Goal: Task Accomplishment & Management: Use online tool/utility

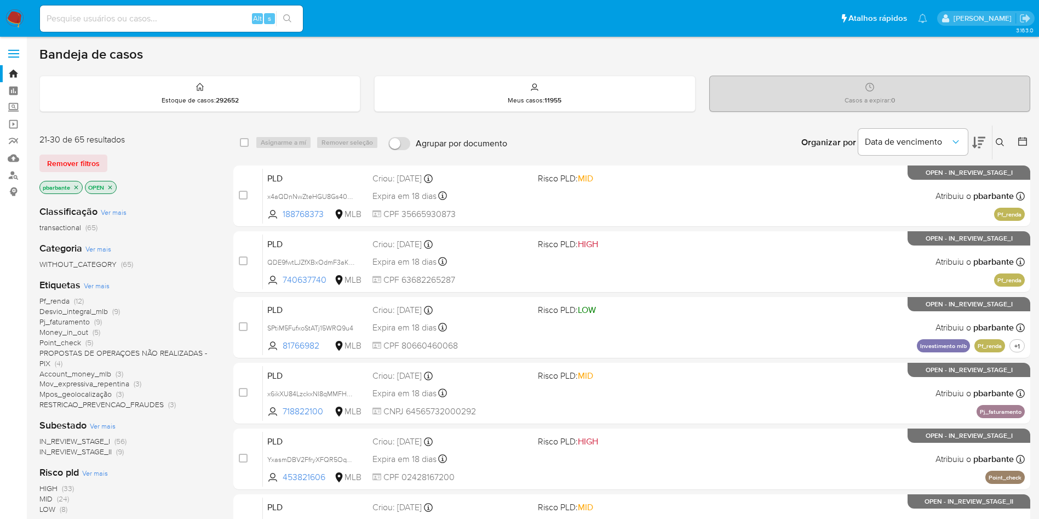
scroll to position [468, 0]
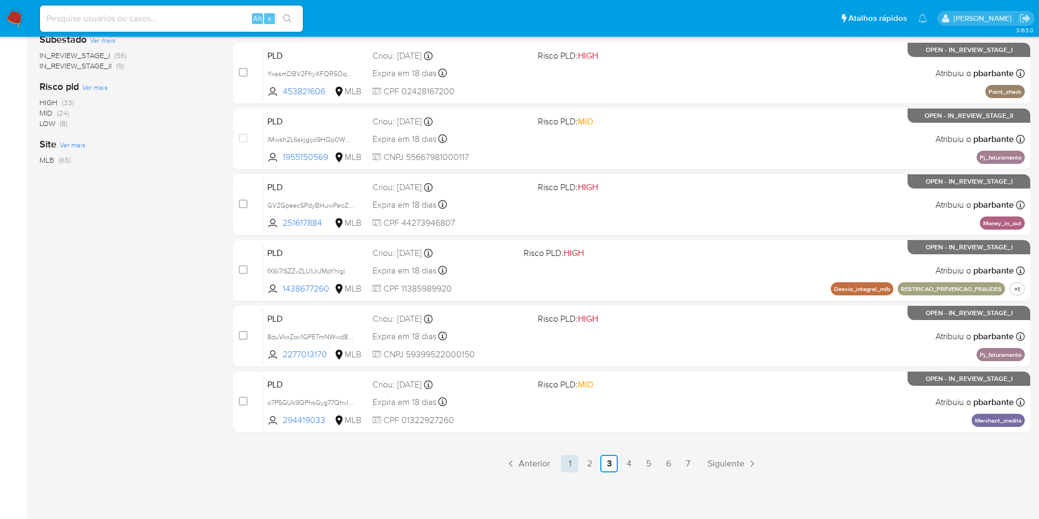
click at [578, 458] on link "1" at bounding box center [570, 464] width 18 height 18
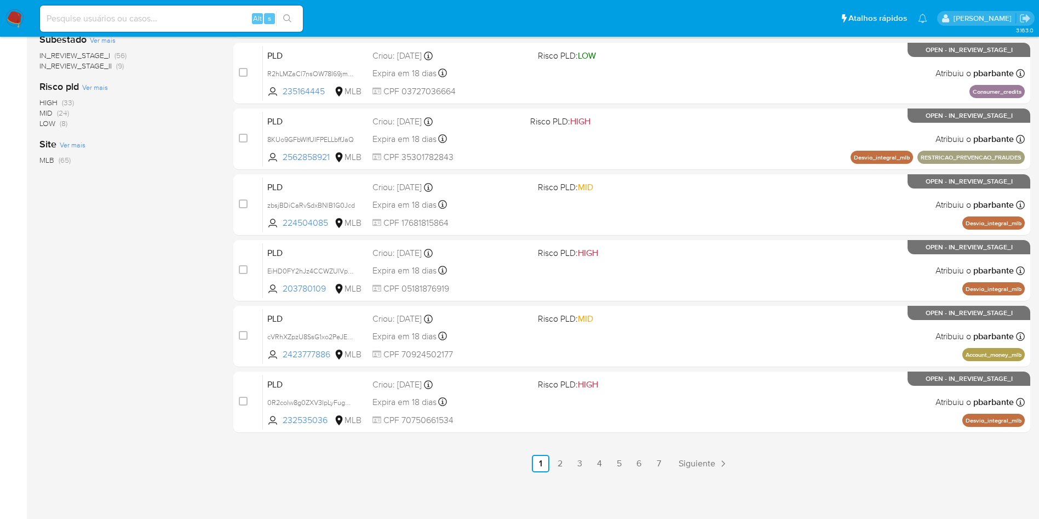
scroll to position [391, 0]
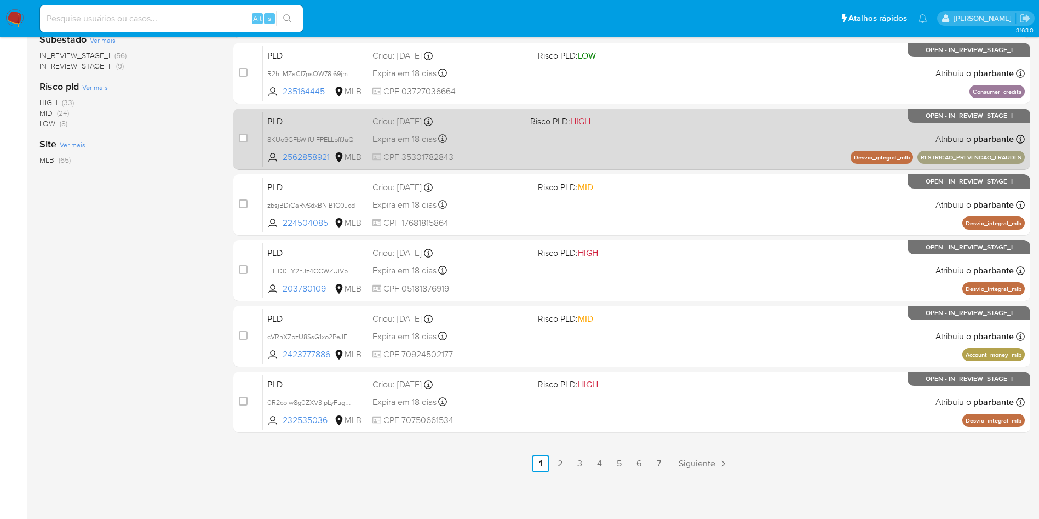
click at [646, 166] on div "PLD 8KUo9GFbWIfUIFPELLbffJaQ 2562858921 MLB Risco PLD: HIGH Criou: 12/09/2025 C…" at bounding box center [644, 138] width 762 height 55
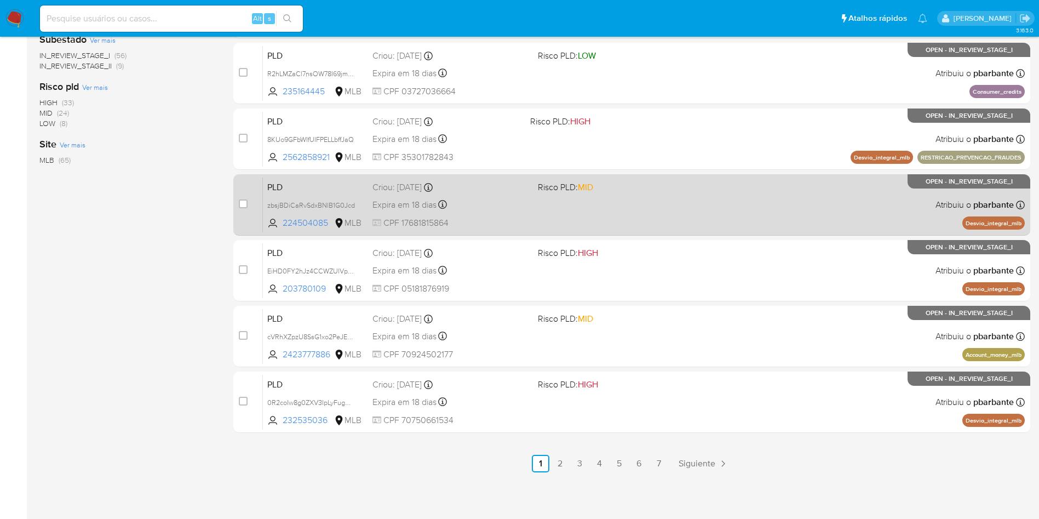
click at [642, 232] on div "PLD zbsjBDiCaRvSdxBNlB1G0Jcd 224504085 MLB Risco PLD: MID Criou: 12/09/2025 Cri…" at bounding box center [644, 204] width 762 height 55
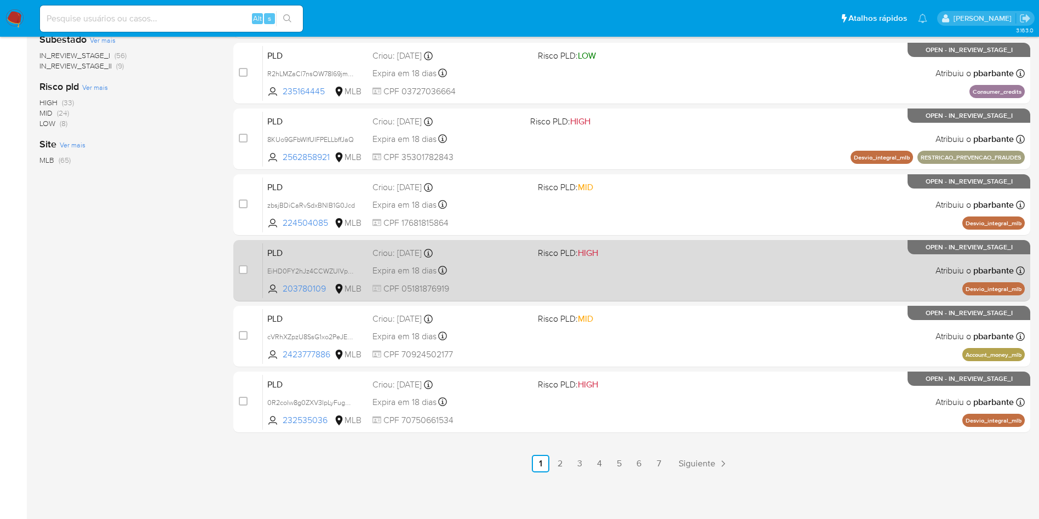
click at [645, 298] on div "PLD EiHD0FY2hJz4CCWZUlVp92FB 203780109 MLB Risco PLD: HIGH Criou: 12/09/2025 Cr…" at bounding box center [644, 270] width 762 height 55
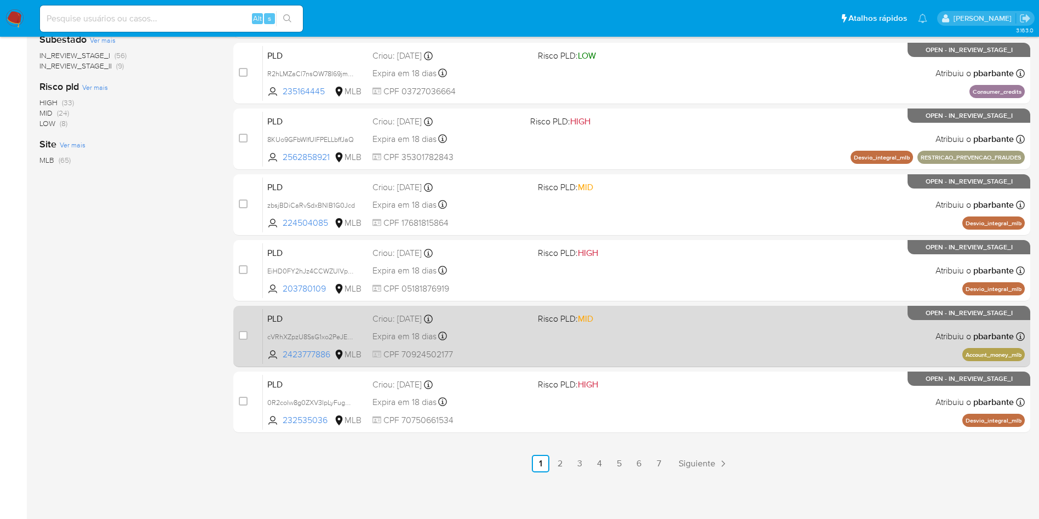
click at [642, 364] on div "PLD cVRhXZpzU8SsG1xo2PeJEtAQ 2423777886 MLB Risco PLD: MID Criou: 12/09/2025 Cr…" at bounding box center [644, 335] width 762 height 55
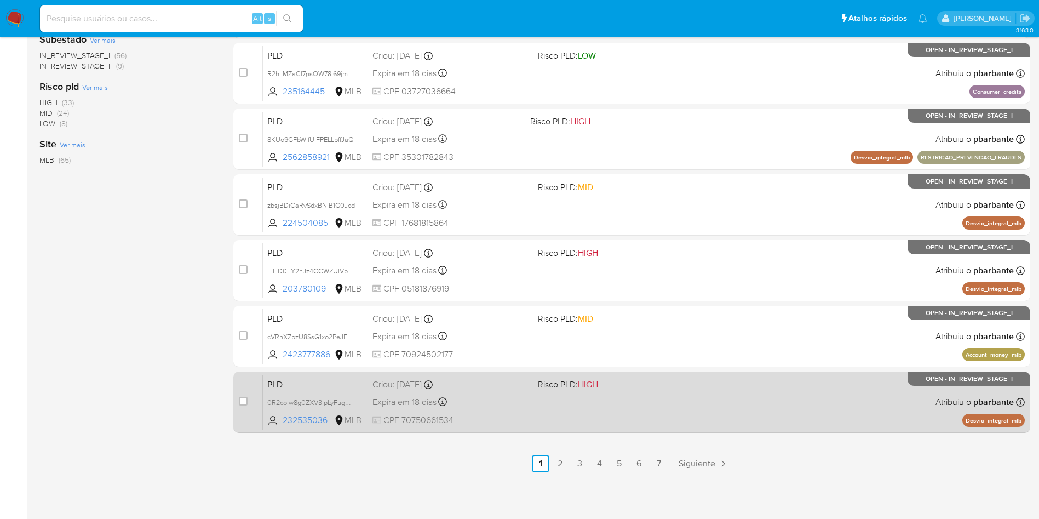
click at [648, 429] on div "PLD 0R2colw8g0ZXV3IpLyFugCF1 232535036 MLB Risco PLD: HIGH Criou: 12/09/2025 Cr…" at bounding box center [644, 401] width 762 height 55
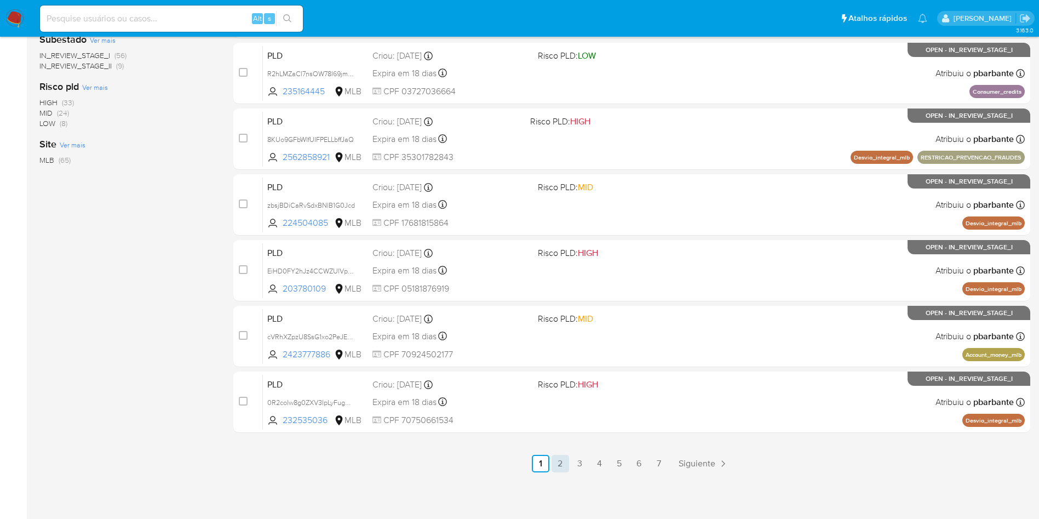
click at [569, 464] on link "2" at bounding box center [561, 464] width 18 height 18
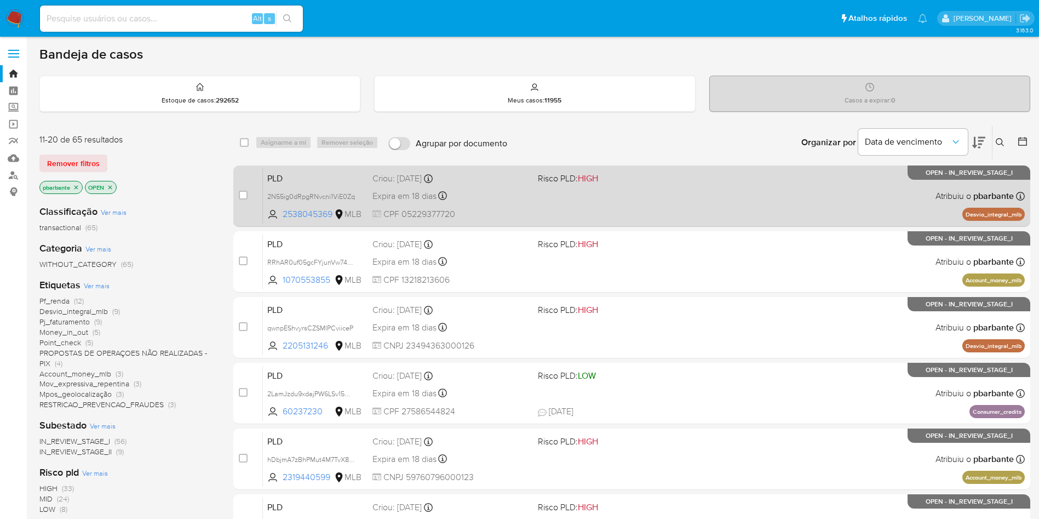
click at [613, 197] on div "PLD 2N55ig0dRpgRNvcni1ViE0Zq 2538045369 MLB Risco PLD: HIGH Criou: 12/09/2025 C…" at bounding box center [644, 195] width 762 height 55
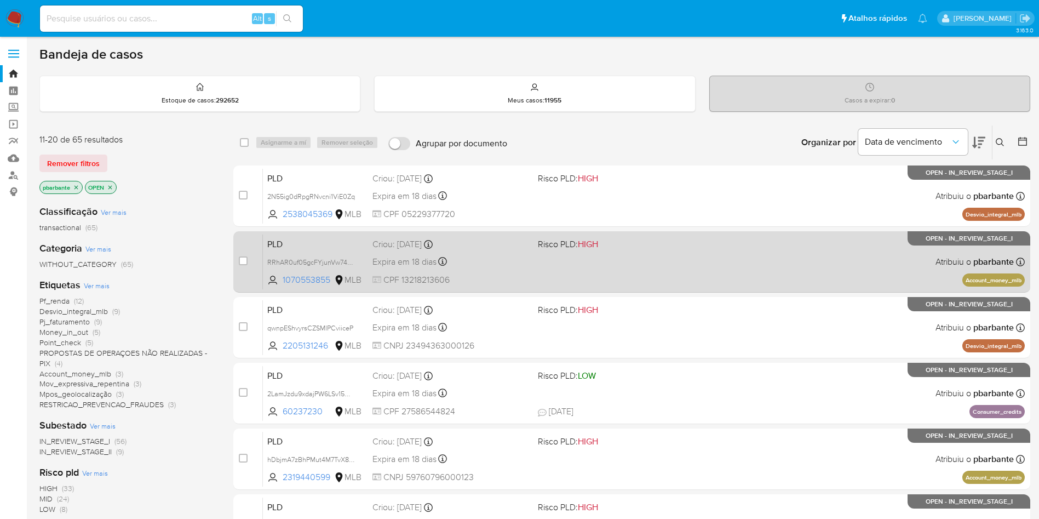
click at [593, 262] on span at bounding box center [616, 261] width 157 height 2
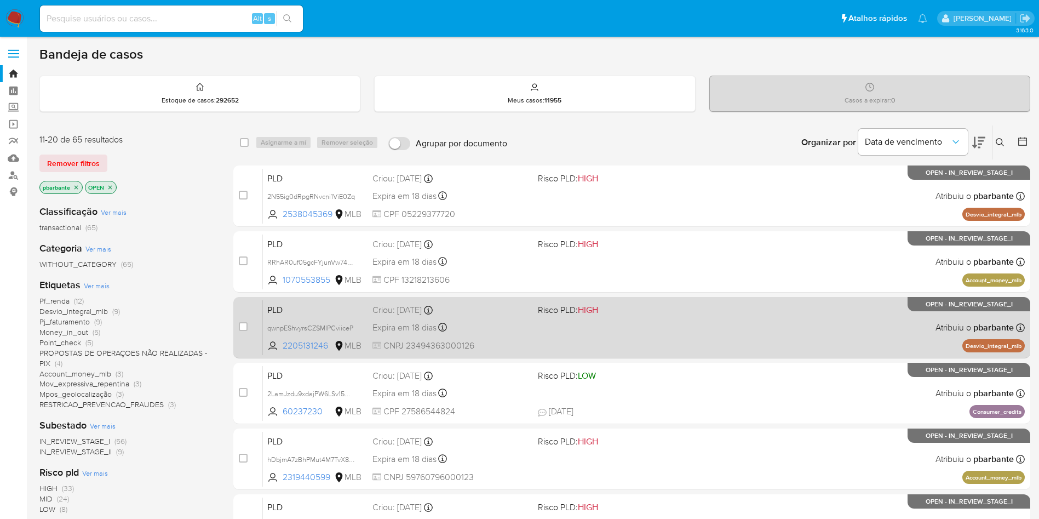
click at [581, 341] on div "PLD qwnpEShvyrsCZSMIPCviiceP 2205131246 MLB Risco PLD: HIGH Criou: 12/09/2025 C…" at bounding box center [644, 327] width 762 height 55
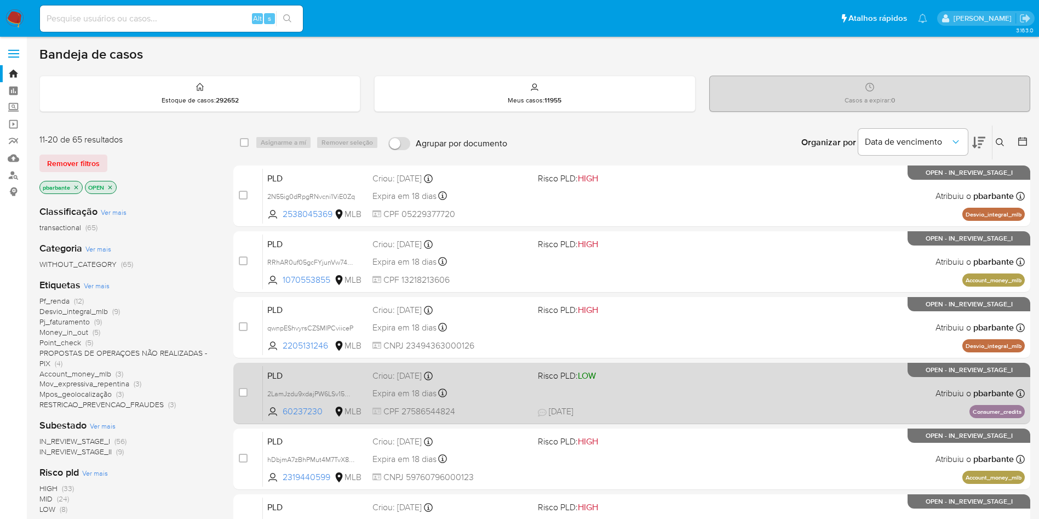
click at [569, 421] on div "PLD 2LamJzdu9xdajPW6LSv15wck 60237230 MLB Risco PLD: LOW Criou: 12/09/2025 Crio…" at bounding box center [644, 392] width 762 height 55
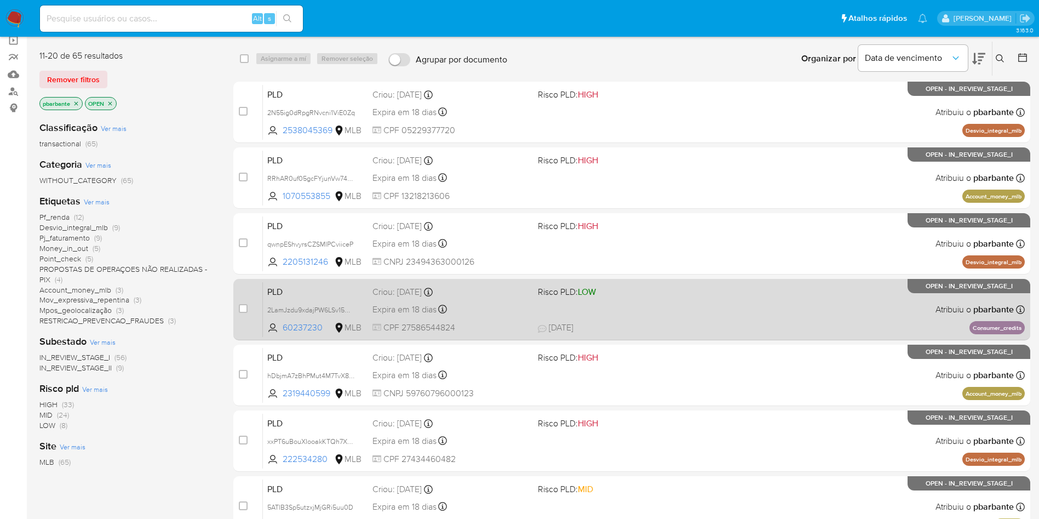
click at [569, 403] on div "PLD hDbjmA7zBhPMut4M7TvX8Qfe 2319440599 MLB Risco PLD: HIGH Criou: 12/09/2025 C…" at bounding box center [644, 374] width 762 height 55
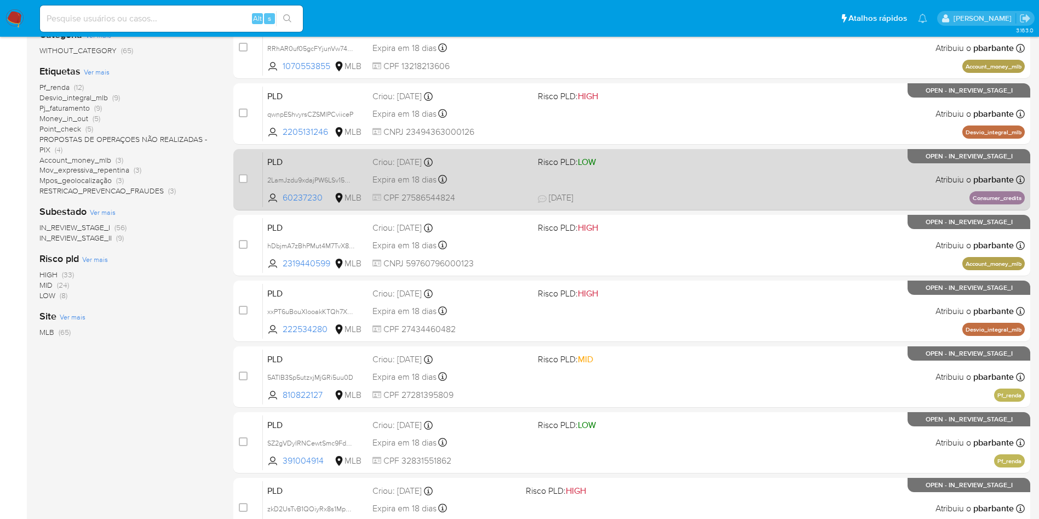
scroll to position [226, 0]
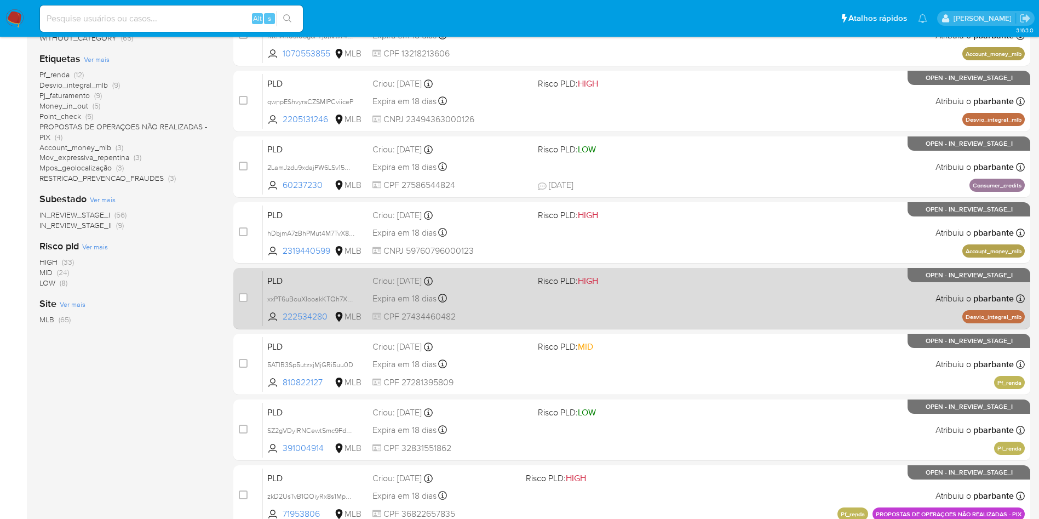
click at [617, 326] on div "PLD xxPT6uBouXIooakKTQh7XJHw 222534280 MLB Risco PLD: HIGH Criou: 12/09/2025 Cr…" at bounding box center [644, 298] width 762 height 55
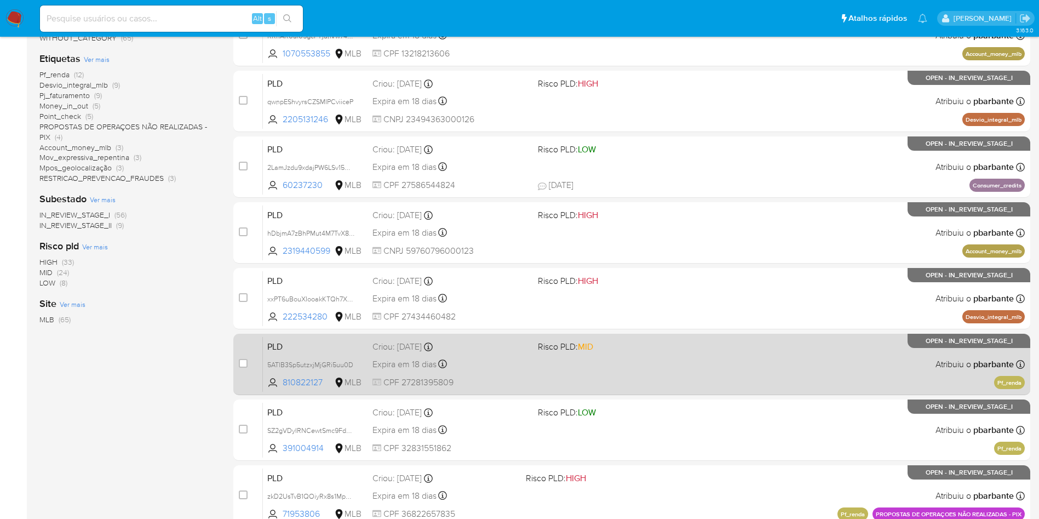
click at [589, 392] on div "PLD 5ATlB3Sp5utzxjMjGRi5uu0D 810822127 MLB Risco PLD: MID Criou: 12/09/2025 Cri…" at bounding box center [644, 363] width 762 height 55
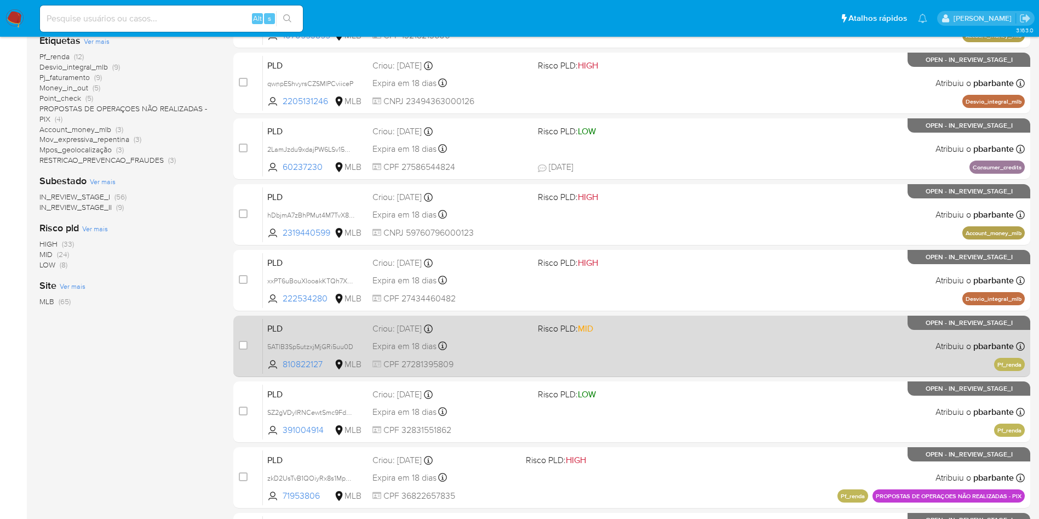
scroll to position [272, 0]
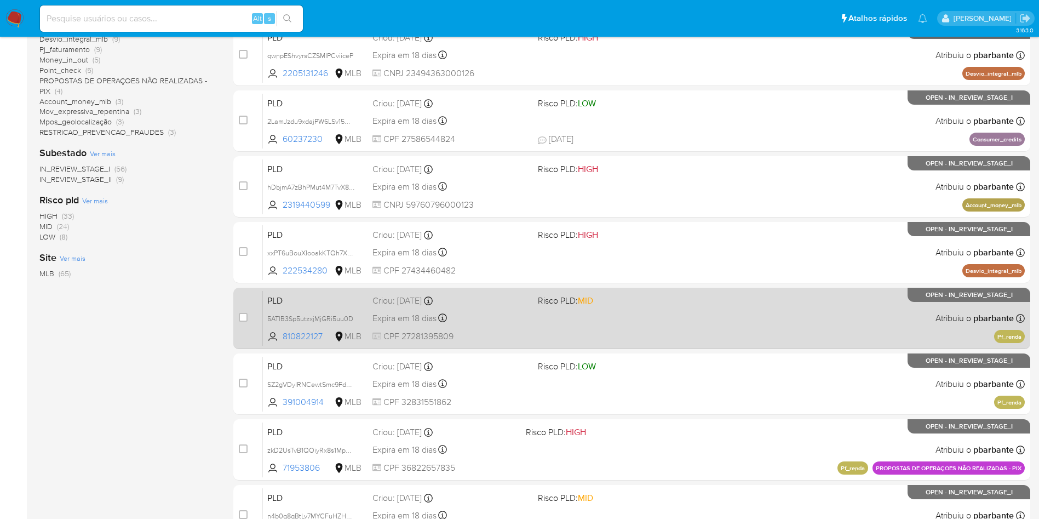
click at [589, 411] on div "PLD SZ2gVDyIRNCewtSmc9Fdq2Ih 391004914 MLB Risco PLD: LOW Criou: 12/09/2025 Cri…" at bounding box center [644, 383] width 762 height 55
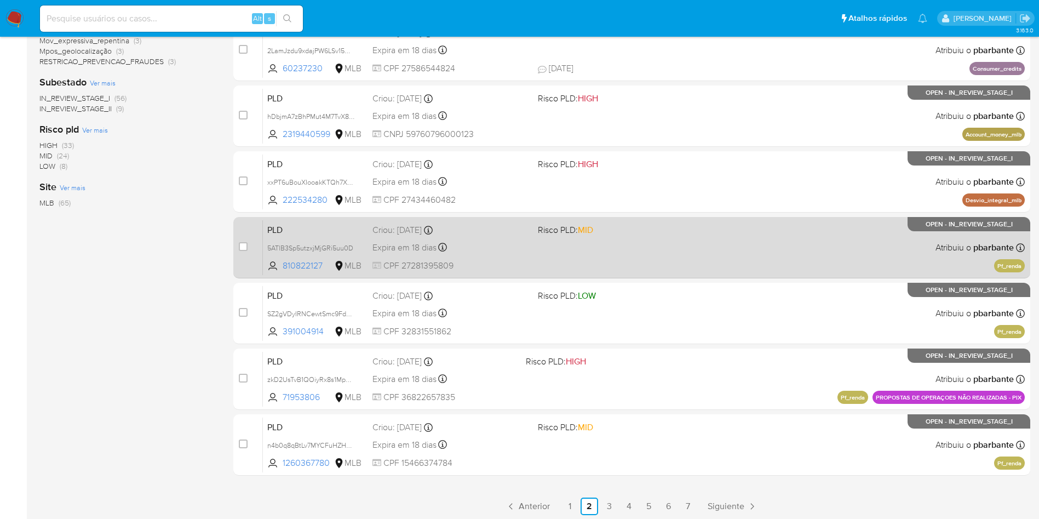
click at [586, 367] on span "Risco PLD: HIGH" at bounding box center [556, 361] width 60 height 12
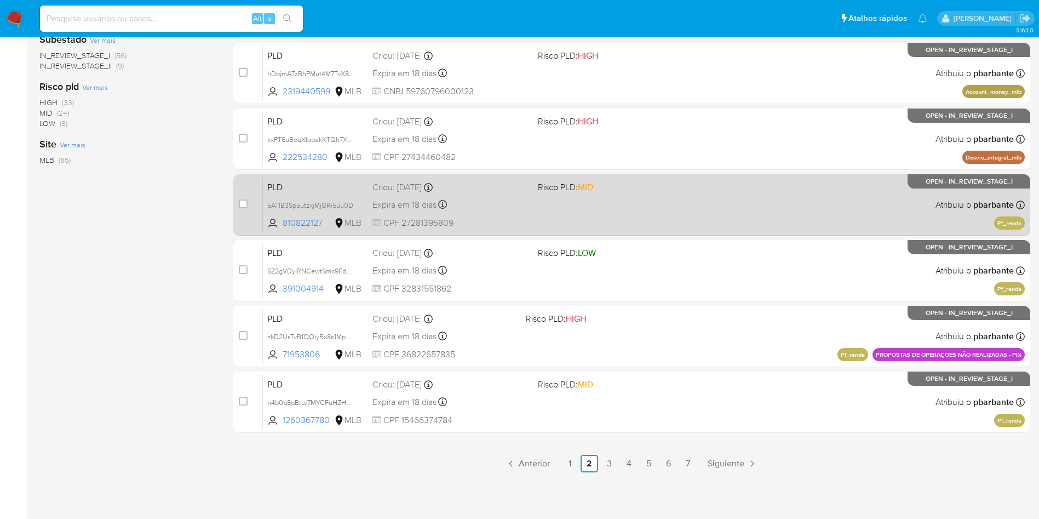
scroll to position [473, 0]
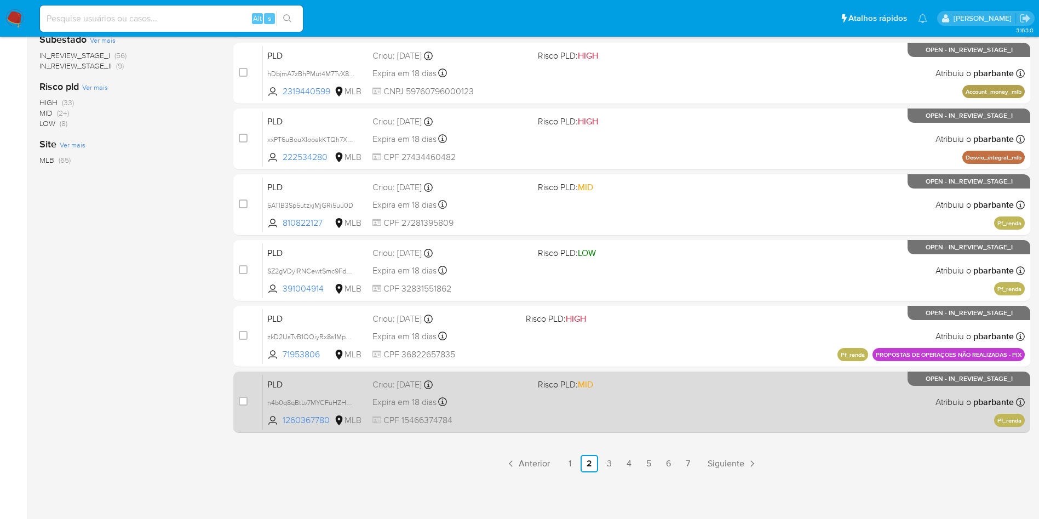
click at [606, 417] on div "PLD n4b0q8qBtLv7MYCFuHZHJpBv 1260367780 MLB Risco PLD: MID Criou: 12/09/2025 Cr…" at bounding box center [644, 401] width 762 height 55
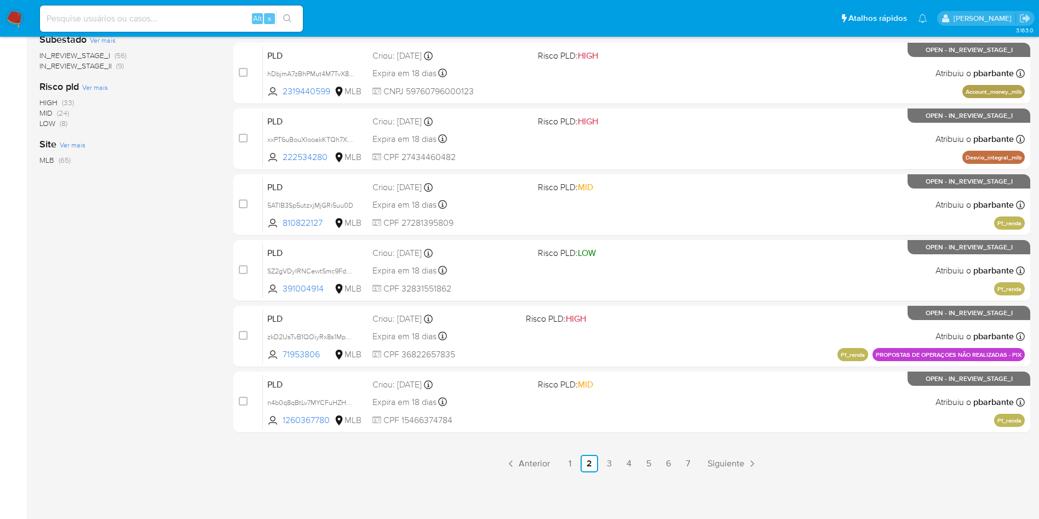
click at [171, 24] on input at bounding box center [171, 19] width 263 height 14
paste input "2566877027"
type input "2566877027"
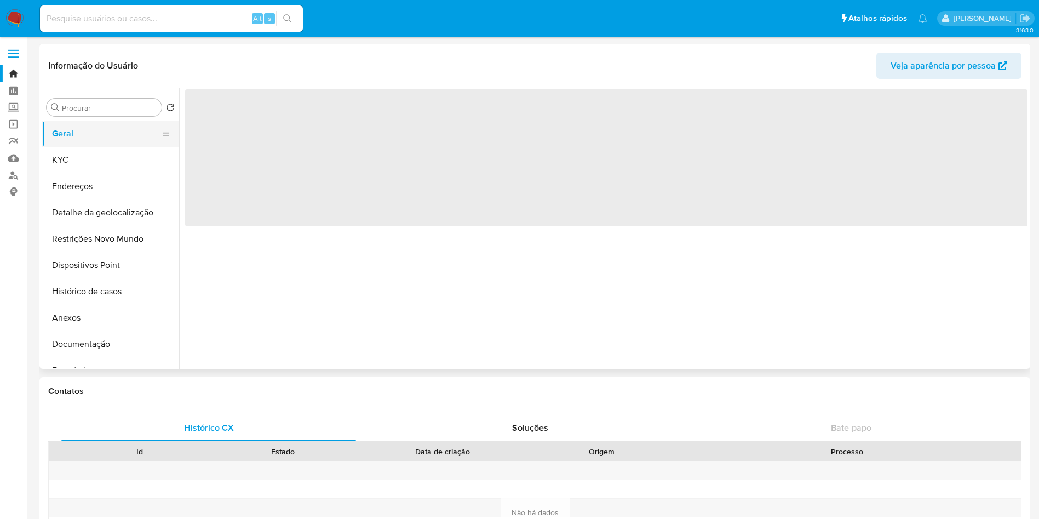
select select "10"
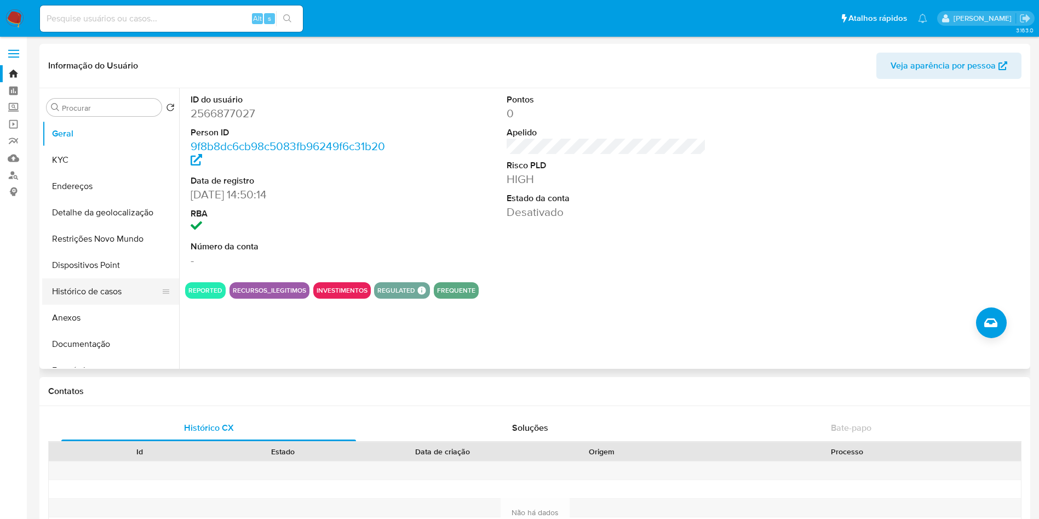
click at [123, 297] on button "Histórico de casos" at bounding box center [106, 291] width 128 height 26
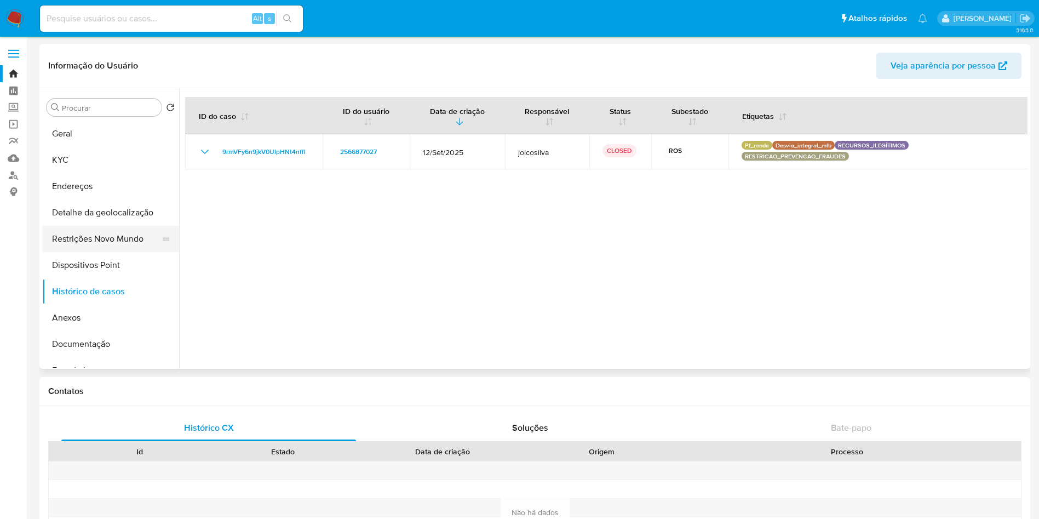
click at [74, 248] on button "Restrições Novo Mundo" at bounding box center [106, 239] width 128 height 26
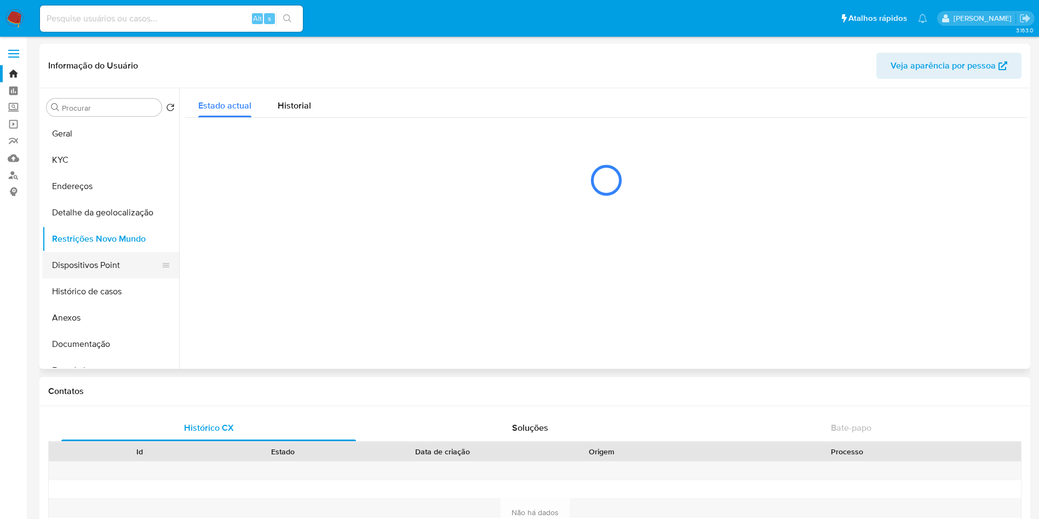
click at [73, 275] on button "Dispositivos Point" at bounding box center [106, 265] width 128 height 26
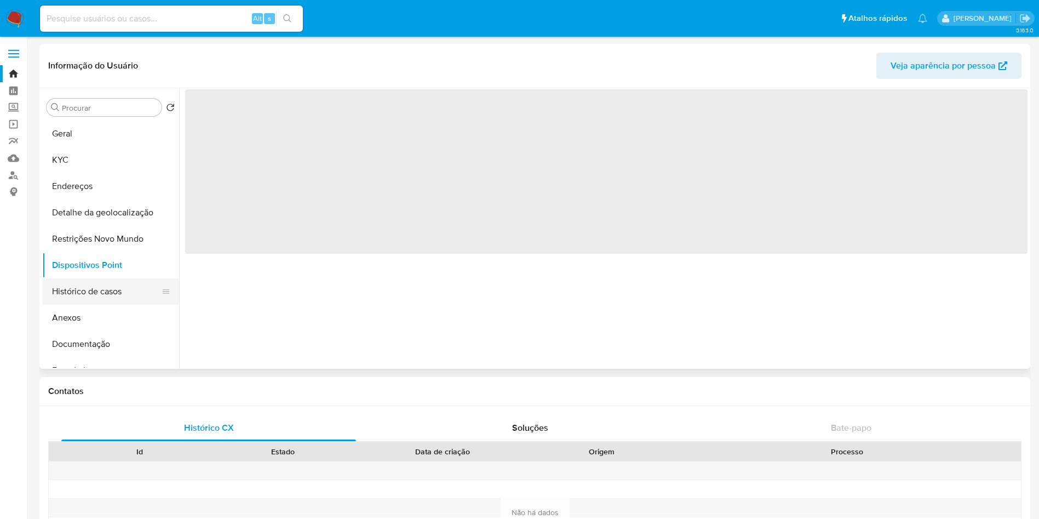
click at [71, 279] on button "Histórico de casos" at bounding box center [106, 291] width 128 height 26
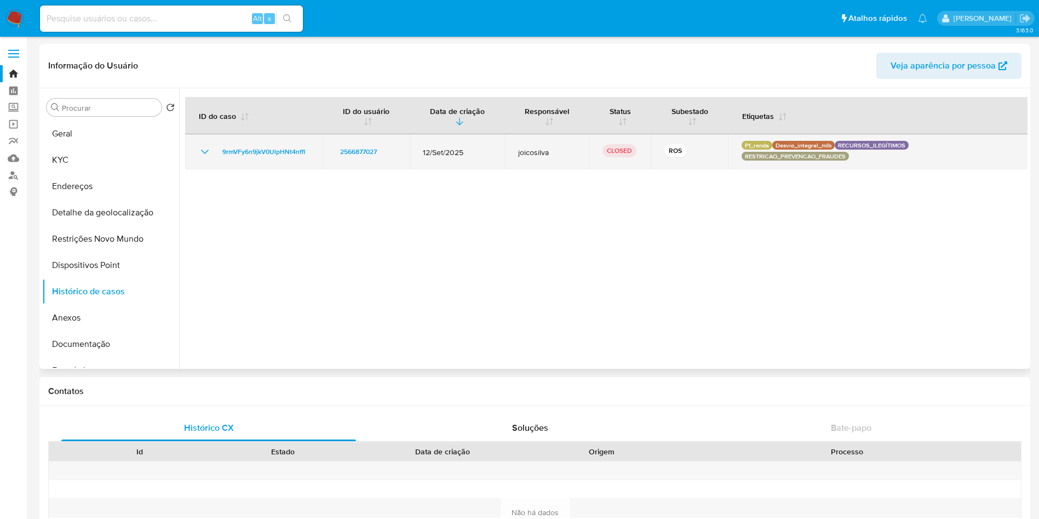
click at [205, 151] on icon "Mostrar/Ocultar" at bounding box center [204, 151] width 13 height 13
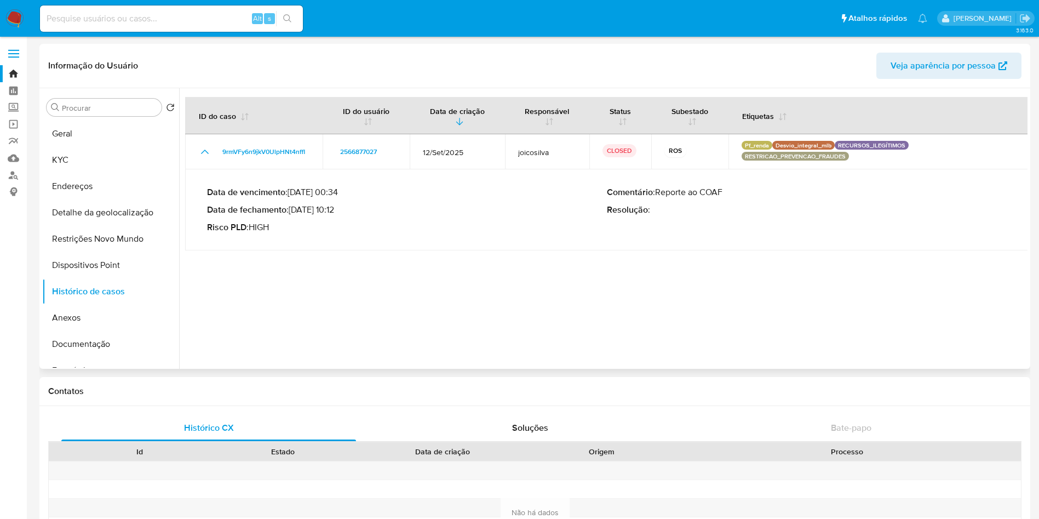
drag, startPoint x: 337, startPoint y: 209, endPoint x: 294, endPoint y: 213, distance: 42.8
click at [294, 213] on p "Data de fechamento : 18/09/2025 10:12" at bounding box center [407, 209] width 400 height 11
click at [17, 22] on img at bounding box center [14, 18] width 19 height 19
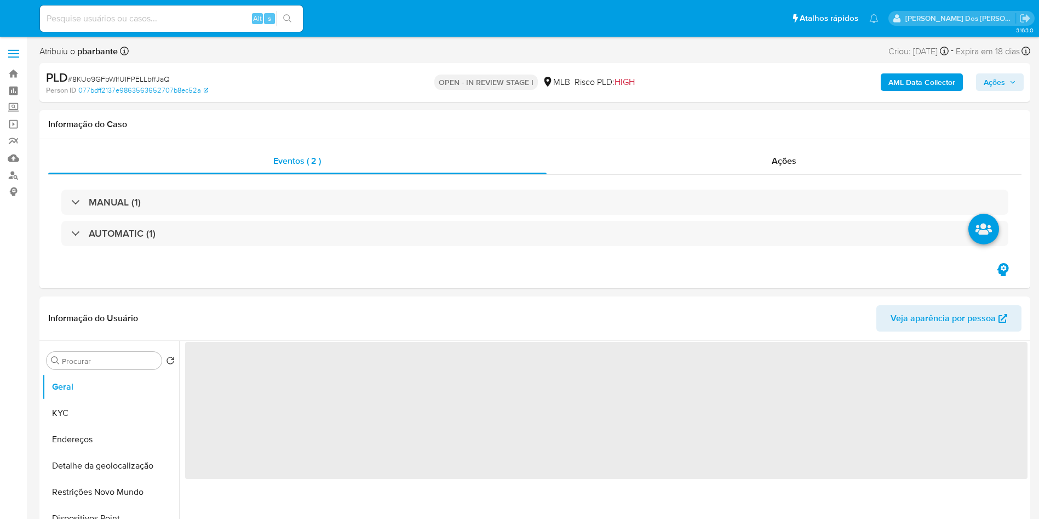
select select "10"
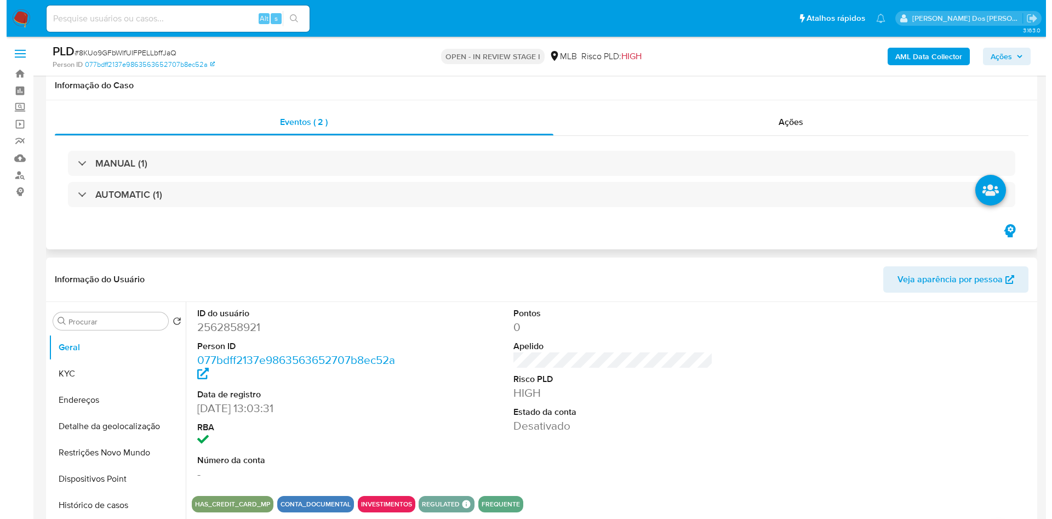
scroll to position [119, 0]
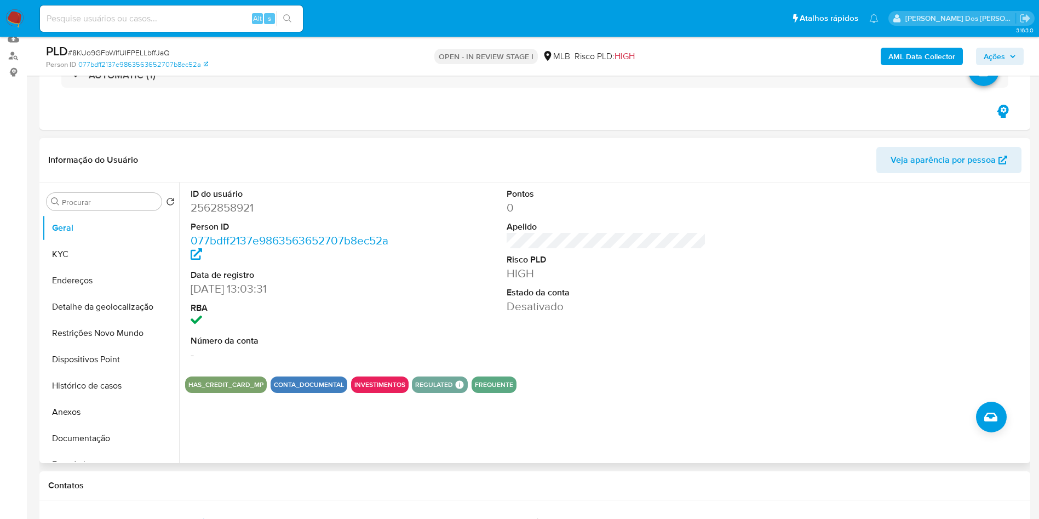
click at [239, 204] on dd "2562858921" at bounding box center [291, 207] width 200 height 15
copy dd "2562858921"
click at [105, 261] on button "KYC" at bounding box center [106, 254] width 128 height 26
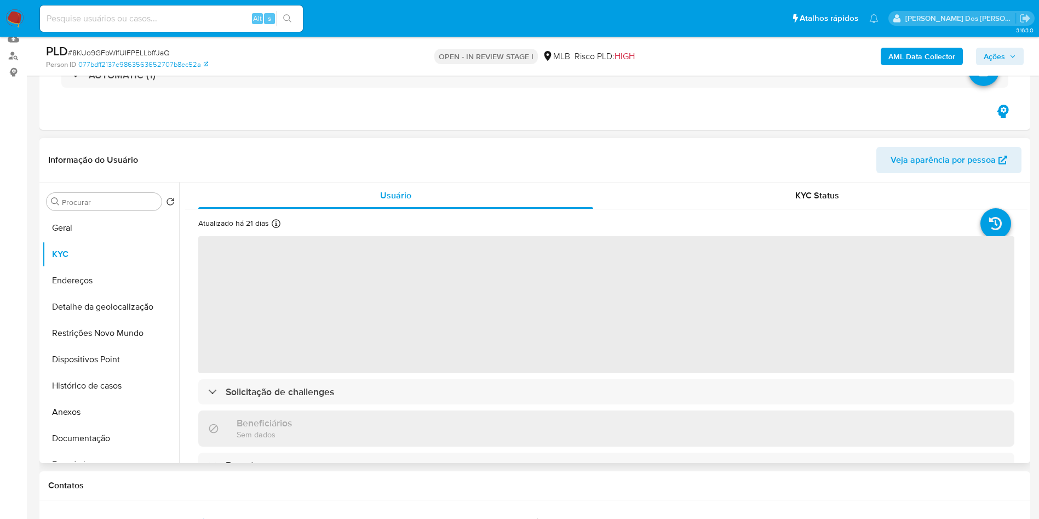
click at [468, 415] on div "Atualizado há 21 [PERSON_NAME] [PERSON_NAME]: [DATE] 14:03:32 Atualizado: [DATE…" at bounding box center [606, 474] width 842 height 530
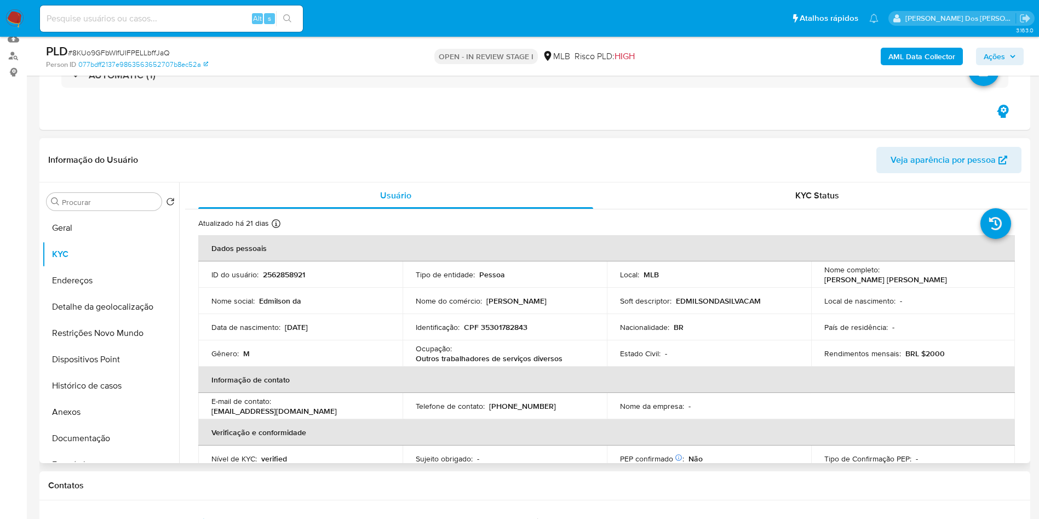
click at [468, 415] on td "Telefone de contato : [PHONE_NUMBER]" at bounding box center [505, 406] width 204 height 26
drag, startPoint x: 566, startPoint y: 352, endPoint x: 406, endPoint y: 359, distance: 160.1
click at [406, 359] on td "Ocupação : Outros trabalhadores de serviços diversos" at bounding box center [505, 353] width 204 height 26
copy p "Outros trabalhadores de serviços diversos"
click at [105, 433] on button "Documentação" at bounding box center [106, 438] width 128 height 26
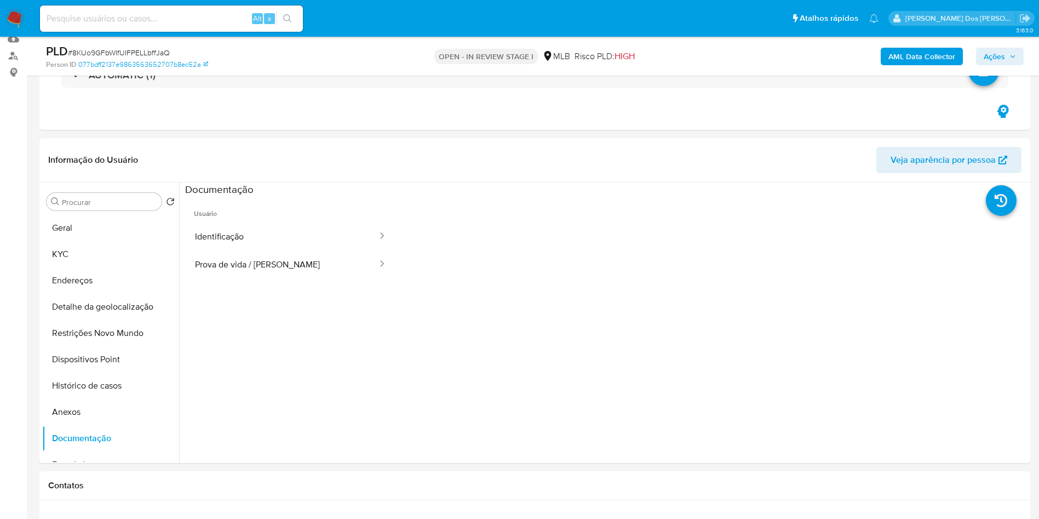
click at [285, 235] on button "Identificação" at bounding box center [281, 236] width 193 height 28
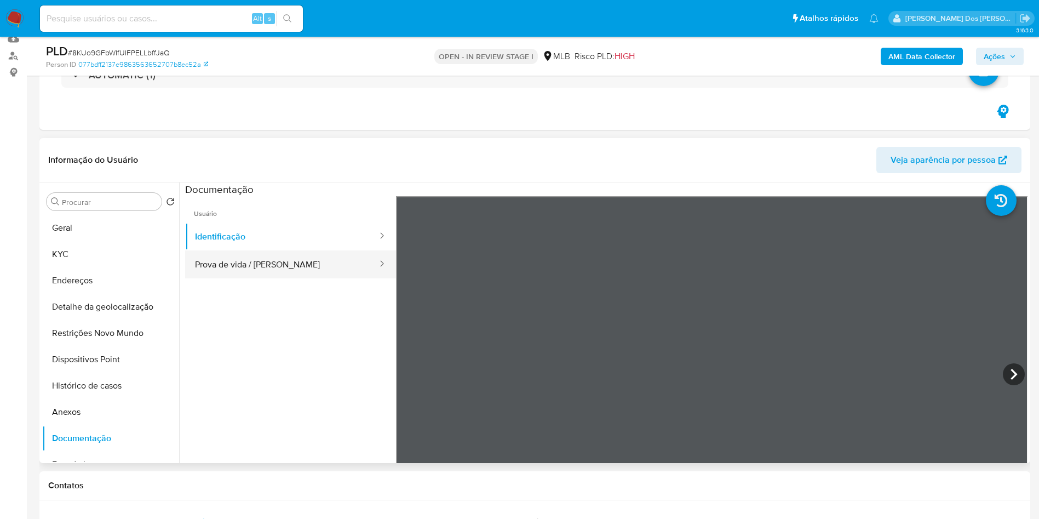
click at [263, 266] on button "Prova de vida / [PERSON_NAME]" at bounding box center [281, 264] width 193 height 28
click at [883, 59] on button "AML Data Collector" at bounding box center [922, 57] width 82 height 18
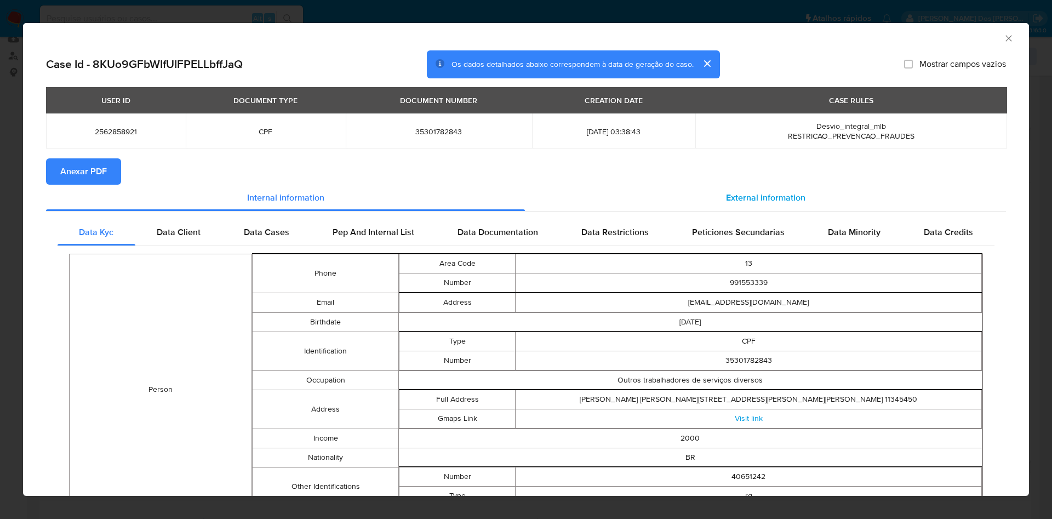
click at [762, 190] on div "External information" at bounding box center [765, 198] width 481 height 26
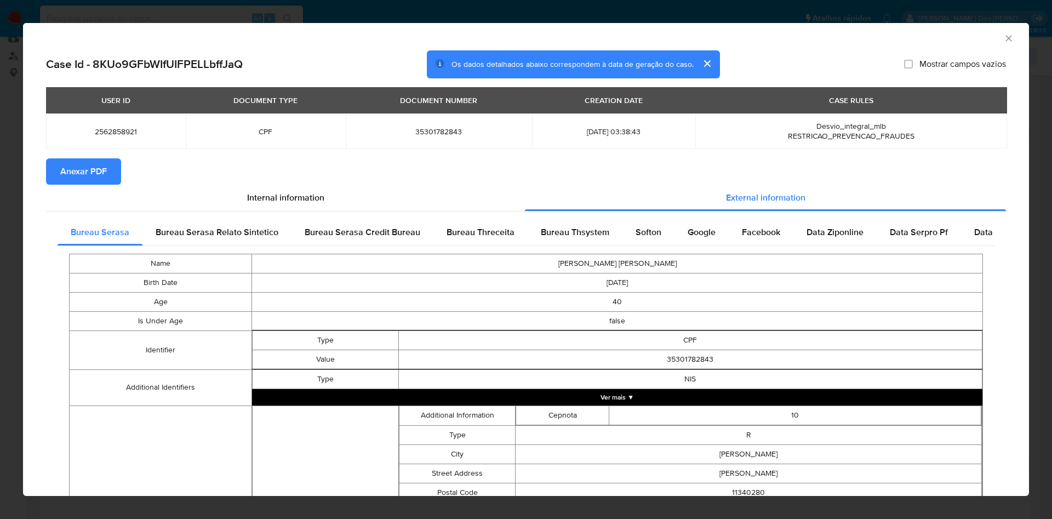
click at [78, 181] on span "Anexar PDF" at bounding box center [83, 171] width 47 height 24
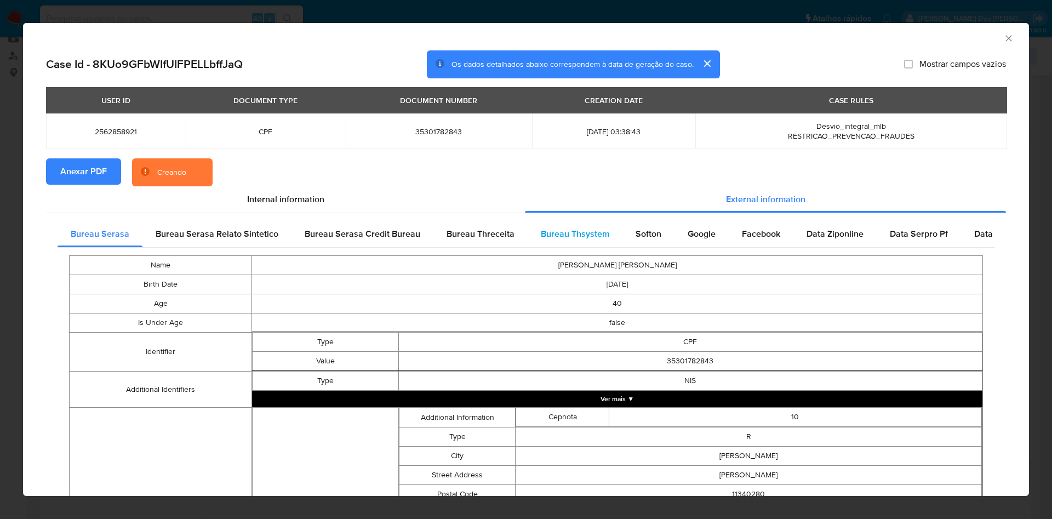
click at [605, 226] on div "Bureau Thsystem" at bounding box center [574, 234] width 95 height 26
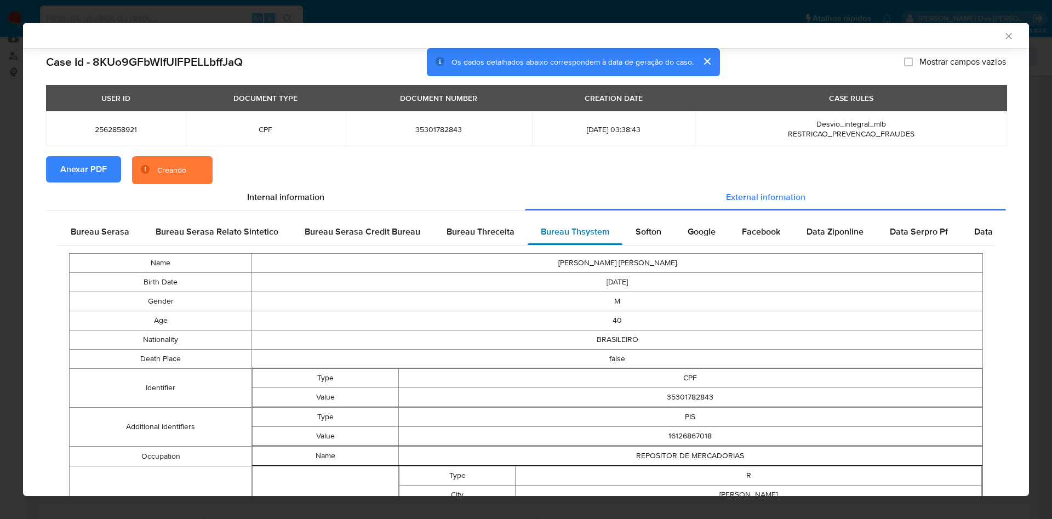
scroll to position [492, 0]
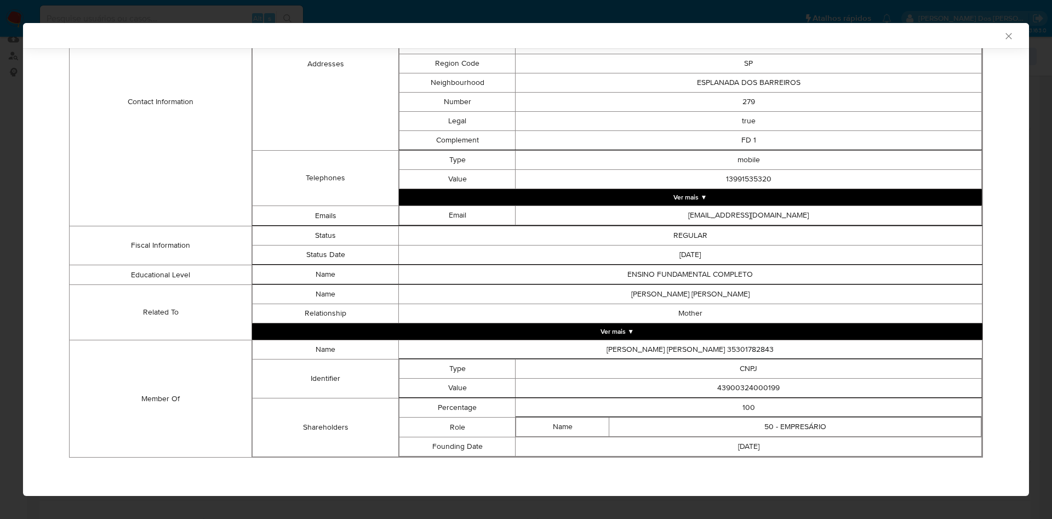
click at [737, 395] on td "43900324000199" at bounding box center [748, 387] width 466 height 19
copy td "43900324000199"
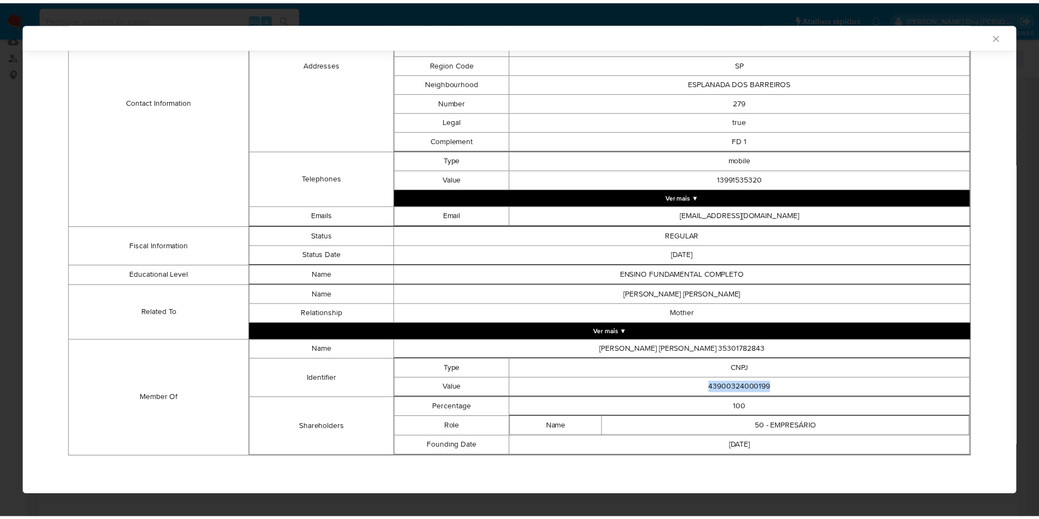
scroll to position [490, 0]
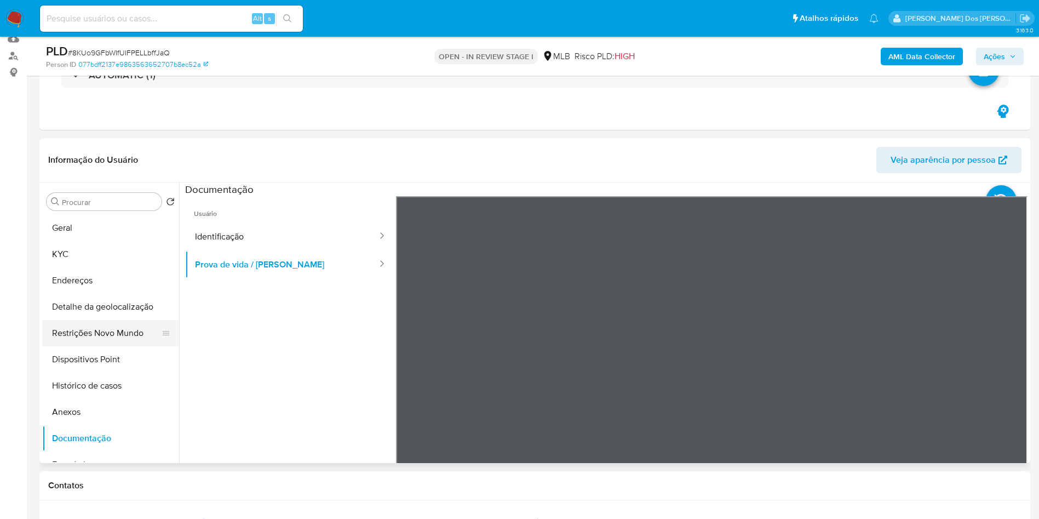
click at [129, 342] on button "Restrições Novo Mundo" at bounding box center [106, 333] width 128 height 26
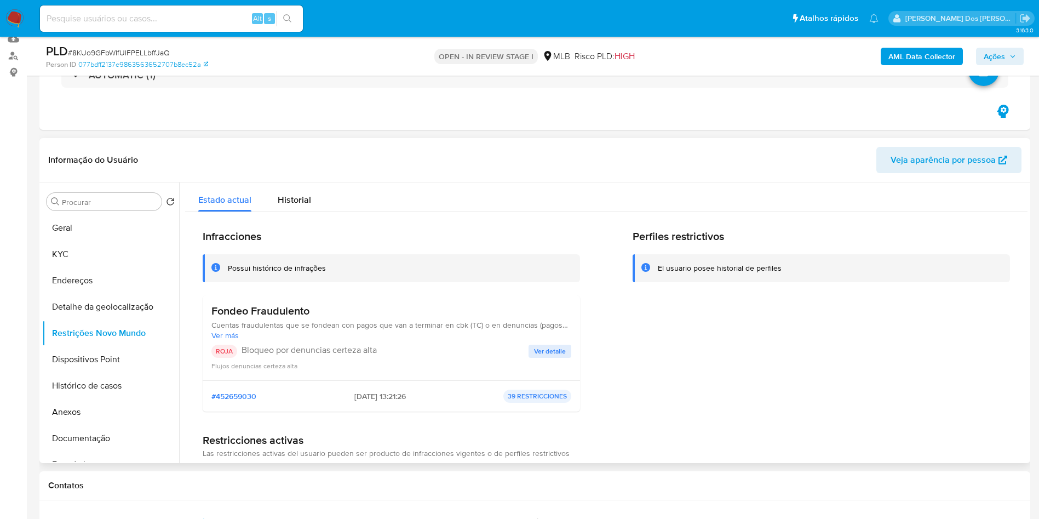
click at [550, 353] on span "Ver detalle" at bounding box center [550, 351] width 32 height 11
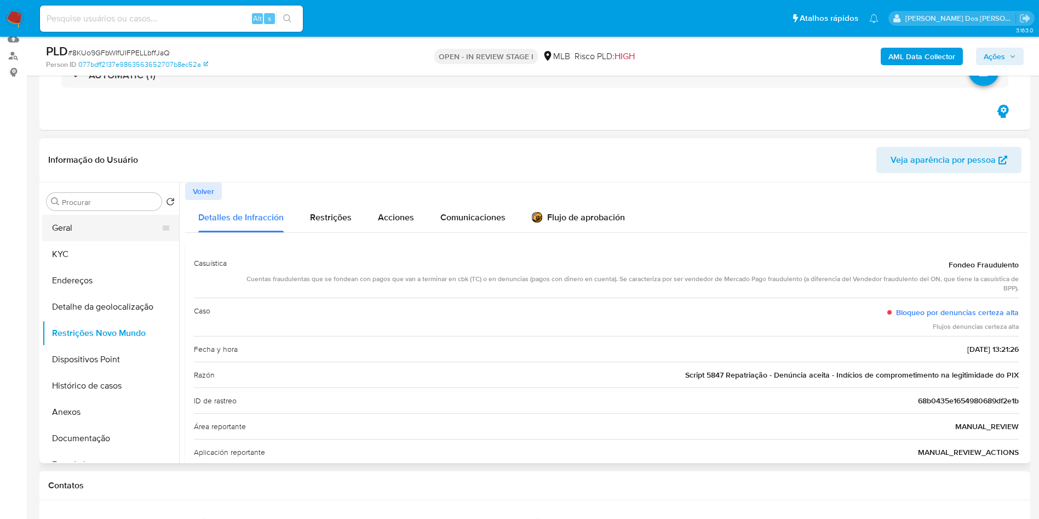
click at [116, 219] on button "Geral" at bounding box center [106, 228] width 128 height 26
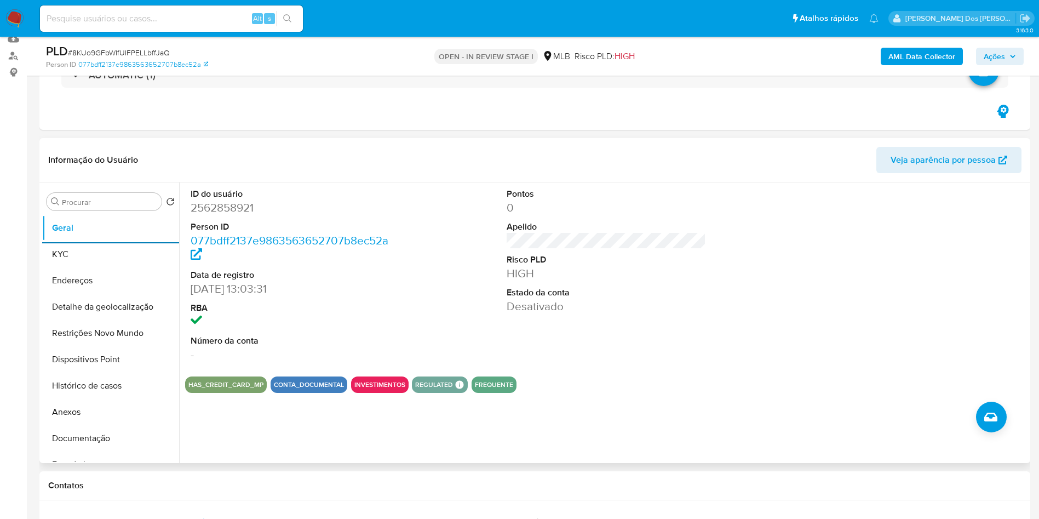
copy td "43900324000199"
click at [69, 257] on button "KYC" at bounding box center [106, 254] width 128 height 26
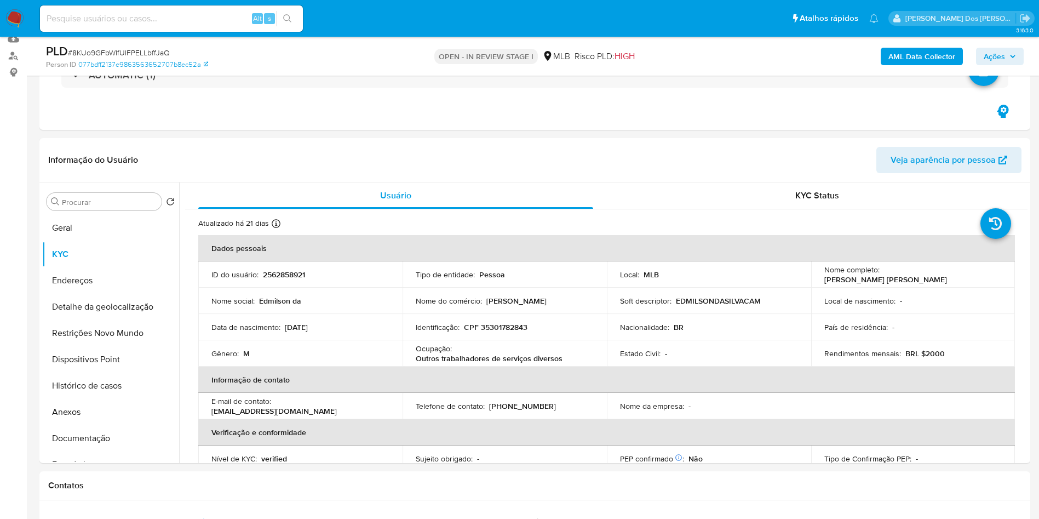
copy td "43900324000199"
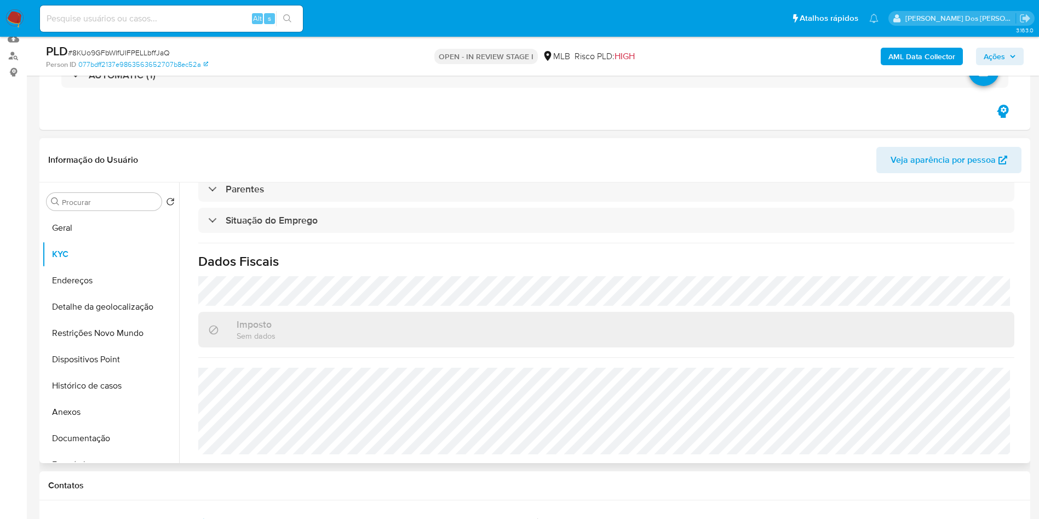
copy td "43900324000199"
click at [65, 308] on button "Detalhe da geolocalização" at bounding box center [106, 307] width 128 height 26
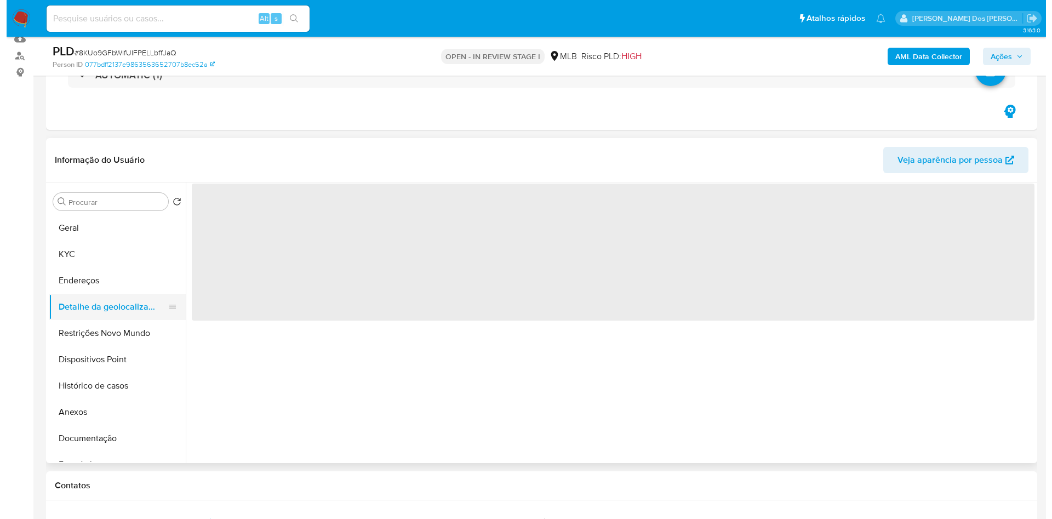
scroll to position [0, 0]
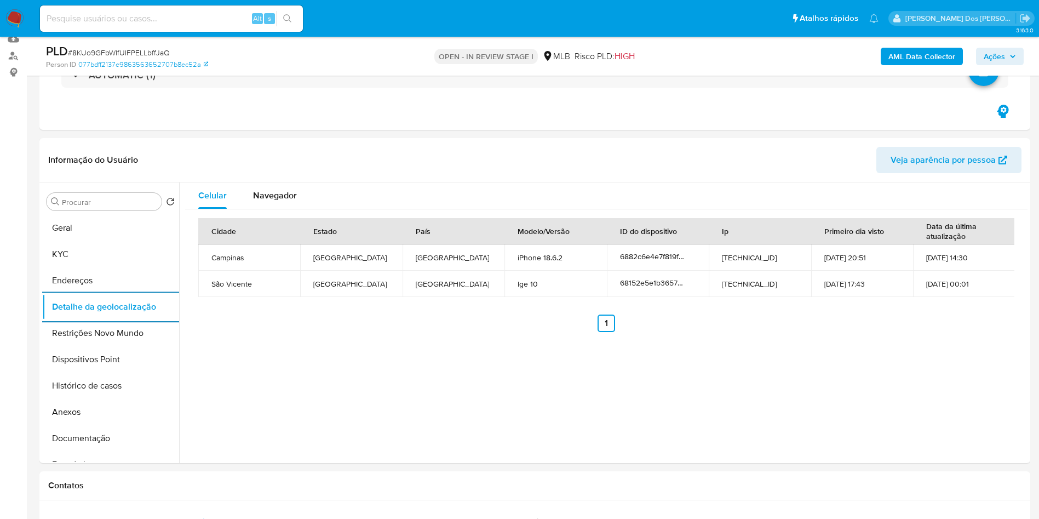
copy td "43900324000199"
click at [115, 330] on button "Restrições Novo Mundo" at bounding box center [106, 333] width 128 height 26
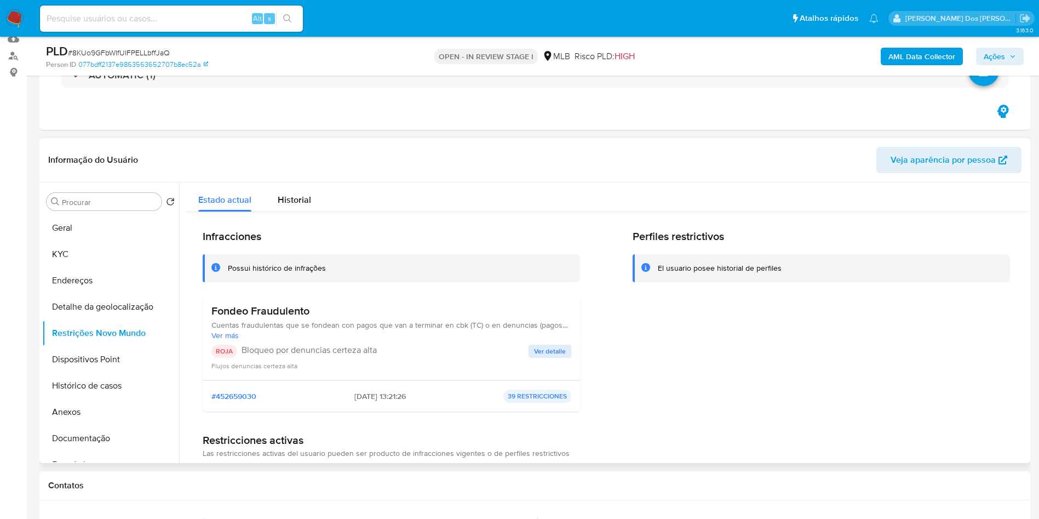
click at [550, 354] on span "Ver detalle" at bounding box center [550, 351] width 32 height 11
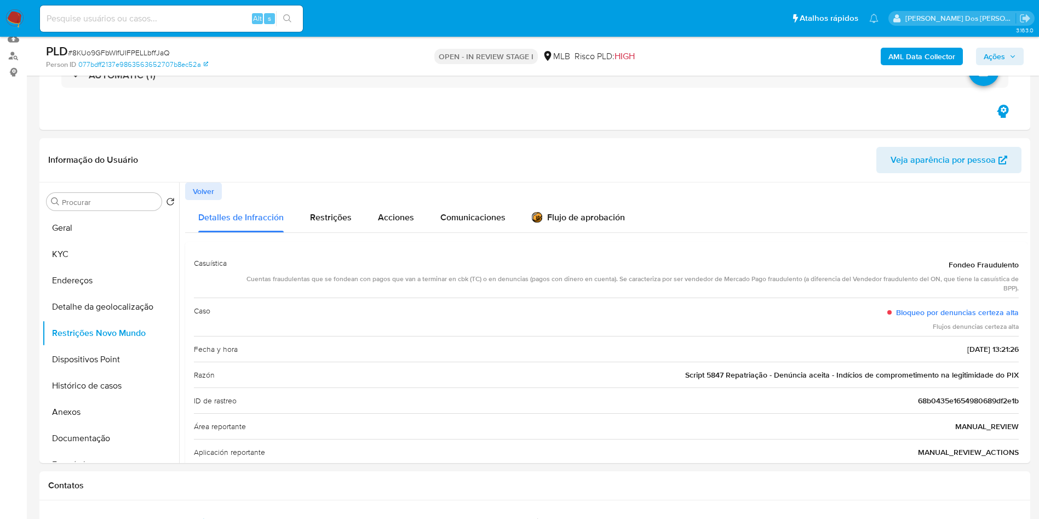
copy td "43900324000199"
click at [90, 354] on button "Dispositivos Point" at bounding box center [106, 359] width 128 height 26
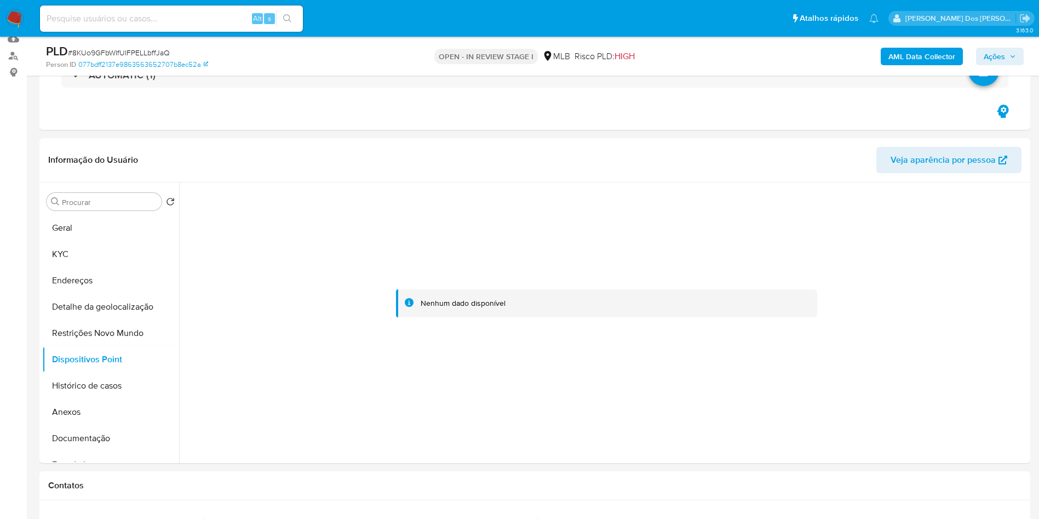
click at [991, 64] on span "Ações" at bounding box center [994, 57] width 21 height 18
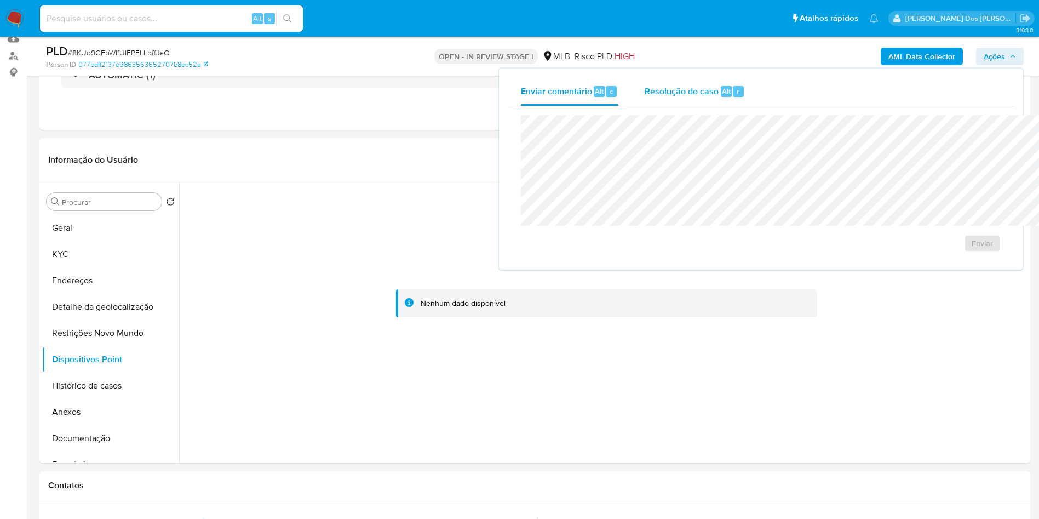
click at [645, 97] on div "Resolução do caso Alt r" at bounding box center [695, 91] width 100 height 28
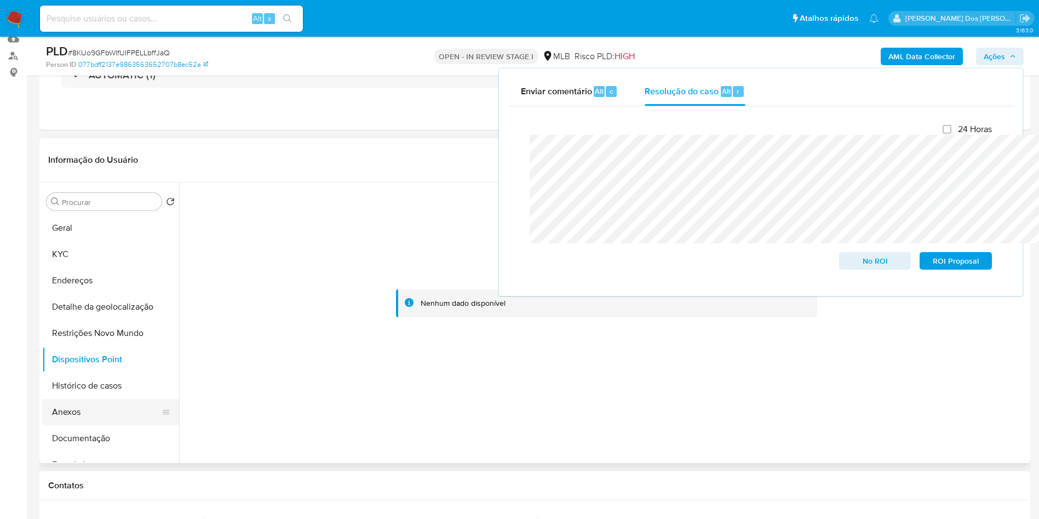
click at [68, 407] on button "Anexos" at bounding box center [106, 412] width 128 height 26
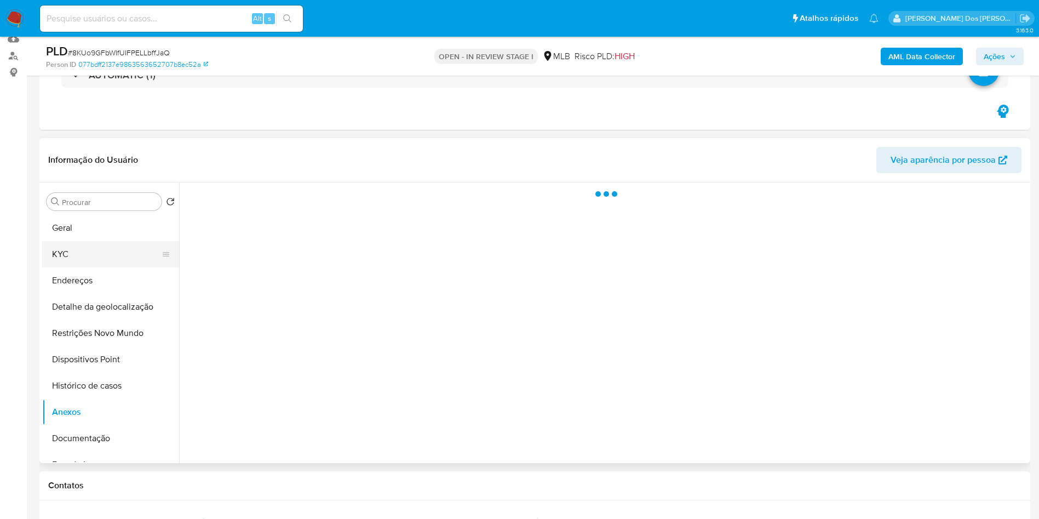
click at [99, 249] on button "KYC" at bounding box center [106, 254] width 128 height 26
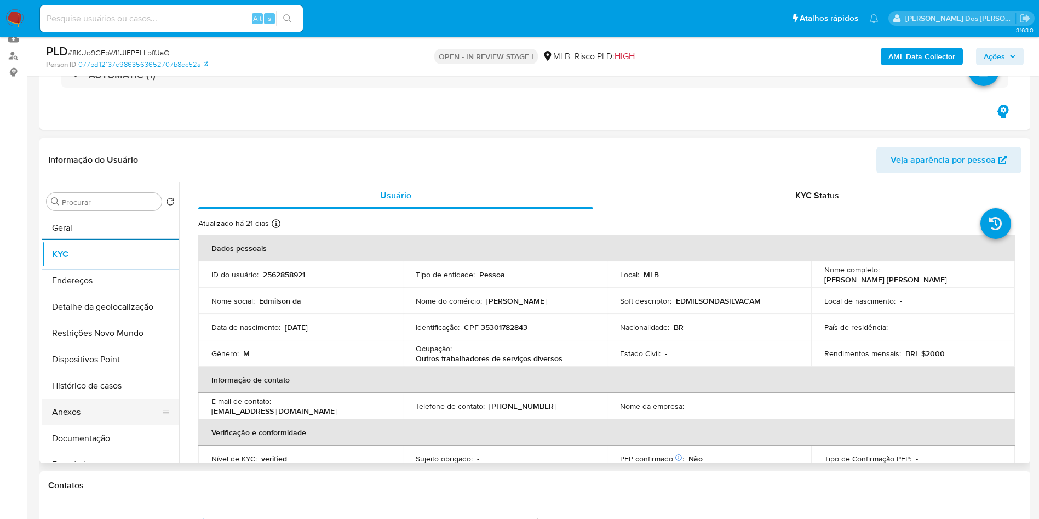
click at [84, 417] on button "Anexos" at bounding box center [106, 412] width 128 height 26
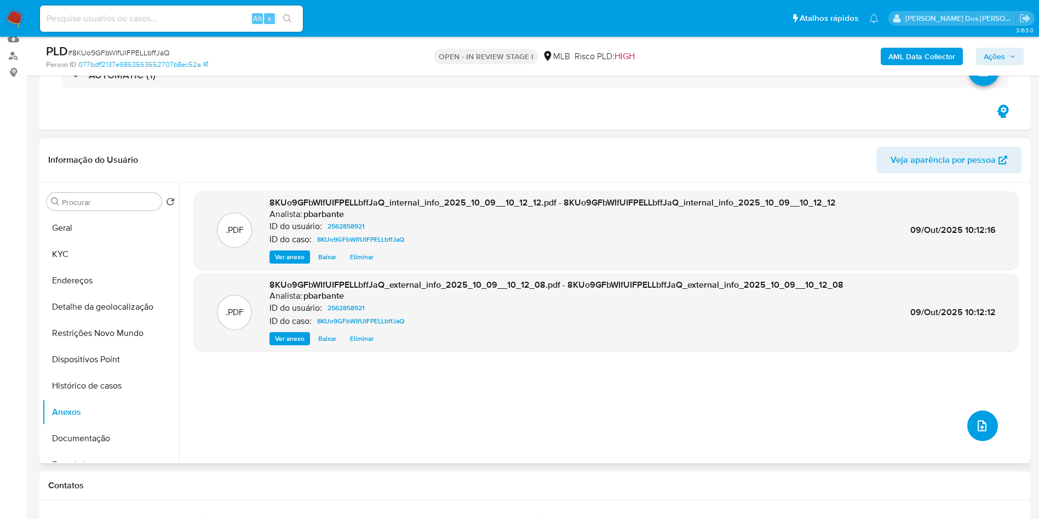
click at [975, 432] on icon "upload-file" at bounding box center [981, 425] width 13 height 13
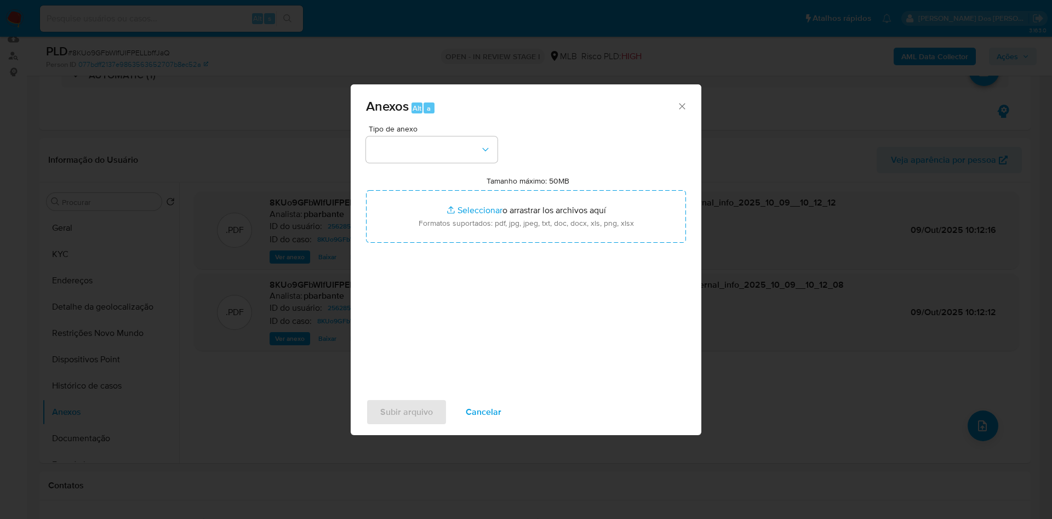
click at [408, 125] on div "Tipo de anexo" at bounding box center [431, 144] width 131 height 38
click at [399, 136] on button "button" at bounding box center [431, 149] width 131 height 26
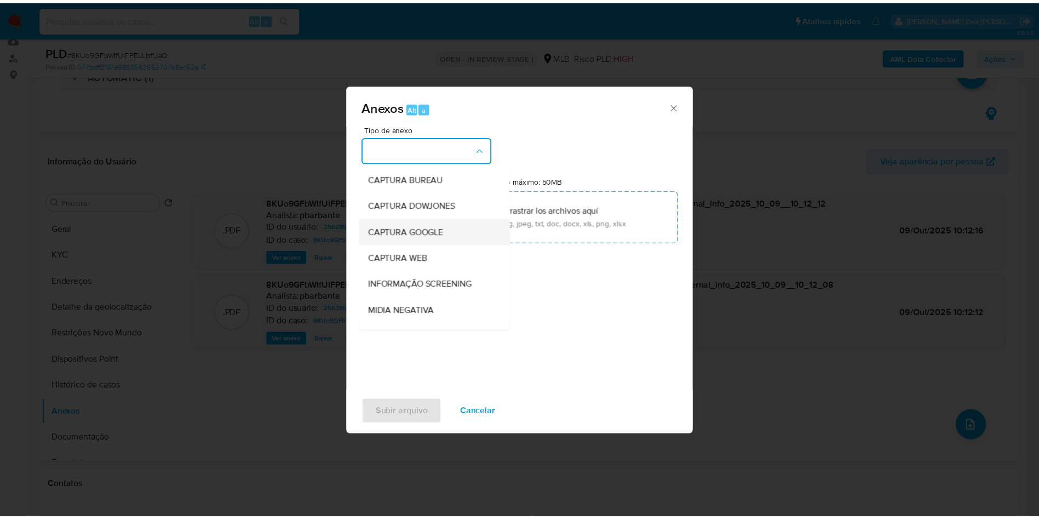
scroll to position [147, 0]
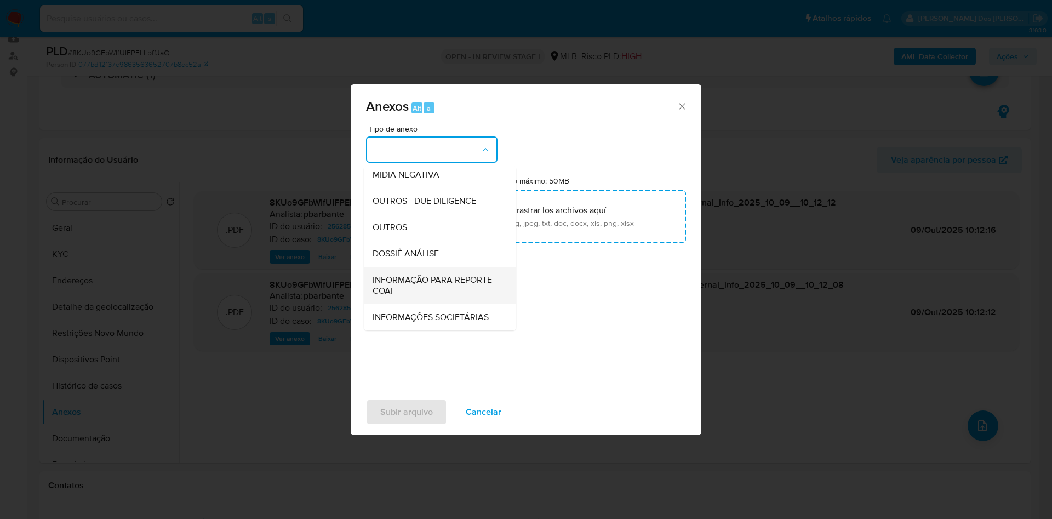
click at [396, 274] on span "INFORMAÇÃO PARA REPORTE - COAF" at bounding box center [436, 285] width 128 height 22
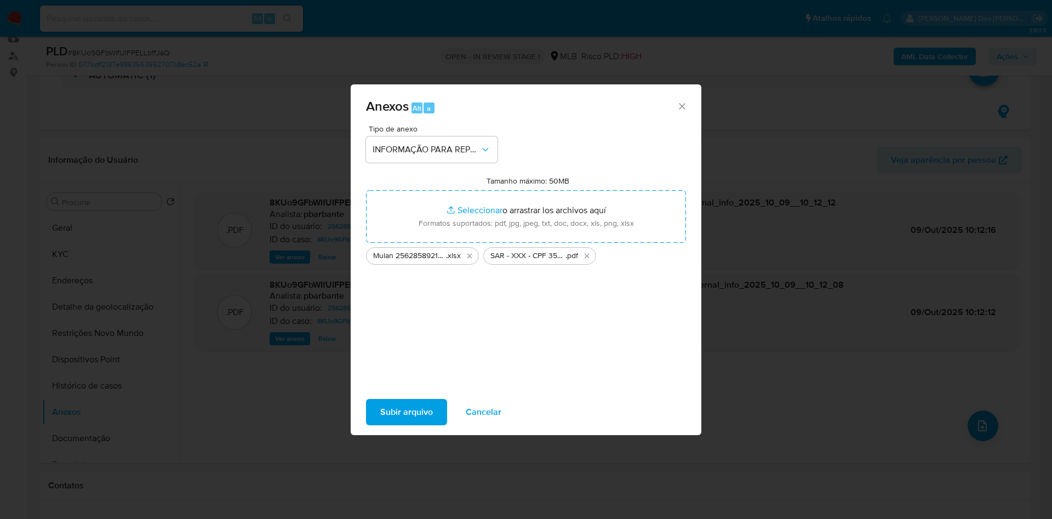
click at [386, 414] on span "Subir arquivo" at bounding box center [406, 412] width 53 height 24
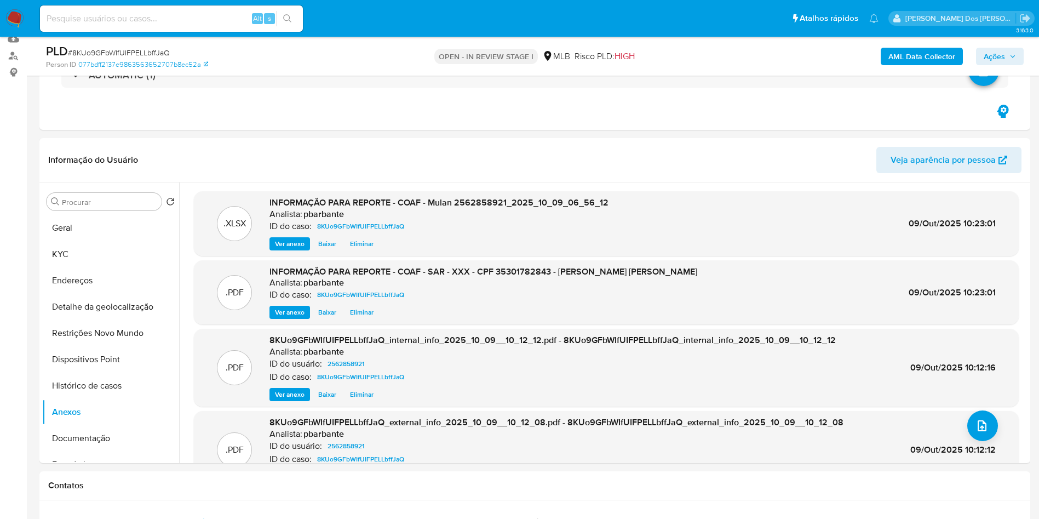
click at [1013, 59] on icon "button" at bounding box center [1012, 56] width 7 height 7
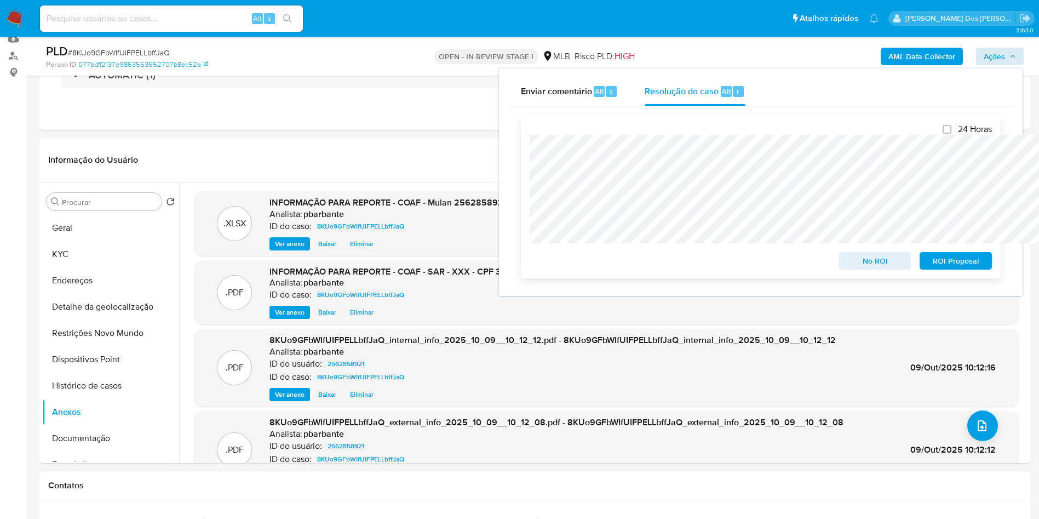
click at [939, 258] on span "ROI Proposal" at bounding box center [955, 260] width 57 height 15
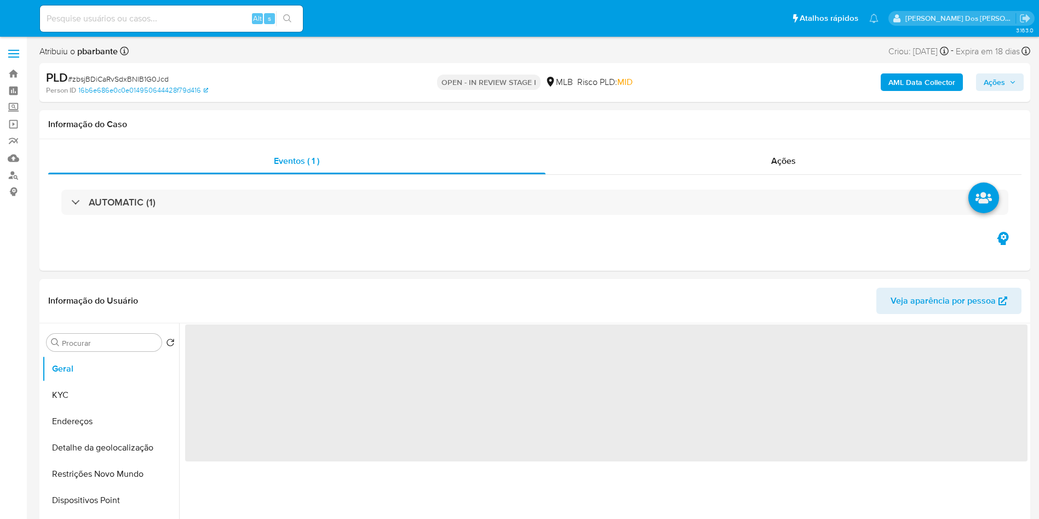
select select "10"
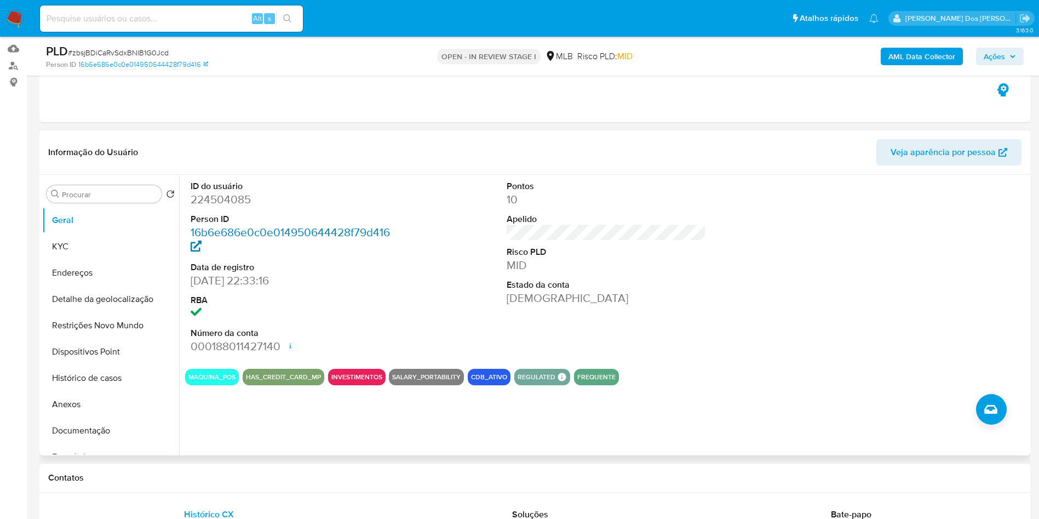
scroll to position [110, 0]
click at [222, 206] on dd "224504085" at bounding box center [291, 198] width 200 height 15
copy dd "224504085"
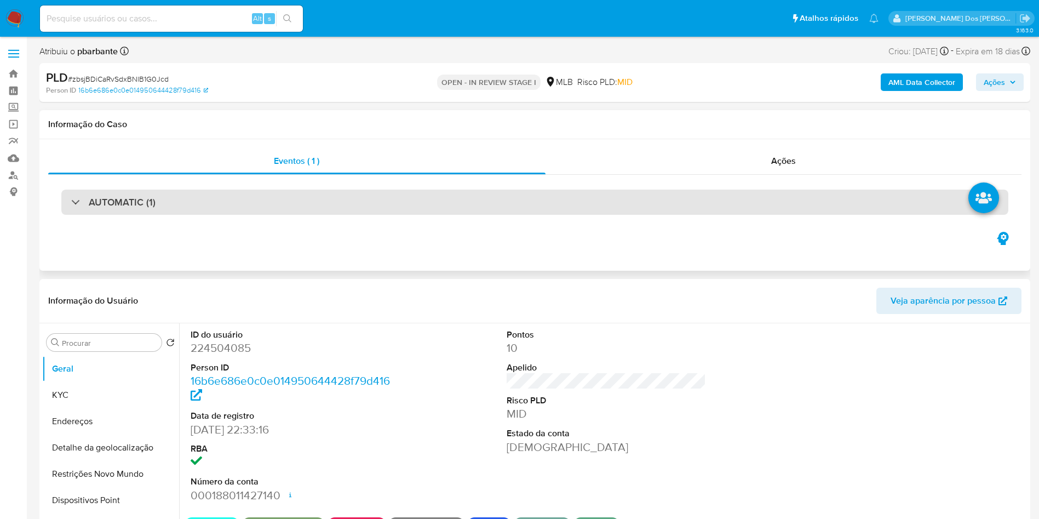
click at [250, 214] on div "AUTOMATIC (1)" at bounding box center [534, 202] width 947 height 25
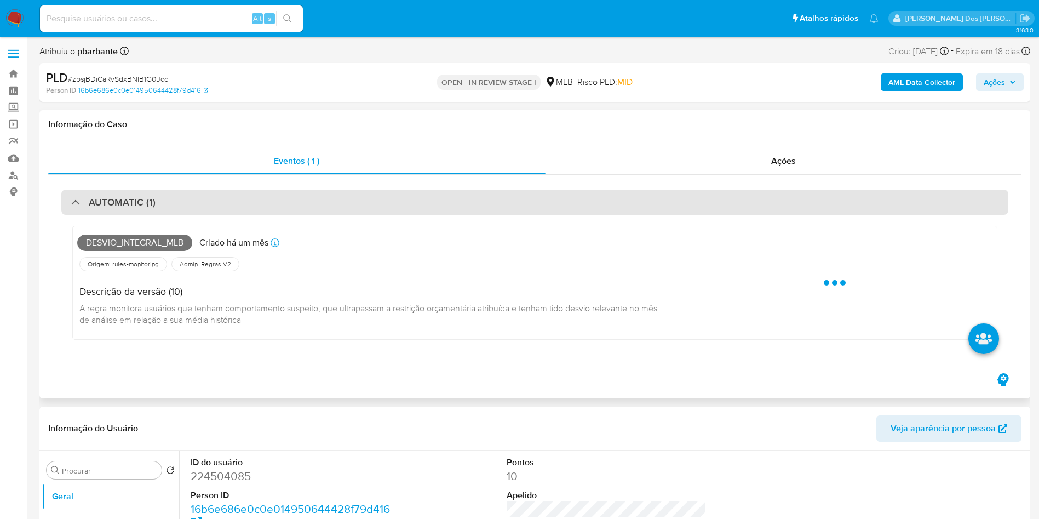
click at [250, 215] on div "Desvio_integral_mlb Criado há um mês Criado: 12/09/2025 00:38:29 Origem: rules-…" at bounding box center [534, 285] width 947 height 141
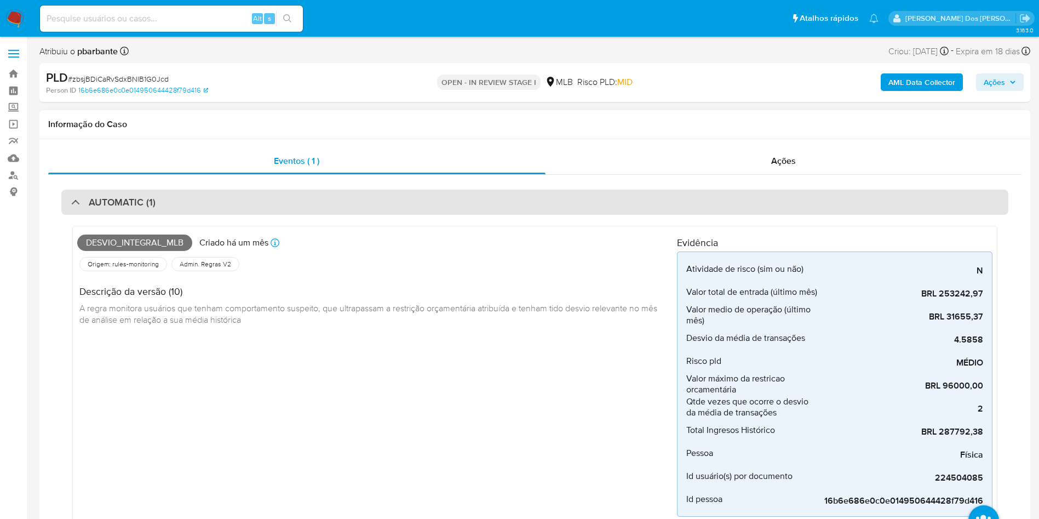
click at [336, 206] on div "AUTOMATIC (1)" at bounding box center [534, 202] width 947 height 25
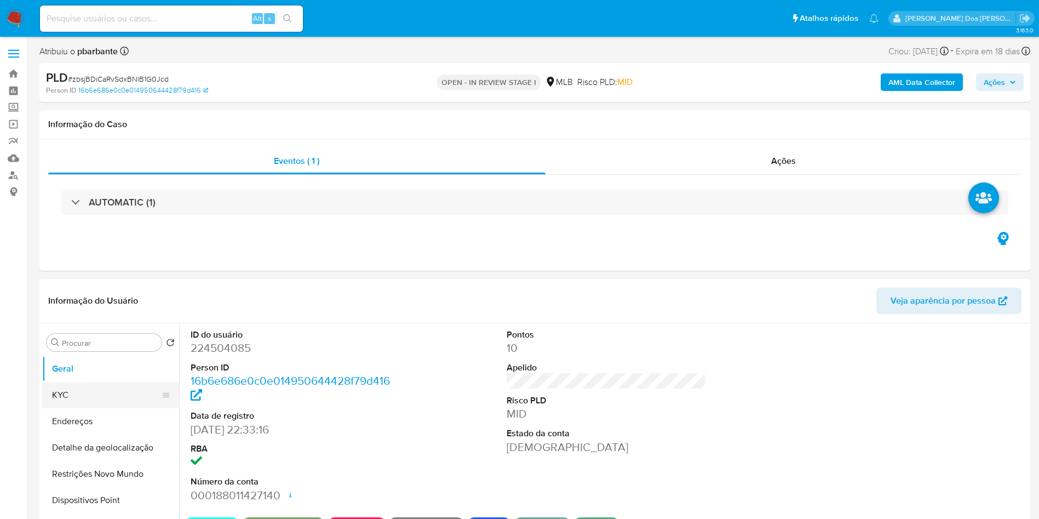
click at [125, 408] on button "KYC" at bounding box center [106, 395] width 128 height 26
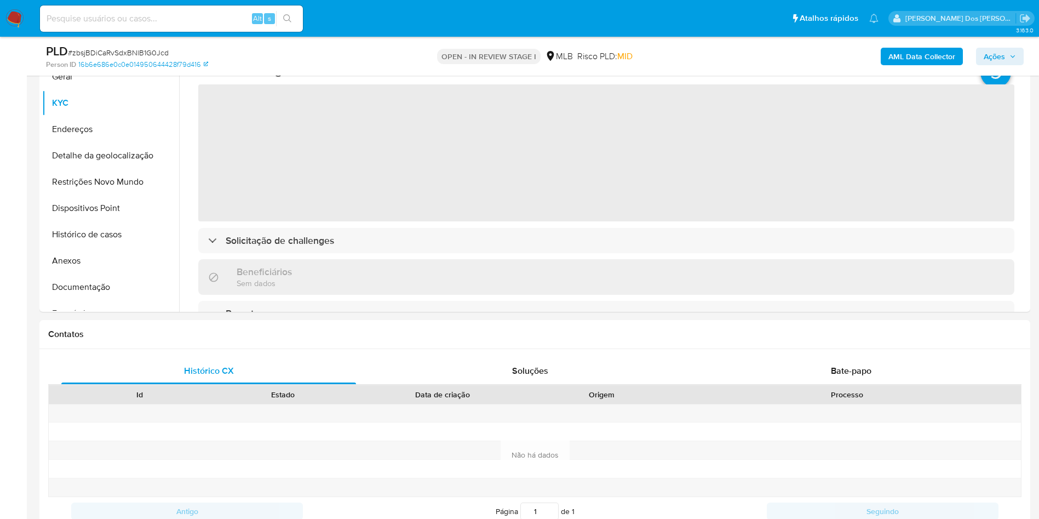
scroll to position [254, 0]
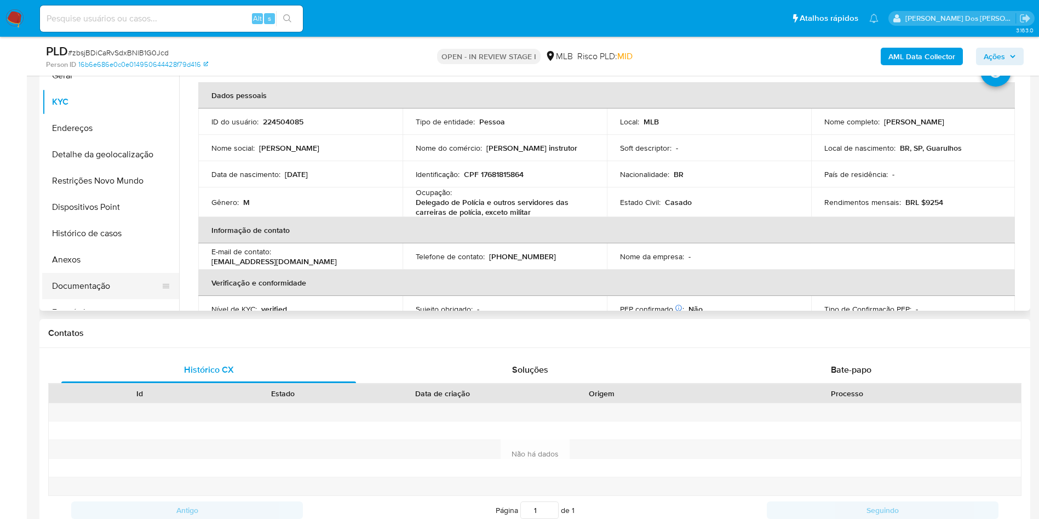
click at [48, 299] on button "Documentação" at bounding box center [106, 286] width 128 height 26
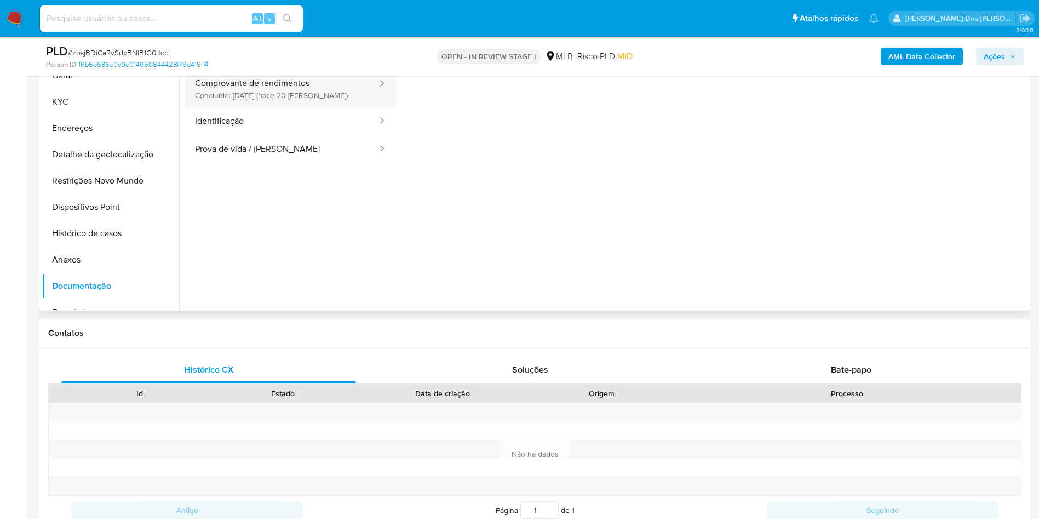
click at [254, 101] on button "Comprovante de rendimentos Concluído: 19/09/2025 (hace 20 días)" at bounding box center [281, 88] width 193 height 37
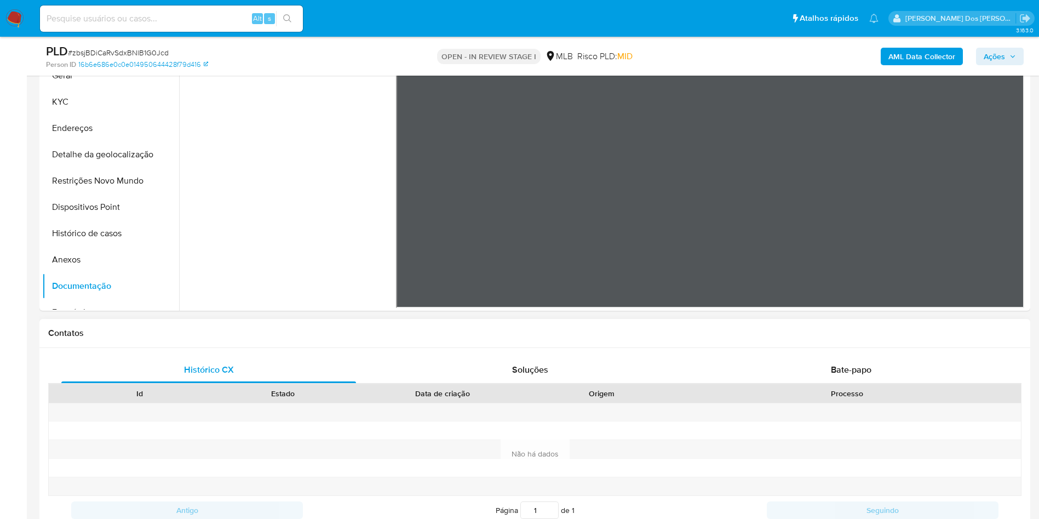
scroll to position [95, 0]
click at [107, 114] on button "KYC" at bounding box center [106, 102] width 128 height 26
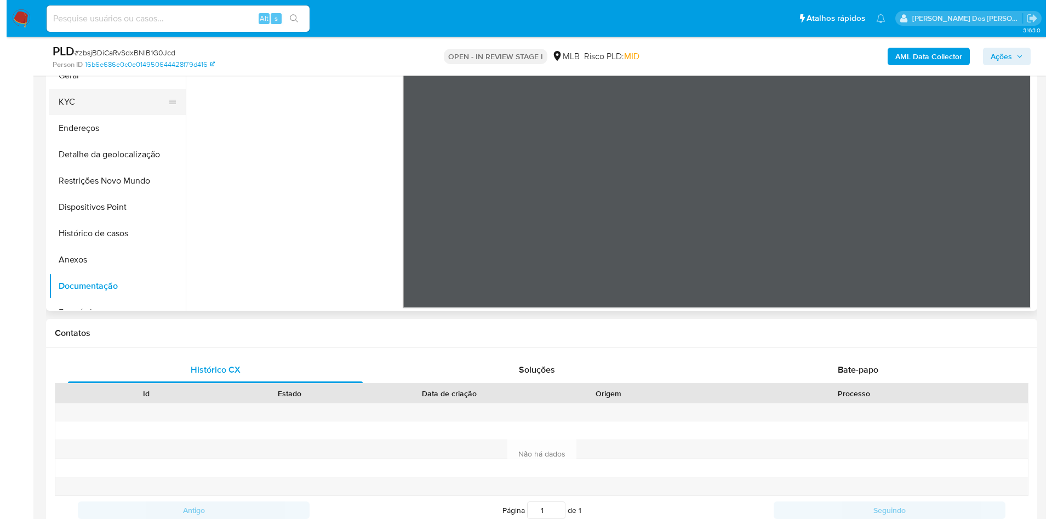
scroll to position [0, 0]
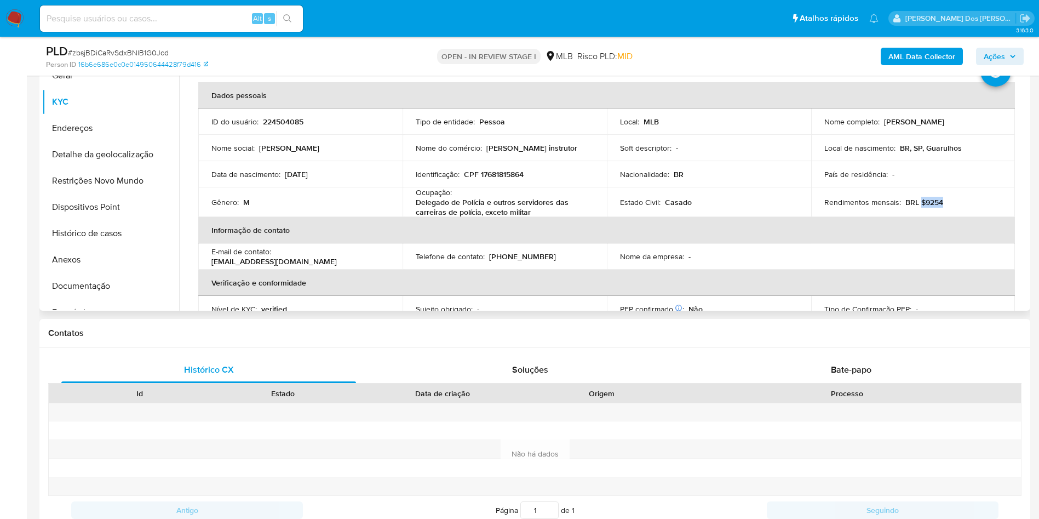
drag, startPoint x: 943, startPoint y: 221, endPoint x: 917, endPoint y: 220, distance: 25.8
click at [917, 207] on div "Rendimentos mensais : BRL $9254" at bounding box center [913, 202] width 178 height 10
copy p "9254"
click at [969, 207] on div "Rendimentos mensais : BRL $9254" at bounding box center [913, 202] width 178 height 10
click at [926, 55] on b "AML Data Collector" at bounding box center [921, 57] width 67 height 18
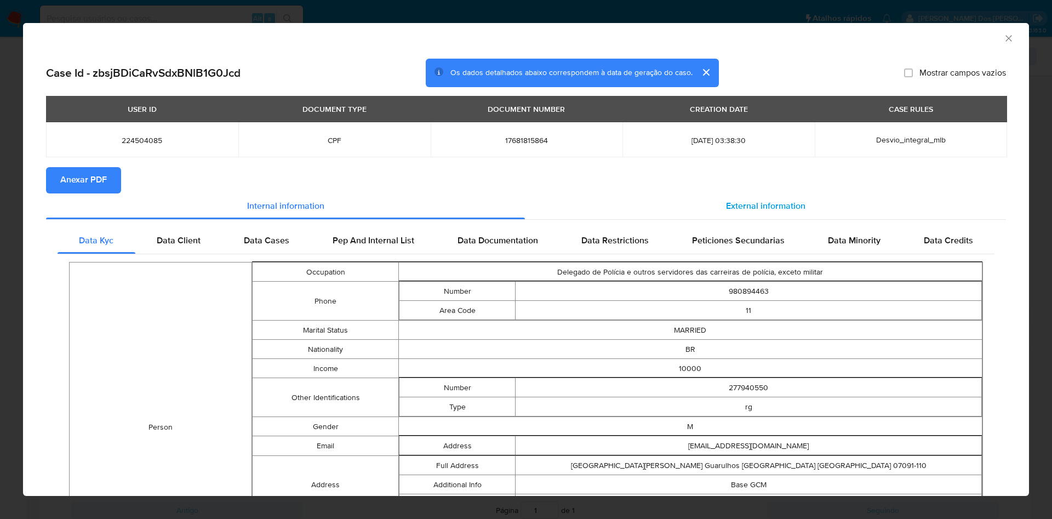
click at [800, 208] on div "External information" at bounding box center [765, 206] width 481 height 26
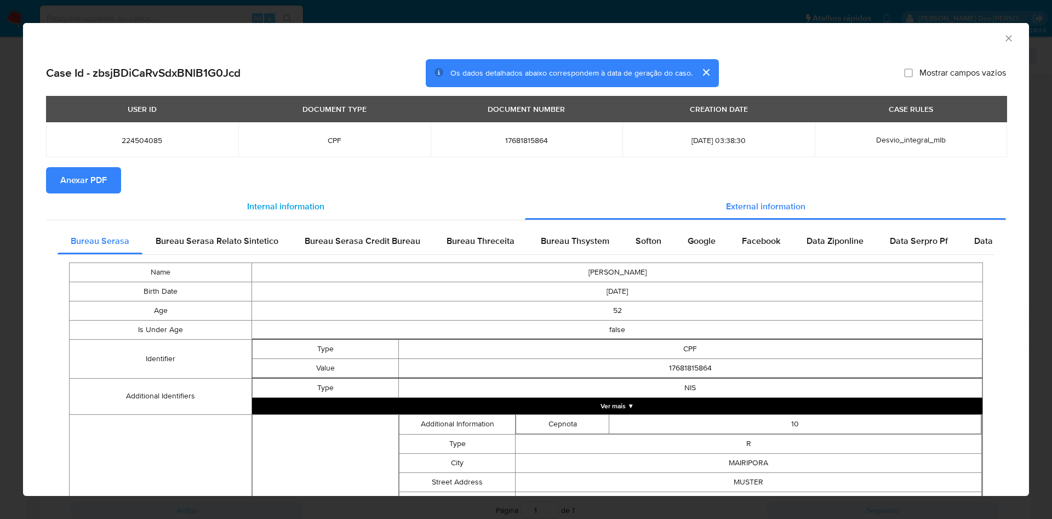
click at [78, 195] on div "Internal information" at bounding box center [285, 206] width 479 height 26
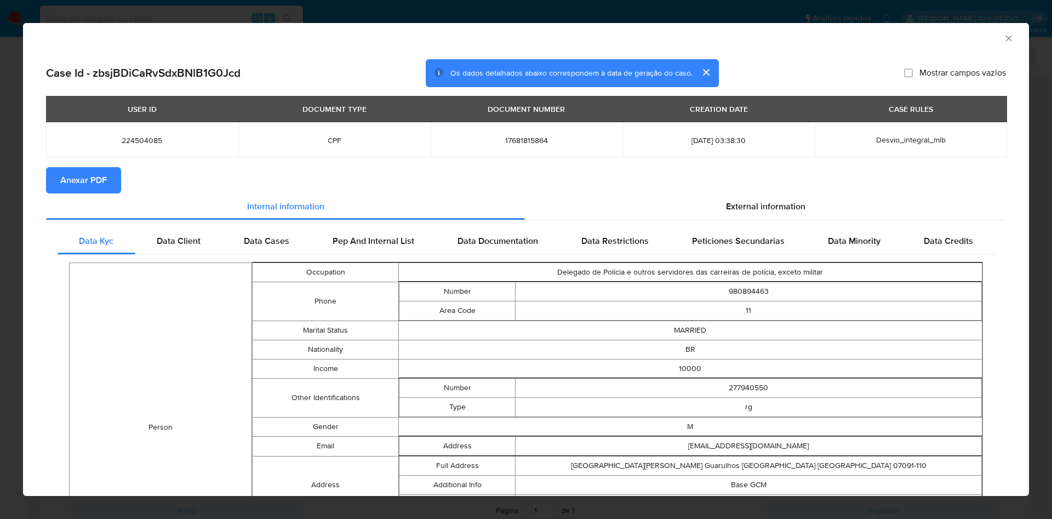
click at [97, 180] on span "Anexar PDF" at bounding box center [83, 180] width 47 height 24
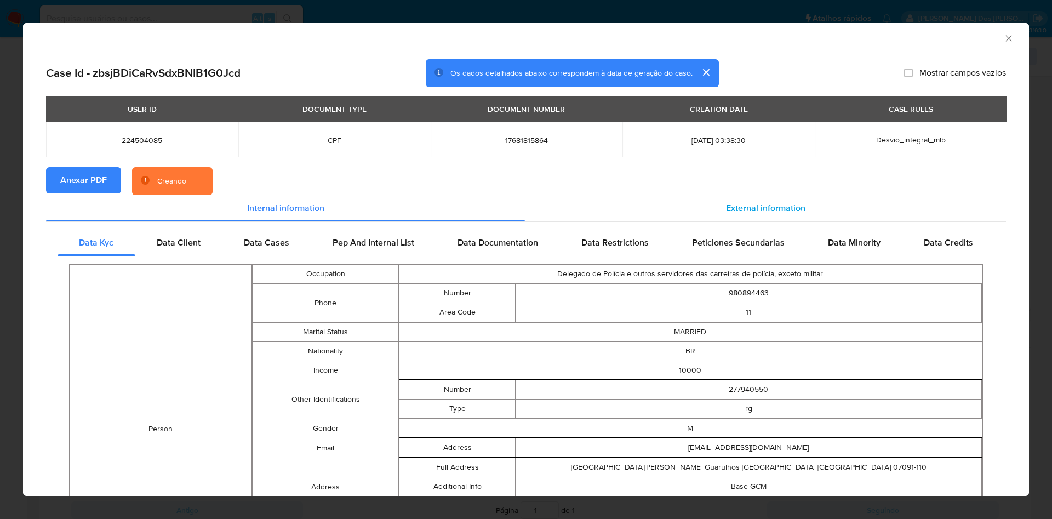
click at [732, 219] on div "External information" at bounding box center [765, 208] width 481 height 26
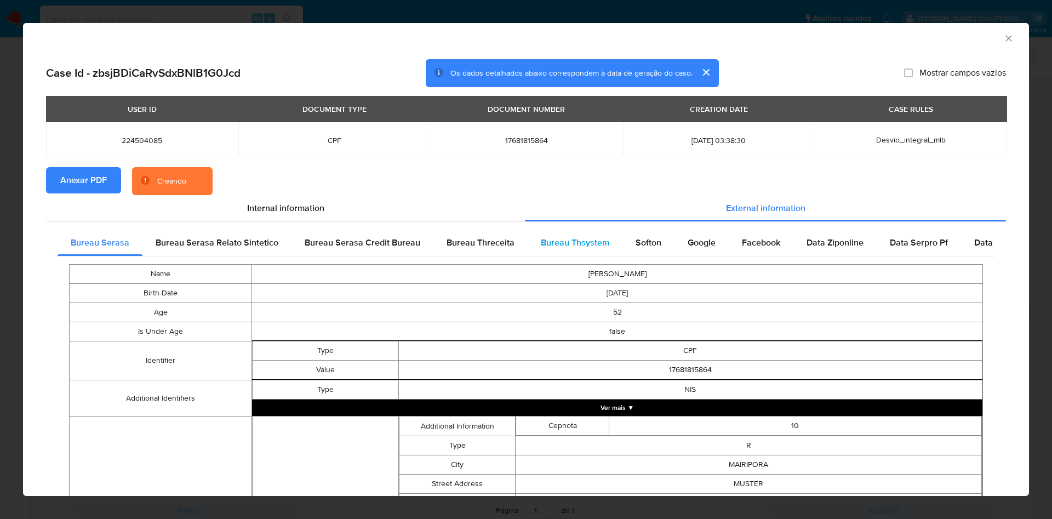
click at [576, 249] on span "Bureau Thsystem" at bounding box center [575, 242] width 68 height 13
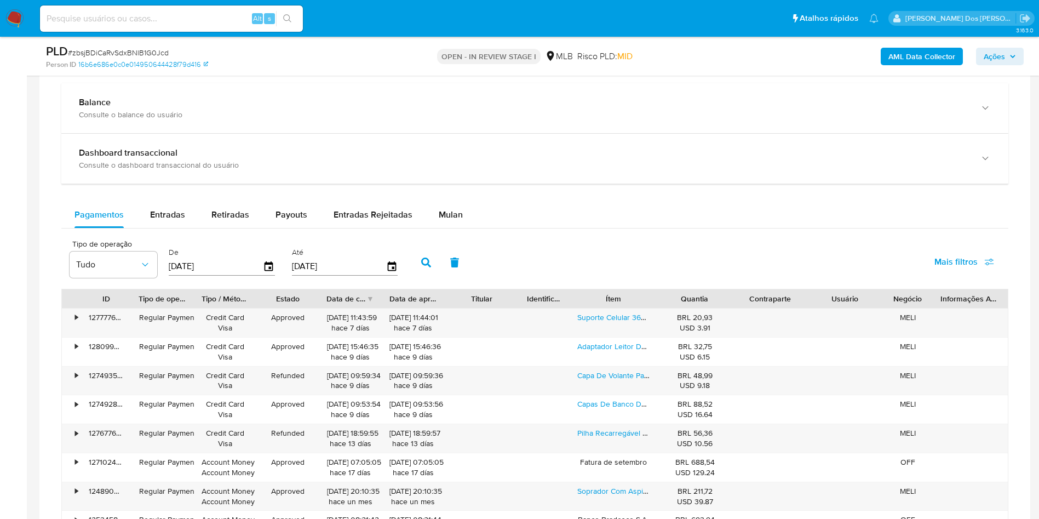
scroll to position [797, 0]
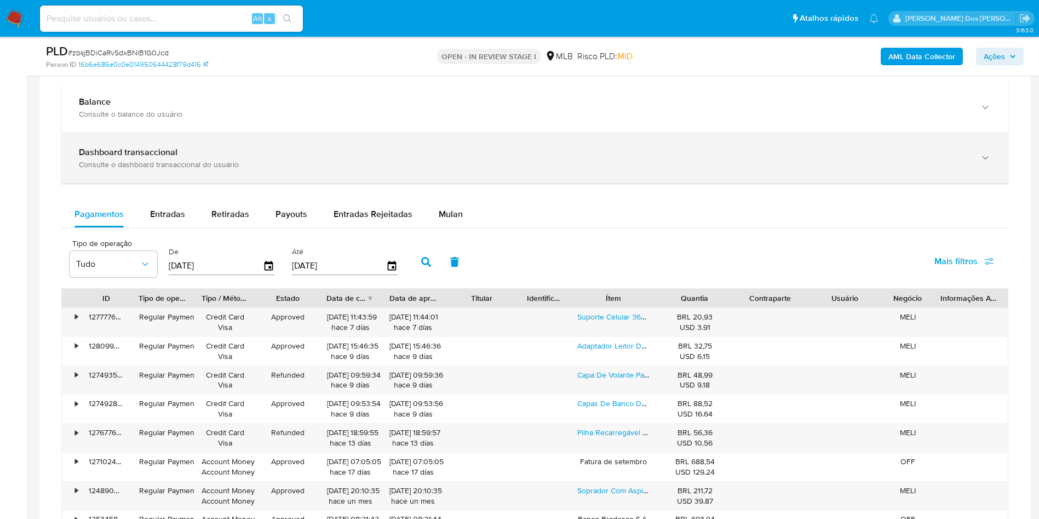
click at [389, 158] on div "Dashboard transaccional" at bounding box center [524, 152] width 890 height 11
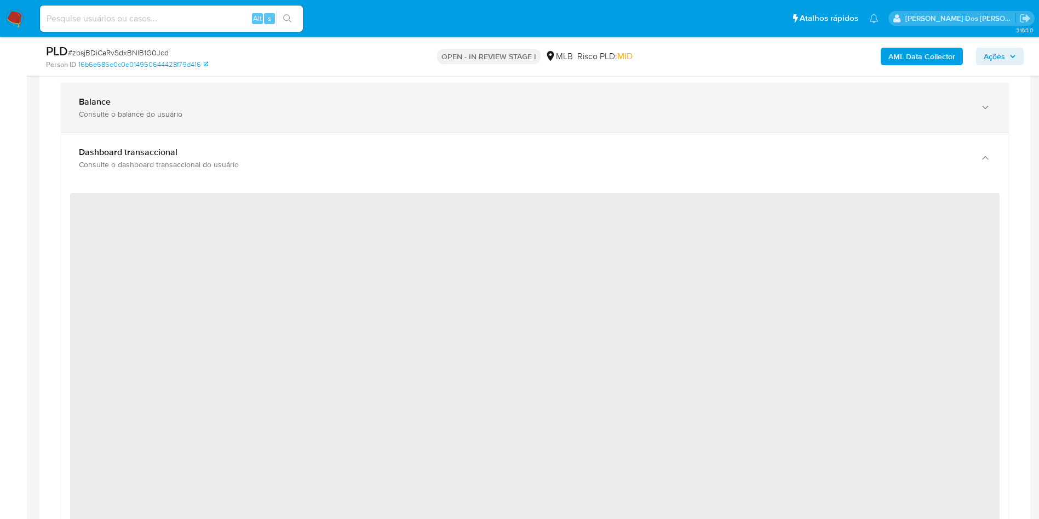
click at [430, 119] on div "Consulte o balance do usuário" at bounding box center [524, 114] width 890 height 10
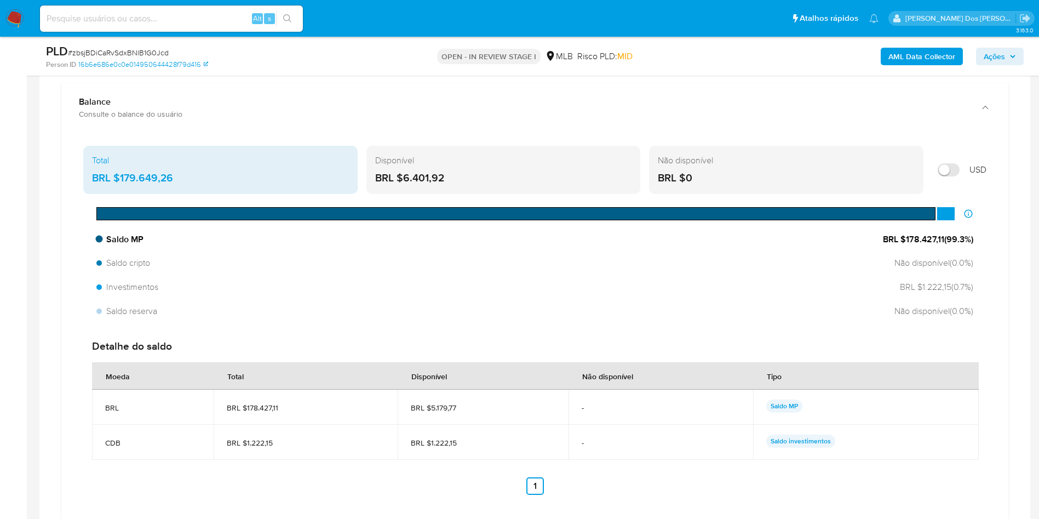
drag, startPoint x: 903, startPoint y: 266, endPoint x: 943, endPoint y: 265, distance: 40.0
click at [943, 245] on span "BRL $178.427,11 ( 99.3 %)" at bounding box center [928, 239] width 90 height 12
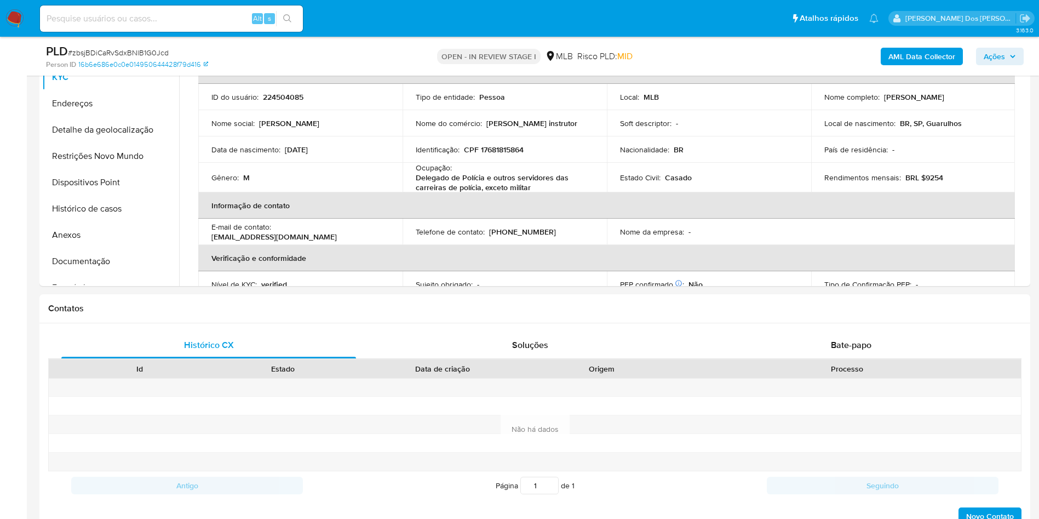
scroll to position [0, 0]
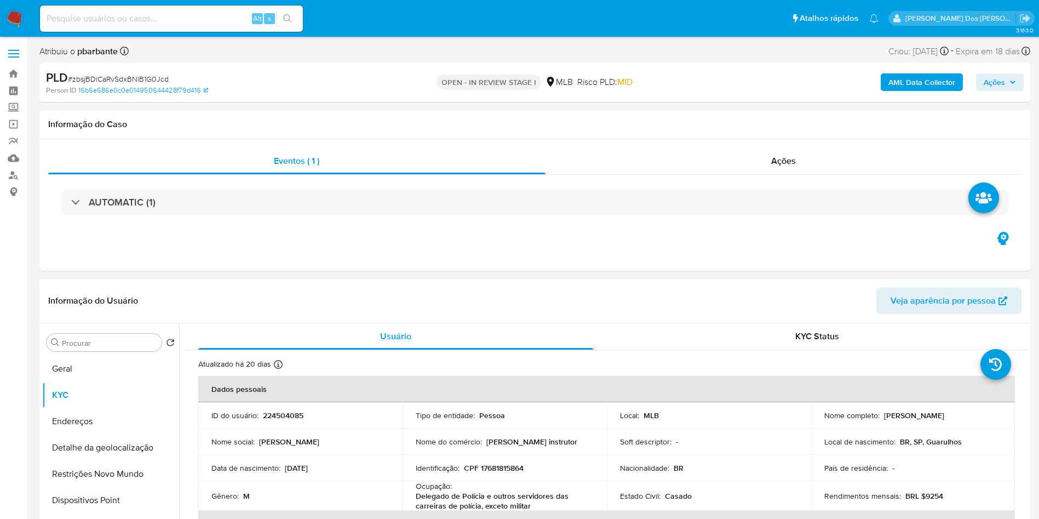
click at [74, 371] on div "Procurar Retornar ao pedido padrão Geral KYC Endereços Detalhe da geolocalizaçã…" at bounding box center [110, 464] width 137 height 279
click at [73, 375] on button "Geral" at bounding box center [106, 368] width 128 height 26
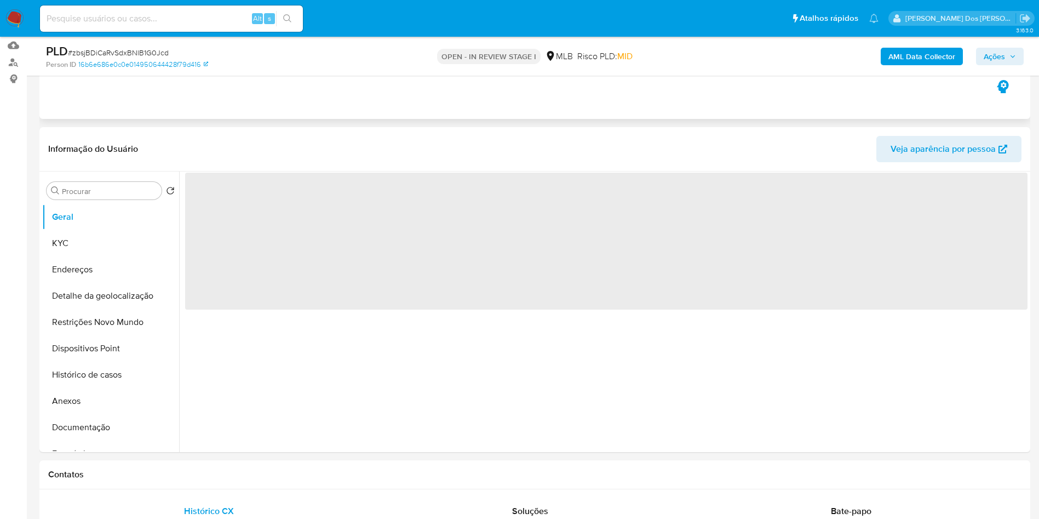
scroll to position [118, 0]
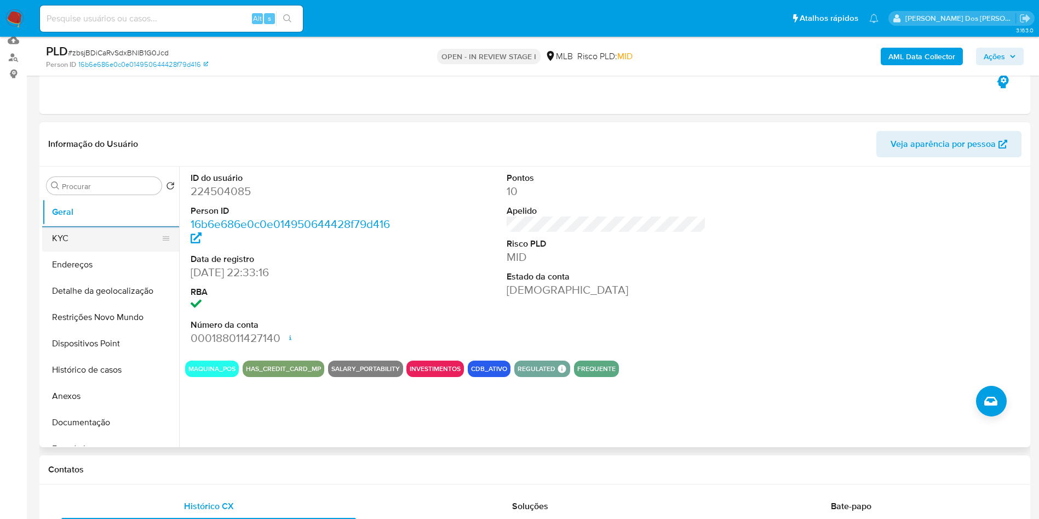
click at [83, 251] on button "KYC" at bounding box center [106, 238] width 128 height 26
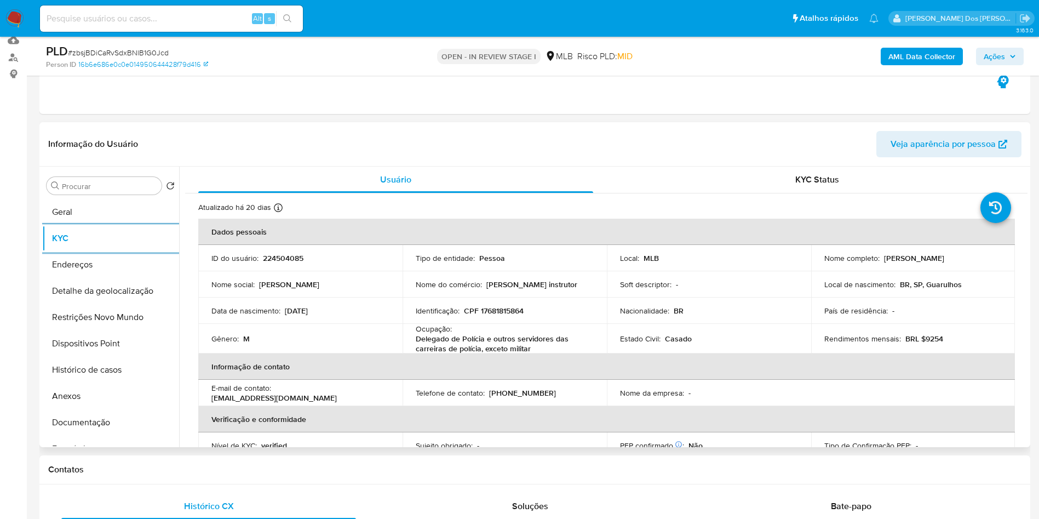
scroll to position [460, 0]
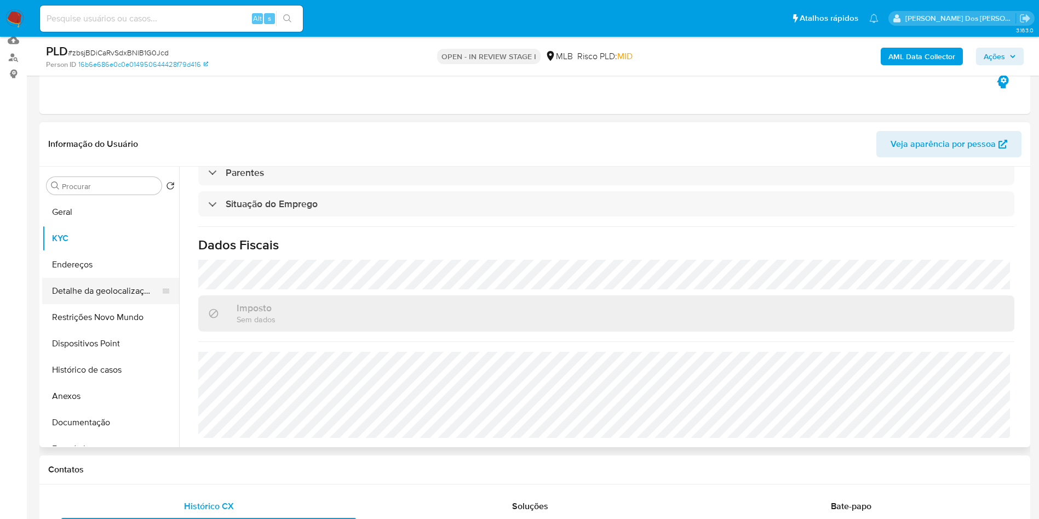
click at [119, 304] on button "Detalhe da geolocalização" at bounding box center [106, 291] width 128 height 26
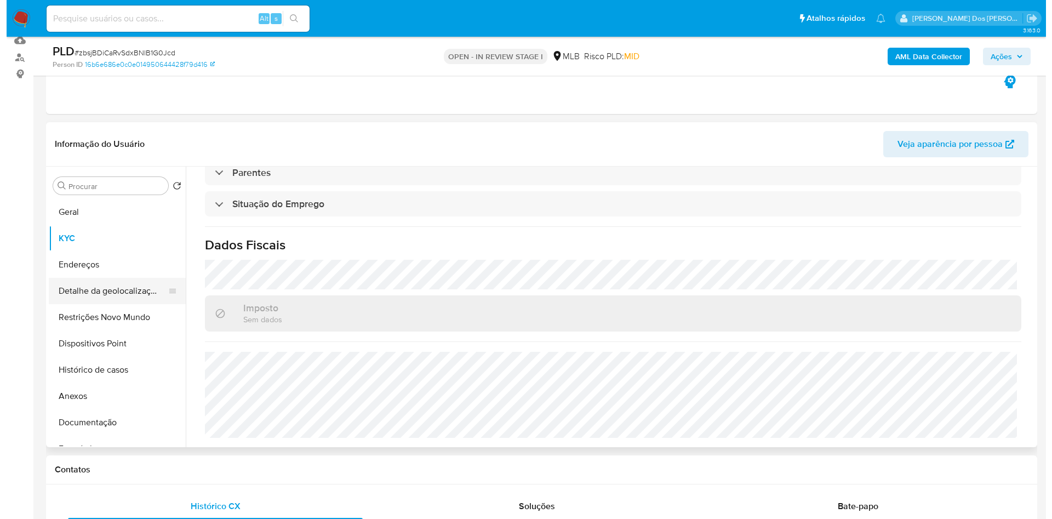
scroll to position [0, 0]
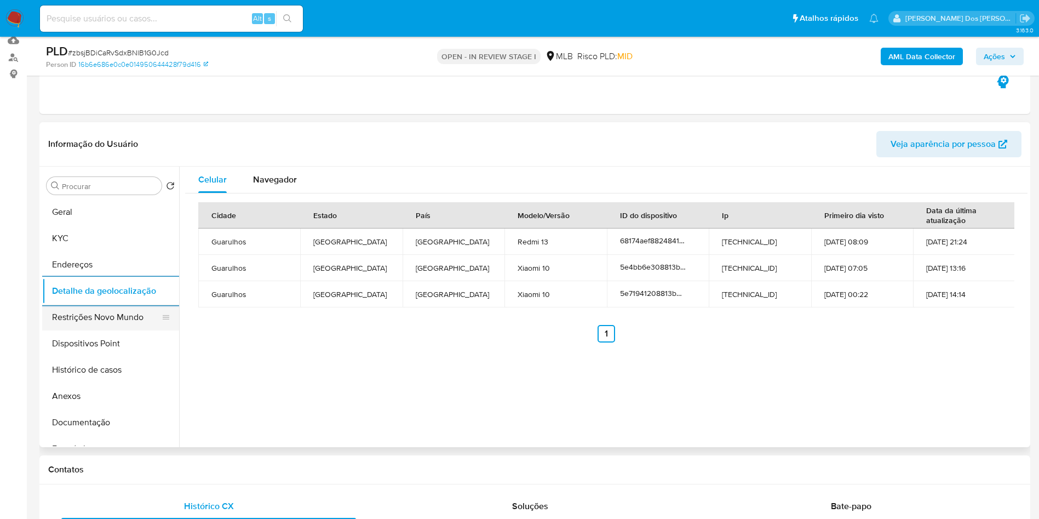
click at [93, 330] on button "Restrições Novo Mundo" at bounding box center [106, 317] width 128 height 26
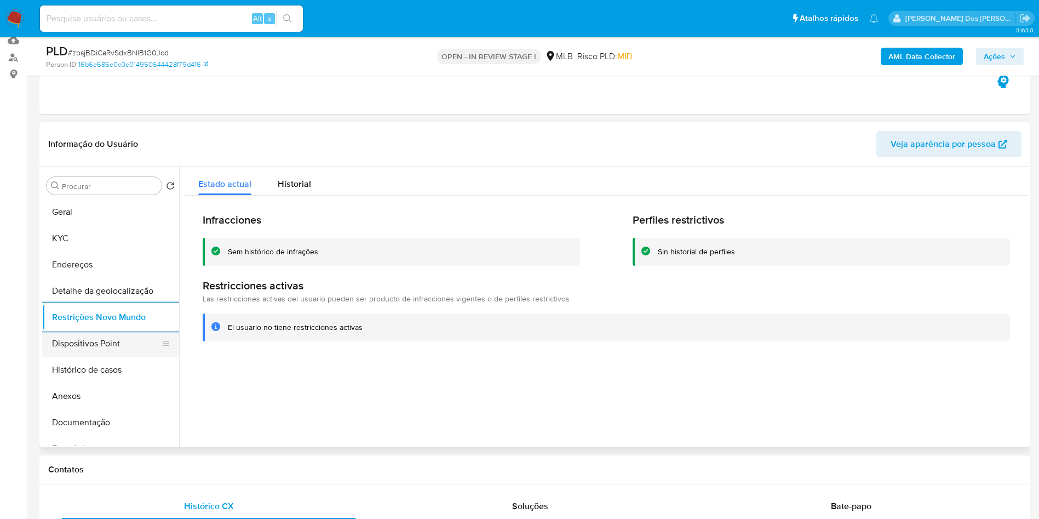
click at [112, 357] on button "Dispositivos Point" at bounding box center [106, 343] width 128 height 26
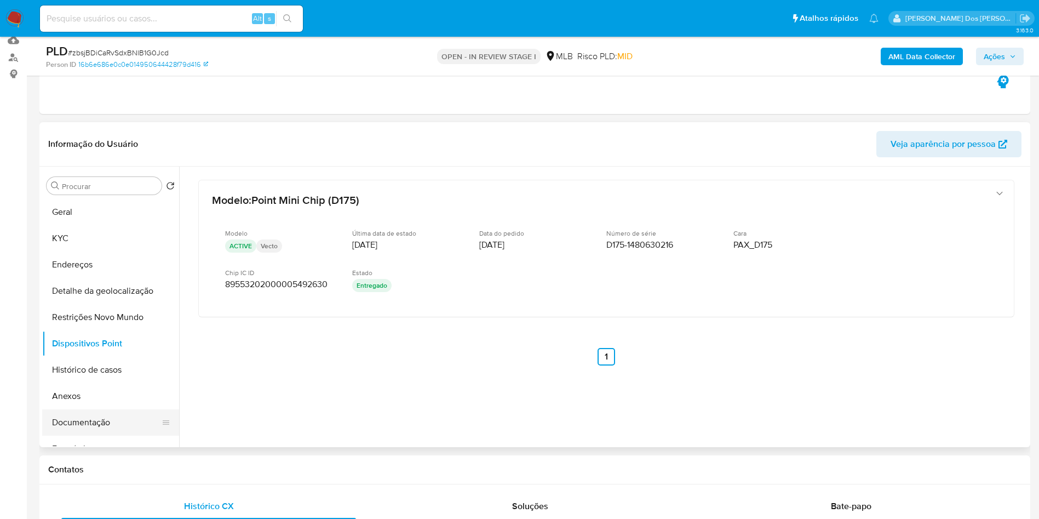
click at [138, 435] on button "Documentação" at bounding box center [106, 422] width 128 height 26
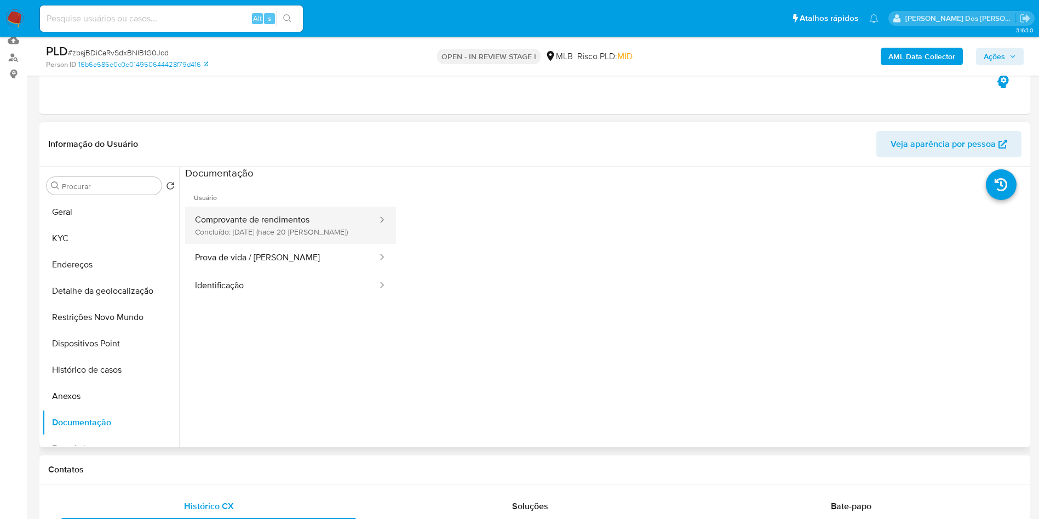
click at [324, 233] on button "Comprovante de rendimentos Concluído: 19/09/2025 (hace 20 días)" at bounding box center [281, 224] width 193 height 37
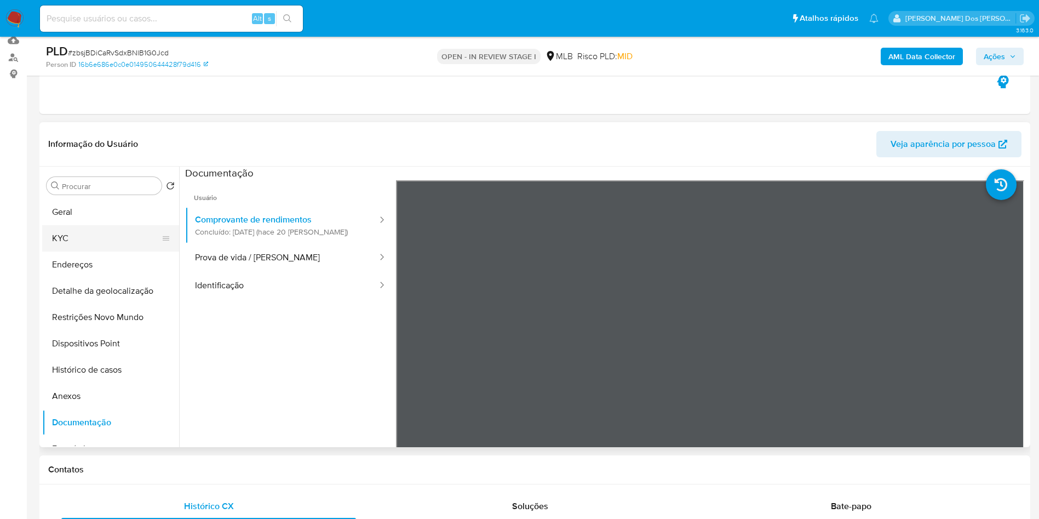
click at [119, 248] on button "KYC" at bounding box center [106, 238] width 128 height 26
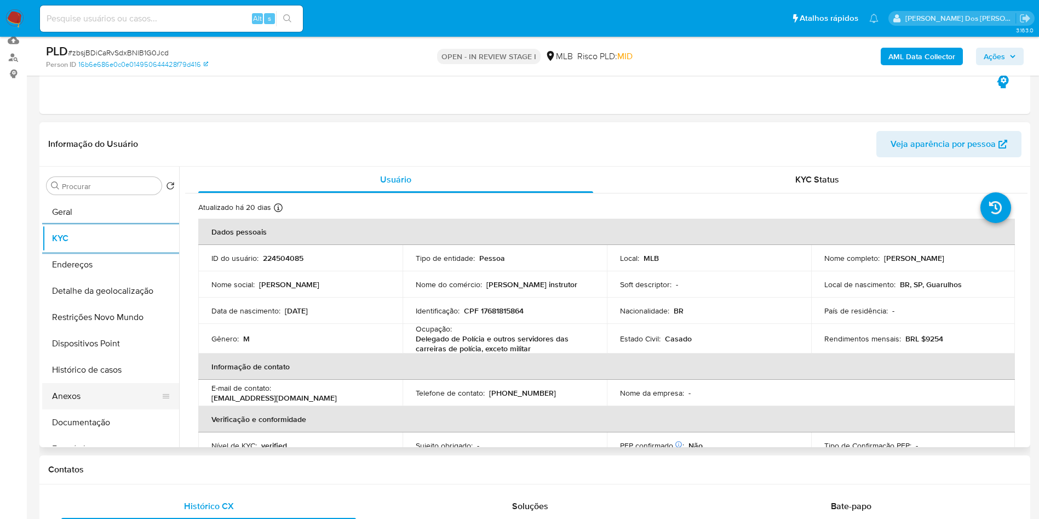
click at [96, 409] on button "Anexos" at bounding box center [106, 396] width 128 height 26
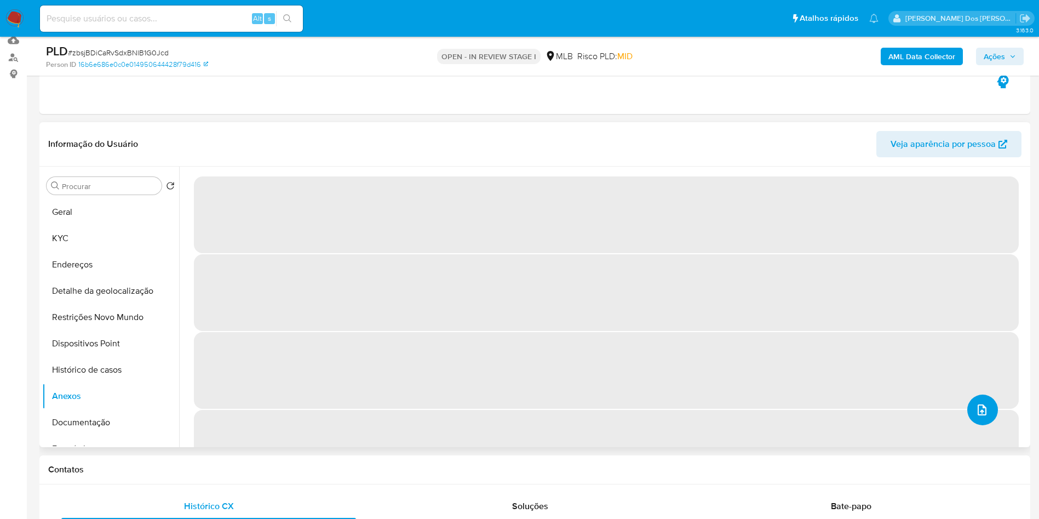
click at [985, 425] on button "upload-file" at bounding box center [982, 409] width 31 height 31
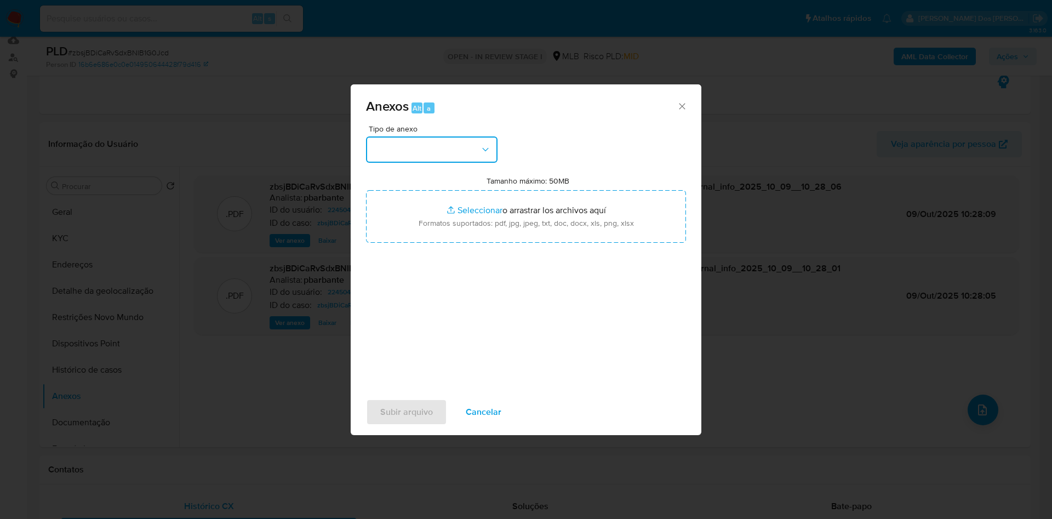
click at [411, 136] on button "button" at bounding box center [431, 149] width 131 height 26
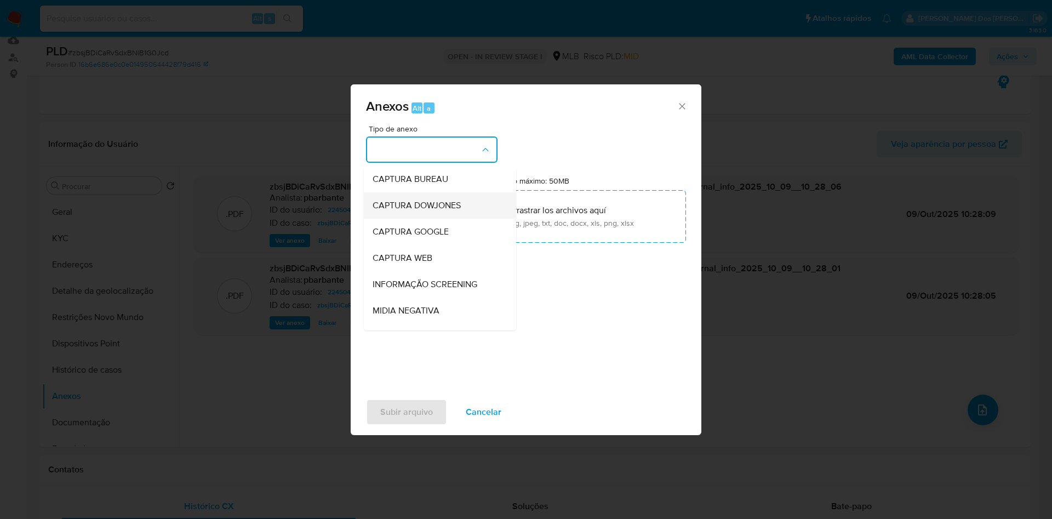
scroll to position [147, 0]
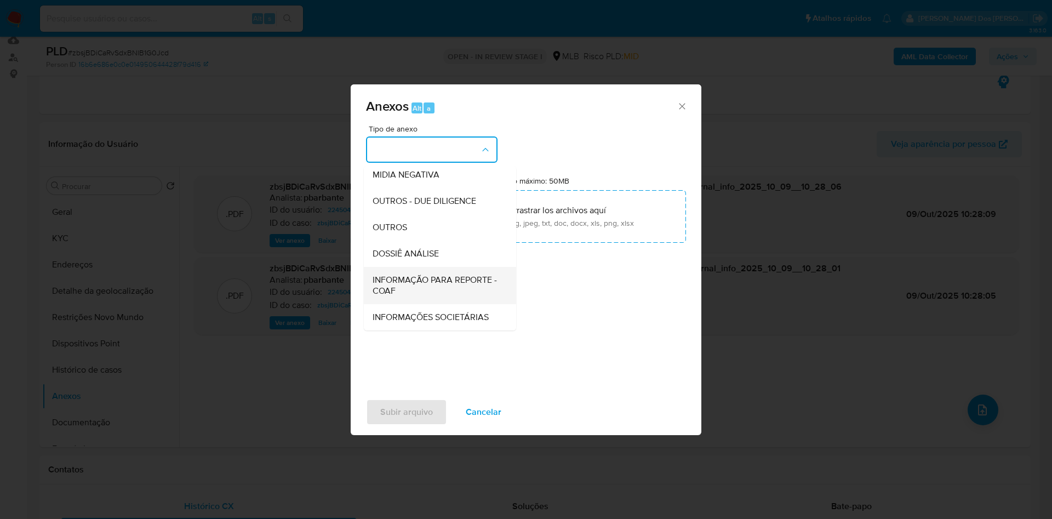
click at [385, 267] on div "INFORMAÇÃO PARA REPORTE - COAF" at bounding box center [436, 285] width 128 height 37
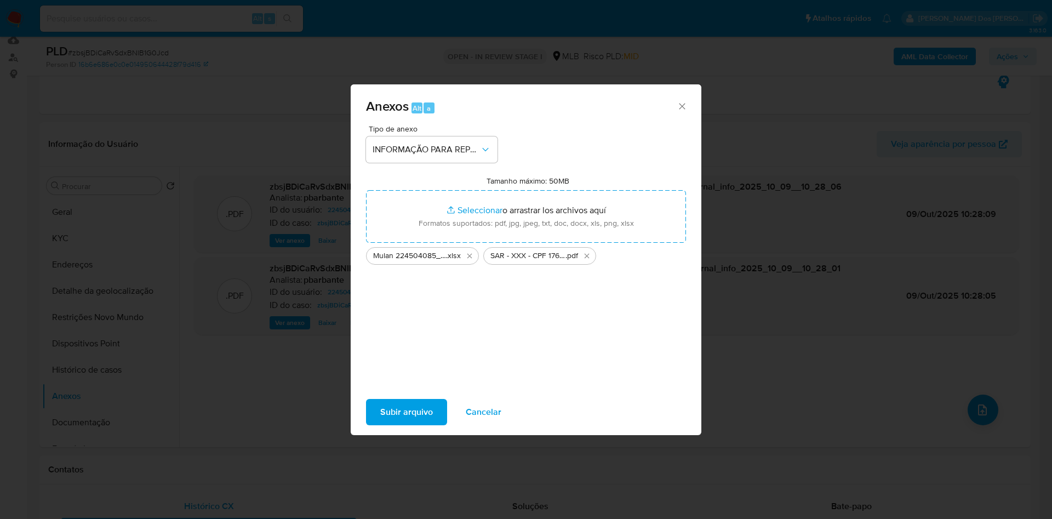
click at [380, 416] on span "Subir arquivo" at bounding box center [406, 412] width 53 height 24
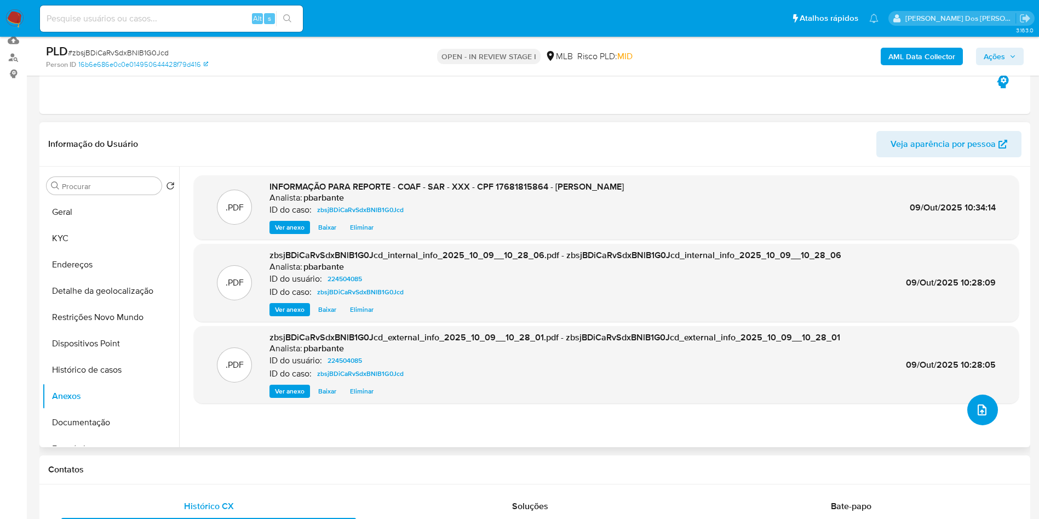
click at [978, 415] on icon "upload-file" at bounding box center [982, 409] width 9 height 11
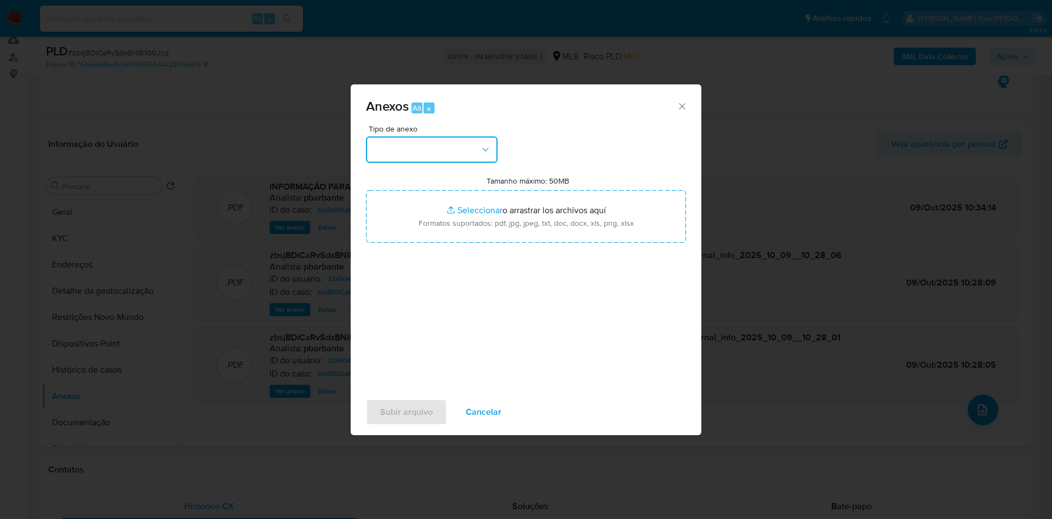
click at [433, 136] on button "button" at bounding box center [431, 149] width 131 height 26
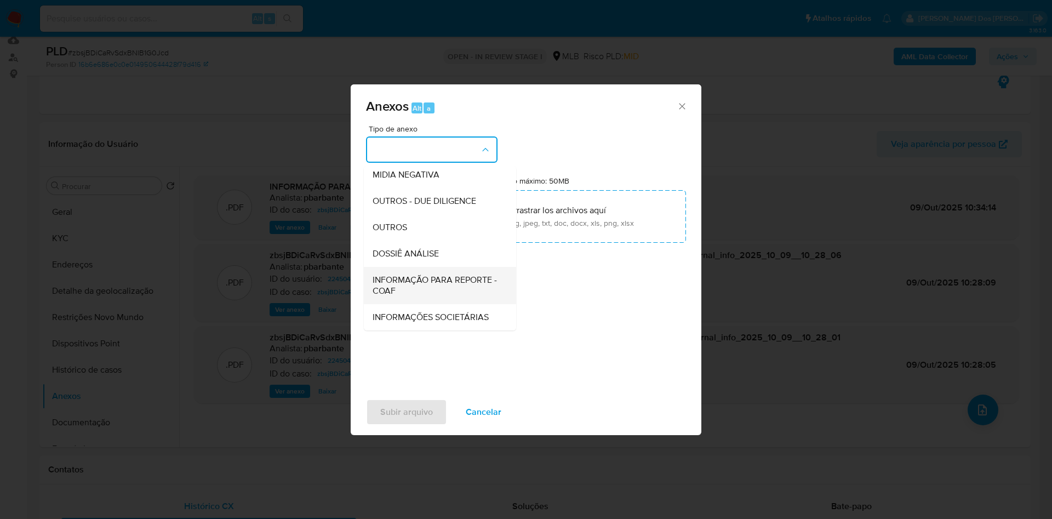
click at [396, 274] on span "INFORMAÇÃO PARA REPORTE - COAF" at bounding box center [436, 285] width 128 height 22
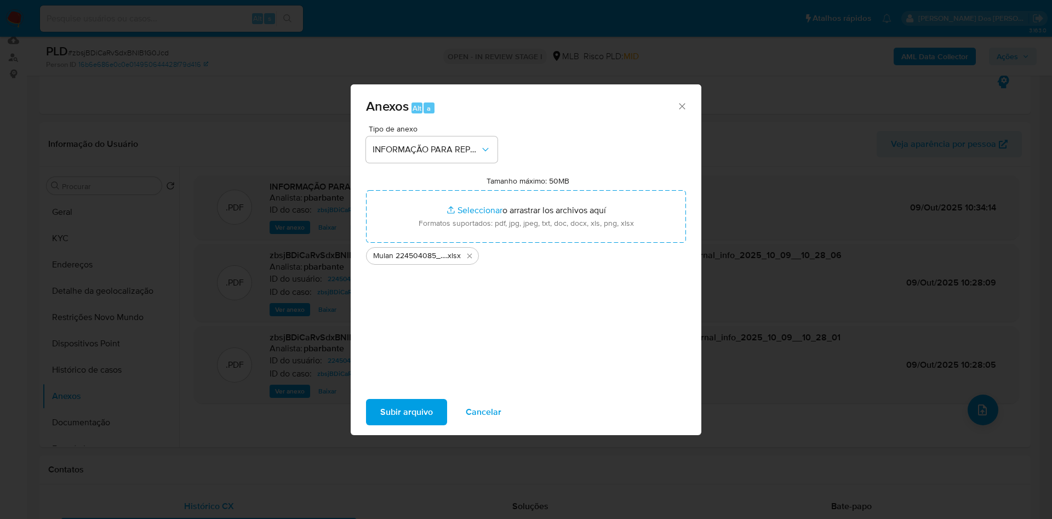
click at [380, 424] on span "Subir arquivo" at bounding box center [406, 412] width 53 height 24
click at [475, 424] on span "Cancelar" at bounding box center [484, 412] width 36 height 24
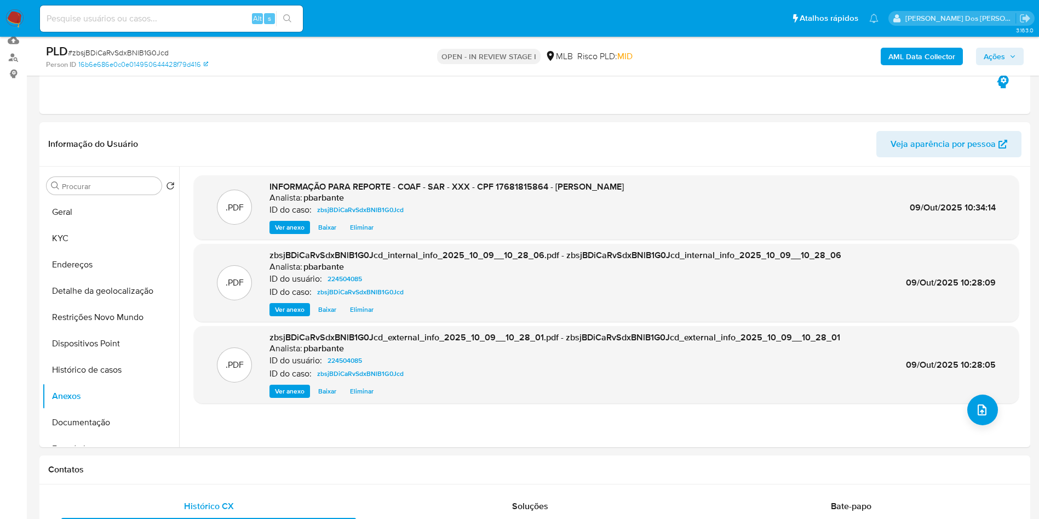
click at [996, 60] on span "Ações" at bounding box center [994, 57] width 21 height 18
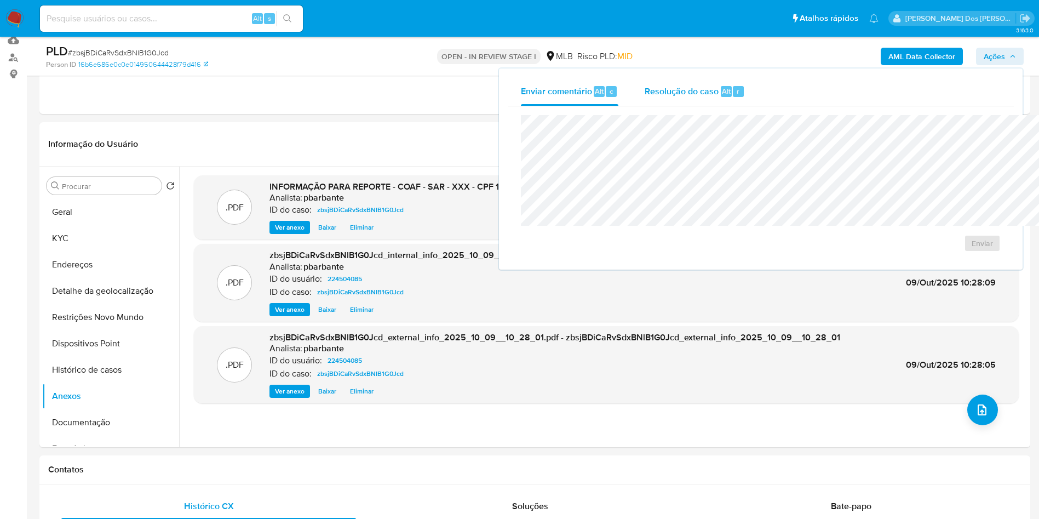
click at [645, 83] on div "Resolução do caso Alt r" at bounding box center [695, 91] width 100 height 28
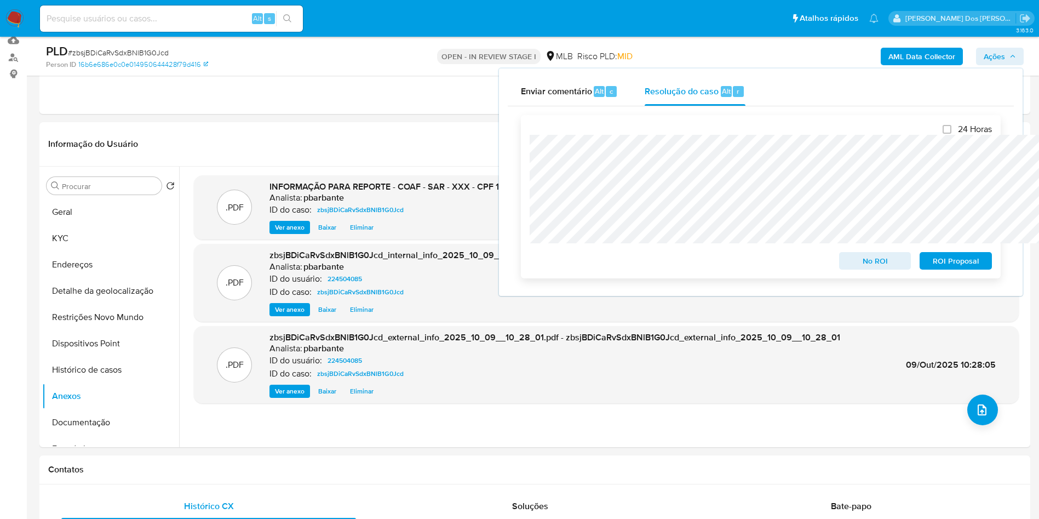
click at [969, 266] on span "ROI Proposal" at bounding box center [955, 260] width 57 height 15
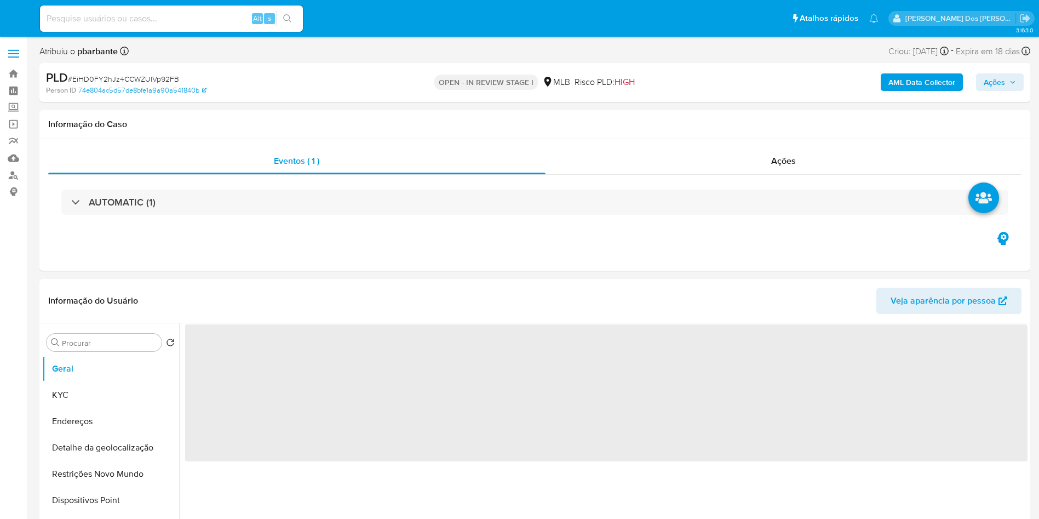
select select "10"
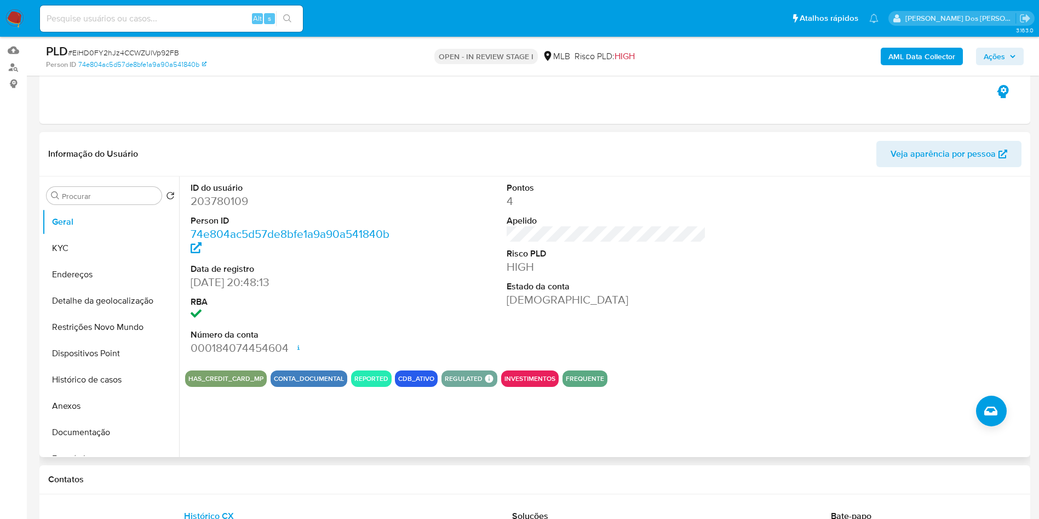
scroll to position [106, 0]
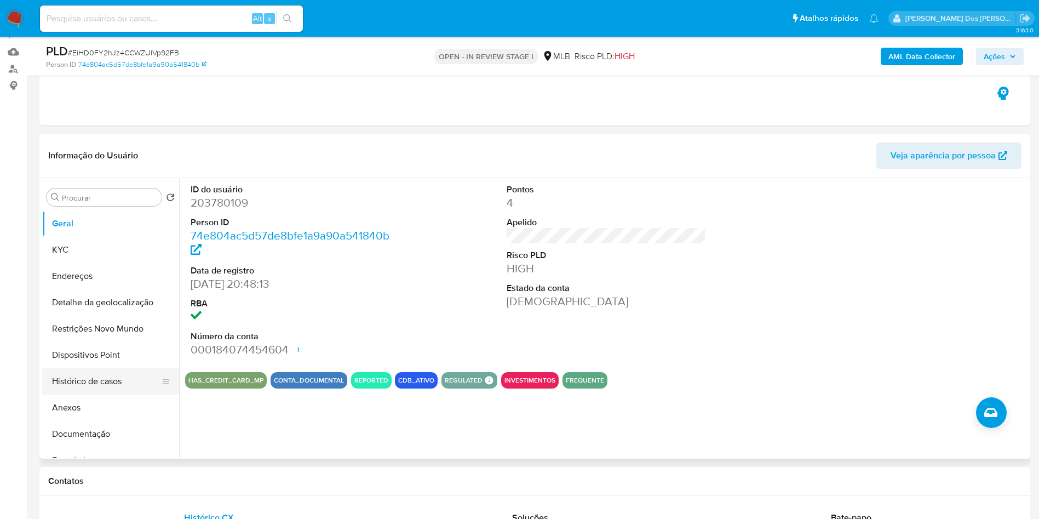
click at [107, 388] on button "Histórico de casos" at bounding box center [106, 381] width 128 height 26
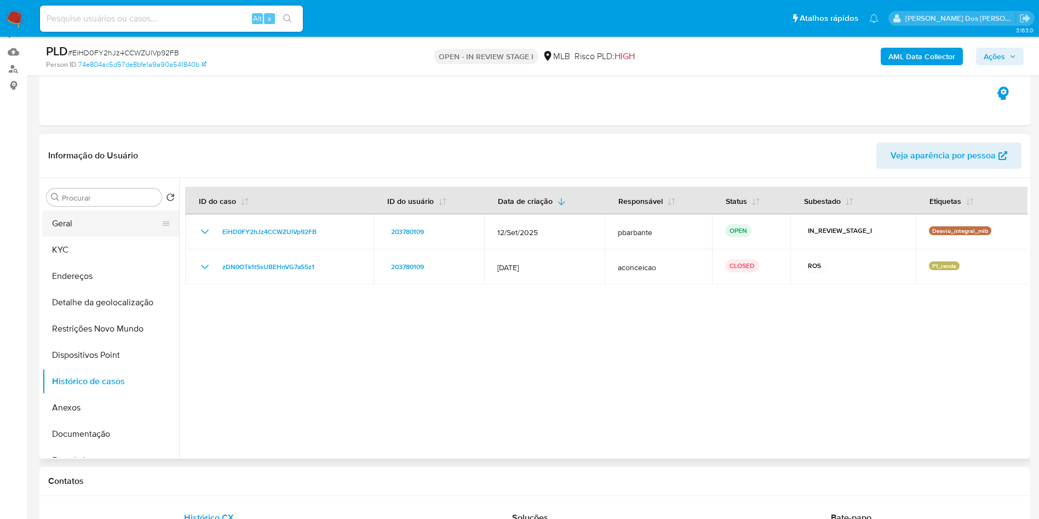
click at [64, 237] on button "Geral" at bounding box center [106, 223] width 128 height 26
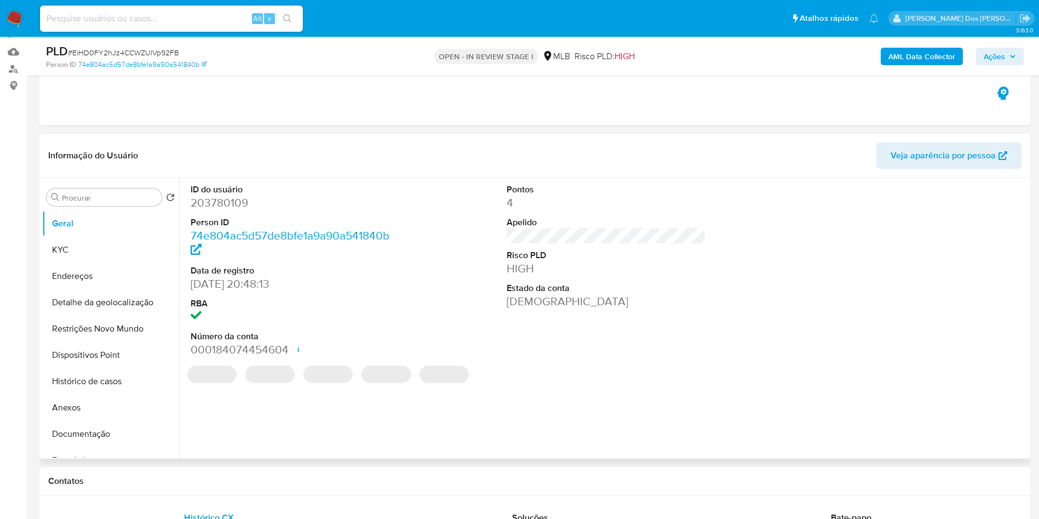
click at [225, 210] on dd "203780109" at bounding box center [291, 202] width 200 height 15
copy dd "203780109"
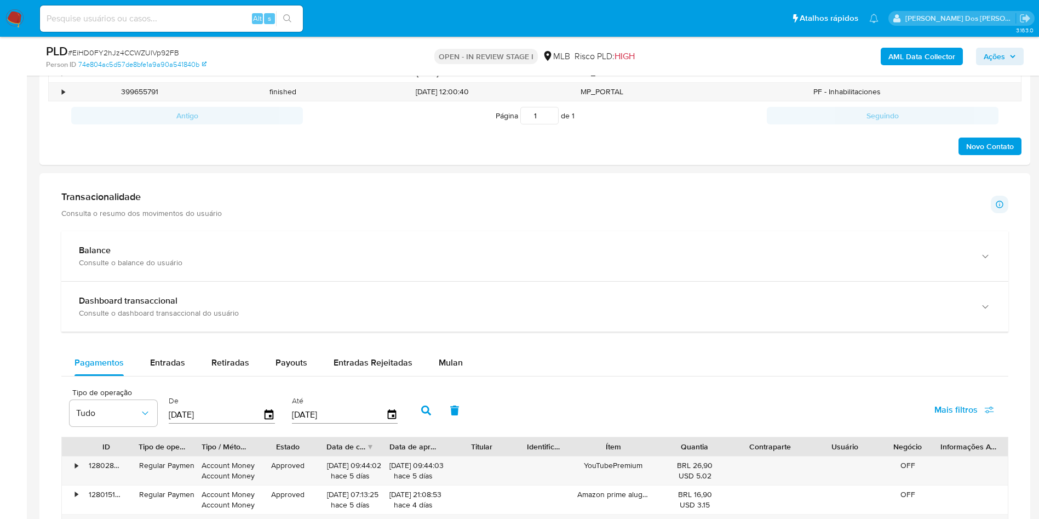
scroll to position [612, 0]
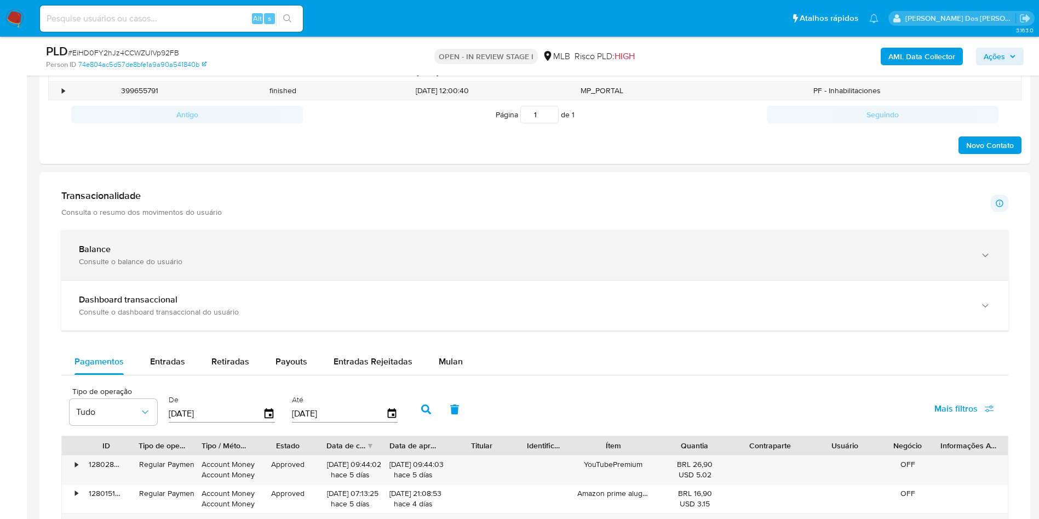
click at [318, 266] on div "Consulte o balance do usuário" at bounding box center [524, 261] width 890 height 10
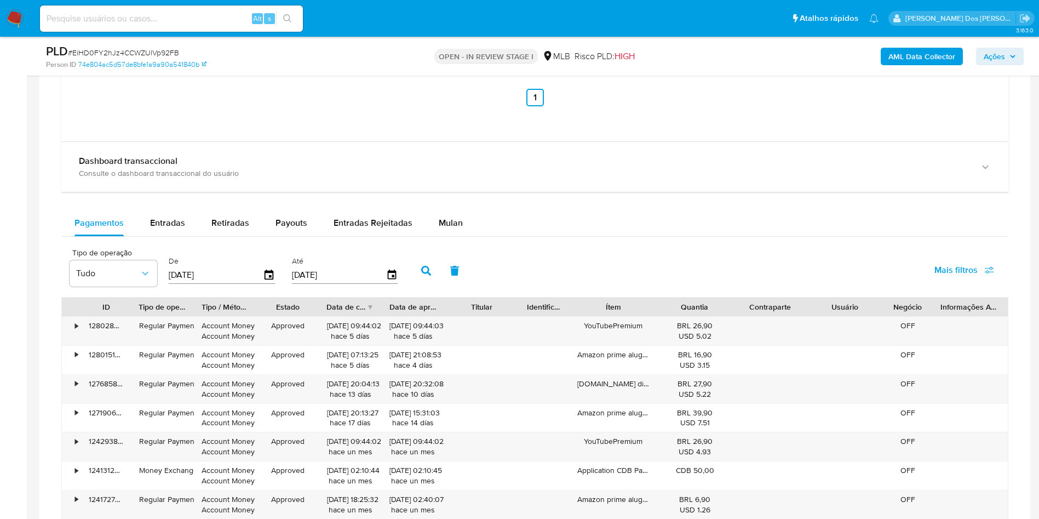
scroll to position [1167, 0]
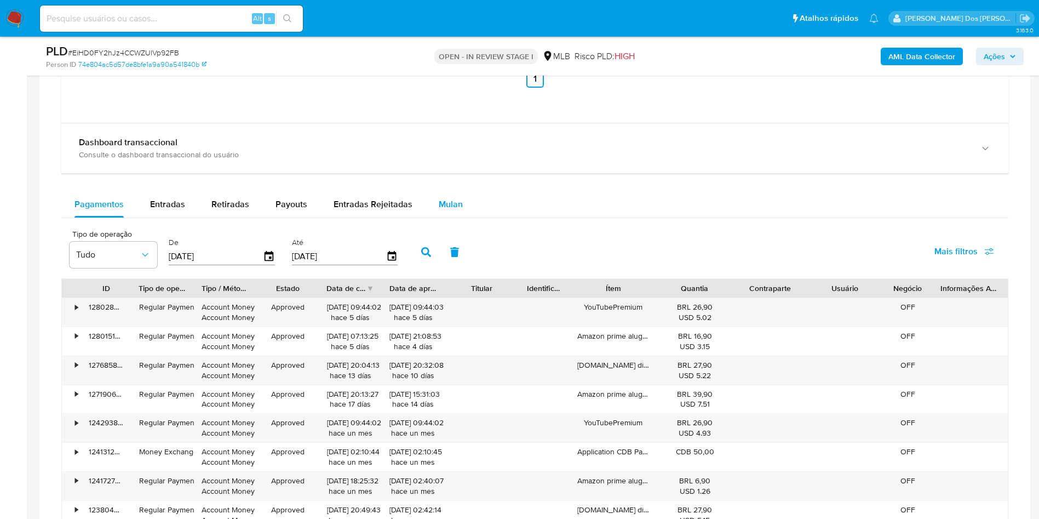
click at [451, 210] on span "Mulan" at bounding box center [451, 204] width 24 height 13
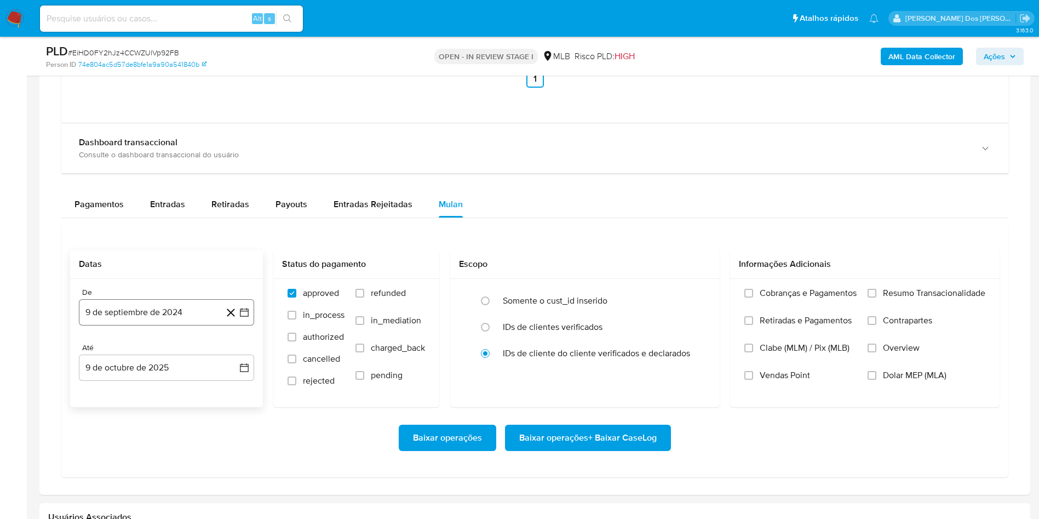
click at [249, 318] on icon "button" at bounding box center [244, 312] width 11 height 11
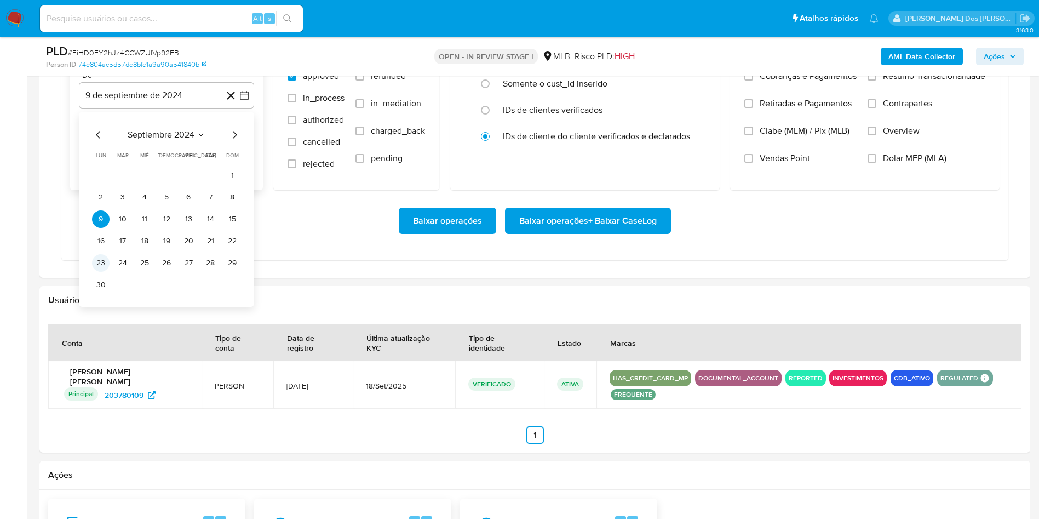
scroll to position [1387, 0]
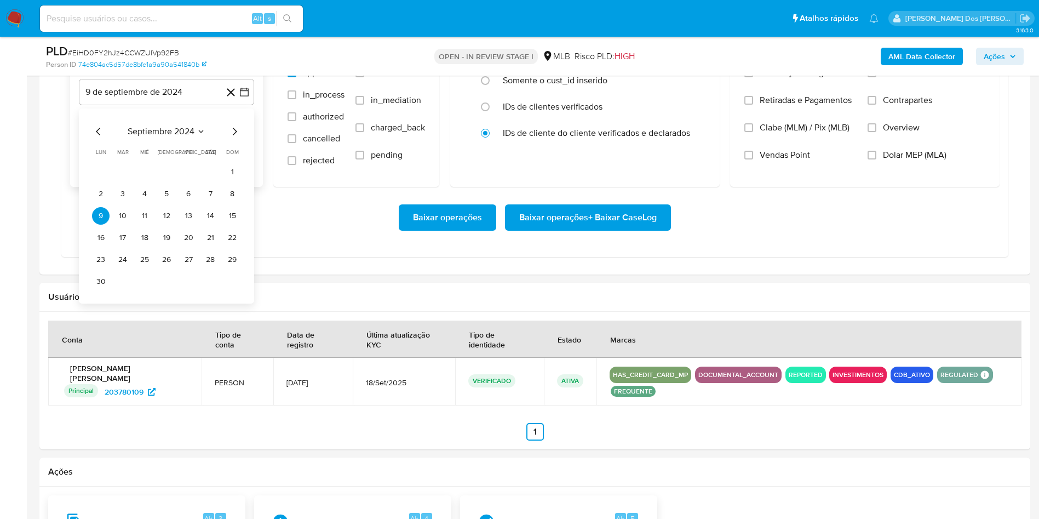
click at [98, 135] on icon "Mes anterior" at bounding box center [98, 132] width 4 height 8
click at [239, 138] on icon "Mes siguiente" at bounding box center [234, 131] width 13 height 13
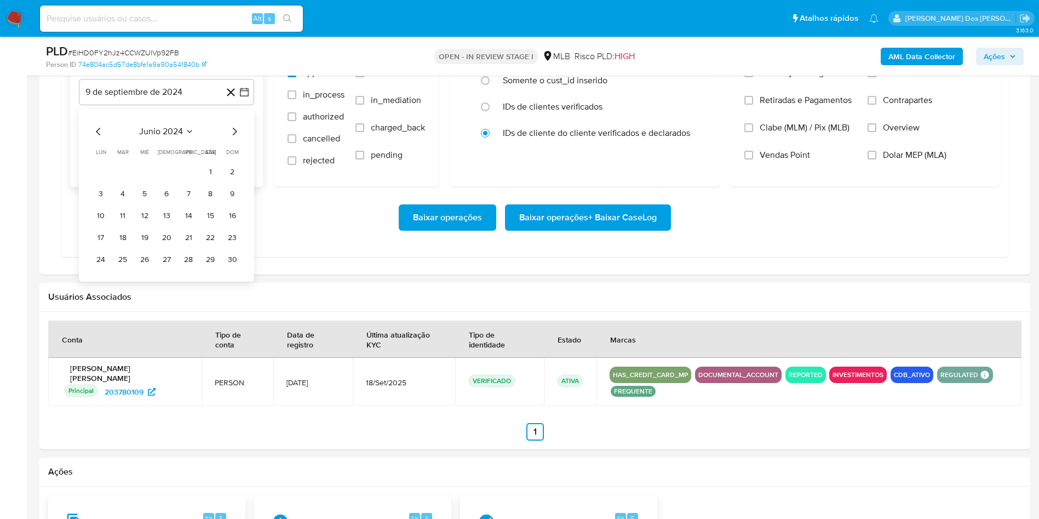
click at [239, 138] on icon "Mes siguiente" at bounding box center [234, 131] width 13 height 13
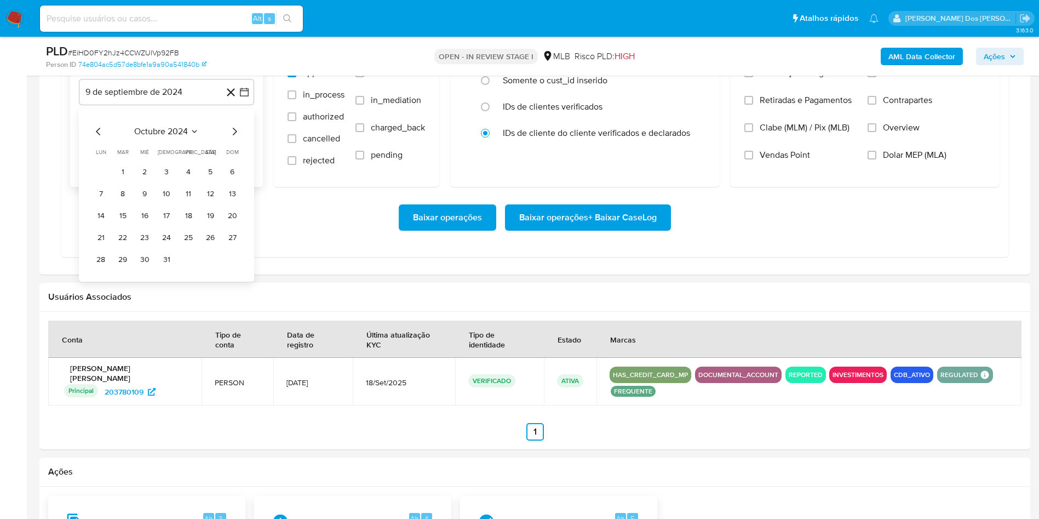
click at [239, 138] on icon "Mes siguiente" at bounding box center [234, 131] width 13 height 13
click at [97, 138] on icon "Mes anterior" at bounding box center [98, 131] width 13 height 13
click at [152, 181] on button "1" at bounding box center [145, 172] width 18 height 18
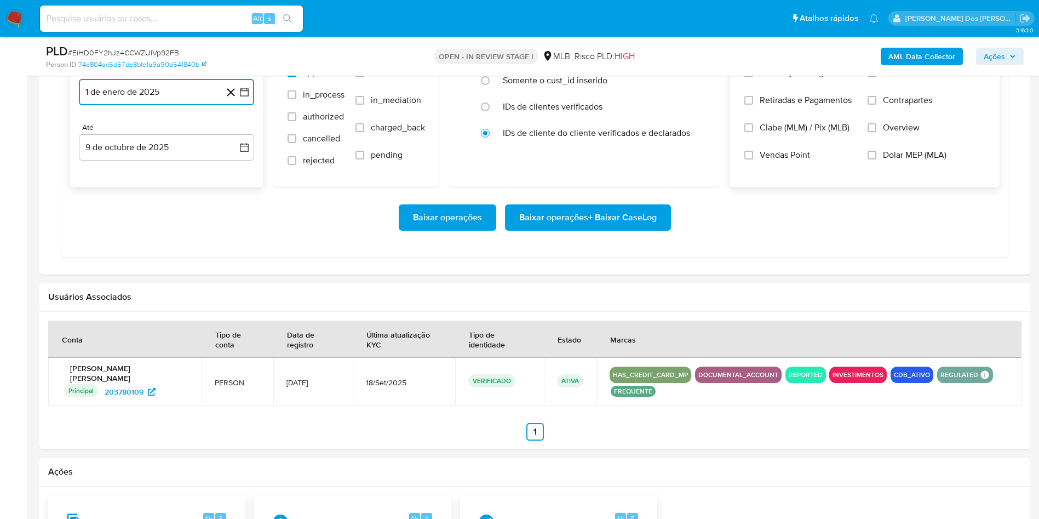
scroll to position [1326, 0]
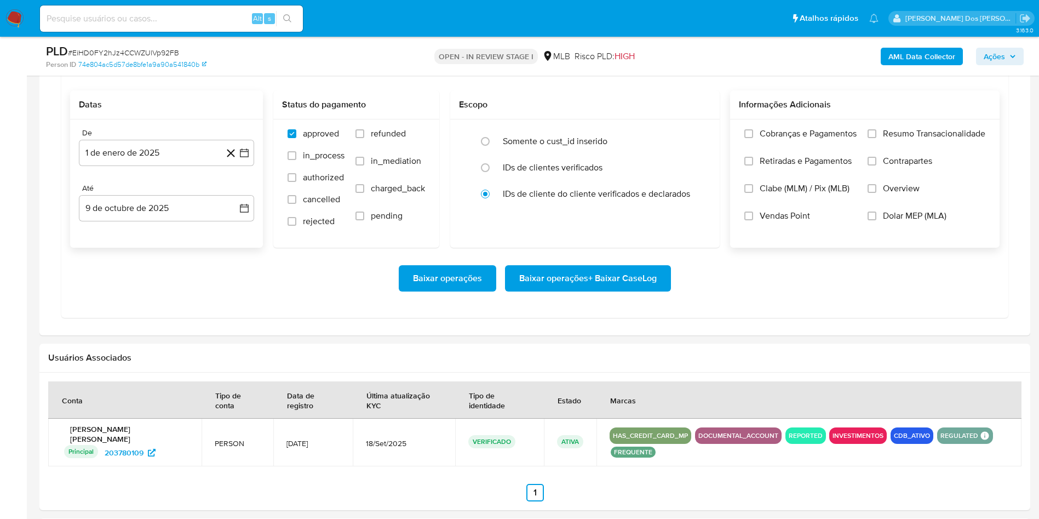
click at [920, 139] on span "Resumo Transacionalidade" at bounding box center [934, 133] width 102 height 11
click at [876, 138] on input "Resumo Transacionalidade" at bounding box center [872, 133] width 9 height 9
click at [598, 290] on span "Baixar operações + Baixar CaseLog" at bounding box center [587, 278] width 137 height 24
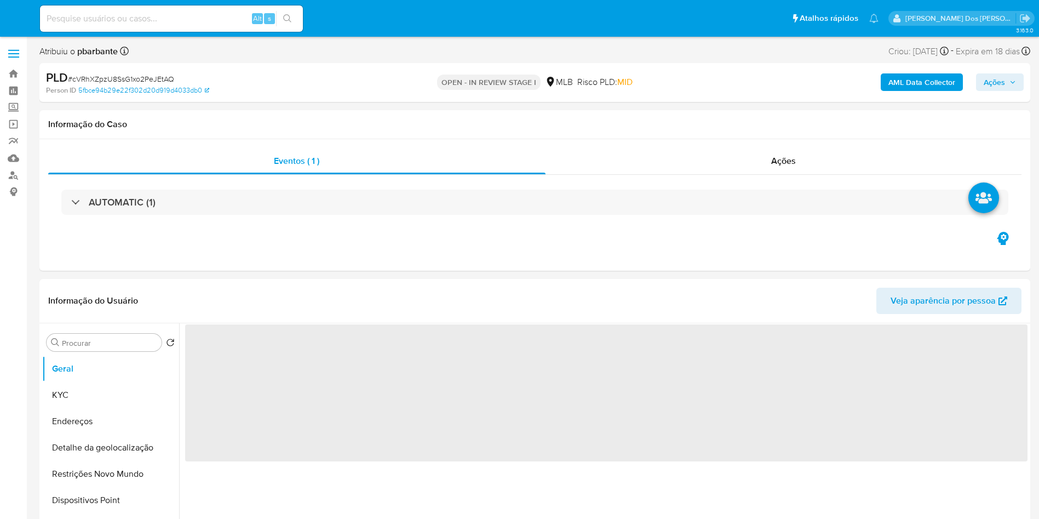
select select "10"
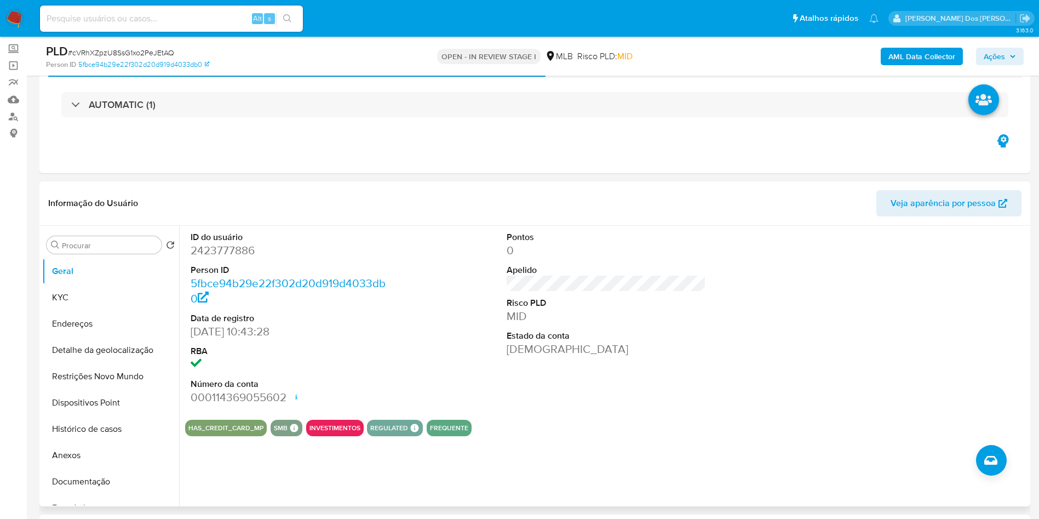
scroll to position [64, 0]
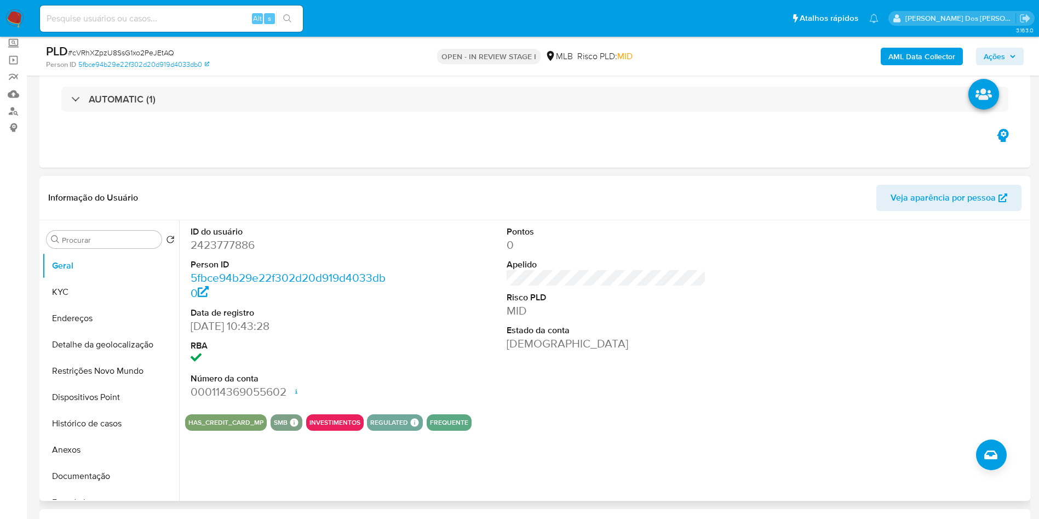
click at [232, 252] on dd "2423777886" at bounding box center [291, 244] width 200 height 15
copy dd "2423777886"
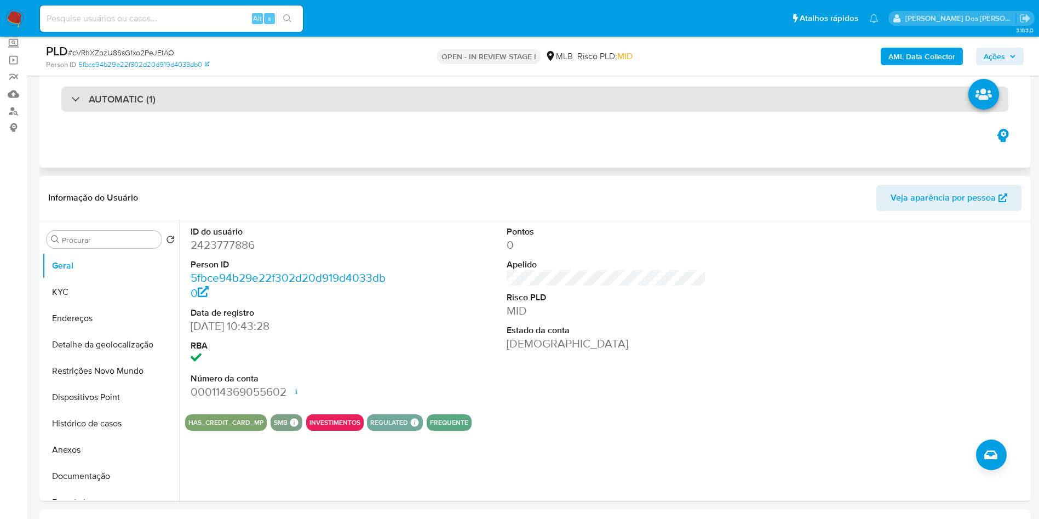
click at [472, 106] on div "AUTOMATIC (1)" at bounding box center [534, 99] width 947 height 25
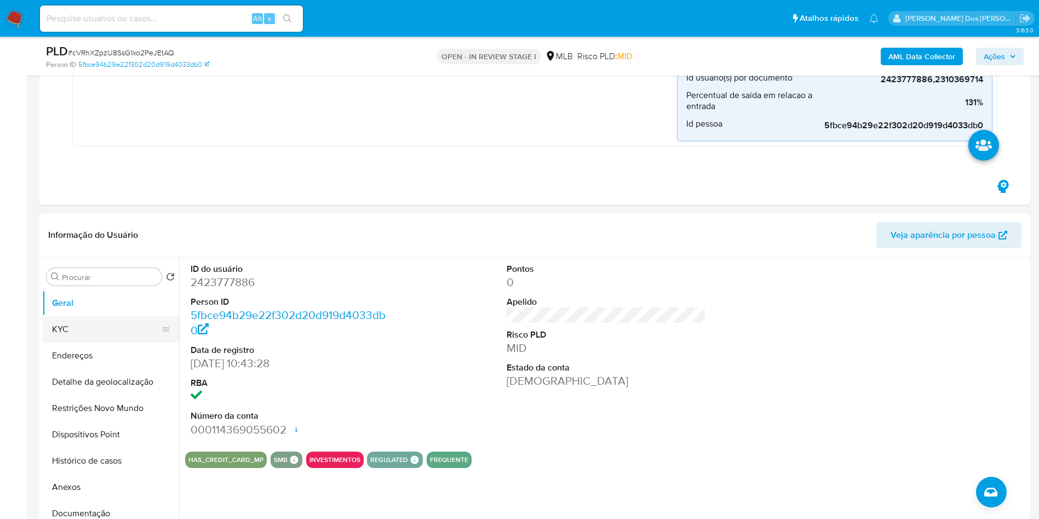
scroll to position [291, 0]
click at [114, 458] on button "Histórico de casos" at bounding box center [106, 460] width 128 height 26
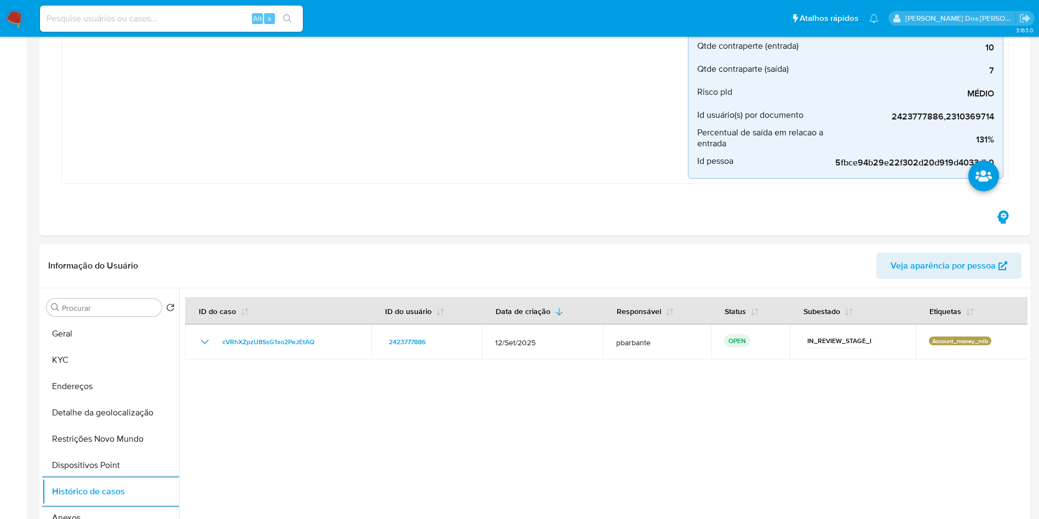
scroll to position [0, 0]
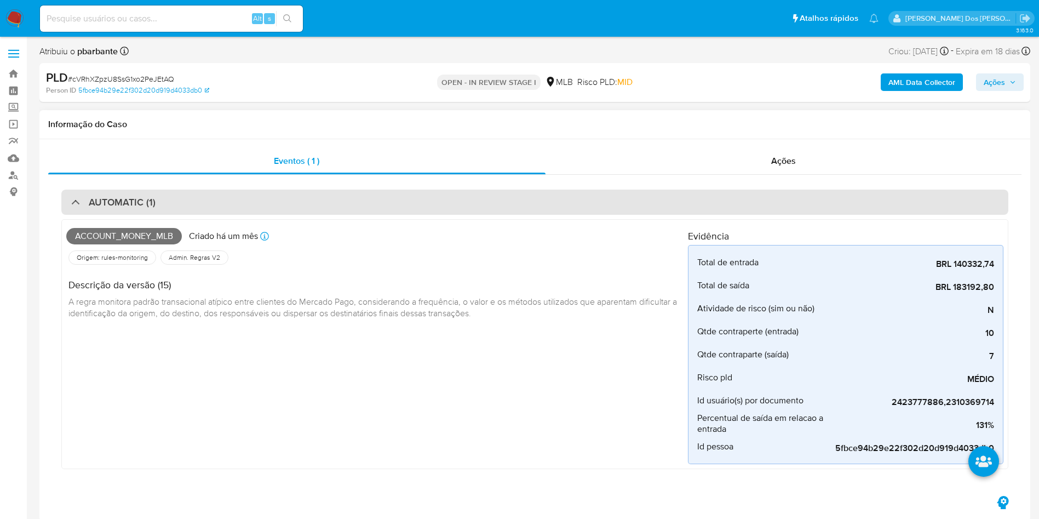
click at [286, 206] on div "AUTOMATIC (1)" at bounding box center [534, 202] width 947 height 25
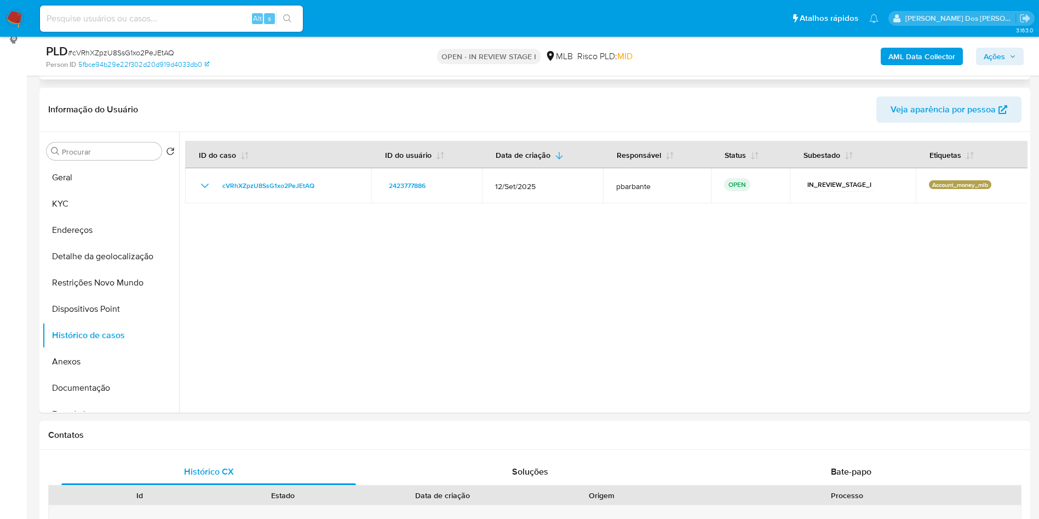
scroll to position [154, 0]
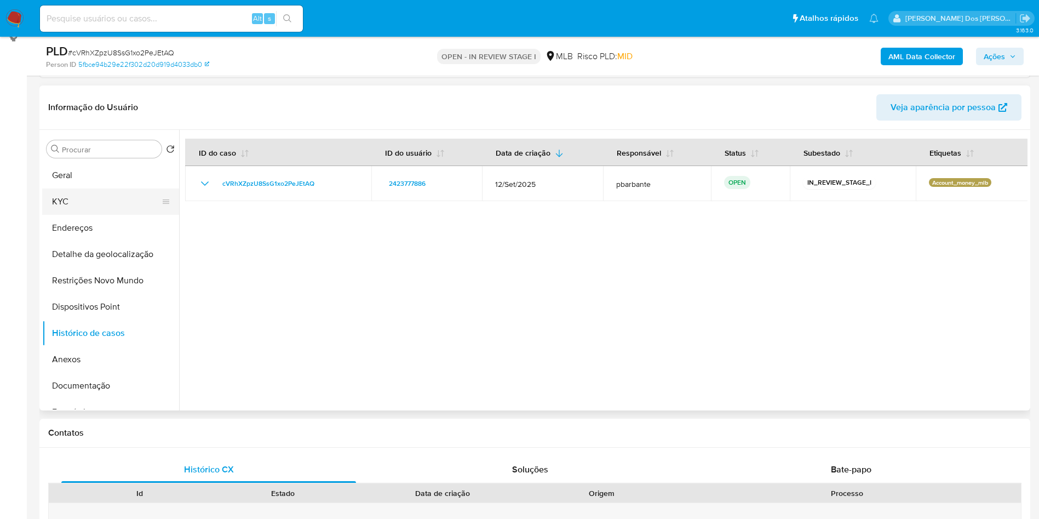
click at [123, 215] on button "KYC" at bounding box center [106, 201] width 128 height 26
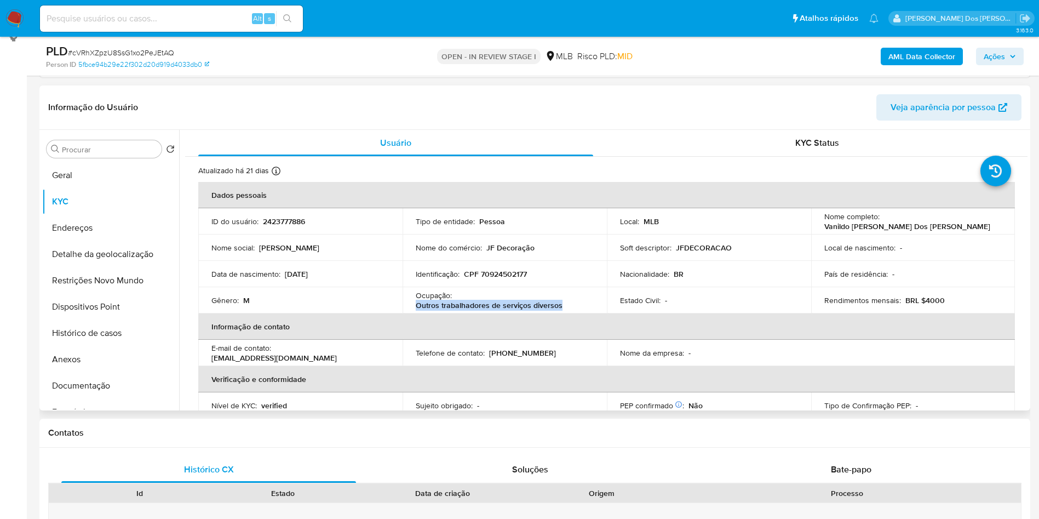
drag, startPoint x: 532, startPoint y: 331, endPoint x: 416, endPoint y: 323, distance: 116.4
click at [416, 313] on td "Ocupação : Outros trabalhadores de serviços diversos" at bounding box center [505, 300] width 204 height 26
copy p "Outros trabalhadores de serviços diversos"
click at [132, 421] on button "Empréstimos" at bounding box center [106, 412] width 128 height 26
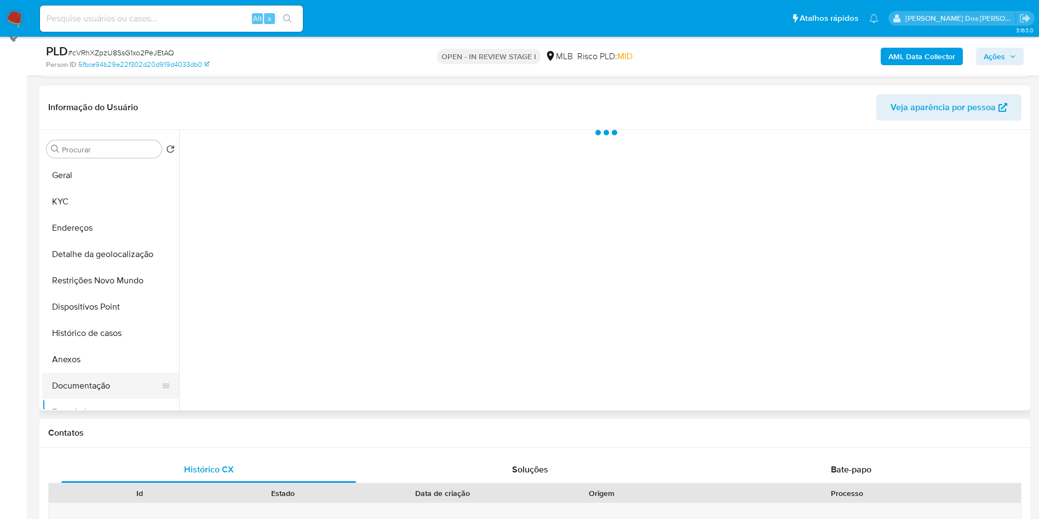
click at [132, 399] on button "Documentação" at bounding box center [106, 385] width 128 height 26
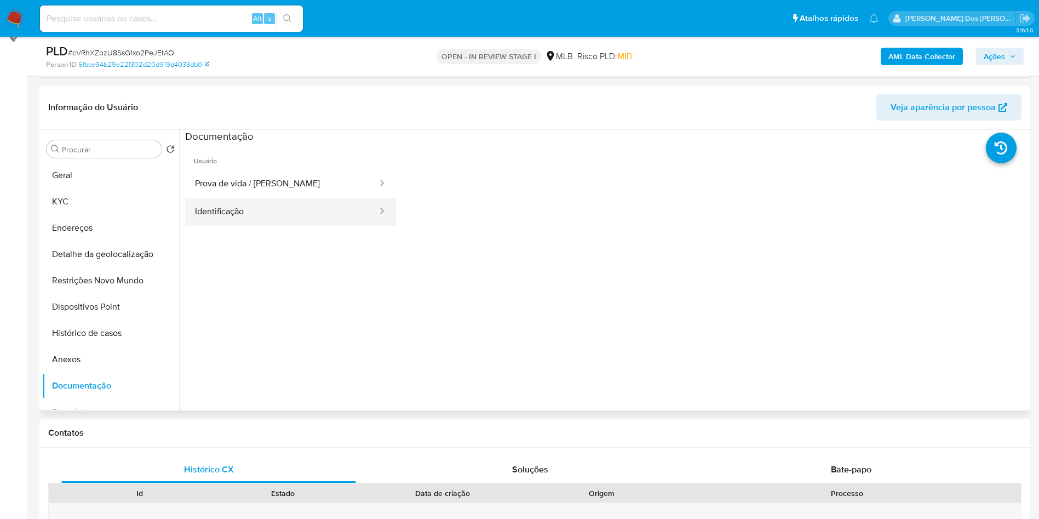
click at [272, 214] on button "Identificação" at bounding box center [281, 212] width 193 height 28
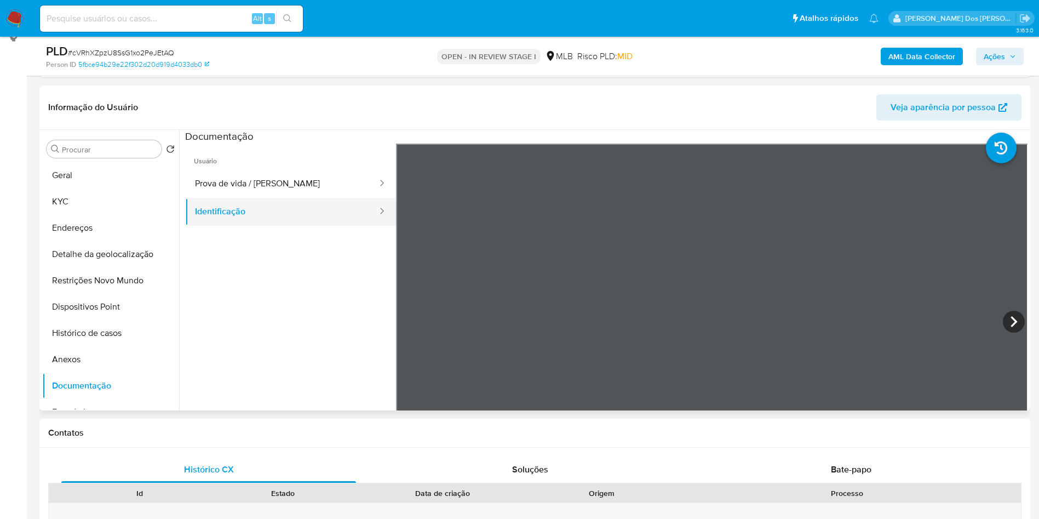
click at [231, 215] on button "Identificação" at bounding box center [281, 212] width 193 height 28
click at [301, 198] on button "Prova de vida / Selfie" at bounding box center [281, 184] width 193 height 28
click at [947, 53] on b "AML Data Collector" at bounding box center [921, 57] width 67 height 18
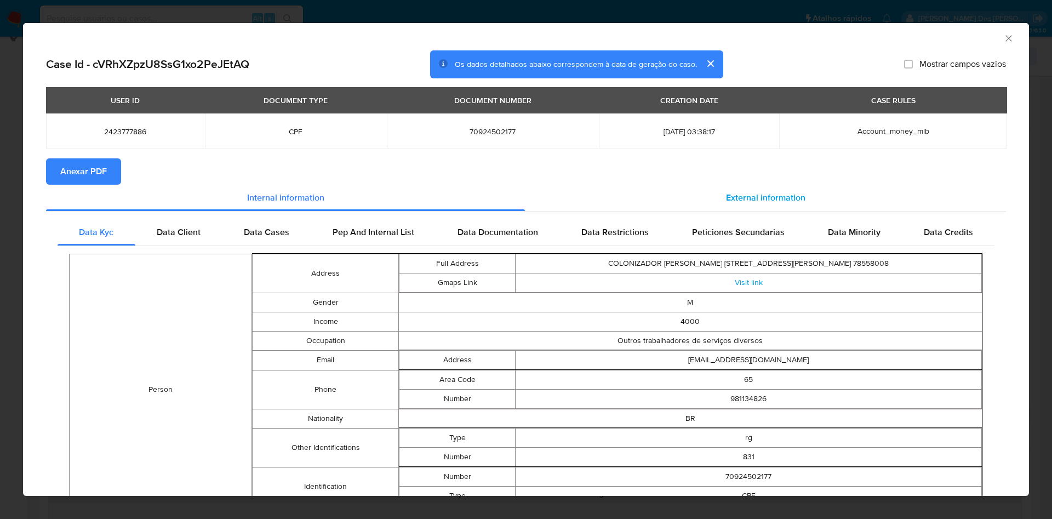
click at [749, 190] on div "External information" at bounding box center [765, 198] width 481 height 26
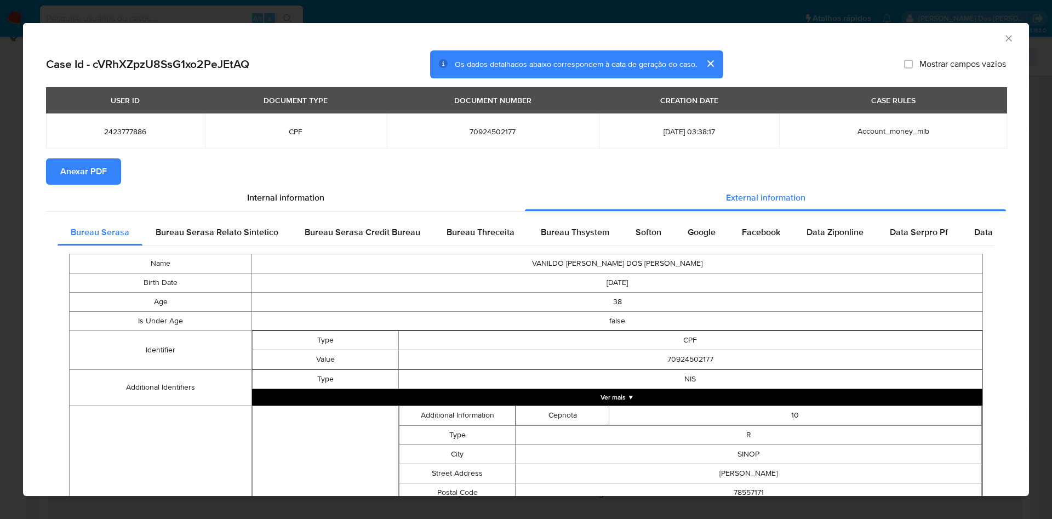
click at [93, 168] on span "Anexar PDF" at bounding box center [83, 171] width 47 height 24
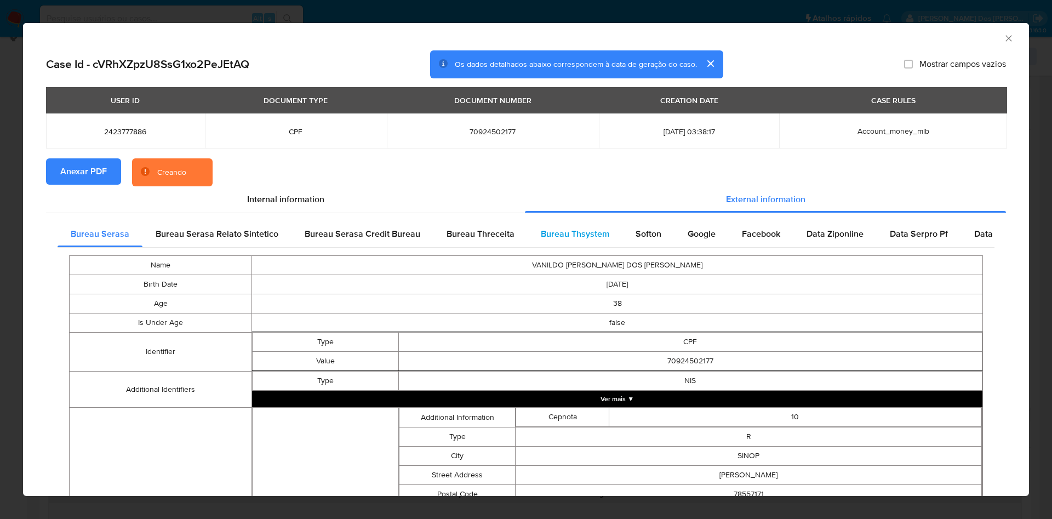
click at [564, 240] on span "Bureau Thsystem" at bounding box center [575, 233] width 68 height 13
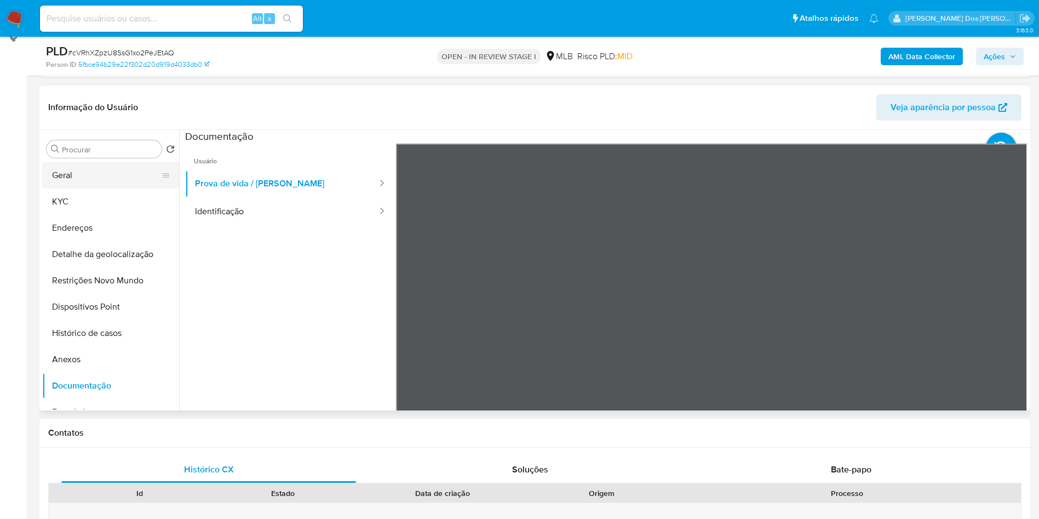
click at [84, 188] on button "Geral" at bounding box center [106, 175] width 128 height 26
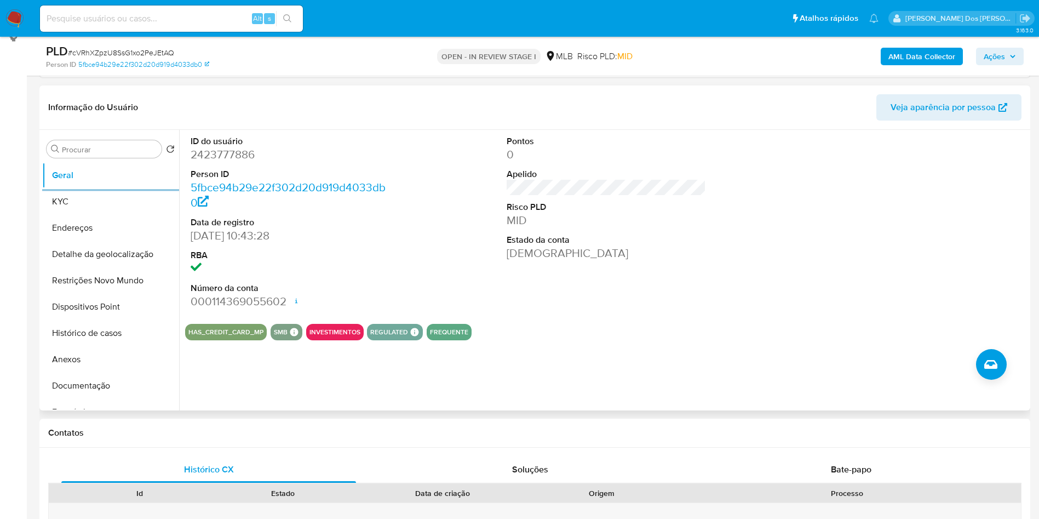
copy p "Outros trabalhadores de serviços diversos"
click at [105, 215] on button "KYC" at bounding box center [106, 201] width 128 height 26
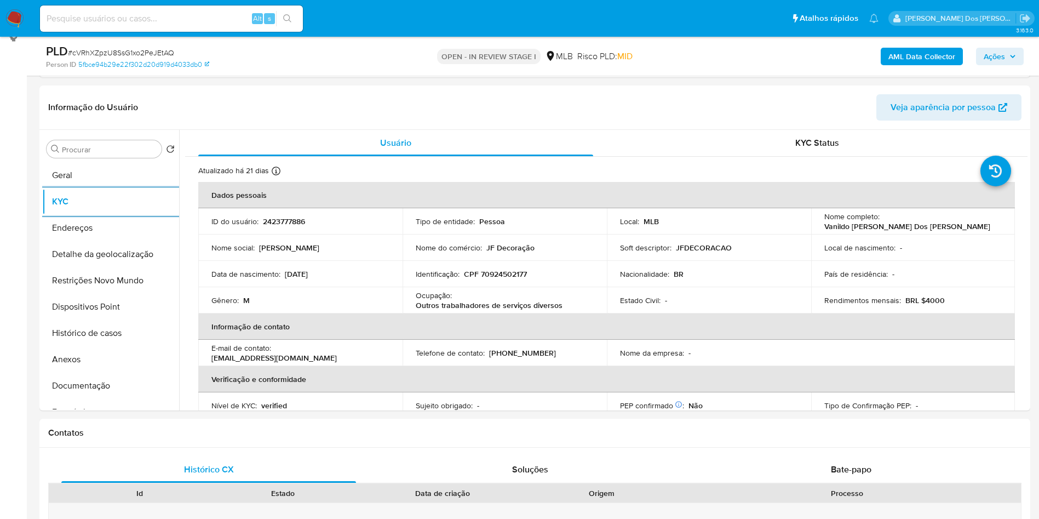
copy p "Outros trabalhadores de serviços diversos"
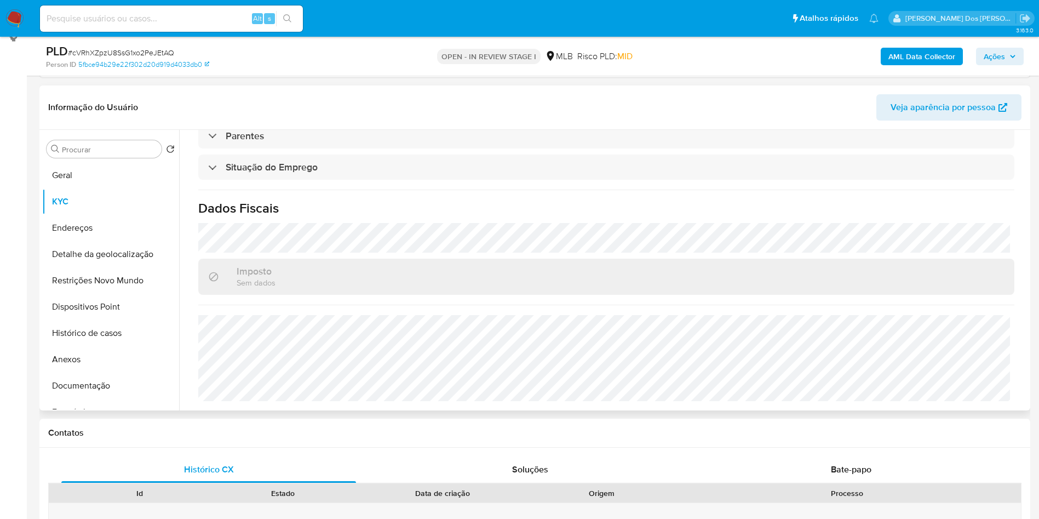
copy p "Outros trabalhadores de serviços diversos"
click at [125, 267] on button "Detalhe da geolocalização" at bounding box center [106, 254] width 128 height 26
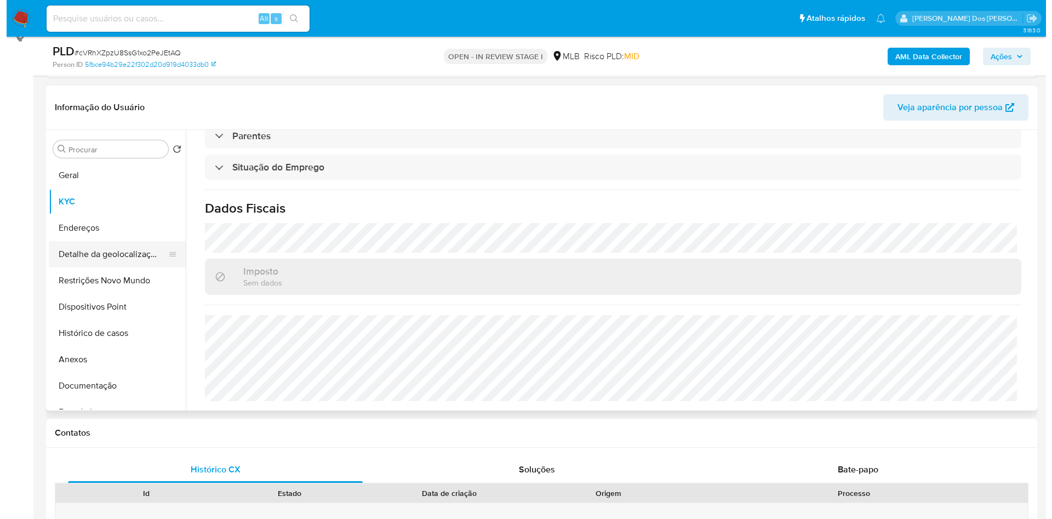
scroll to position [0, 0]
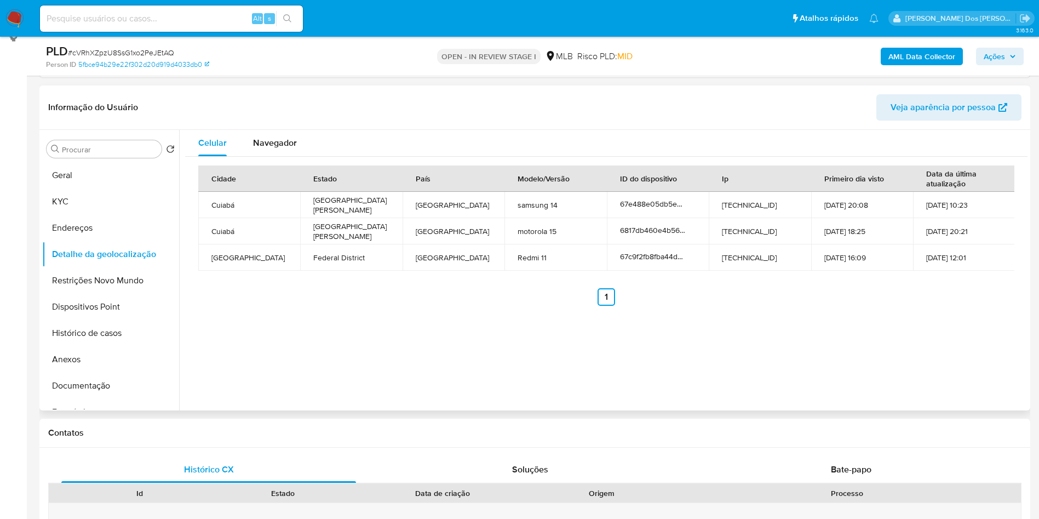
copy p "Outros trabalhadores de serviços diversos"
click at [105, 294] on button "Restrições Novo Mundo" at bounding box center [106, 280] width 128 height 26
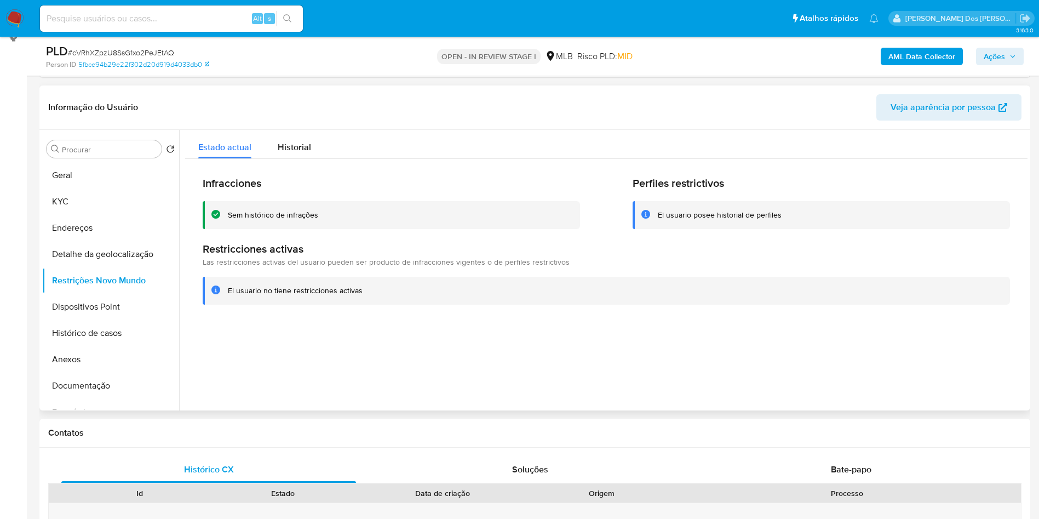
copy p "Outros trabalhadores de serviços diversos"
click at [93, 320] on button "Dispositivos Point" at bounding box center [106, 307] width 128 height 26
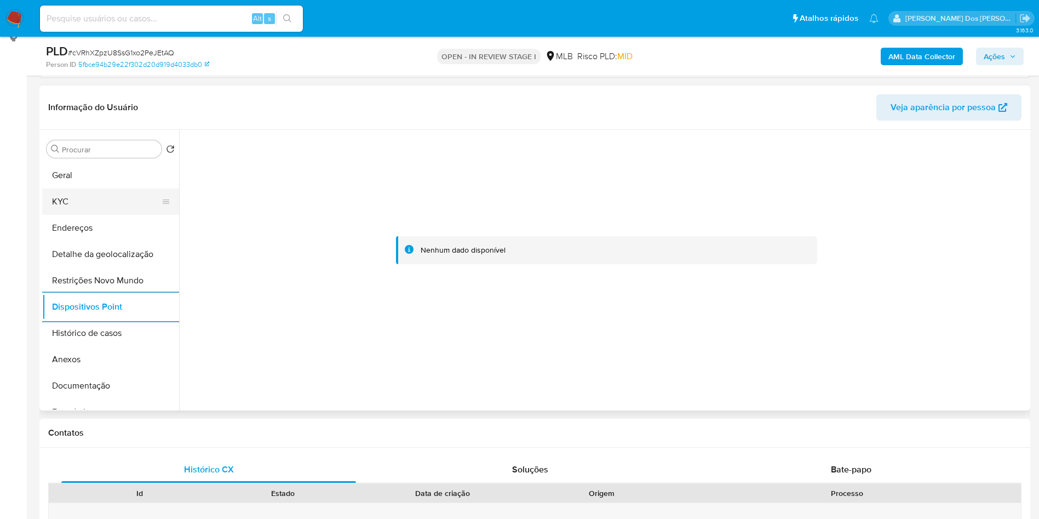
click at [111, 215] on button "KYC" at bounding box center [106, 201] width 128 height 26
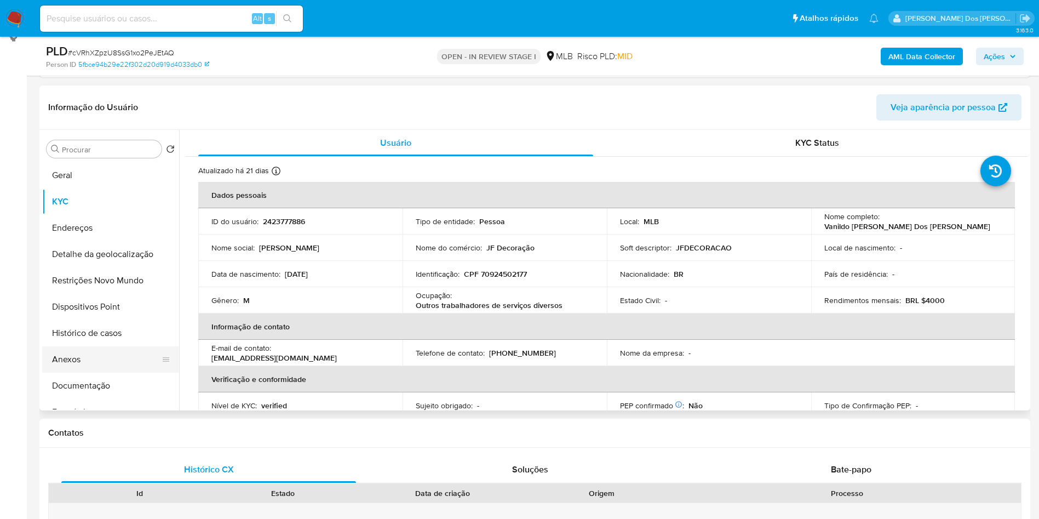
click at [118, 372] on button "Anexos" at bounding box center [106, 359] width 128 height 26
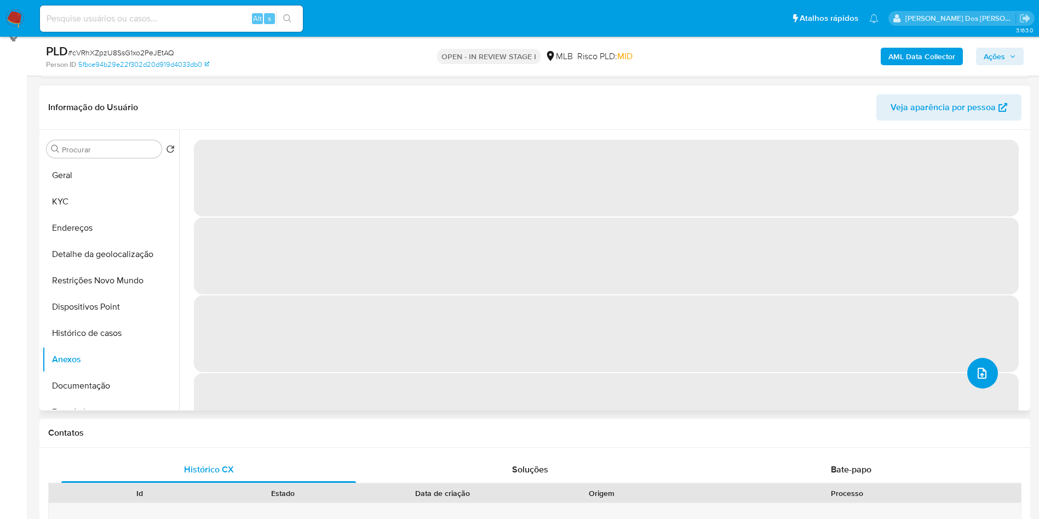
click at [980, 380] on icon "upload-file" at bounding box center [981, 372] width 13 height 13
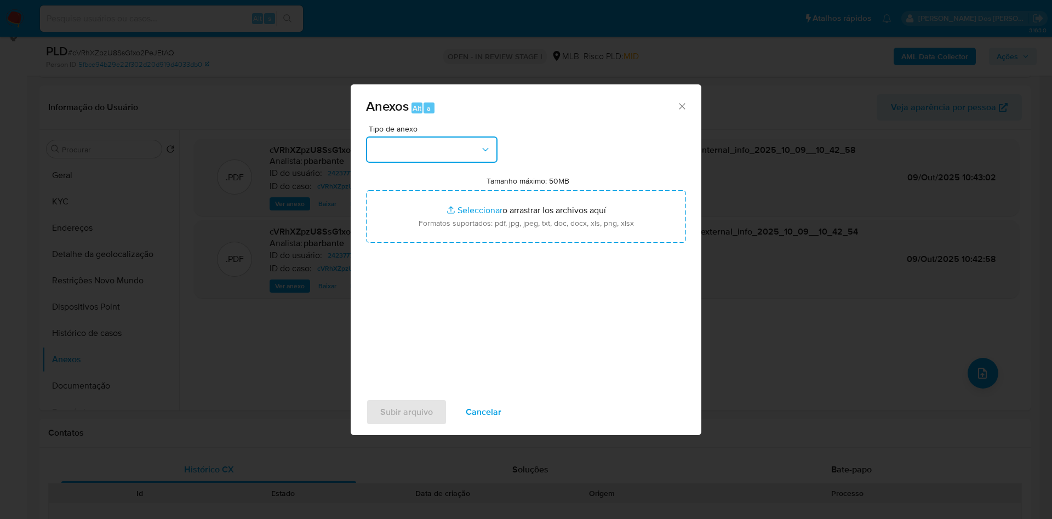
click at [418, 136] on button "button" at bounding box center [431, 149] width 131 height 26
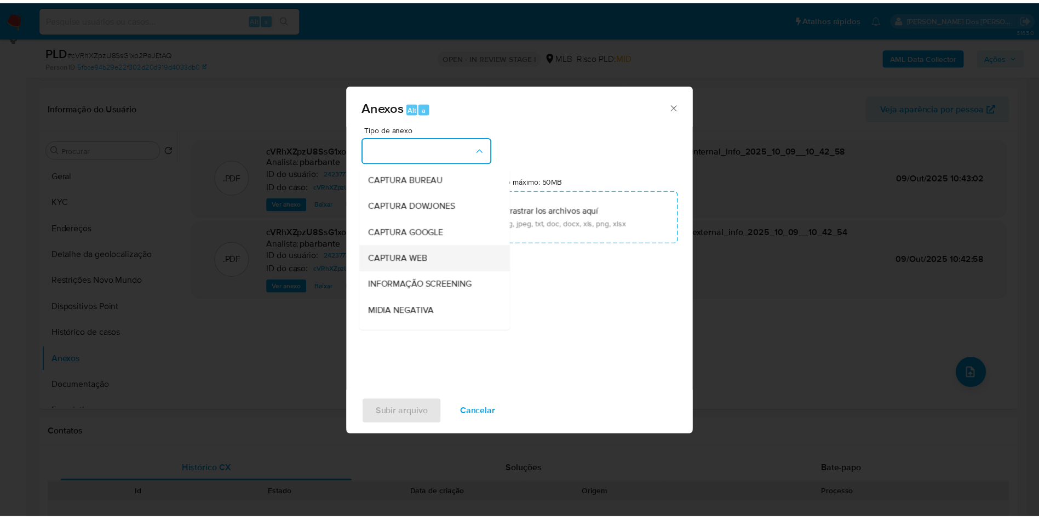
scroll to position [147, 0]
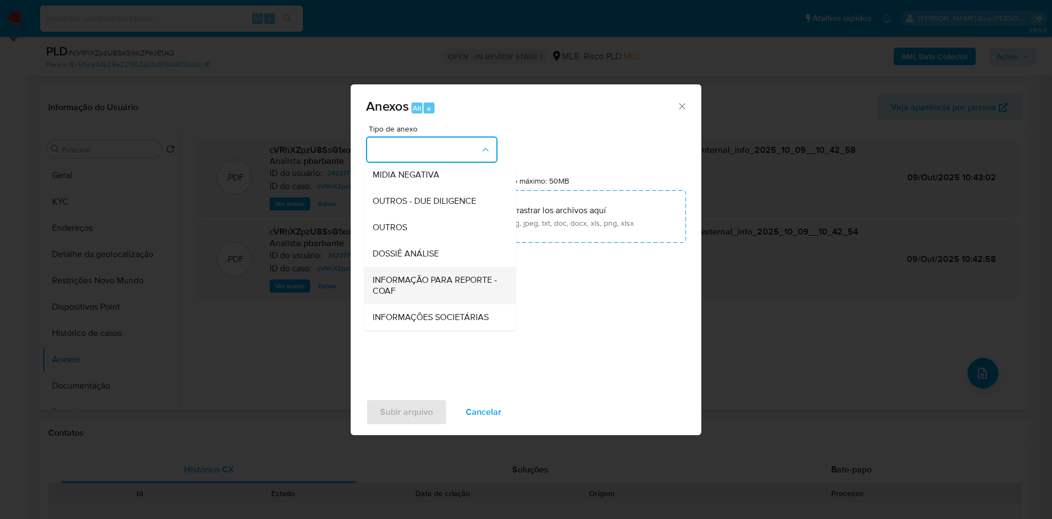
click at [404, 274] on span "INFORMAÇÃO PARA REPORTE - COAF" at bounding box center [436, 285] width 128 height 22
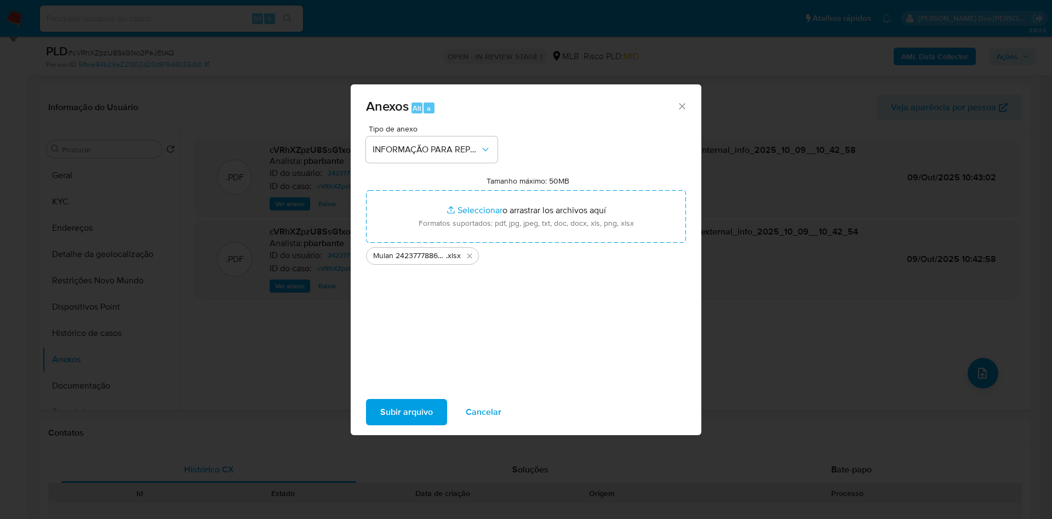
click at [386, 424] on span "Subir arquivo" at bounding box center [406, 412] width 53 height 24
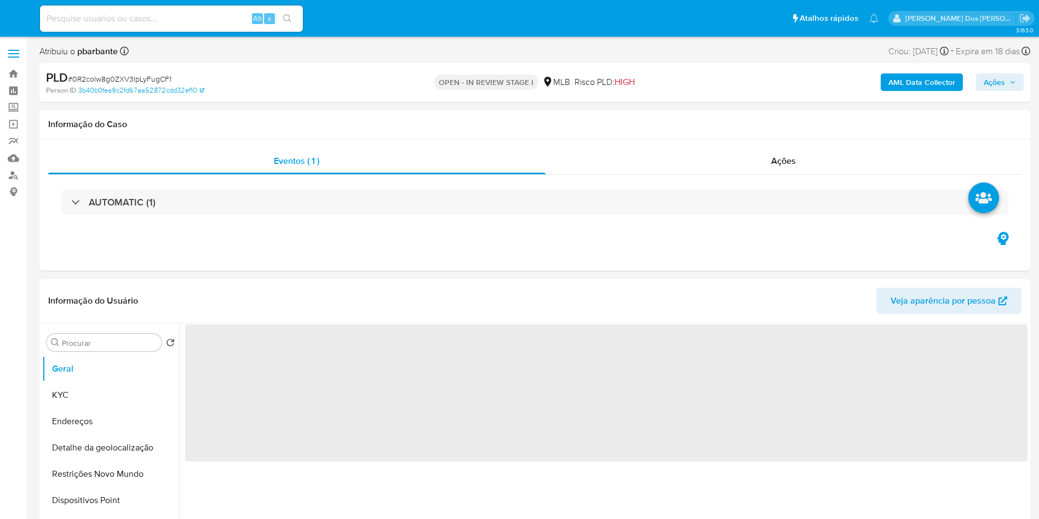
select select "10"
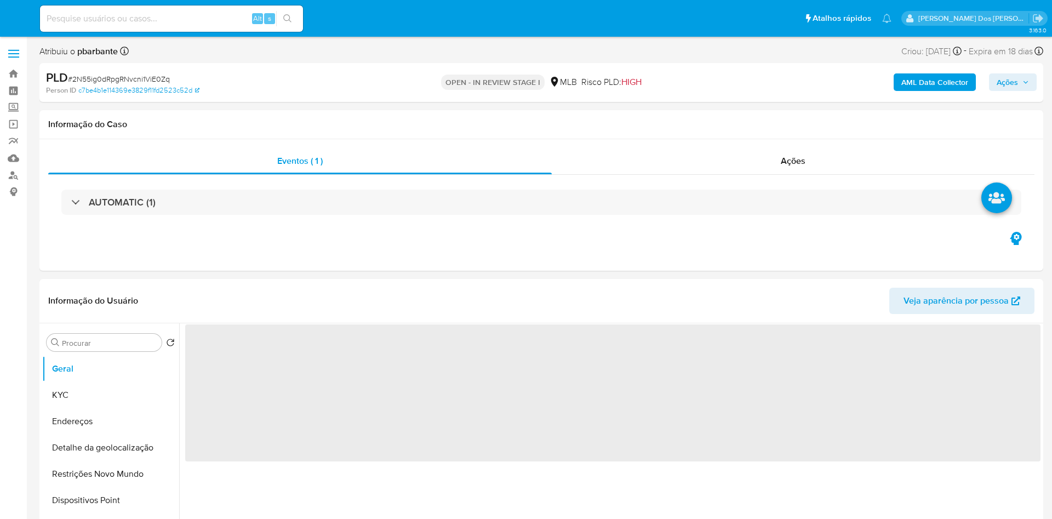
select select "10"
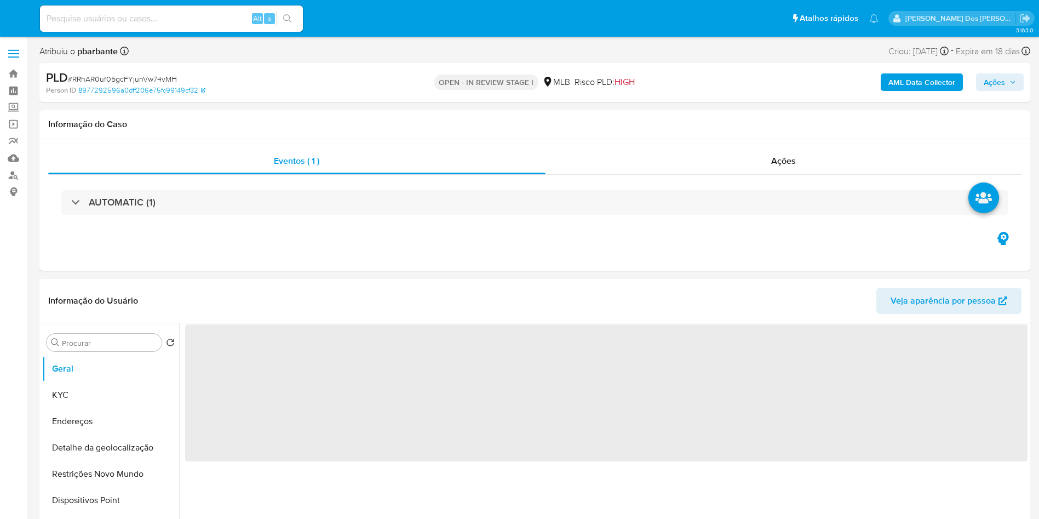
select select "10"
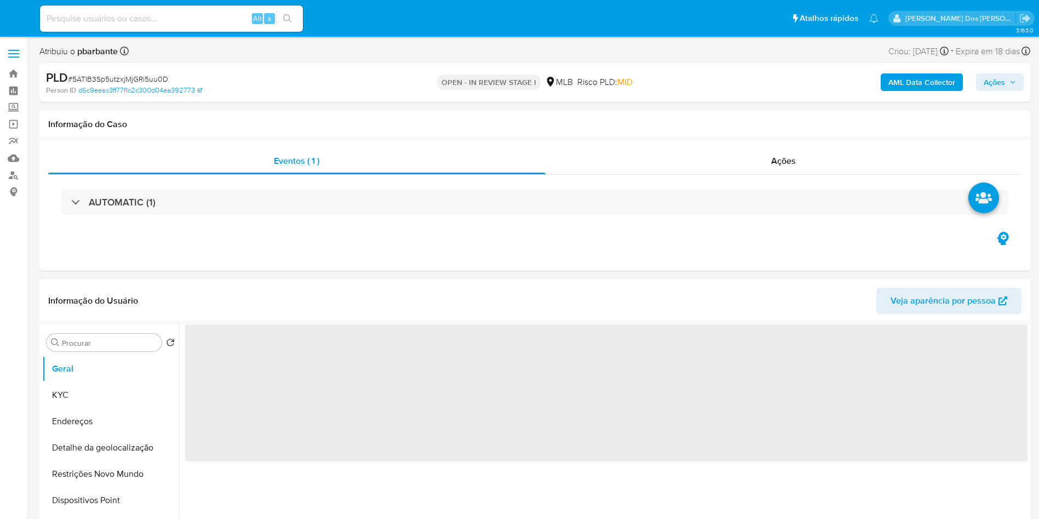
select select "10"
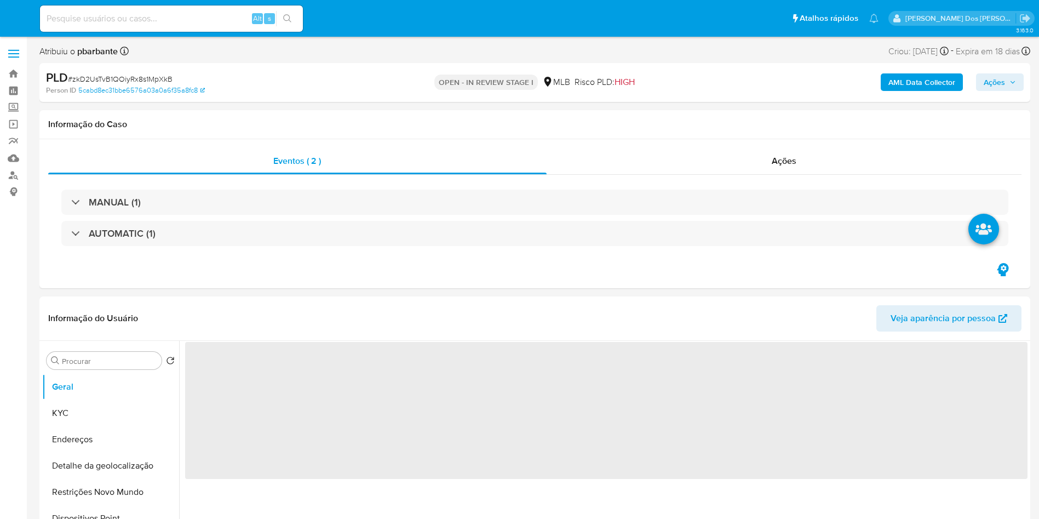
select select "10"
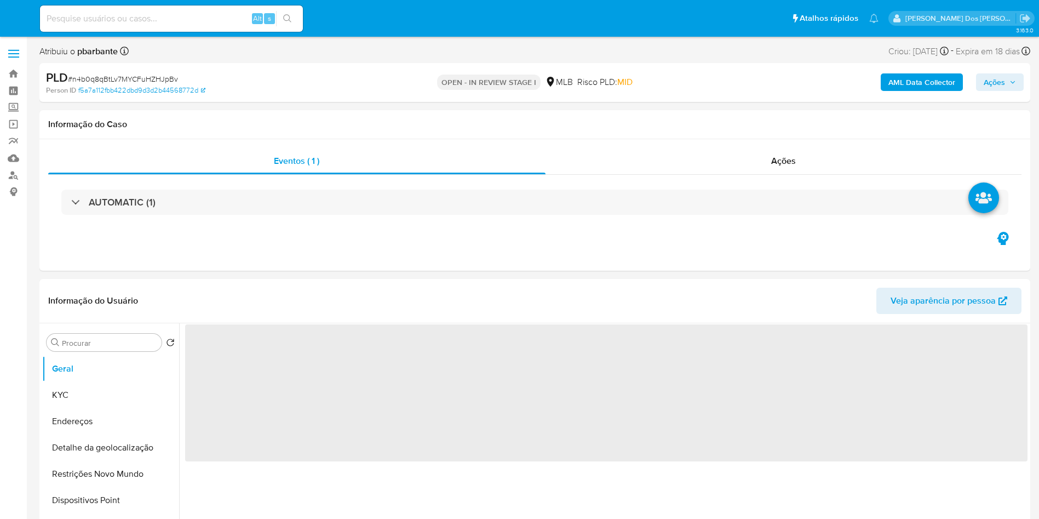
select select "10"
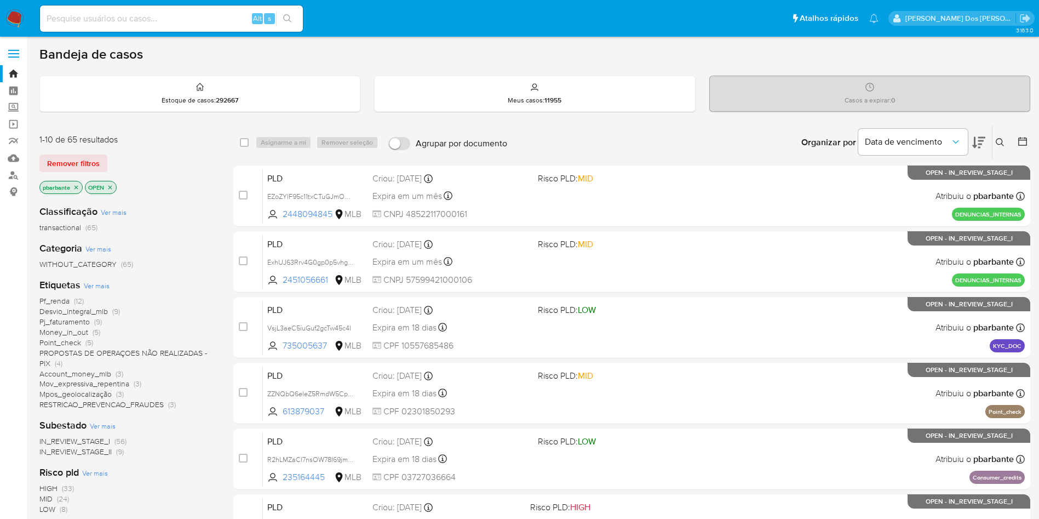
click at [194, 5] on div "Alt s" at bounding box center [171, 18] width 263 height 26
click at [186, 20] on input at bounding box center [171, 19] width 263 height 14
paste input "1529687437"
type input "1529687437"
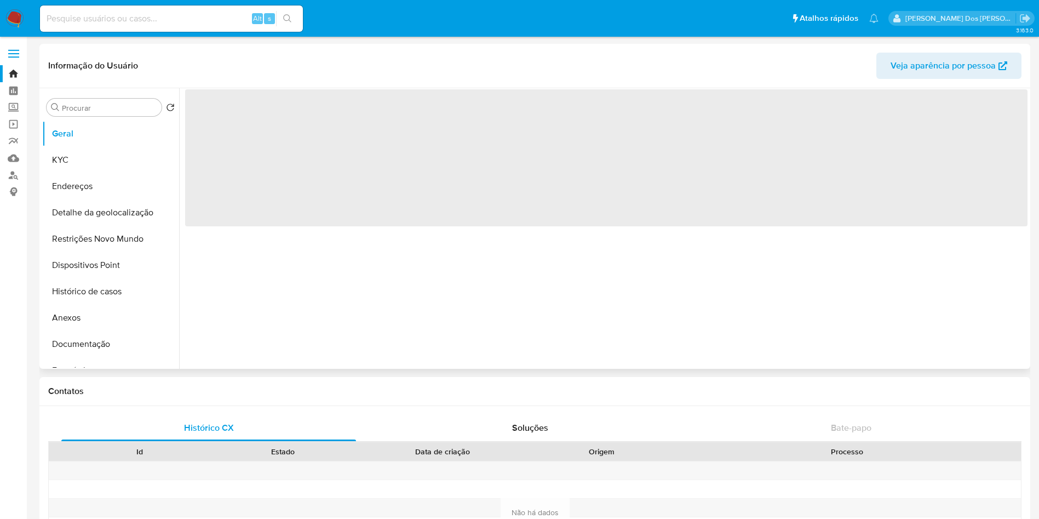
select select "10"
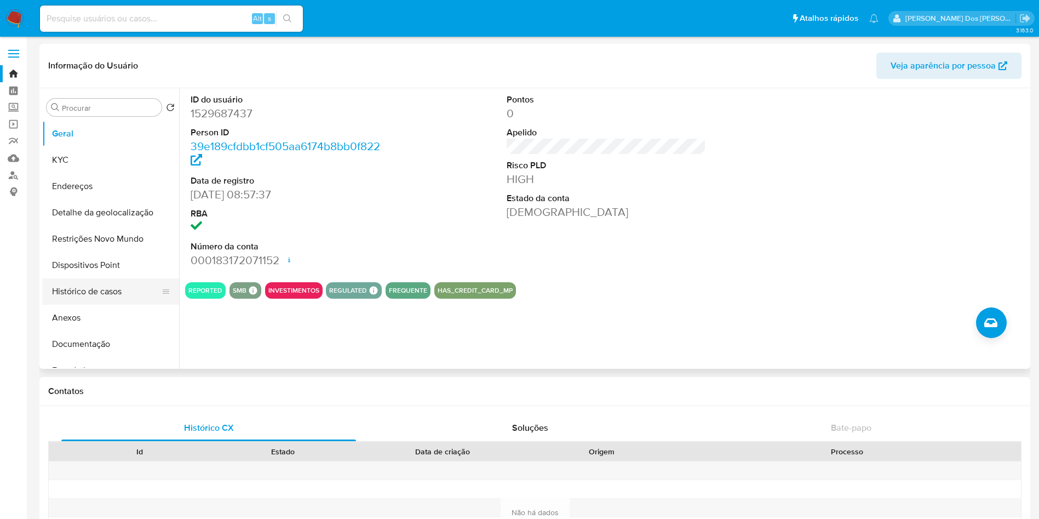
click at [102, 294] on button "Histórico de casos" at bounding box center [106, 291] width 128 height 26
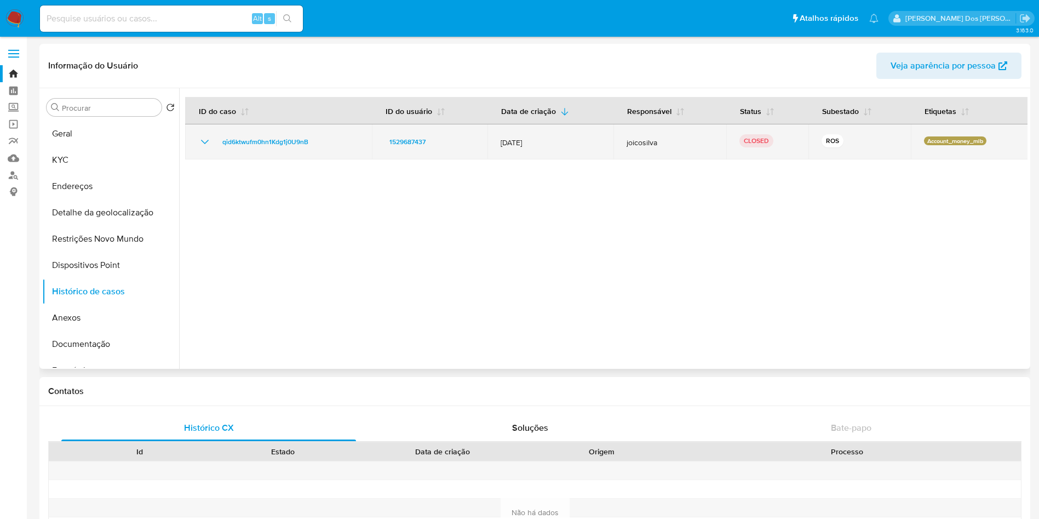
click at [205, 140] on icon "Mostrar/Ocultar" at bounding box center [204, 141] width 13 height 13
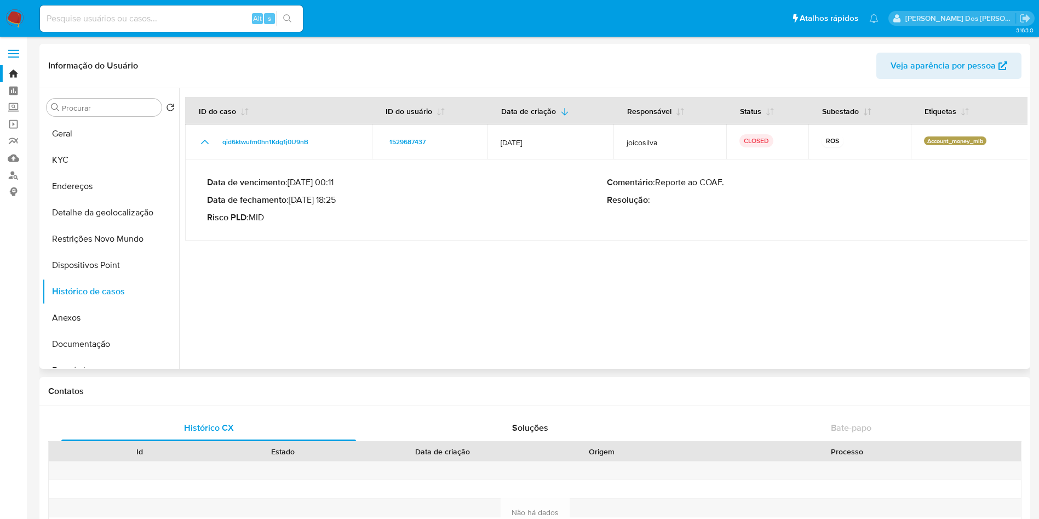
drag, startPoint x: 295, startPoint y: 202, endPoint x: 336, endPoint y: 204, distance: 41.7
click at [336, 204] on p "Data de fechamento : 10/07/2025 18:25" at bounding box center [407, 199] width 400 height 11
click at [139, 17] on input at bounding box center [171, 19] width 263 height 14
paste input "1425933572"
type input "1425933572"
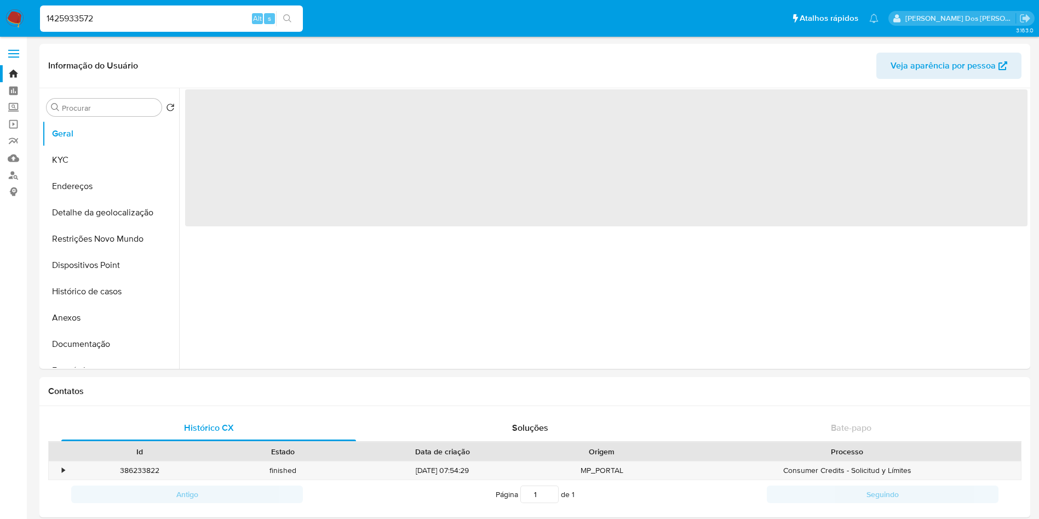
select select "10"
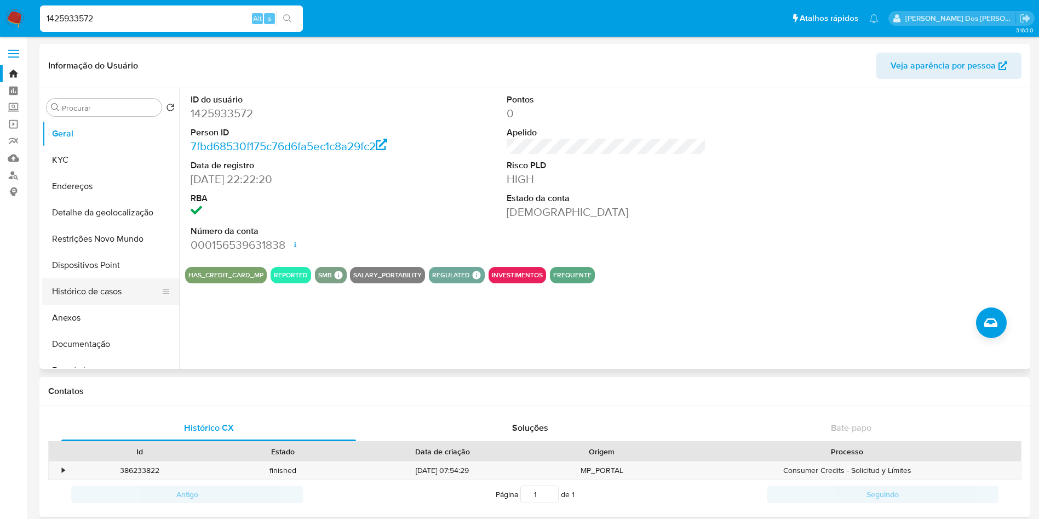
click at [118, 297] on button "Histórico de casos" at bounding box center [106, 291] width 128 height 26
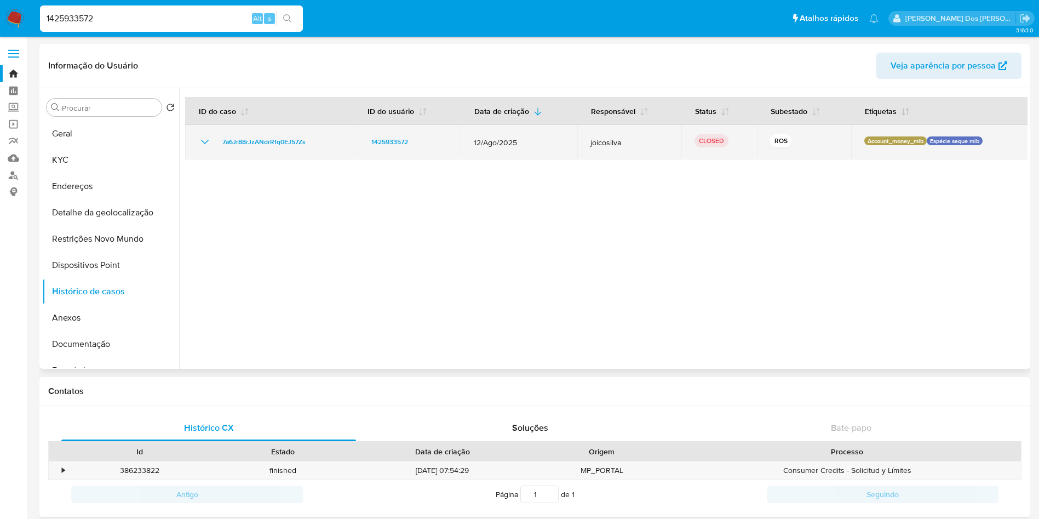
click at [208, 141] on icon "Mostrar/Ocultar" at bounding box center [204, 141] width 13 height 13
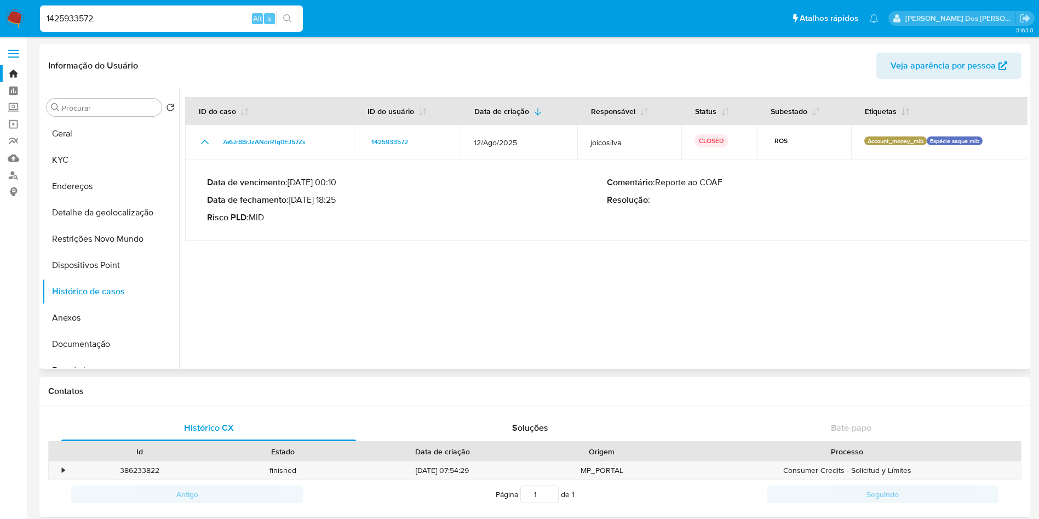
drag, startPoint x: 337, startPoint y: 200, endPoint x: 295, endPoint y: 202, distance: 42.2
click at [295, 202] on p "Data de fechamento : 18/09/2025 18:25" at bounding box center [407, 199] width 400 height 11
click at [169, 14] on input "1425933572" at bounding box center [171, 19] width 263 height 14
paste input "789607959"
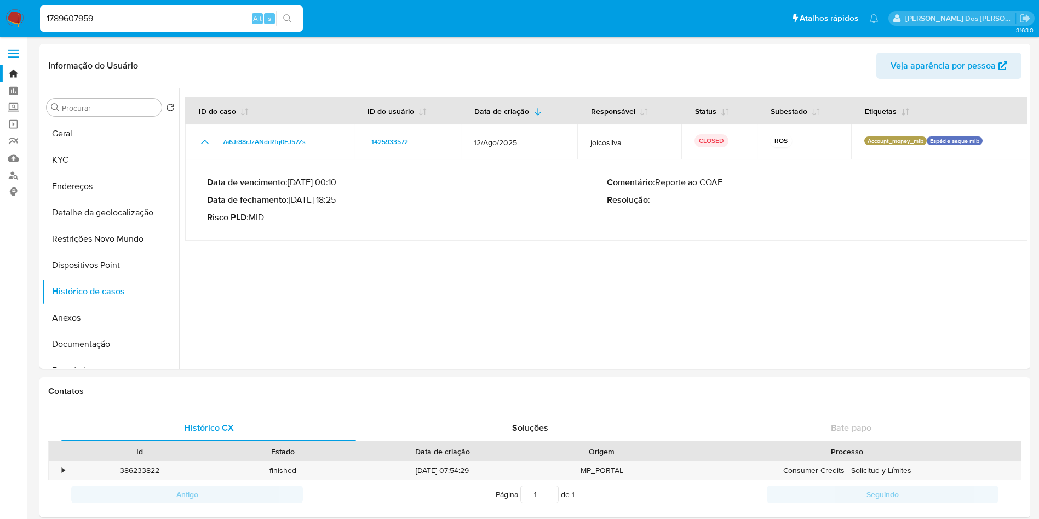
type input "1789607959"
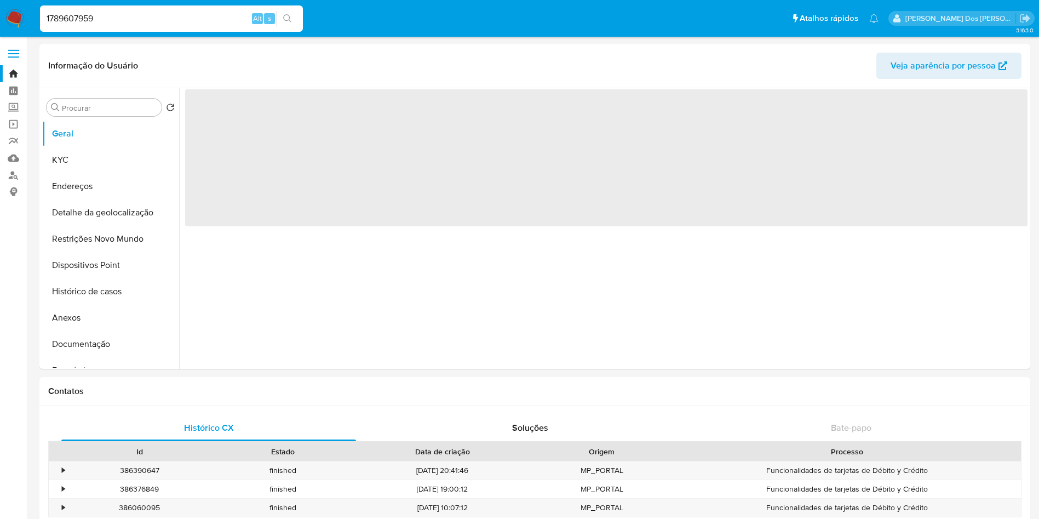
select select "10"
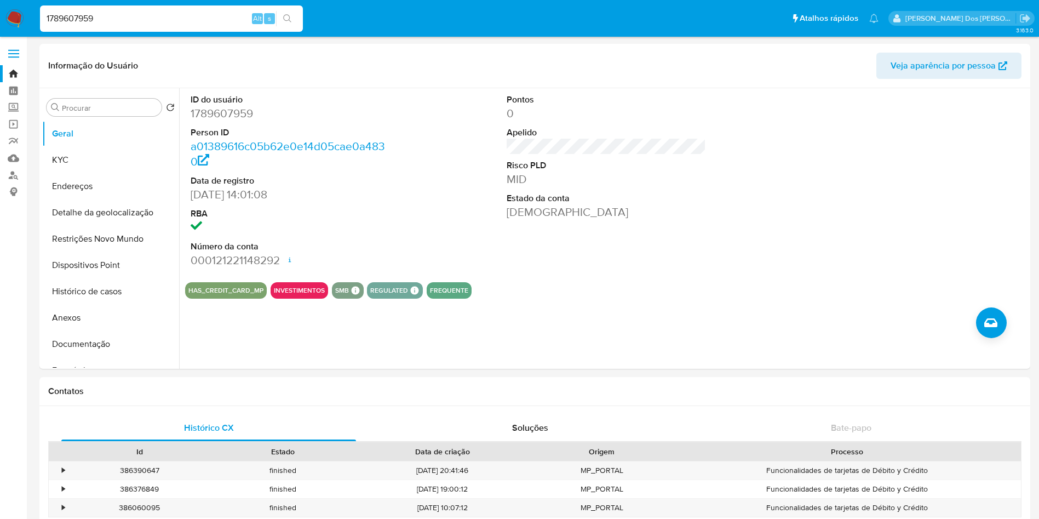
click at [21, 17] on img at bounding box center [14, 18] width 19 height 19
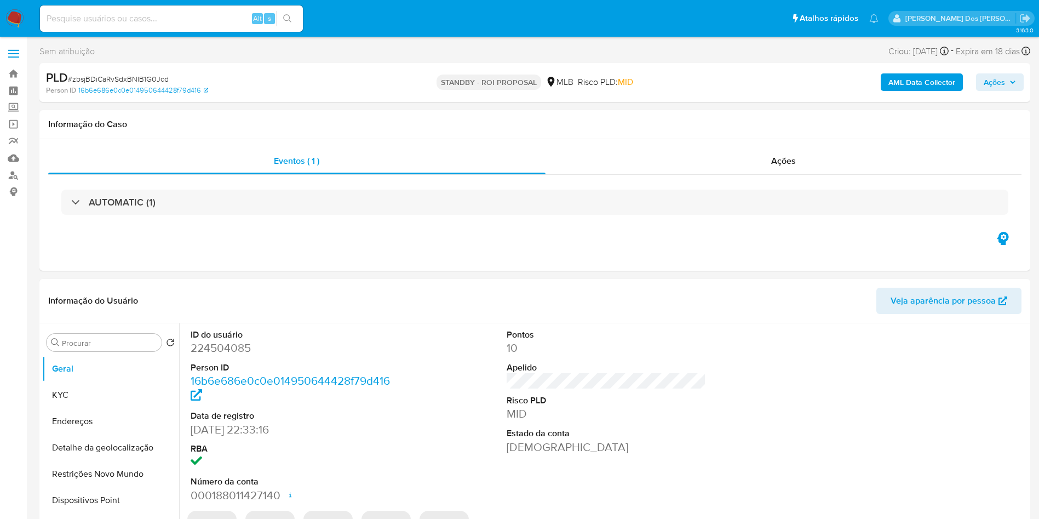
select select "10"
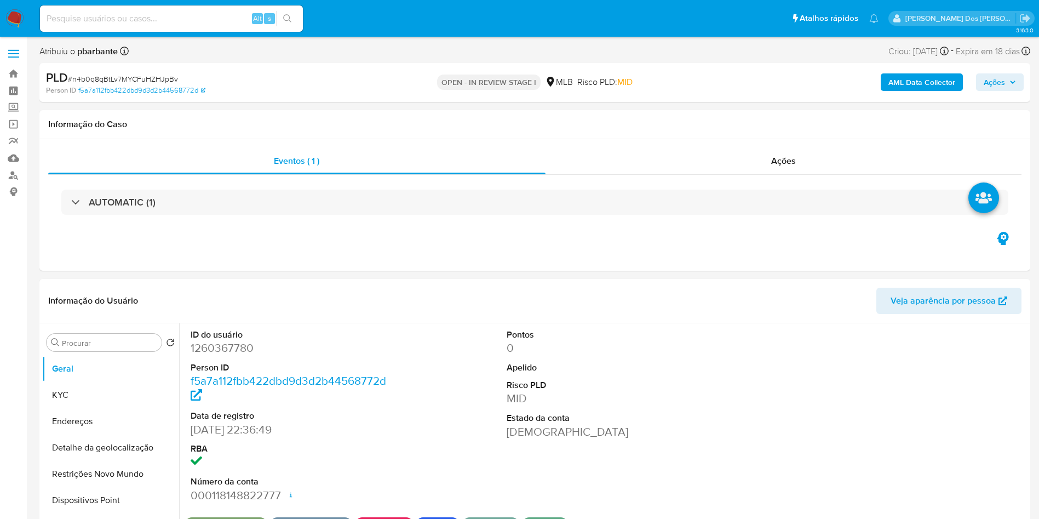
select select "10"
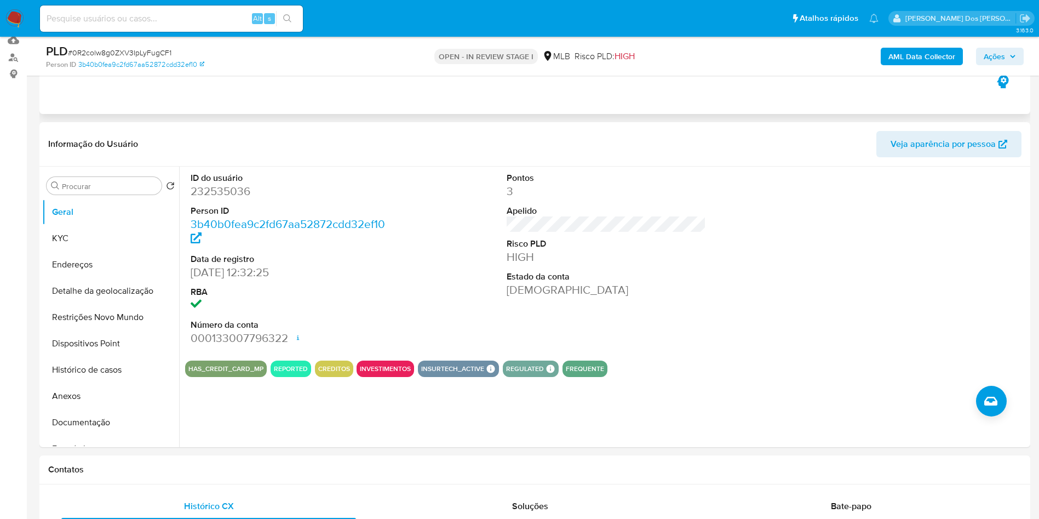
scroll to position [117, 0]
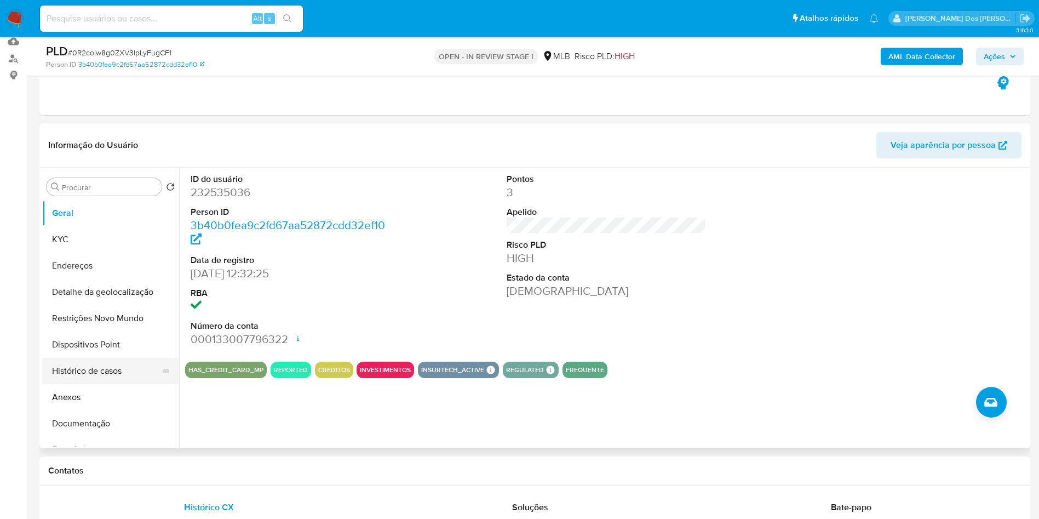
click at [114, 384] on button "Histórico de casos" at bounding box center [106, 371] width 128 height 26
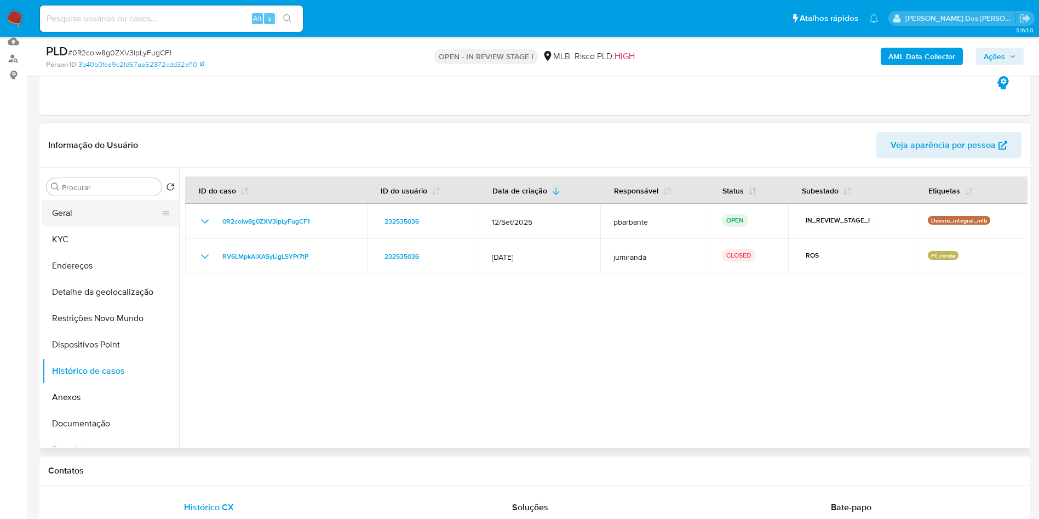
click at [86, 226] on button "Geral" at bounding box center [106, 213] width 128 height 26
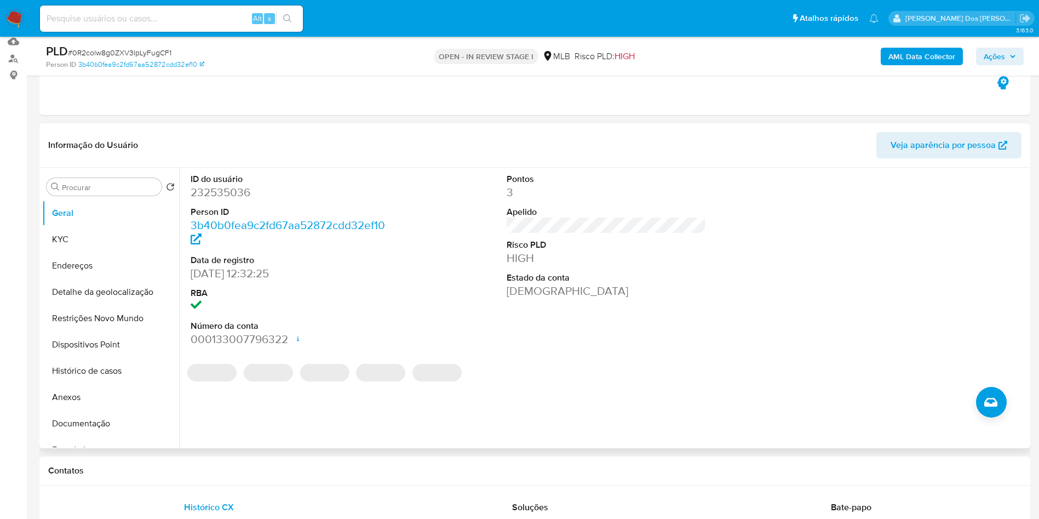
click at [215, 200] on dd "232535036" at bounding box center [291, 192] width 200 height 15
copy dd "232535036"
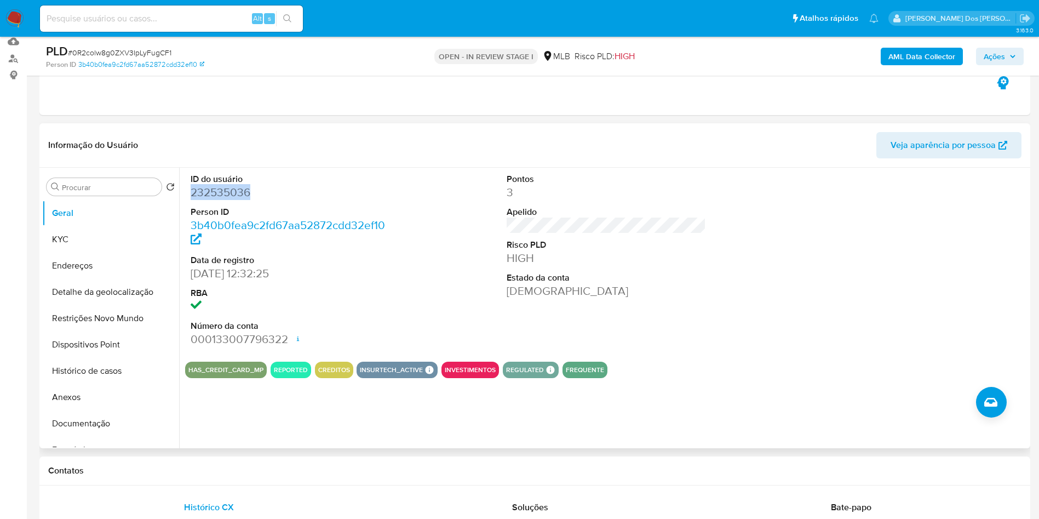
scroll to position [0, 0]
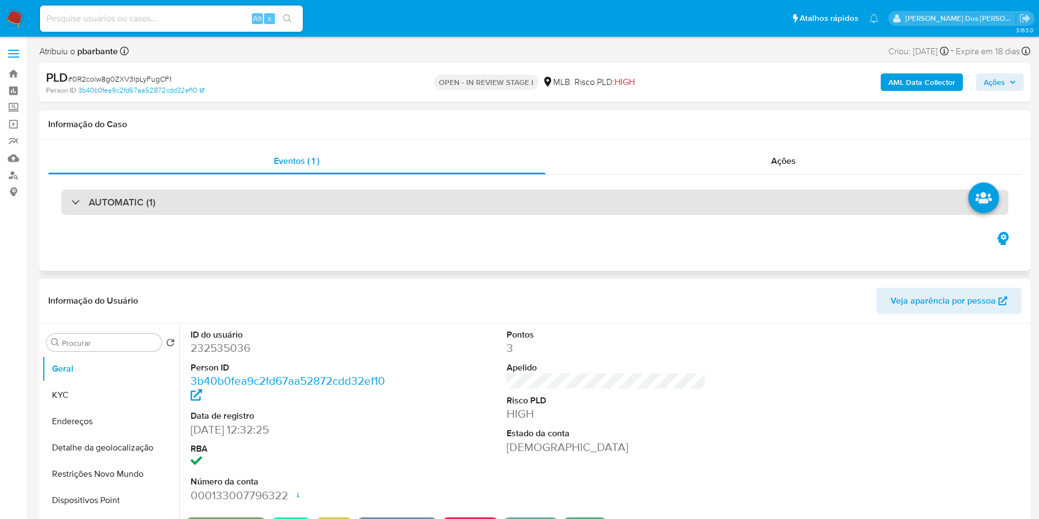
click at [518, 210] on div "AUTOMATIC (1)" at bounding box center [534, 202] width 947 height 25
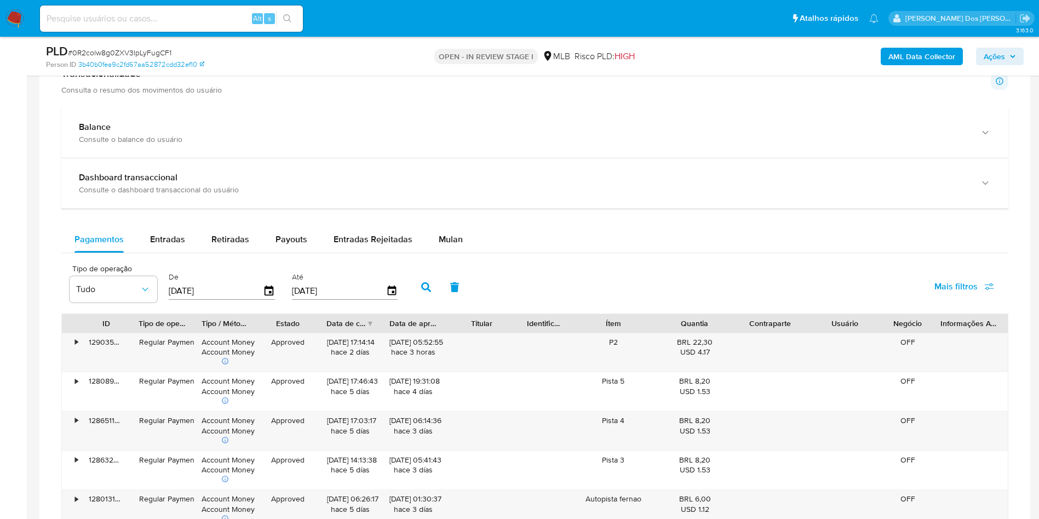
scroll to position [1032, 0]
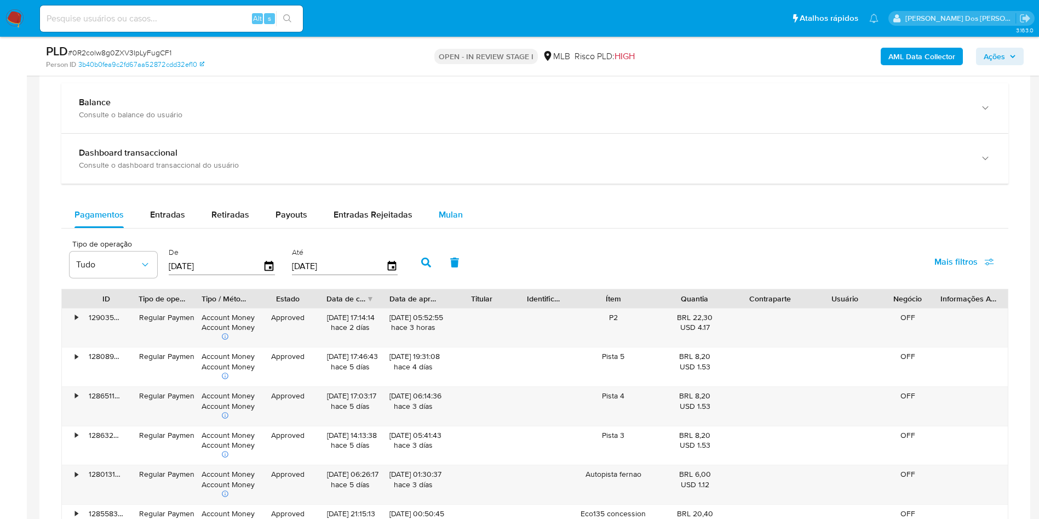
click at [450, 219] on span "Mulan" at bounding box center [451, 214] width 24 height 13
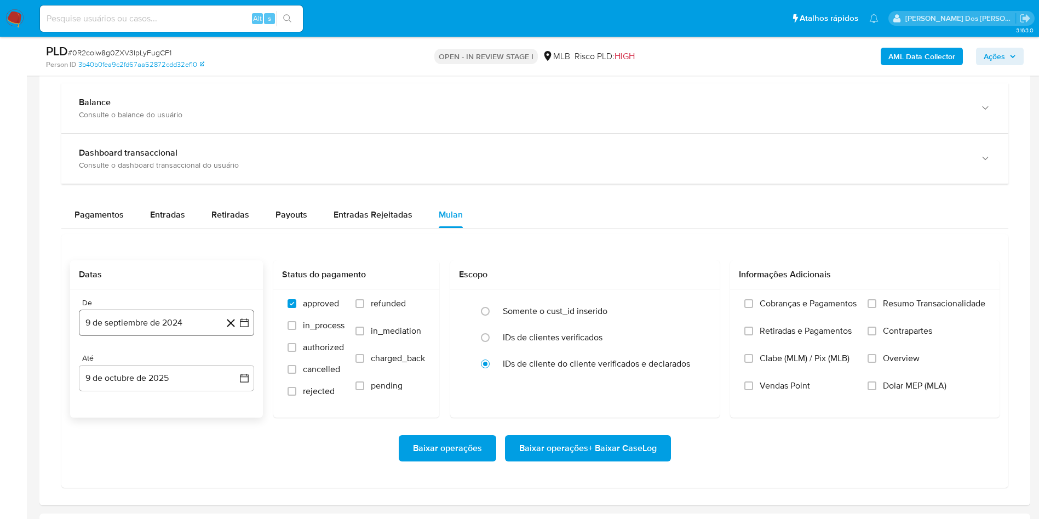
click at [252, 326] on button "9 de septiembre de 2024" at bounding box center [166, 322] width 175 height 26
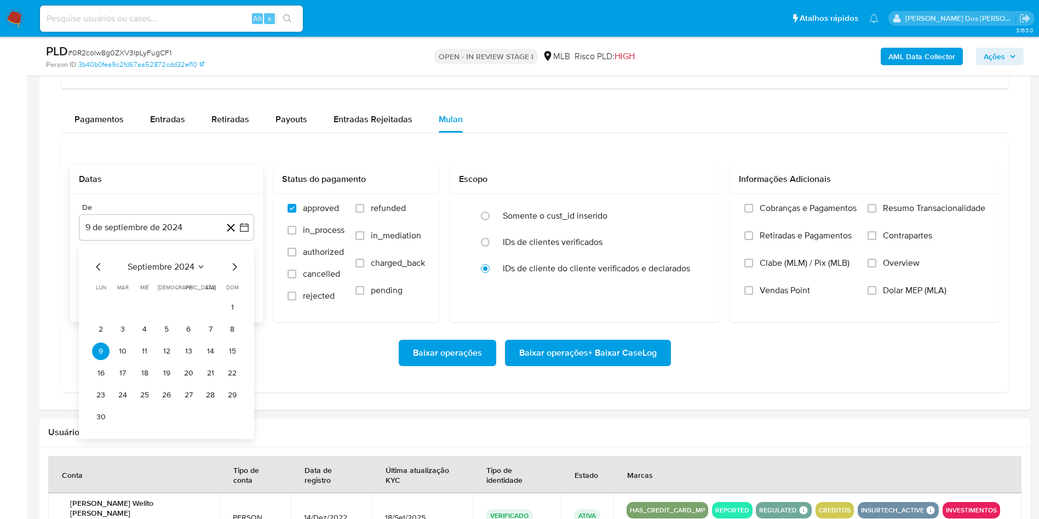
scroll to position [1148, 0]
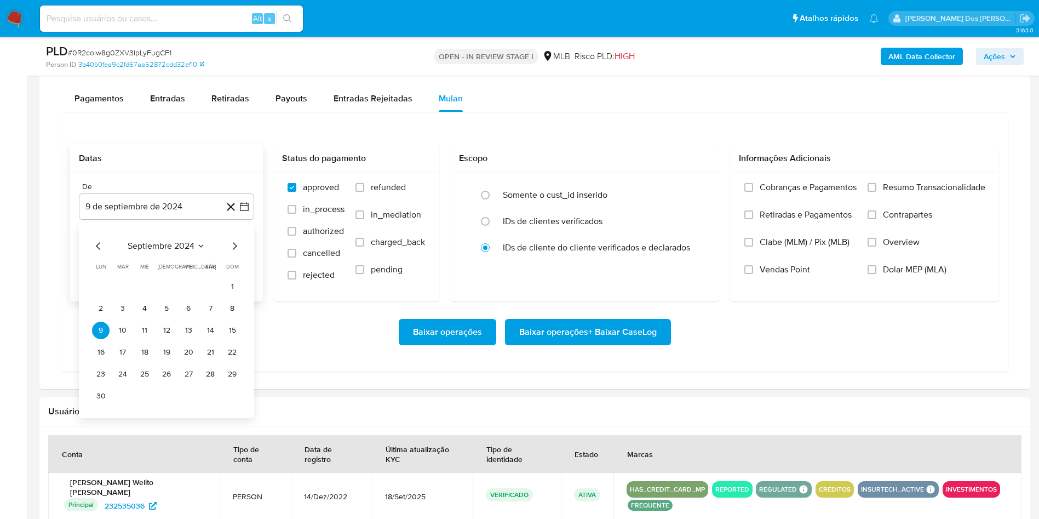
click at [234, 252] on icon "Mes siguiente" at bounding box center [234, 245] width 13 height 13
click at [234, 244] on icon "Mes siguiente" at bounding box center [234, 245] width 13 height 13
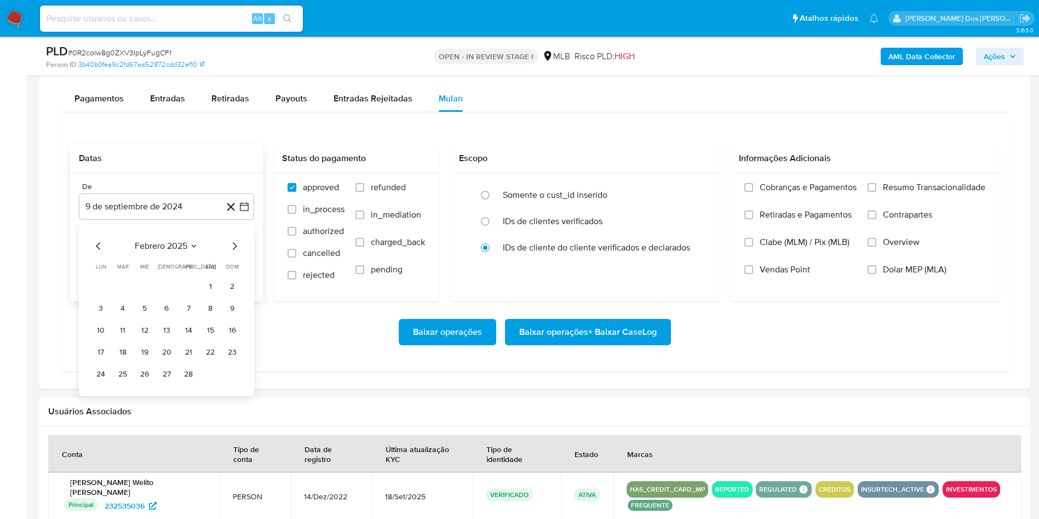
click at [234, 244] on icon "Mes siguiente" at bounding box center [234, 245] width 13 height 13
click at [208, 284] on button "1" at bounding box center [211, 287] width 18 height 18
click at [886, 191] on span "Resumo Transacionalidade" at bounding box center [934, 187] width 102 height 11
click at [876, 191] on input "Resumo Transacionalidade" at bounding box center [872, 187] width 9 height 9
click at [631, 344] on span "Baixar operações + Baixar CaseLog" at bounding box center [587, 332] width 137 height 24
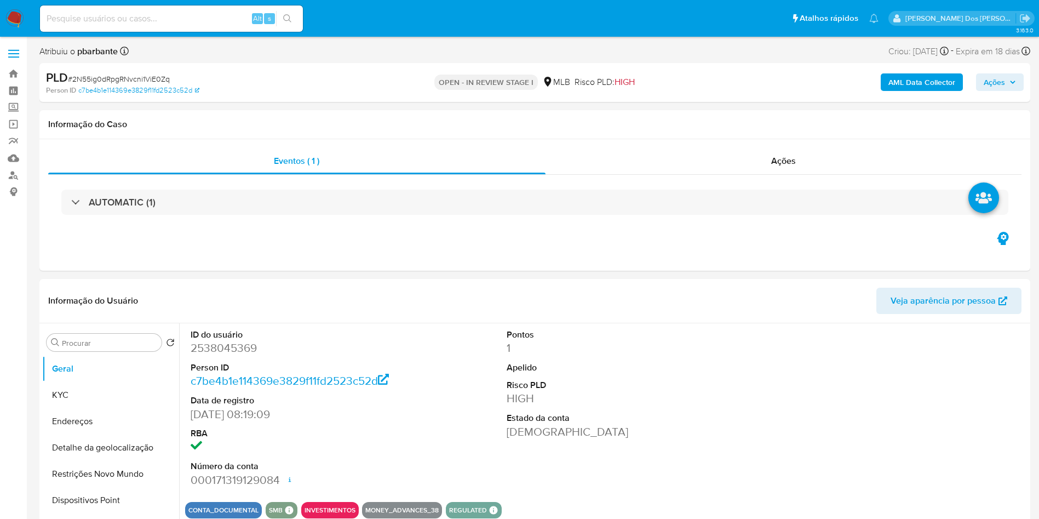
select select "10"
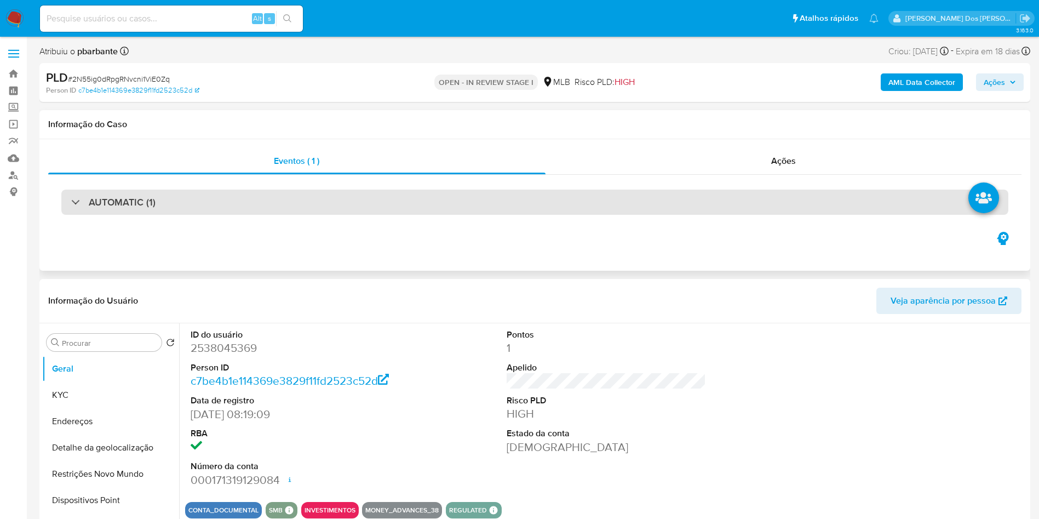
click at [256, 206] on div "AUTOMATIC (1)" at bounding box center [534, 202] width 947 height 25
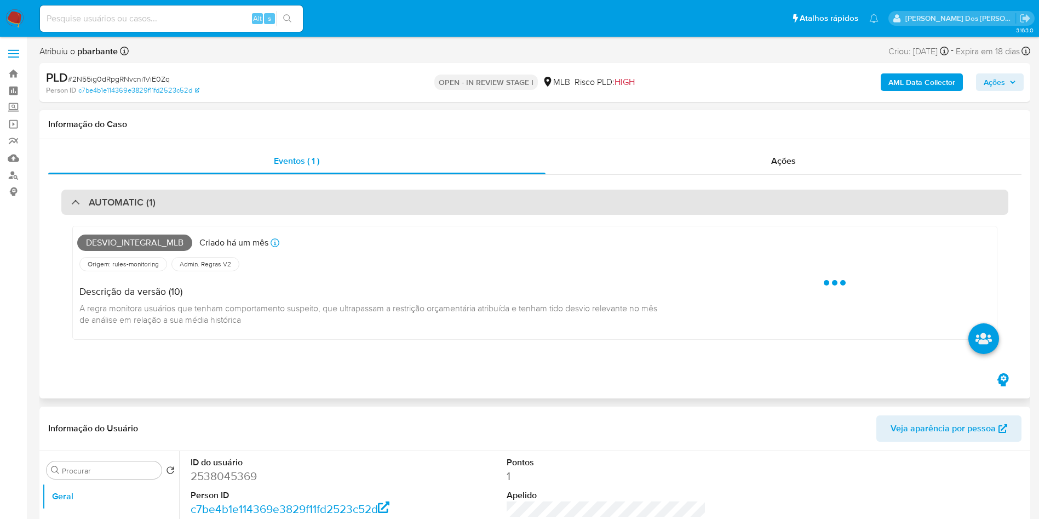
click at [256, 206] on div "AUTOMATIC (1)" at bounding box center [534, 202] width 947 height 25
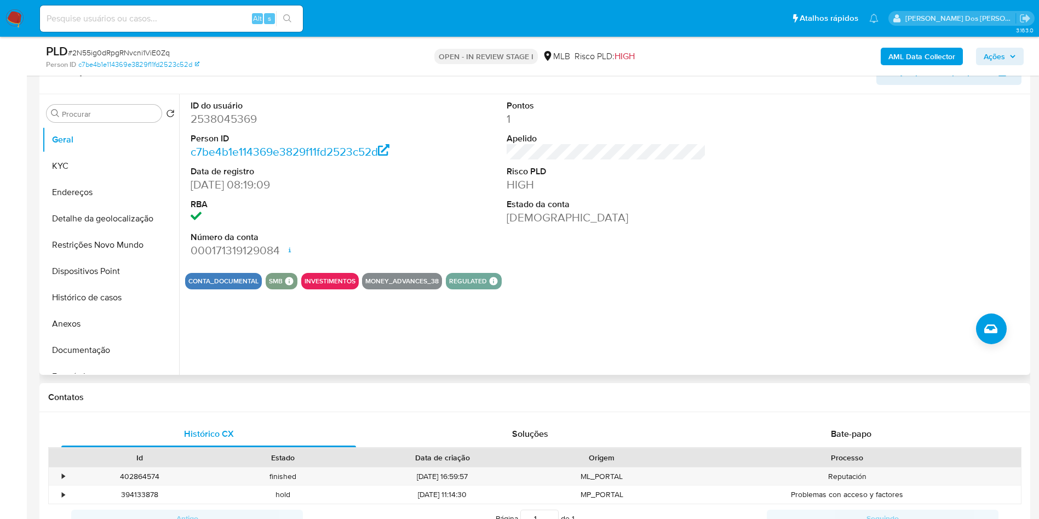
scroll to position [188, 0]
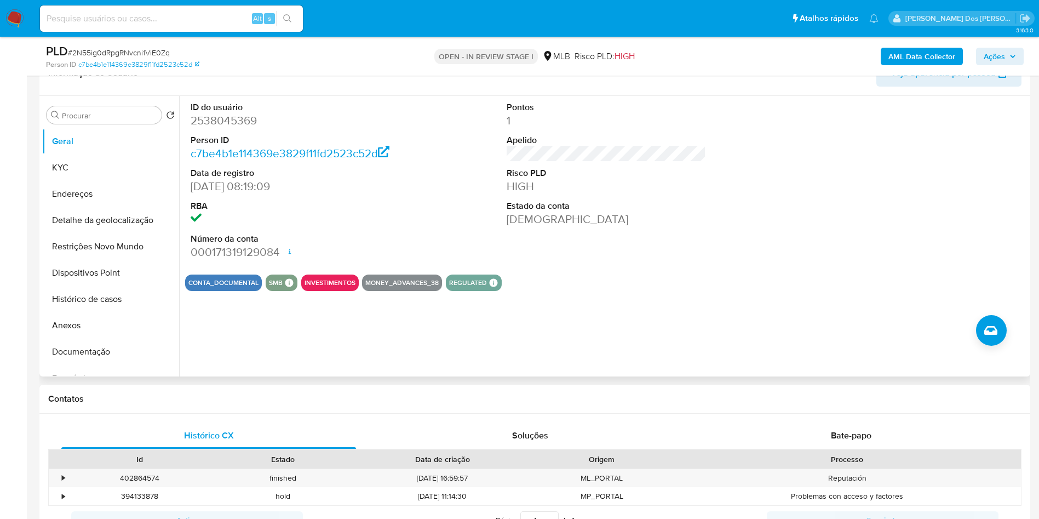
click at [213, 113] on dt "ID do usuário" at bounding box center [291, 107] width 200 height 12
click at [208, 128] on dd "2538045369" at bounding box center [291, 120] width 200 height 15
copy dd "2538045369"
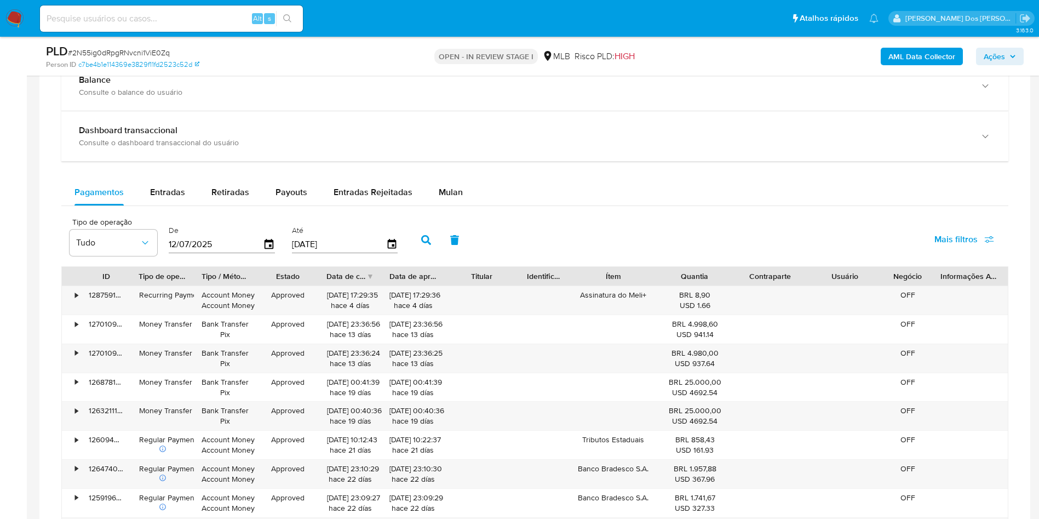
scroll to position [760, 0]
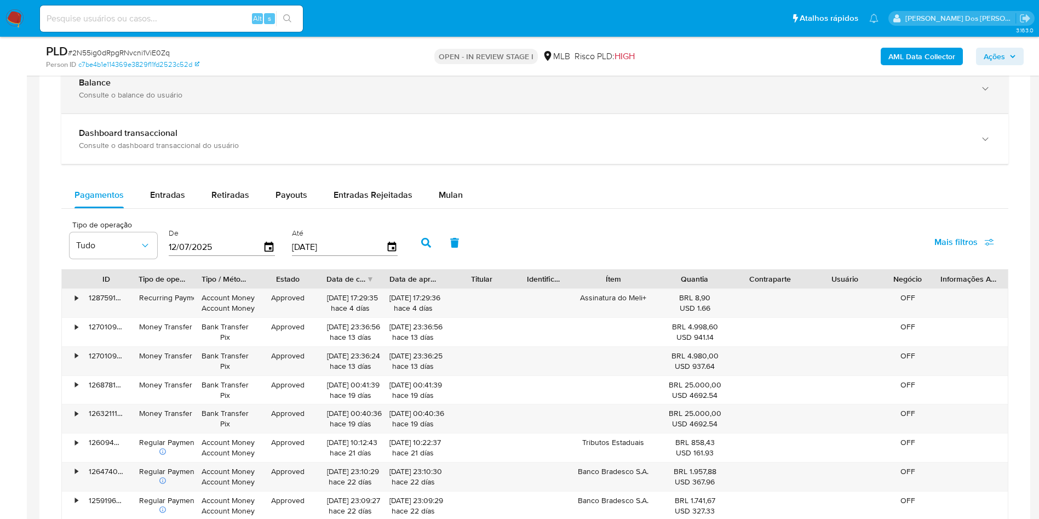
click at [424, 113] on div "Balance Consulte o balance do usuário" at bounding box center [534, 89] width 947 height 50
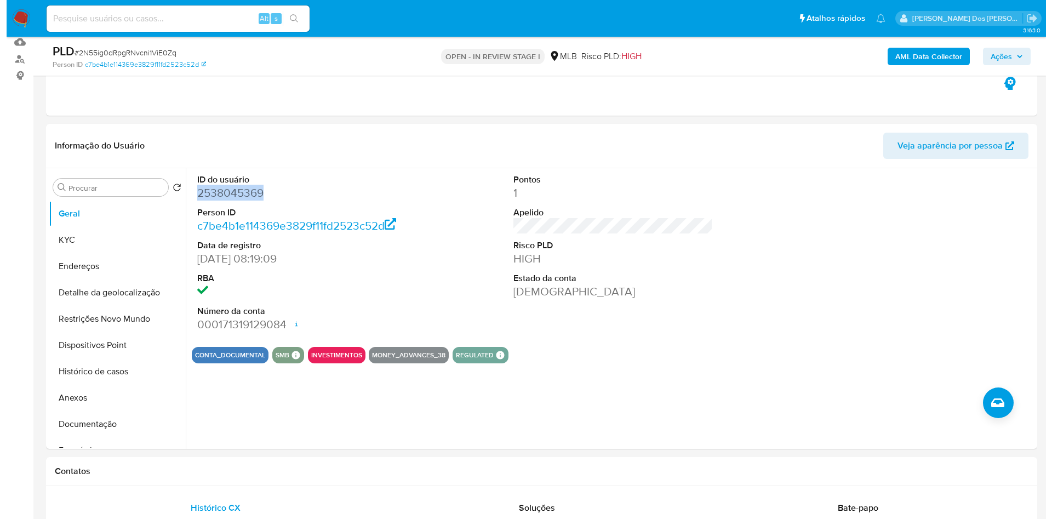
scroll to position [169, 0]
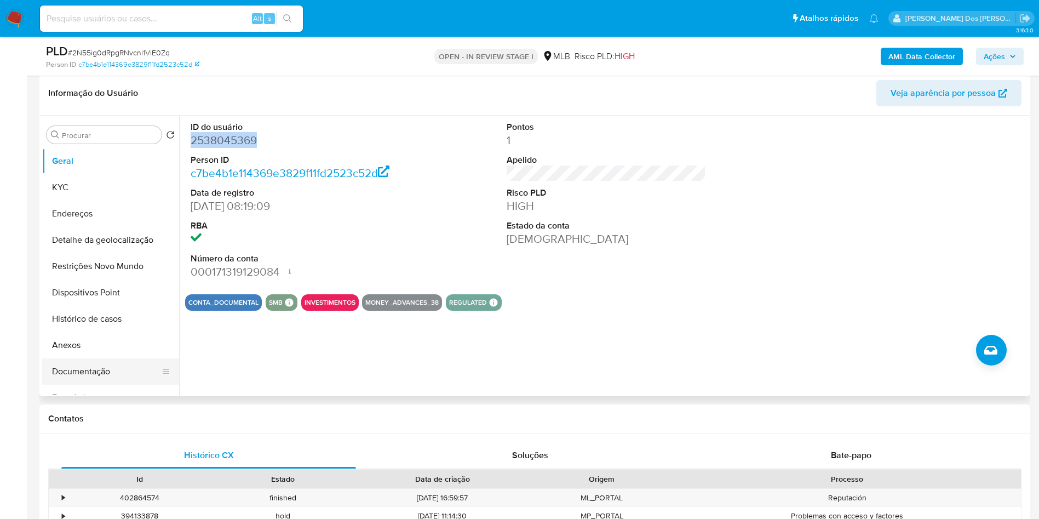
click at [117, 384] on button "Documentação" at bounding box center [106, 371] width 128 height 26
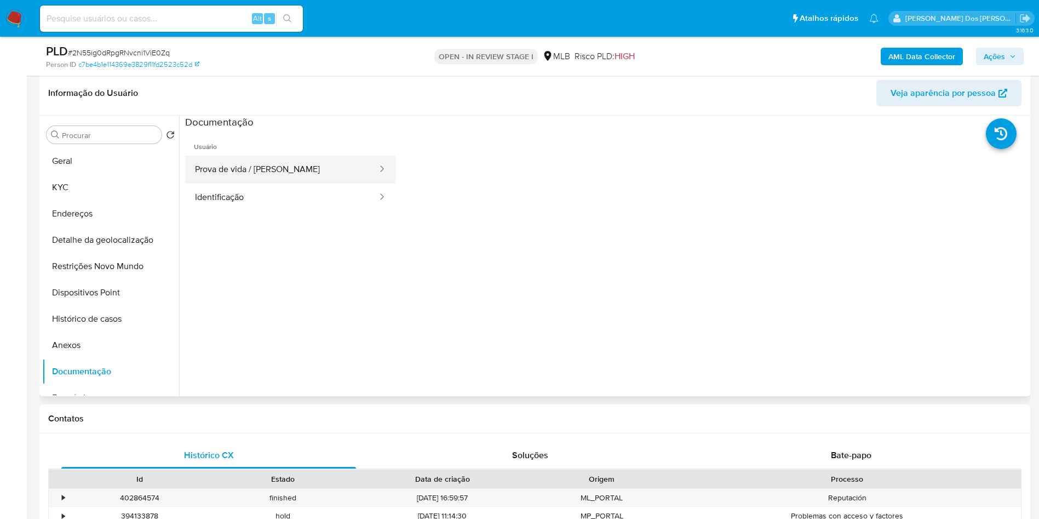
click at [257, 183] on button "Prova de vida / Selfie" at bounding box center [281, 170] width 193 height 28
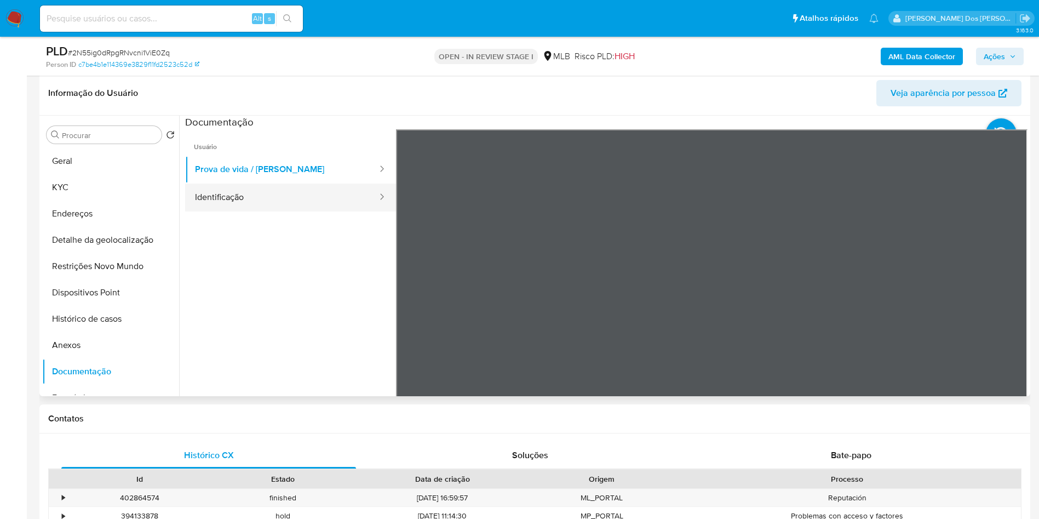
click at [246, 209] on button "Identificação" at bounding box center [281, 197] width 193 height 28
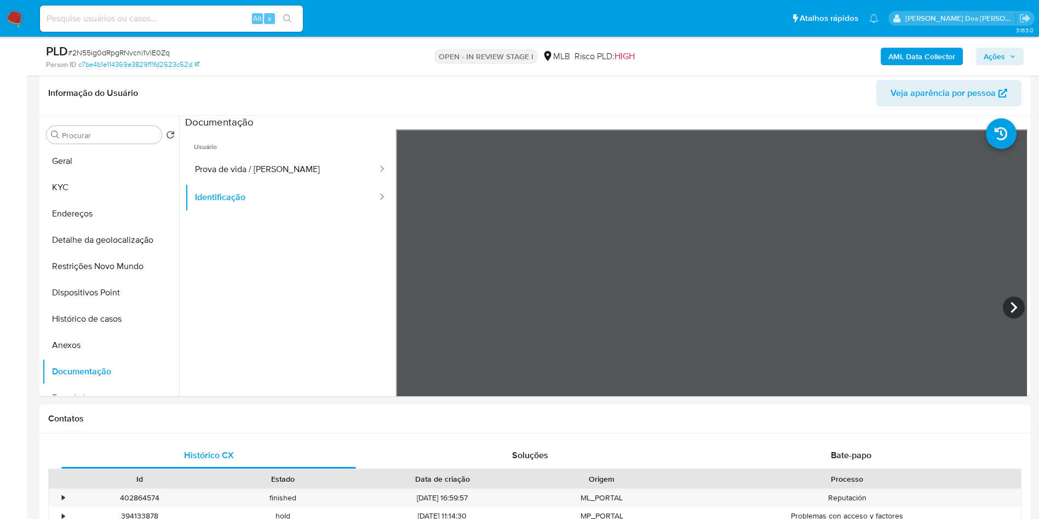
click at [923, 64] on b "AML Data Collector" at bounding box center [921, 57] width 67 height 18
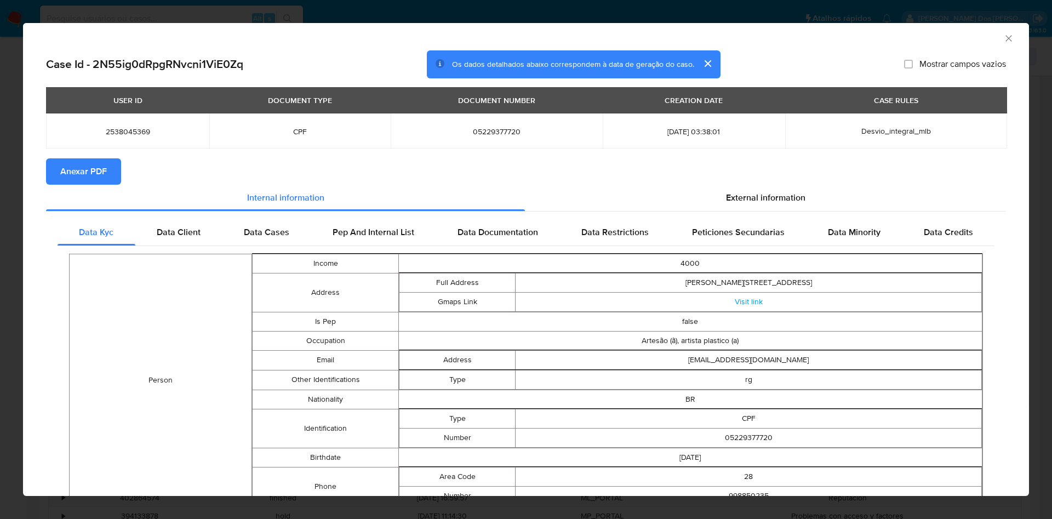
click at [767, 219] on div "Data Kyc Data Client Data Cases Pep And Internal List Data Documentation Data R…" at bounding box center [526, 443] width 960 height 465
click at [772, 216] on div "Data Kyc Data Client Data Cases Pep And Internal List Data Documentation Data R…" at bounding box center [526, 443] width 960 height 465
click at [795, 202] on span "External information" at bounding box center [765, 197] width 79 height 13
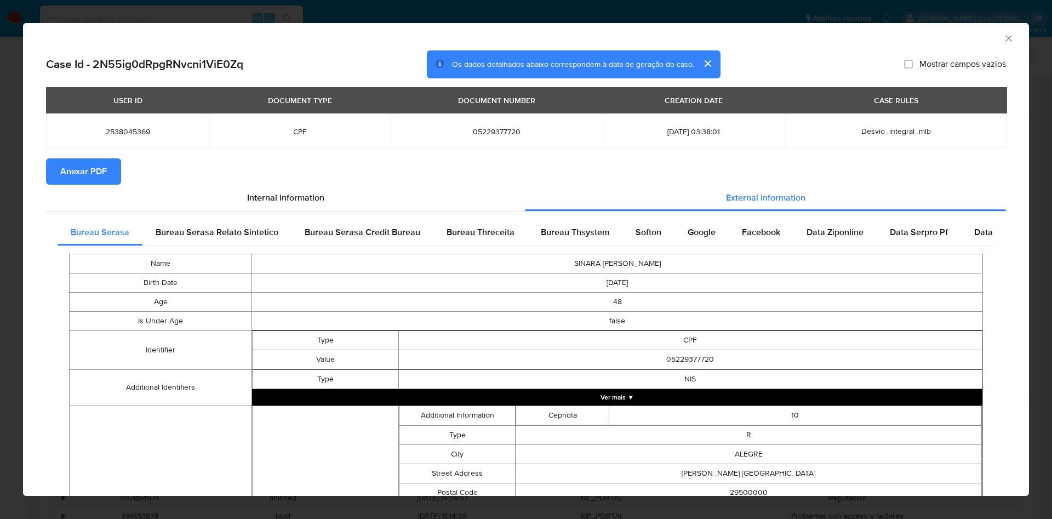
click at [91, 178] on span "Anexar PDF" at bounding box center [83, 171] width 47 height 24
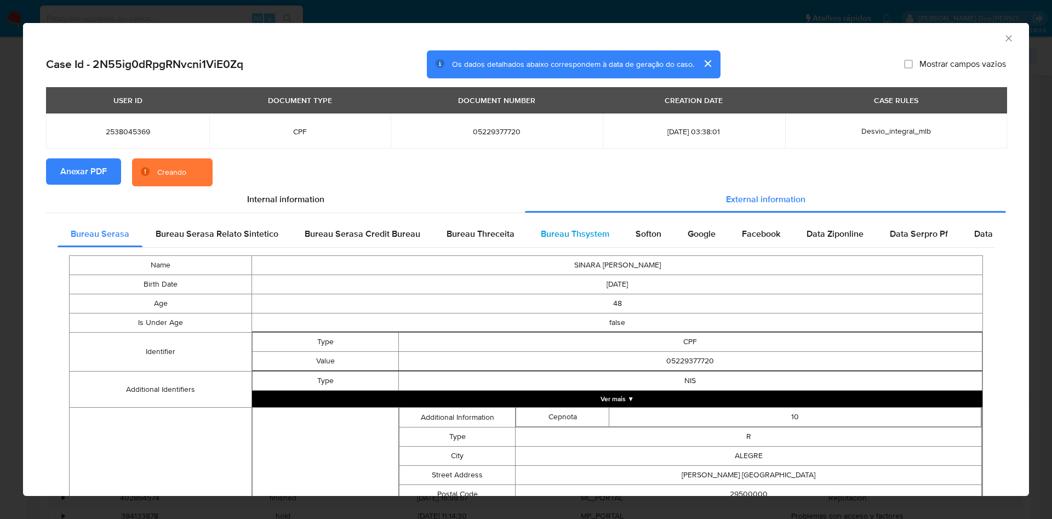
click at [587, 247] on div "Bureau Thsystem" at bounding box center [574, 234] width 95 height 26
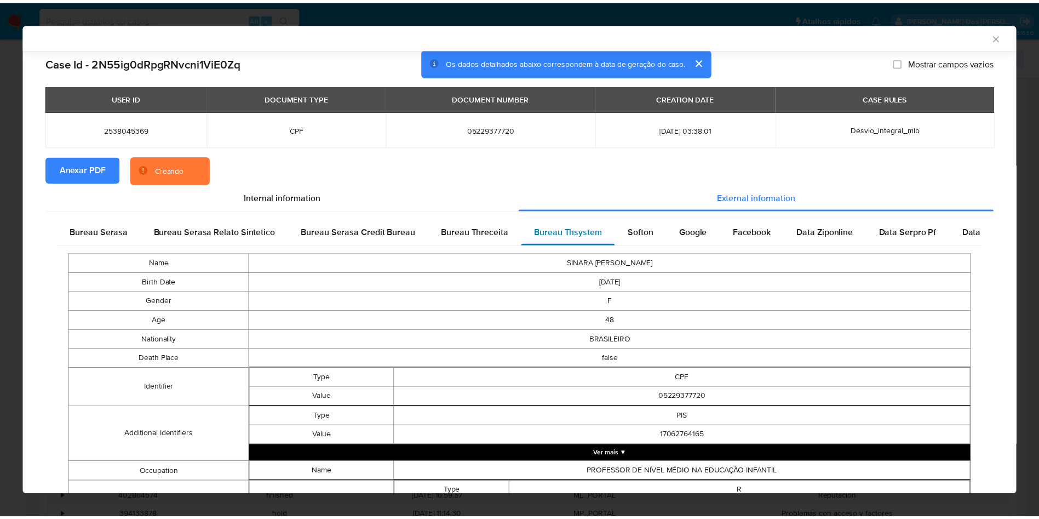
scroll to position [644, 0]
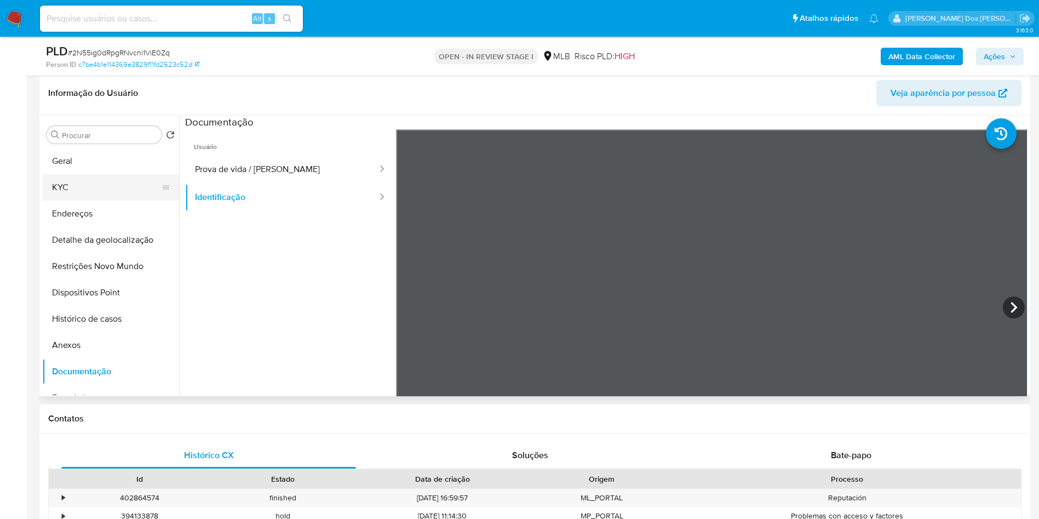
click at [111, 195] on button "KYC" at bounding box center [106, 187] width 128 height 26
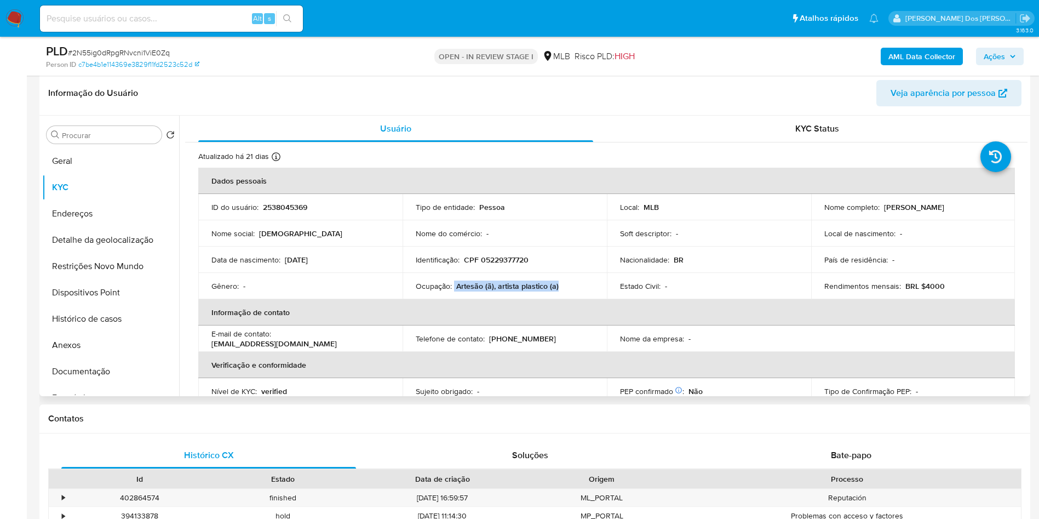
drag, startPoint x: 556, startPoint y: 312, endPoint x: 452, endPoint y: 306, distance: 104.2
click at [452, 299] on td "Ocupação : Artesão (ã), artista plastico (a)" at bounding box center [505, 286] width 204 height 26
copy div "Artesão (ã), artista plastico (a)"
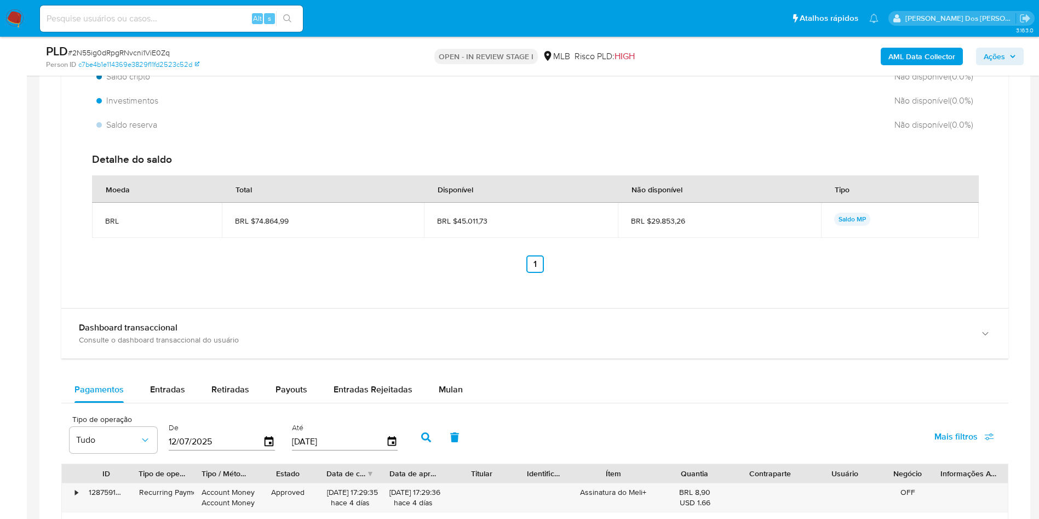
scroll to position [936, 0]
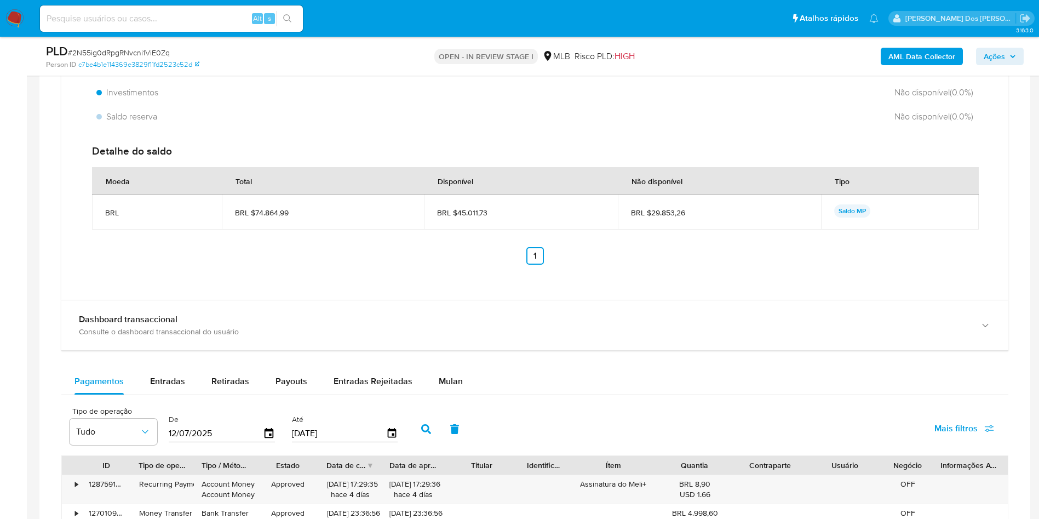
click at [166, 396] on div "Balance Consulte o balance do usuário Total BRL $74.864,99 Disponível BRL $45.0…" at bounding box center [534, 341] width 947 height 906
click at [159, 394] on div "Entradas" at bounding box center [167, 381] width 35 height 26
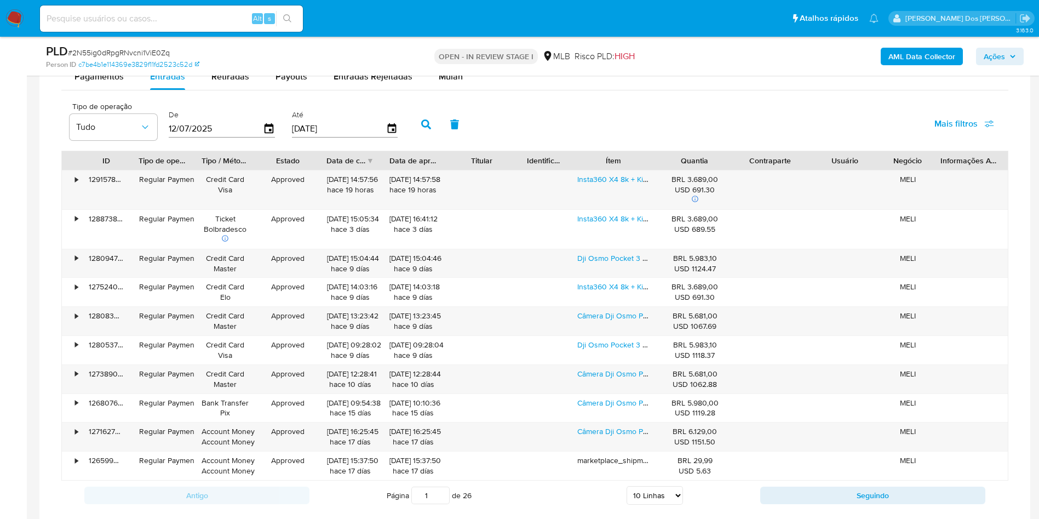
scroll to position [1242, 0]
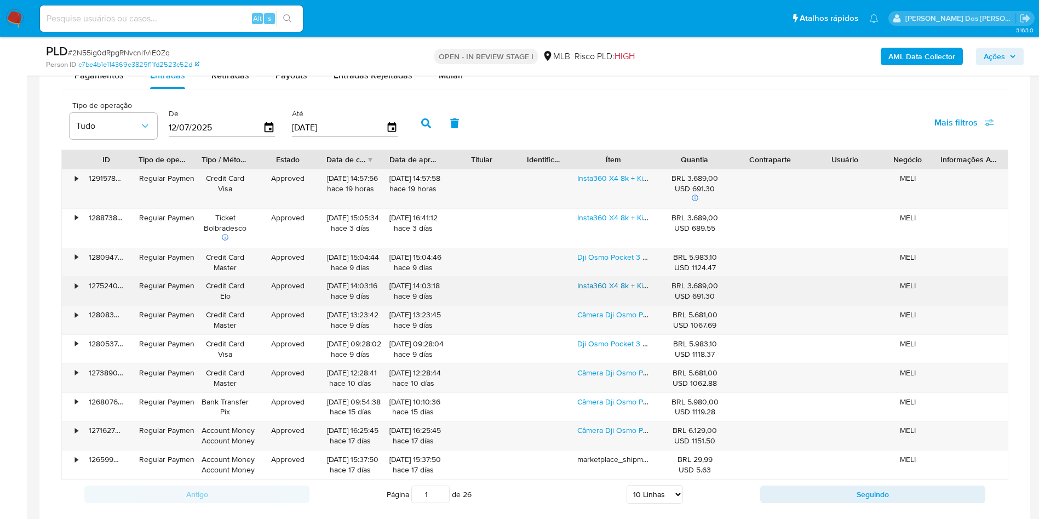
click at [596, 291] on link "Insta360 X4 8k + Kit Completo Produto Oficial No Brasil Preto" at bounding box center [681, 285] width 208 height 11
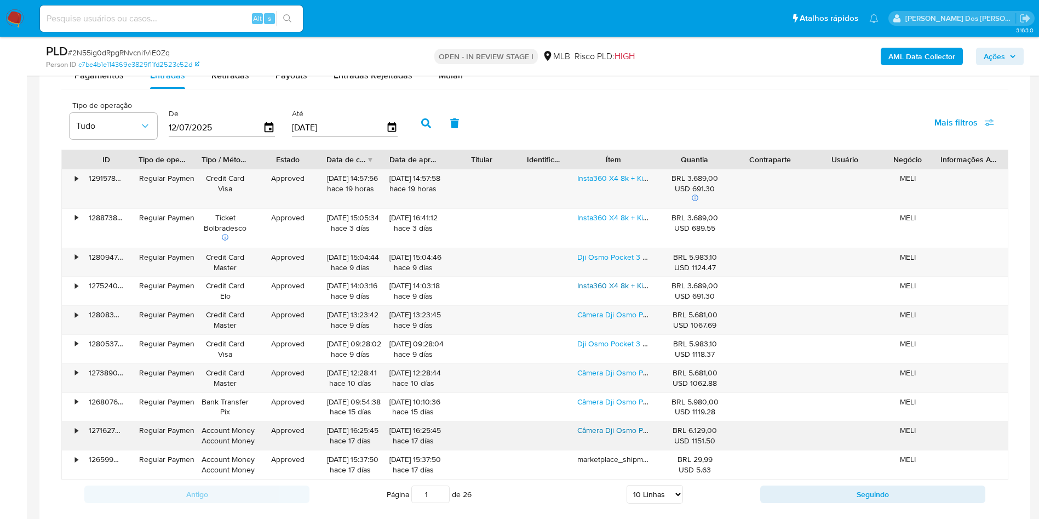
click at [634, 435] on link "Câmera Dji Osmo Pocket 3 Creator Combo + Cartão + Garantia Preto" at bounding box center [692, 429] width 231 height 11
click at [605, 183] on link "Insta360 X4 8k + Kit Completo Produto Oficial No Brasil Preto" at bounding box center [681, 178] width 208 height 11
click at [618, 262] on link "Dji Osmo Pocket 3 Creator Combo Nf + Cartão 128gb Original Preto" at bounding box center [691, 256] width 228 height 11
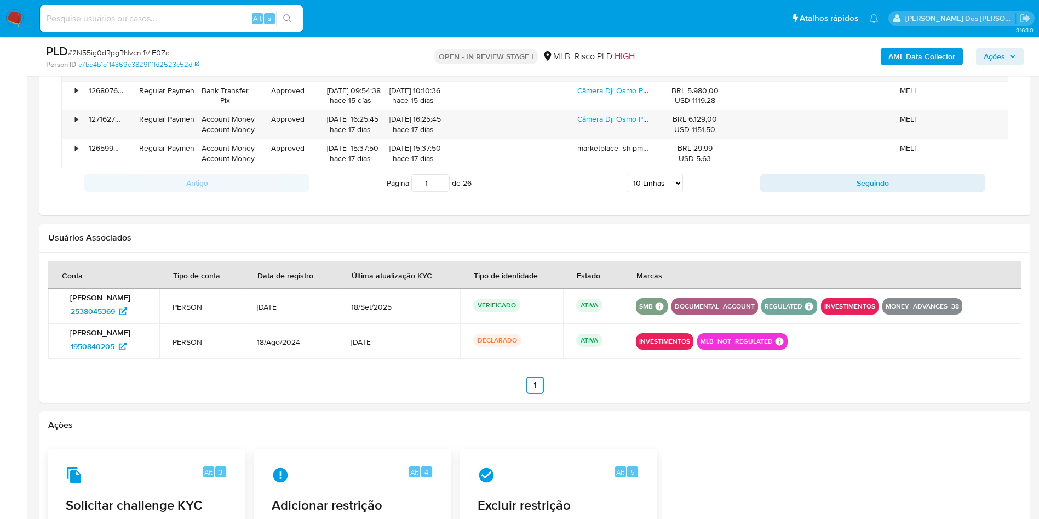
scroll to position [1552, 0]
click at [646, 193] on select "5 Linhas 10 Linhas 20 Linhas 25 Linhas 50 Linhas 100 Linhas" at bounding box center [655, 183] width 56 height 19
select select "100"
click at [627, 193] on select "5 Linhas 10 Linhas 20 Linhas 25 Linhas 50 Linhas 100 Linhas" at bounding box center [655, 183] width 56 height 19
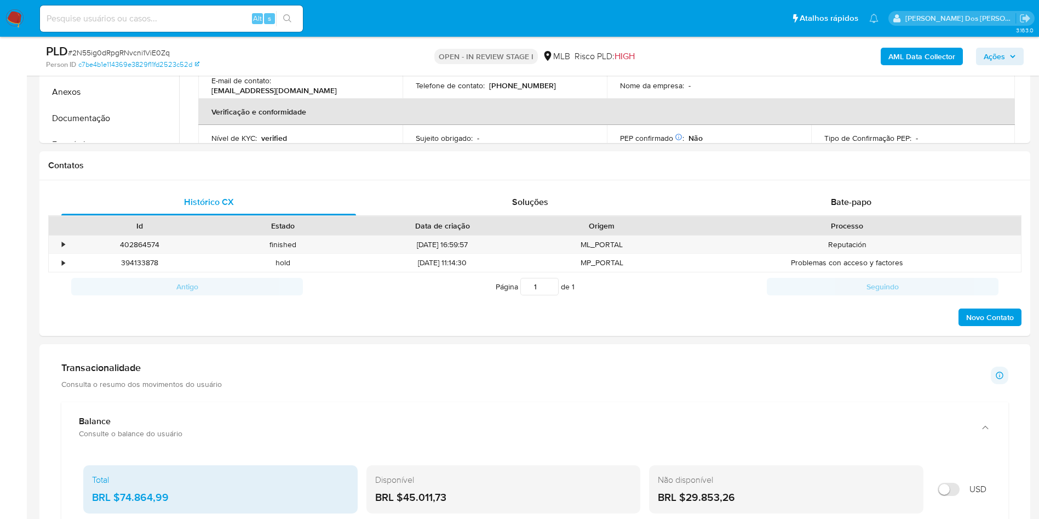
scroll to position [372, 0]
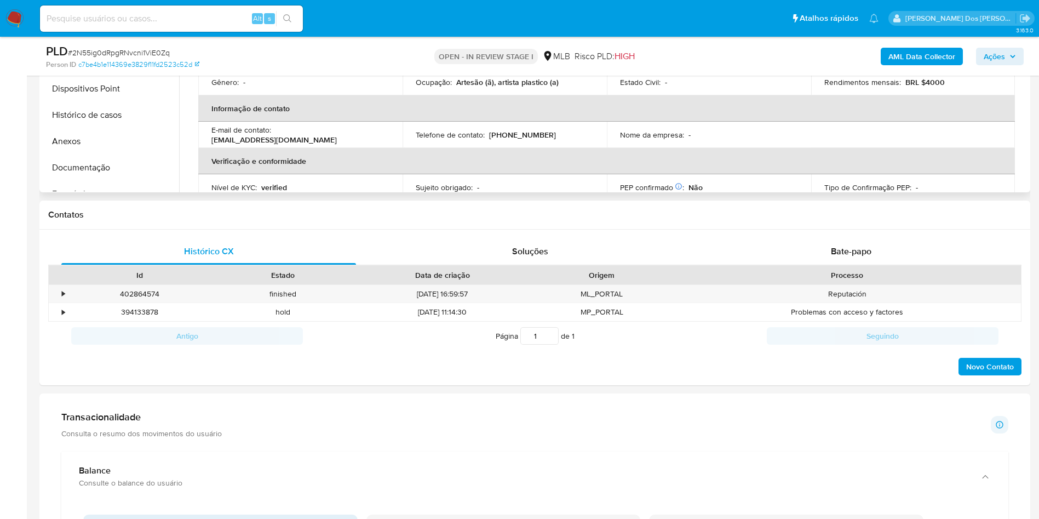
click at [127, 76] on button "Restrições Novo Mundo" at bounding box center [106, 62] width 128 height 26
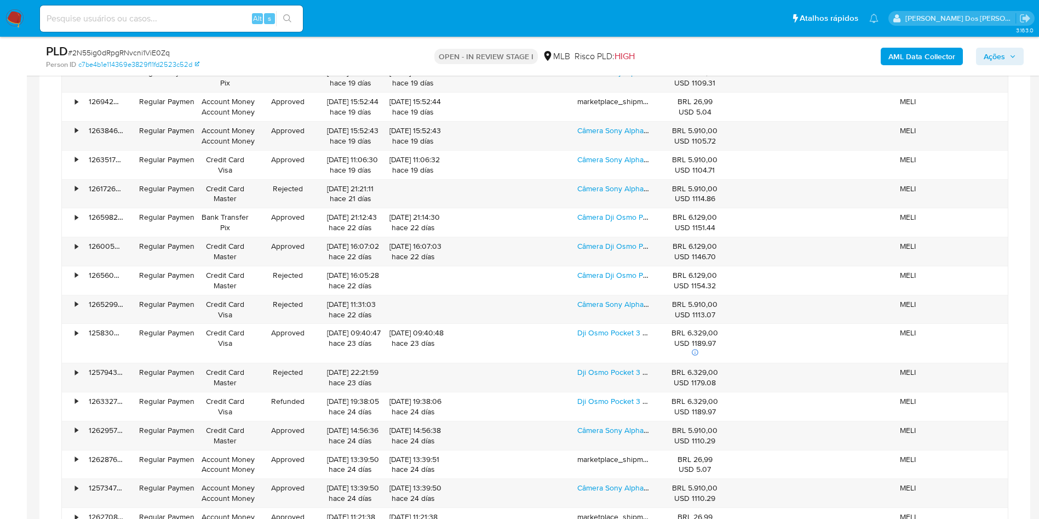
scroll to position [1719, 0]
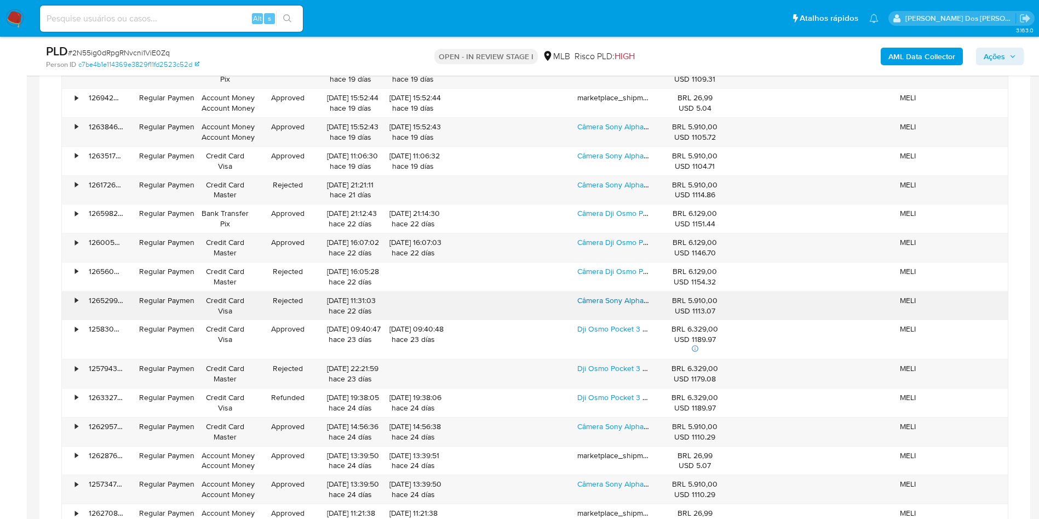
click at [611, 306] on link "Câmera Sony Alpha Zv-e10 16/50mm / 3.5-5.6 Oss Lczve10l/ B" at bounding box center [682, 300] width 210 height 11
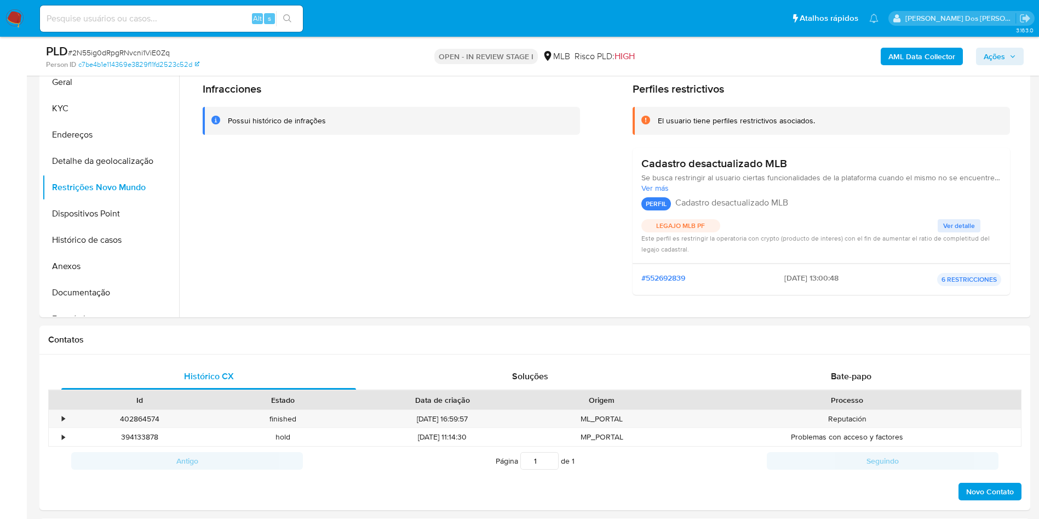
scroll to position [0, 0]
click at [62, 95] on button "Geral" at bounding box center [106, 82] width 128 height 26
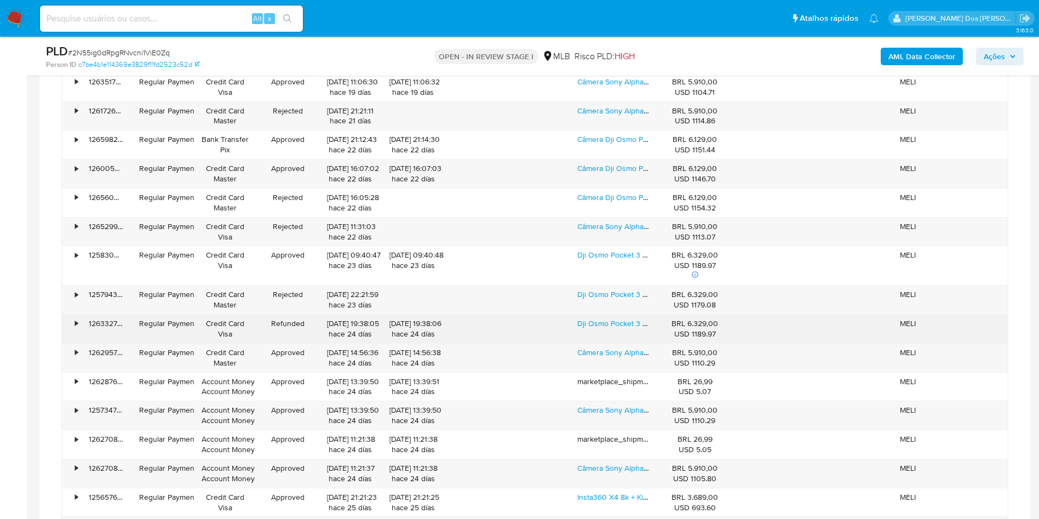
scroll to position [1794, 0]
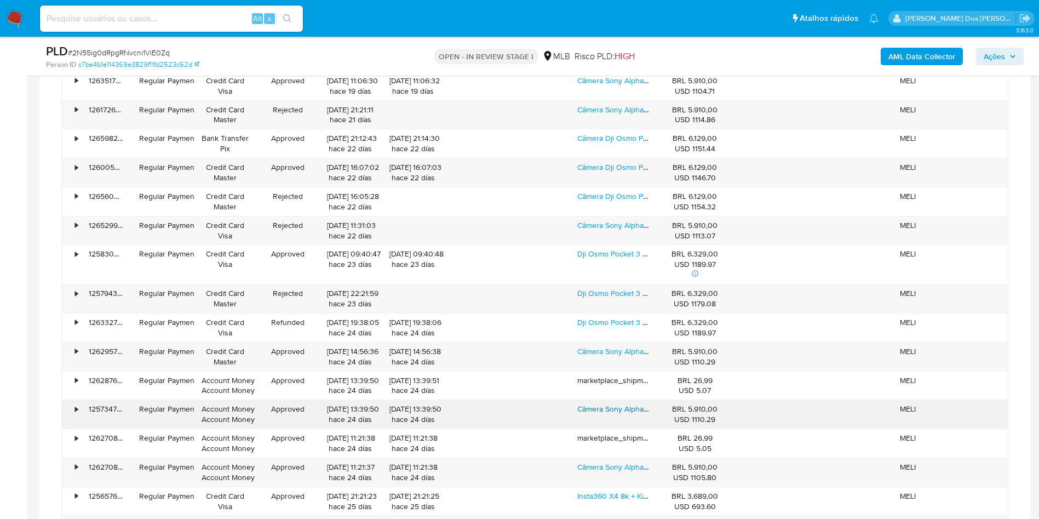
click at [599, 414] on link "Câmera Sony Alpha Zv-e10 16/50mm / 3.5-5.6 Oss Lczve10l/ B" at bounding box center [682, 408] width 210 height 11
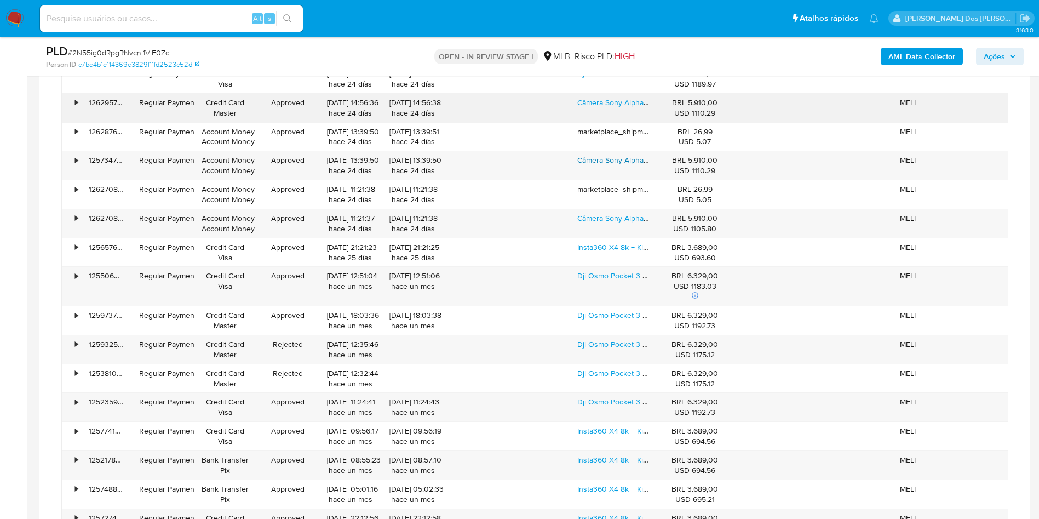
scroll to position [2043, 0]
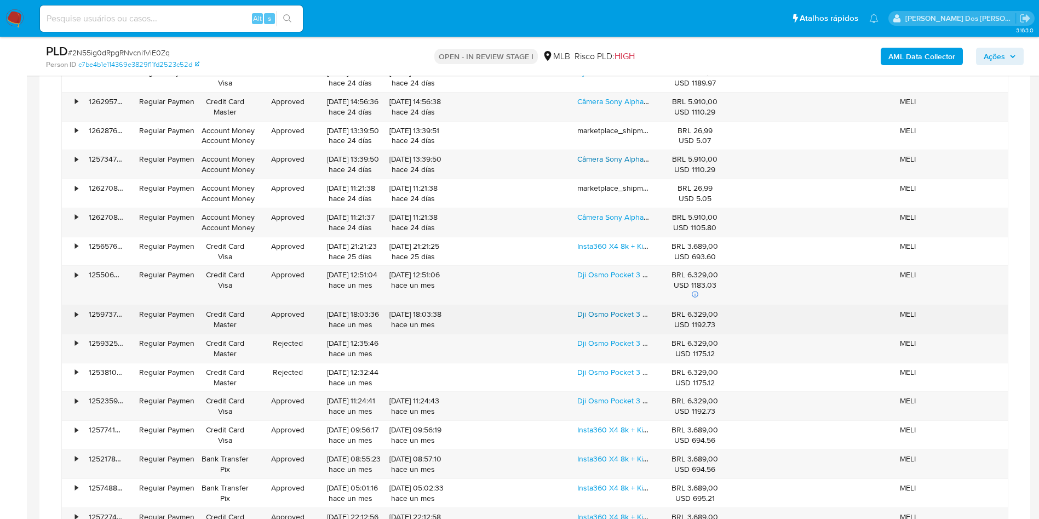
click at [602, 319] on link "Dji Osmo Pocket 3 Creator Combo Nf + Cartão 128gb Original Preto" at bounding box center [691, 313] width 228 height 11
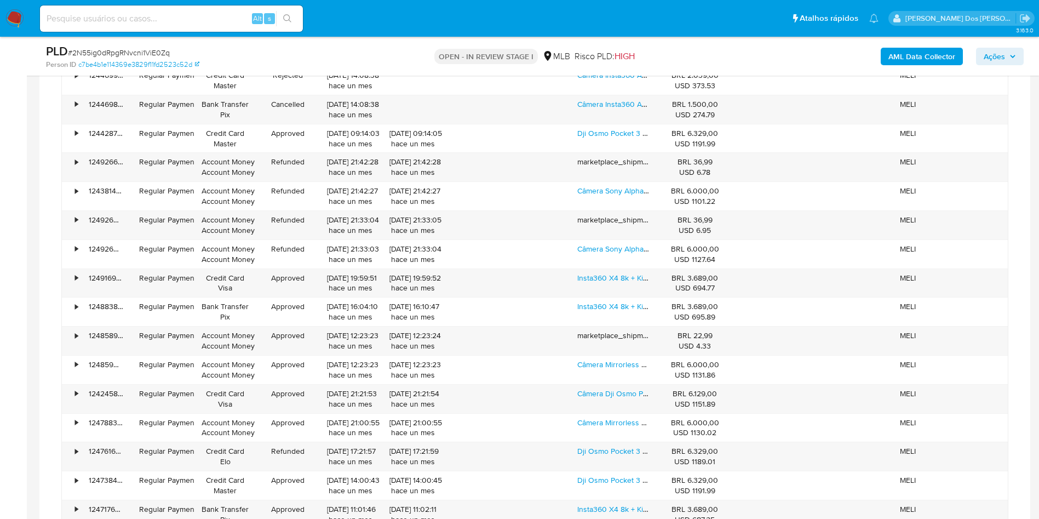
scroll to position [3574, 0]
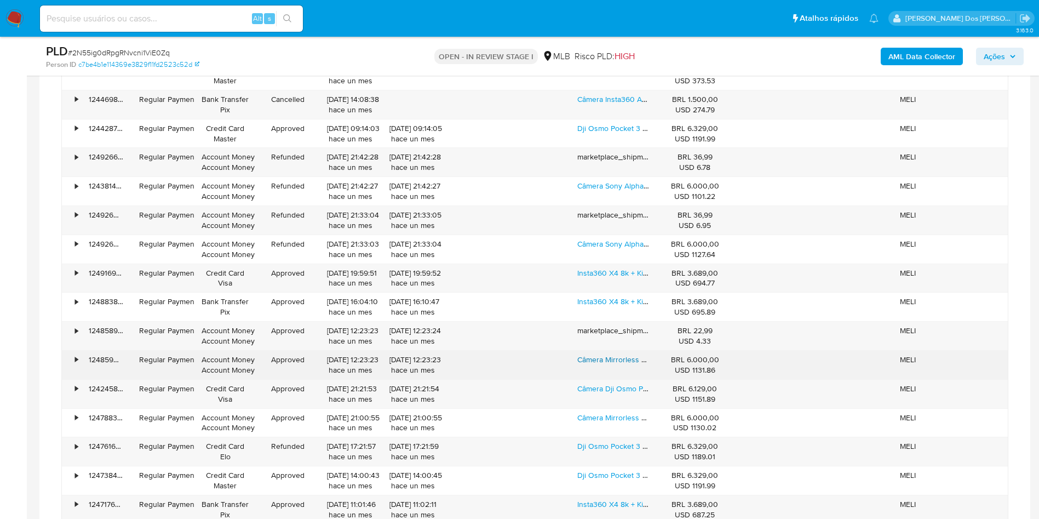
click at [613, 365] on link "Câmera Mirrorless Sony Zv-e10 Com Lente Pz E 16-50mm Oss" at bounding box center [682, 359] width 210 height 11
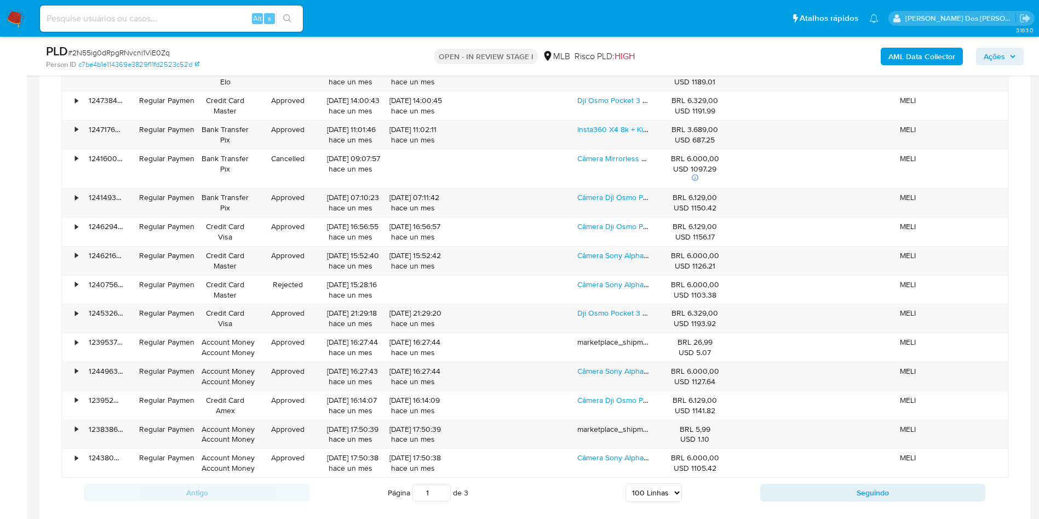
scroll to position [3968, 0]
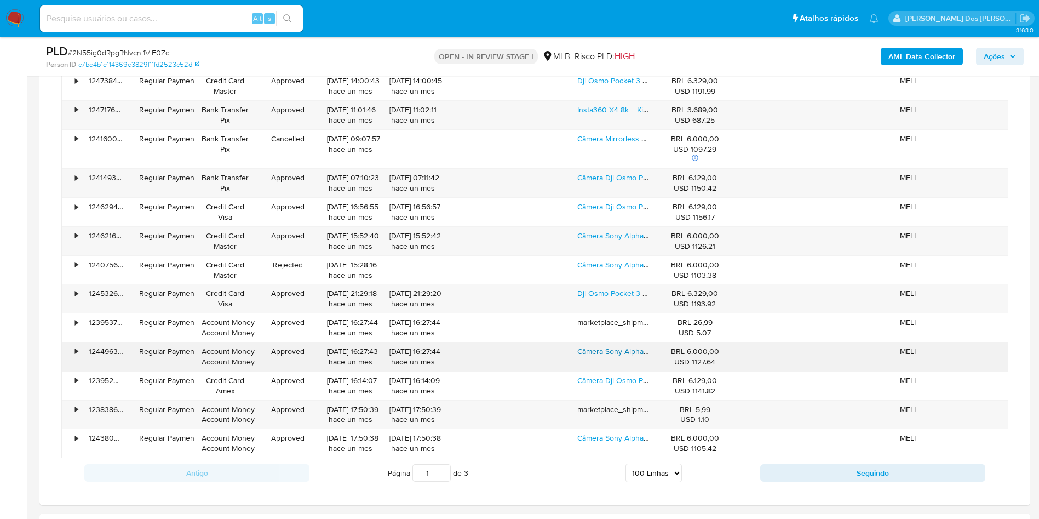
click at [626, 357] on link "Câmera Sony Alpha Zv-e10 16/50mm / 3.5-5.6 Oss Lczve10l/ B" at bounding box center [682, 351] width 210 height 11
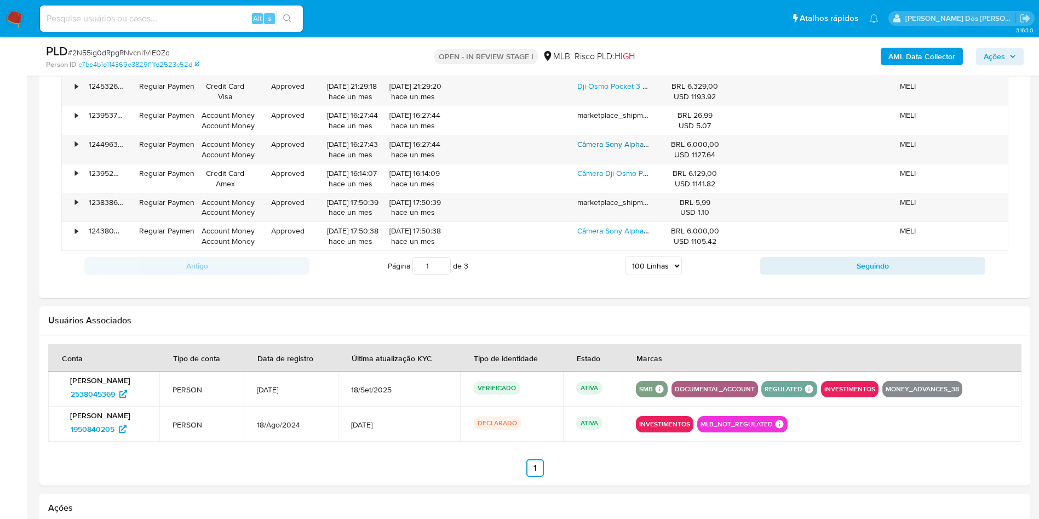
scroll to position [4191, 0]
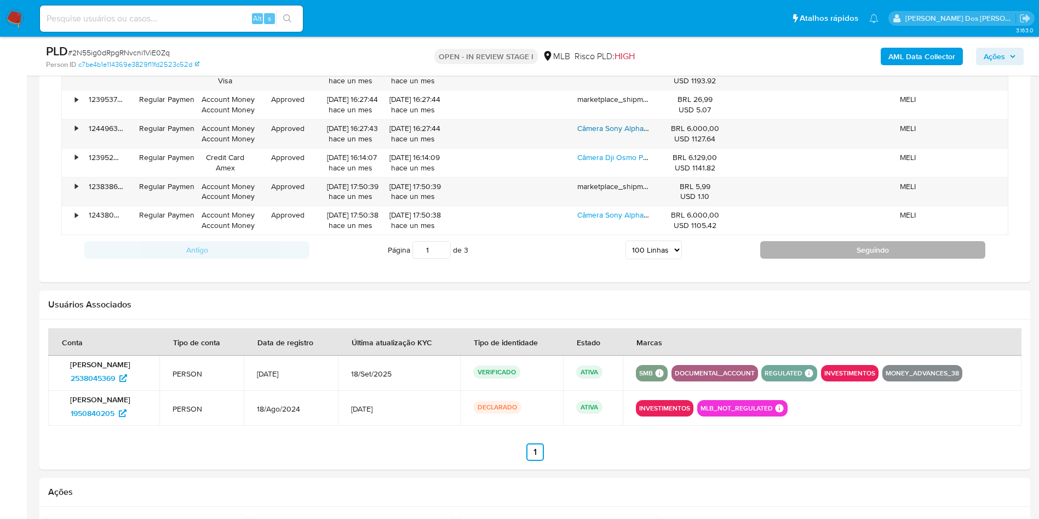
click at [808, 259] on button "Seguindo" at bounding box center [872, 250] width 225 height 18
type input "2"
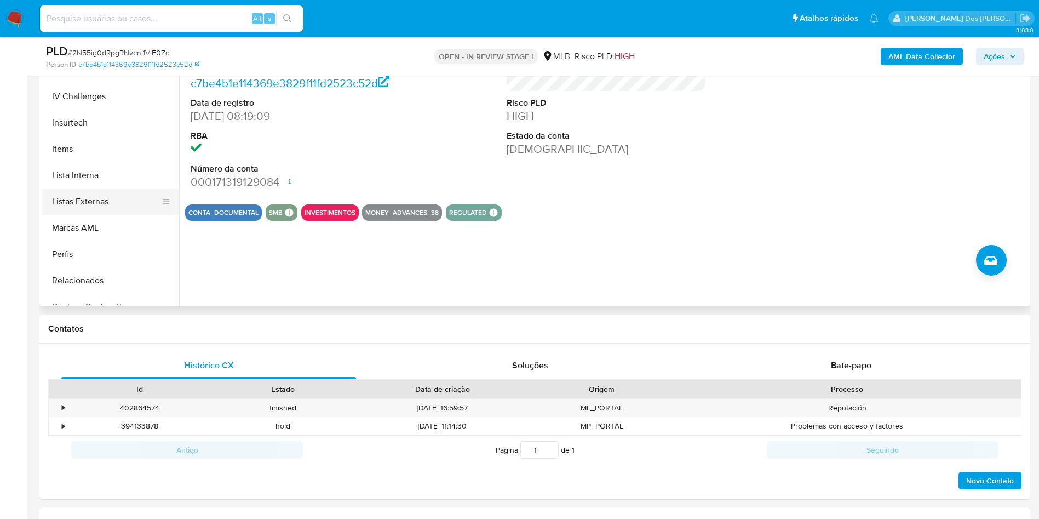
scroll to position [449, 0]
click at [85, 156] on button "Items" at bounding box center [106, 148] width 128 height 26
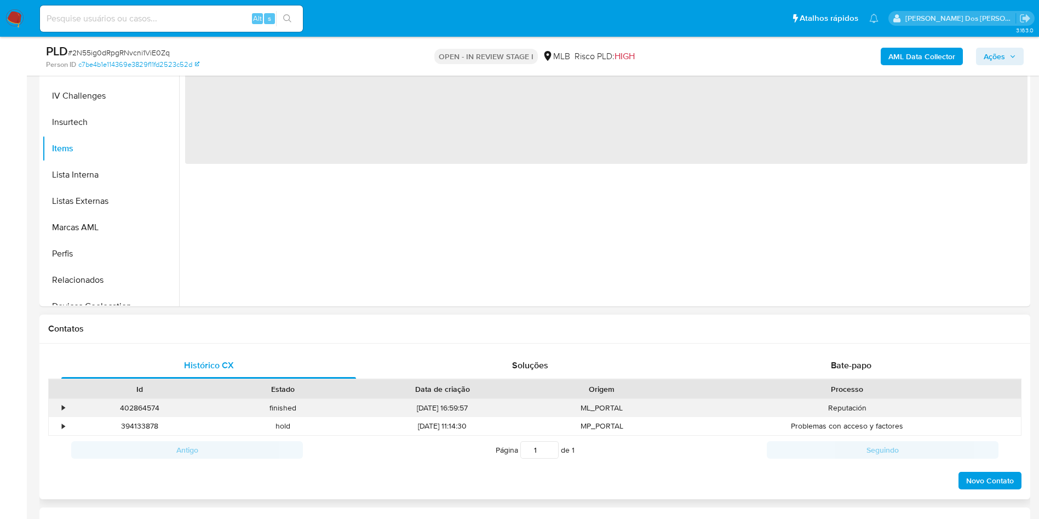
scroll to position [106, 0]
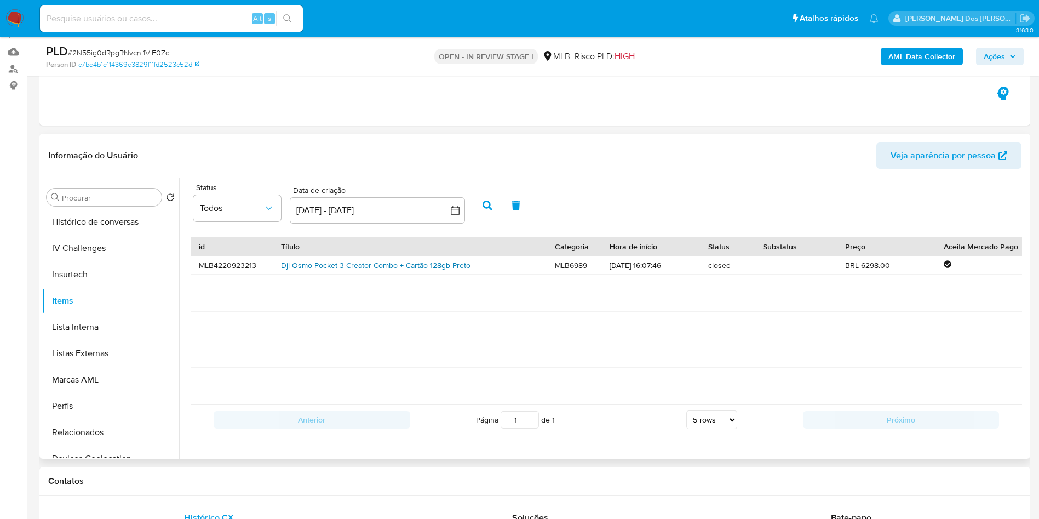
click at [416, 271] on link "Dji Osmo Pocket 3 Creator Combo + Cartão 128gb Preto" at bounding box center [376, 265] width 190 height 11
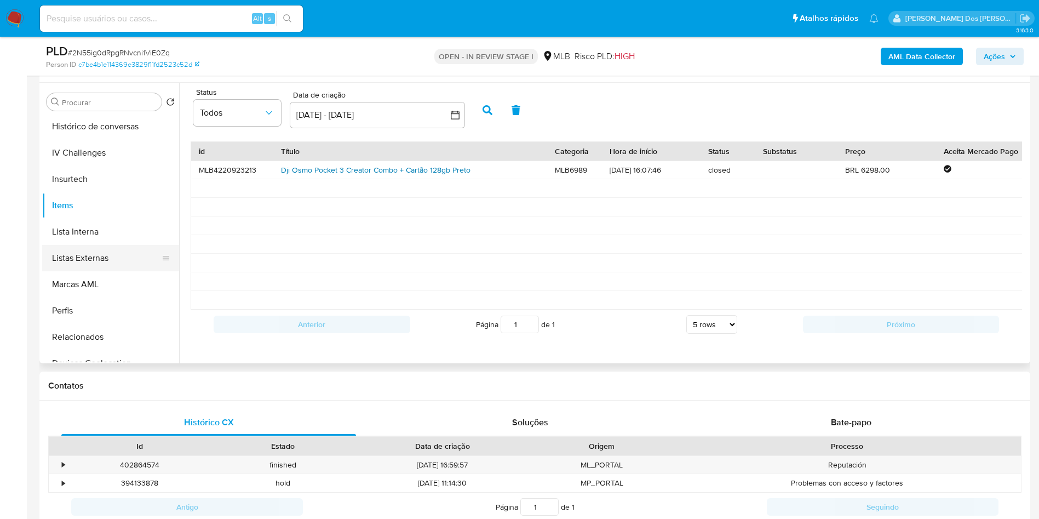
scroll to position [0, 0]
click at [96, 242] on button "Restrições Novo Mundo" at bounding box center [106, 233] width 128 height 26
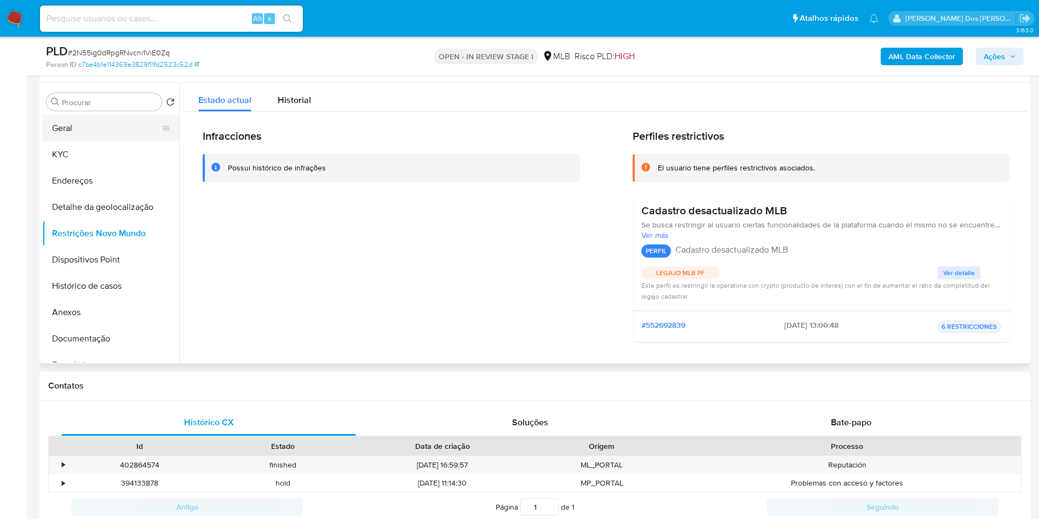
click at [71, 141] on button "Geral" at bounding box center [106, 128] width 128 height 26
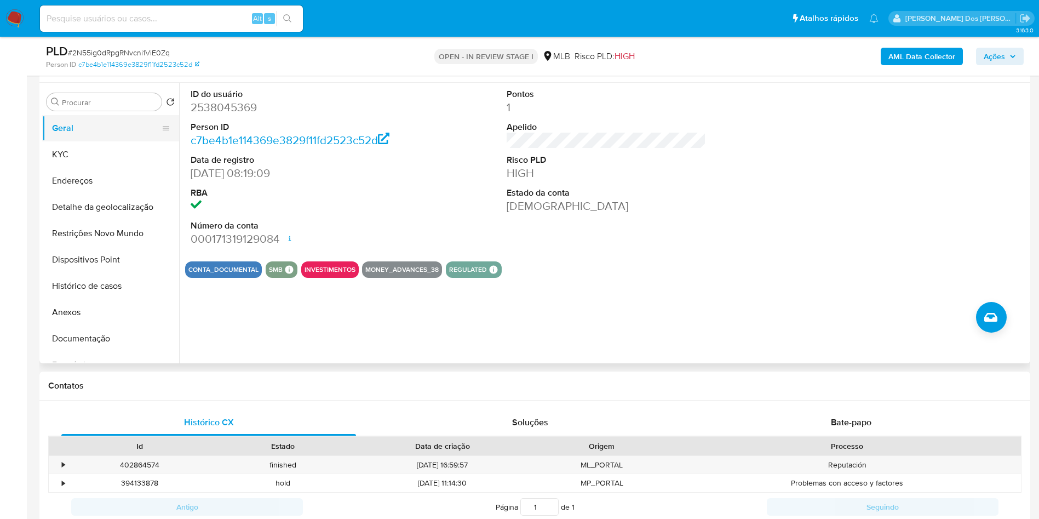
click at [72, 141] on button "Geral" at bounding box center [106, 128] width 128 height 26
click at [61, 168] on button "KYC" at bounding box center [106, 154] width 128 height 26
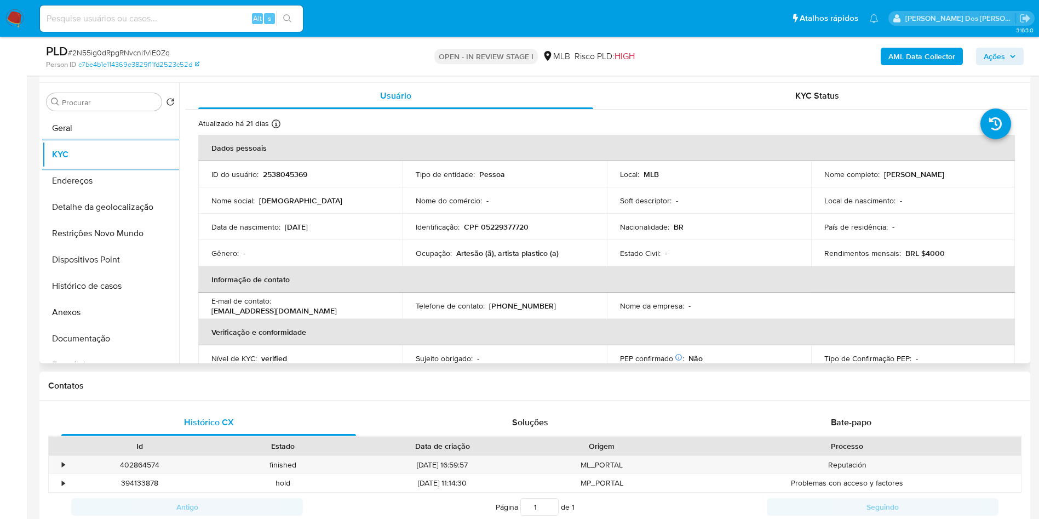
scroll to position [456, 0]
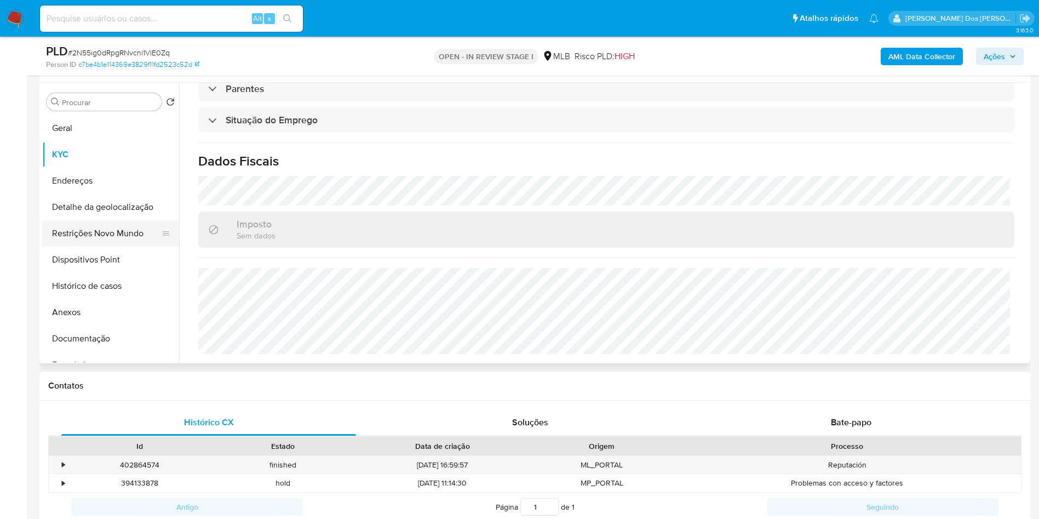
click at [87, 246] on button "Restrições Novo Mundo" at bounding box center [106, 233] width 128 height 26
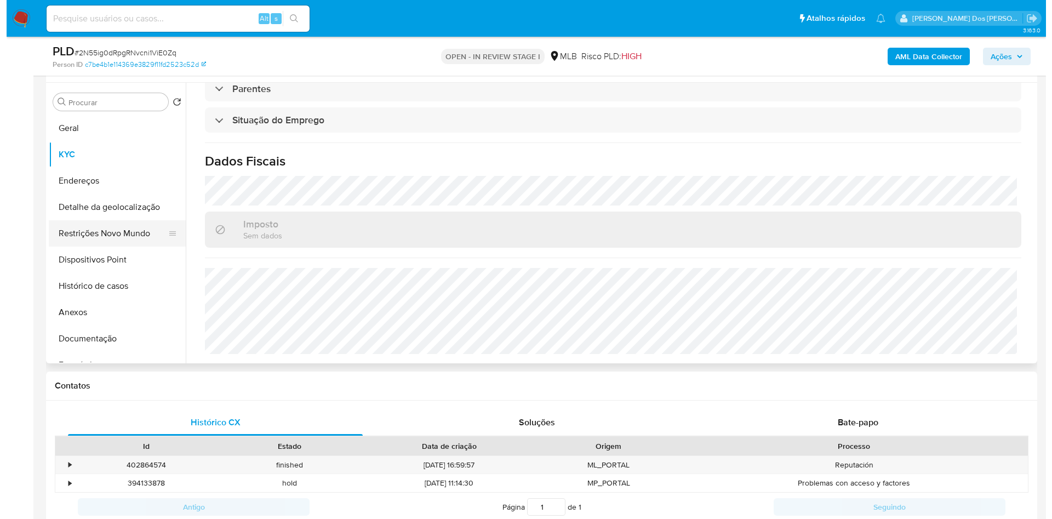
scroll to position [0, 0]
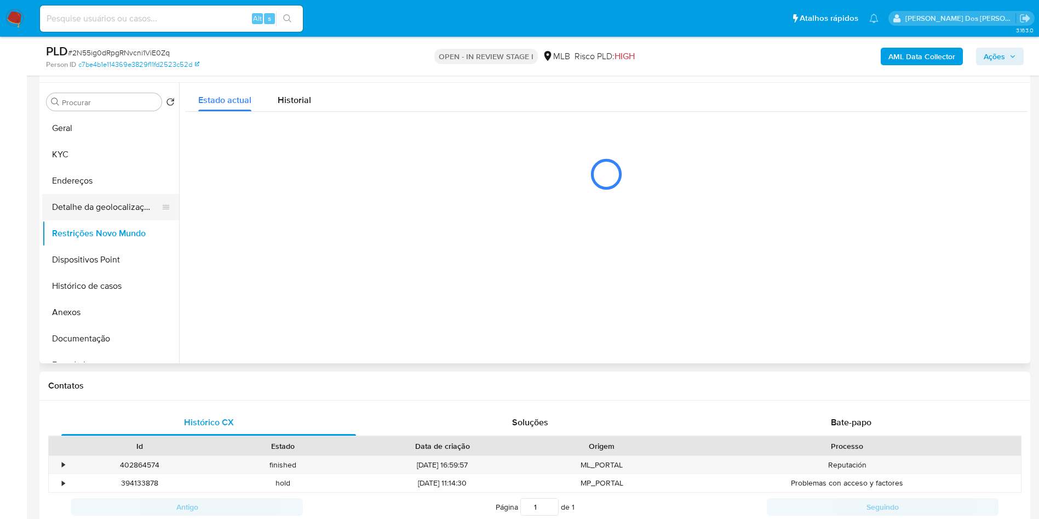
click at [107, 220] on button "Detalhe da geolocalização" at bounding box center [106, 207] width 128 height 26
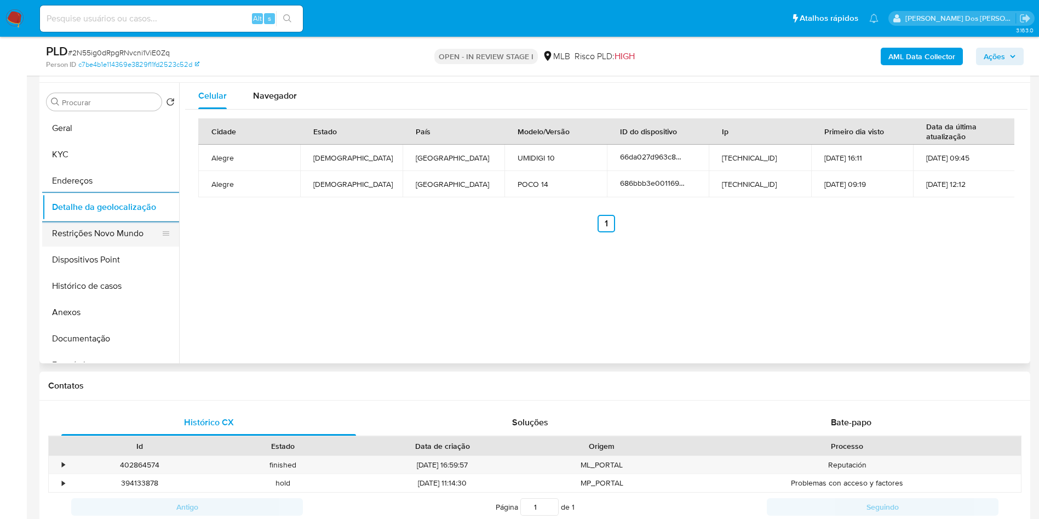
click at [102, 242] on button "Restrições Novo Mundo" at bounding box center [106, 233] width 128 height 26
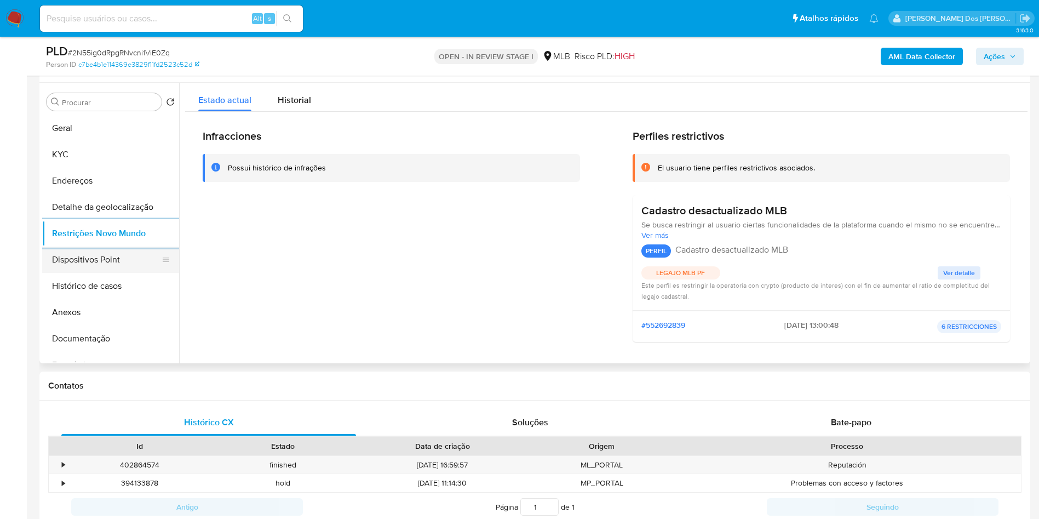
click at [128, 273] on button "Dispositivos Point" at bounding box center [106, 259] width 128 height 26
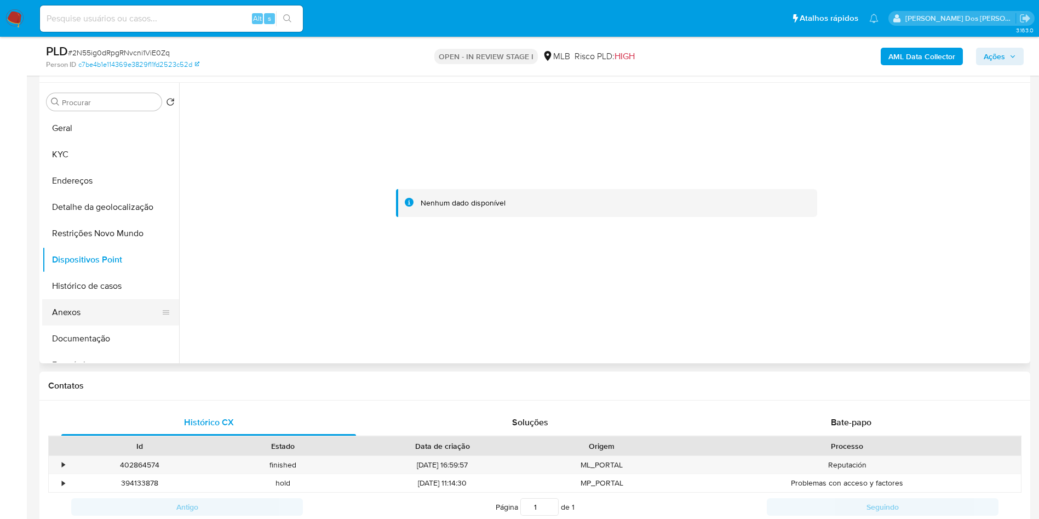
click at [80, 320] on button "Anexos" at bounding box center [106, 312] width 128 height 26
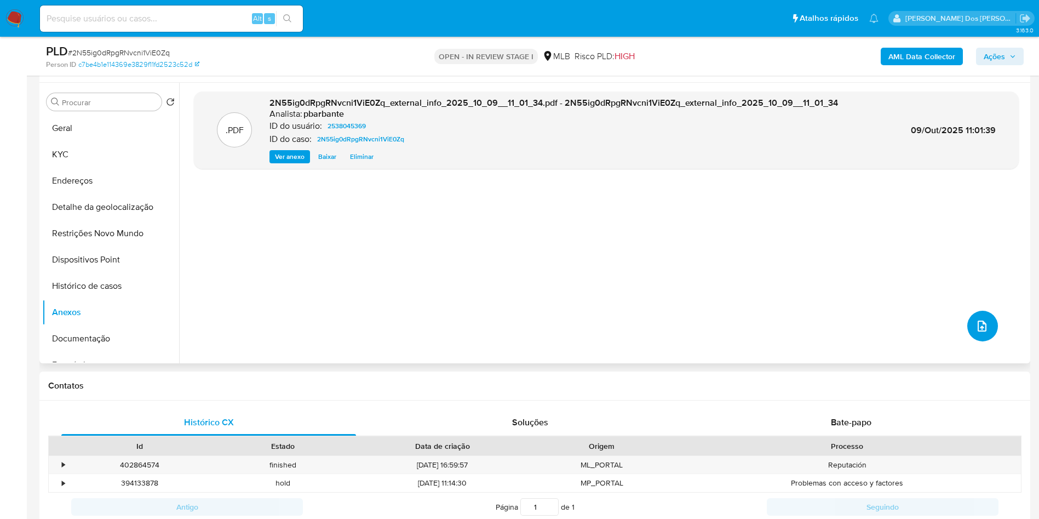
click at [978, 331] on icon "upload-file" at bounding box center [982, 325] width 9 height 11
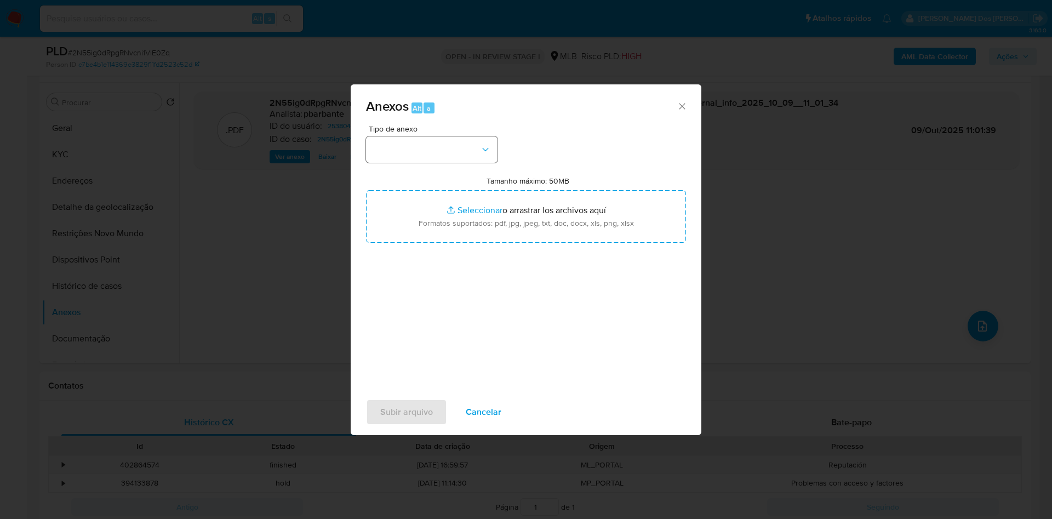
click at [453, 141] on div "Tipo de anexo Tamanho máximo: 50MB Seleccionar archivos Seleccionar o arrastrar…" at bounding box center [526, 254] width 320 height 259
click at [444, 140] on button "button" at bounding box center [431, 149] width 131 height 26
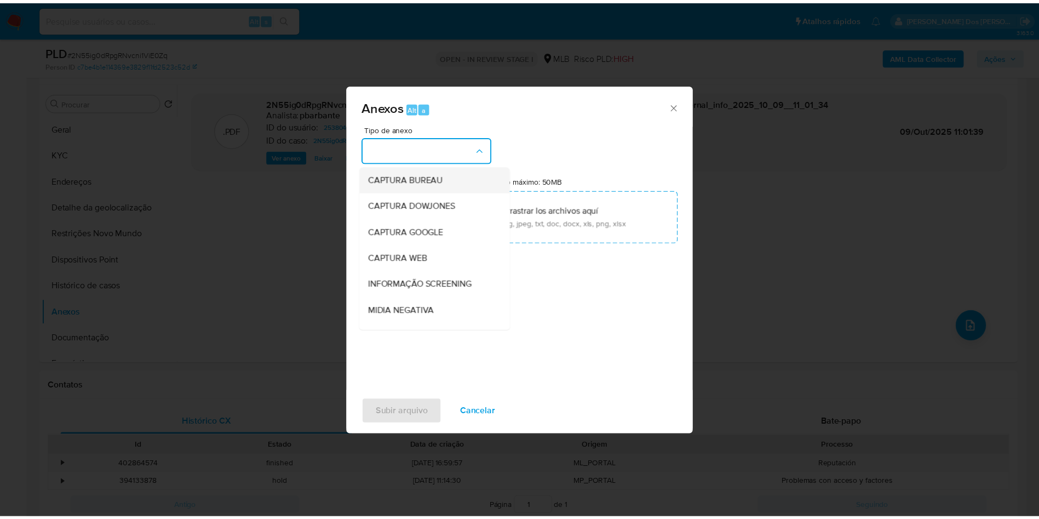
scroll to position [147, 0]
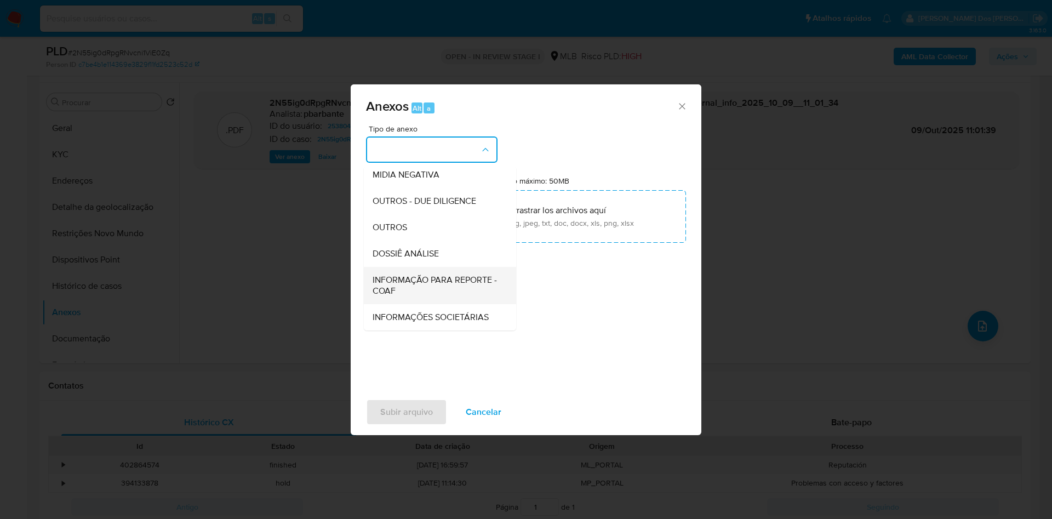
click at [398, 274] on span "INFORMAÇÃO PARA REPORTE - COAF" at bounding box center [436, 285] width 128 height 22
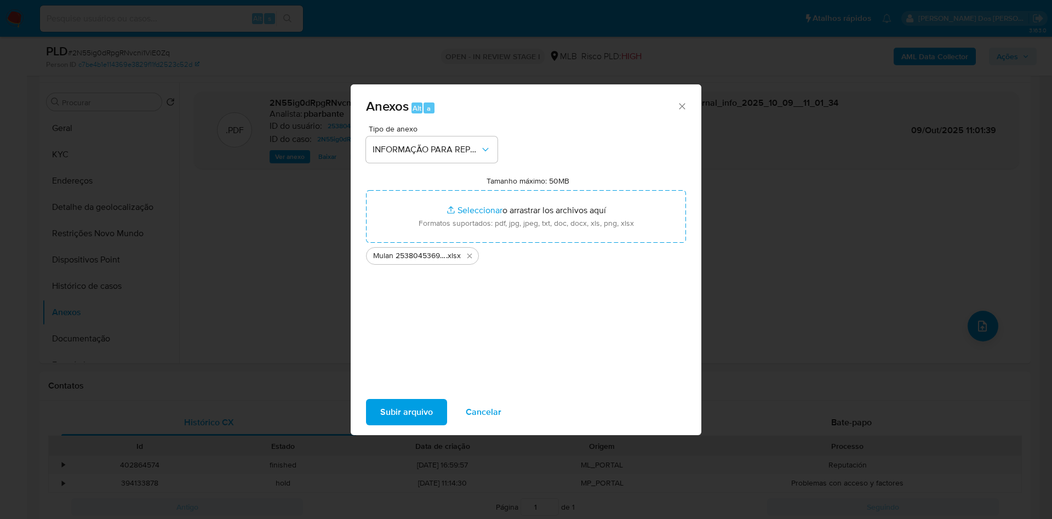
click at [376, 391] on div "Tipo de anexo INFORMAÇÃO PARA REPORTE - COAF Tamanho máximo: 50MB Seleccionar a…" at bounding box center [526, 258] width 351 height 266
click at [380, 409] on span "Subir arquivo" at bounding box center [406, 412] width 53 height 24
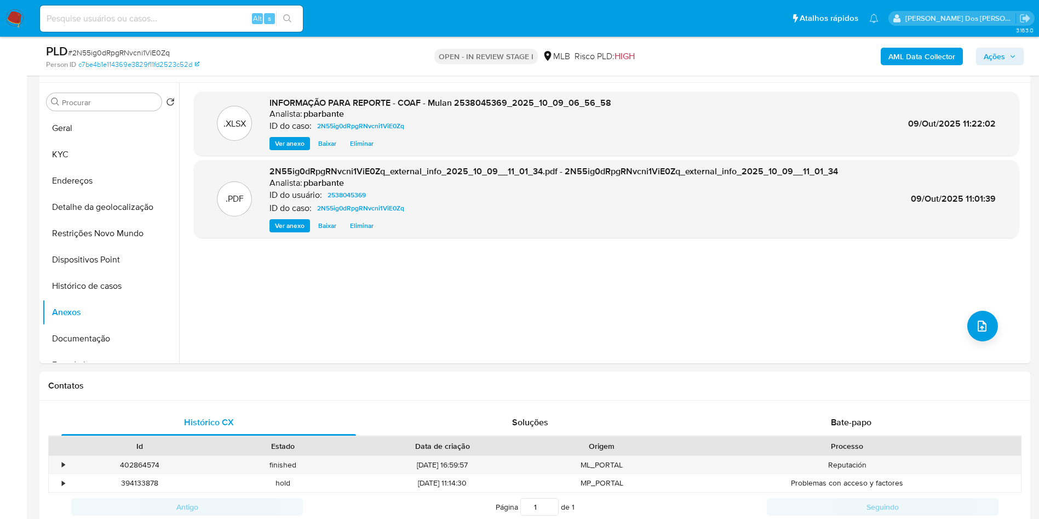
click at [921, 55] on b "AML Data Collector" at bounding box center [921, 57] width 67 height 18
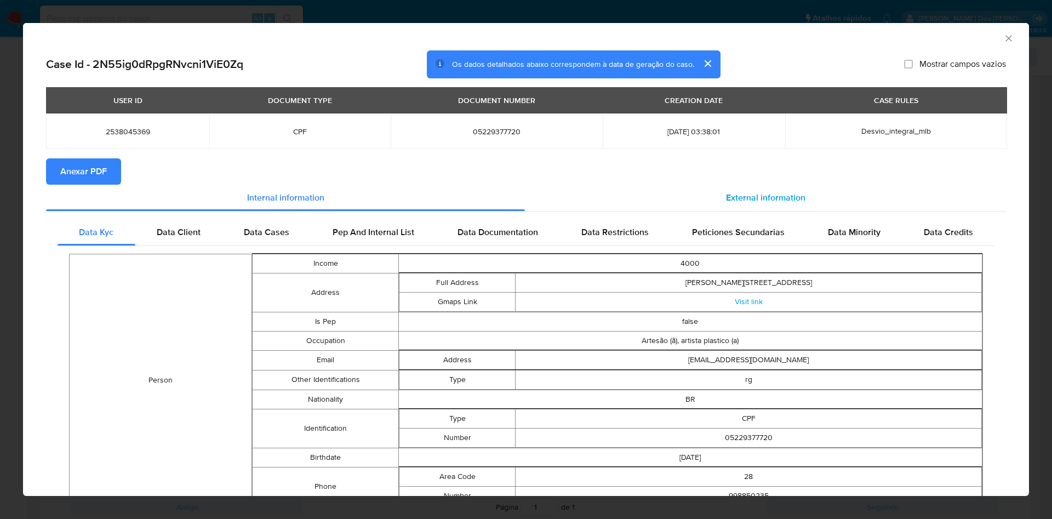
click at [780, 199] on span "External information" at bounding box center [765, 197] width 79 height 13
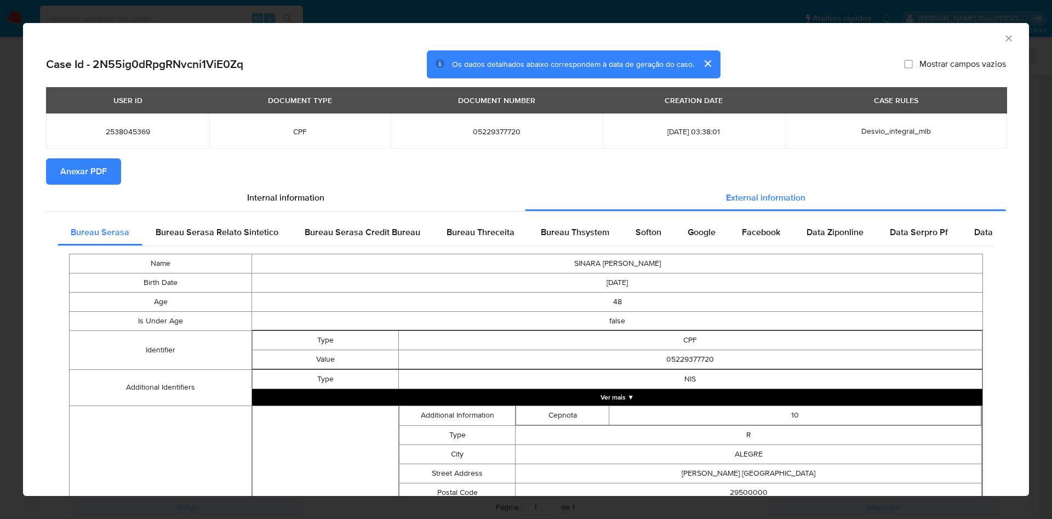
click at [80, 167] on span "Anexar PDF" at bounding box center [83, 171] width 47 height 24
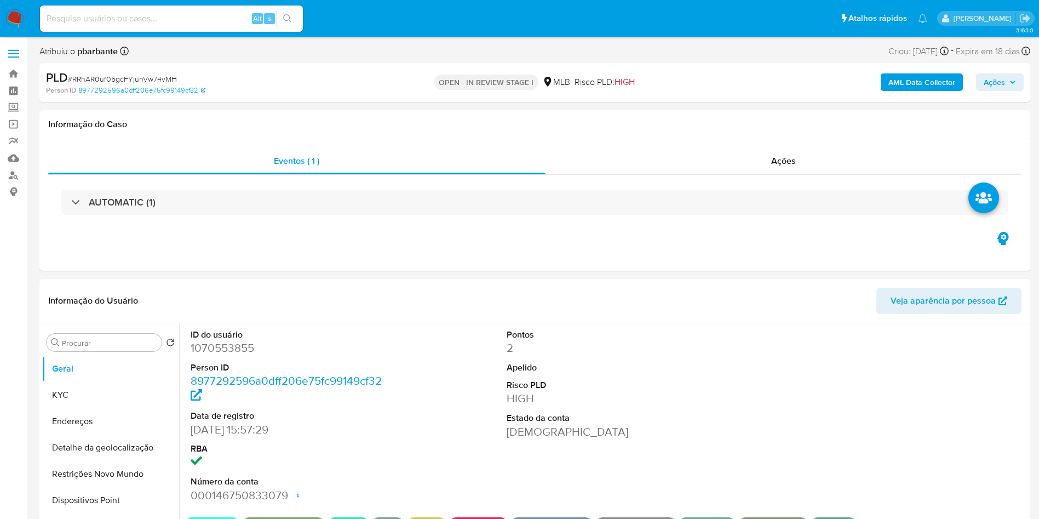
select select "10"
click at [213, 355] on dd "1070553855" at bounding box center [291, 347] width 200 height 15
copy dd "1070553855"
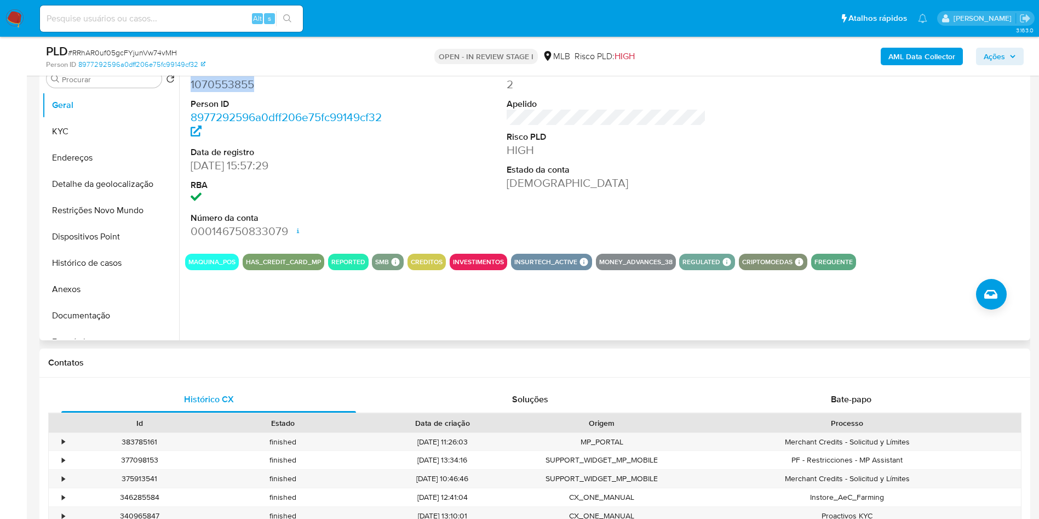
scroll to position [225, 0]
click at [226, 91] on dd "1070553855" at bounding box center [291, 83] width 200 height 15
click at [111, 270] on button "Histórico de casos" at bounding box center [106, 262] width 128 height 26
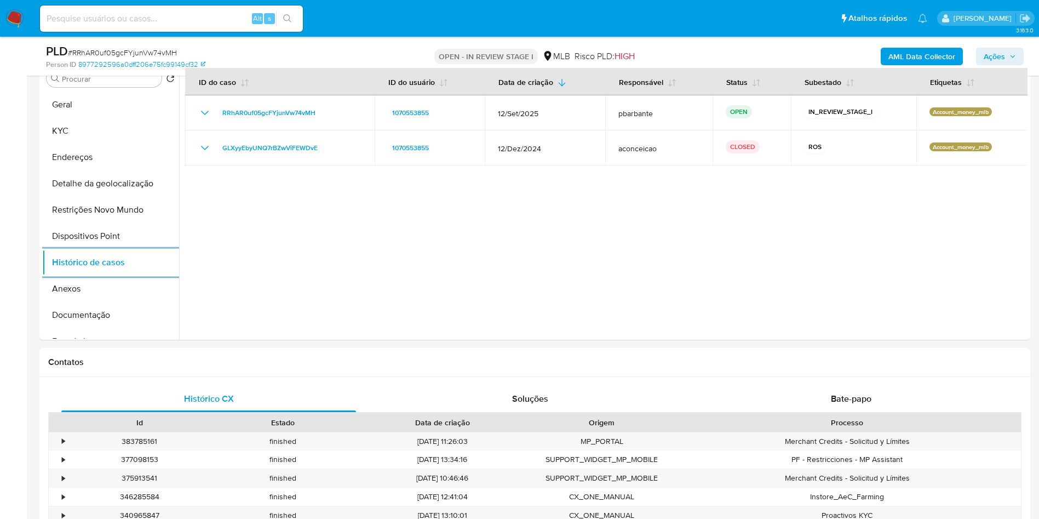
click at [907, 53] on b "AML Data Collector" at bounding box center [921, 57] width 67 height 18
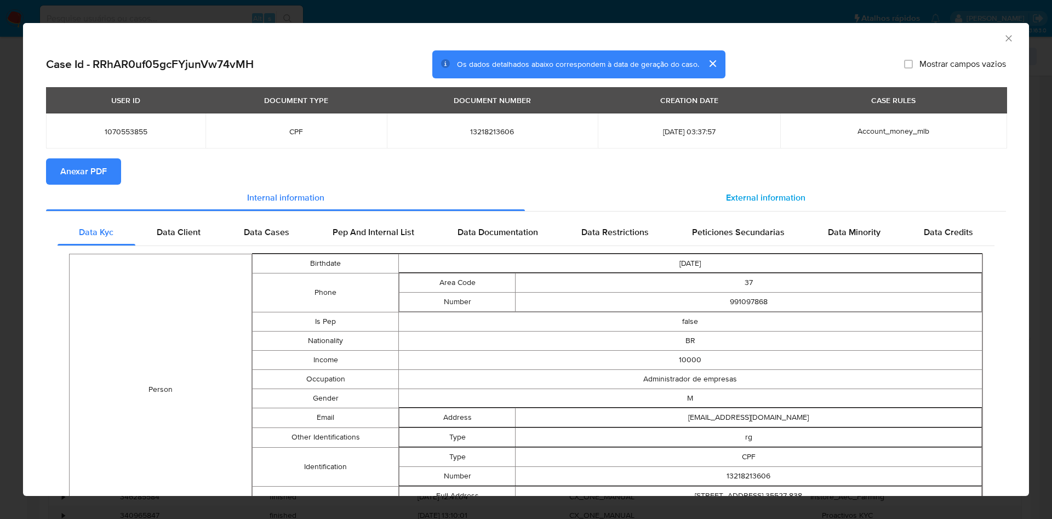
click at [775, 197] on span "External information" at bounding box center [765, 197] width 79 height 13
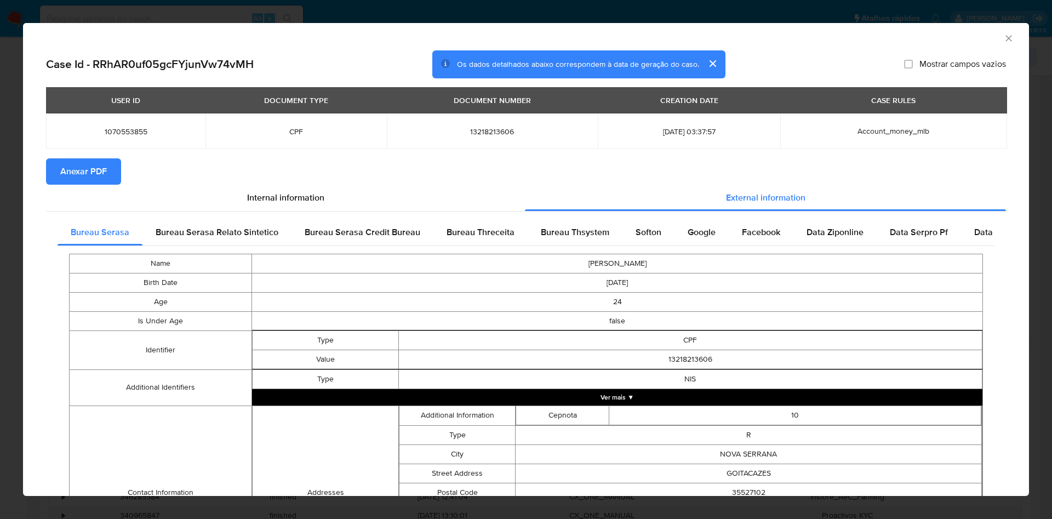
click at [101, 174] on span "Anexar PDF" at bounding box center [83, 171] width 47 height 24
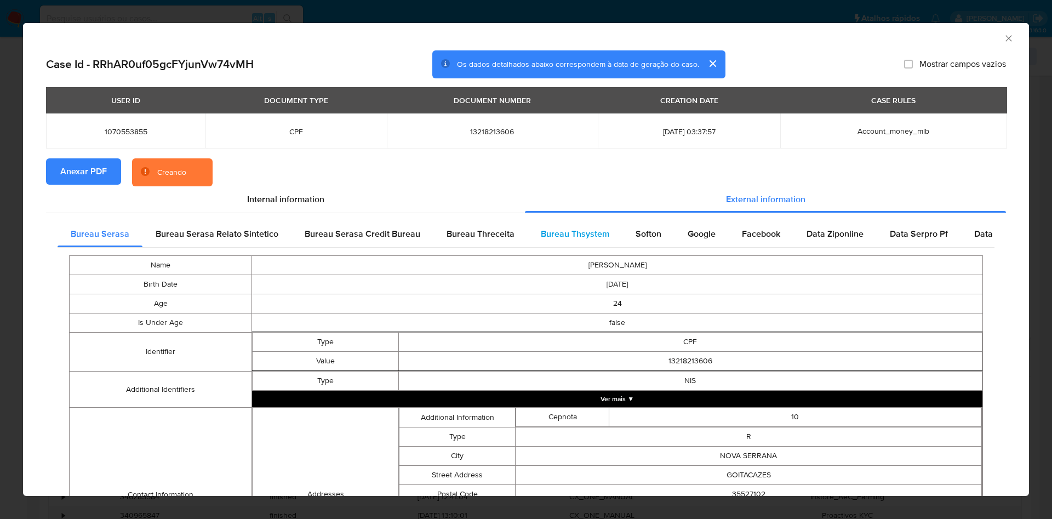
click at [559, 225] on div "Bureau Thsystem" at bounding box center [574, 234] width 95 height 26
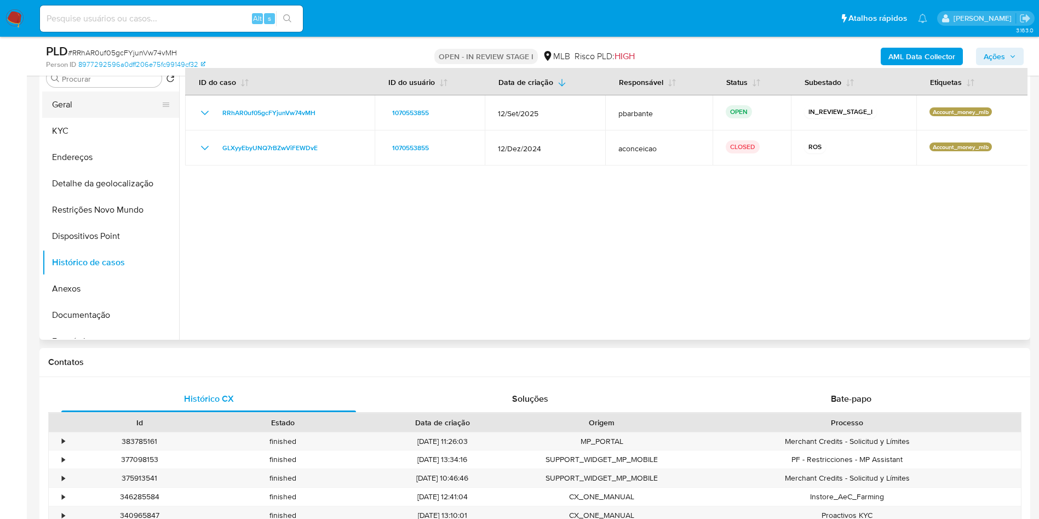
click at [110, 118] on button "Geral" at bounding box center [106, 104] width 128 height 26
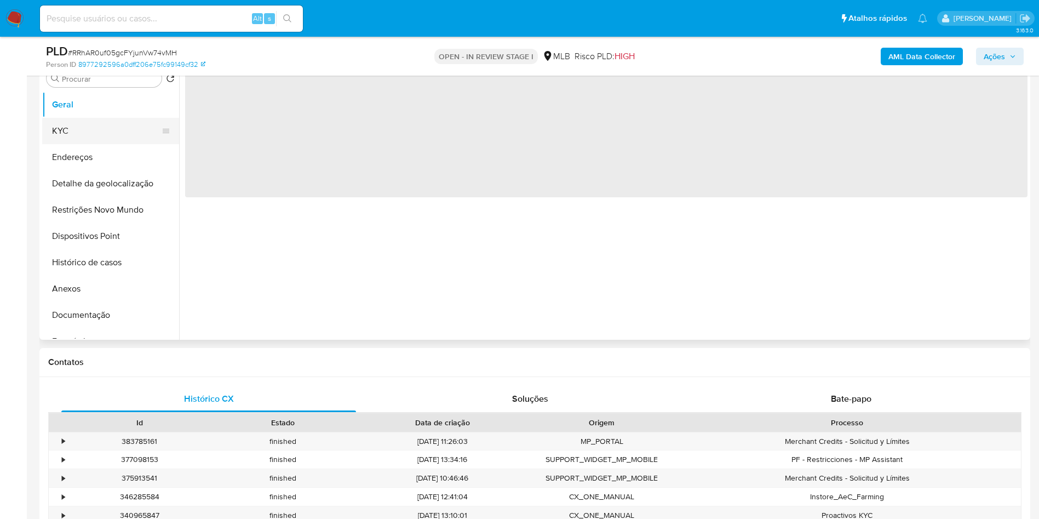
click at [102, 144] on button "KYC" at bounding box center [106, 131] width 128 height 26
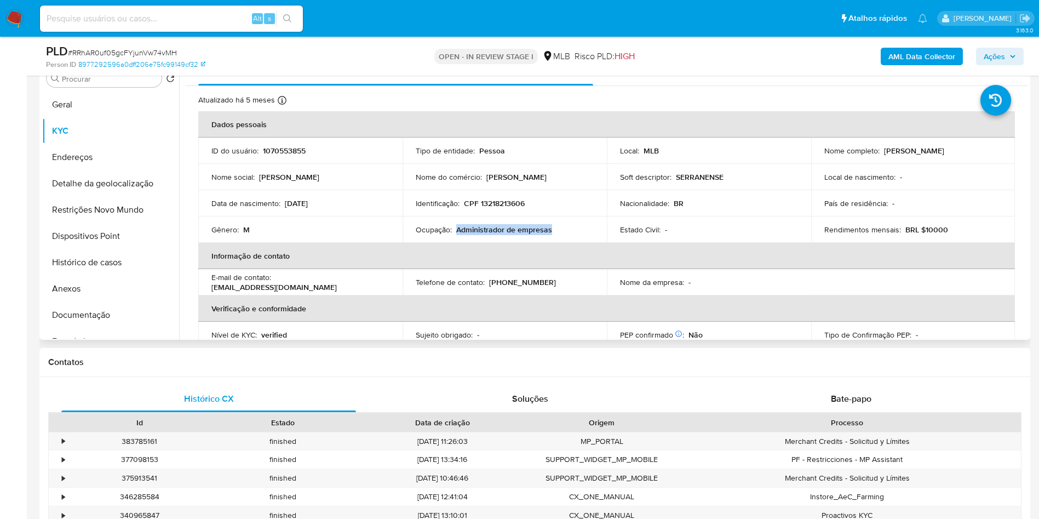
drag, startPoint x: 554, startPoint y: 250, endPoint x: 454, endPoint y: 245, distance: 99.8
click at [454, 234] on div "Ocupação : Administrador de empresas" at bounding box center [505, 230] width 178 height 10
copy p "Administrador de empresas"
click at [97, 222] on button "Restrições Novo Mundo" at bounding box center [106, 210] width 128 height 26
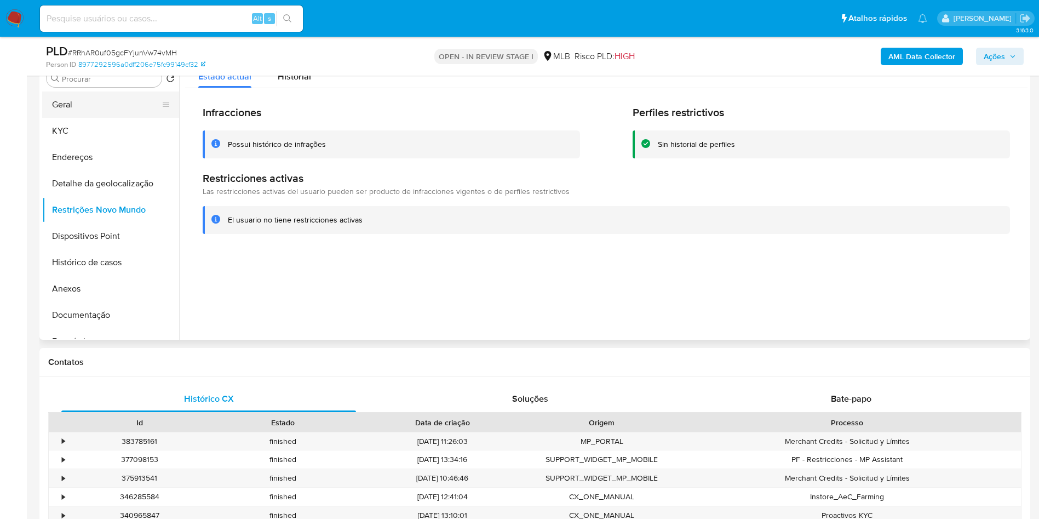
click at [103, 118] on button "Geral" at bounding box center [106, 104] width 128 height 26
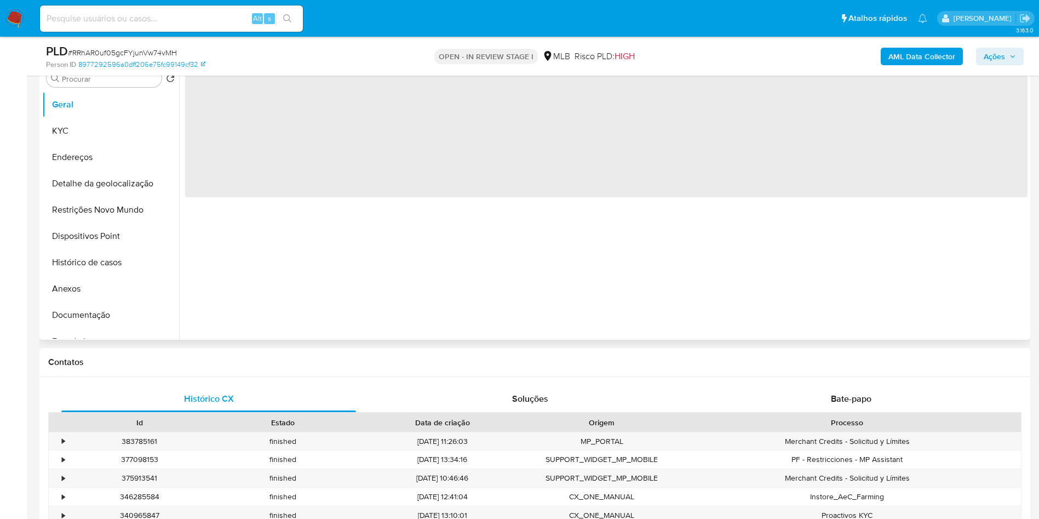
click at [423, 279] on div "‌" at bounding box center [603, 199] width 848 height 280
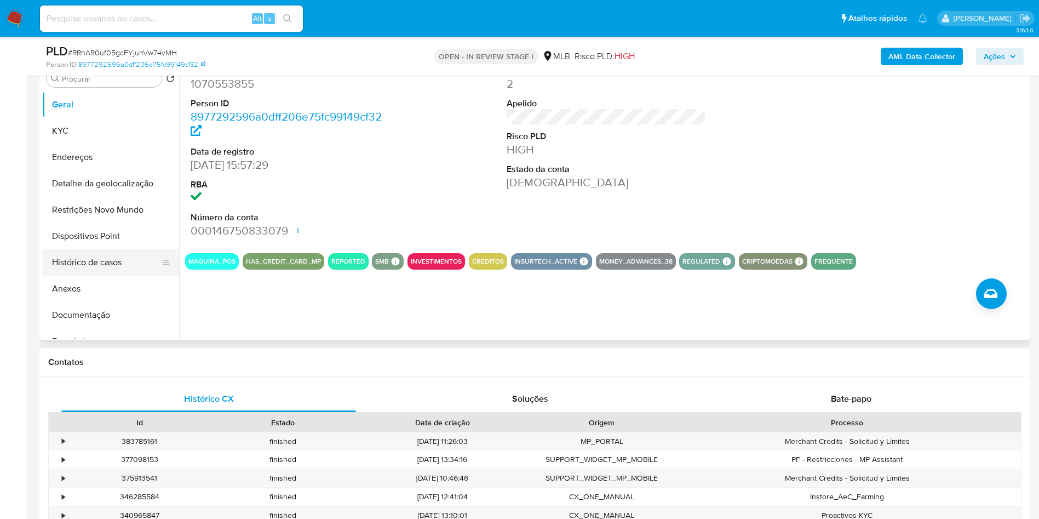
click at [104, 273] on button "Histórico de casos" at bounding box center [106, 262] width 128 height 26
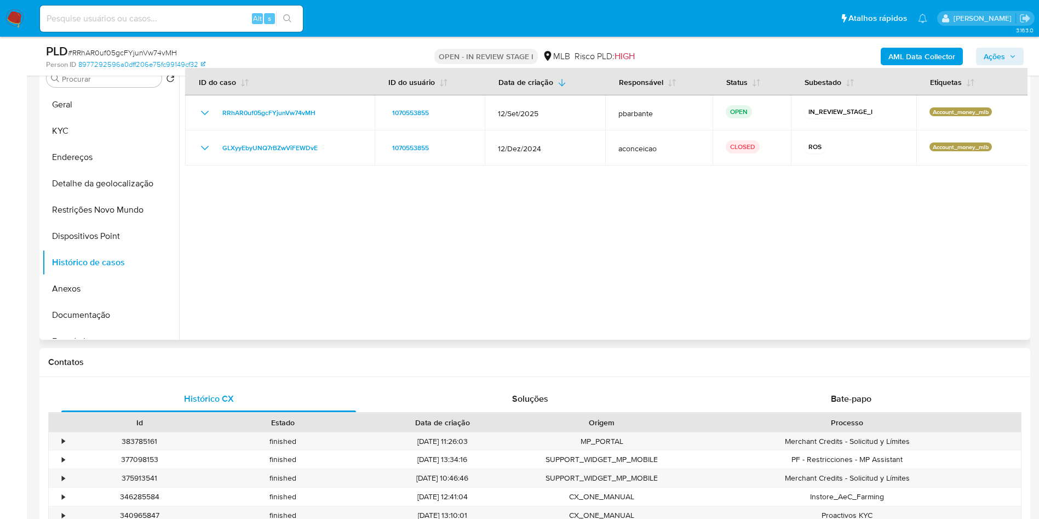
click at [318, 212] on div at bounding box center [603, 199] width 848 height 280
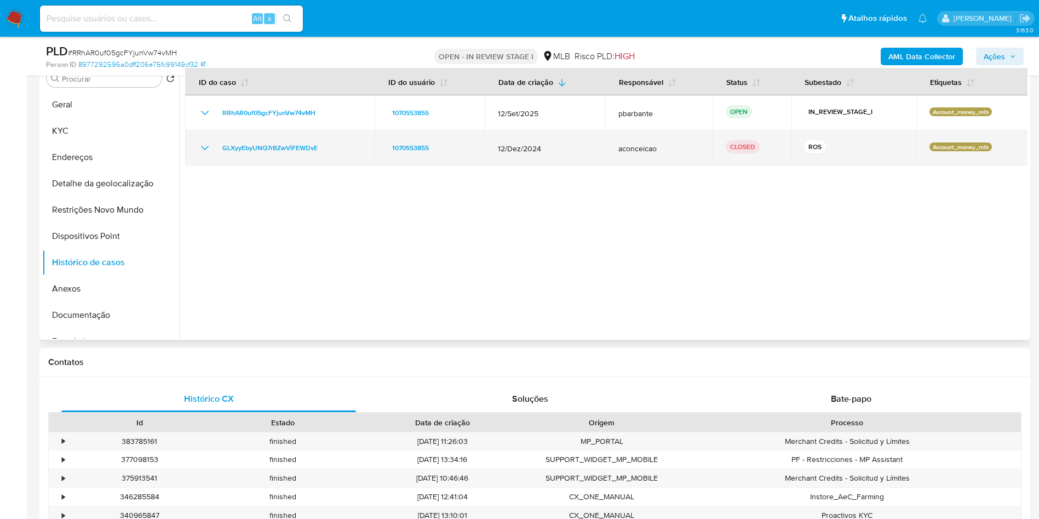
click at [204, 154] on icon "Mostrar/Ocultar" at bounding box center [204, 147] width 13 height 13
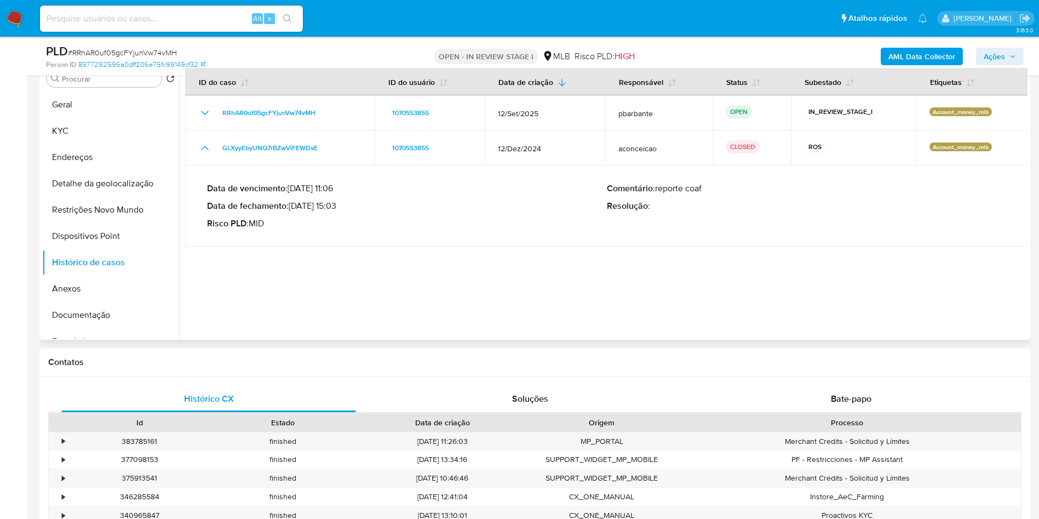
drag, startPoint x: 336, startPoint y: 228, endPoint x: 291, endPoint y: 225, distance: 44.5
click at [291, 211] on p "Data de fechamento : [DATE] 15:03" at bounding box center [407, 205] width 400 height 11
click at [98, 143] on button "KYC" at bounding box center [106, 131] width 128 height 26
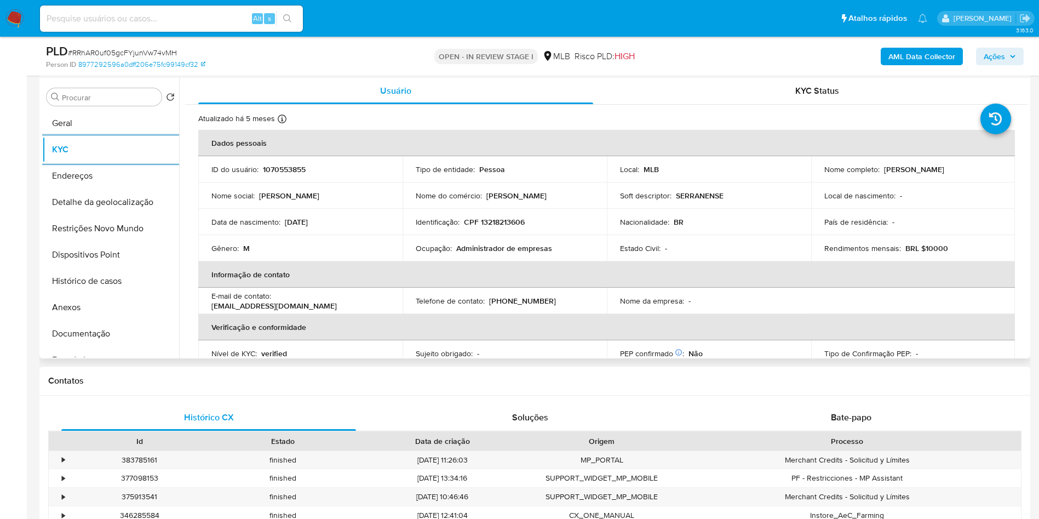
scroll to position [456, 0]
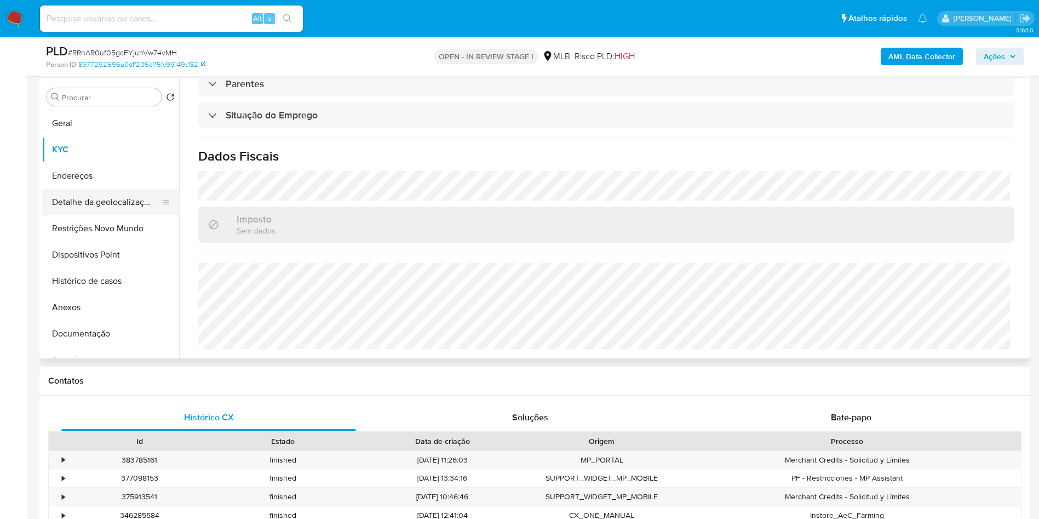
click at [117, 215] on button "Detalhe da geolocalização" at bounding box center [106, 202] width 128 height 26
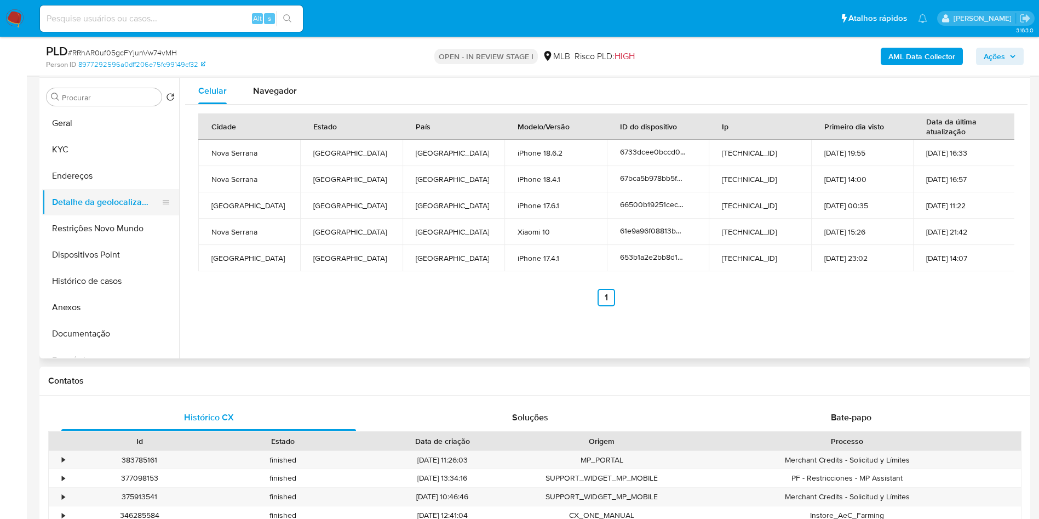
click at [68, 215] on button "Detalhe da geolocalização" at bounding box center [106, 202] width 128 height 26
click at [64, 242] on button "Restrições Novo Mundo" at bounding box center [106, 228] width 128 height 26
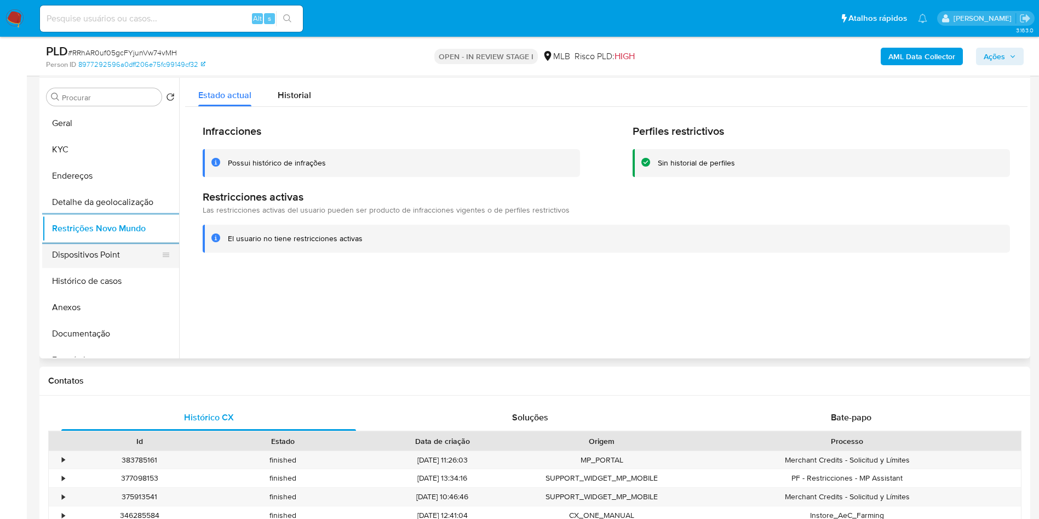
click at [94, 265] on button "Dispositivos Point" at bounding box center [106, 255] width 128 height 26
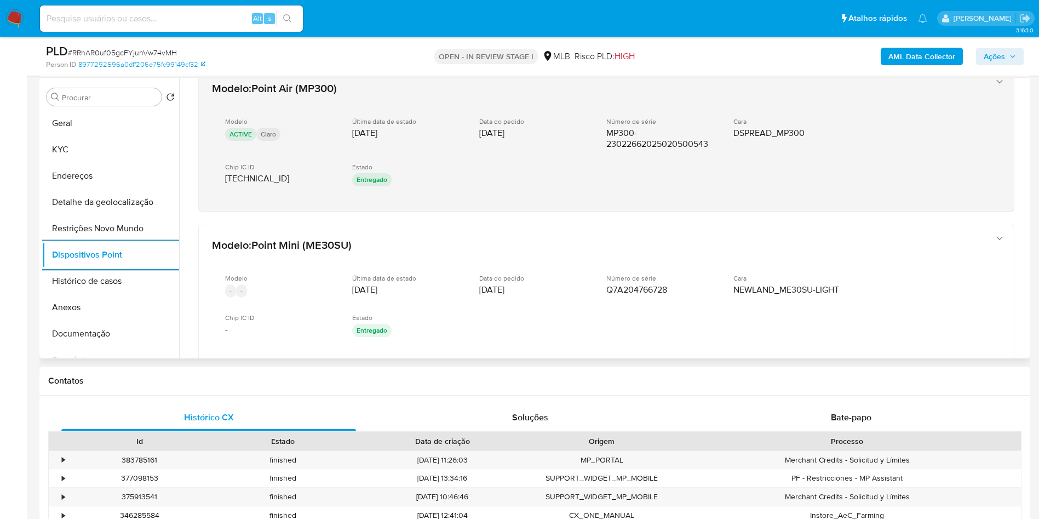
scroll to position [94, 0]
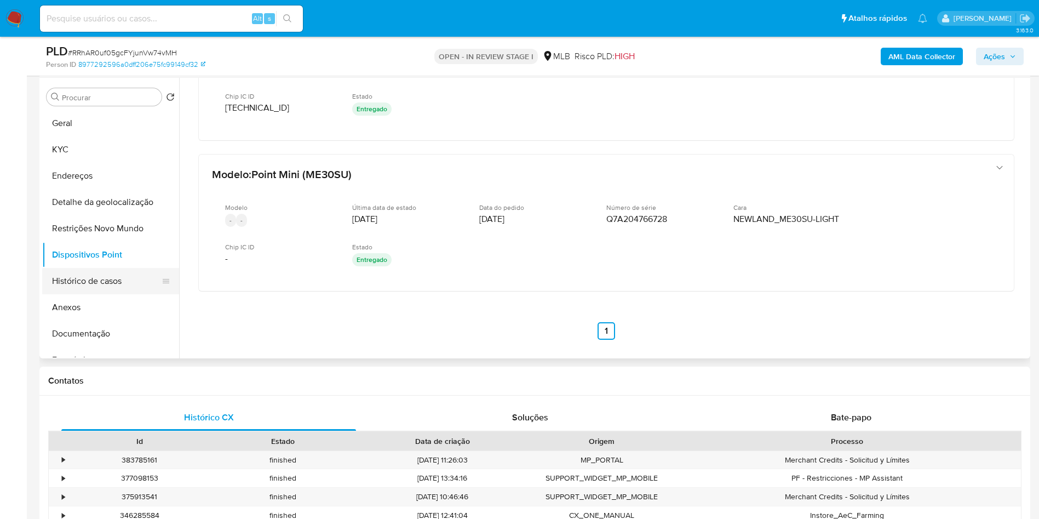
click at [85, 288] on button "Histórico de casos" at bounding box center [106, 281] width 128 height 26
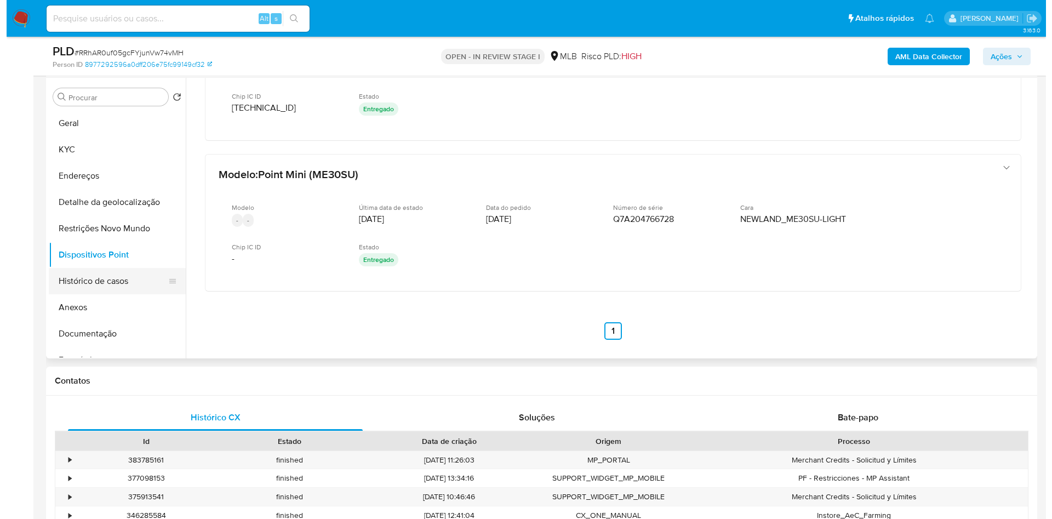
scroll to position [0, 0]
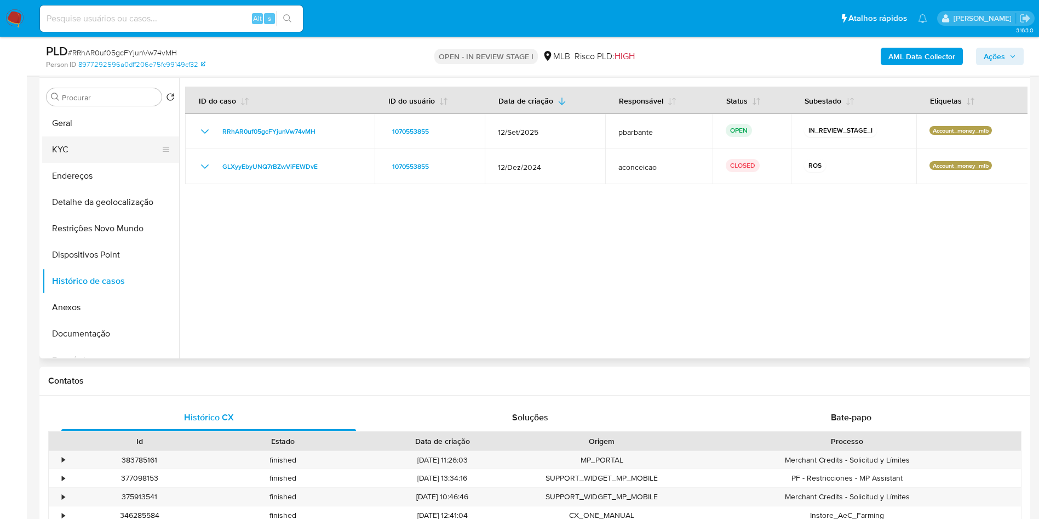
click at [129, 160] on button "KYC" at bounding box center [106, 149] width 128 height 26
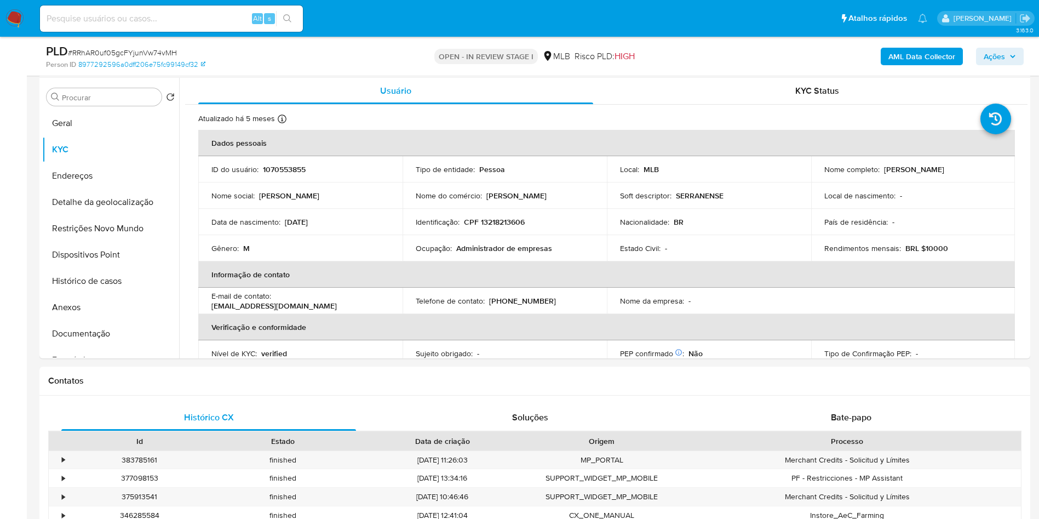
click at [1007, 62] on span "Ações" at bounding box center [1000, 56] width 32 height 15
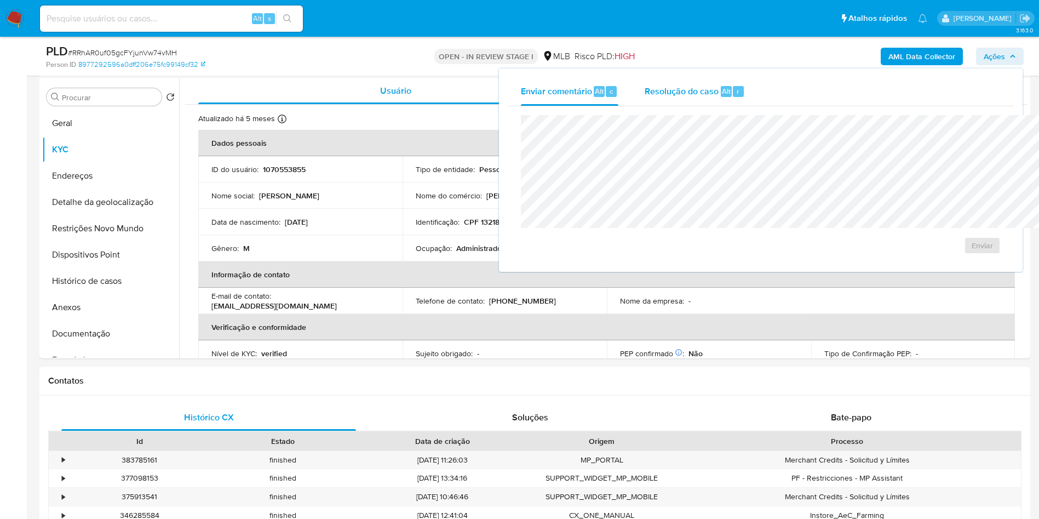
click at [645, 93] on span "Resolução do caso" at bounding box center [682, 90] width 74 height 13
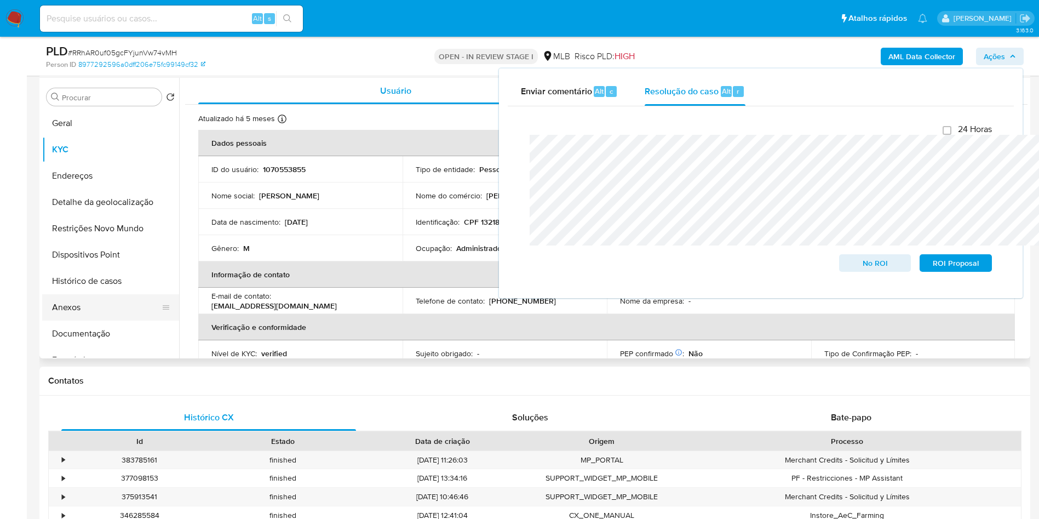
click at [100, 320] on button "Anexos" at bounding box center [106, 307] width 128 height 26
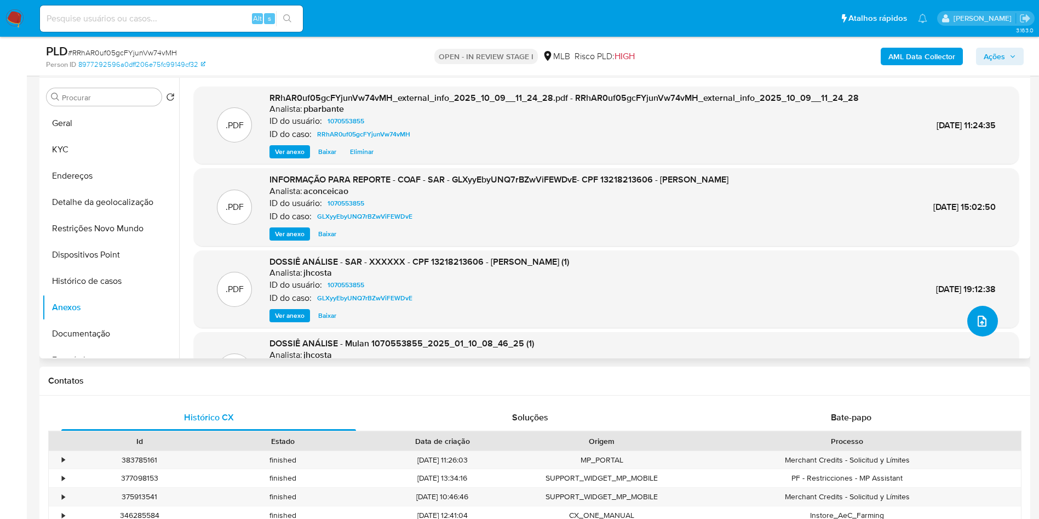
click at [975, 328] on icon "upload-file" at bounding box center [981, 320] width 13 height 13
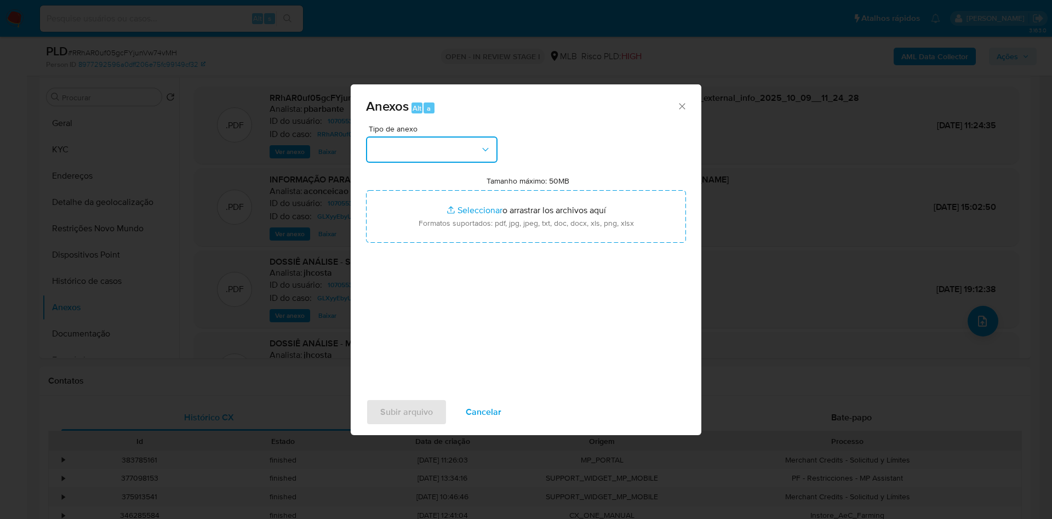
click at [422, 136] on button "button" at bounding box center [431, 149] width 131 height 26
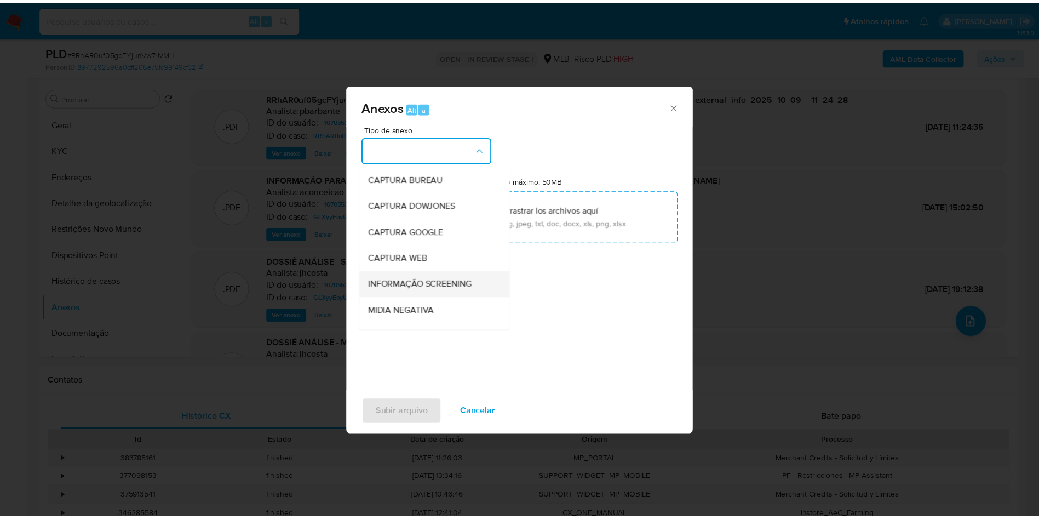
scroll to position [147, 0]
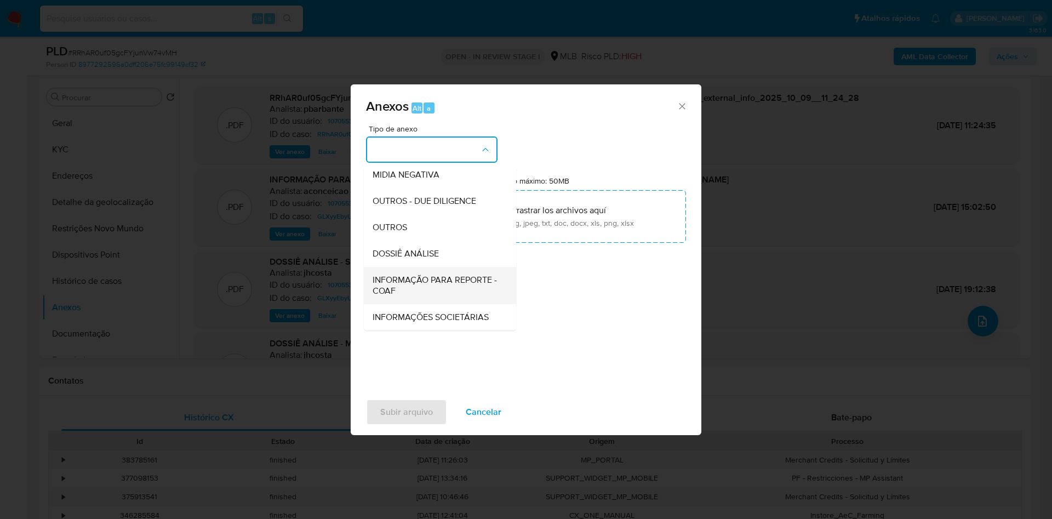
click at [412, 274] on span "INFORMAÇÃO PARA REPORTE - COAF" at bounding box center [436, 285] width 128 height 22
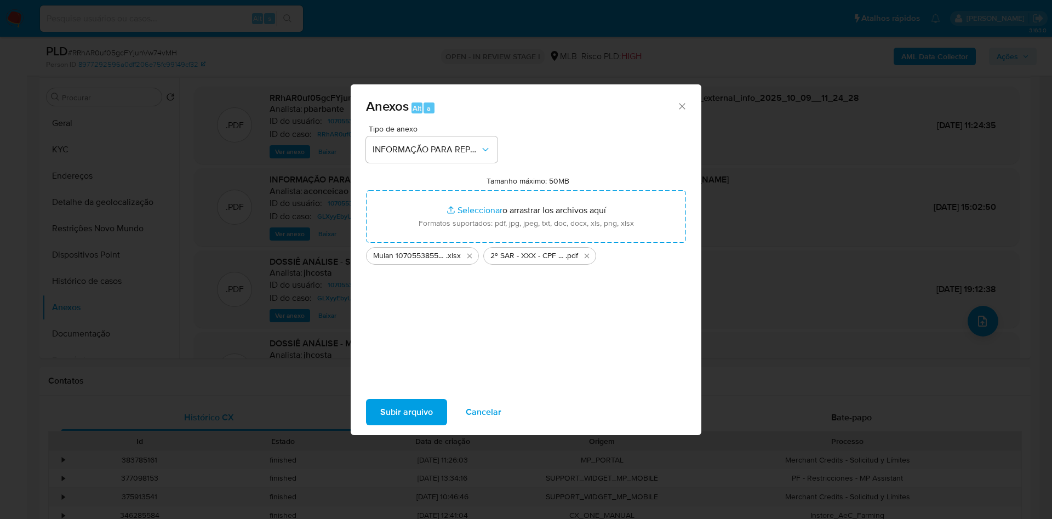
click at [380, 417] on span "Subir arquivo" at bounding box center [406, 412] width 53 height 24
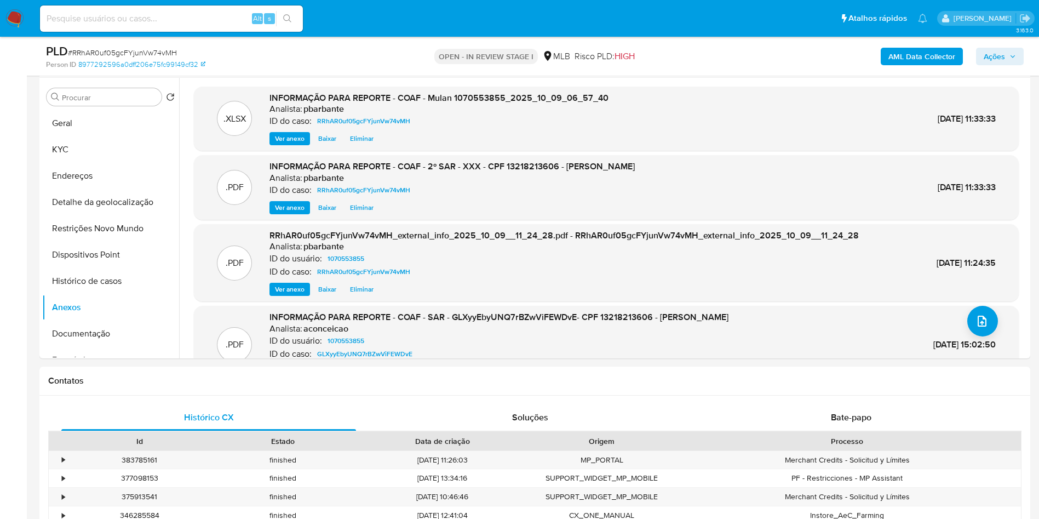
click at [1020, 45] on div "AML Data Collector Ações" at bounding box center [861, 56] width 323 height 26
click at [1006, 56] on span "Ações" at bounding box center [1000, 56] width 32 height 15
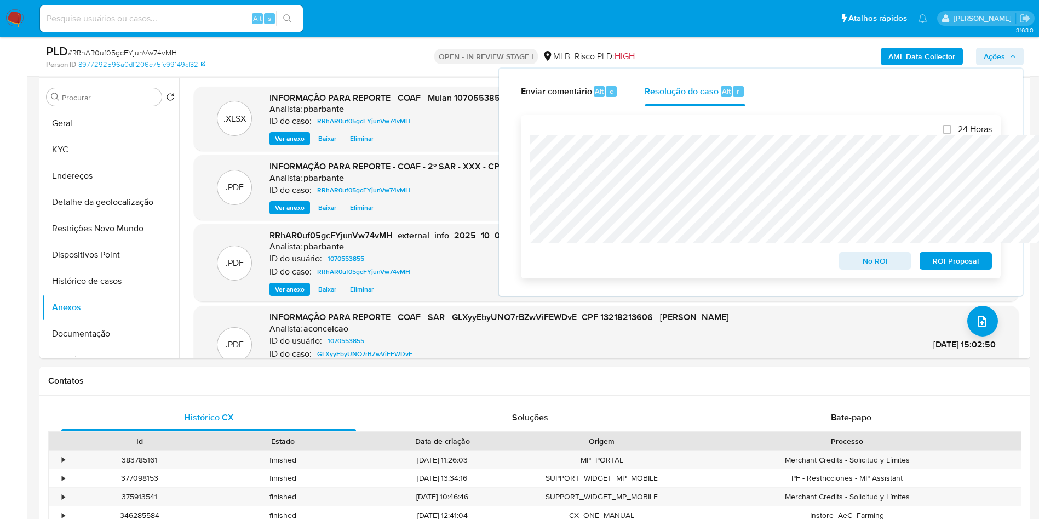
click at [966, 265] on span "ROI Proposal" at bounding box center [955, 260] width 57 height 15
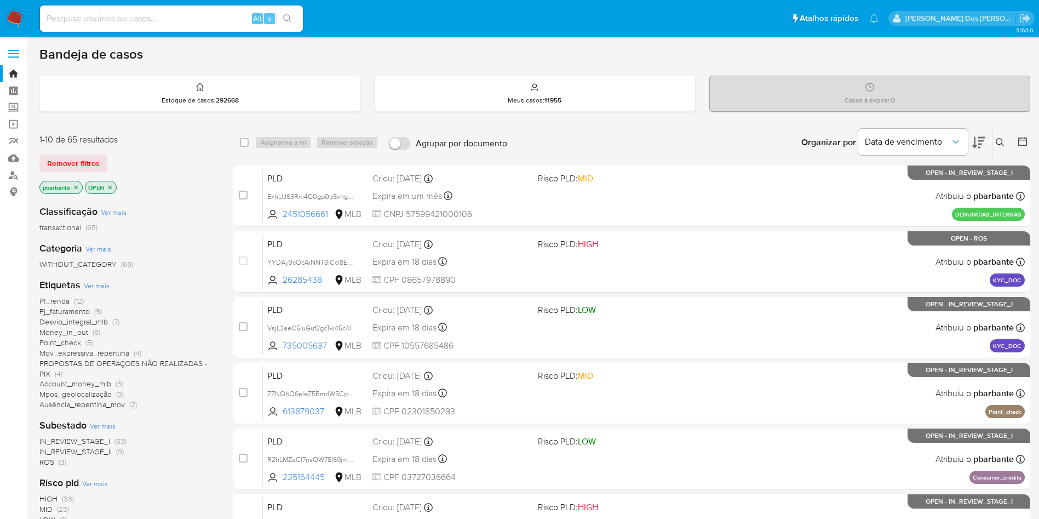
click at [184, 18] on input at bounding box center [171, 19] width 263 height 14
paste input "29867349"
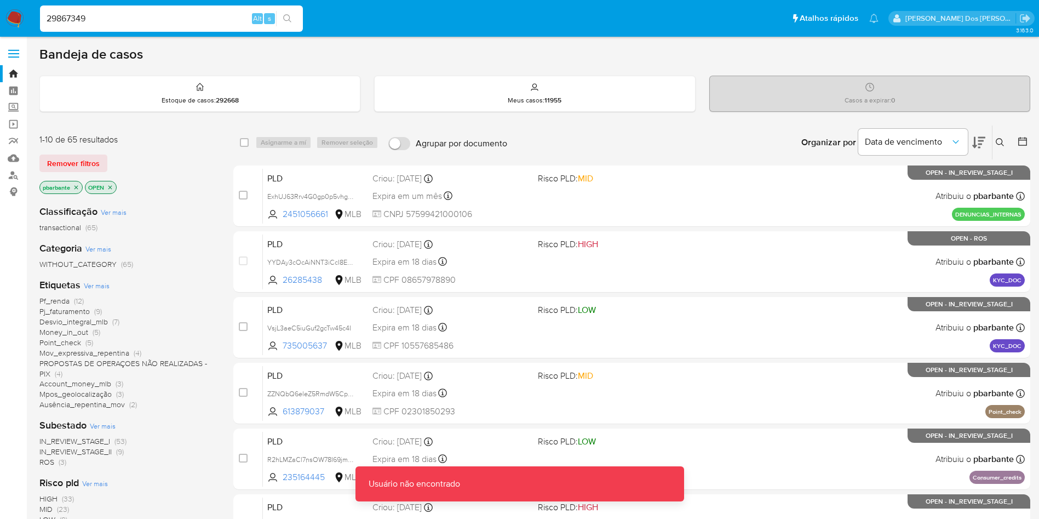
click at [166, 18] on input "29867349" at bounding box center [171, 19] width 263 height 14
type input "29867349"
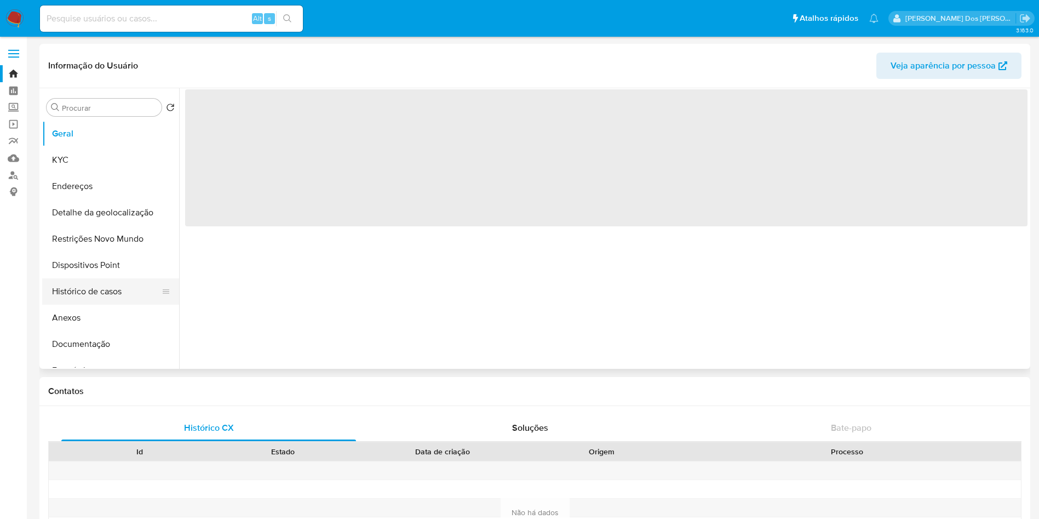
select select "10"
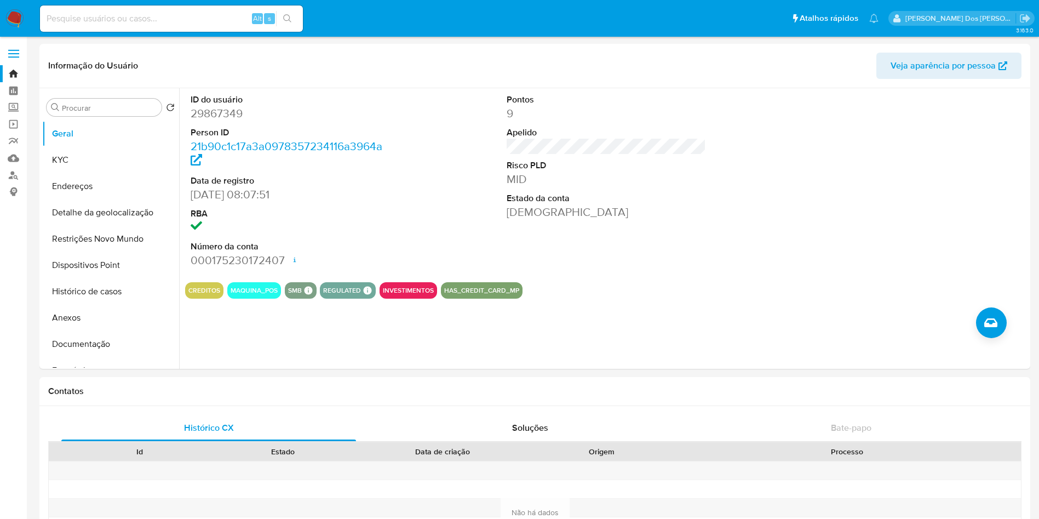
click at [15, 19] on img at bounding box center [14, 18] width 19 height 19
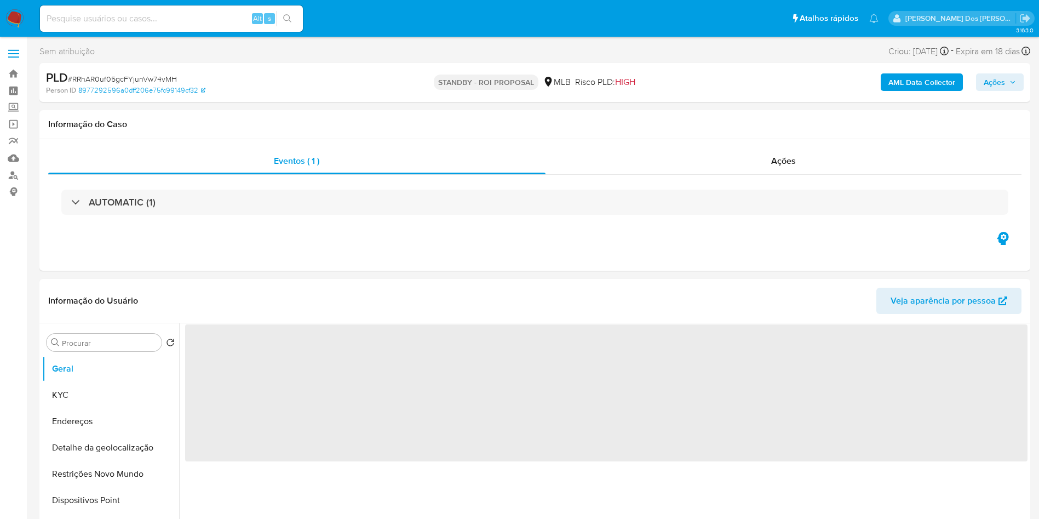
select select "10"
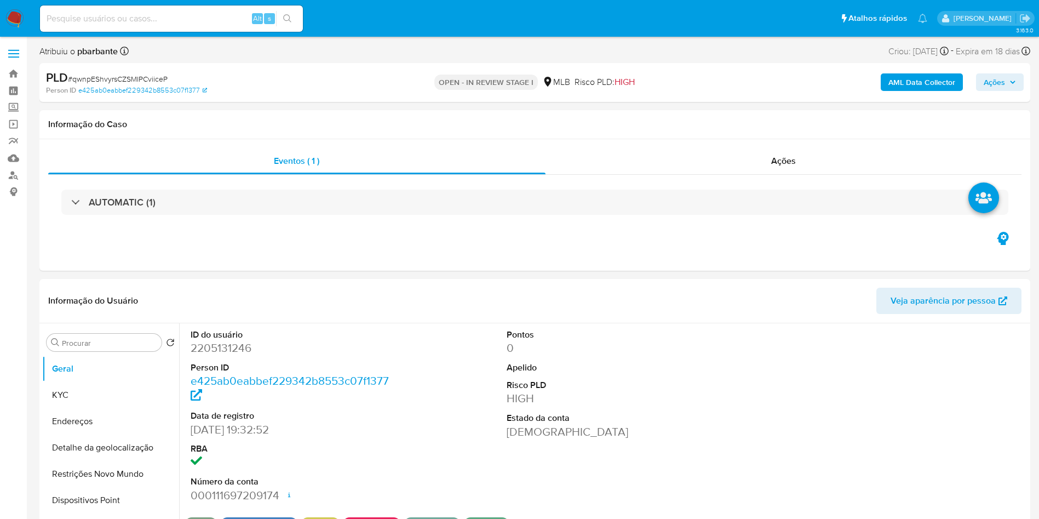
select select "10"
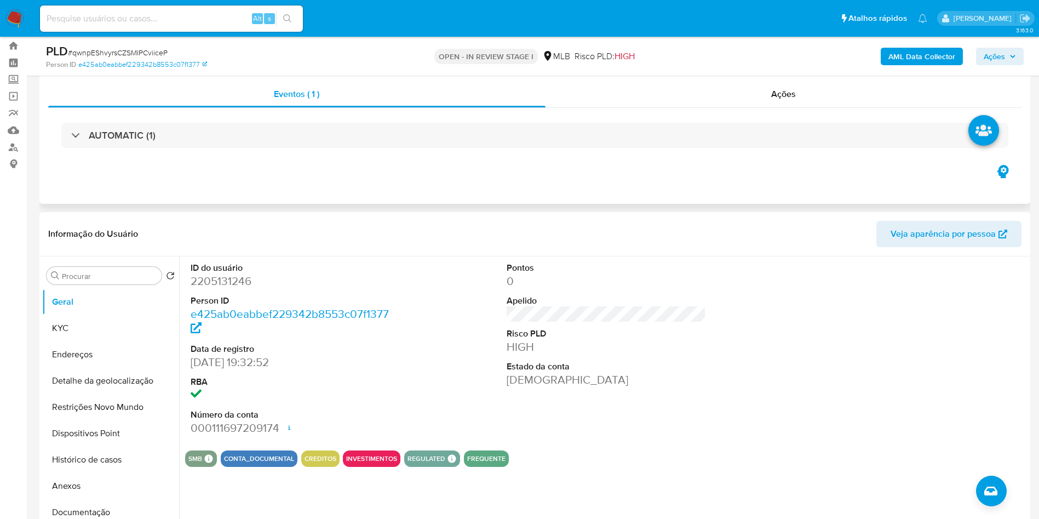
scroll to position [26, 0]
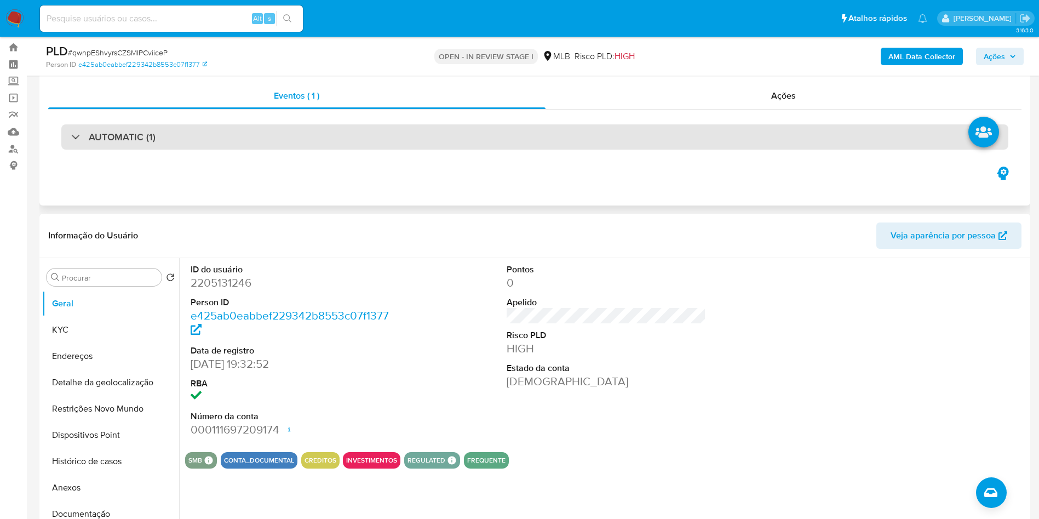
click at [407, 129] on div "AUTOMATIC (1)" at bounding box center [534, 136] width 947 height 25
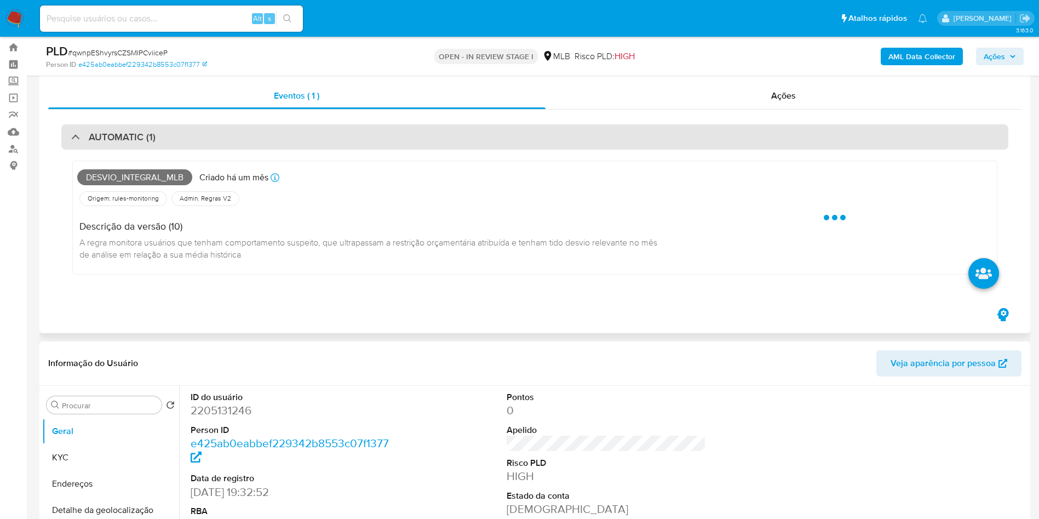
click at [407, 129] on div "AUTOMATIC (1)" at bounding box center [534, 136] width 947 height 25
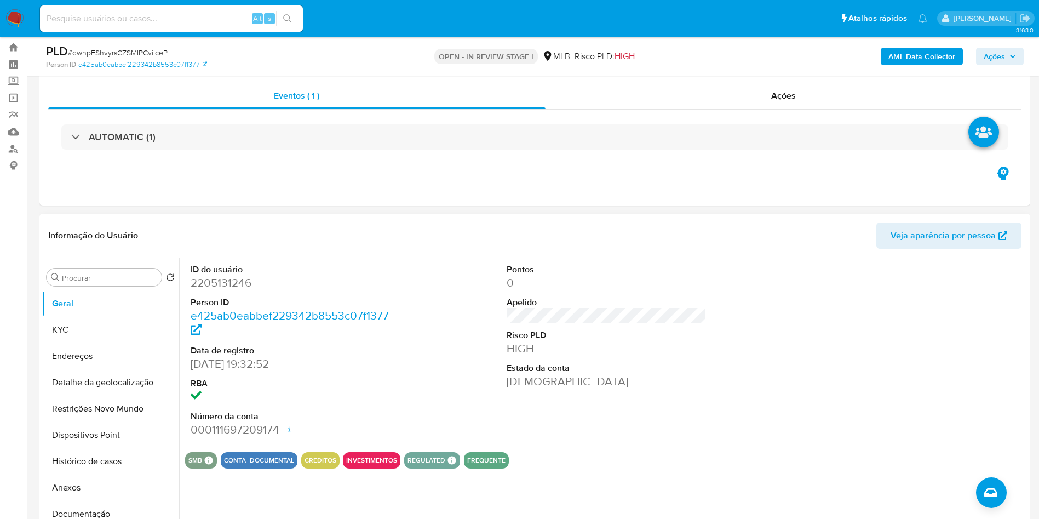
click at [231, 290] on dd "2205131246" at bounding box center [291, 282] width 200 height 15
copy dd "2205131246"
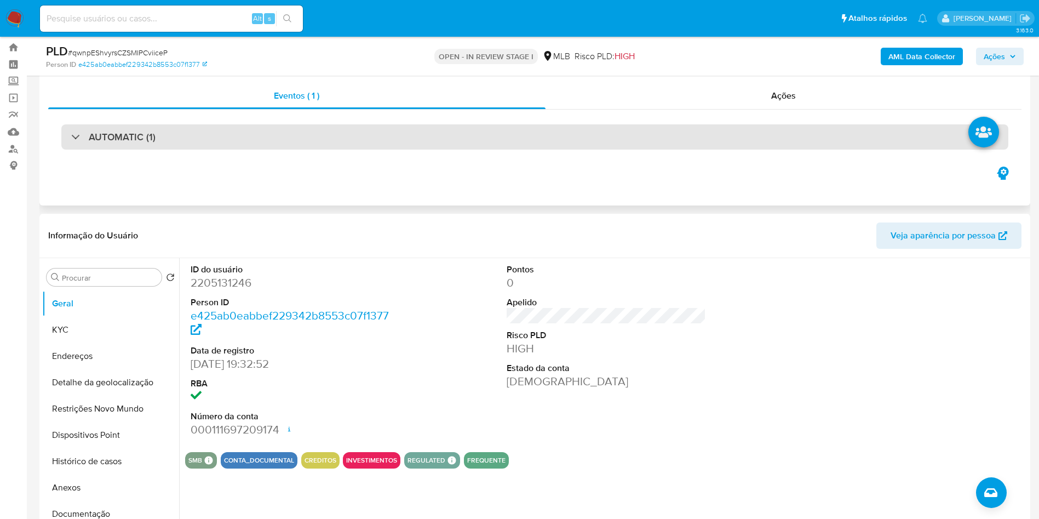
click at [466, 130] on div "AUTOMATIC (1)" at bounding box center [534, 136] width 947 height 25
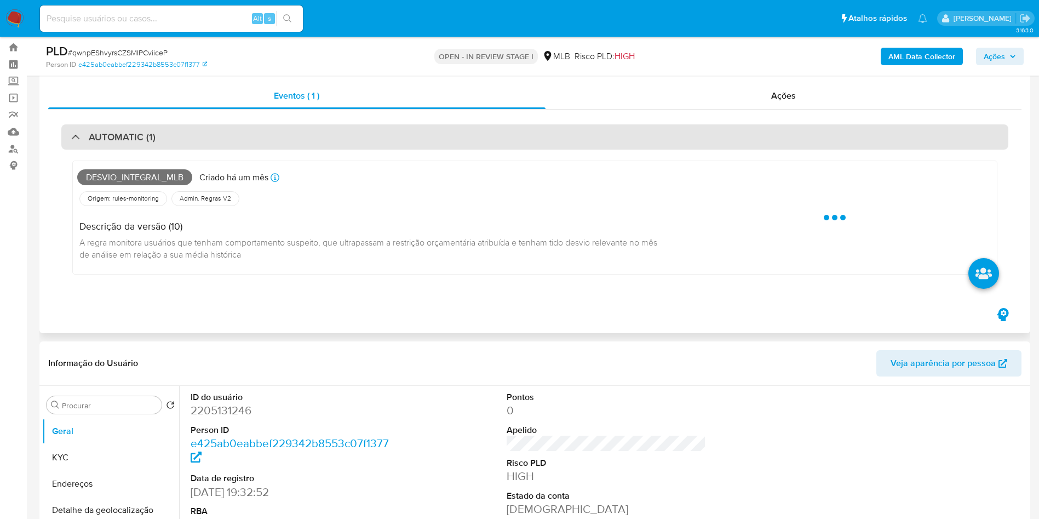
click at [466, 130] on div "AUTOMATIC (1)" at bounding box center [534, 136] width 947 height 25
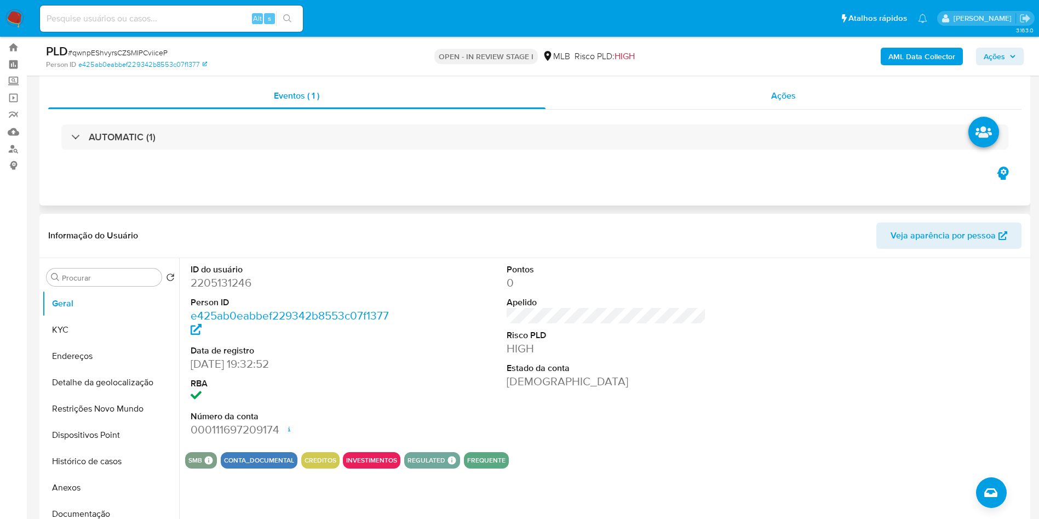
click at [816, 94] on div "Ações" at bounding box center [783, 96] width 476 height 26
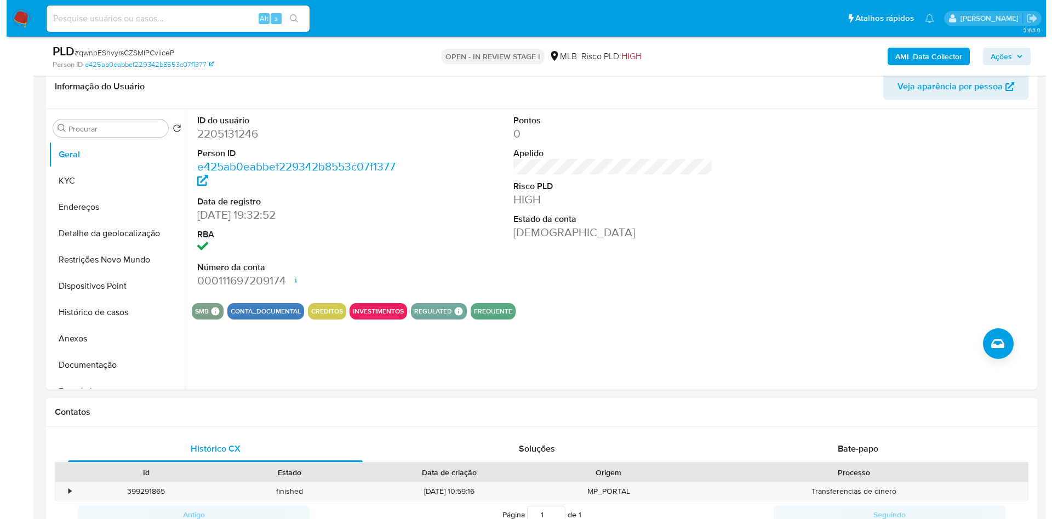
scroll to position [259, 0]
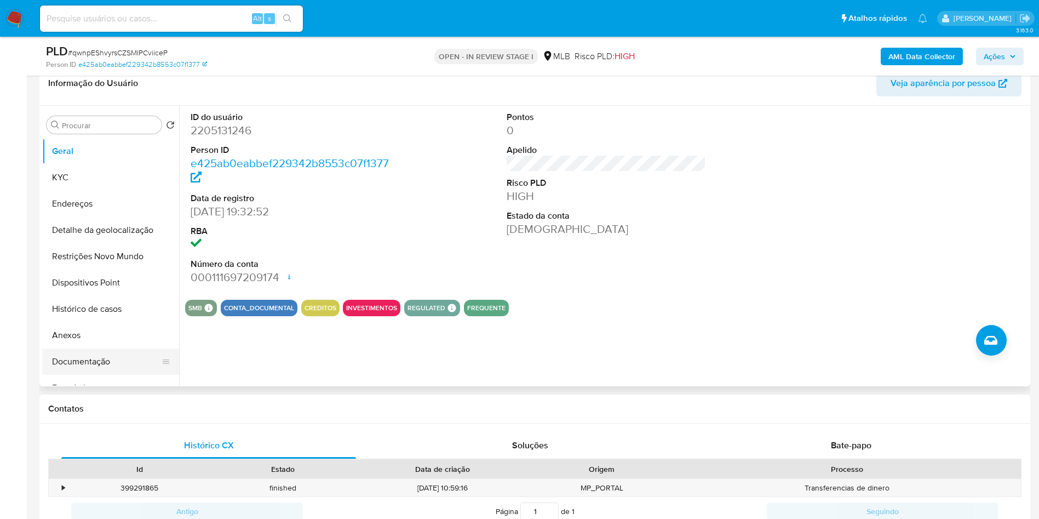
click at [93, 375] on button "Documentação" at bounding box center [106, 361] width 128 height 26
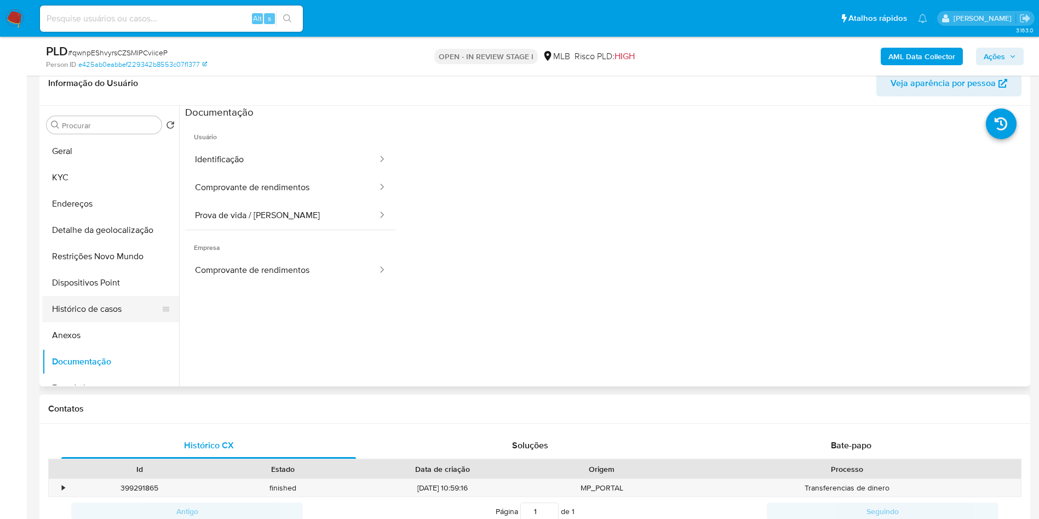
click at [110, 322] on button "Histórico de casos" at bounding box center [106, 309] width 128 height 26
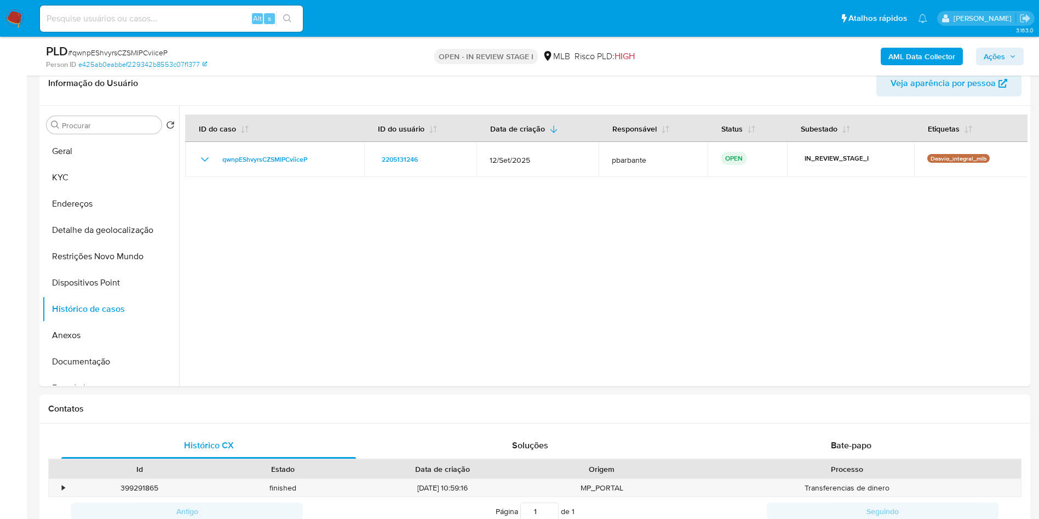
click at [899, 53] on b "AML Data Collector" at bounding box center [921, 57] width 67 height 18
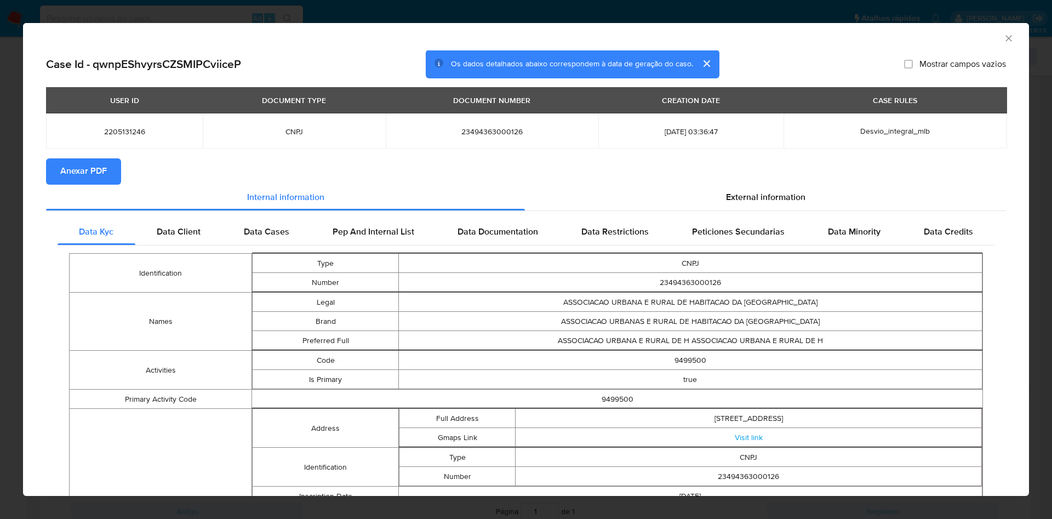
click at [732, 183] on section "Anexar PDF" at bounding box center [526, 171] width 960 height 26
click at [734, 188] on div "External information" at bounding box center [765, 198] width 481 height 26
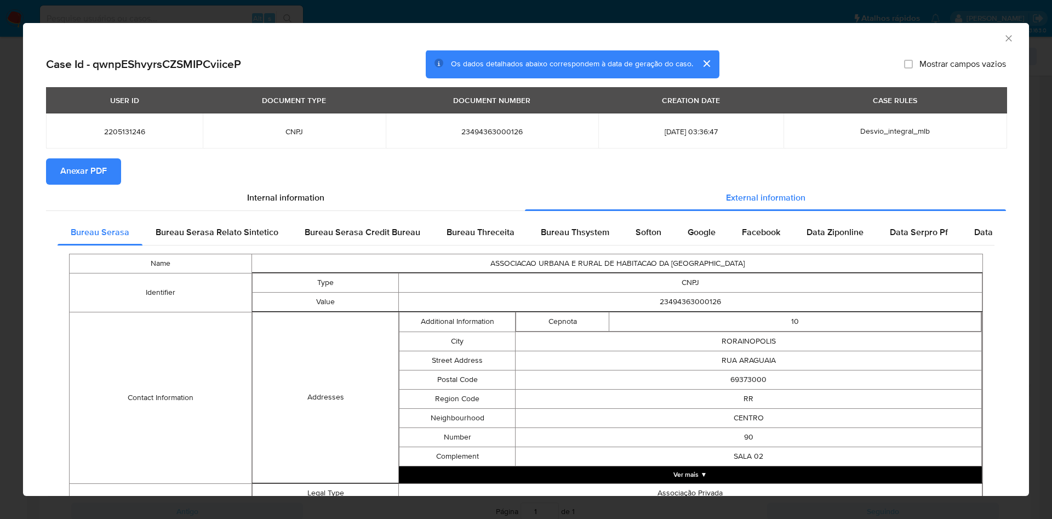
click at [91, 175] on span "Anexar PDF" at bounding box center [83, 171] width 47 height 24
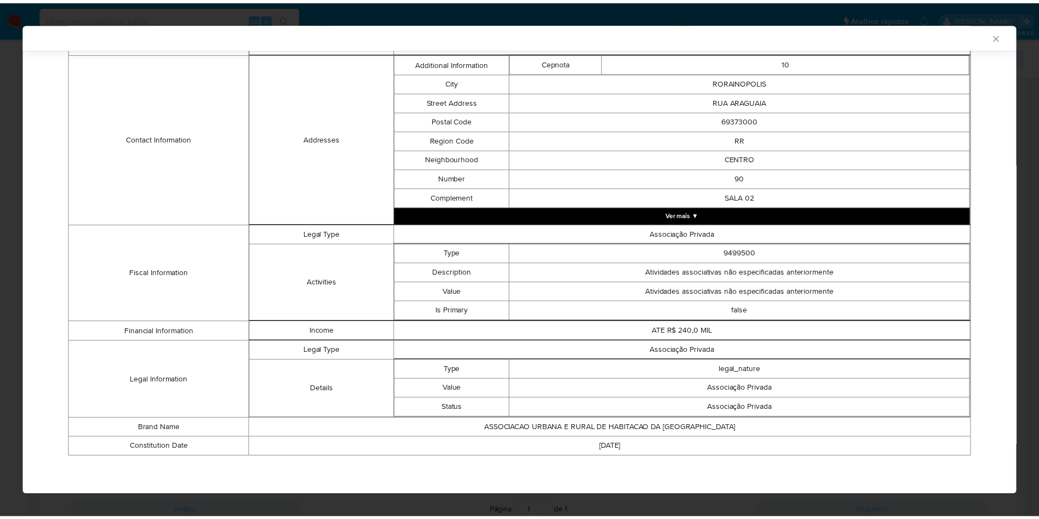
scroll to position [260, 0]
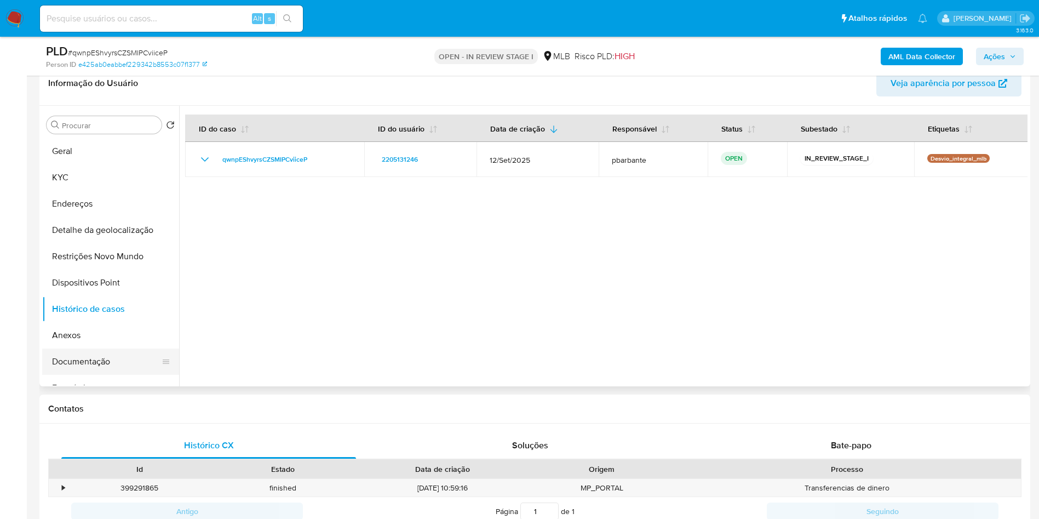
click at [96, 375] on button "Documentação" at bounding box center [106, 361] width 128 height 26
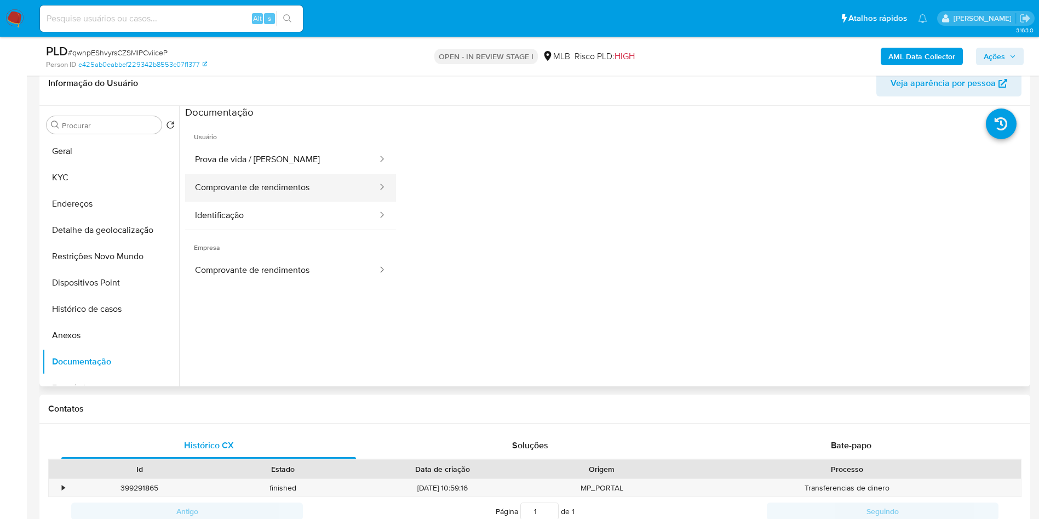
click at [311, 197] on button "Comprovante de rendimentos" at bounding box center [281, 188] width 193 height 28
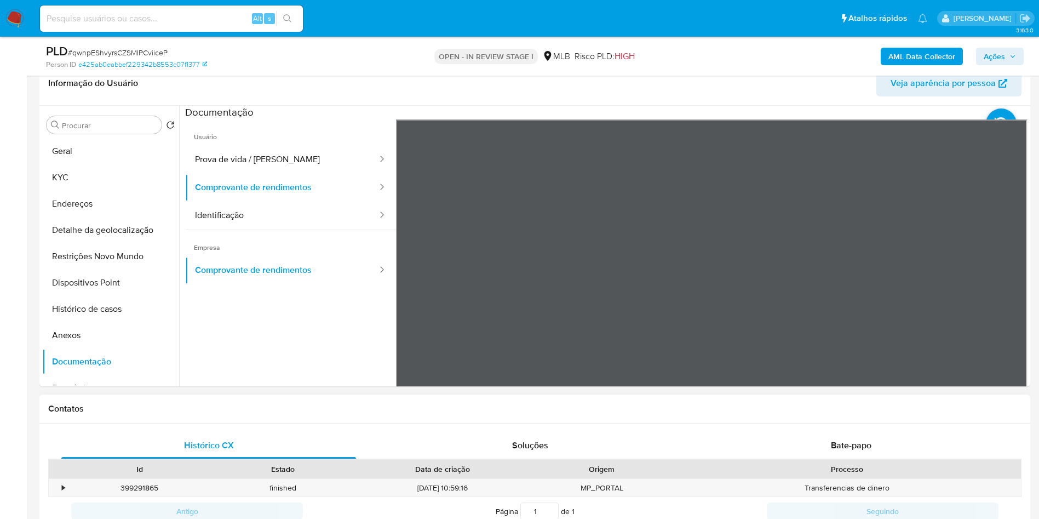
click at [100, 243] on button "Detalhe da geolocalização" at bounding box center [106, 230] width 128 height 26
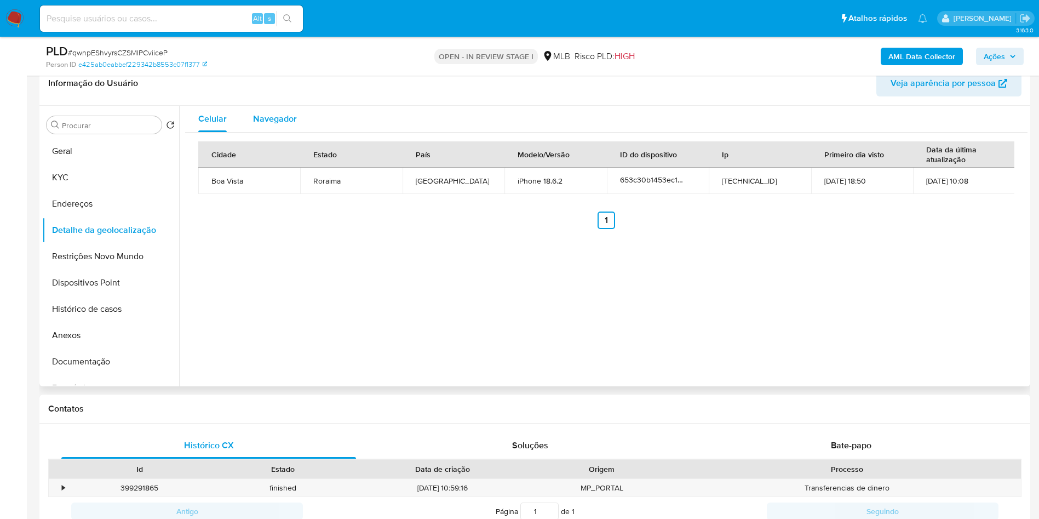
click at [279, 125] on span "Navegador" at bounding box center [275, 118] width 44 height 13
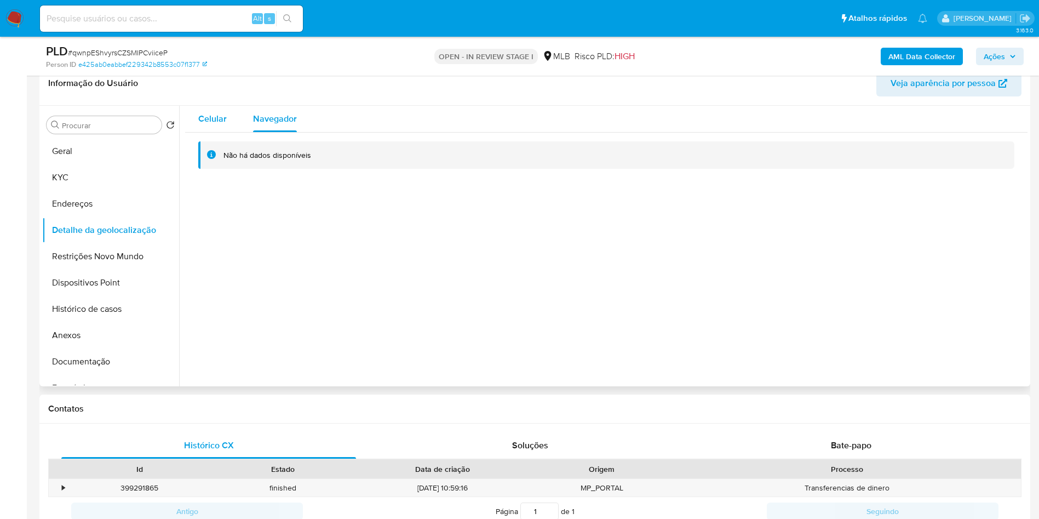
click at [213, 125] on span "Celular" at bounding box center [212, 118] width 28 height 13
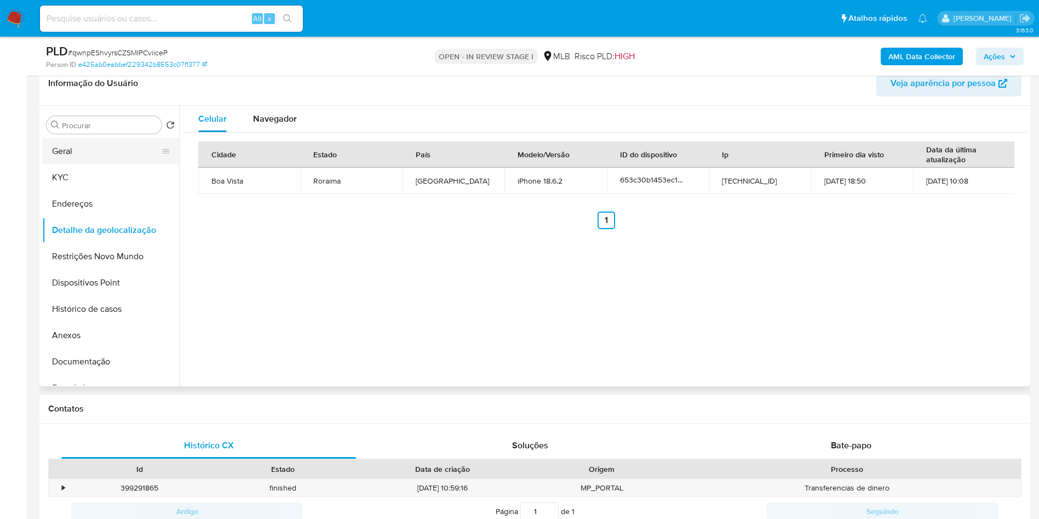
click at [99, 164] on button "Geral" at bounding box center [106, 151] width 128 height 26
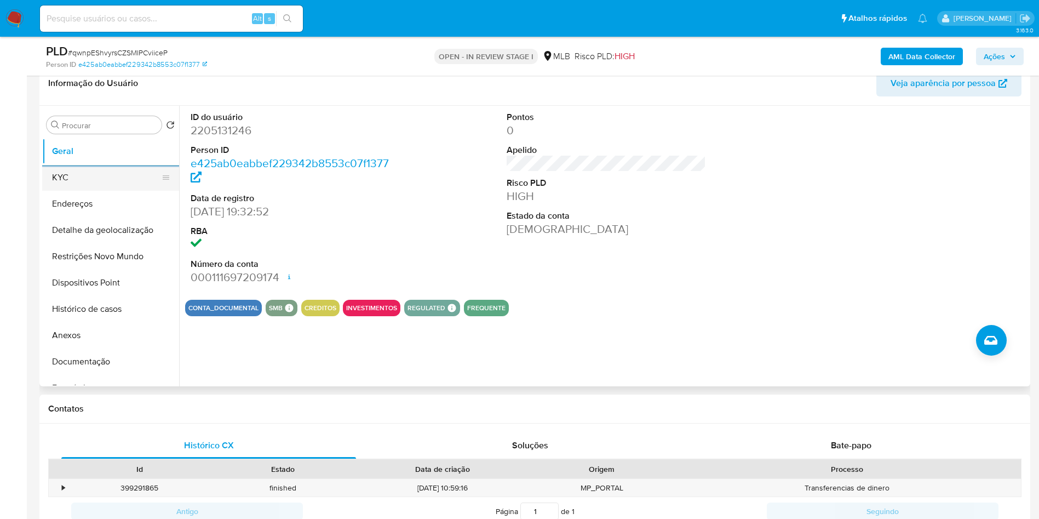
click at [69, 190] on button "KYC" at bounding box center [106, 177] width 128 height 26
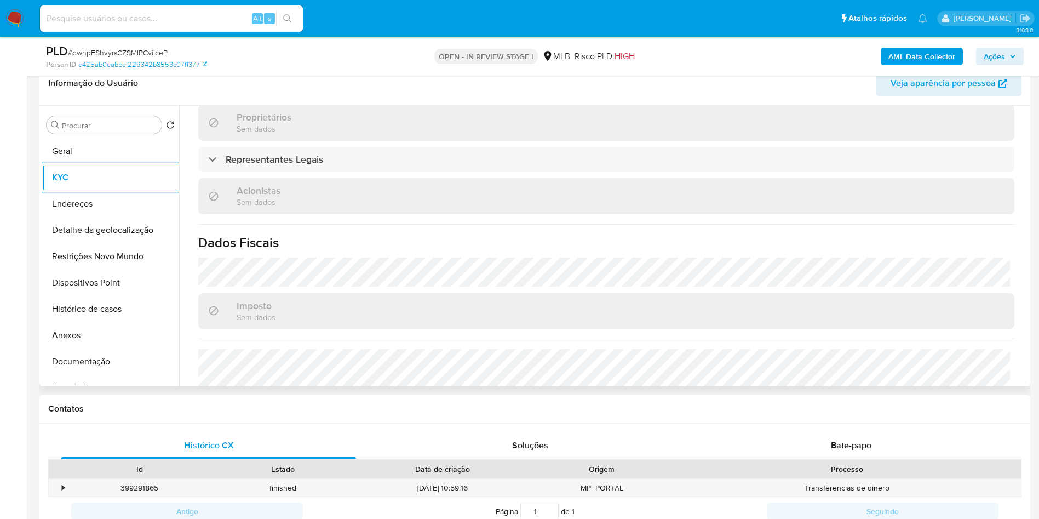
scroll to position [568, 0]
click at [108, 217] on button "Endereços" at bounding box center [106, 204] width 128 height 26
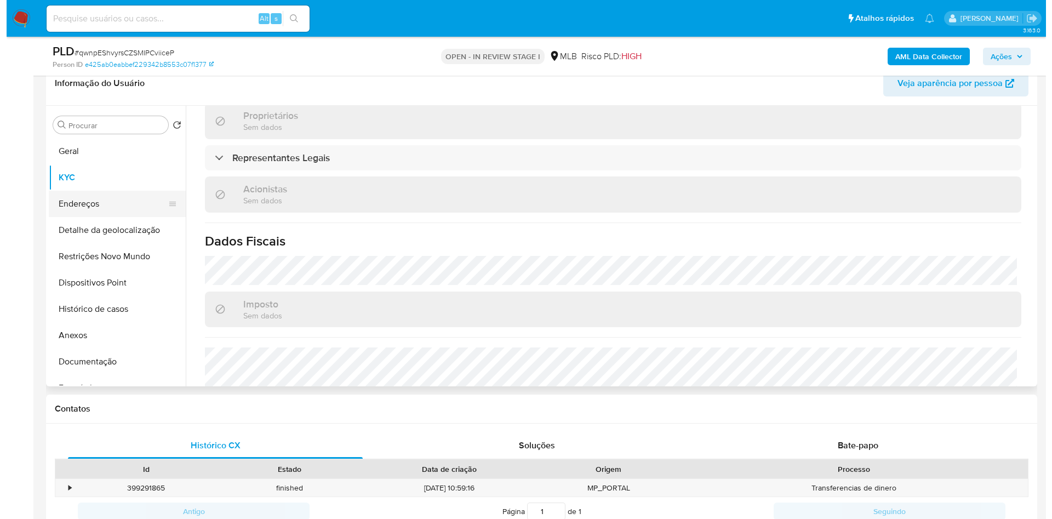
scroll to position [0, 0]
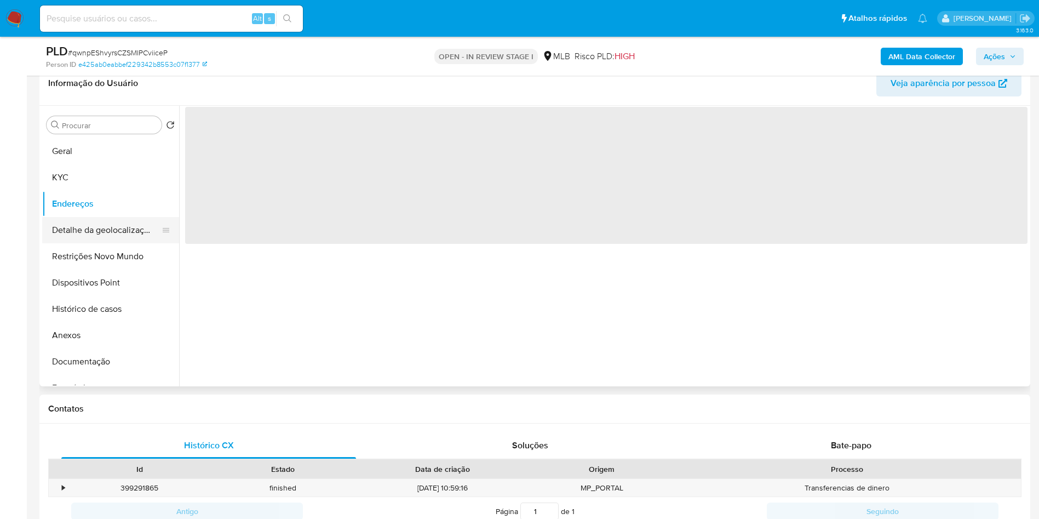
click at [107, 236] on button "Detalhe da geolocalização" at bounding box center [106, 230] width 128 height 26
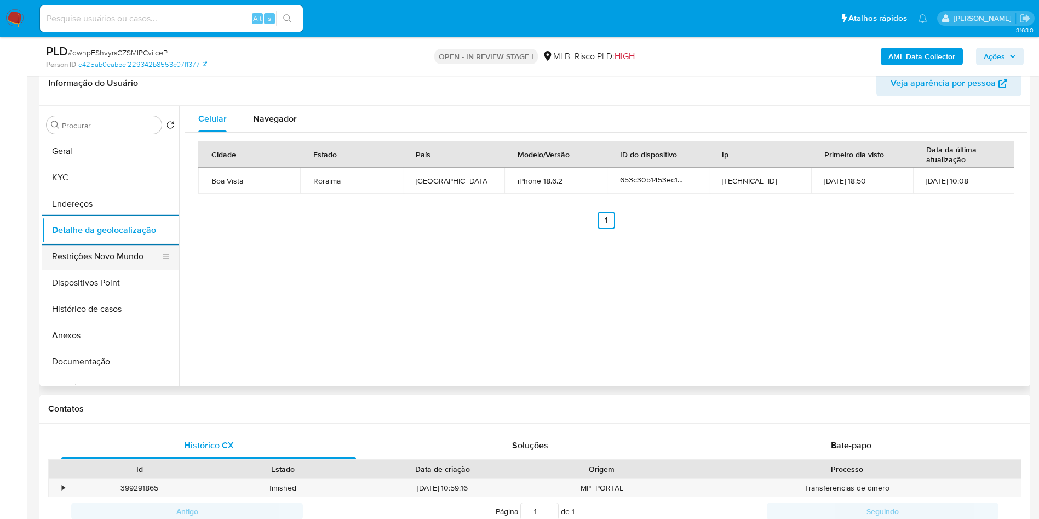
click at [70, 269] on button "Restrições Novo Mundo" at bounding box center [106, 256] width 128 height 26
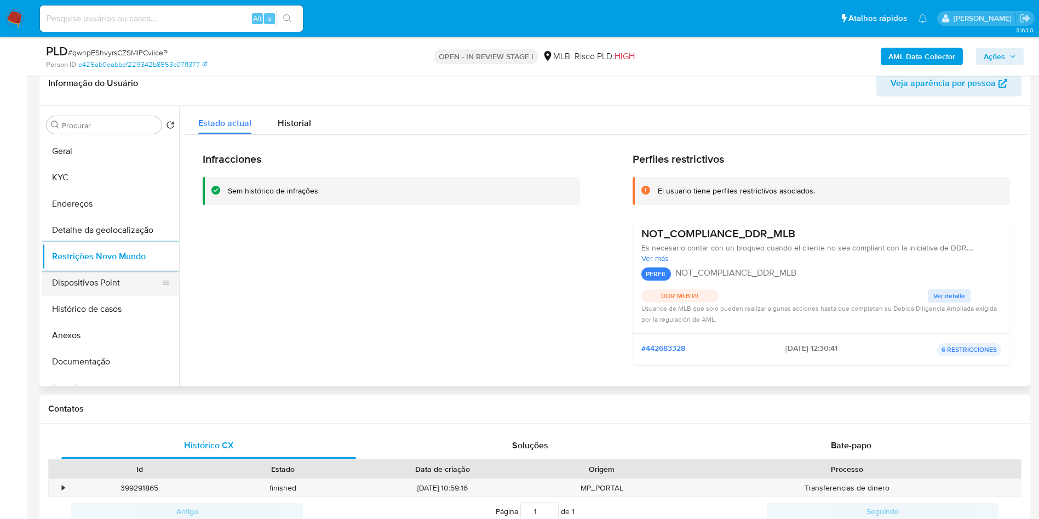
click at [131, 296] on button "Dispositivos Point" at bounding box center [106, 282] width 128 height 26
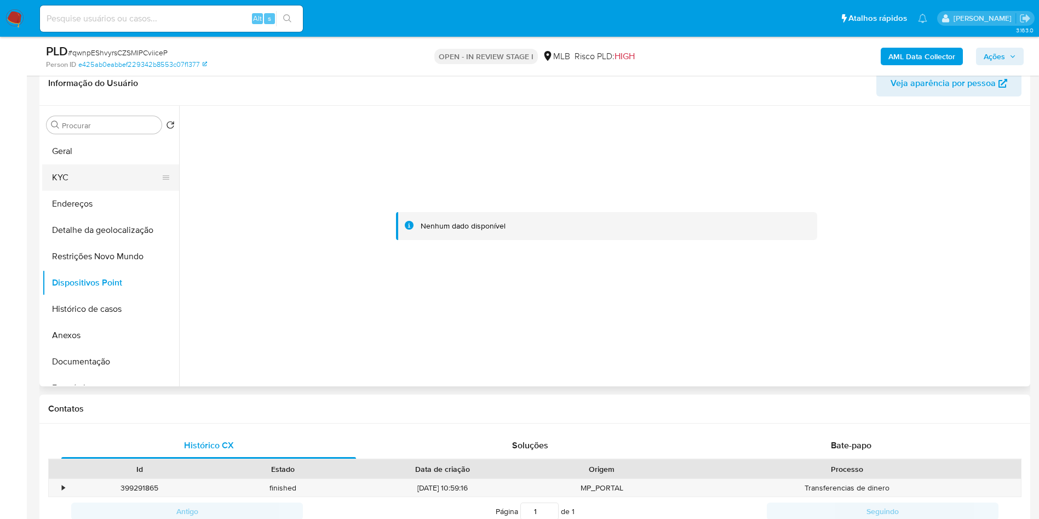
click at [110, 186] on button "KYC" at bounding box center [106, 177] width 128 height 26
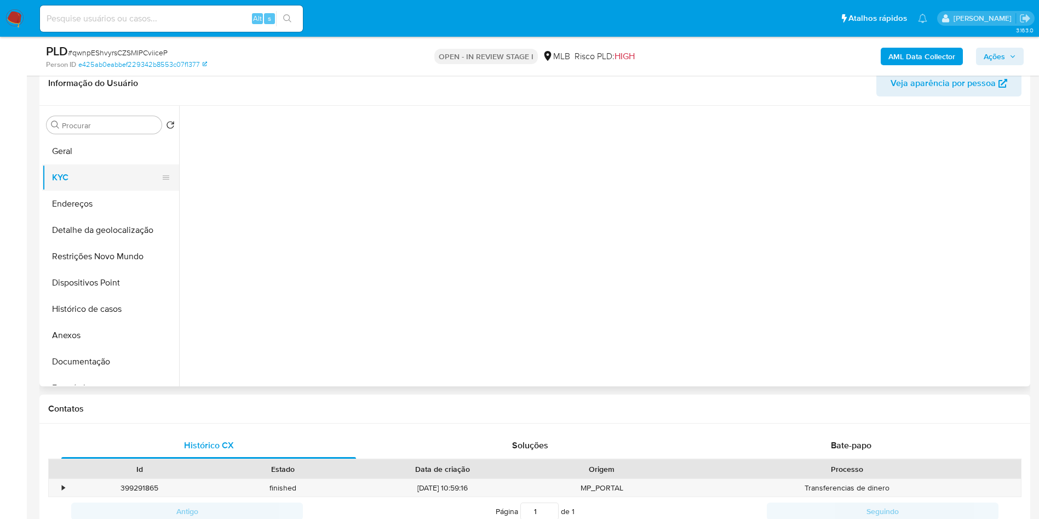
click at [123, 191] on button "KYC" at bounding box center [106, 177] width 128 height 26
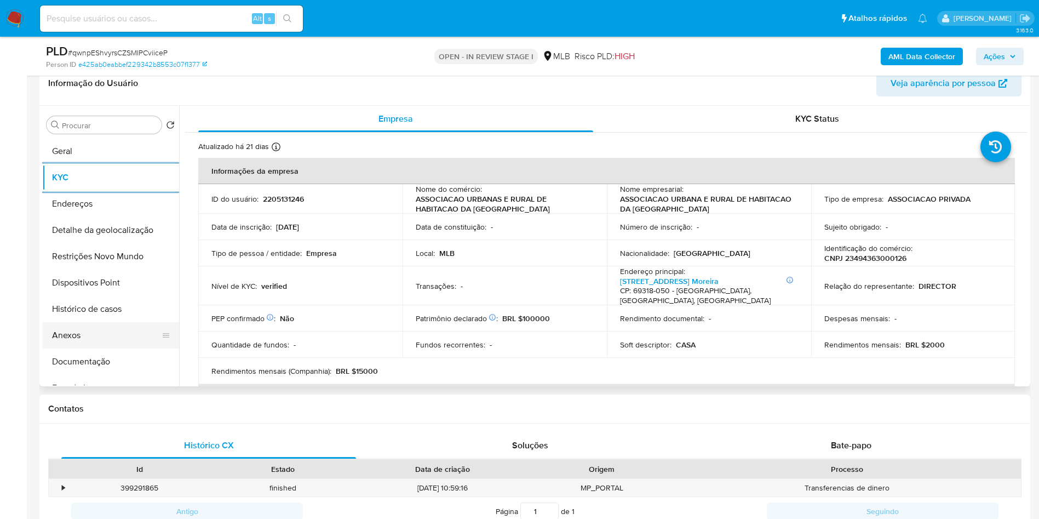
click at [101, 348] on button "Anexos" at bounding box center [106, 335] width 128 height 26
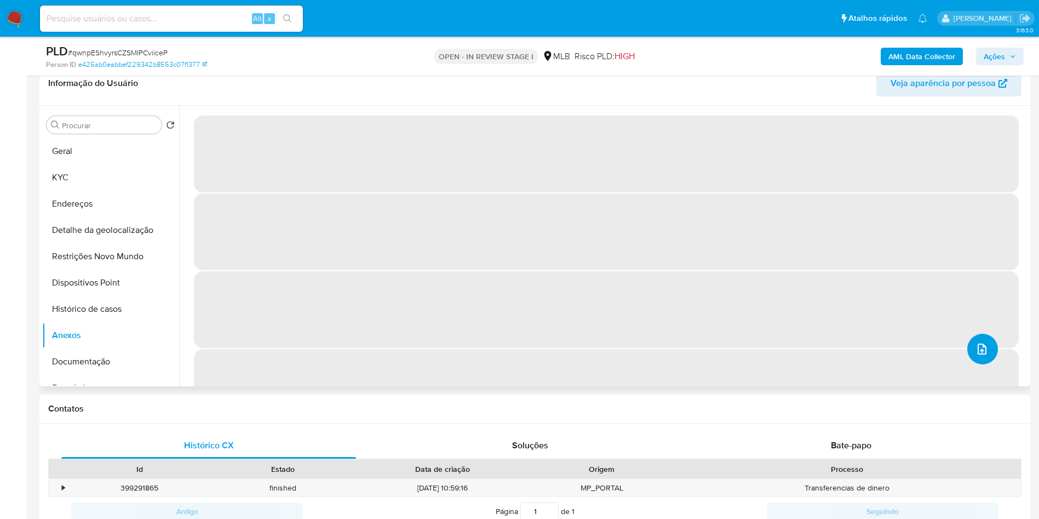
click at [986, 364] on button "upload-file" at bounding box center [982, 349] width 31 height 31
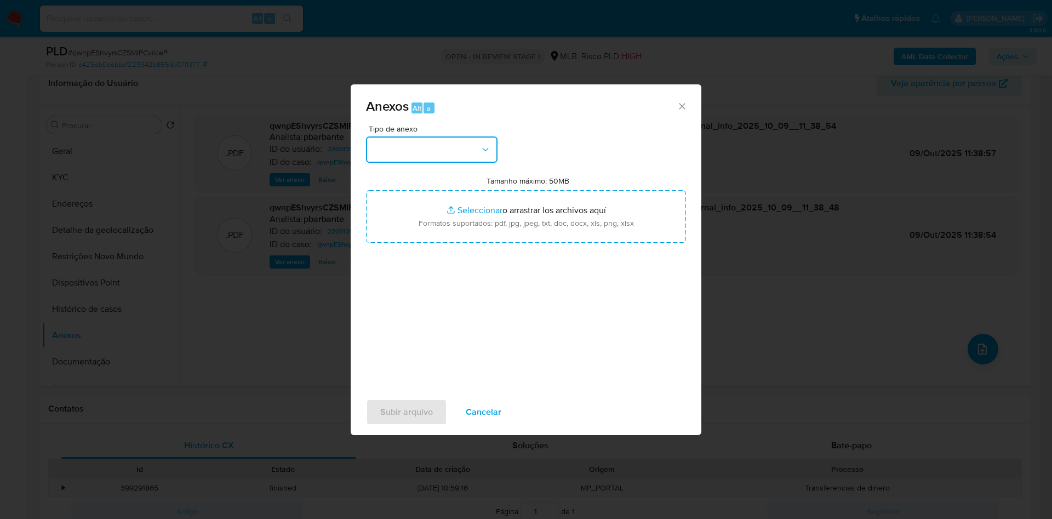
click at [461, 136] on button "button" at bounding box center [431, 149] width 131 height 26
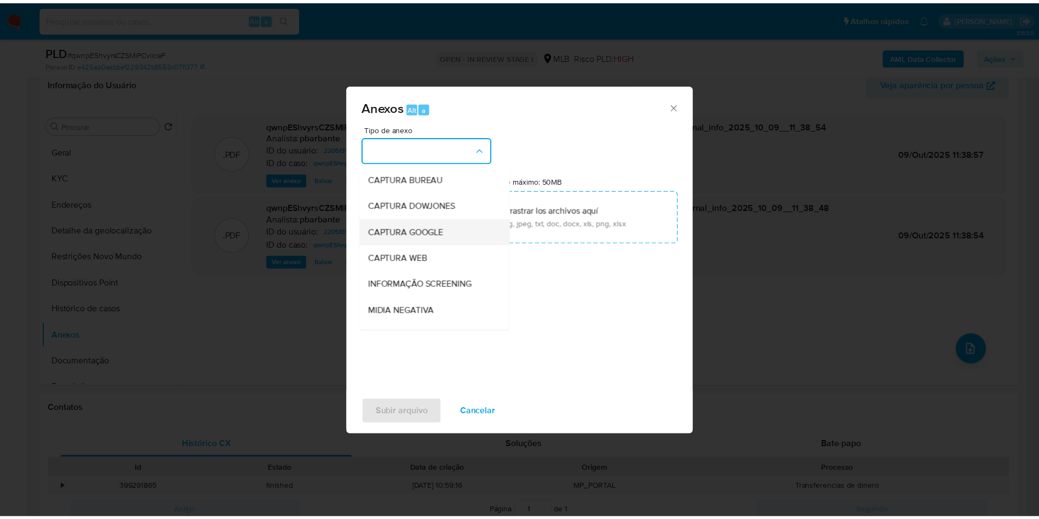
scroll to position [147, 0]
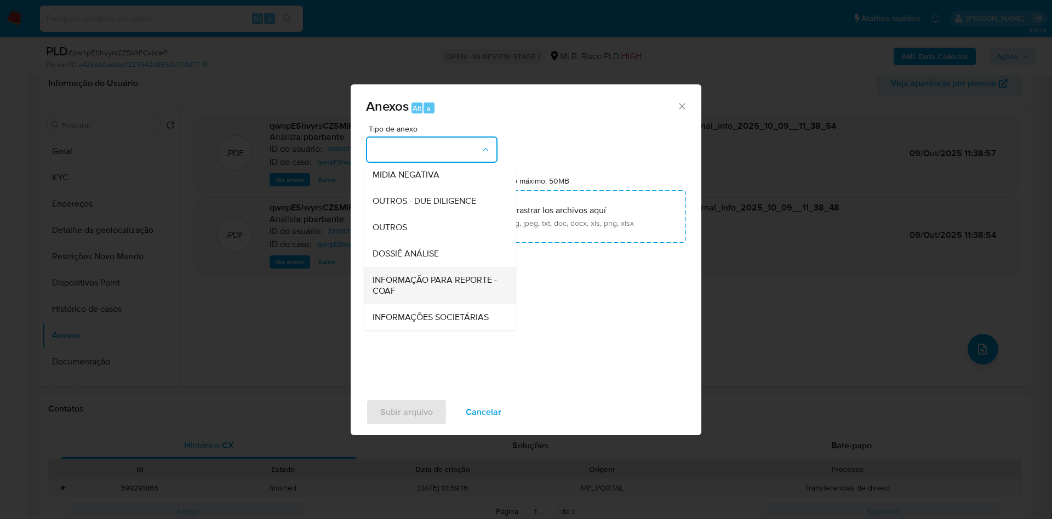
click at [413, 274] on span "INFORMAÇÃO PARA REPORTE - COAF" at bounding box center [436, 285] width 128 height 22
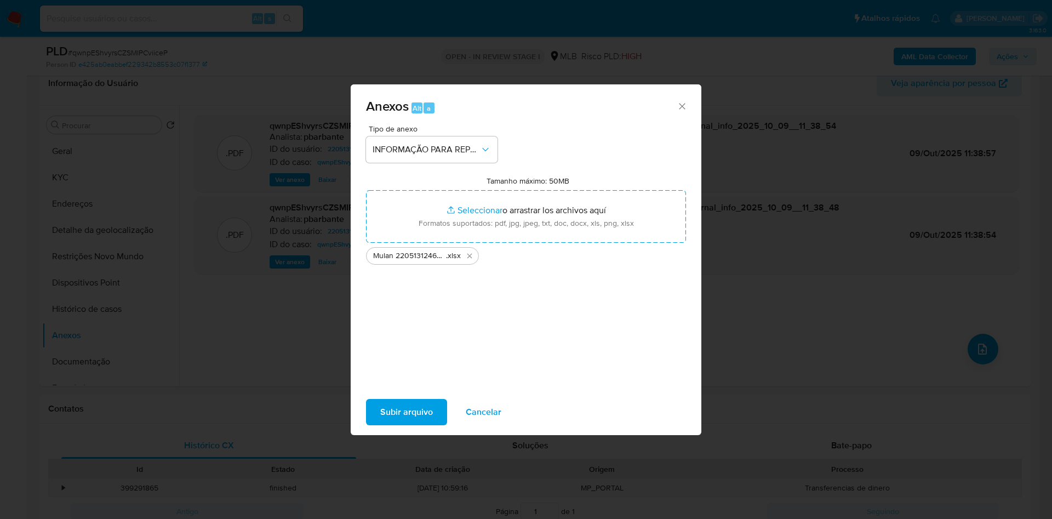
click at [388, 424] on span "Subir arquivo" at bounding box center [406, 412] width 53 height 24
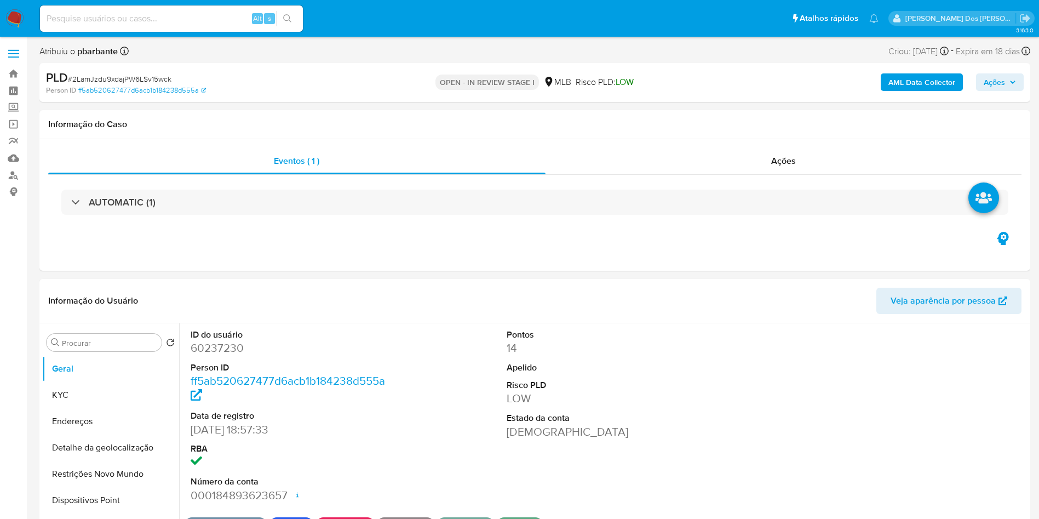
select select "10"
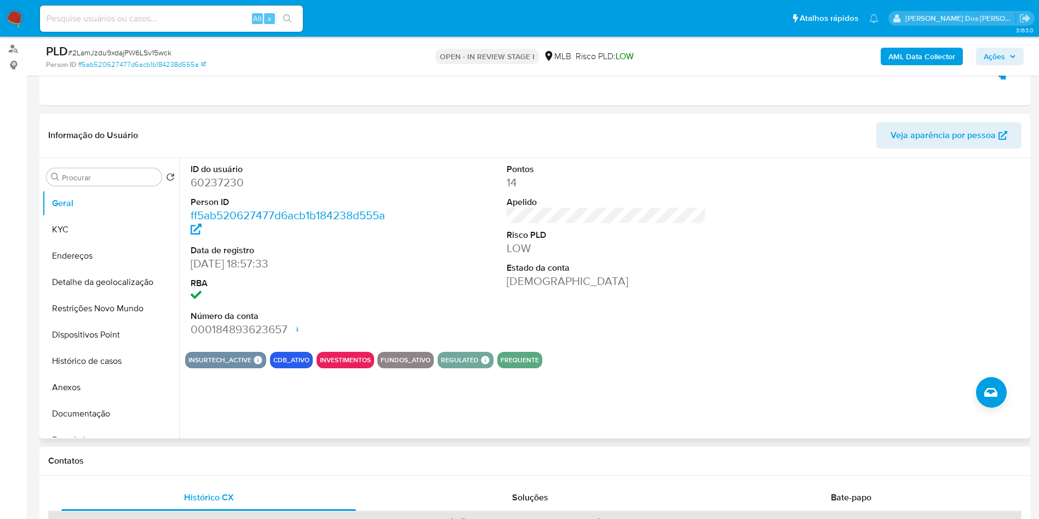
scroll to position [127, 0]
click at [1003, 54] on span "Ações" at bounding box center [994, 57] width 21 height 18
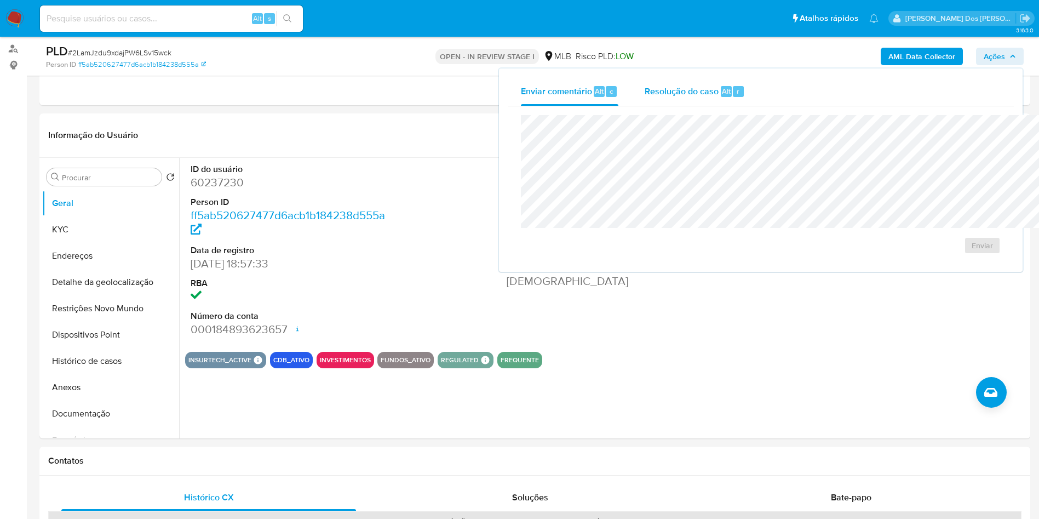
click at [645, 100] on div "Resolução do caso Alt r" at bounding box center [695, 91] width 100 height 28
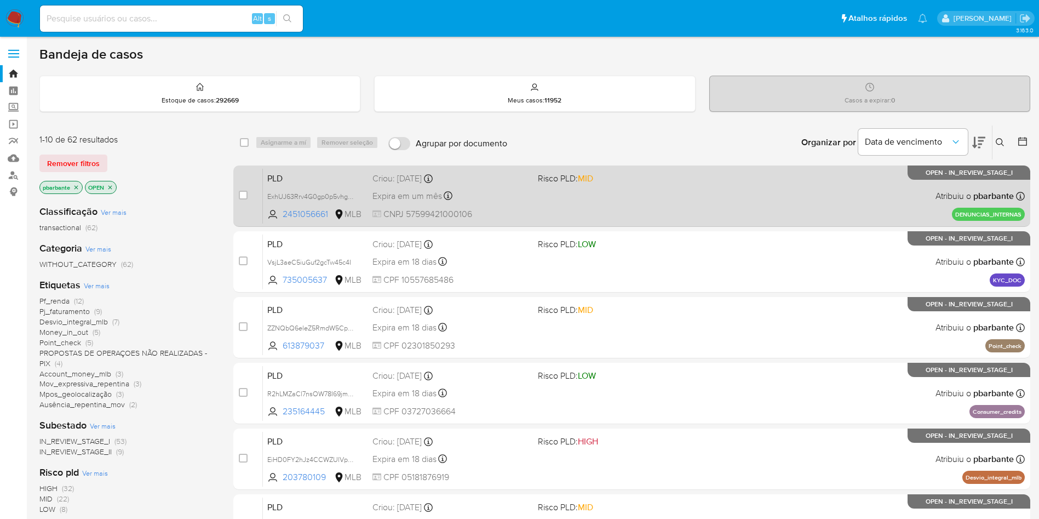
click at [623, 211] on div "PLD ExhUJ63Rrv4G0gp0p5vhgDbq 2451056661 MLB Risco PLD: MID Criou: [DATE] Criou:…" at bounding box center [644, 195] width 762 height 55
click at [248, 199] on input "checkbox" at bounding box center [243, 195] width 9 height 9
checkbox input "true"
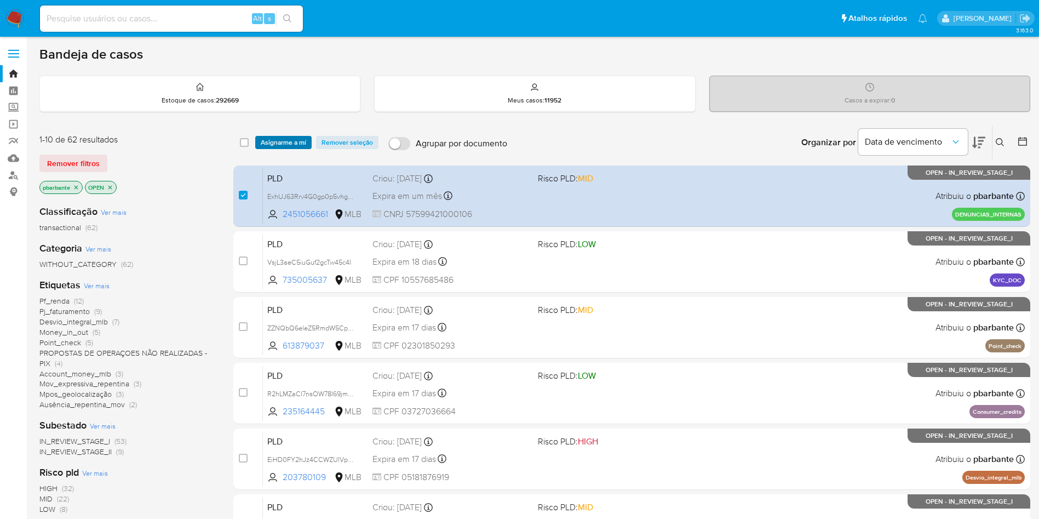
click at [306, 147] on span "Asignarme a mí" at bounding box center [283, 142] width 45 height 11
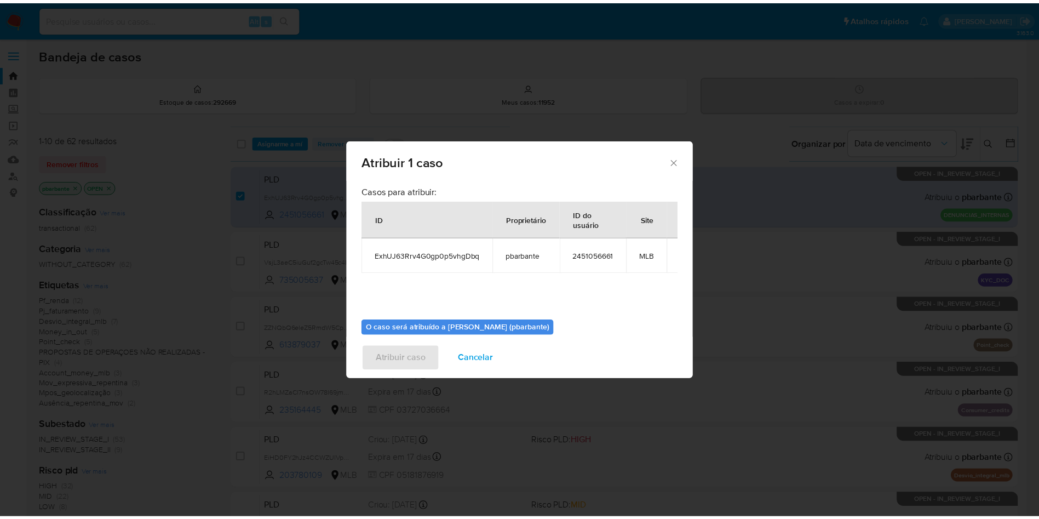
scroll to position [61, 0]
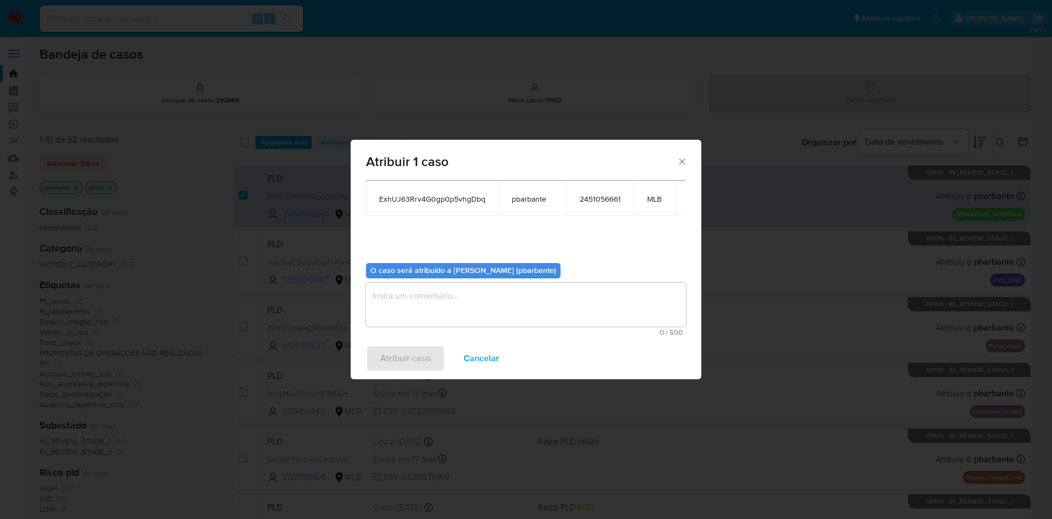
click at [474, 303] on textarea "assign-modal" at bounding box center [526, 305] width 320 height 44
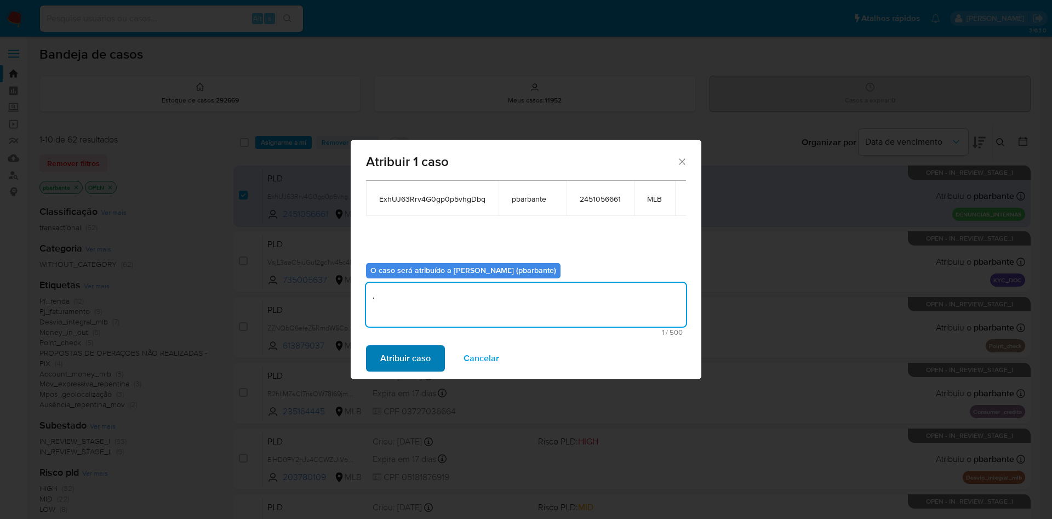
type textarea "."
click at [389, 364] on span "Atribuir caso" at bounding box center [405, 358] width 50 height 24
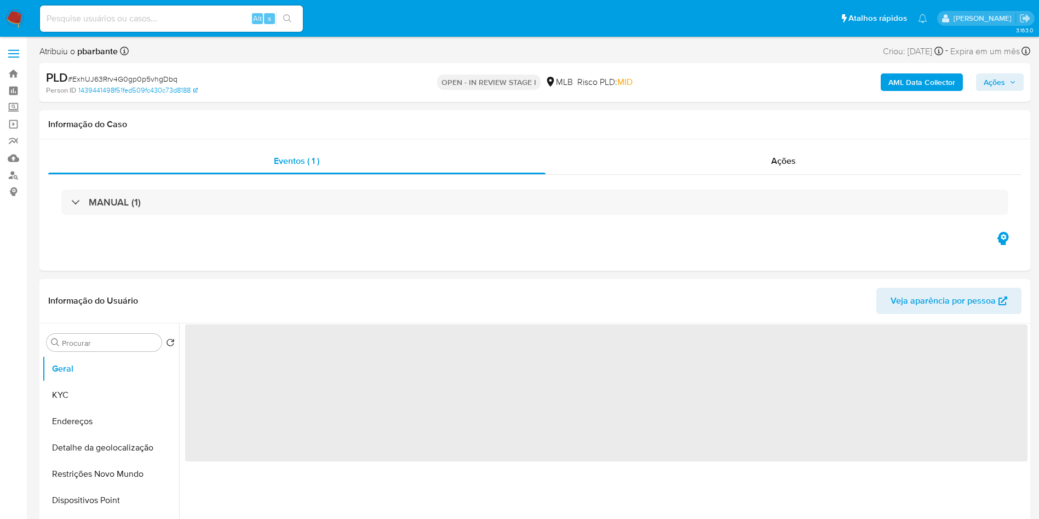
select select "10"
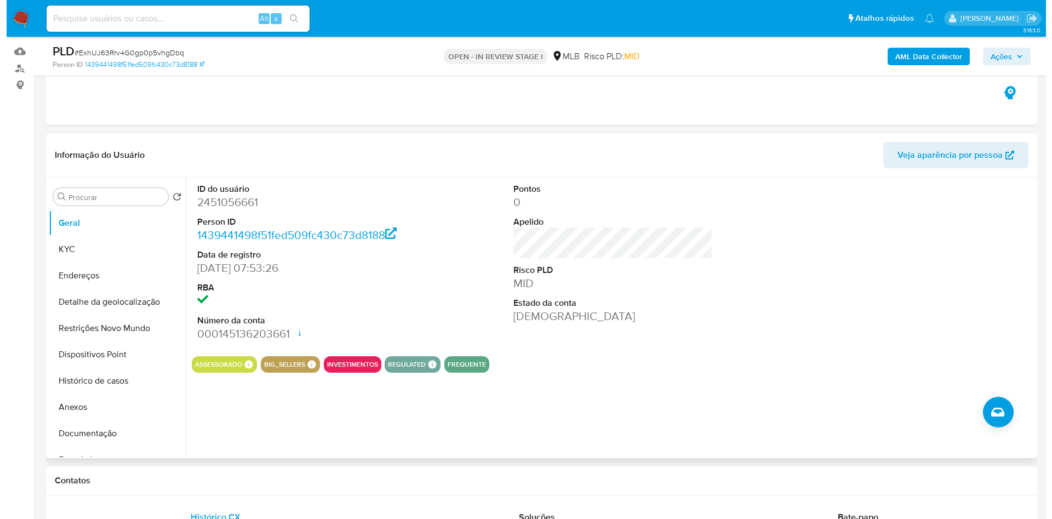
scroll to position [112, 0]
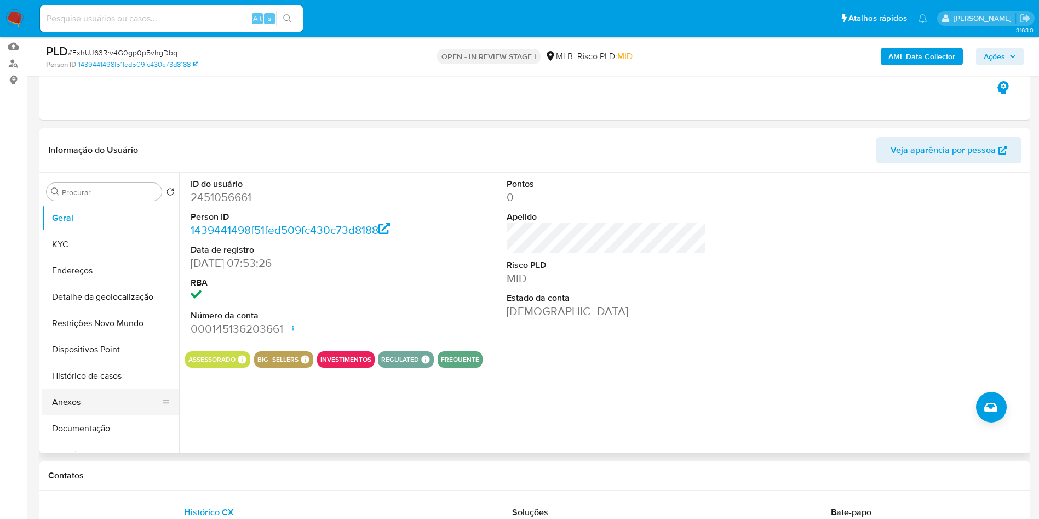
click at [83, 414] on button "Anexos" at bounding box center [106, 402] width 128 height 26
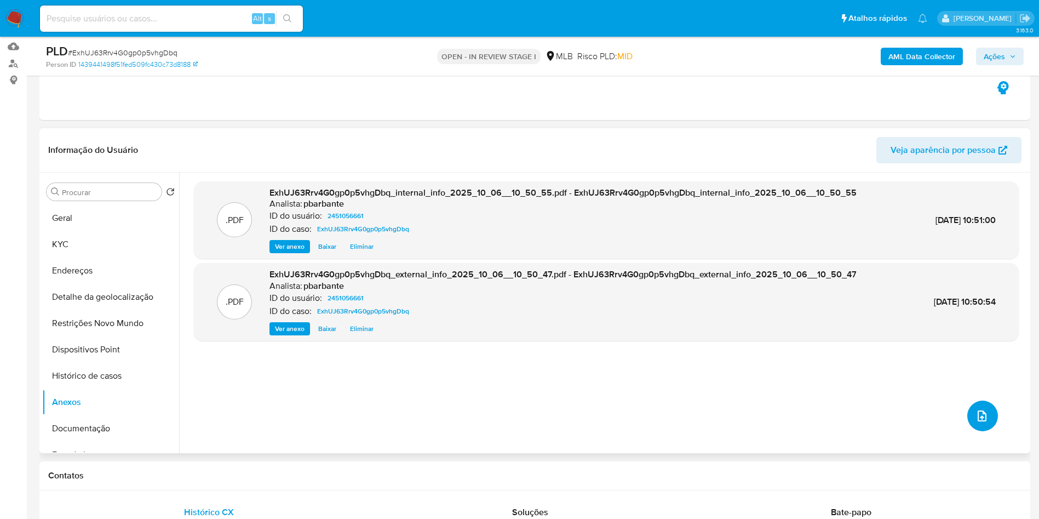
click at [982, 431] on button "upload-file" at bounding box center [982, 415] width 31 height 31
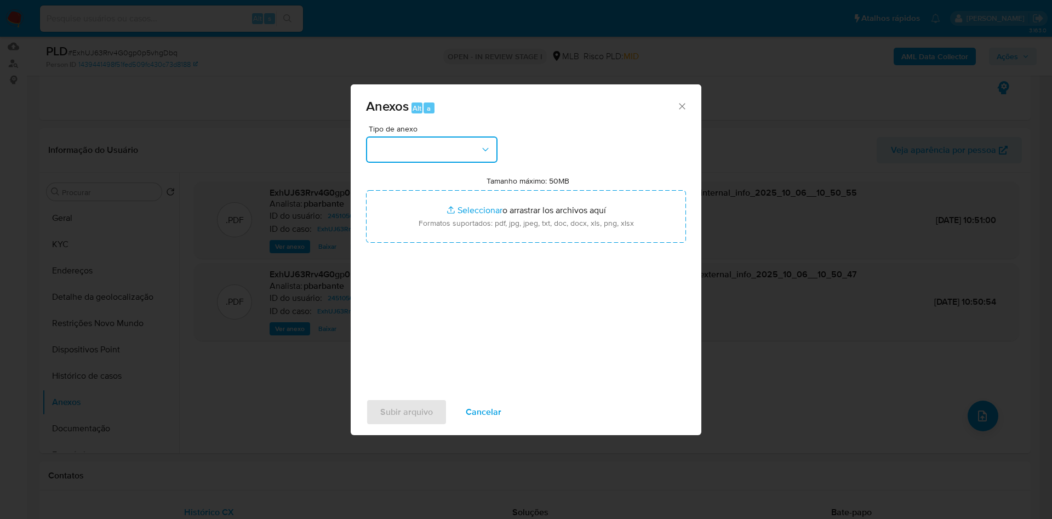
click at [445, 136] on button "button" at bounding box center [431, 149] width 131 height 26
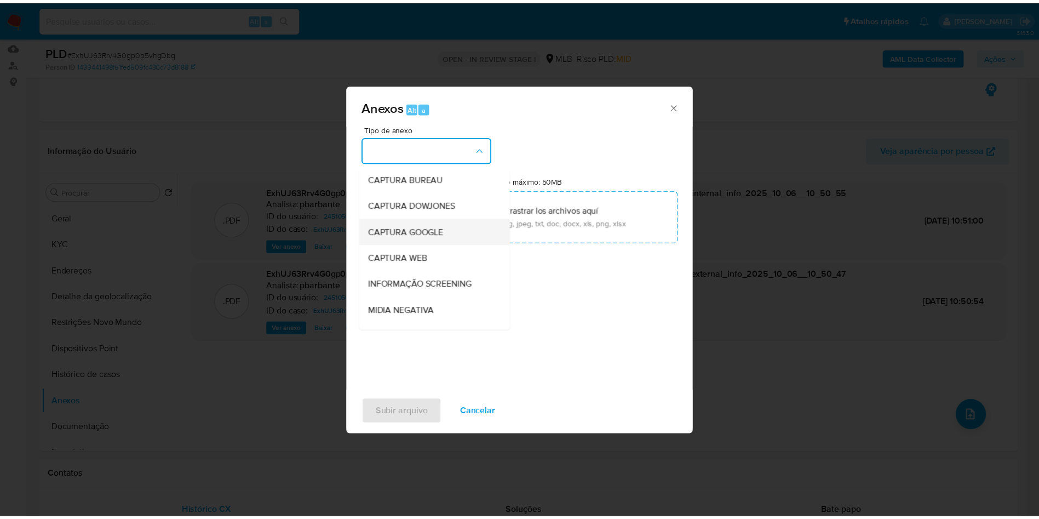
scroll to position [147, 0]
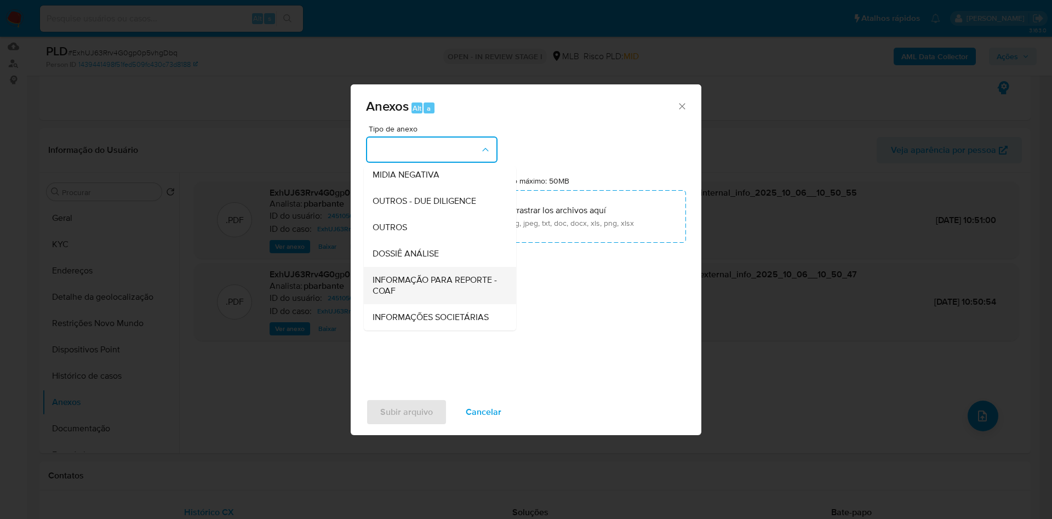
click at [396, 274] on span "INFORMAÇÃO PARA REPORTE - COAF" at bounding box center [436, 285] width 128 height 22
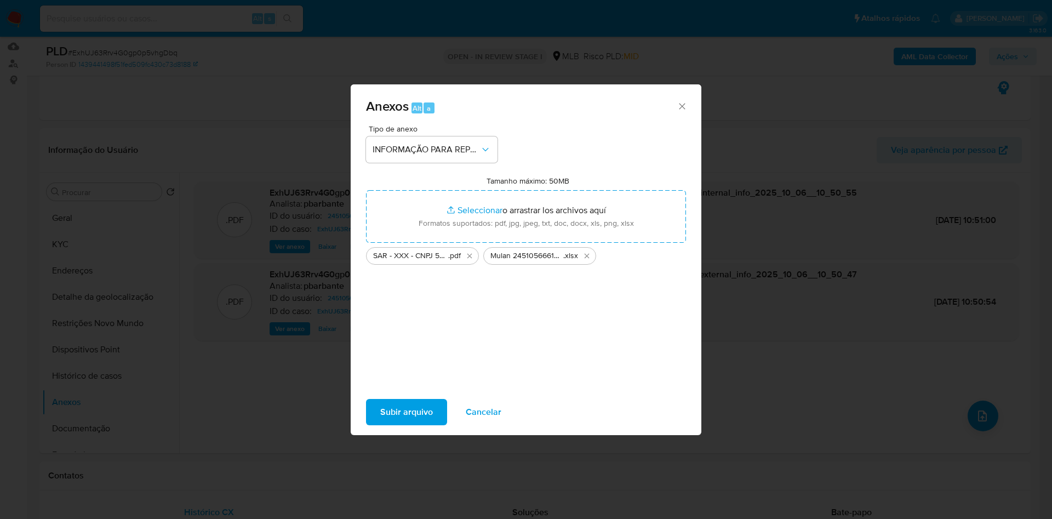
click at [380, 424] on span "Subir arquivo" at bounding box center [406, 412] width 53 height 24
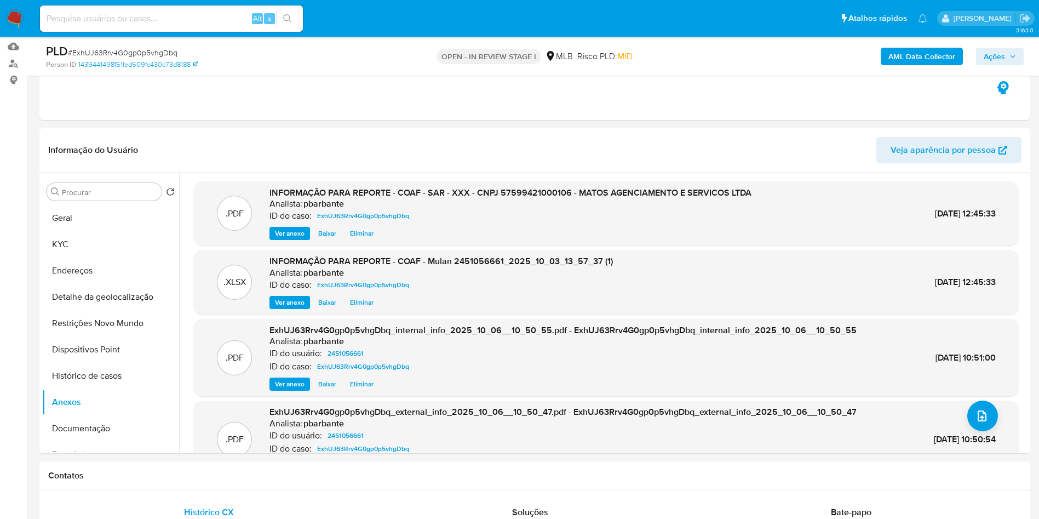
click at [1011, 63] on span "Ações" at bounding box center [1000, 56] width 32 height 15
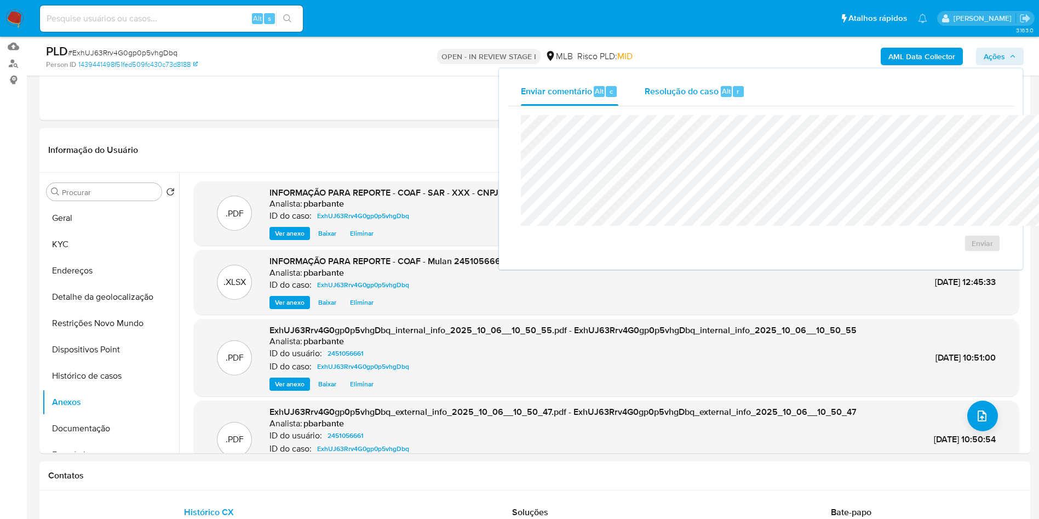
click at [645, 87] on span "Resolução do caso" at bounding box center [682, 90] width 74 height 13
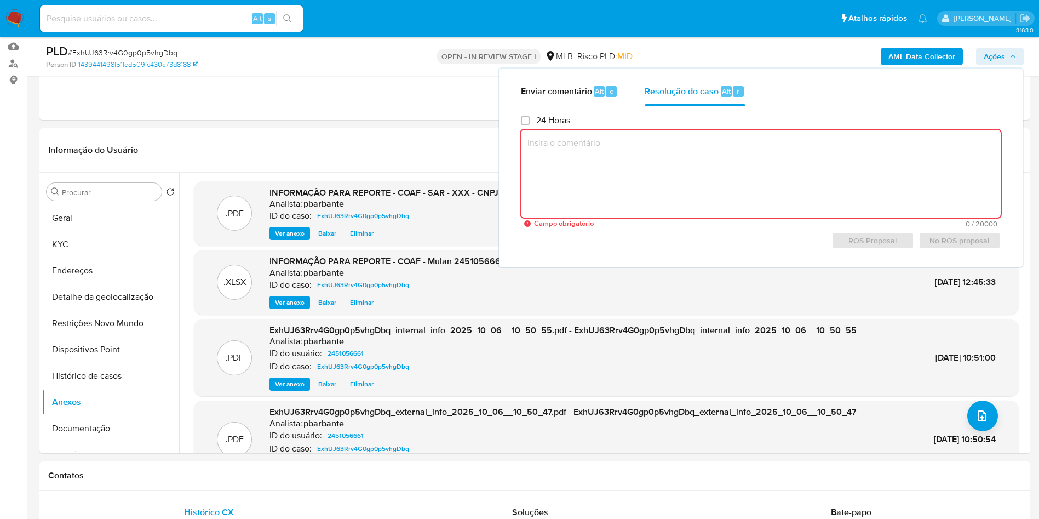
click at [664, 175] on textarea at bounding box center [761, 174] width 480 height 88
paste textarea "Informações do Cliente MATOS AGENCIAMENTO E SERVICOS LTDA, CNPJ 57599421000106,…"
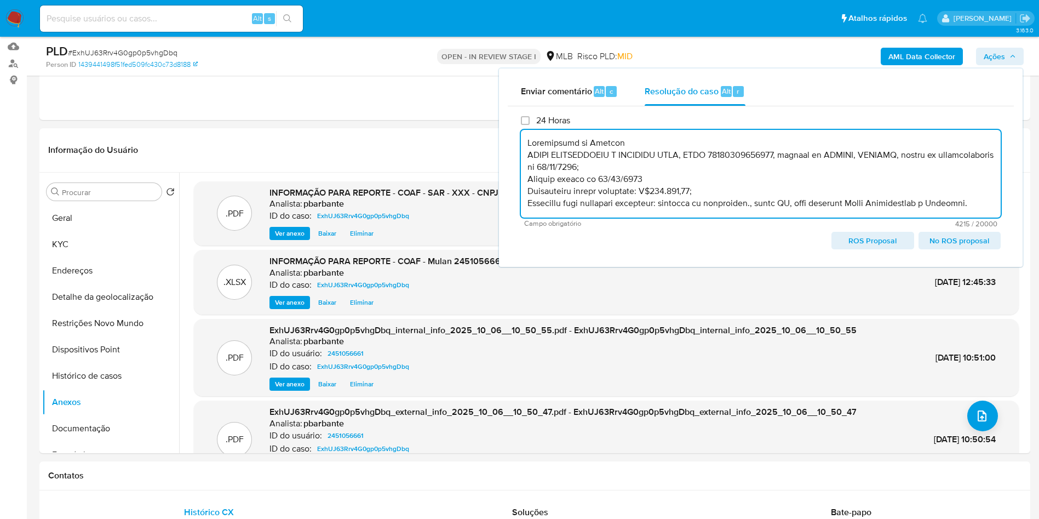
scroll to position [945, 0]
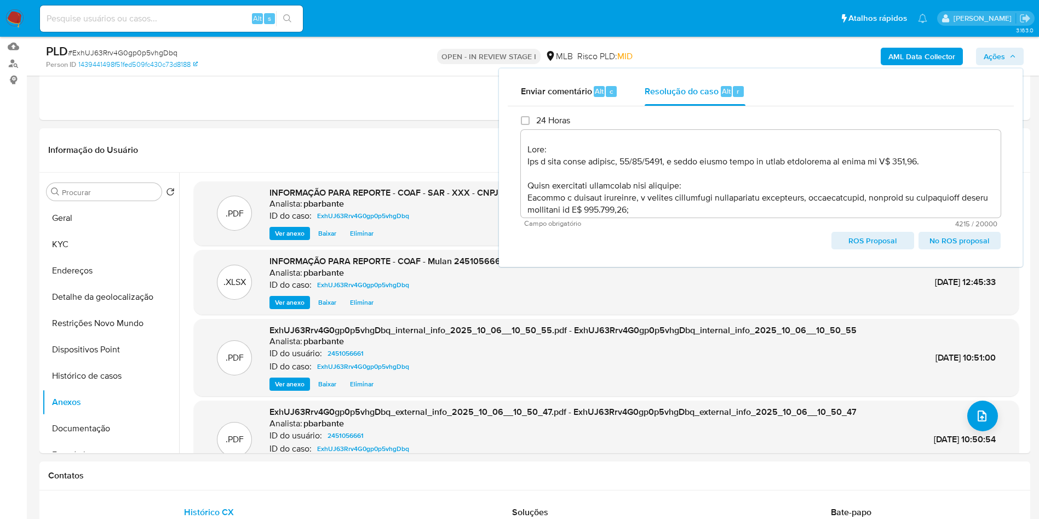
click at [864, 248] on span "ROS Proposal" at bounding box center [872, 240] width 67 height 15
type textarea "Informações do Cliente MATOS AGENCIAMENTO E SERVICOS LTDA, CNPJ 57599421000106,…"
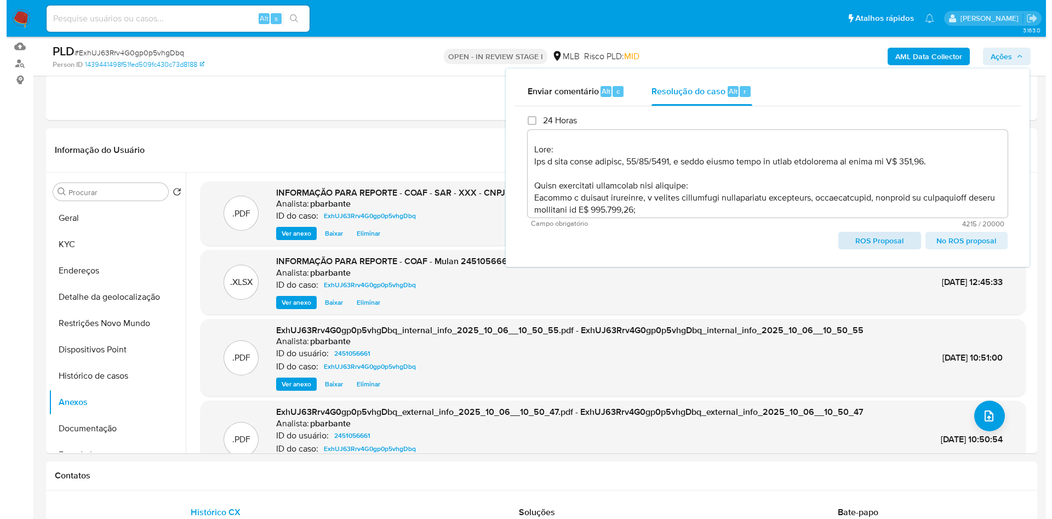
scroll to position [957, 0]
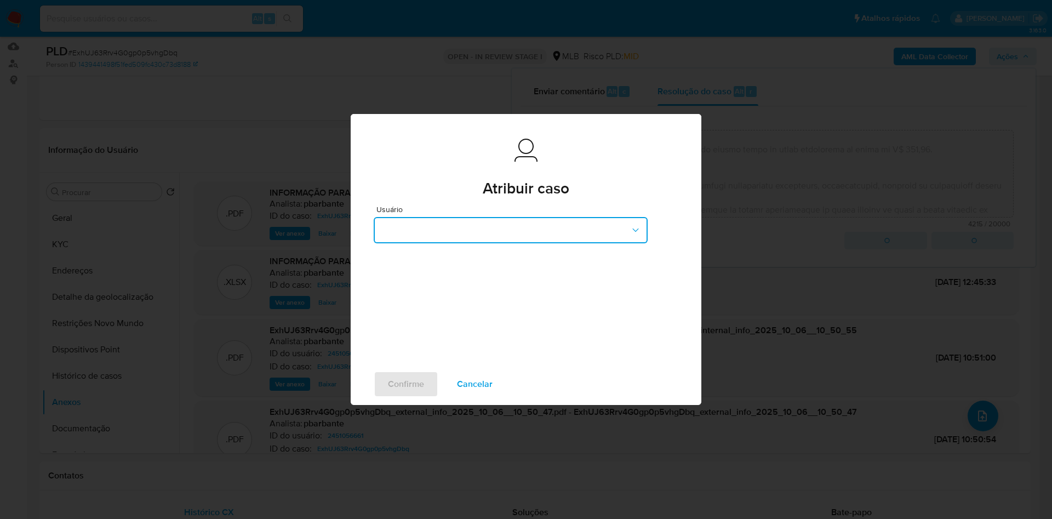
click at [524, 217] on button "button" at bounding box center [511, 230] width 274 height 26
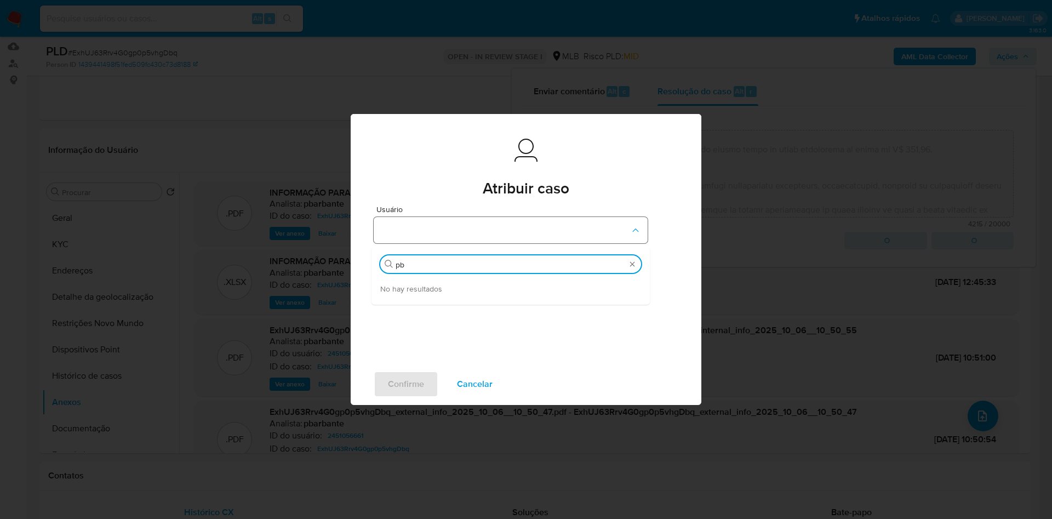
type input "p"
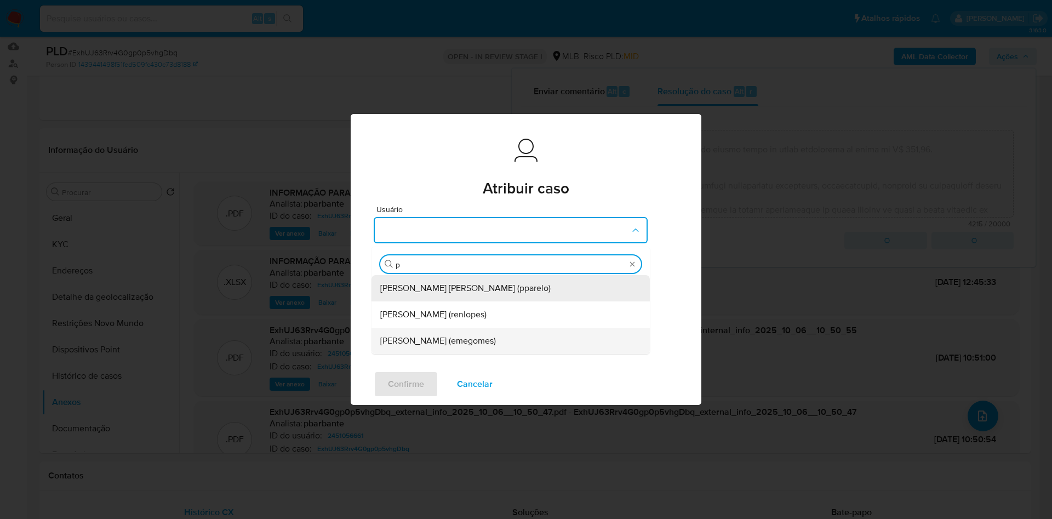
click at [453, 335] on span "Jose Emerson Gomes Pereira (emegomes)" at bounding box center [438, 340] width 116 height 11
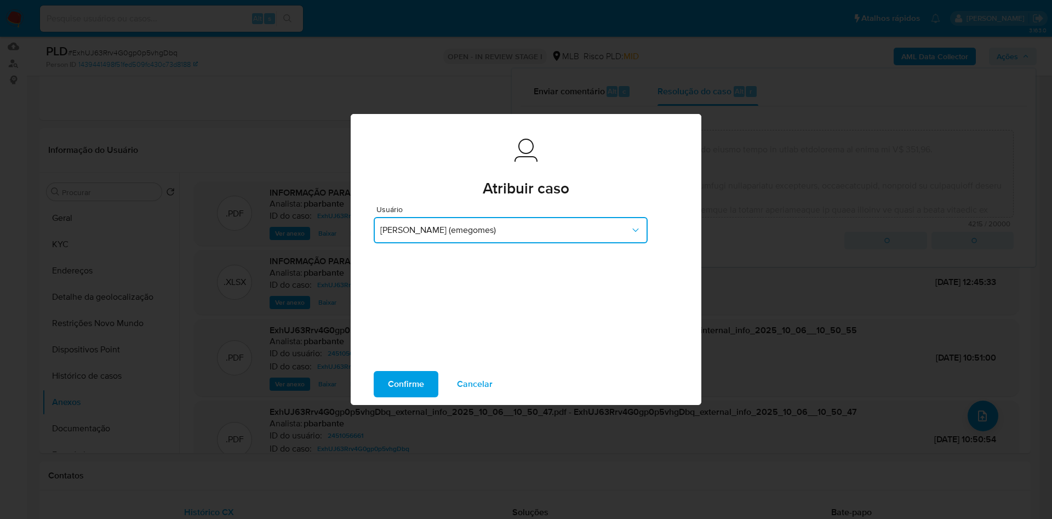
click at [604, 225] on span "Jose Emerson Gomes Pereira (emegomes)" at bounding box center [505, 230] width 250 height 11
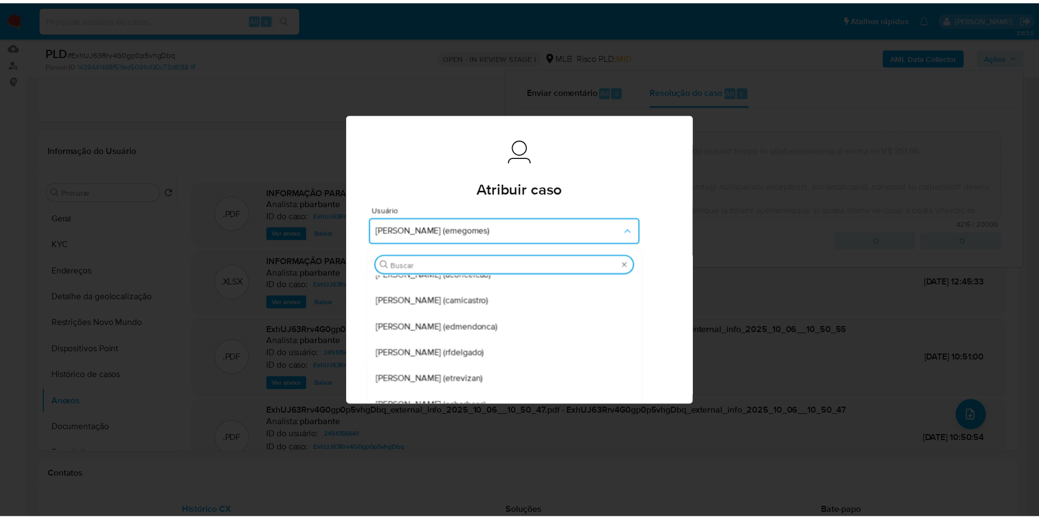
scroll to position [180, 0]
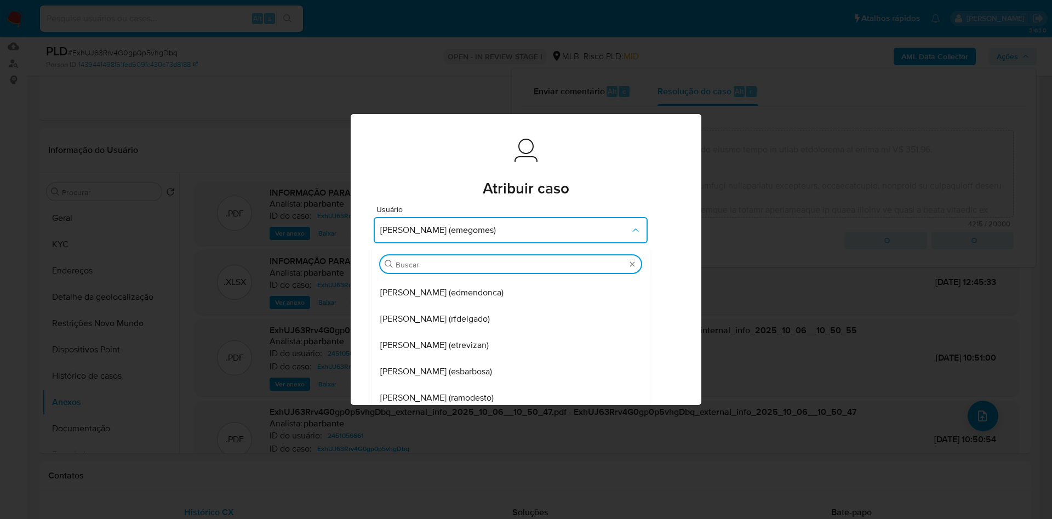
click at [678, 325] on form "Usuário Jose Emerson Gomes Pereira (emegomes) Buscar Jose Emerson Gomes Pereira…" at bounding box center [526, 269] width 305 height 128
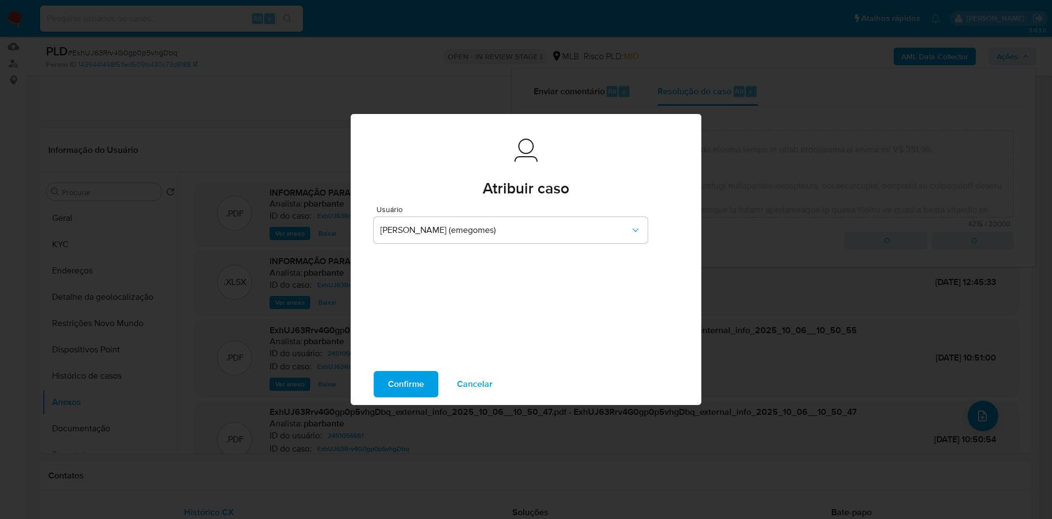
click at [389, 392] on span "Confirme" at bounding box center [406, 384] width 36 height 24
type textarea "Loremipsumd si Ametcon ADIPI ELITSEDDOEIU T INCIDIDU UTLA, ETDO 89748928064818,…"
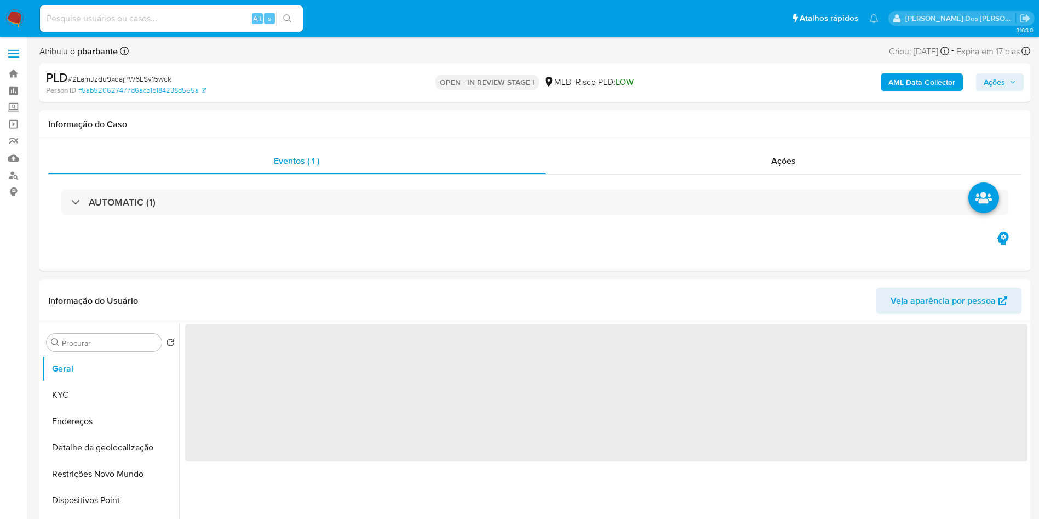
click at [1002, 82] on span "Ações" at bounding box center [994, 82] width 21 height 18
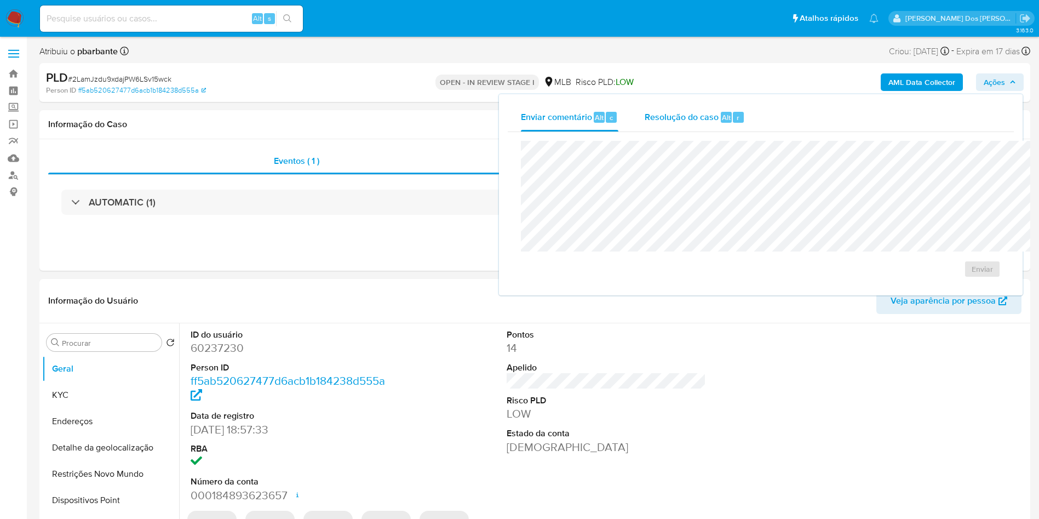
click at [645, 122] on span "Resolução do caso" at bounding box center [682, 117] width 74 height 13
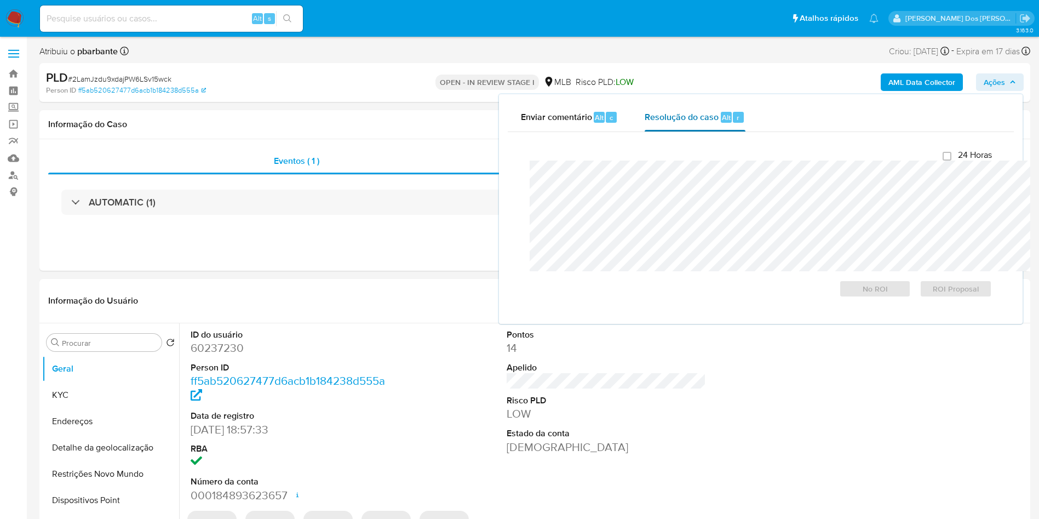
select select "10"
click at [508, 132] on div "Fechamento do caso 24 Horas No ROI ROI Proposal" at bounding box center [761, 223] width 506 height 183
click at [521, 128] on div "Enviar comentário Alt c" at bounding box center [569, 117] width 97 height 28
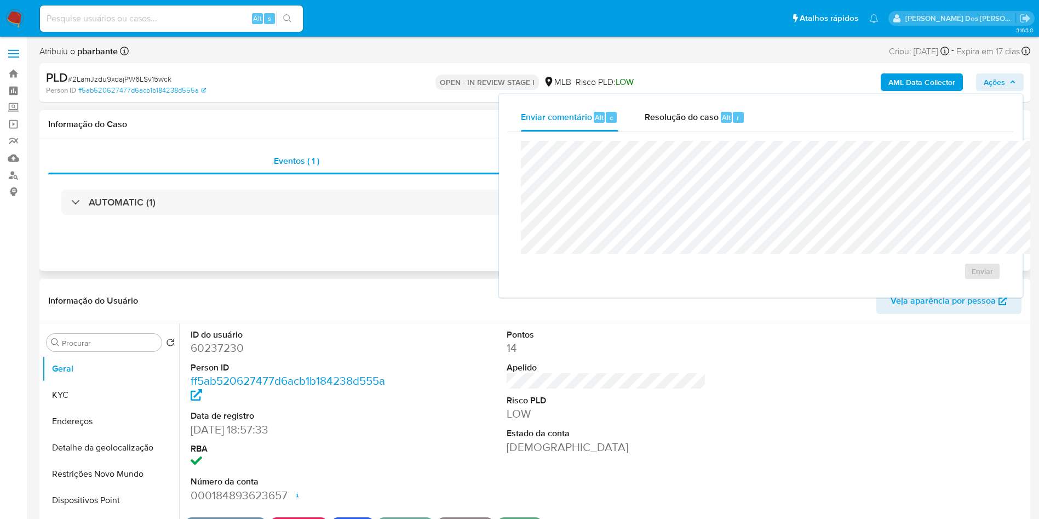
click at [302, 237] on div "Eventos ( 1 ) Ações AUTOMATIC (1)" at bounding box center [534, 204] width 991 height 131
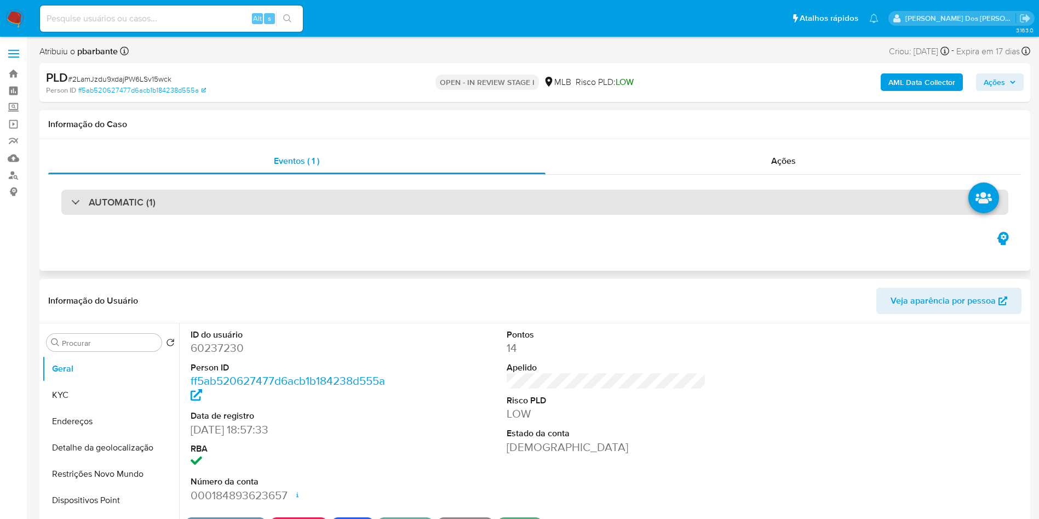
click at [238, 203] on div "AUTOMATIC (1)" at bounding box center [534, 202] width 947 height 25
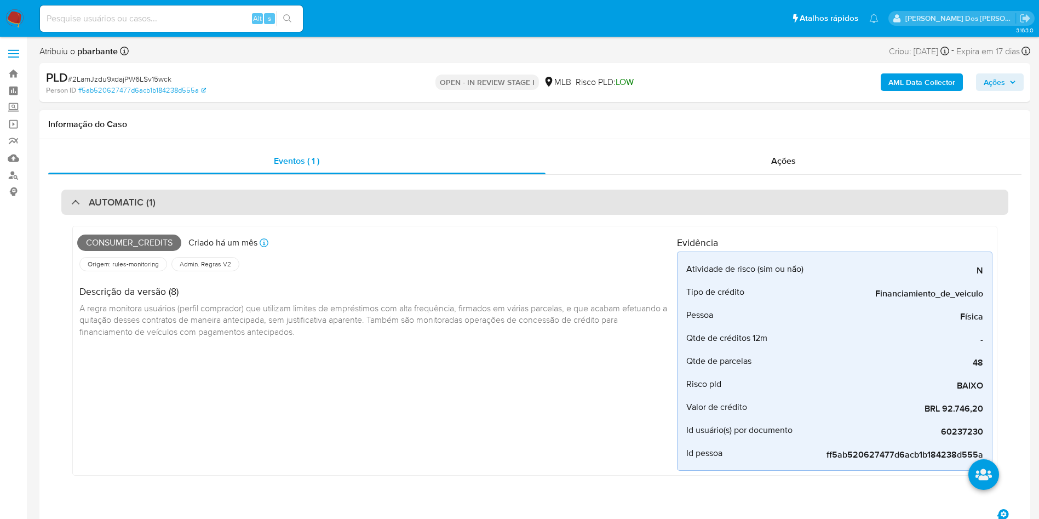
click at [249, 196] on div "AUTOMATIC (1)" at bounding box center [534, 202] width 947 height 25
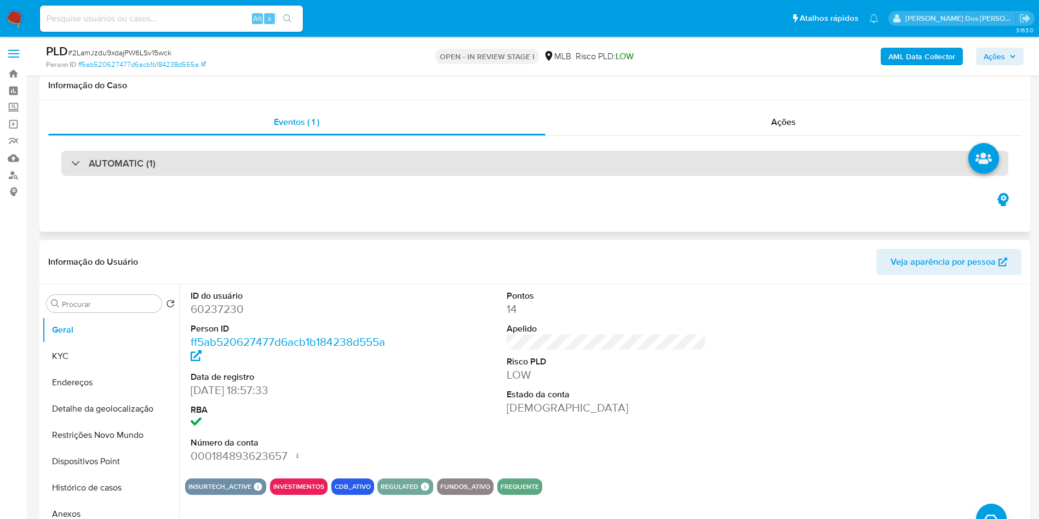
scroll to position [145, 0]
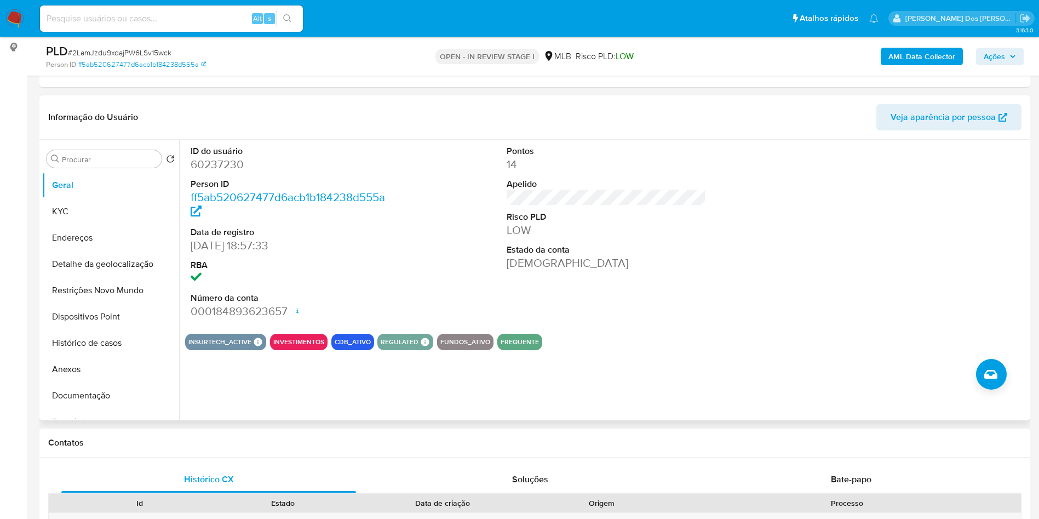
click at [220, 172] on dd "60237230" at bounding box center [291, 164] width 200 height 15
copy dd "60237230"
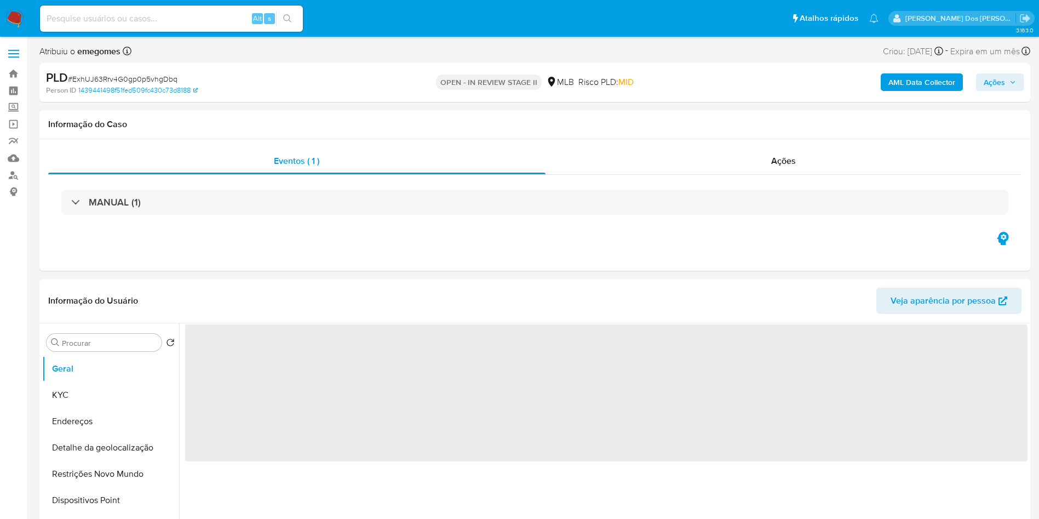
select select "10"
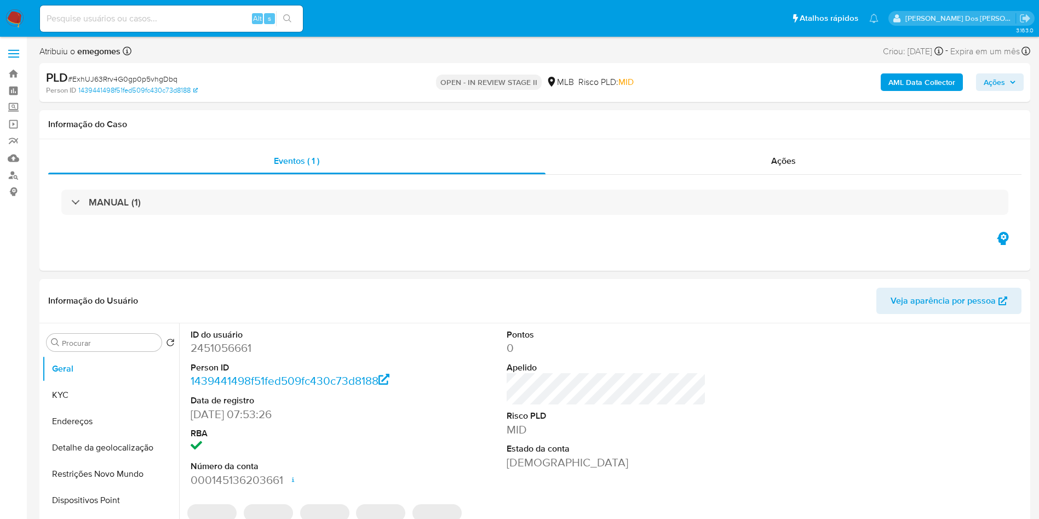
click at [125, 76] on span "# ExhUJ63Rrv4G0gp0p5vhgDbq" at bounding box center [123, 78] width 110 height 11
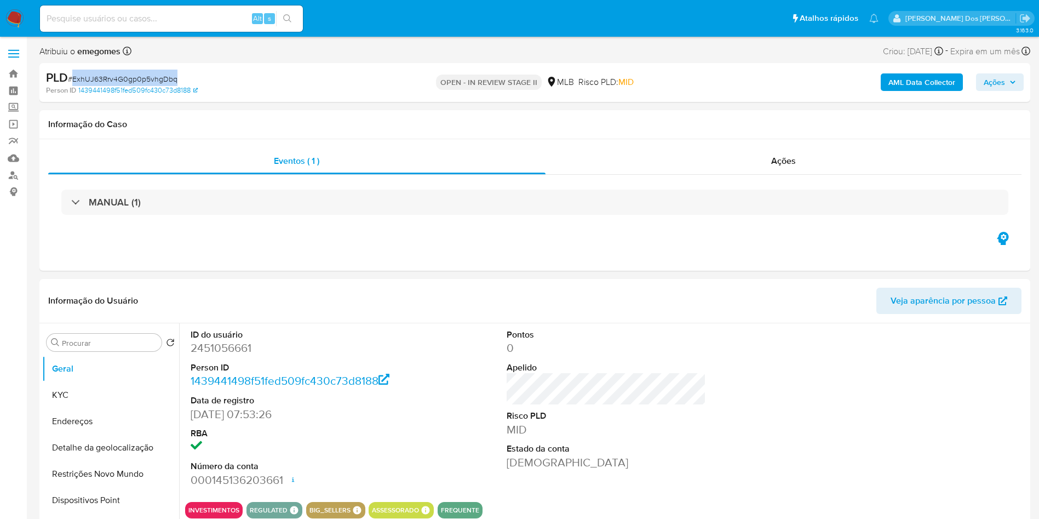
copy span "ExhUJ63Rrv4G0gp0p5vhgDbq"
click at [984, 79] on span "Ações" at bounding box center [994, 82] width 21 height 18
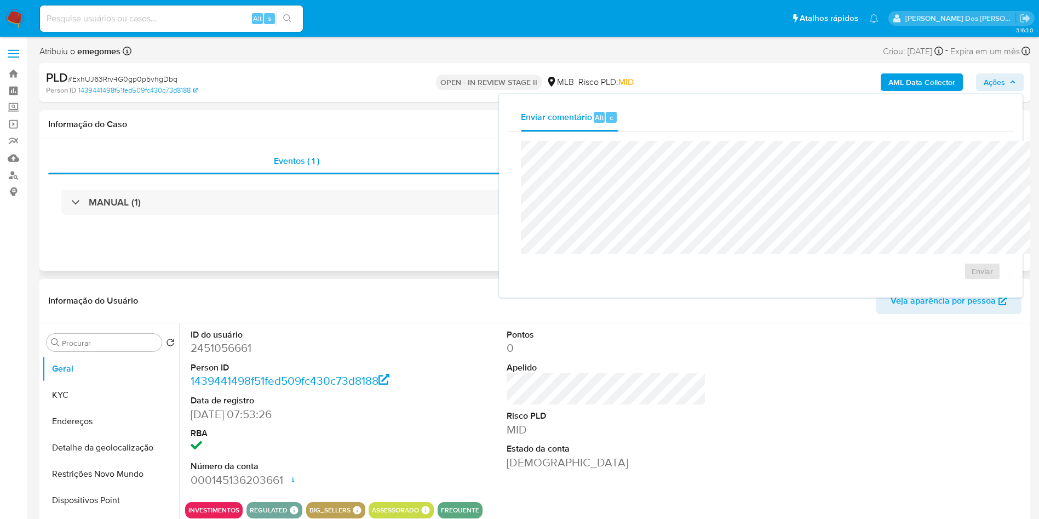
click at [272, 118] on div "Informação do Caso" at bounding box center [534, 124] width 991 height 29
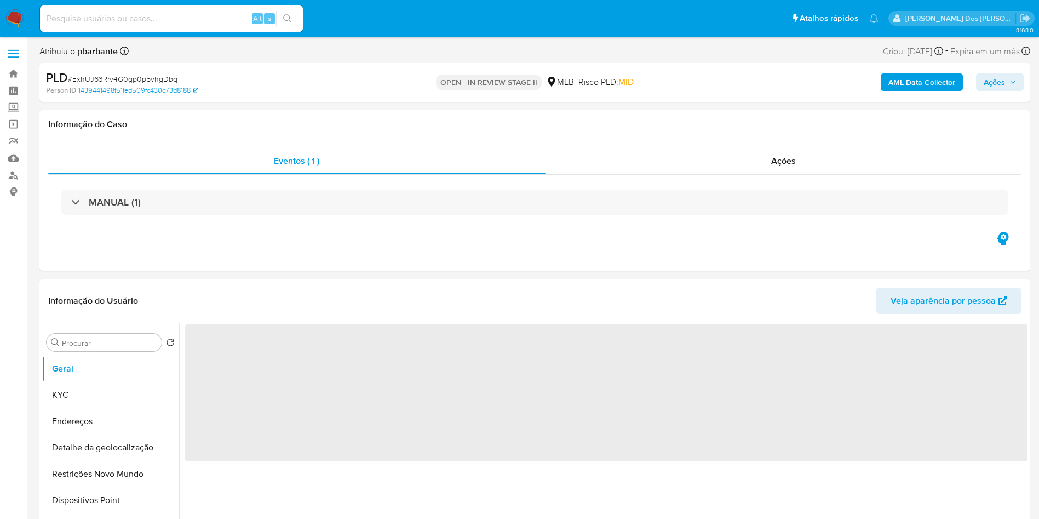
click at [996, 83] on span "Ações" at bounding box center [994, 82] width 21 height 18
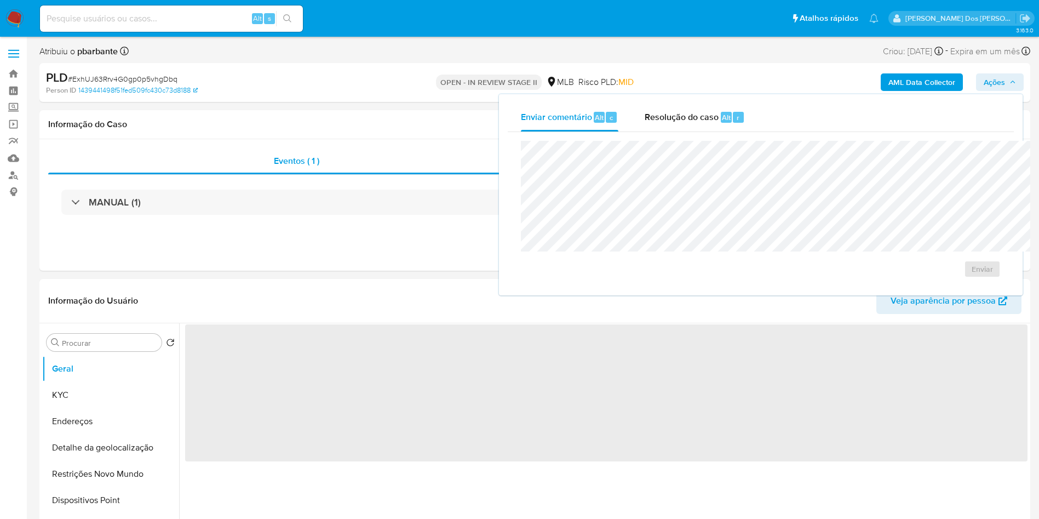
select select "10"
click at [733, 115] on div "r" at bounding box center [738, 117] width 11 height 11
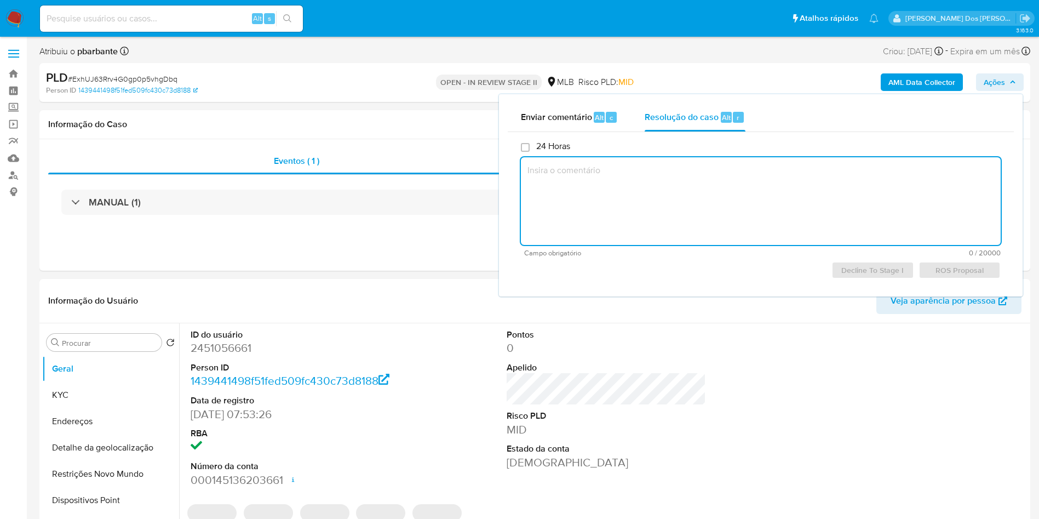
paste textarea "Informações do Cliente MATOS AGENCIAMENTO E SERVICOS LTDA, CNPJ 57599421000106,…"
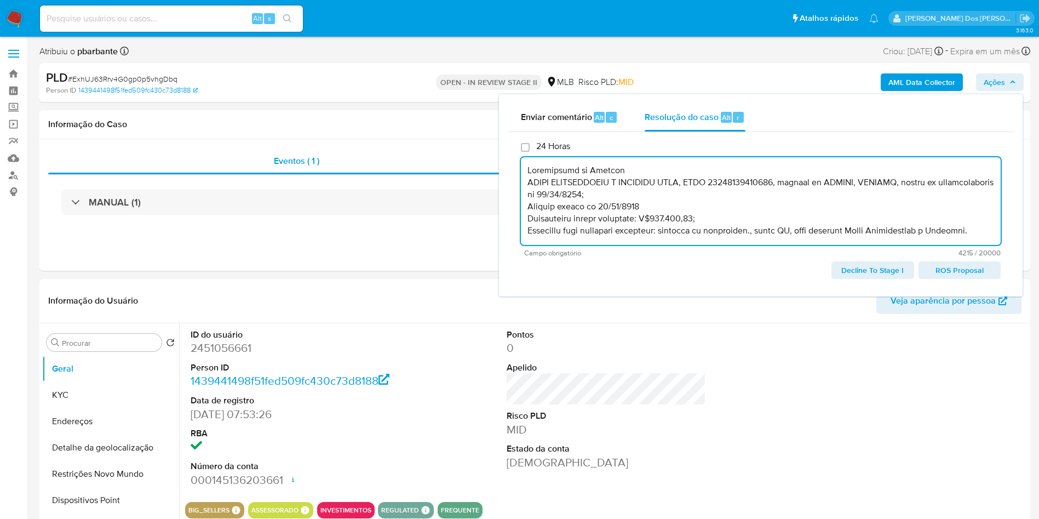
scroll to position [945, 0]
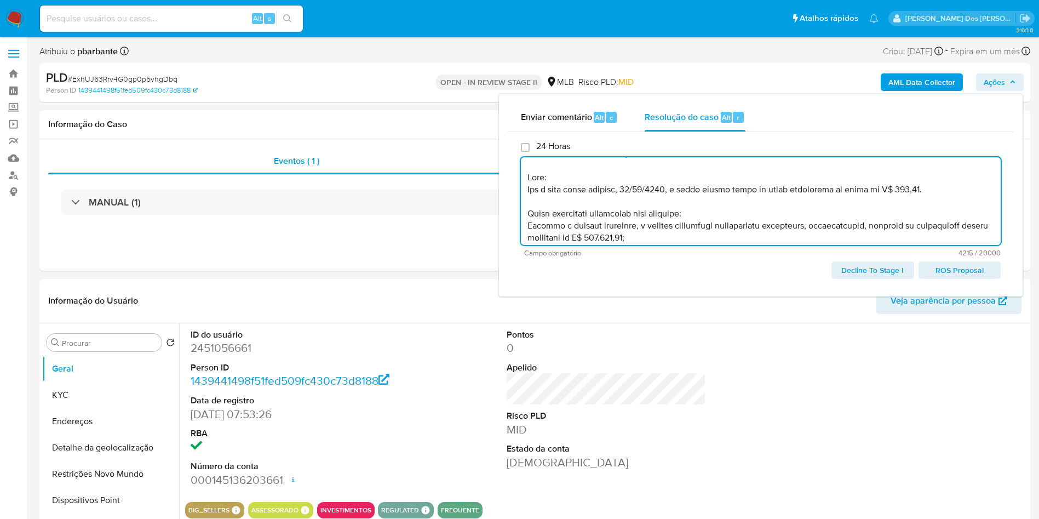
click at [949, 278] on span "ROS Proposal" at bounding box center [959, 269] width 67 height 15
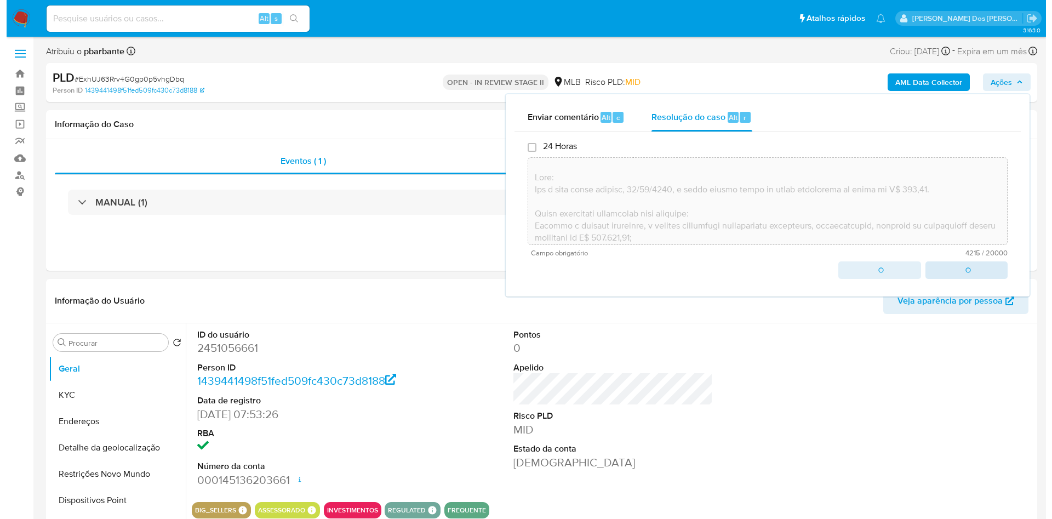
scroll to position [957, 0]
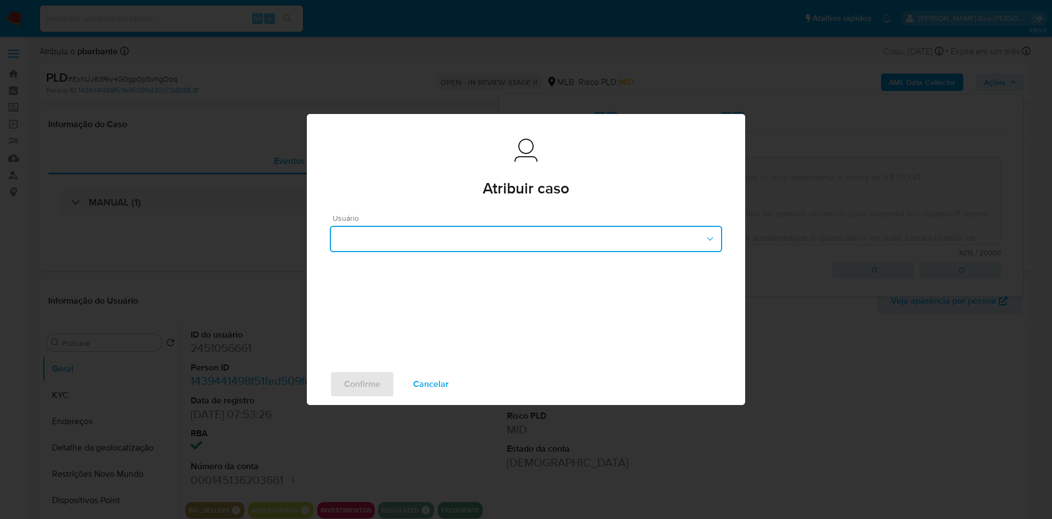
click at [664, 237] on button "button" at bounding box center [526, 239] width 392 height 26
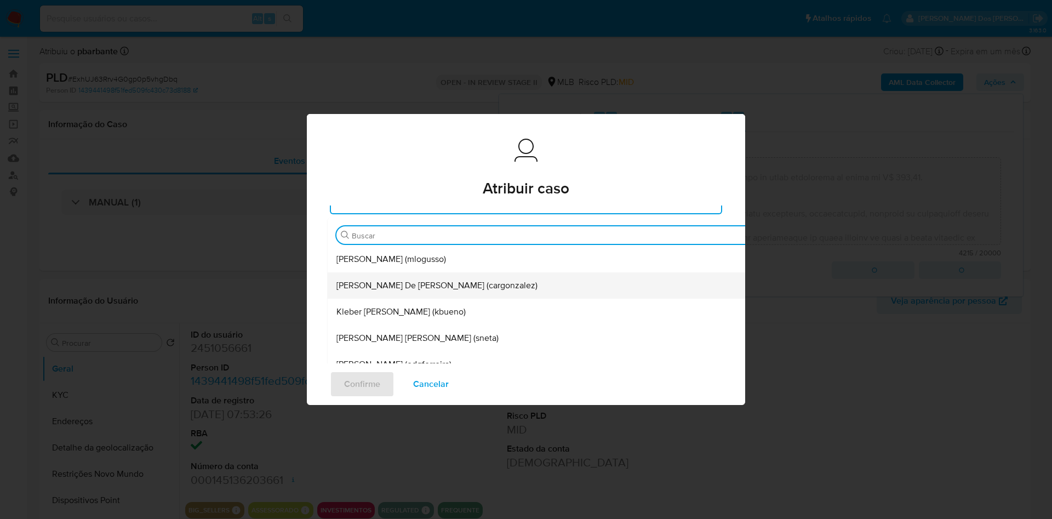
scroll to position [37, 0]
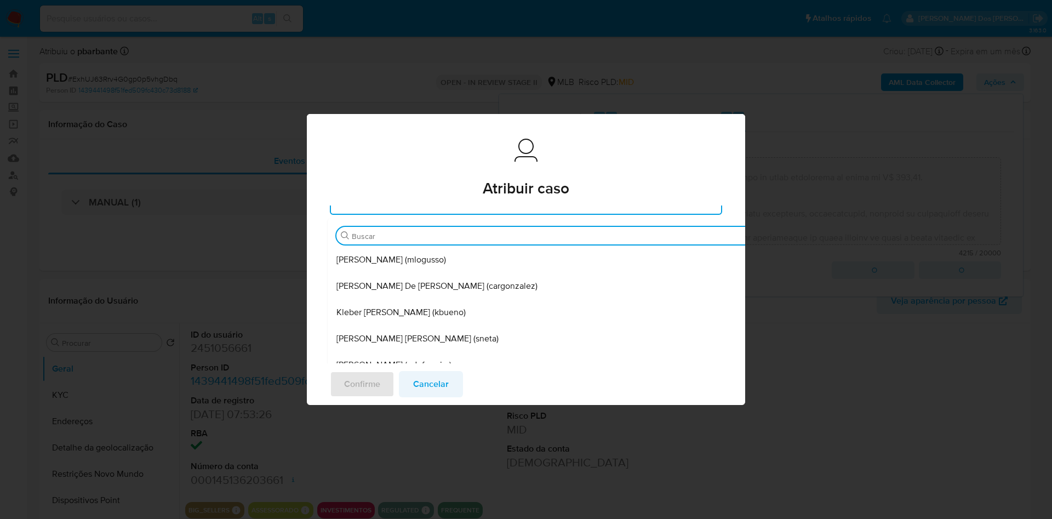
click at [413, 392] on span "Cancelar" at bounding box center [431, 384] width 36 height 24
type textarea "Informações do Cliente MATOS AGENCIAMENTO E SERVICOS LTDA, CNPJ 57599421000106,…"
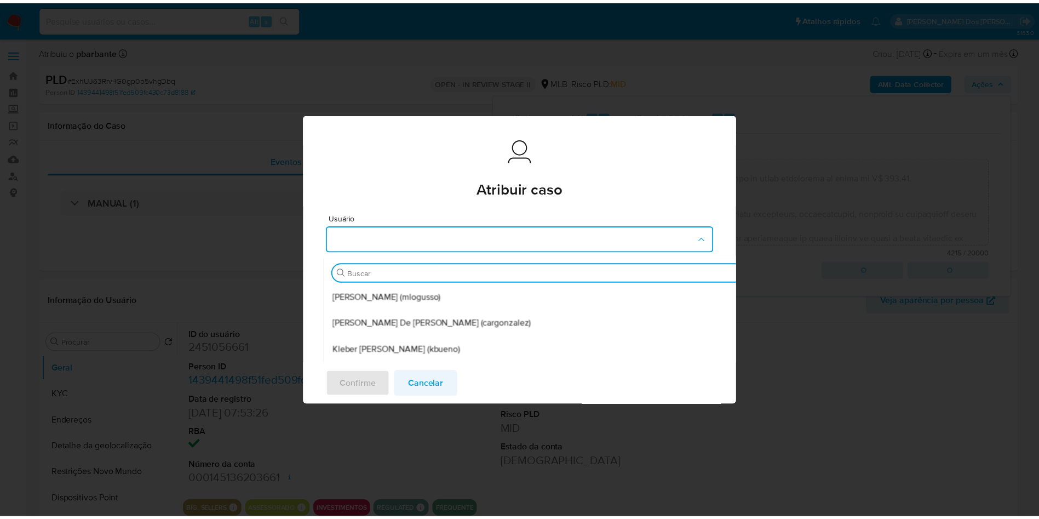
scroll to position [952, 0]
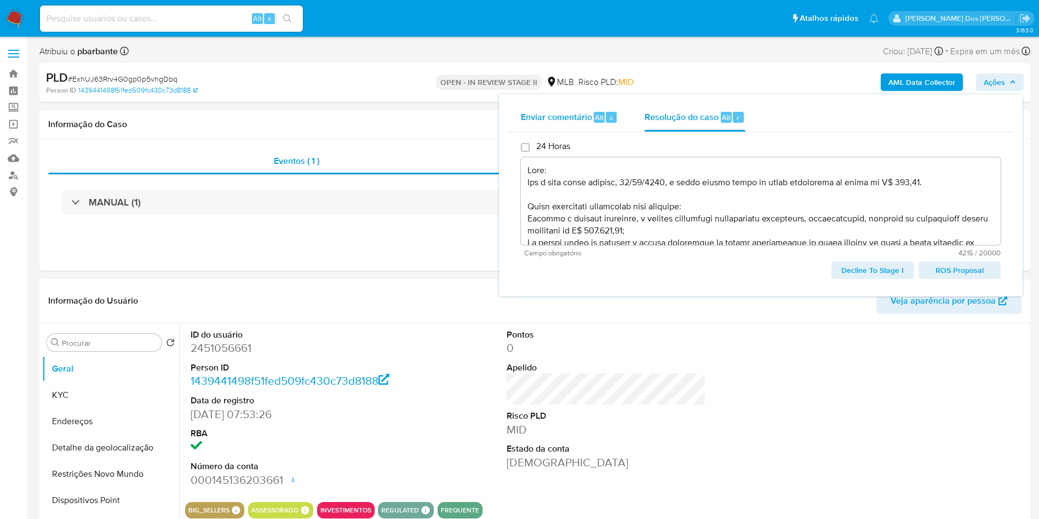
click at [521, 124] on div "Enviar comentário Alt c" at bounding box center [569, 117] width 97 height 28
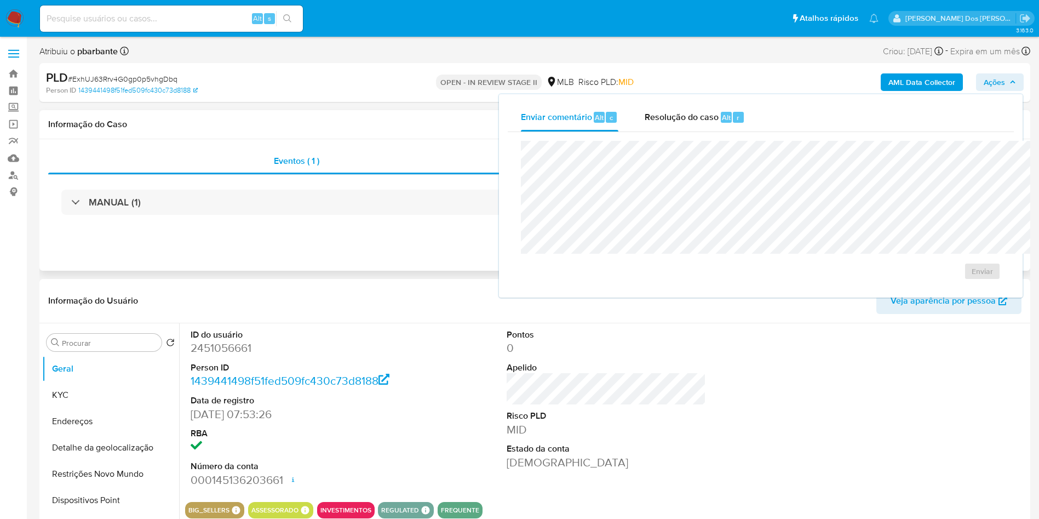
click at [401, 118] on div "Informação do Caso" at bounding box center [534, 124] width 991 height 29
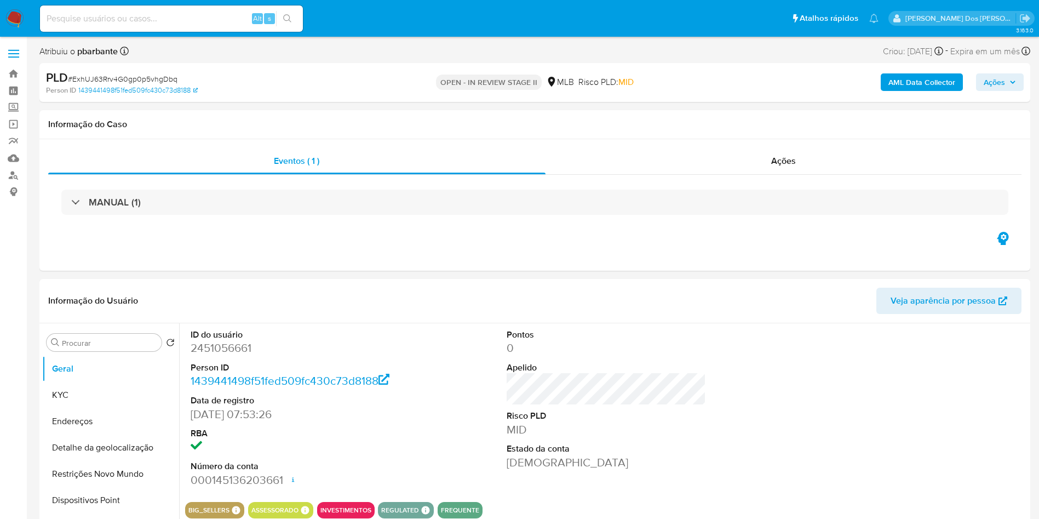
click at [1010, 85] on icon "button" at bounding box center [1012, 82] width 7 height 7
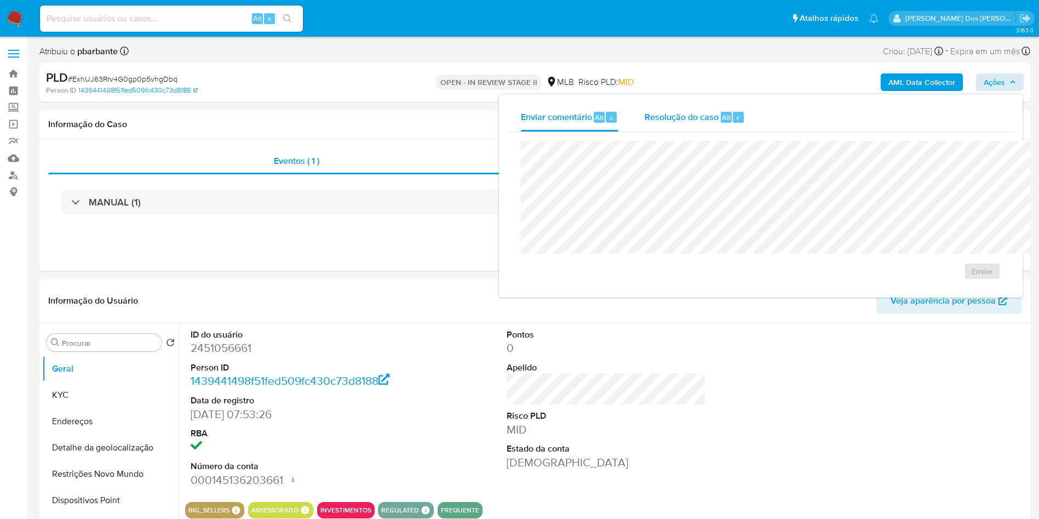
click at [645, 113] on span "Resolução do caso" at bounding box center [682, 117] width 74 height 13
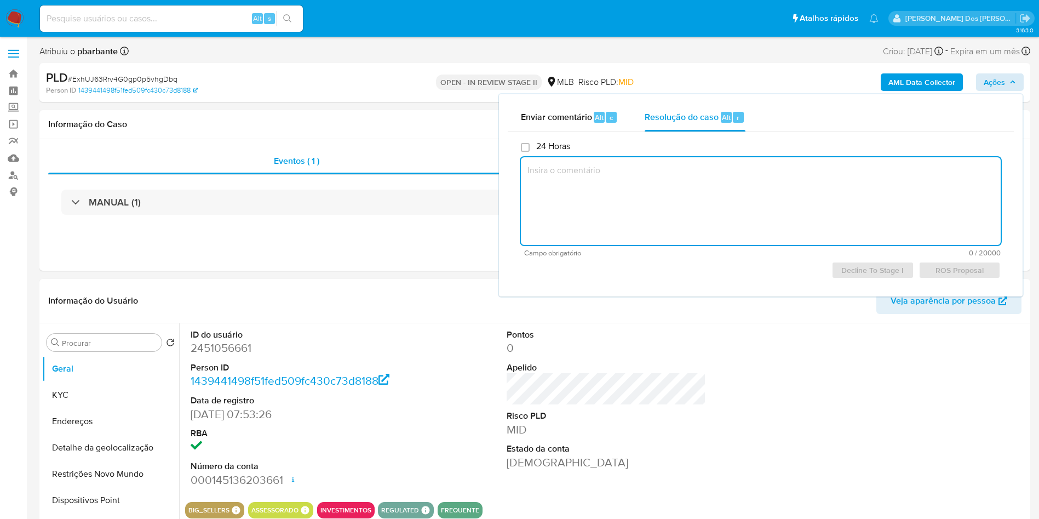
click at [587, 177] on textarea at bounding box center [761, 201] width 480 height 88
paste textarea "Informações do Cliente MATOS AGENCIAMENTO E SERVICOS LTDA, CNPJ 57599421000106,…"
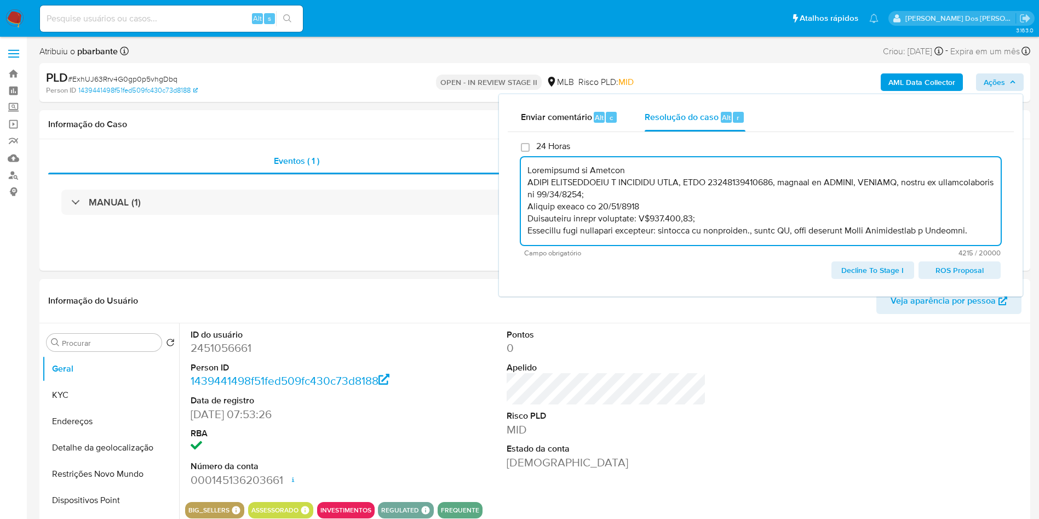
scroll to position [945, 0]
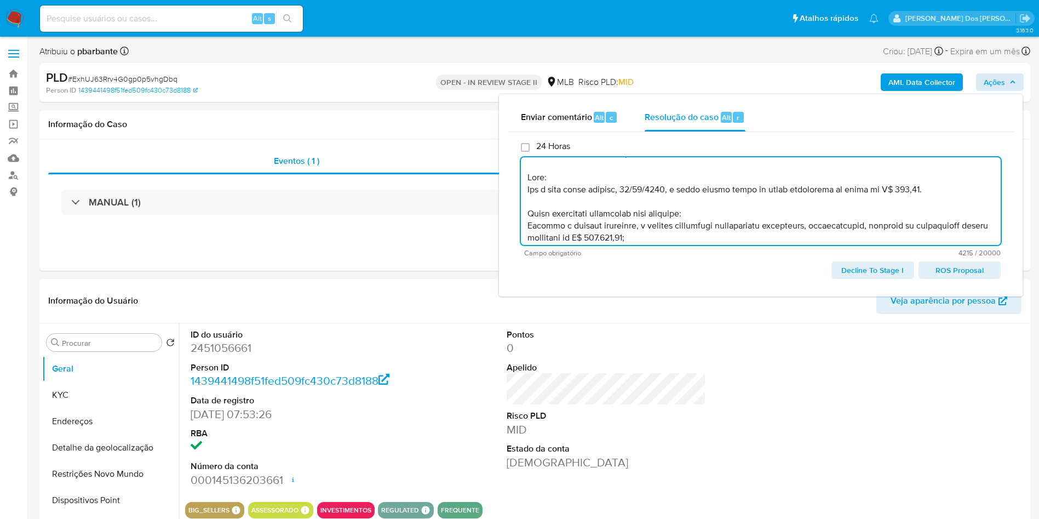
click at [954, 278] on span "ROS Proposal" at bounding box center [959, 269] width 67 height 15
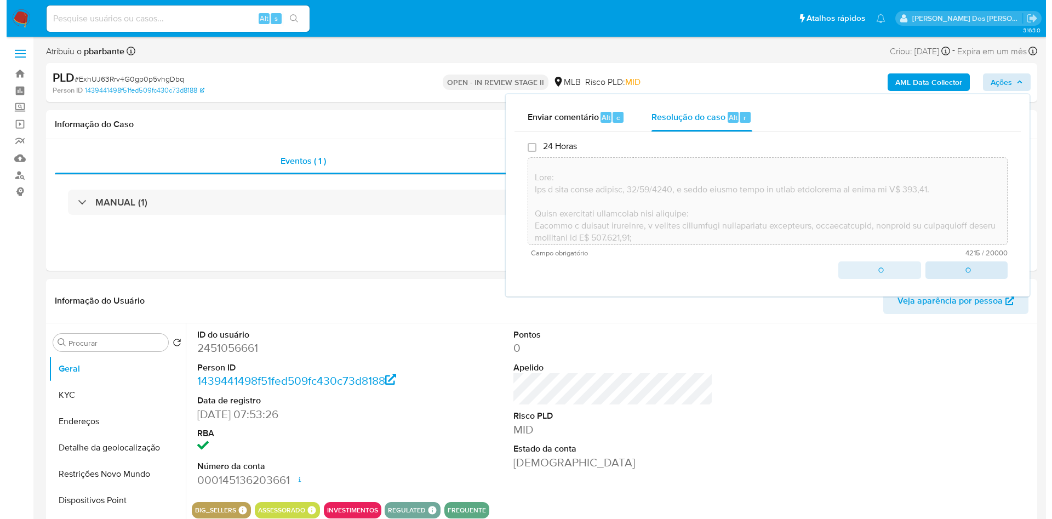
scroll to position [957, 0]
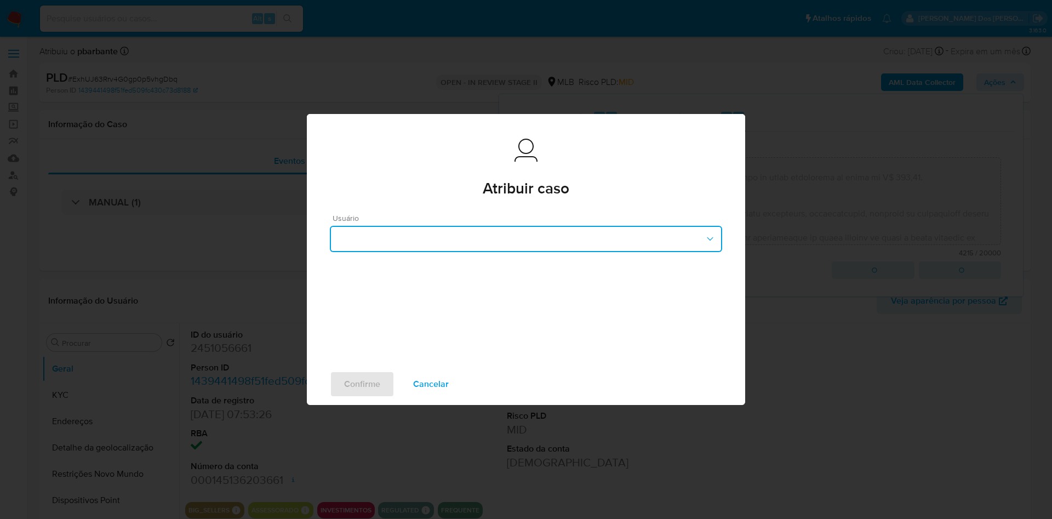
click at [475, 226] on button "button" at bounding box center [526, 239] width 392 height 26
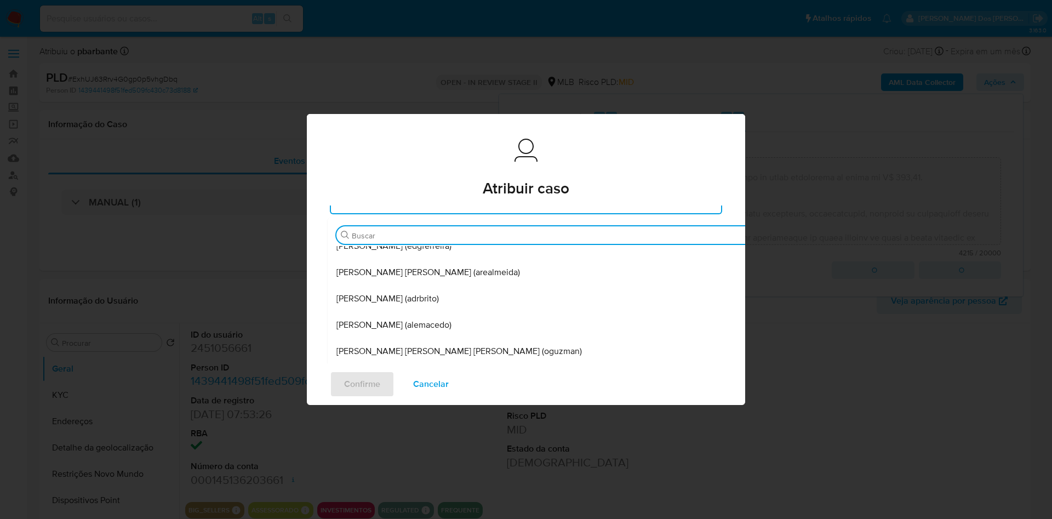
scroll to position [117, 0]
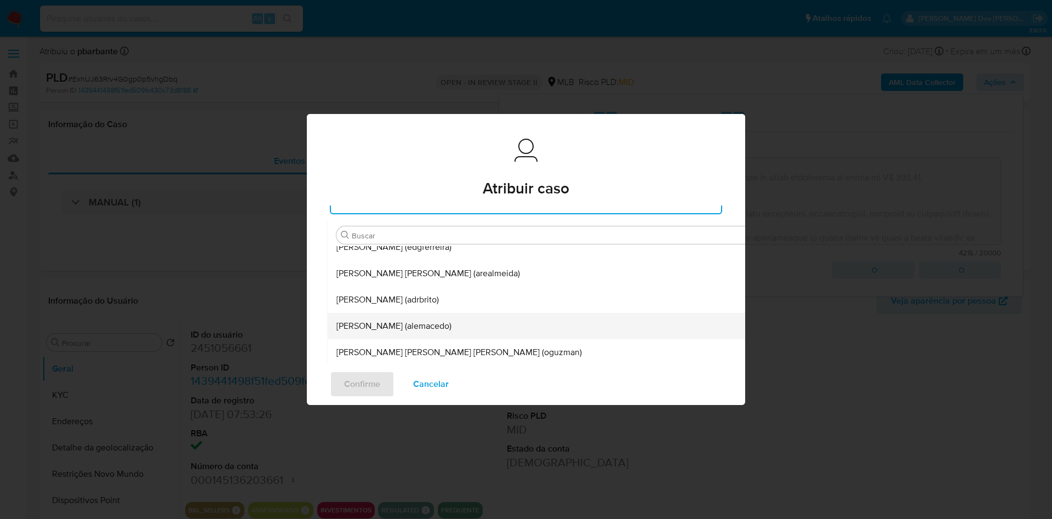
click at [427, 320] on span "Alexandra Macedo Da Silva (alemacedo)" at bounding box center [393, 325] width 115 height 11
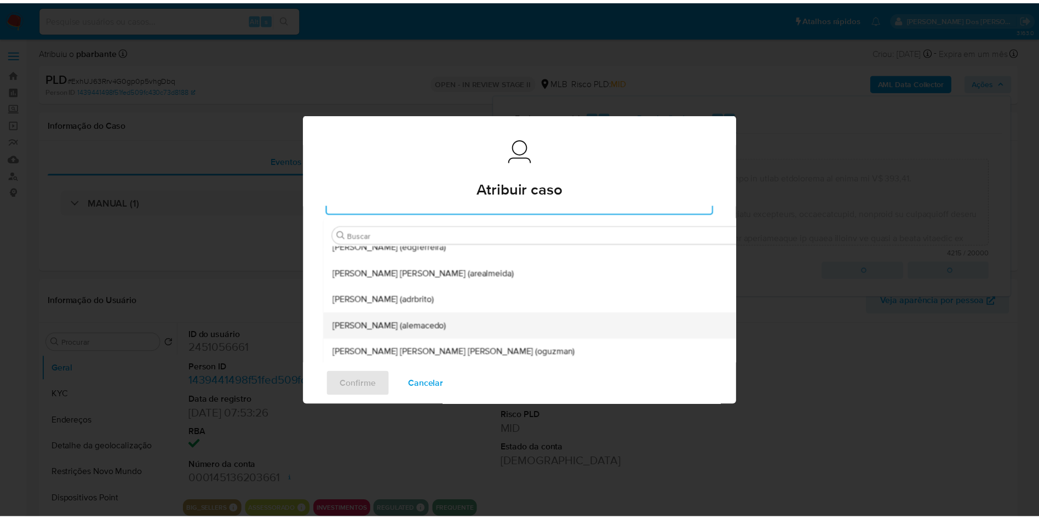
scroll to position [9, 0]
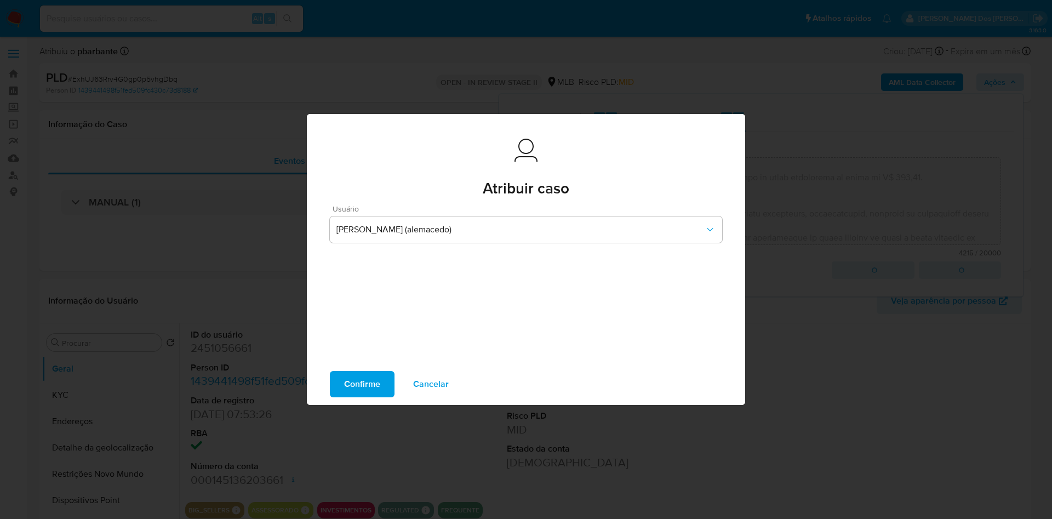
click at [344, 396] on span "Confirme" at bounding box center [362, 384] width 36 height 24
type textarea "Informações do Cliente MATOS AGENCIAMENTO E SERVICOS LTDA, CNPJ 57599421000106,…"
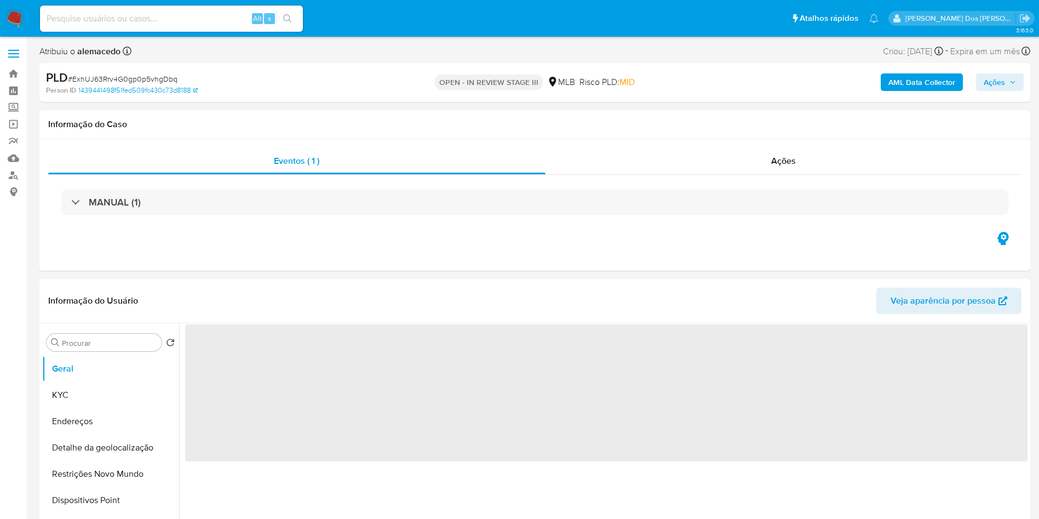
select select "10"
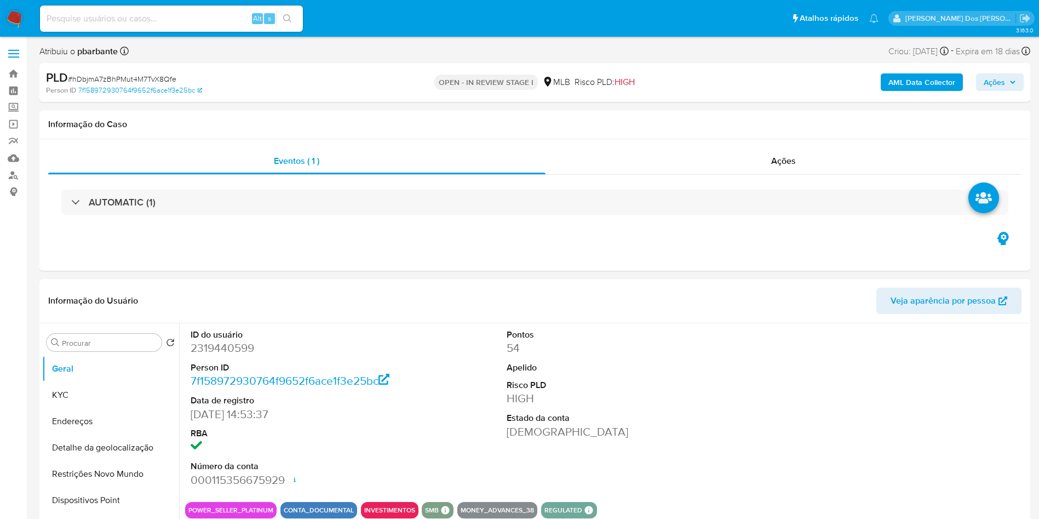
select select "10"
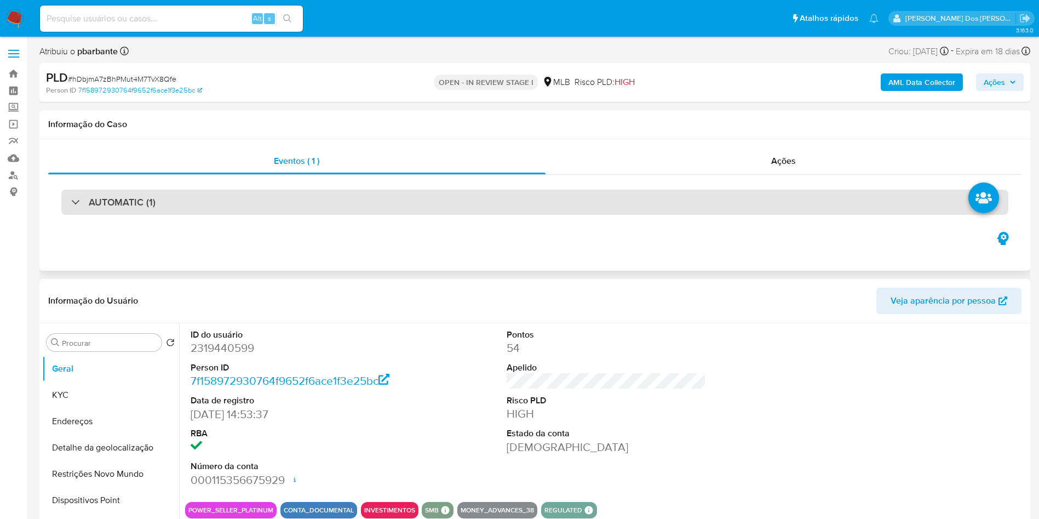
drag, startPoint x: 197, startPoint y: 185, endPoint x: 194, endPoint y: 203, distance: 18.2
click at [194, 203] on div "AUTOMATIC (1)" at bounding box center [534, 202] width 973 height 55
click at [194, 203] on div "AUTOMATIC (1)" at bounding box center [534, 202] width 947 height 25
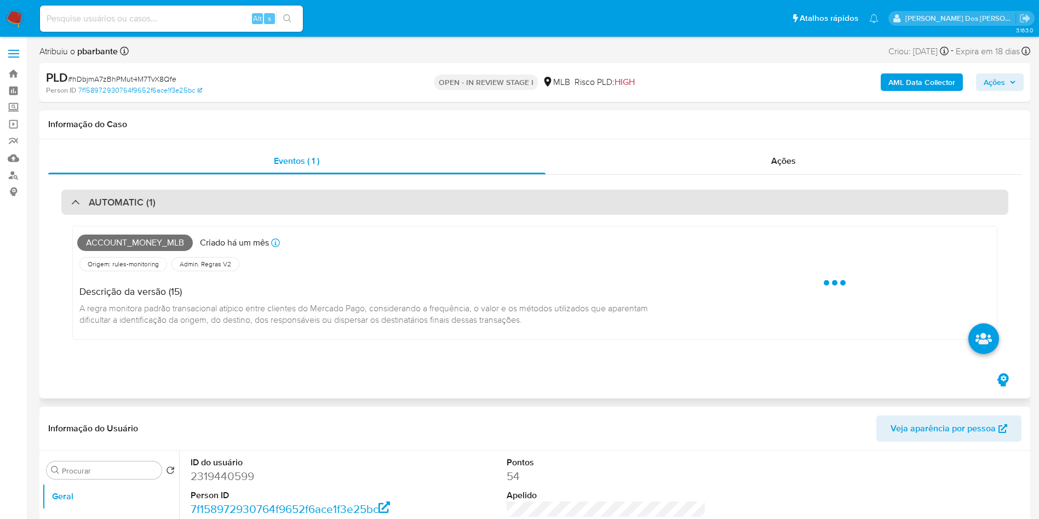
click at [194, 203] on div "AUTOMATIC (1)" at bounding box center [534, 202] width 947 height 25
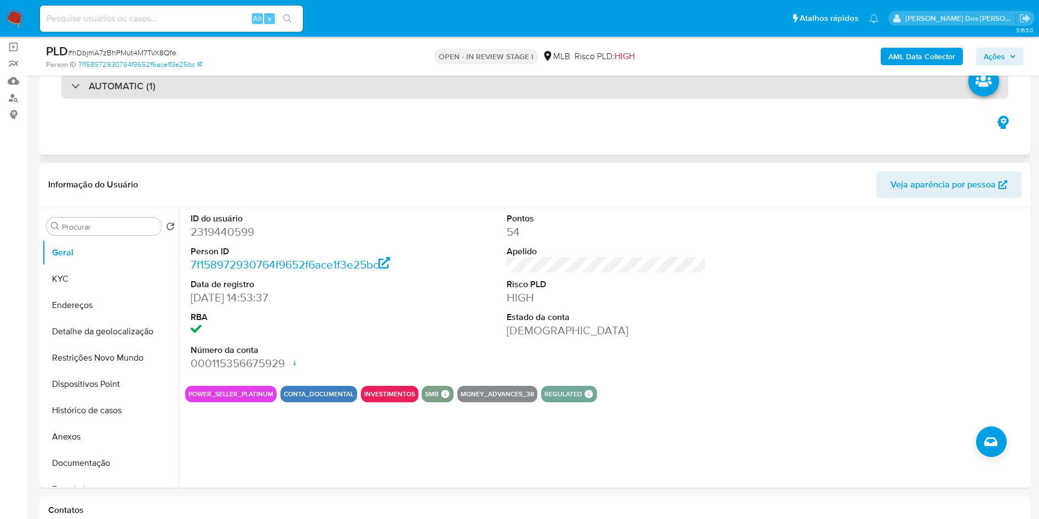
scroll to position [82, 0]
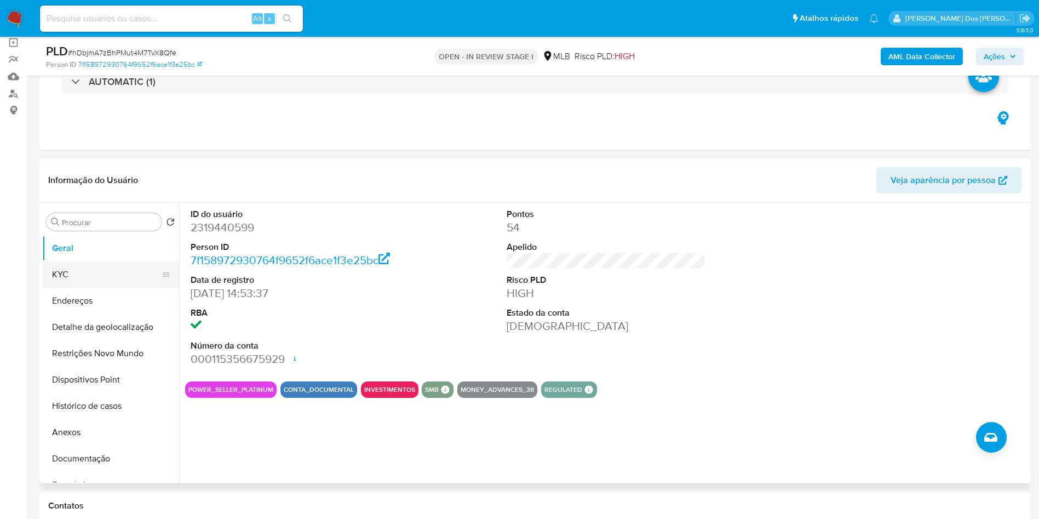
click at [102, 288] on button "KYC" at bounding box center [106, 274] width 128 height 26
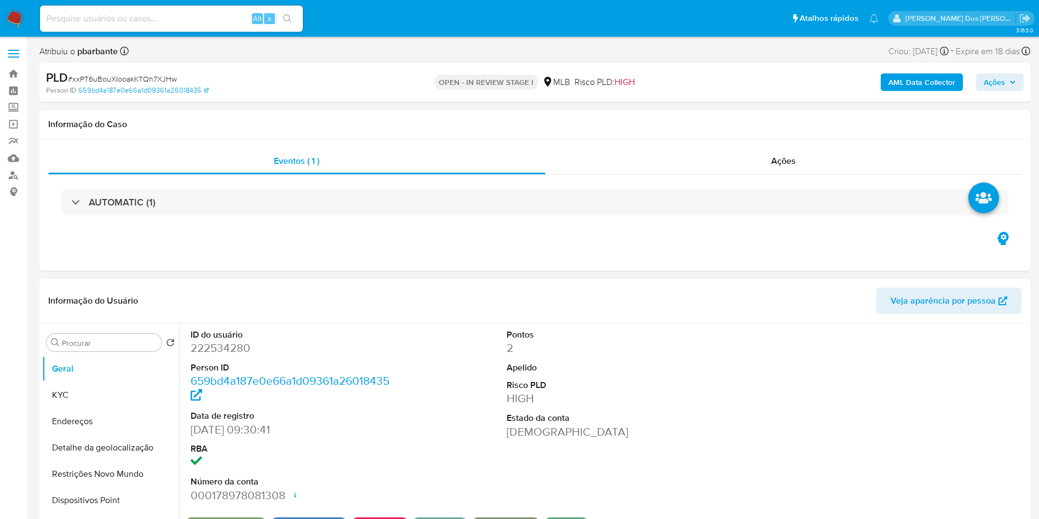
select select "10"
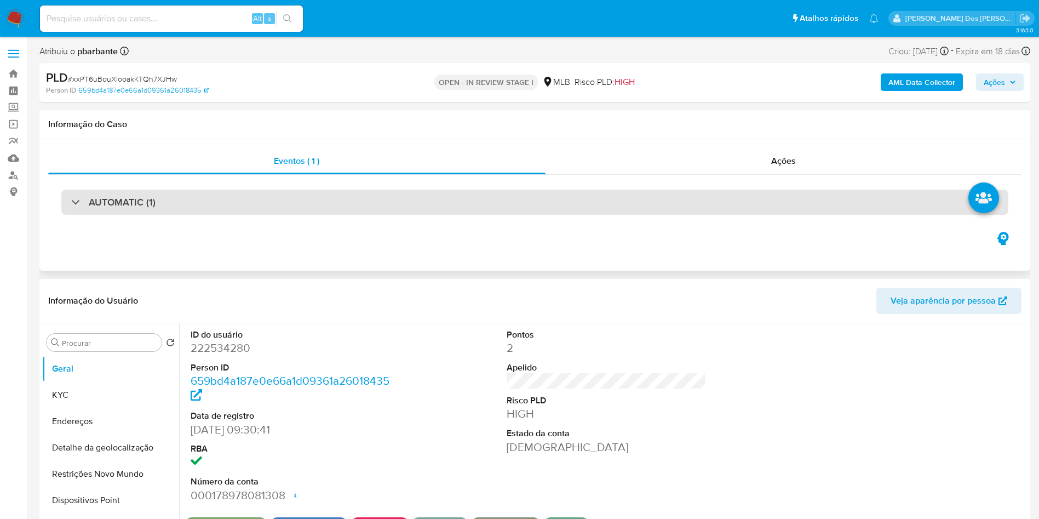
click at [243, 194] on div "AUTOMATIC (1)" at bounding box center [534, 202] width 947 height 25
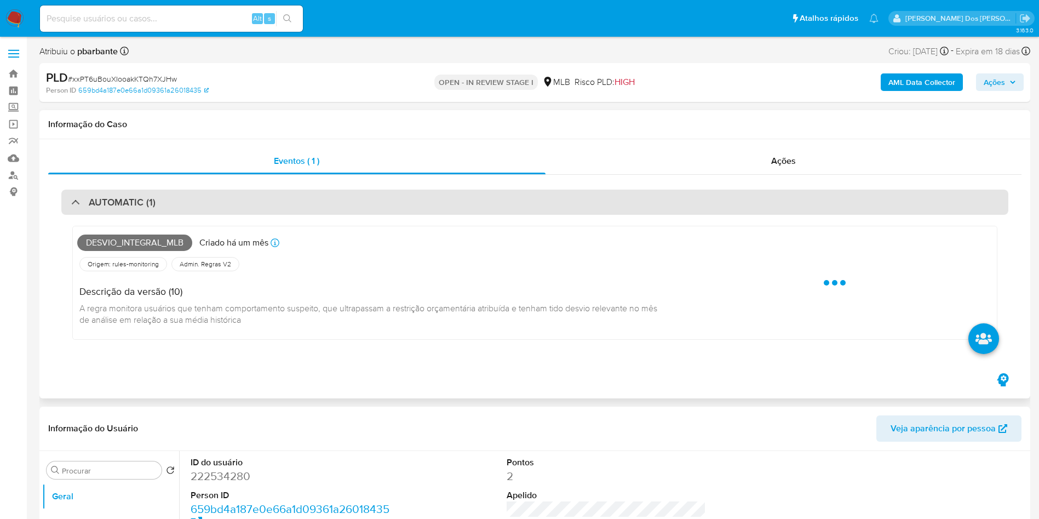
click at [243, 194] on div "AUTOMATIC (1)" at bounding box center [534, 202] width 947 height 25
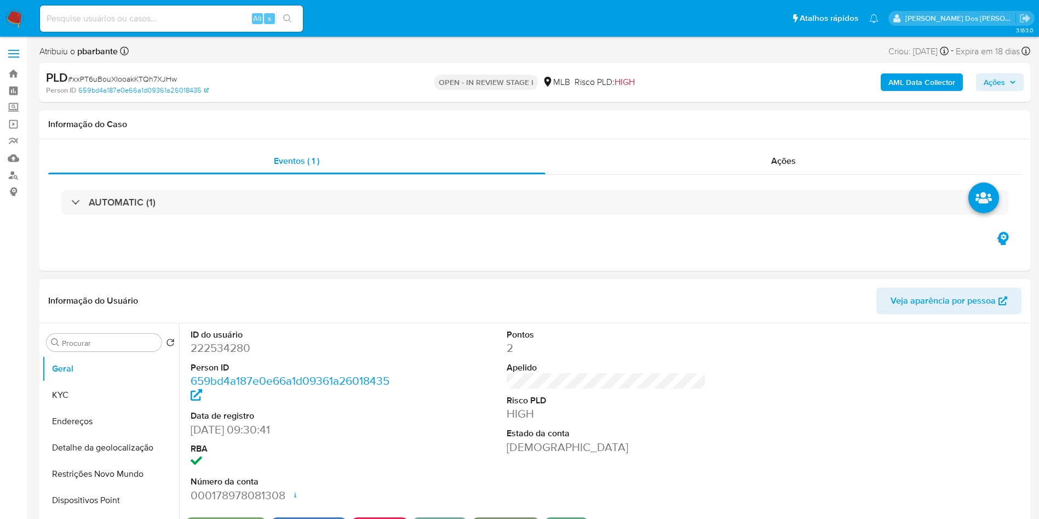
click at [217, 355] on dd "222534280" at bounding box center [291, 347] width 200 height 15
copy dd "222534280"
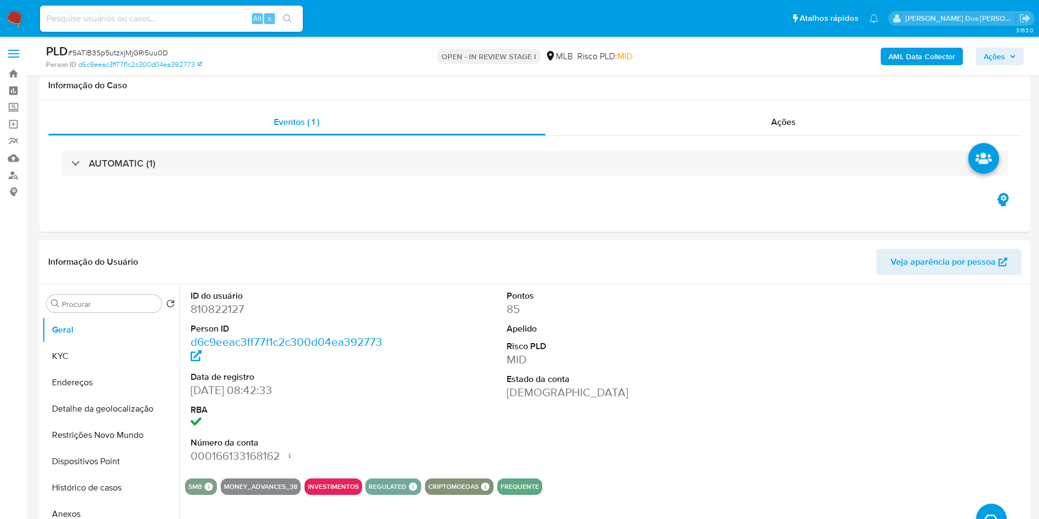
select select "10"
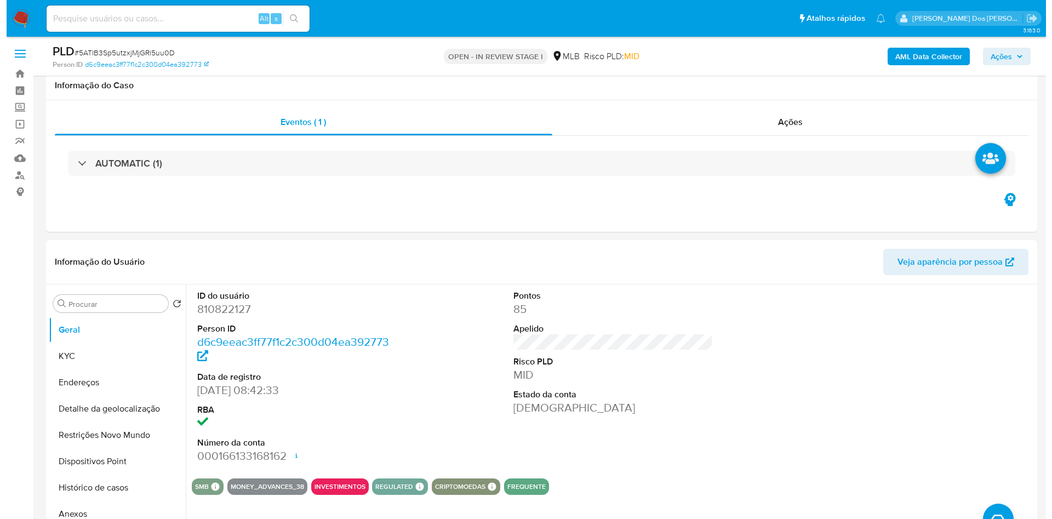
scroll to position [85, 0]
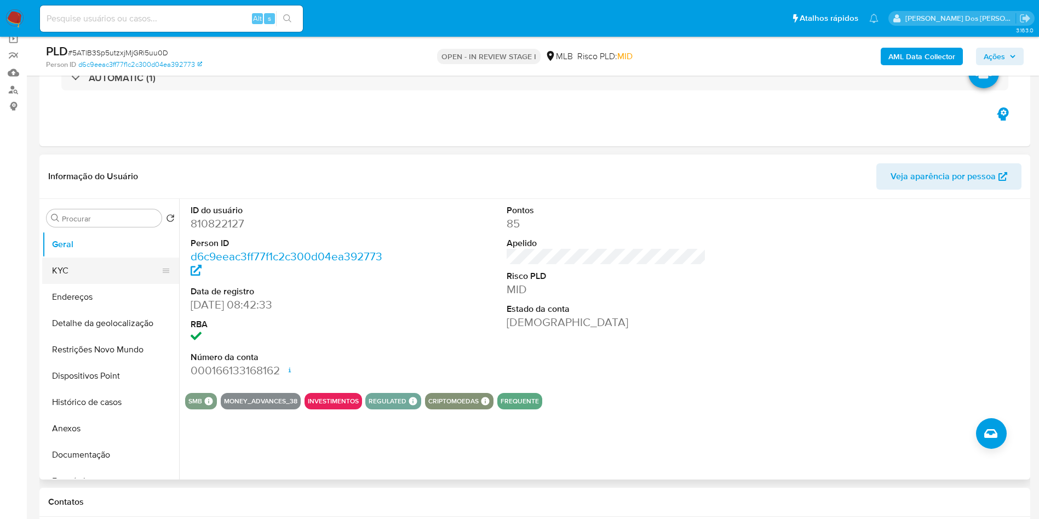
click at [114, 284] on button "KYC" at bounding box center [106, 270] width 128 height 26
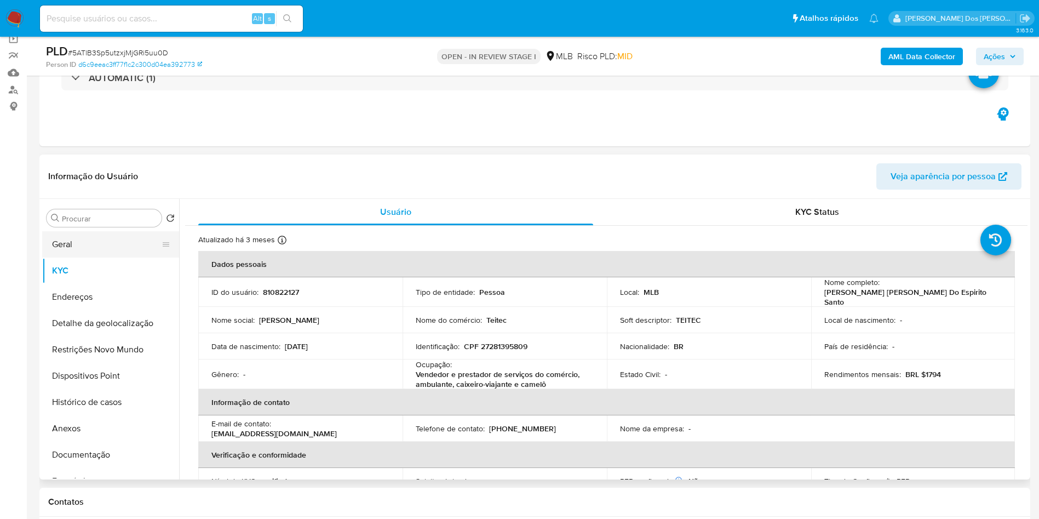
click at [133, 257] on button "Geral" at bounding box center [106, 244] width 128 height 26
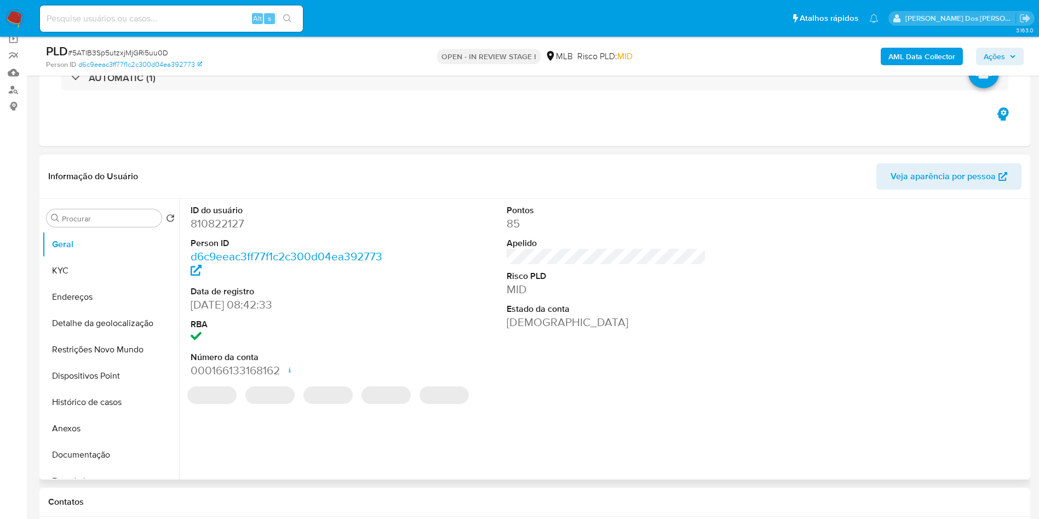
click at [234, 231] on dd "810822127" at bounding box center [291, 223] width 200 height 15
copy dd "810822127"
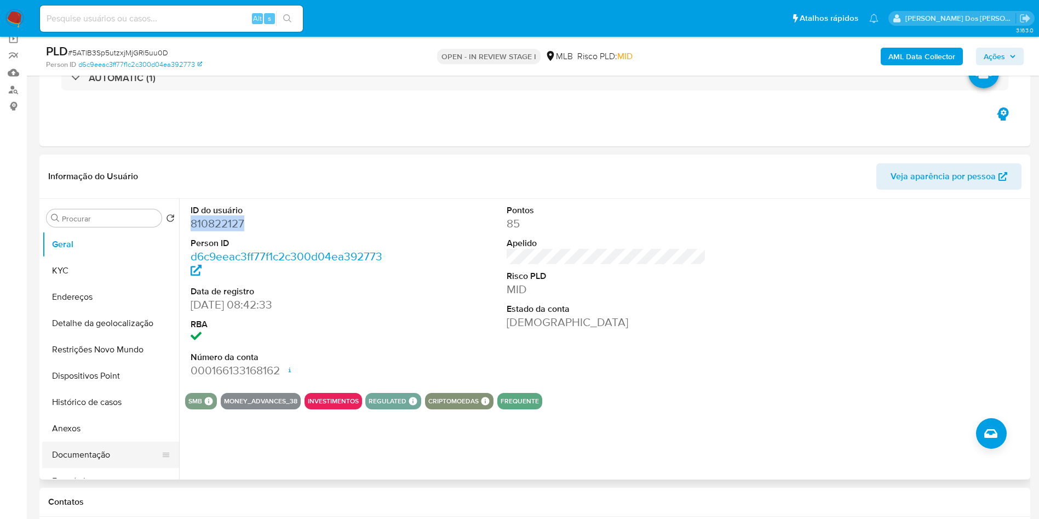
click at [74, 466] on button "Documentação" at bounding box center [106, 454] width 128 height 26
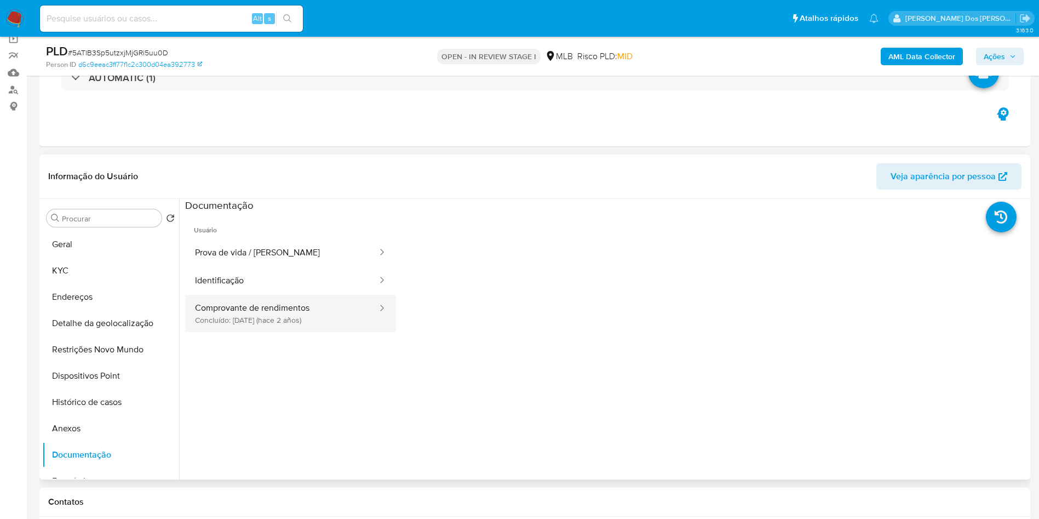
click at [262, 314] on button "Comprovante de rendimentos Concluído: 12/05/2023 (hace 2 años)" at bounding box center [281, 313] width 193 height 37
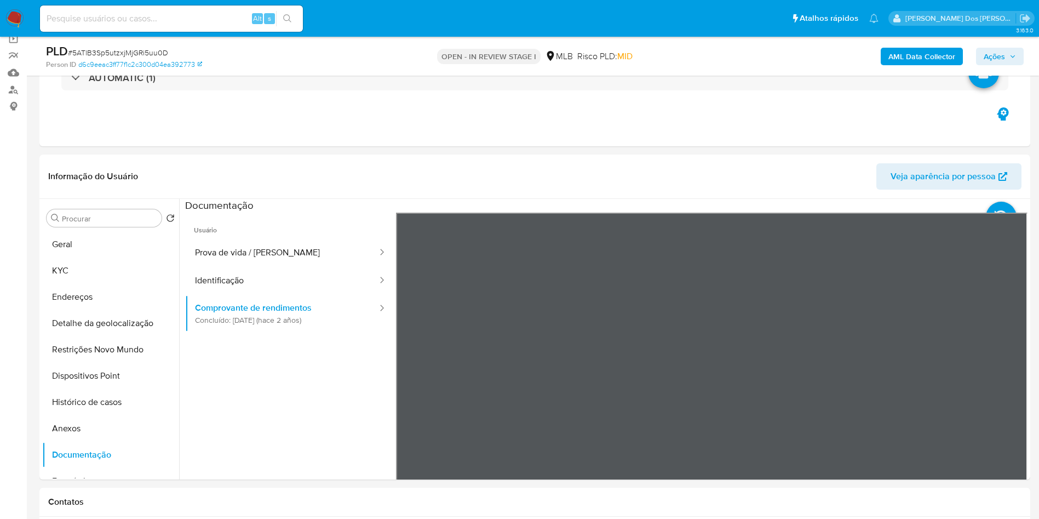
click at [908, 65] on b "AML Data Collector" at bounding box center [921, 57] width 67 height 18
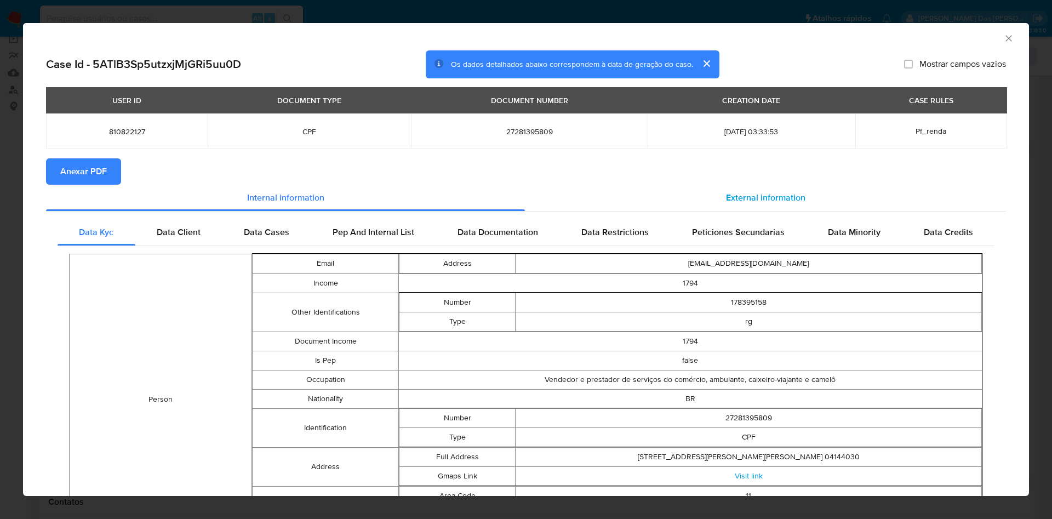
click at [803, 200] on div "External information" at bounding box center [765, 198] width 481 height 26
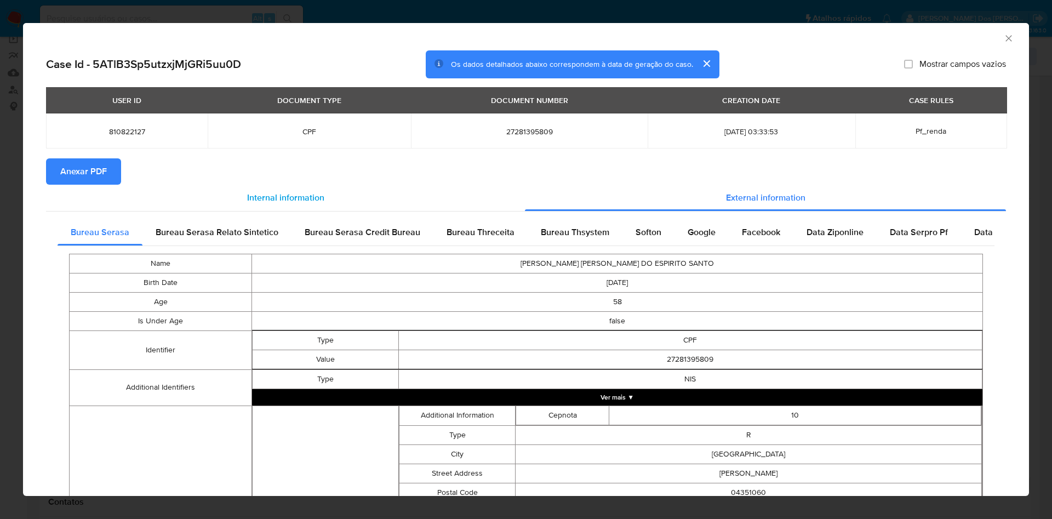
click at [65, 183] on span "Anexar PDF" at bounding box center [83, 171] width 47 height 24
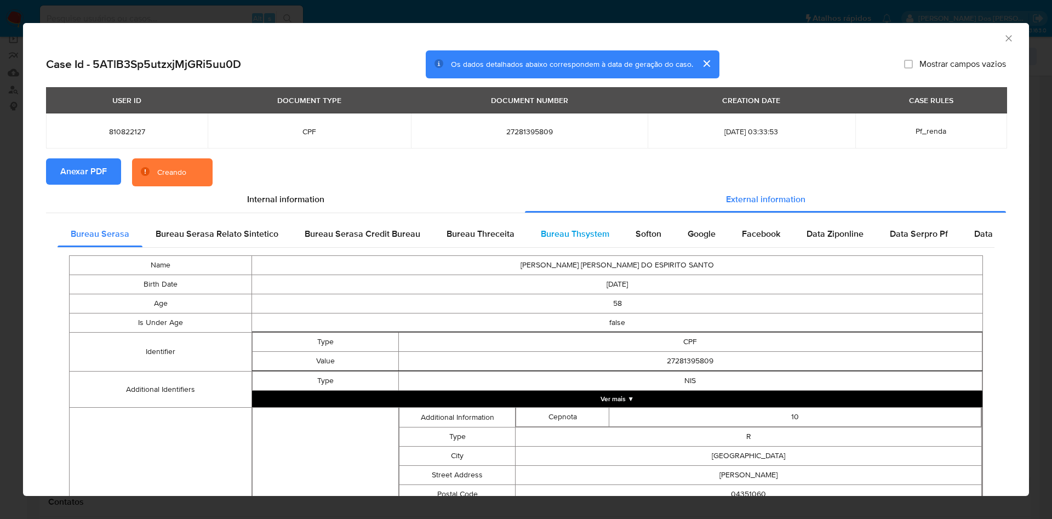
click at [587, 226] on div "Bureau Thsystem" at bounding box center [574, 234] width 95 height 26
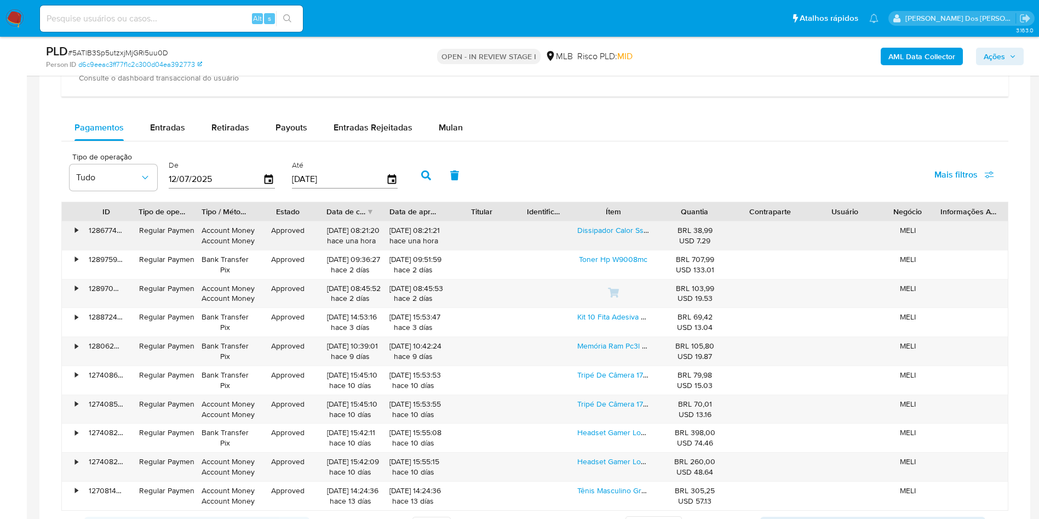
scroll to position [877, 0]
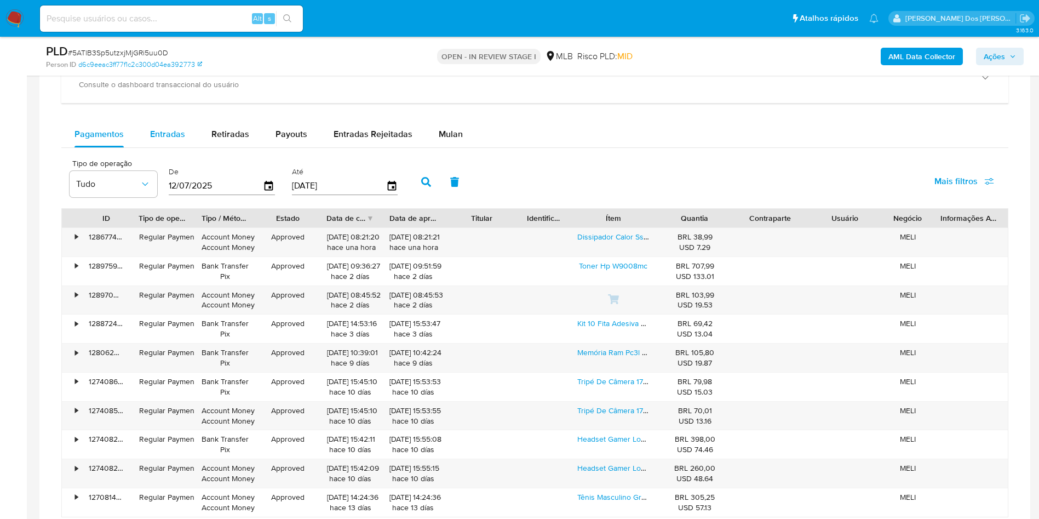
click at [156, 140] on span "Entradas" at bounding box center [167, 134] width 35 height 13
select select "10"
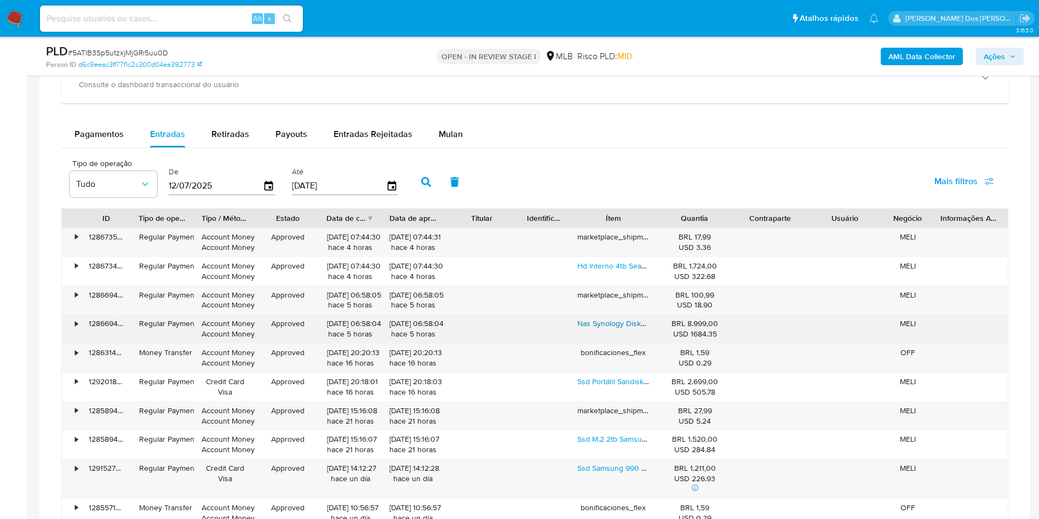
click at [630, 329] on link "Nas Synology Diskstation Ds1522+ De 5 Baias" at bounding box center [655, 323] width 156 height 11
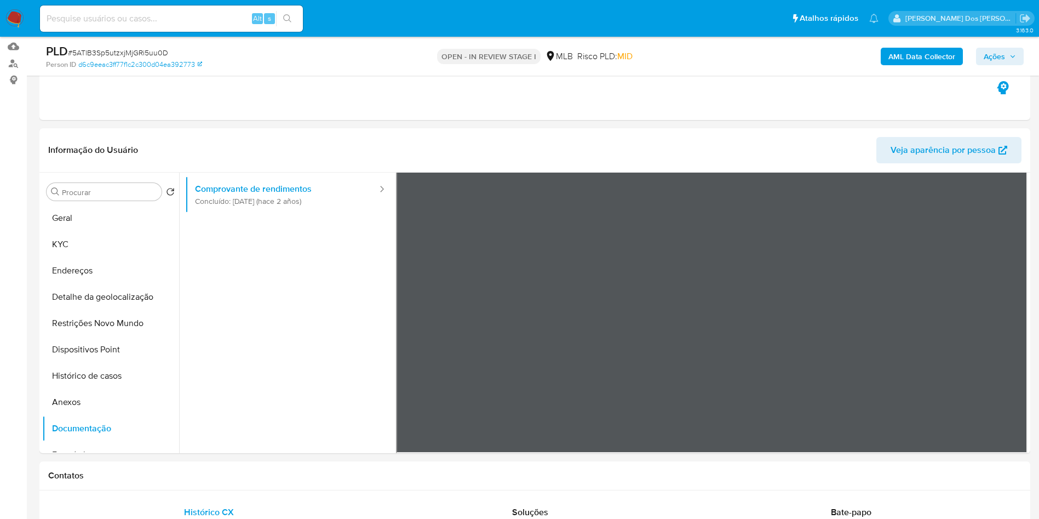
scroll to position [54, 0]
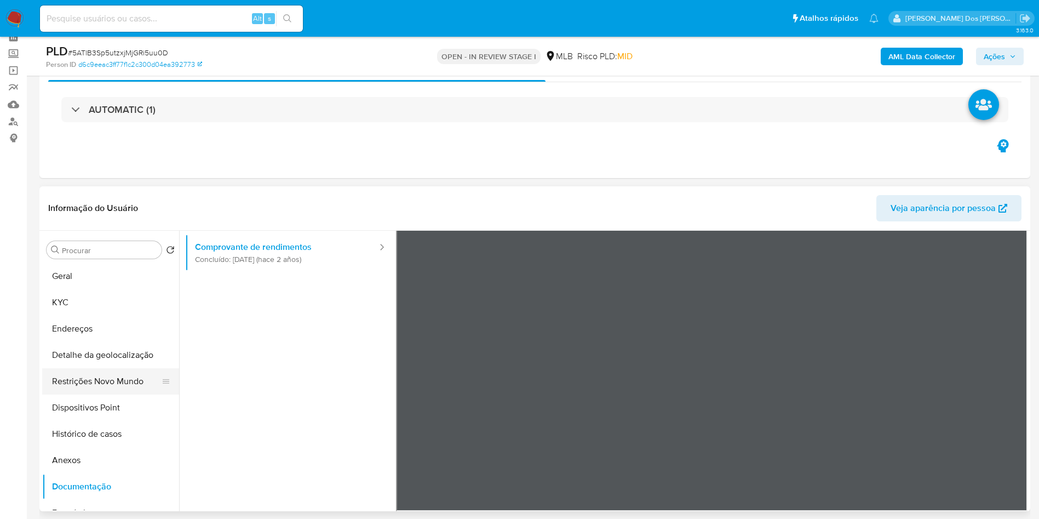
click at [101, 394] on button "Restrições Novo Mundo" at bounding box center [106, 381] width 128 height 26
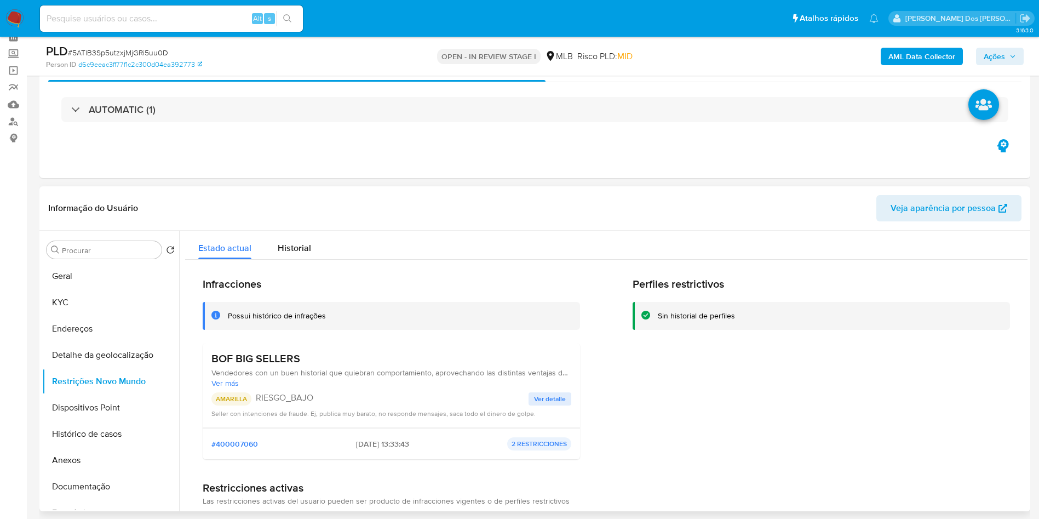
click at [555, 404] on span "Ver detalle" at bounding box center [550, 398] width 32 height 11
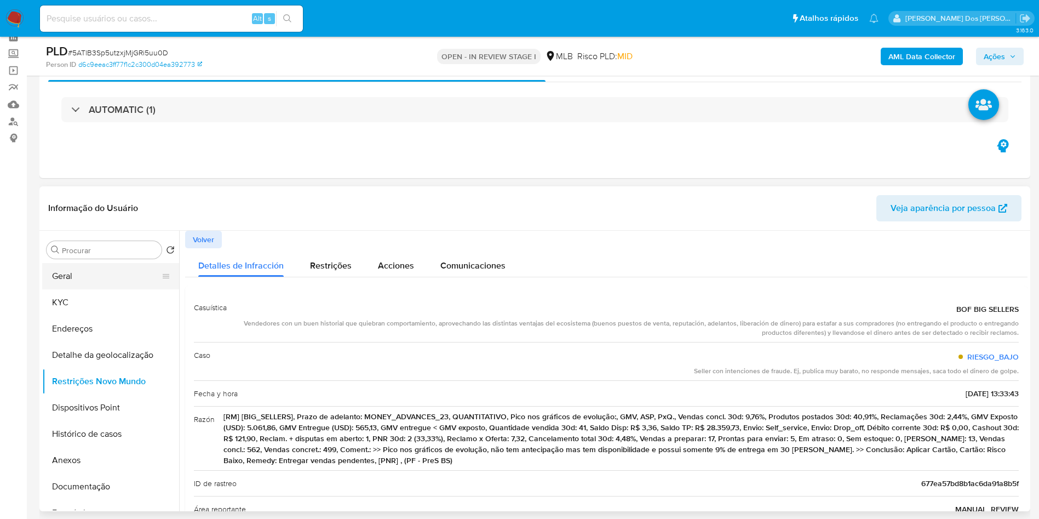
click at [90, 288] on button "Geral" at bounding box center [106, 276] width 128 height 26
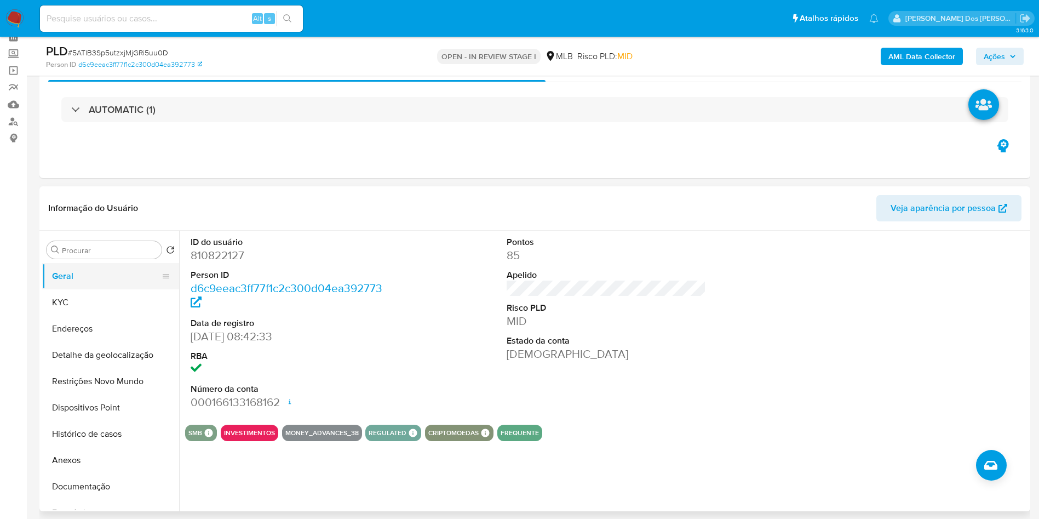
copy dd "810822127"
click at [108, 315] on button "KYC" at bounding box center [106, 302] width 128 height 26
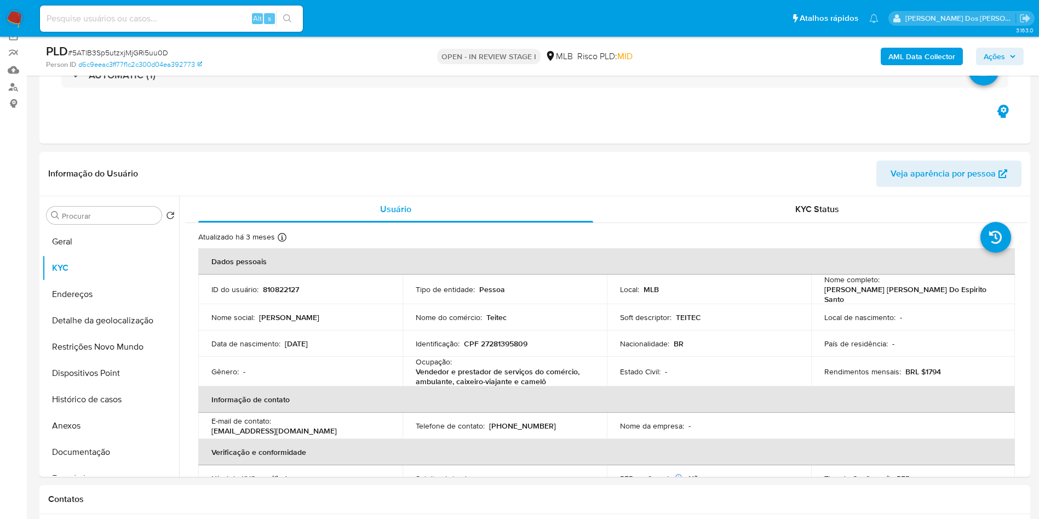
scroll to position [89, 0]
copy dd "810822127"
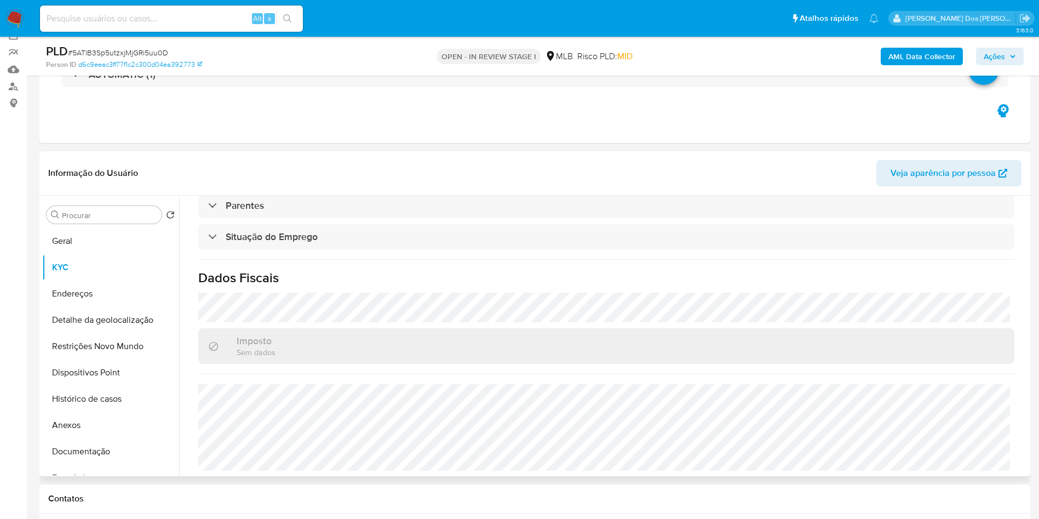
copy dd "810822127"
click at [101, 329] on button "Detalhe da geolocalização" at bounding box center [106, 320] width 128 height 26
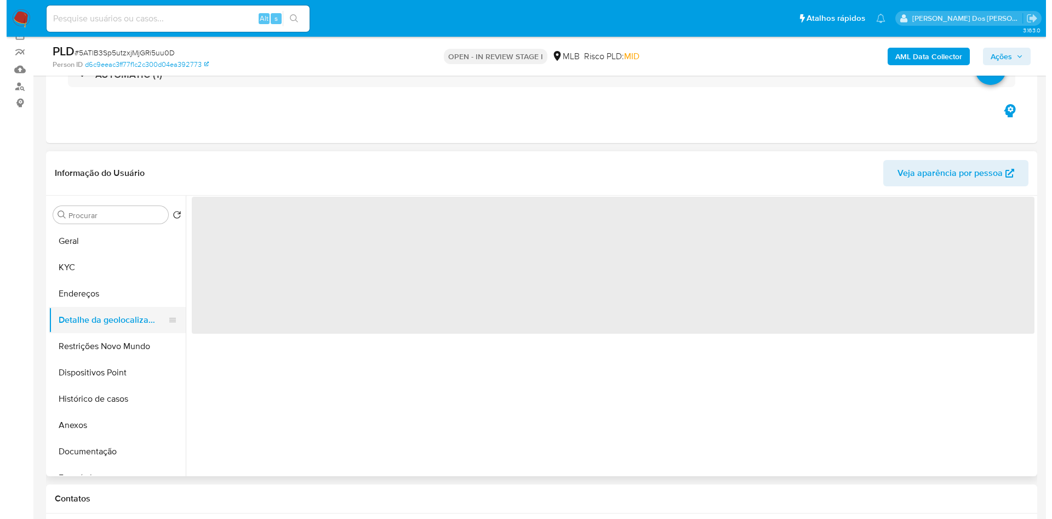
scroll to position [0, 0]
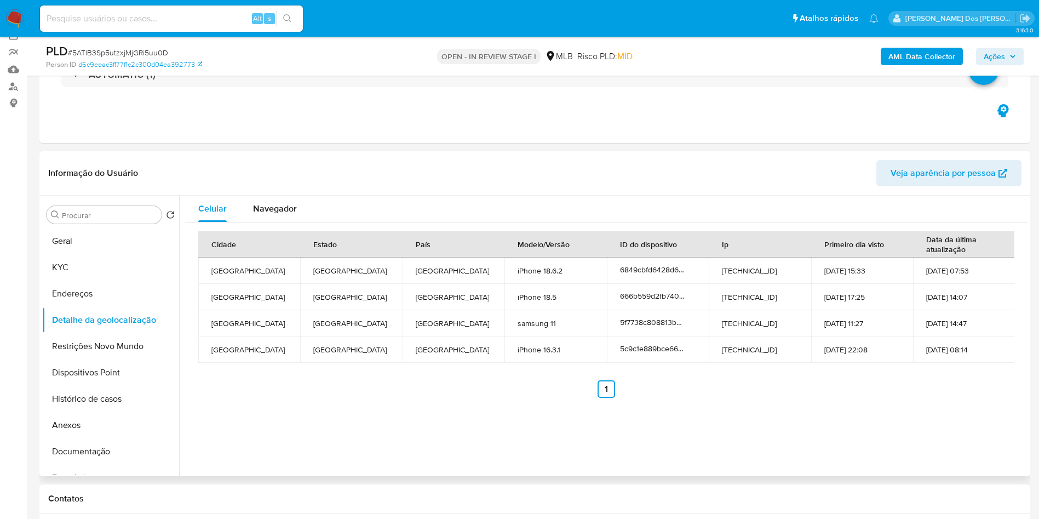
copy dd "810822127"
click at [112, 359] on button "Restrições Novo Mundo" at bounding box center [106, 346] width 128 height 26
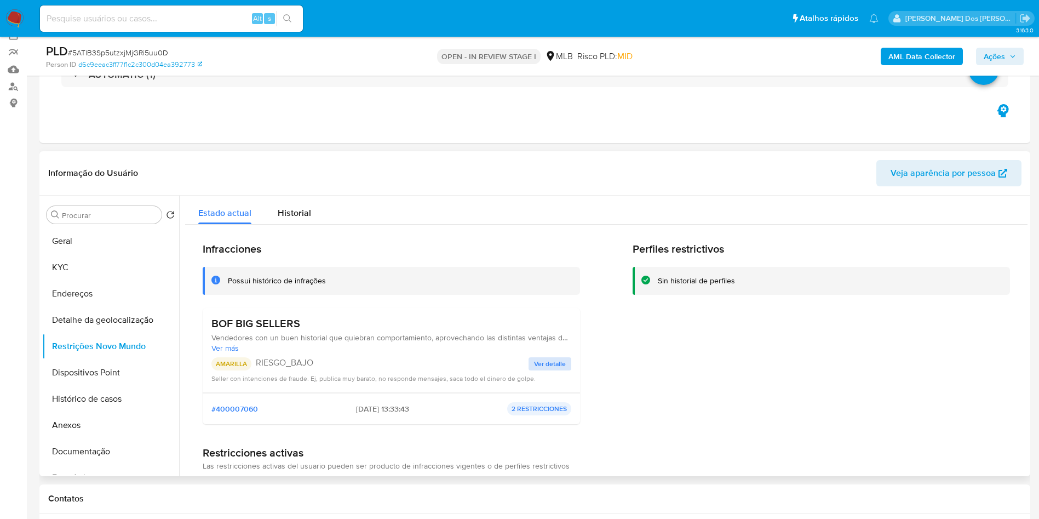
click at [555, 375] on div "BOF BIG SELLERS Vendedores con un buen historial que quiebran comportamiento, a…" at bounding box center [391, 350] width 360 height 67
click at [554, 369] on span "Ver detalle" at bounding box center [550, 363] width 32 height 11
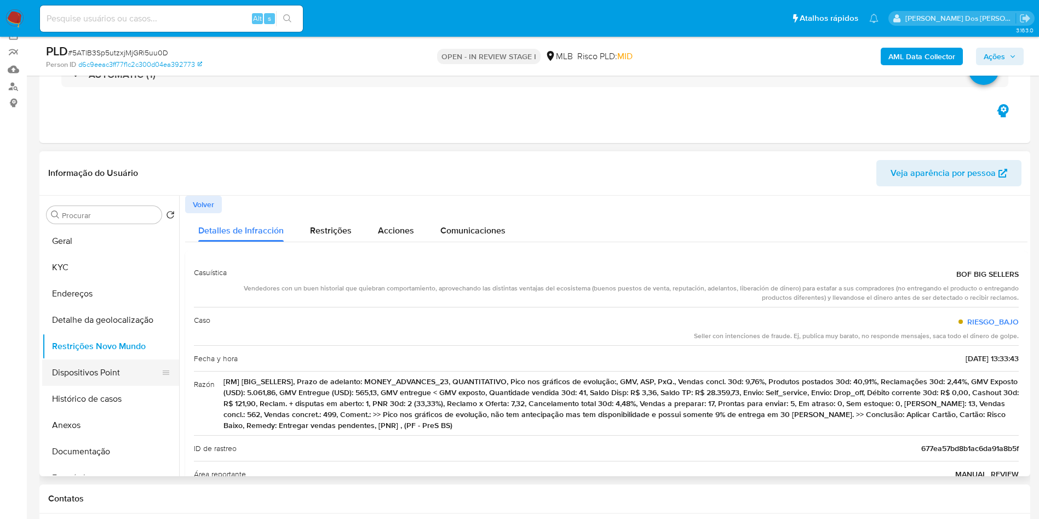
click at [123, 386] on button "Dispositivos Point" at bounding box center [106, 372] width 128 height 26
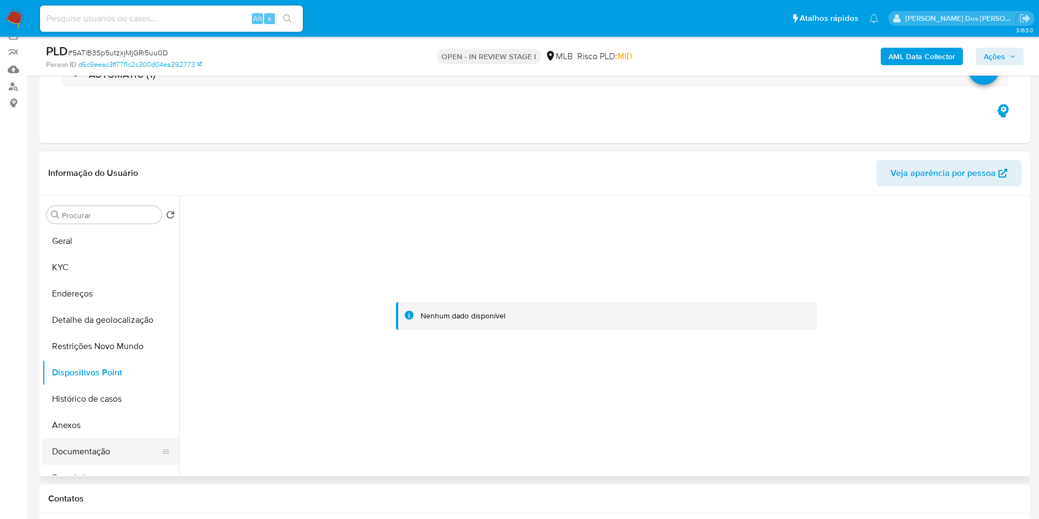
click at [106, 464] on button "Documentação" at bounding box center [106, 451] width 128 height 26
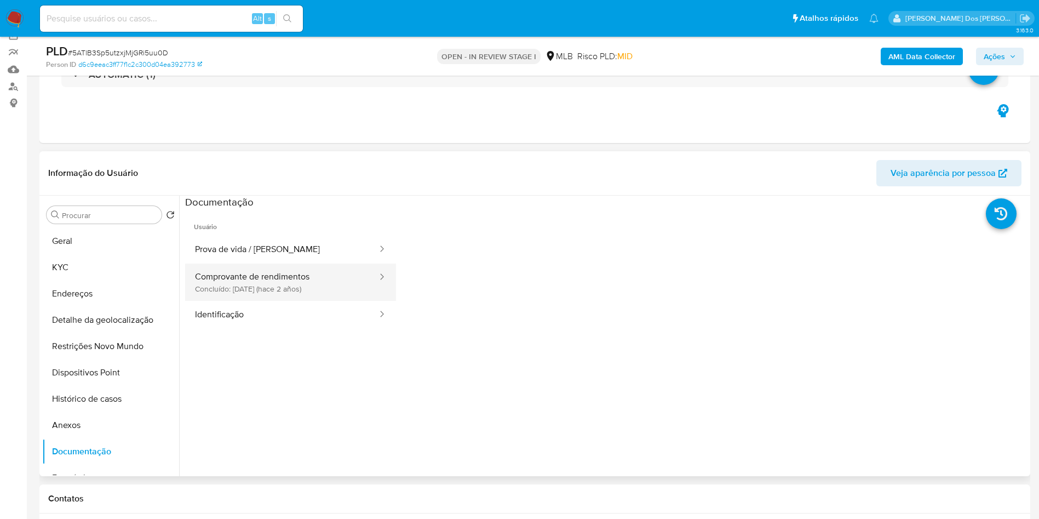
click at [300, 297] on button "Comprovante de rendimentos Concluído: 12/05/2023 (hace 2 años)" at bounding box center [281, 281] width 193 height 37
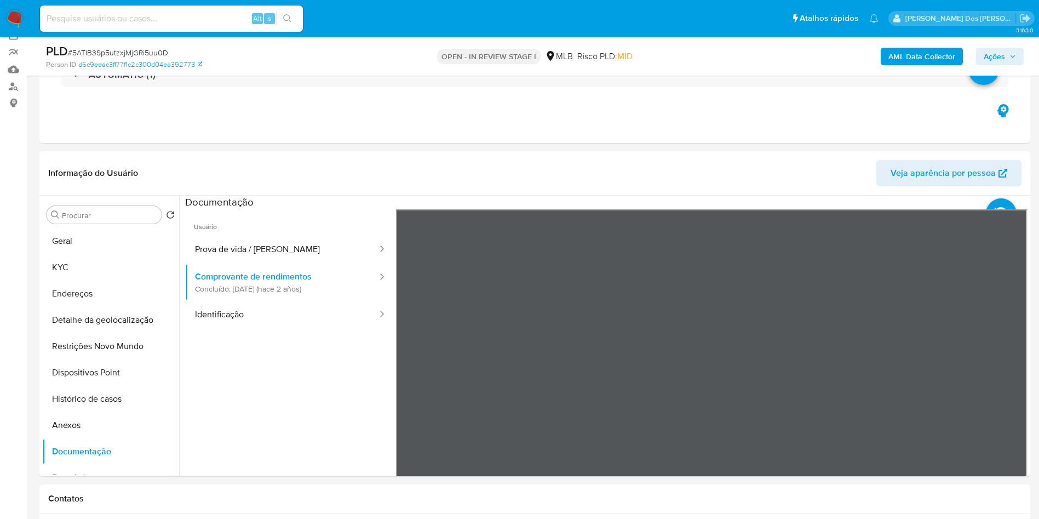
click at [1002, 65] on span "Ações" at bounding box center [994, 57] width 21 height 18
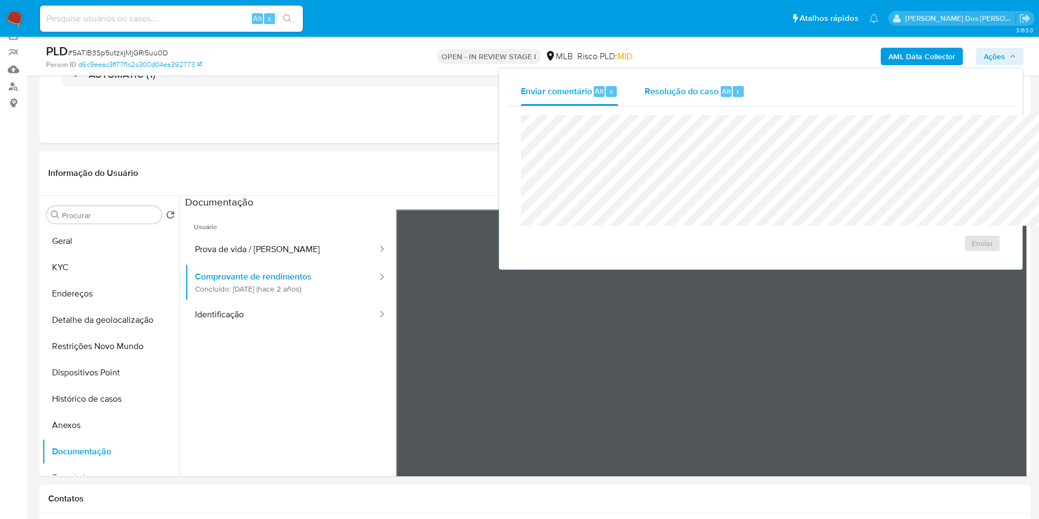
click at [733, 86] on div "r" at bounding box center [738, 91] width 11 height 11
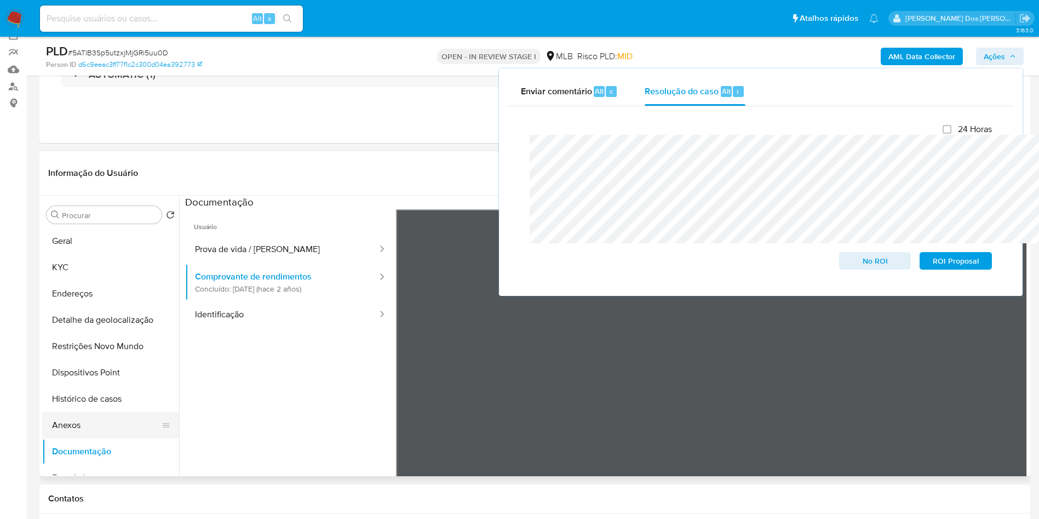
click at [47, 438] on button "Anexos" at bounding box center [106, 425] width 128 height 26
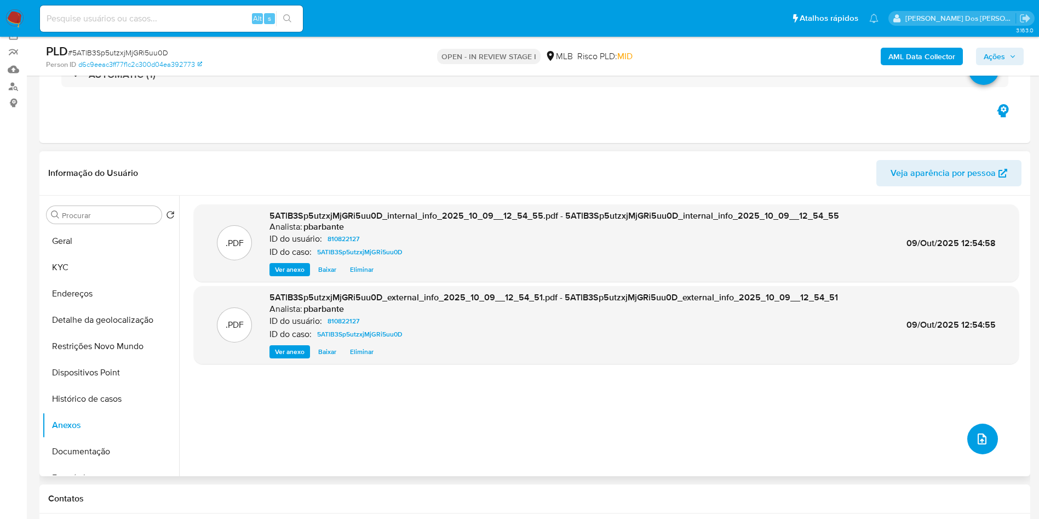
click at [975, 445] on icon "upload-file" at bounding box center [981, 438] width 13 height 13
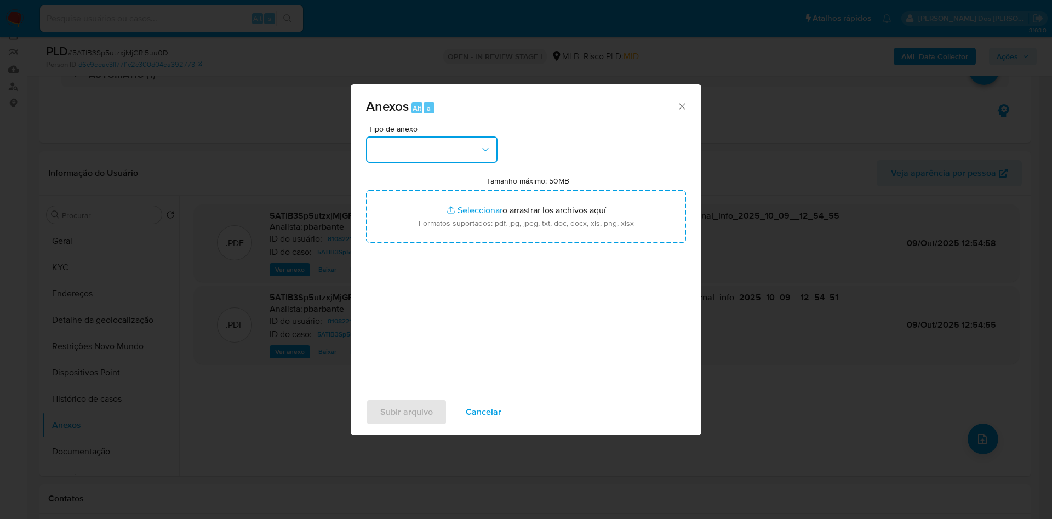
click at [420, 136] on button "button" at bounding box center [431, 149] width 131 height 26
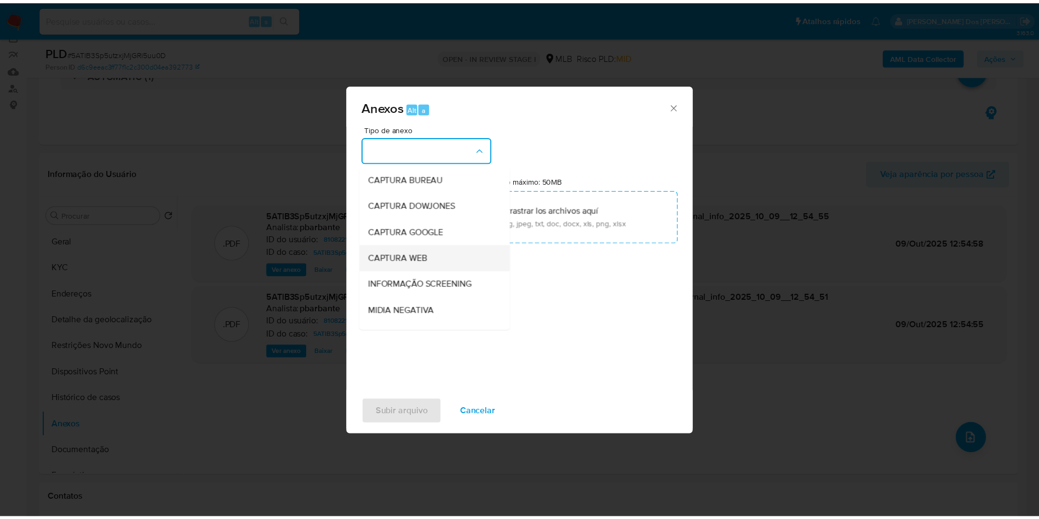
scroll to position [147, 0]
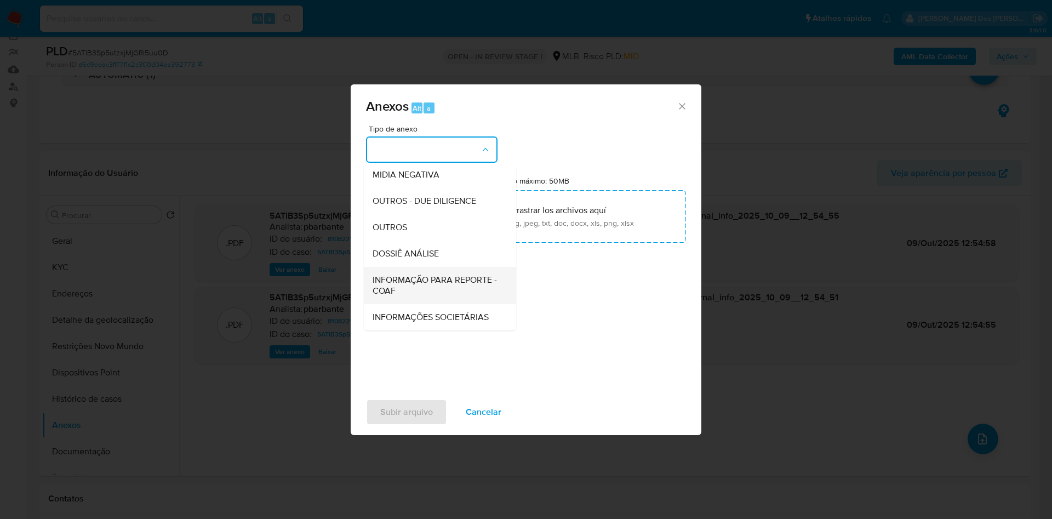
click at [399, 274] on span "INFORMAÇÃO PARA REPORTE - COAF" at bounding box center [436, 285] width 128 height 22
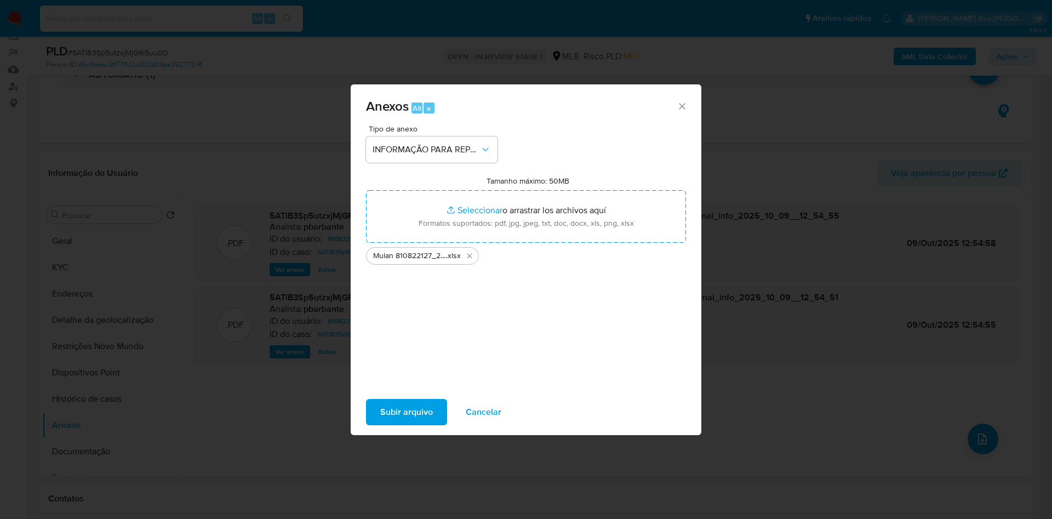
click at [383, 415] on span "Subir arquivo" at bounding box center [406, 412] width 53 height 24
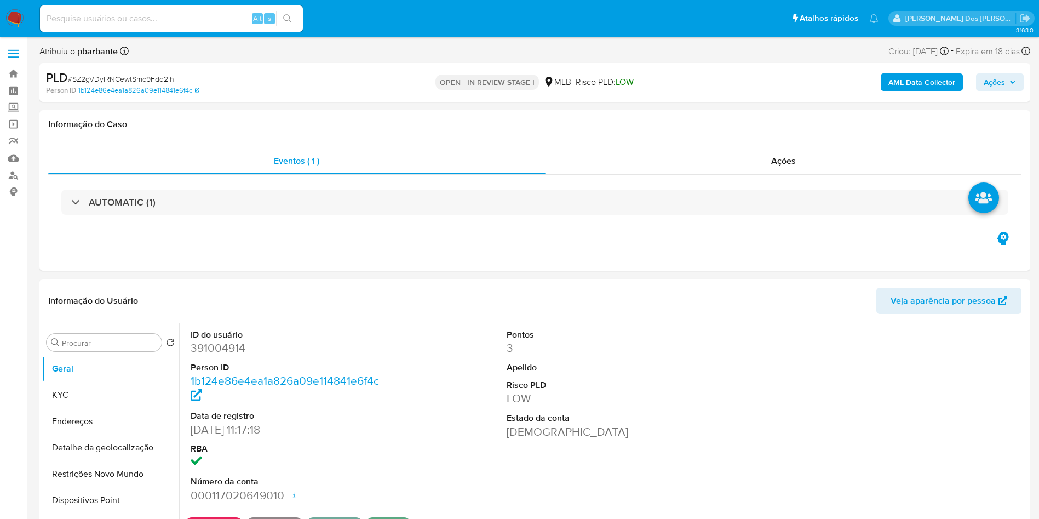
select select "10"
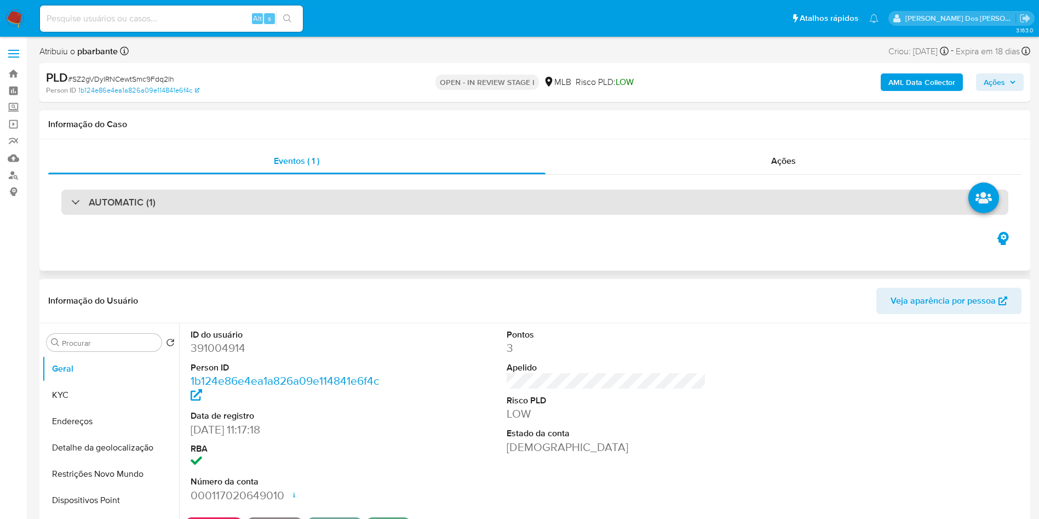
click at [268, 204] on div "AUTOMATIC (1)" at bounding box center [534, 202] width 947 height 25
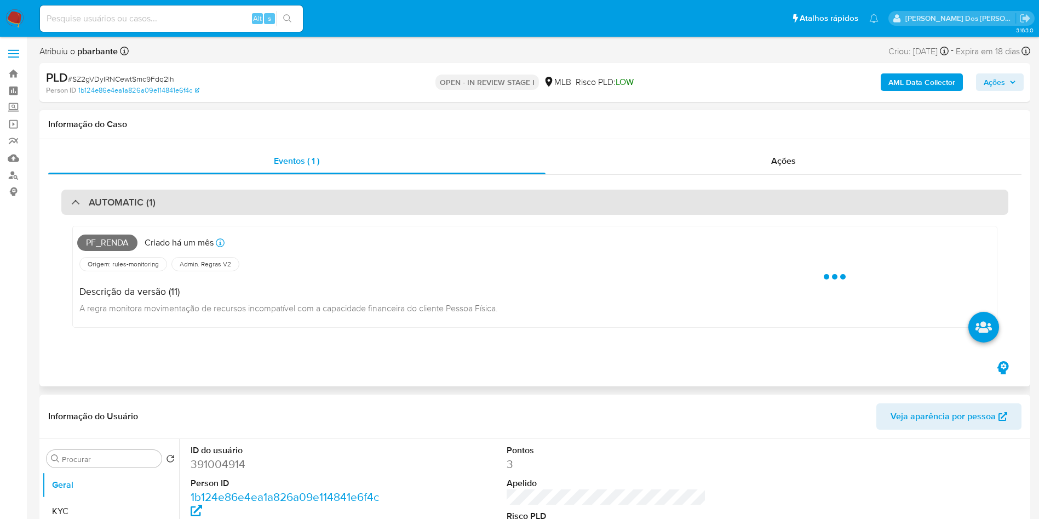
click at [268, 204] on div "AUTOMATIC (1)" at bounding box center [534, 202] width 947 height 25
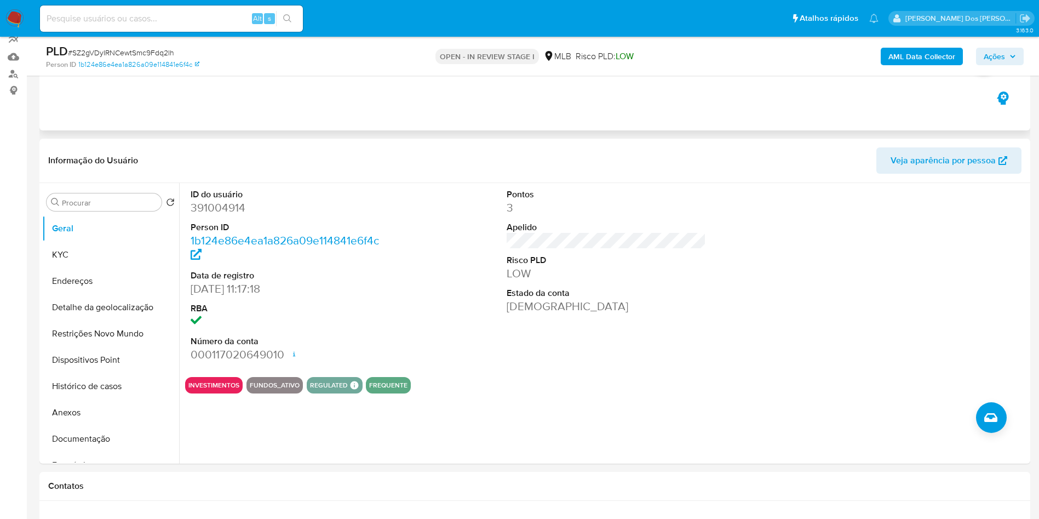
scroll to position [102, 0]
click at [212, 215] on dd "391004914" at bounding box center [291, 206] width 200 height 15
copy dd "391004914"
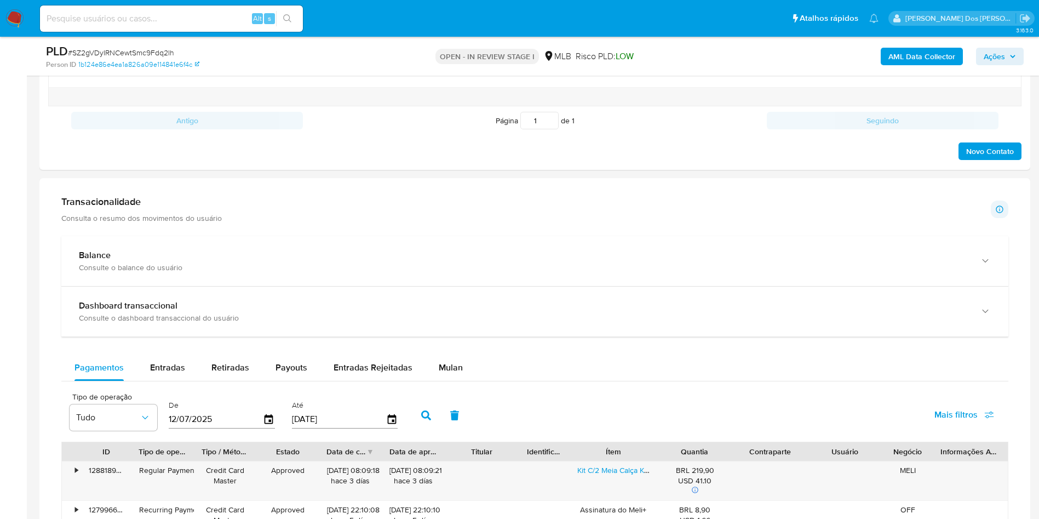
scroll to position [637, 0]
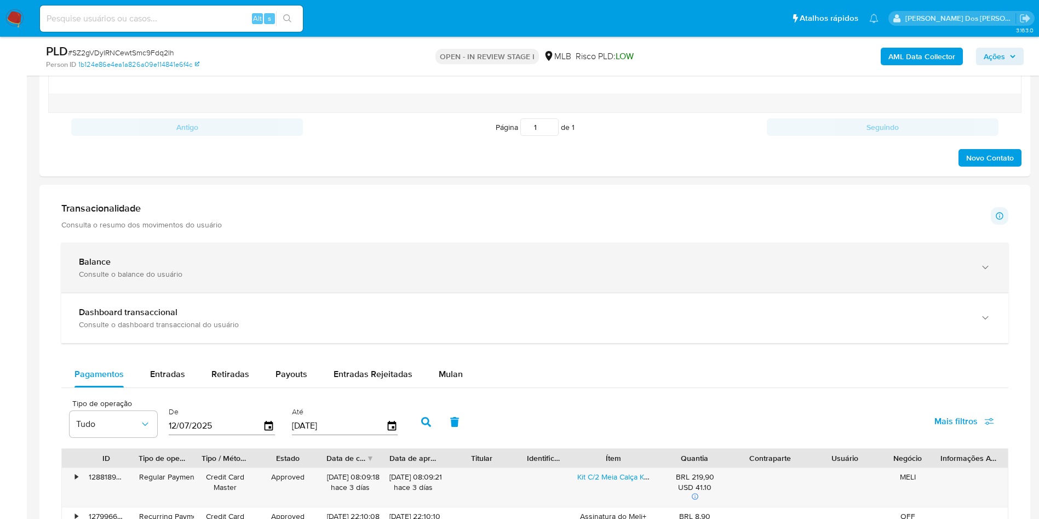
click at [530, 269] on div "Balance Consulte o balance do usuário" at bounding box center [534, 268] width 947 height 50
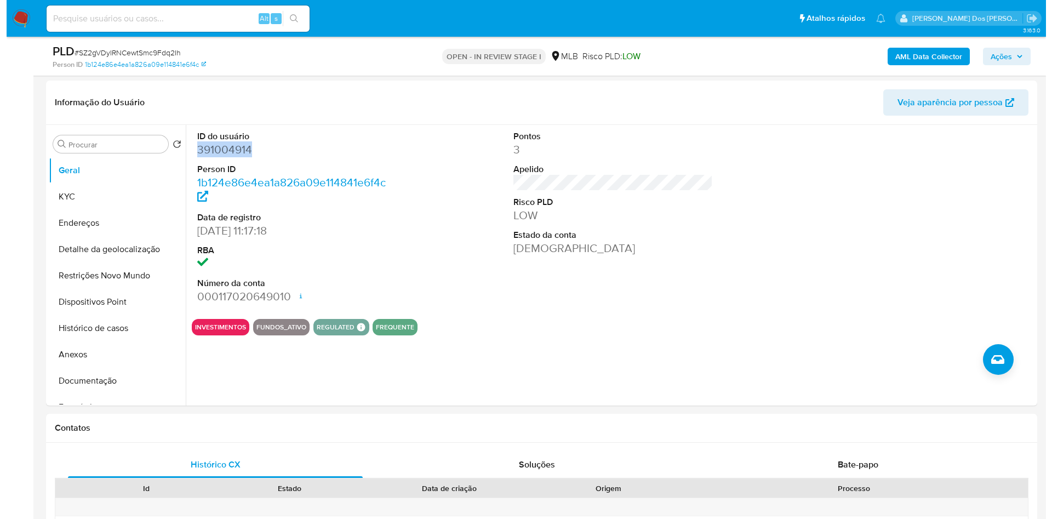
scroll to position [92, 0]
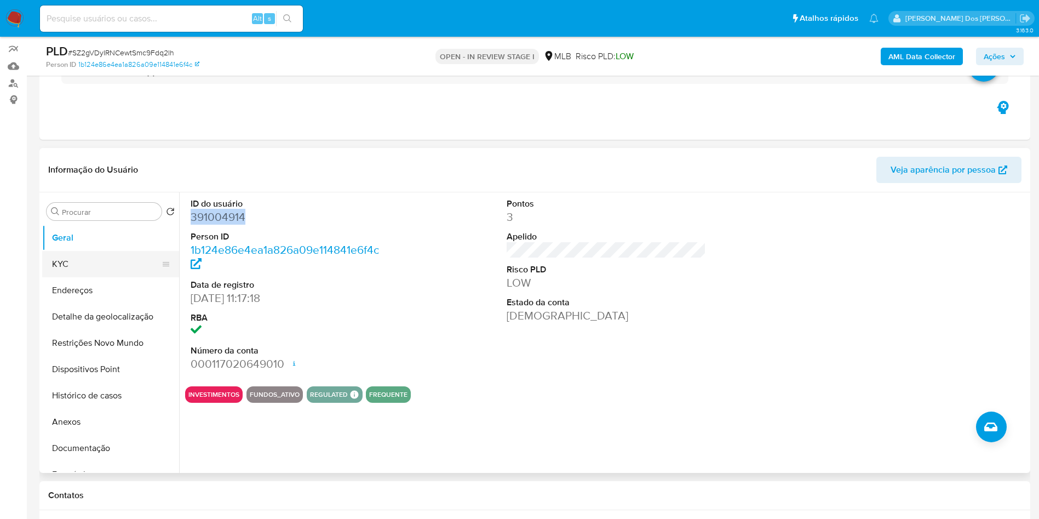
click at [96, 277] on button "KYC" at bounding box center [106, 264] width 128 height 26
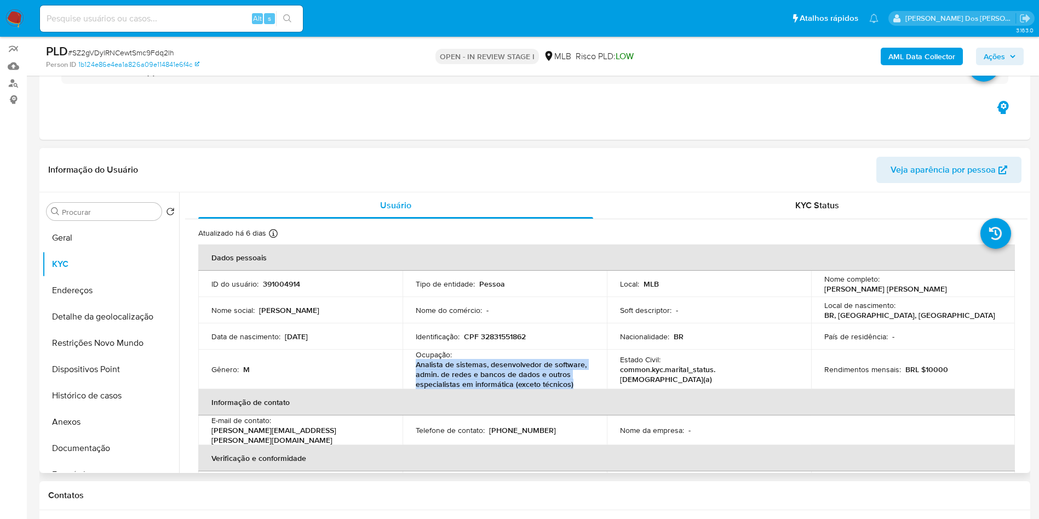
drag, startPoint x: 581, startPoint y: 400, endPoint x: 415, endPoint y: 385, distance: 167.2
click at [416, 385] on p "Analista de sistemas, desenvolvedor de software, admin. de redes e bancos de da…" at bounding box center [503, 374] width 174 height 30
copy p "Analista de sistemas, desenvolvedor de software, admin. de redes e bancos de da…"
click at [112, 461] on button "Documentação" at bounding box center [106, 448] width 128 height 26
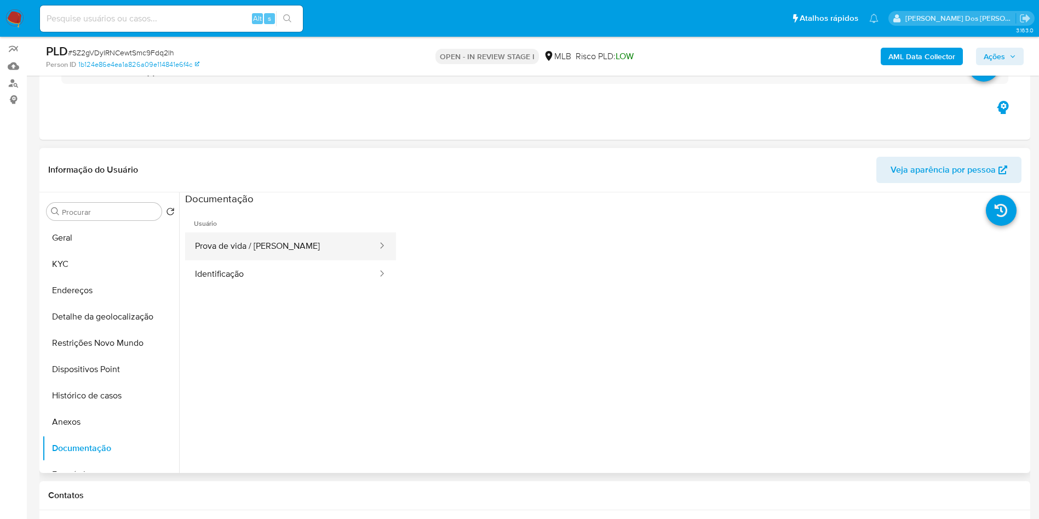
click at [291, 260] on button "Prova de vida / [PERSON_NAME]" at bounding box center [281, 246] width 193 height 28
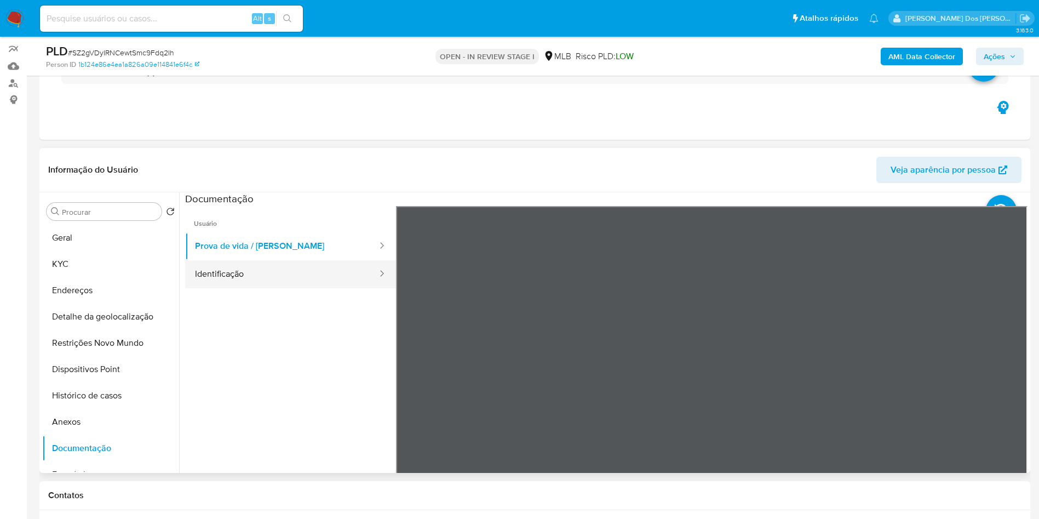
click at [275, 288] on button "Identificação" at bounding box center [281, 274] width 193 height 28
click at [909, 49] on b "AML Data Collector" at bounding box center [921, 57] width 67 height 18
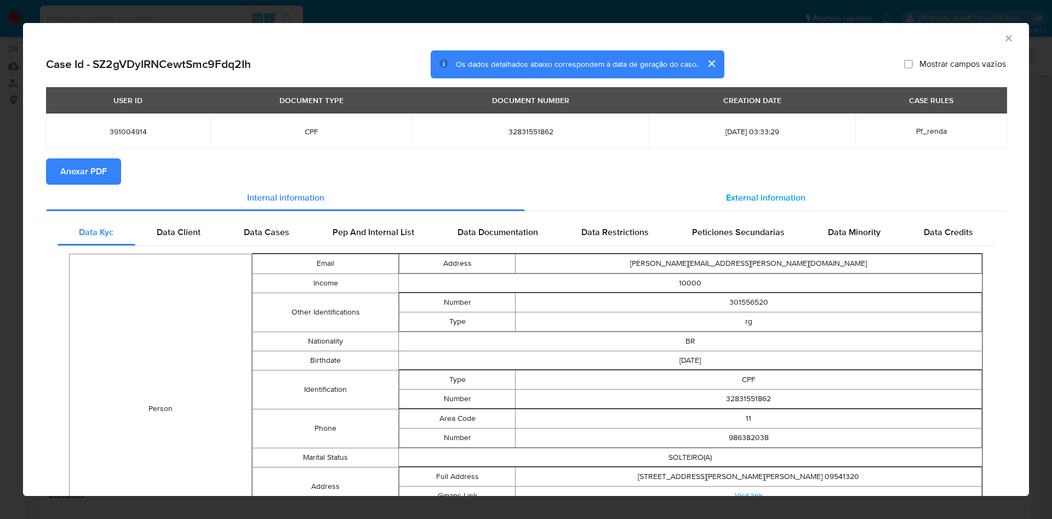
click at [768, 198] on span "External information" at bounding box center [765, 197] width 79 height 13
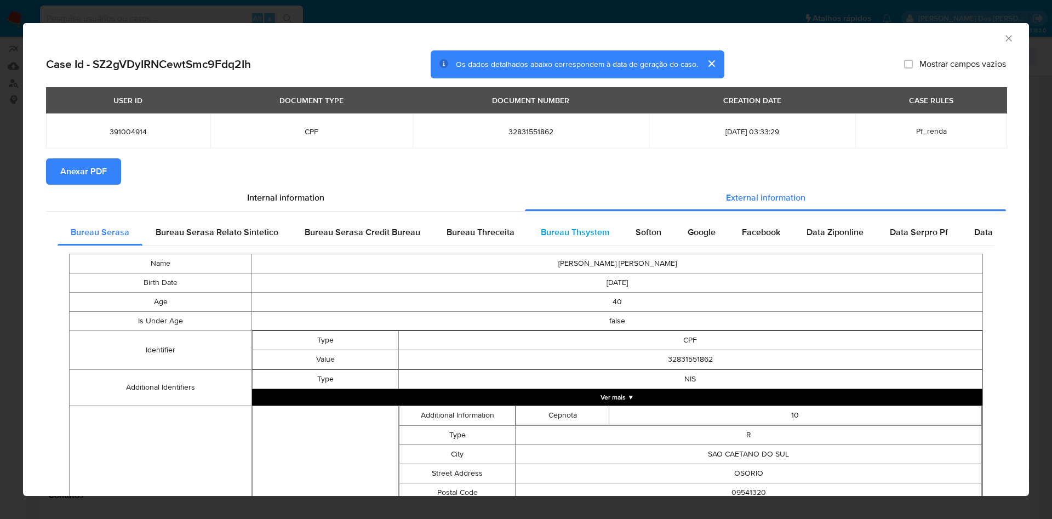
click at [593, 244] on div "Bureau Thsystem" at bounding box center [574, 232] width 95 height 26
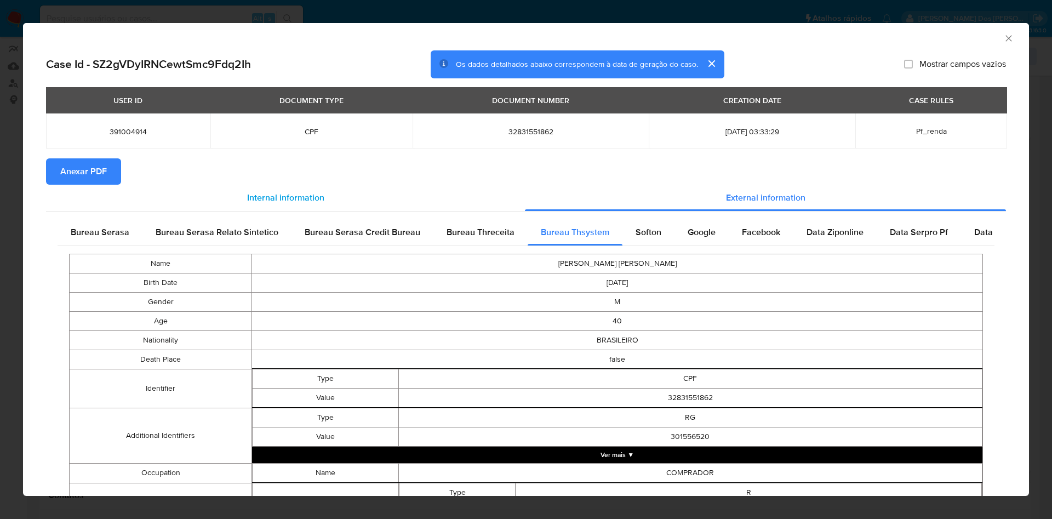
click at [102, 187] on div "Internal information" at bounding box center [285, 198] width 479 height 26
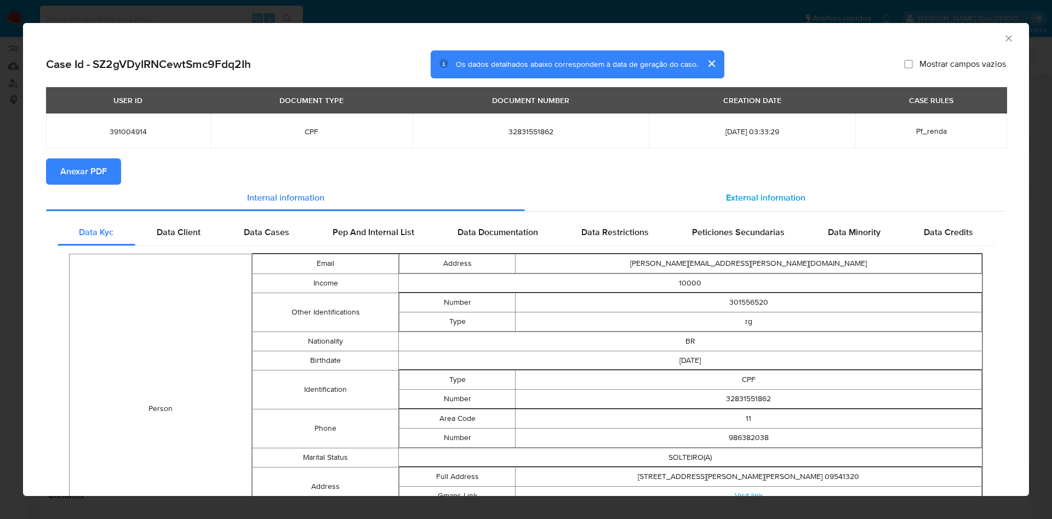
click at [752, 206] on div "External information" at bounding box center [765, 198] width 481 height 26
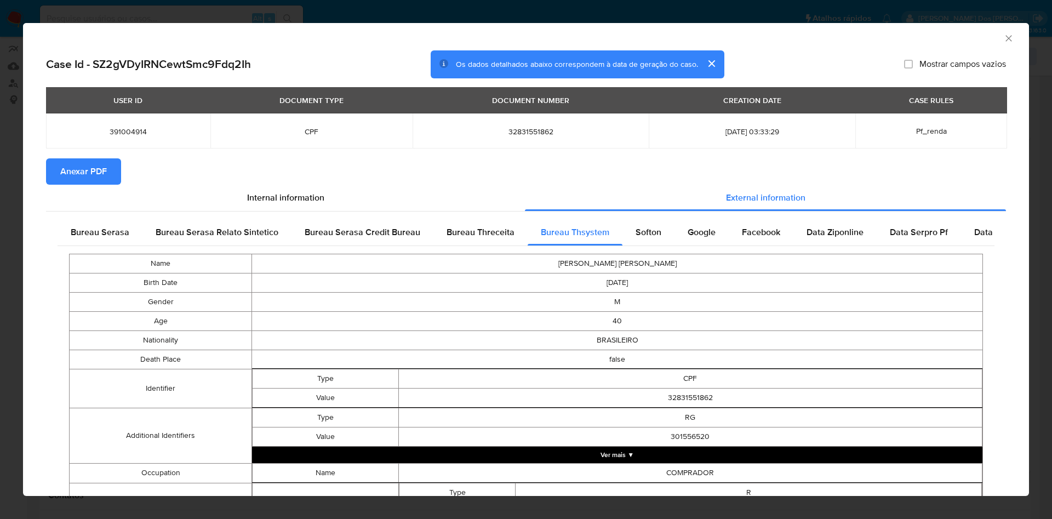
click at [111, 167] on button "Anexar PDF" at bounding box center [83, 171] width 75 height 26
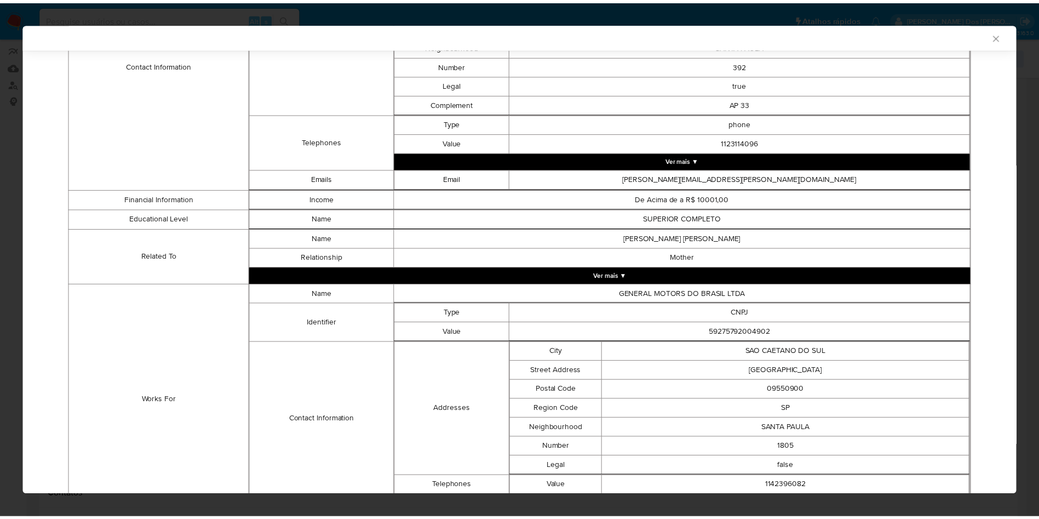
scroll to position [602, 0]
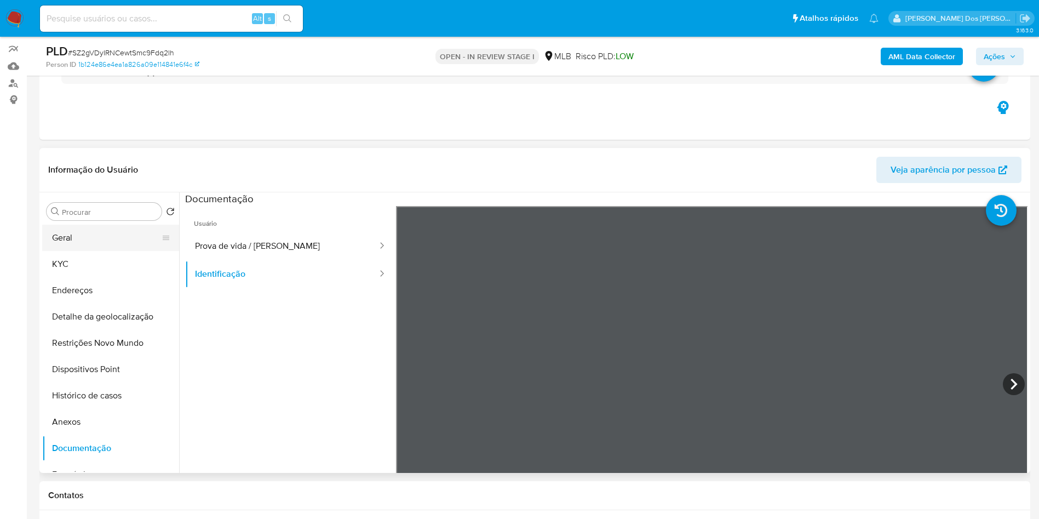
click at [108, 251] on button "Geral" at bounding box center [106, 238] width 128 height 26
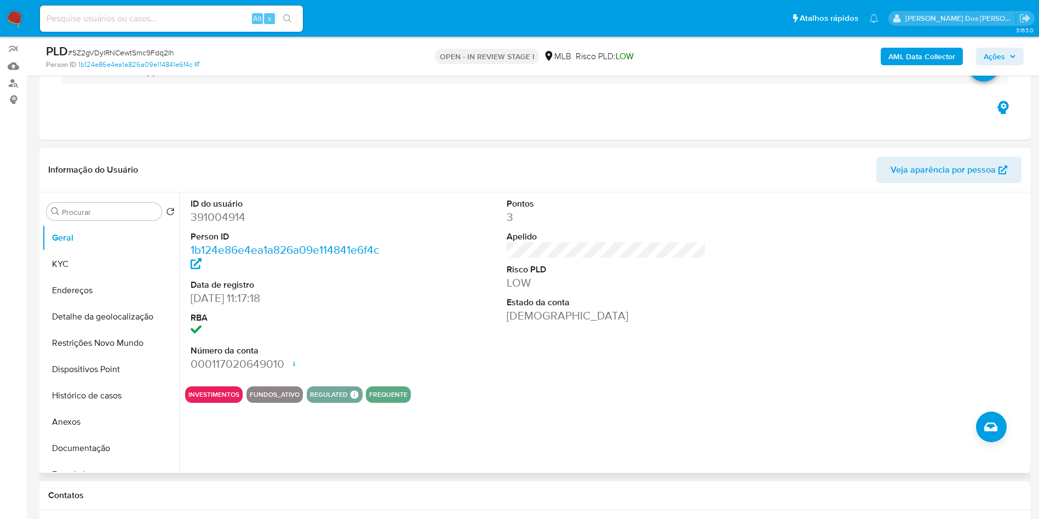
copy p "Analista de sistemas, desenvolvedor de software, admin. de redes e bancos de da…"
click at [59, 275] on button "KYC" at bounding box center [106, 264] width 128 height 26
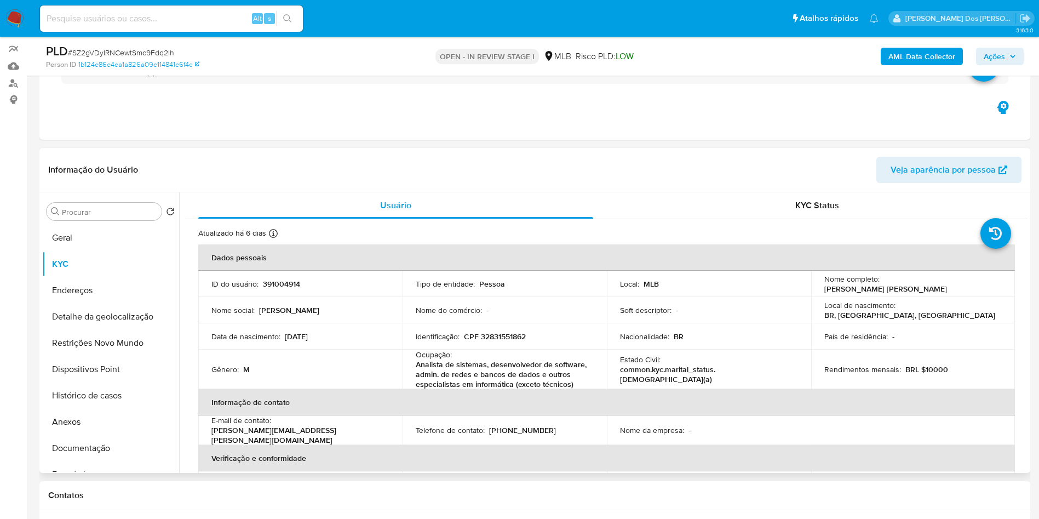
copy p "Analista de sistemas, desenvolvedor de software, admin. de redes e bancos de da…"
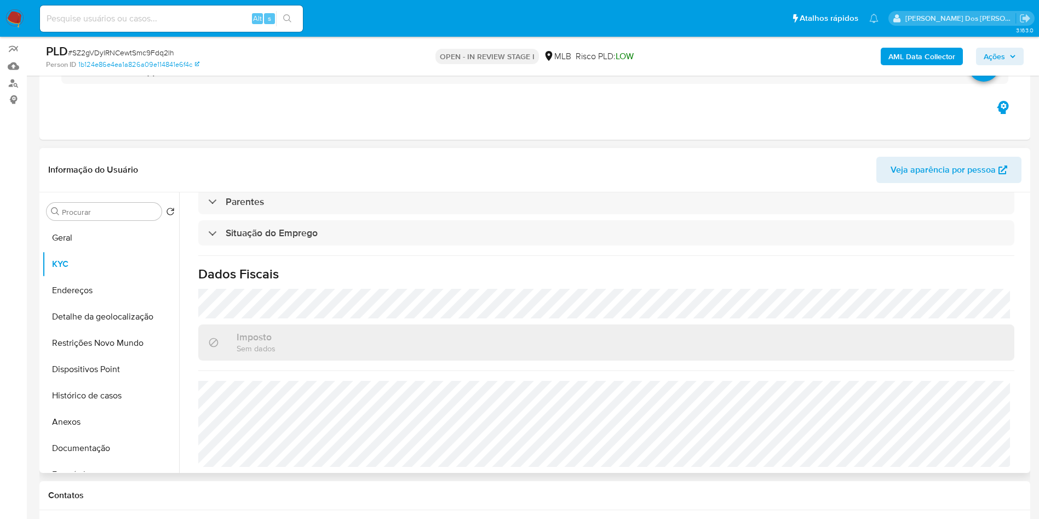
copy p "Analista de sistemas, desenvolvedor de software, admin. de redes e bancos de da…"
click at [83, 330] on button "Detalhe da geolocalização" at bounding box center [106, 316] width 128 height 26
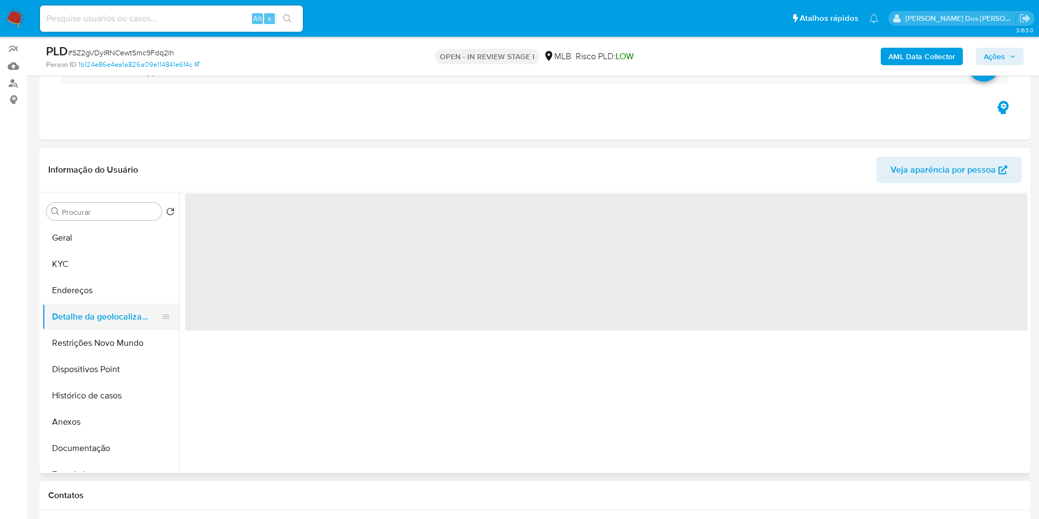
scroll to position [0, 0]
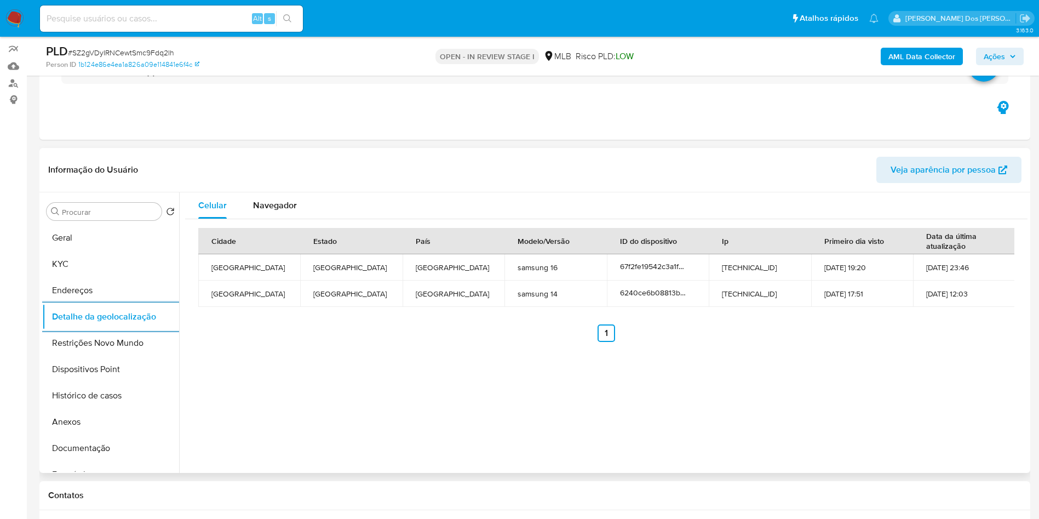
copy p "Analista de sistemas, desenvolvedor de software, admin. de redes e bancos de da…"
click at [94, 356] on button "Restrições Novo Mundo" at bounding box center [106, 343] width 128 height 26
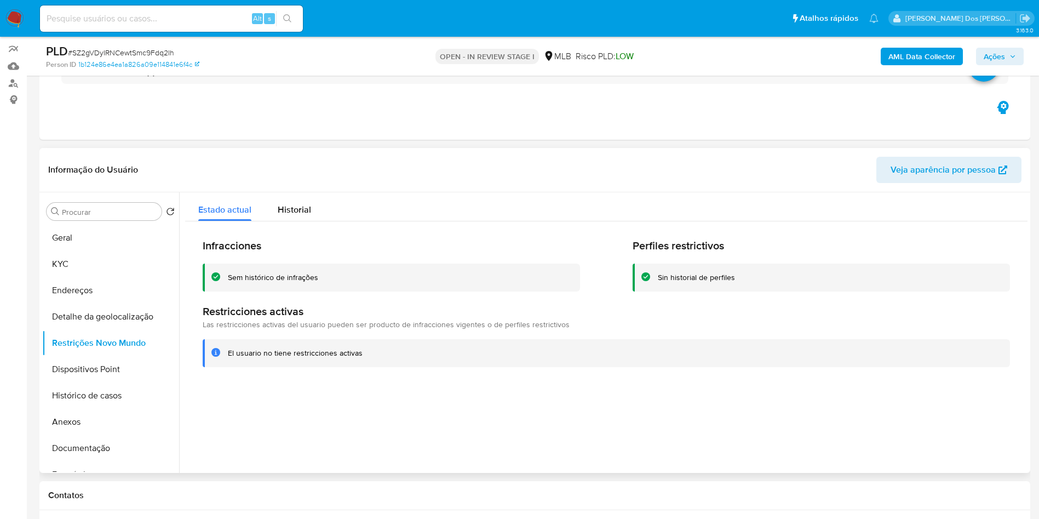
copy p "Analista de sistemas, desenvolvedor de software, admin. de redes e bancos de da…"
click at [68, 378] on button "Dispositivos Point" at bounding box center [106, 369] width 128 height 26
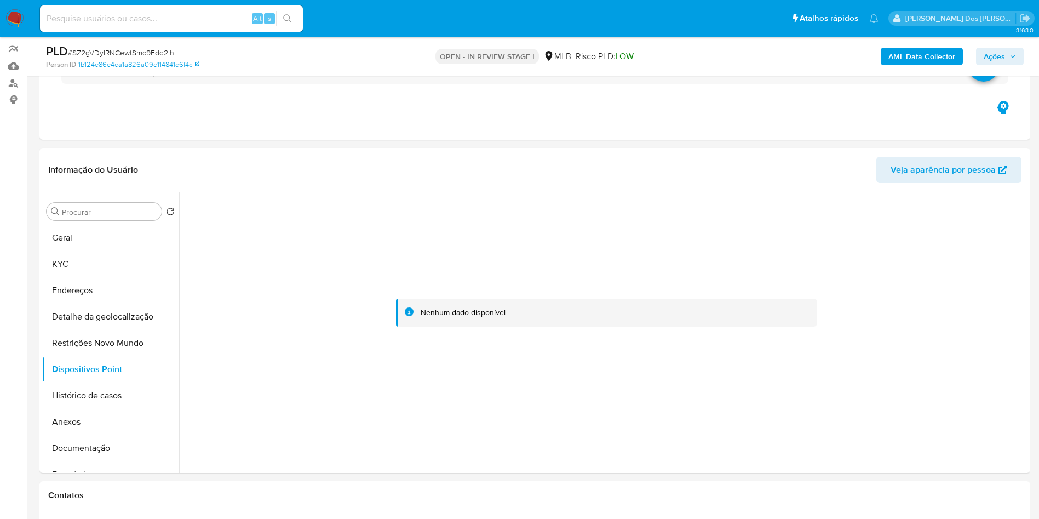
click at [1007, 58] on span "Ações" at bounding box center [1000, 56] width 32 height 15
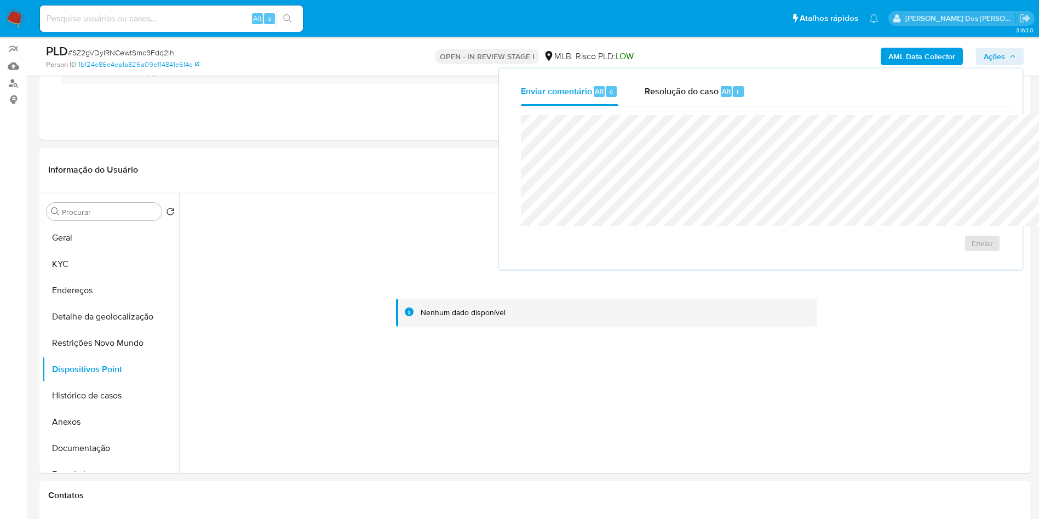
click at [633, 107] on div "Enviar" at bounding box center [761, 183] width 506 height 154
click at [647, 90] on span "Resolução do caso" at bounding box center [682, 90] width 74 height 13
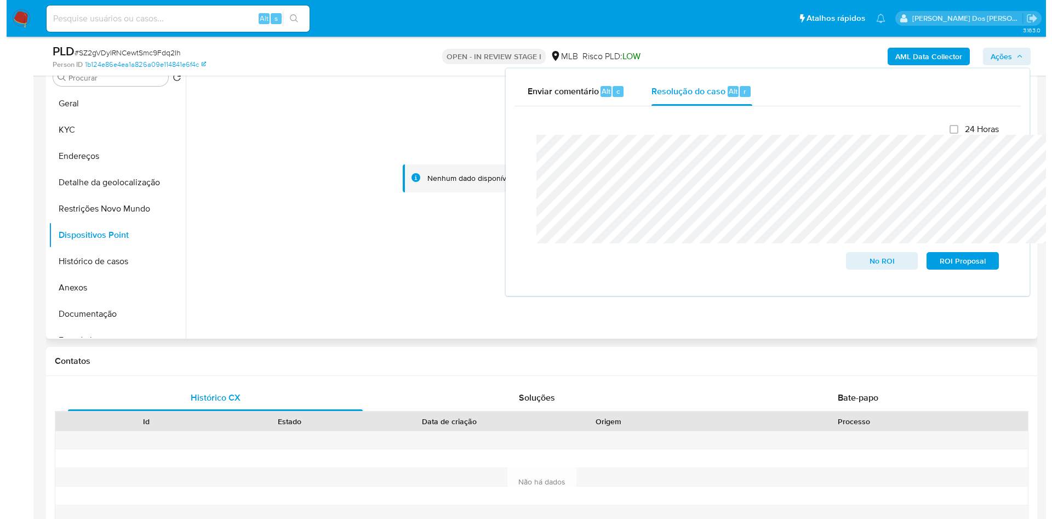
scroll to position [229, 0]
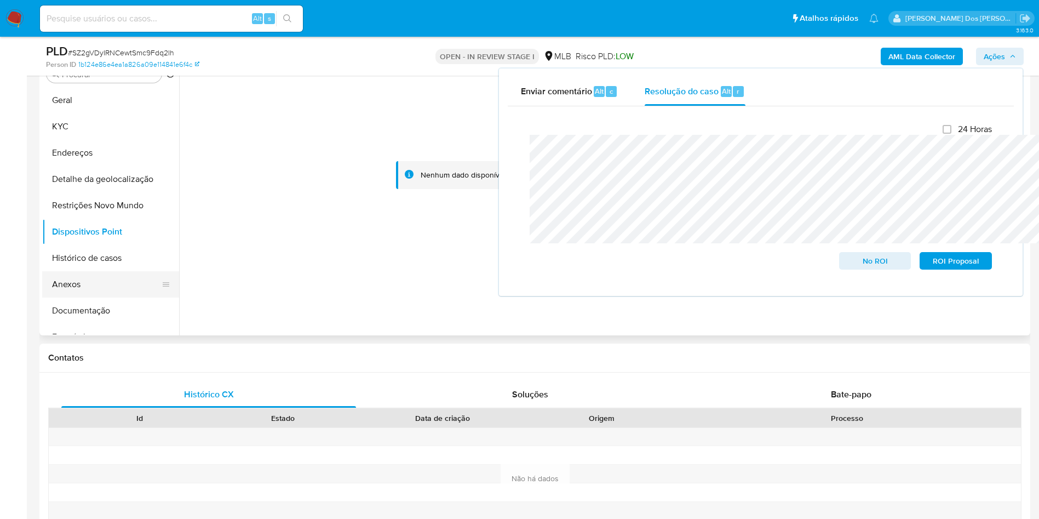
click at [76, 297] on button "Anexos" at bounding box center [106, 284] width 128 height 26
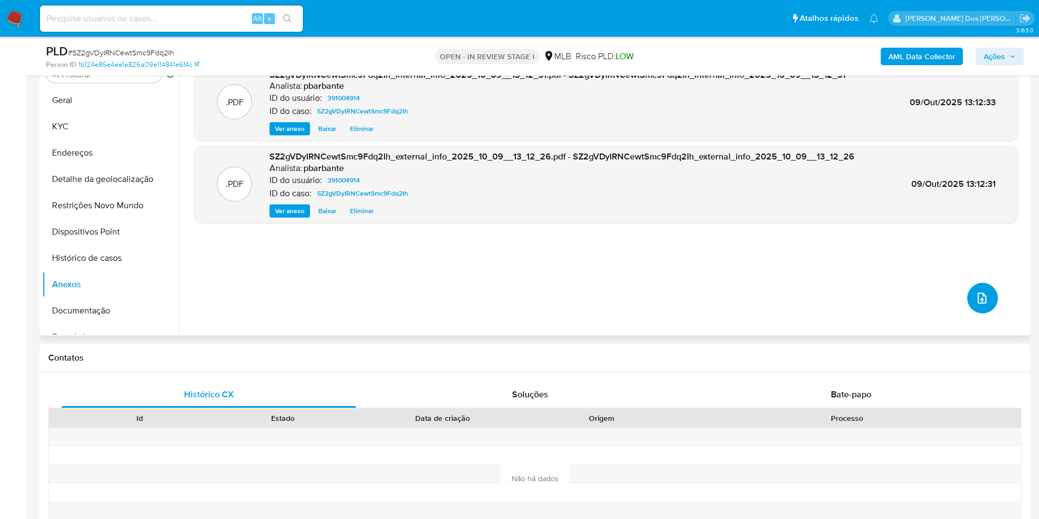
click at [978, 303] on icon "upload-file" at bounding box center [982, 297] width 9 height 11
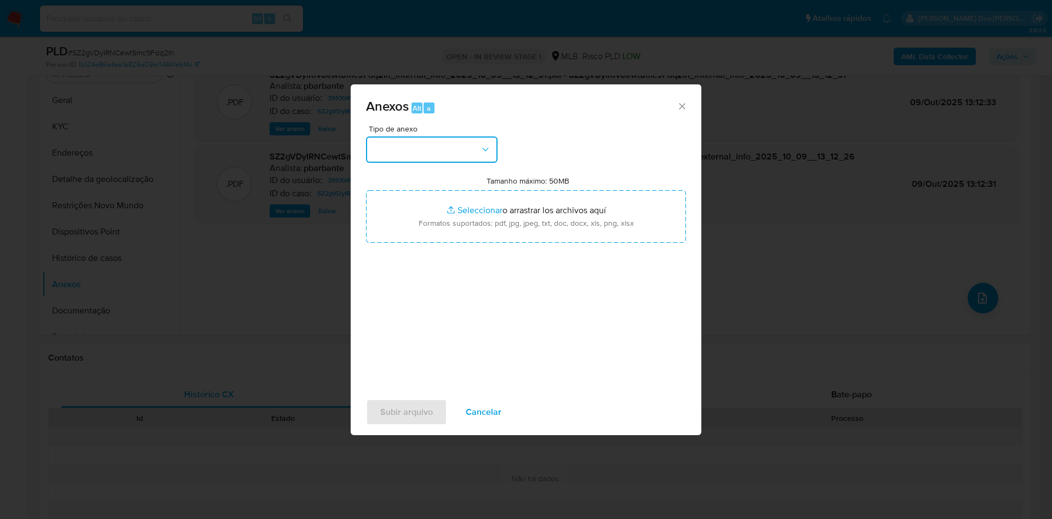
click at [480, 144] on icon "button" at bounding box center [485, 149] width 11 height 11
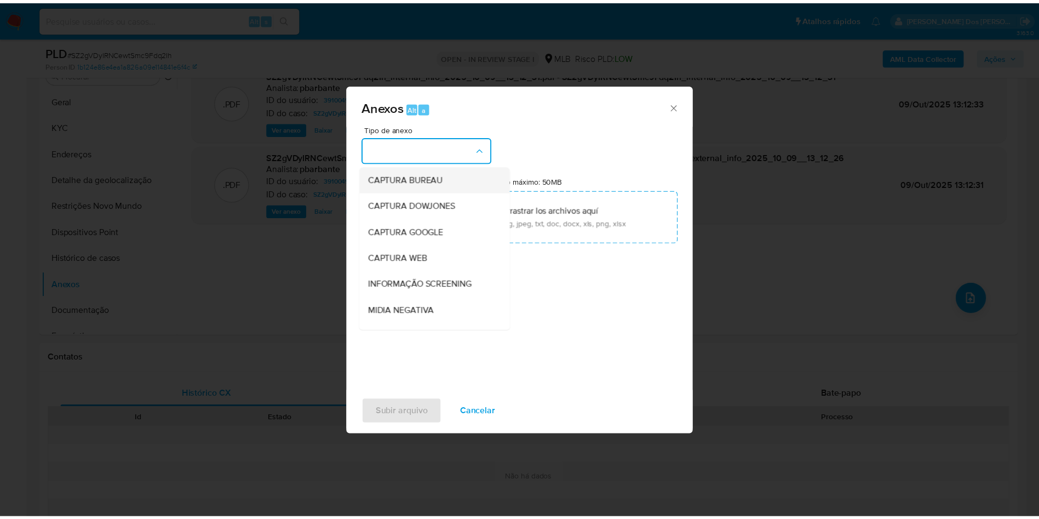
scroll to position [147, 0]
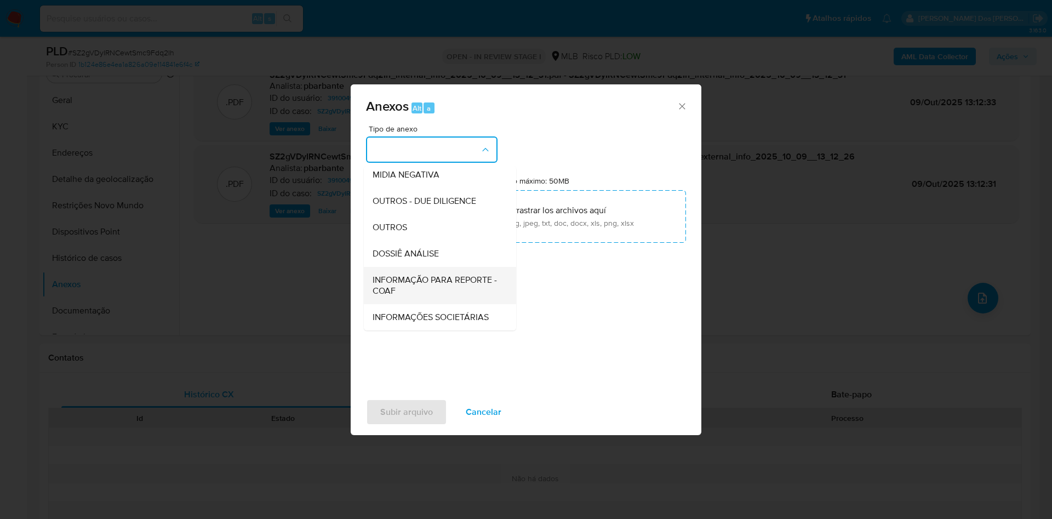
click at [392, 274] on span "INFORMAÇÃO PARA REPORTE - COAF" at bounding box center [436, 285] width 128 height 22
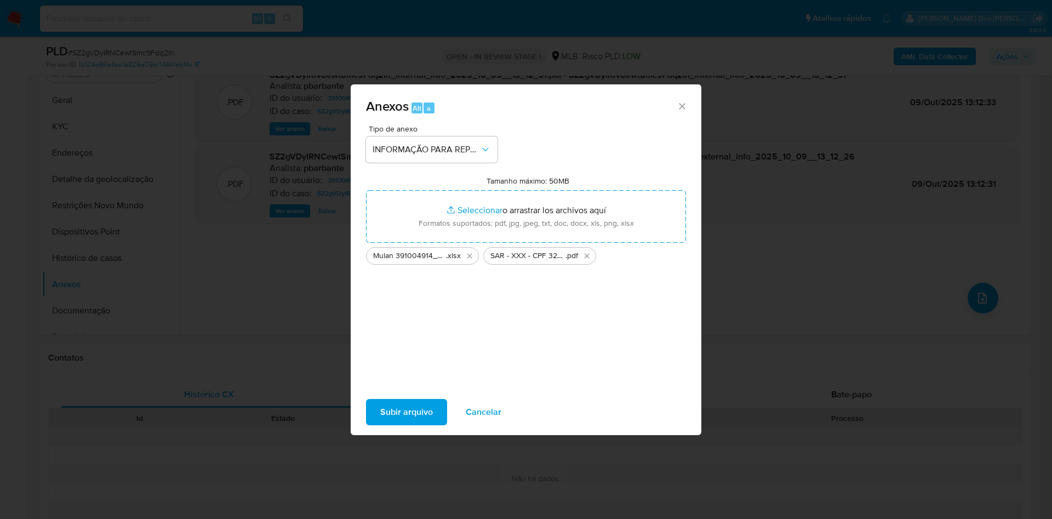
click at [395, 417] on span "Subir arquivo" at bounding box center [406, 412] width 53 height 24
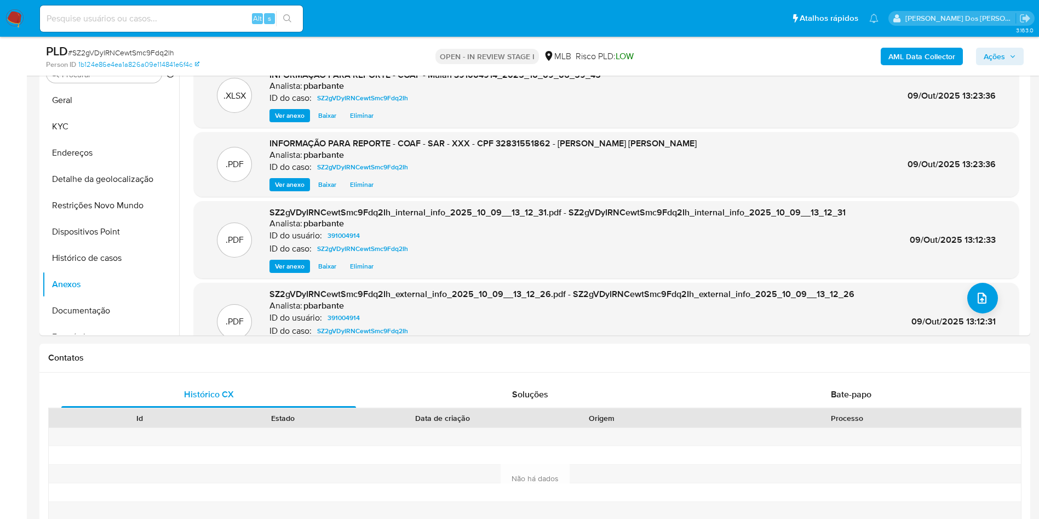
click at [1003, 55] on span "Ações" at bounding box center [994, 57] width 21 height 18
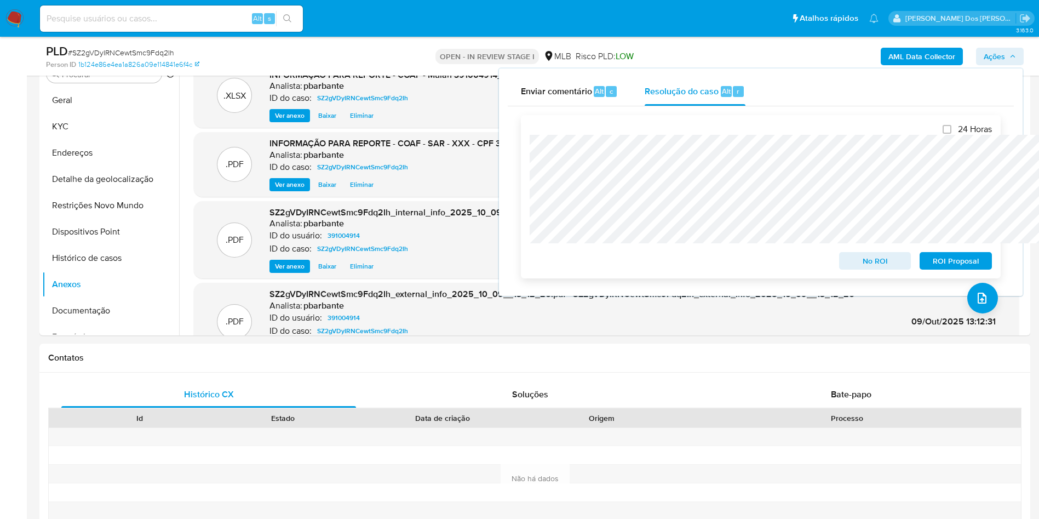
click at [962, 268] on span "ROI Proposal" at bounding box center [955, 260] width 57 height 15
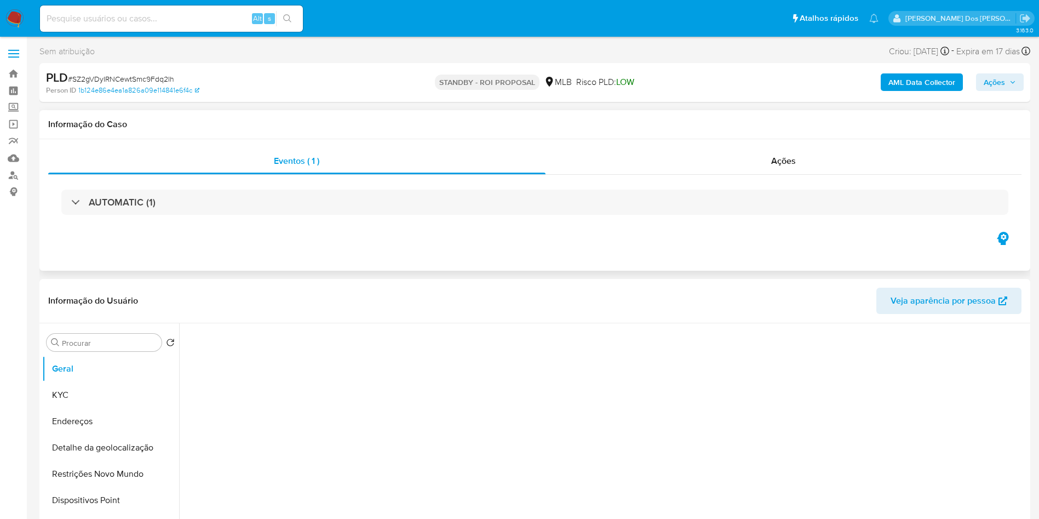
select select "10"
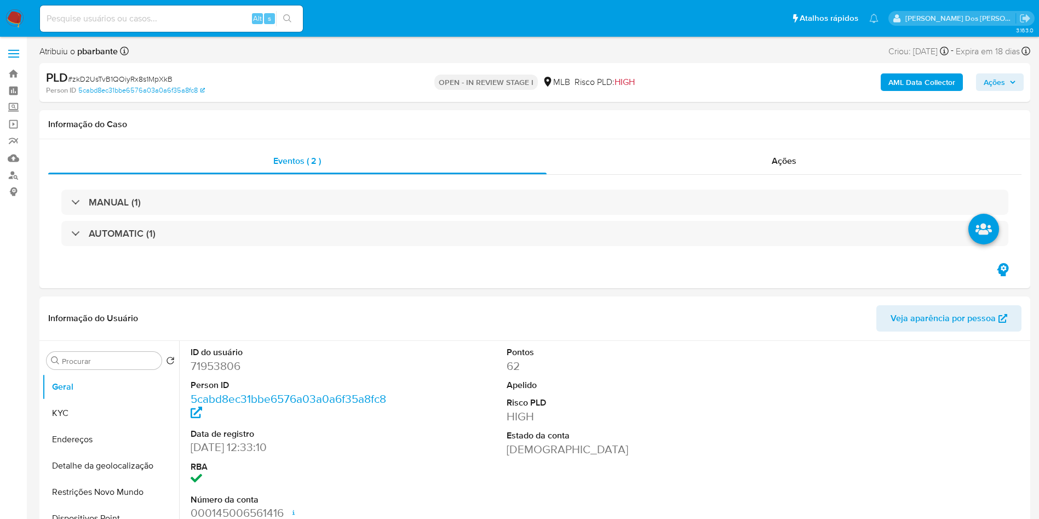
select select "10"
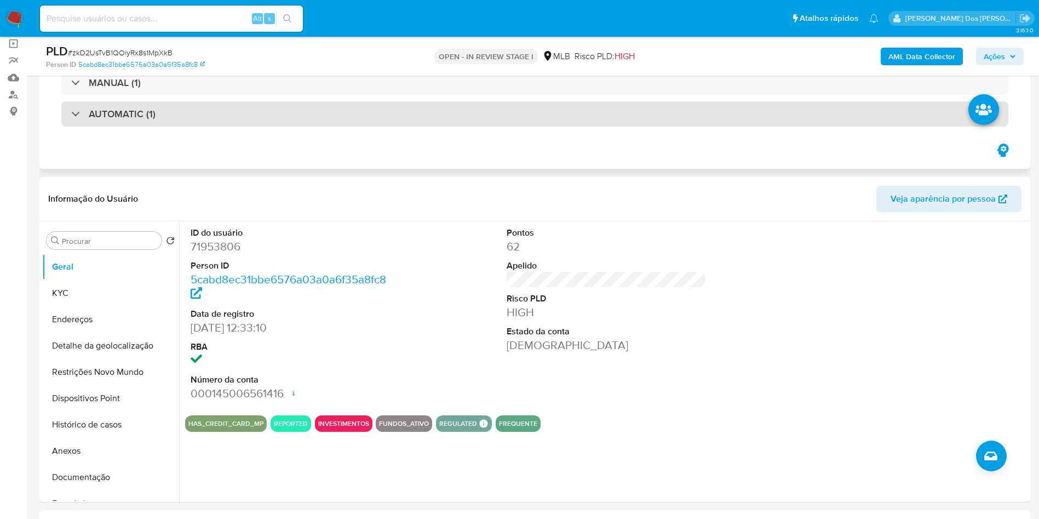
scroll to position [82, 0]
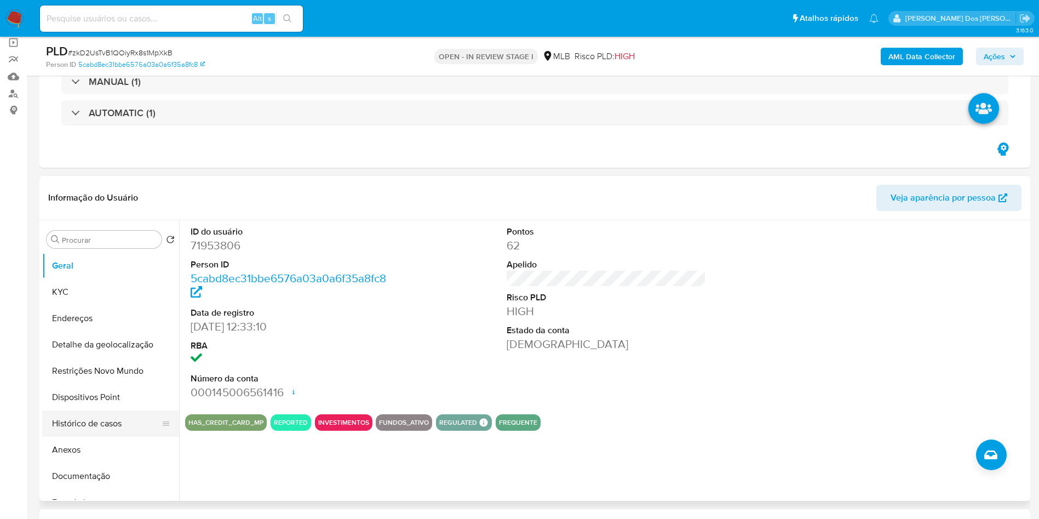
click at [109, 426] on button "Histórico de casos" at bounding box center [106, 423] width 128 height 26
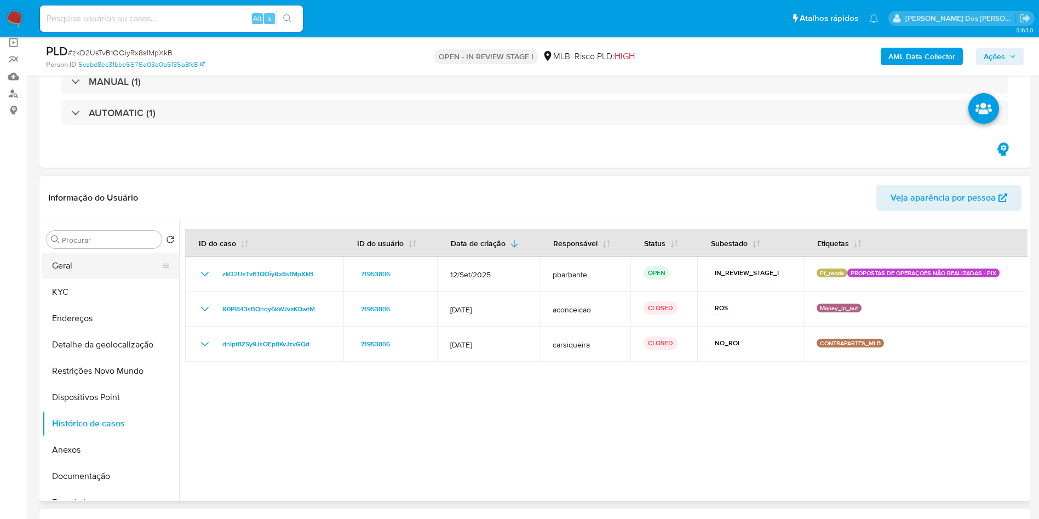
click at [91, 261] on button "Geral" at bounding box center [106, 265] width 128 height 26
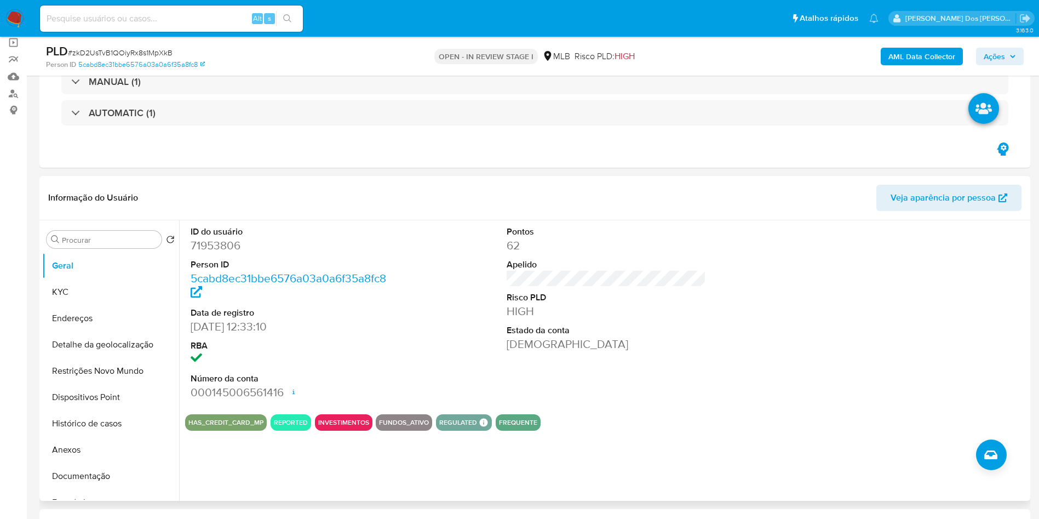
click at [228, 246] on dd "71953806" at bounding box center [291, 245] width 200 height 15
copy dd "71953806"
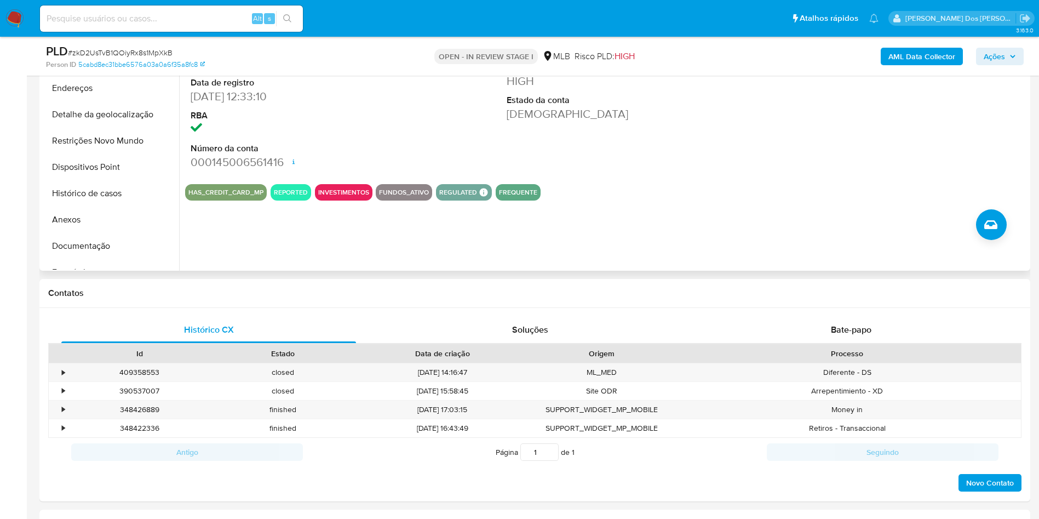
scroll to position [310, 0]
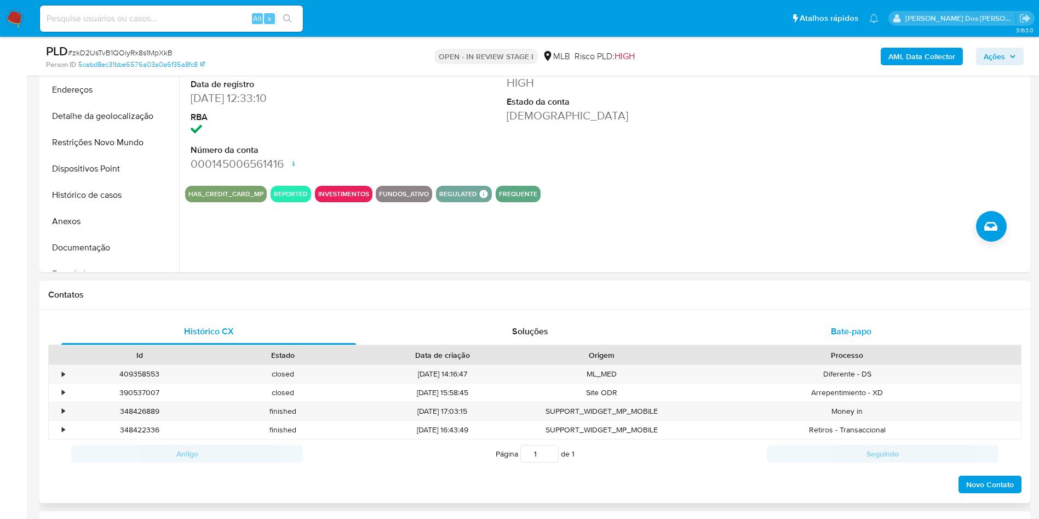
click at [843, 339] on div "Bate-papo" at bounding box center [851, 331] width 295 height 26
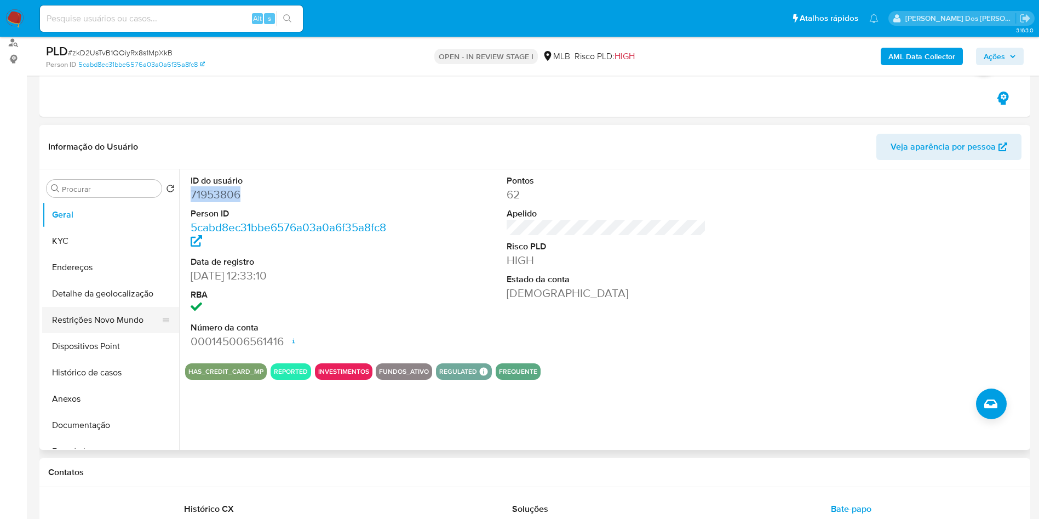
scroll to position [134, 0]
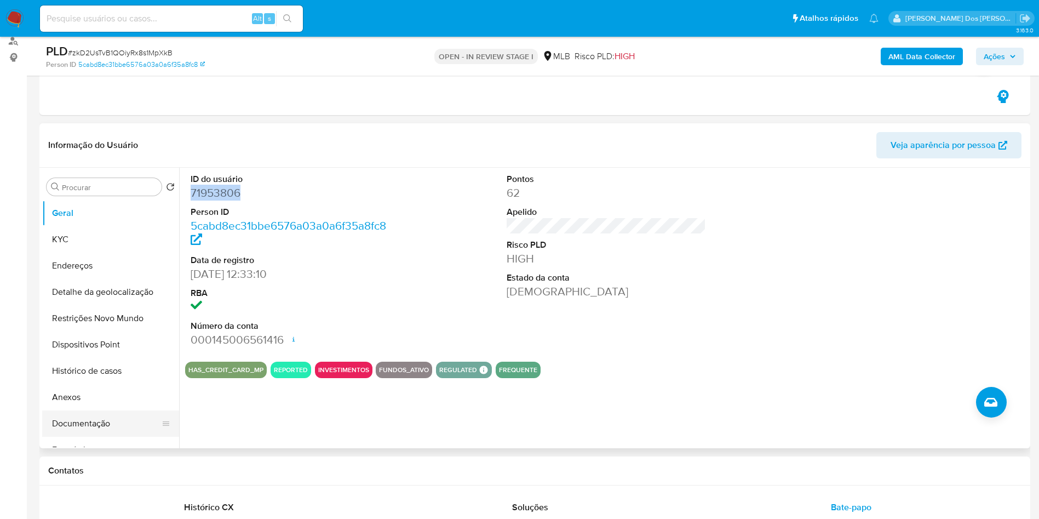
click at [98, 417] on button "Documentação" at bounding box center [106, 423] width 128 height 26
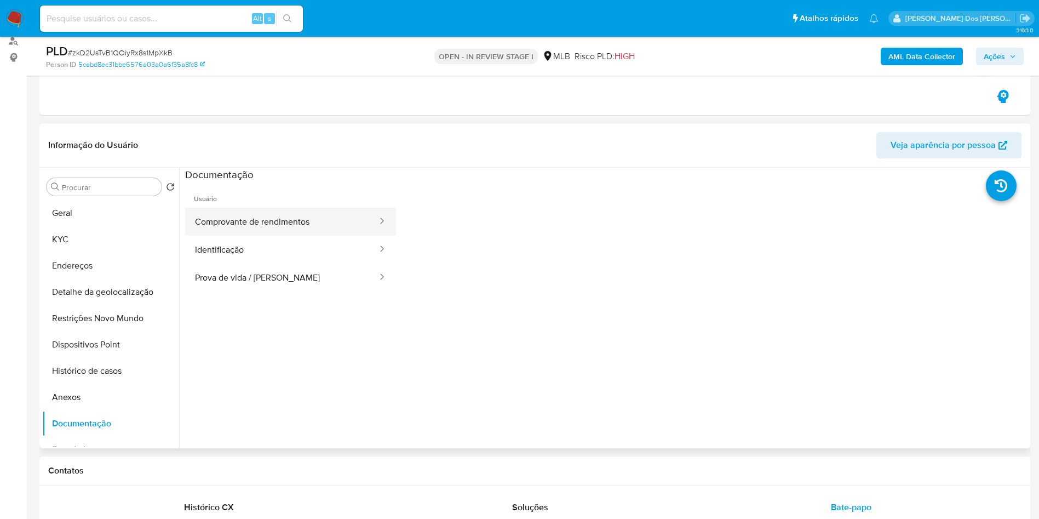
click at [324, 223] on button "Comprovante de rendimentos" at bounding box center [281, 222] width 193 height 28
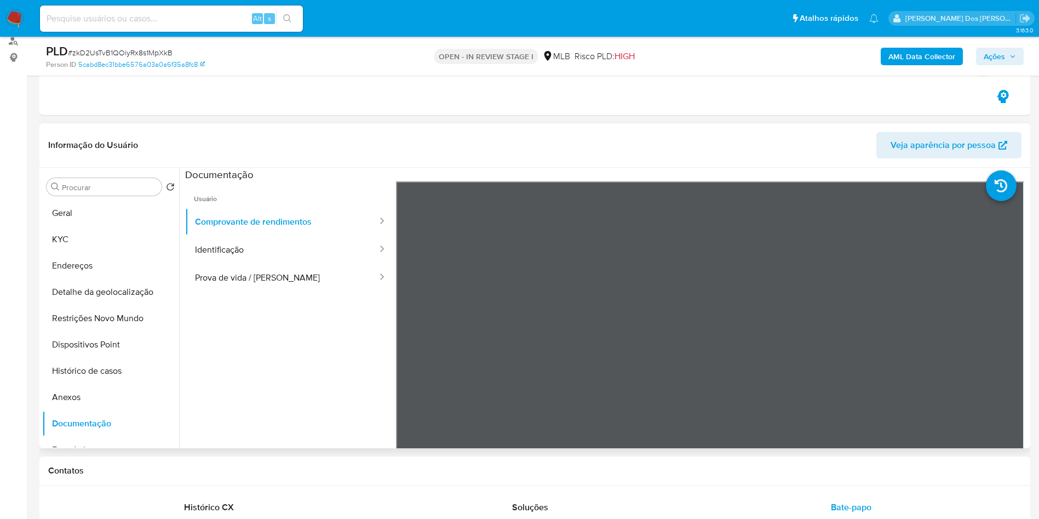
scroll to position [0, 0]
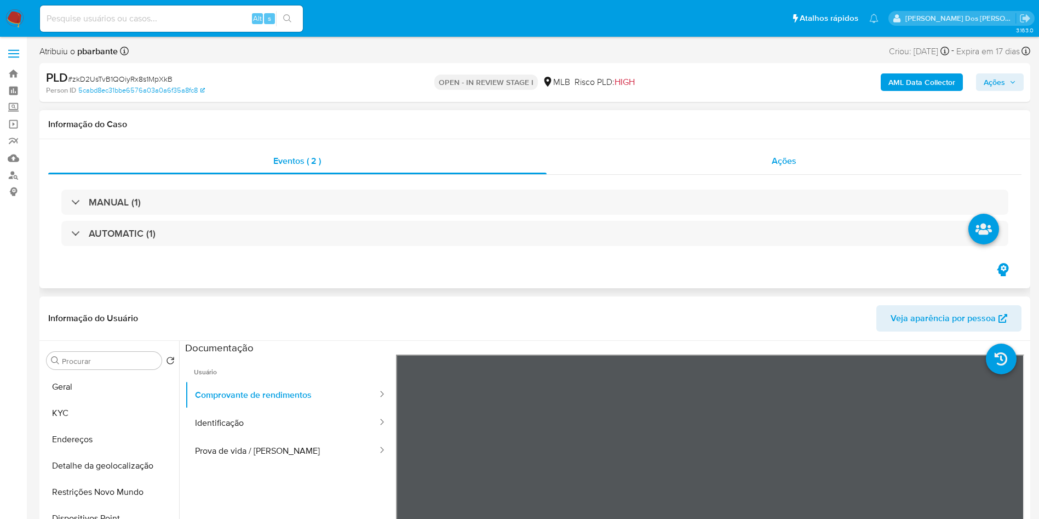
click at [787, 159] on span "Ações" at bounding box center [784, 160] width 25 height 13
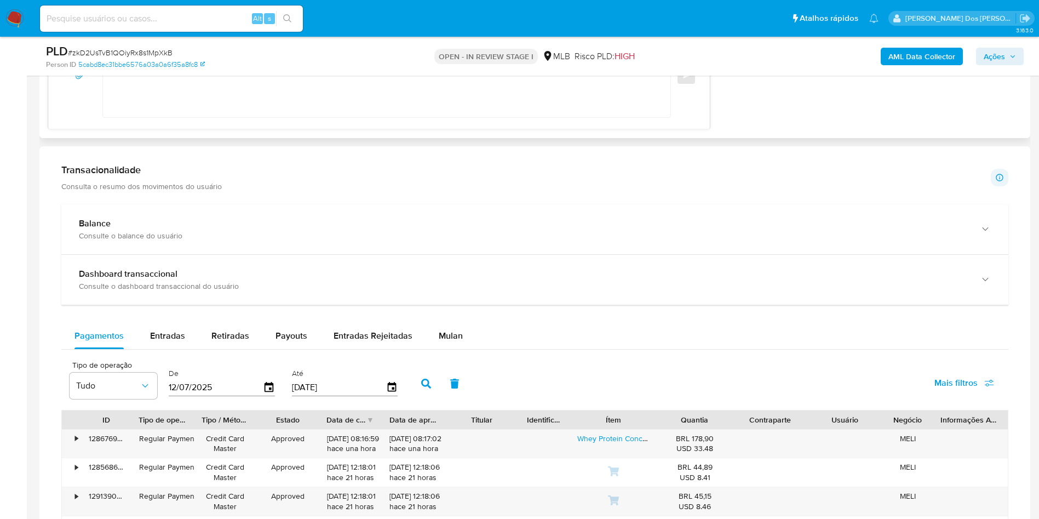
scroll to position [1025, 0]
click at [469, 347] on button "Mulan" at bounding box center [451, 334] width 50 height 26
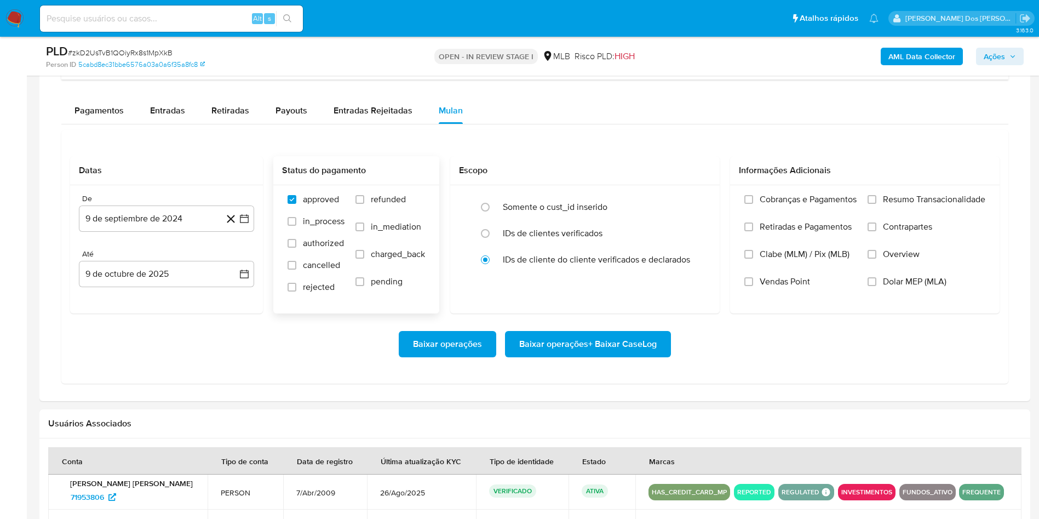
scroll to position [1250, 0]
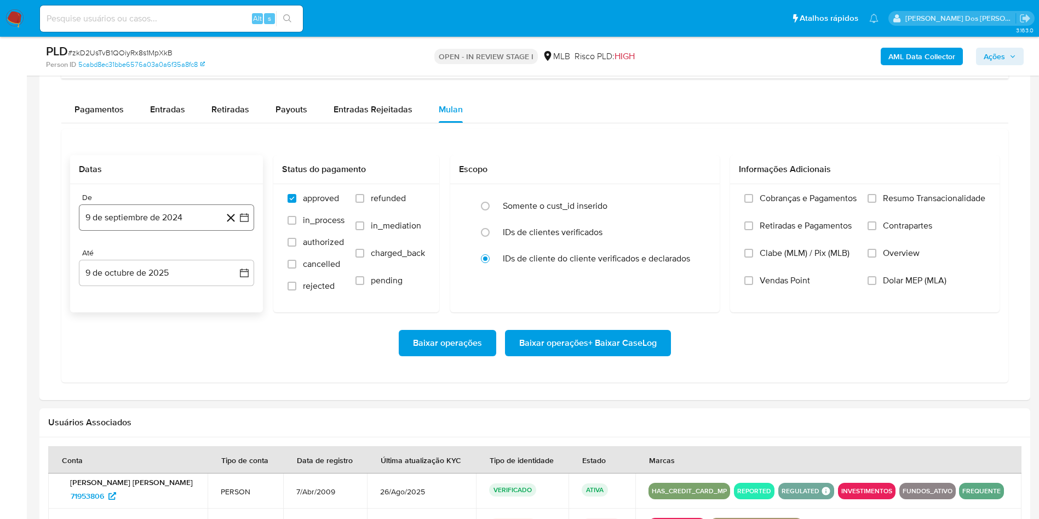
click at [241, 223] on icon "button" at bounding box center [244, 217] width 11 height 11
click at [233, 263] on icon "Mes siguiente" at bounding box center [234, 256] width 13 height 13
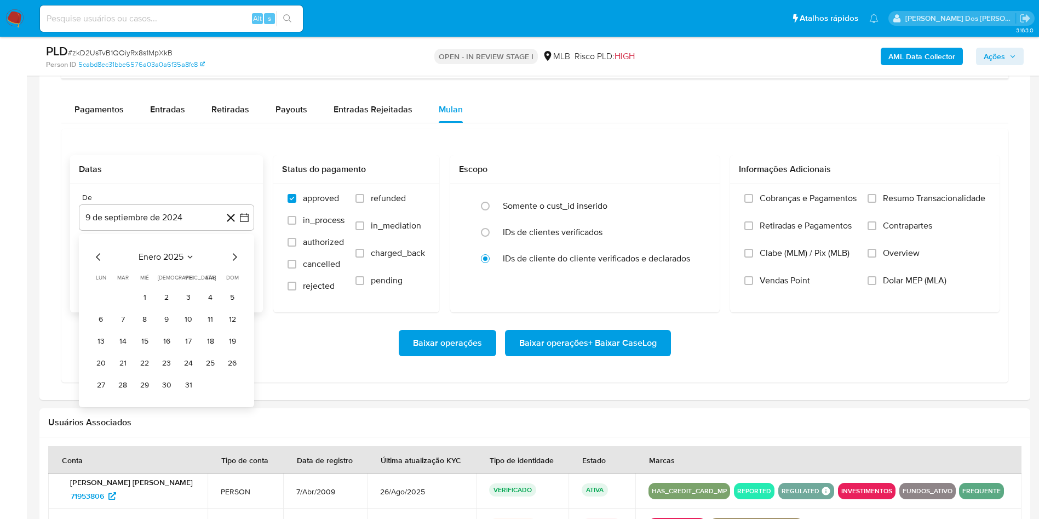
click at [233, 263] on icon "Mes siguiente" at bounding box center [234, 256] width 13 height 13
click at [170, 306] on button "1" at bounding box center [167, 298] width 18 height 18
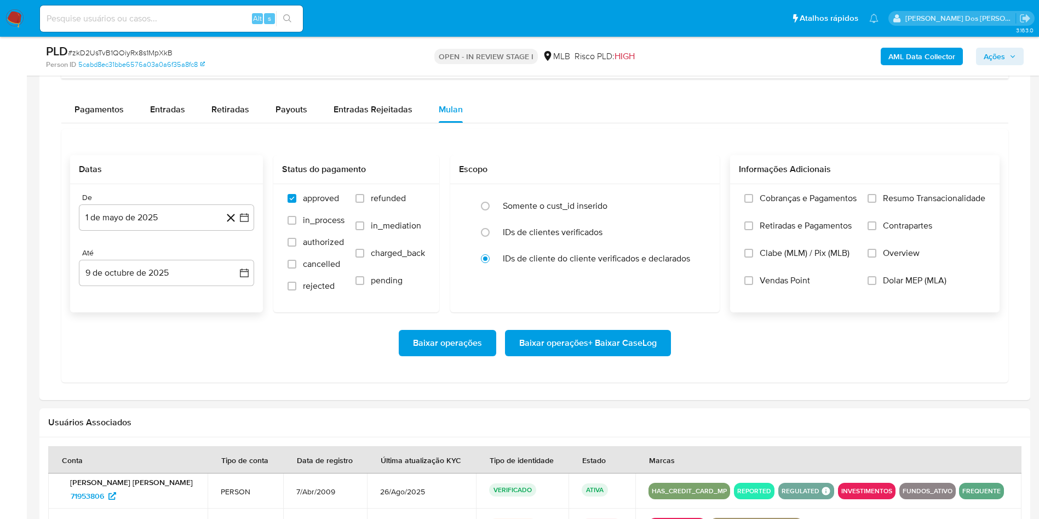
click at [898, 220] on label "Resumo Transacionalidade" at bounding box center [927, 206] width 118 height 27
click at [876, 203] on input "Resumo Transacionalidade" at bounding box center [872, 198] width 9 height 9
click at [633, 355] on span "Baixar operações + Baixar CaseLog" at bounding box center [587, 343] width 137 height 24
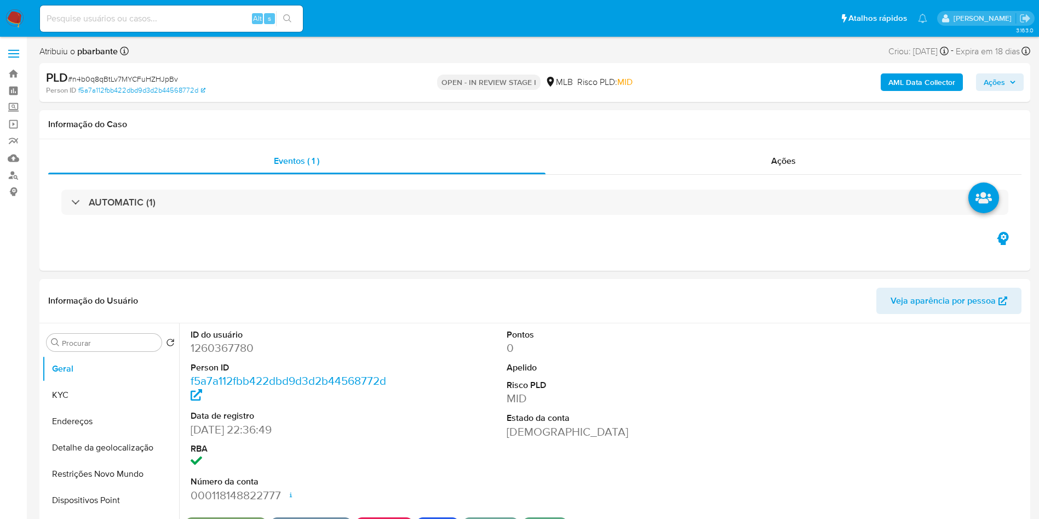
select select "10"
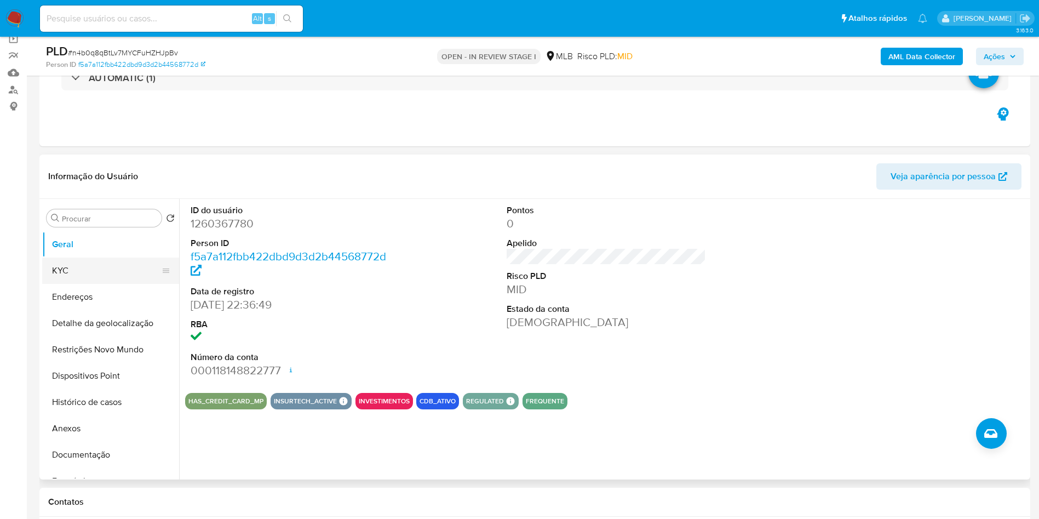
click at [134, 284] on button "KYC" at bounding box center [106, 270] width 128 height 26
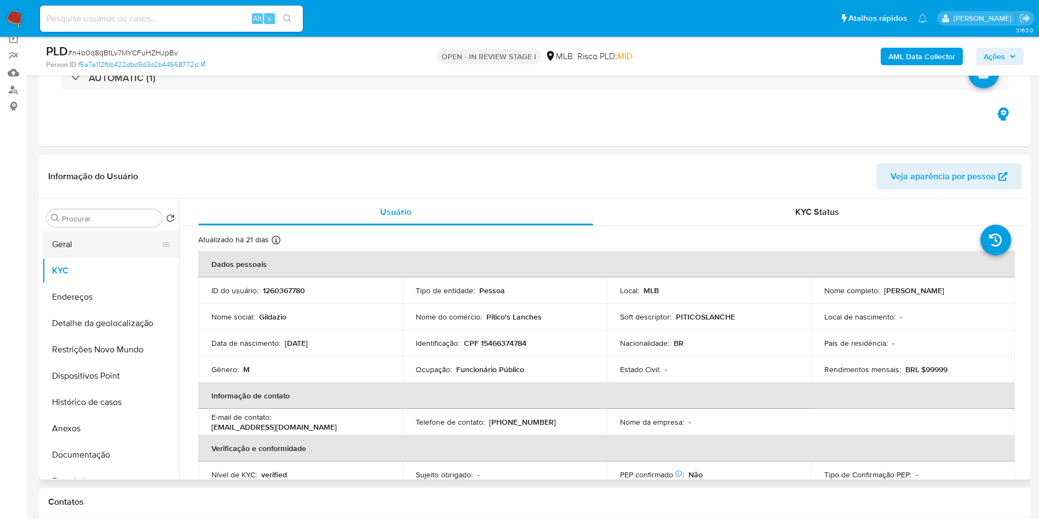
click at [117, 257] on button "Geral" at bounding box center [106, 244] width 128 height 26
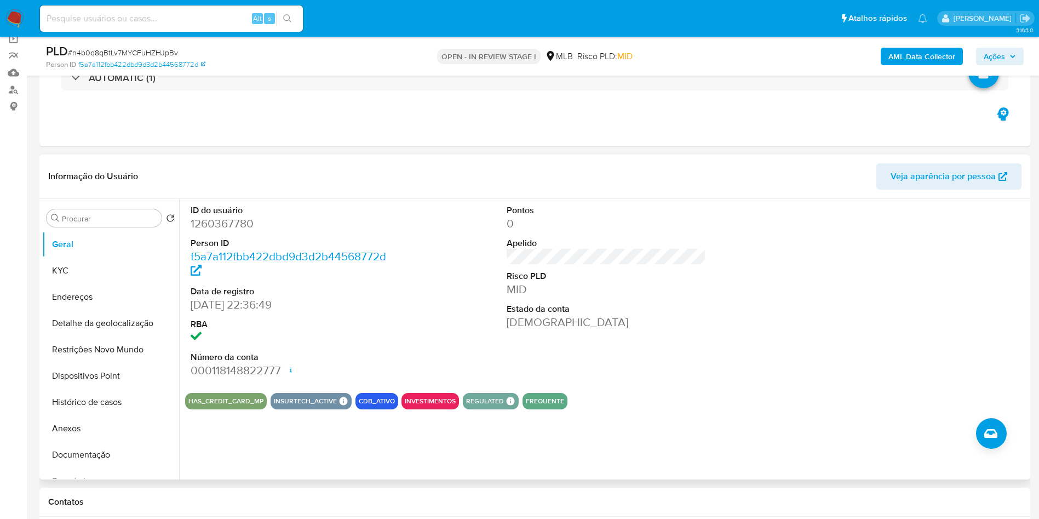
click at [245, 231] on dd "1260367780" at bounding box center [291, 223] width 200 height 15
copy dd "1260367780"
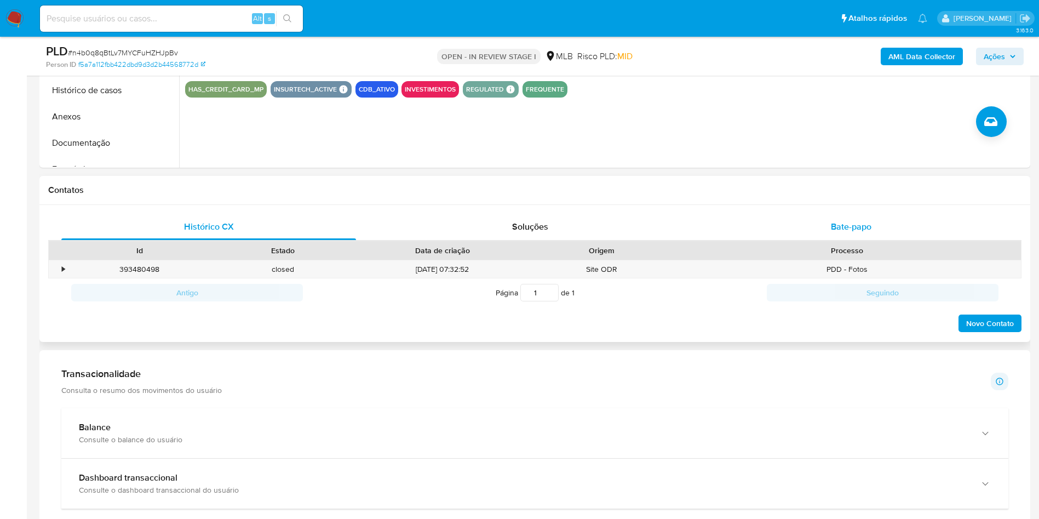
click at [843, 233] on span "Bate-papo" at bounding box center [851, 226] width 41 height 13
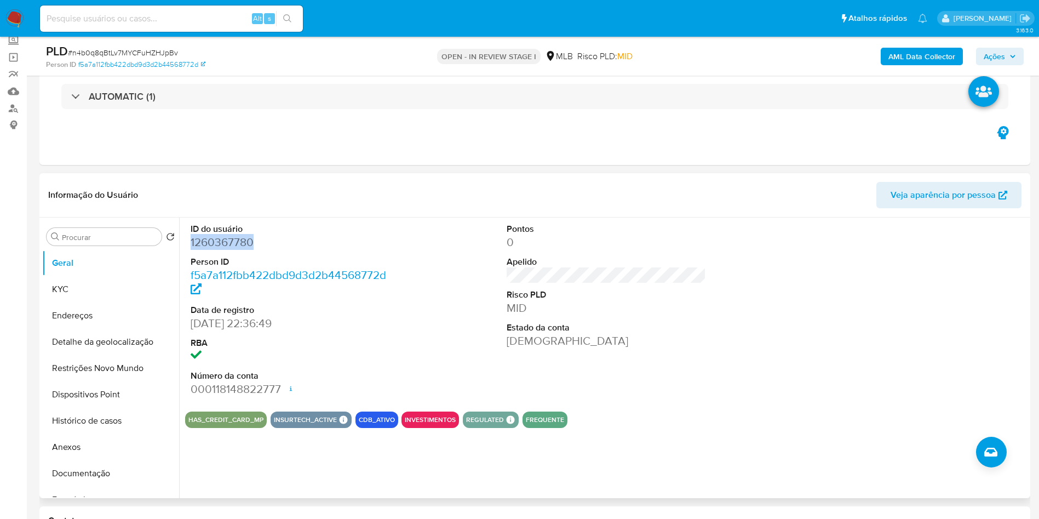
scroll to position [62, 0]
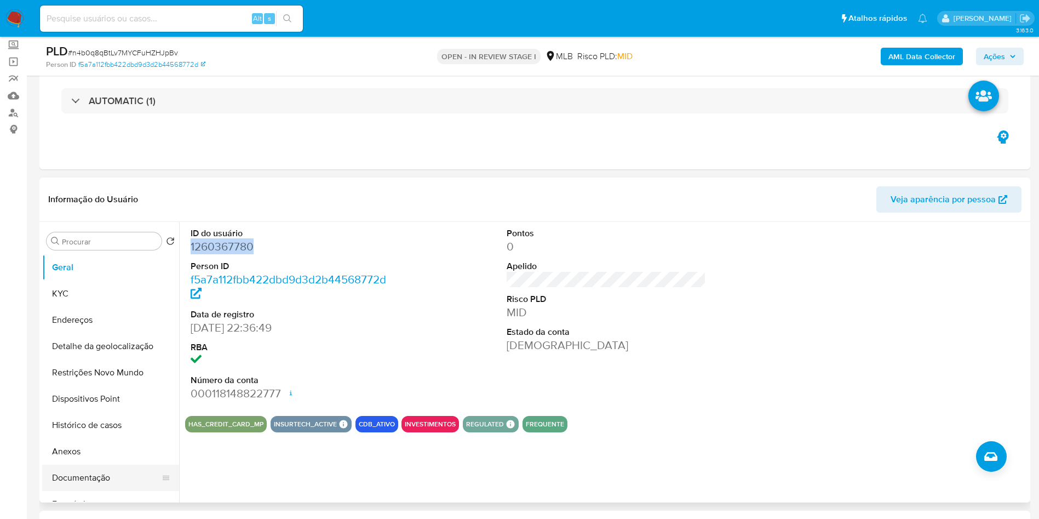
click at [100, 490] on button "Documentação" at bounding box center [106, 477] width 128 height 26
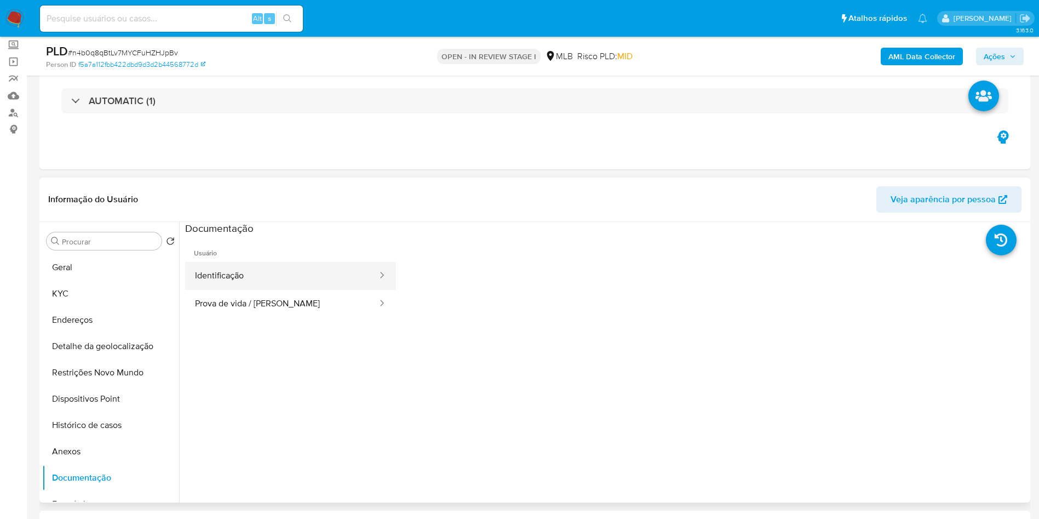
click at [283, 290] on button "Identificação" at bounding box center [281, 276] width 193 height 28
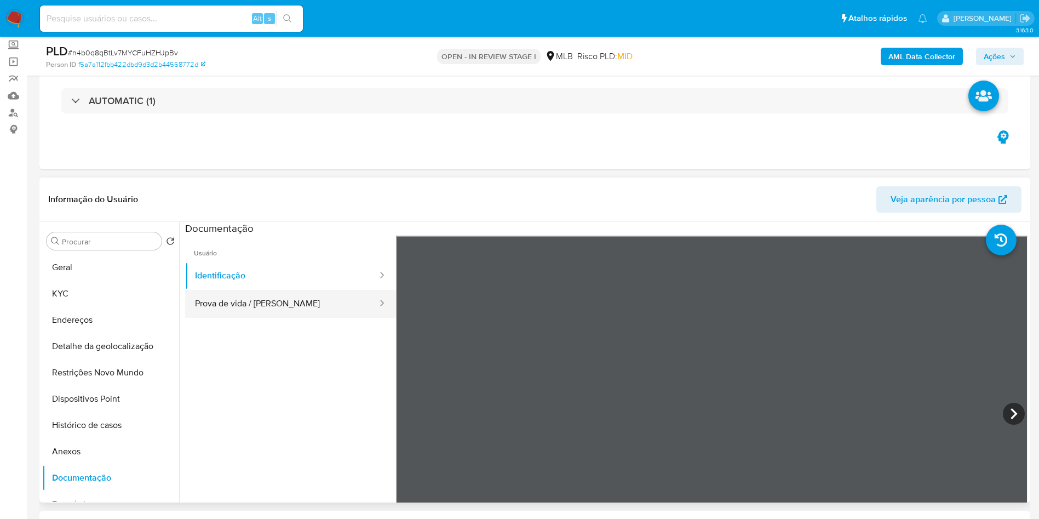
click at [259, 318] on button "Prova de vida / [PERSON_NAME]" at bounding box center [281, 304] width 193 height 28
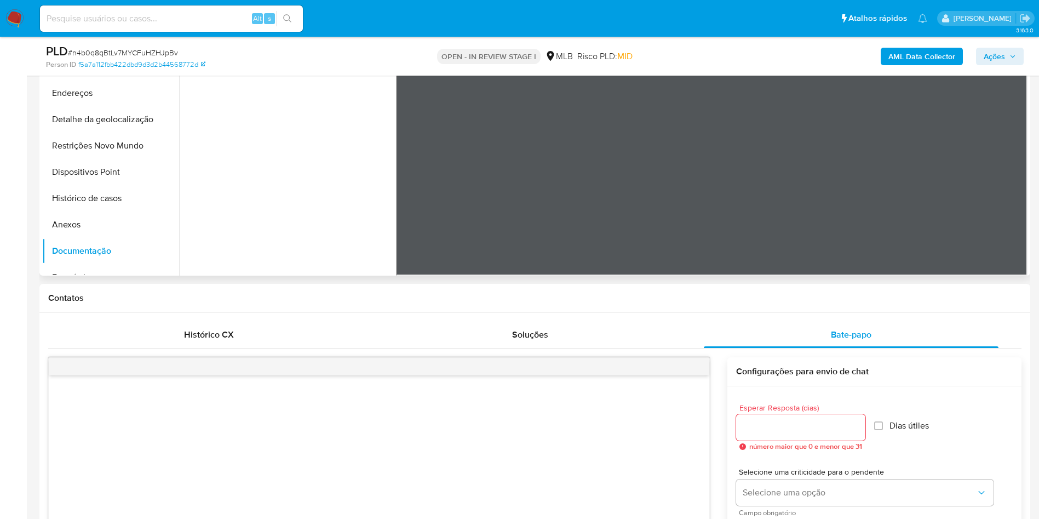
scroll to position [290, 0]
click at [771, 432] on div at bounding box center [800, 426] width 129 height 26
click at [768, 433] on input "Esperar Resposta (dias)" at bounding box center [800, 426] width 129 height 14
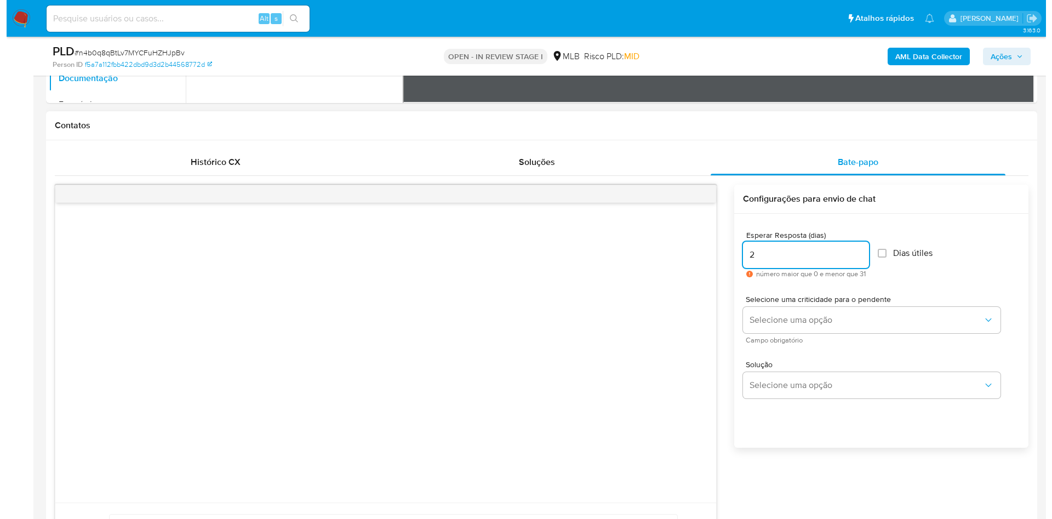
scroll to position [473, 0]
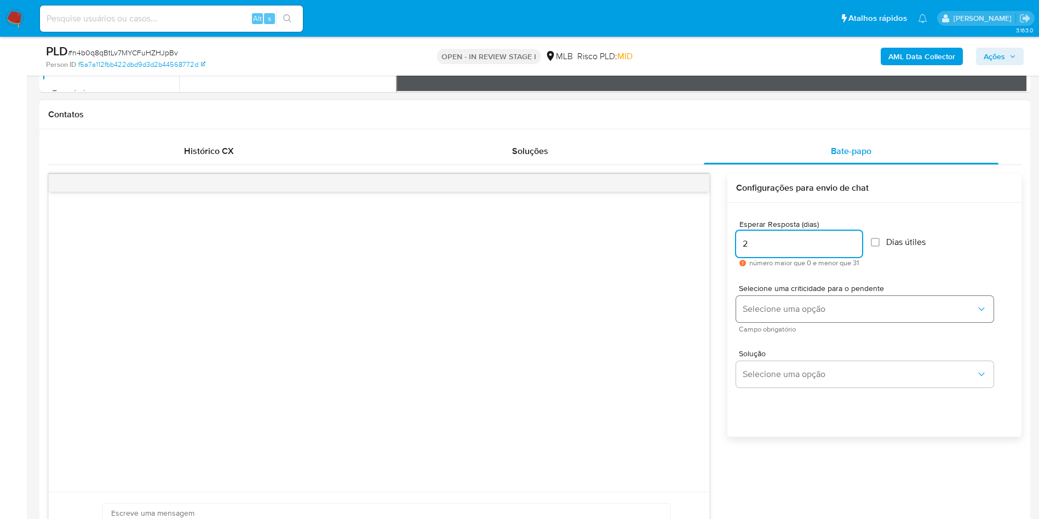
type input "2"
click at [842, 319] on button "Selecione uma opção" at bounding box center [864, 309] width 257 height 26
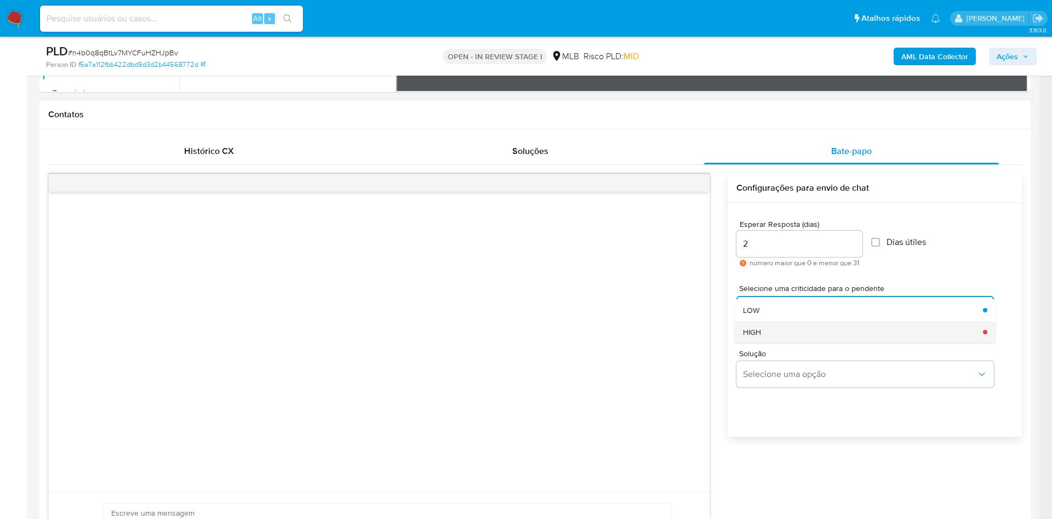
click at [777, 343] on div "HIGH" at bounding box center [859, 332] width 233 height 22
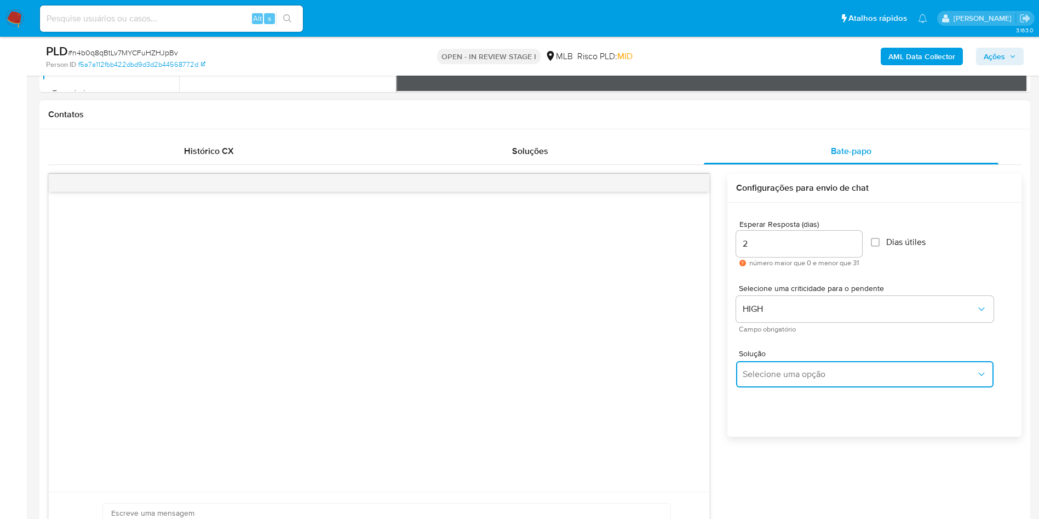
click at [773, 377] on button "Selecione uma opção" at bounding box center [864, 374] width 257 height 26
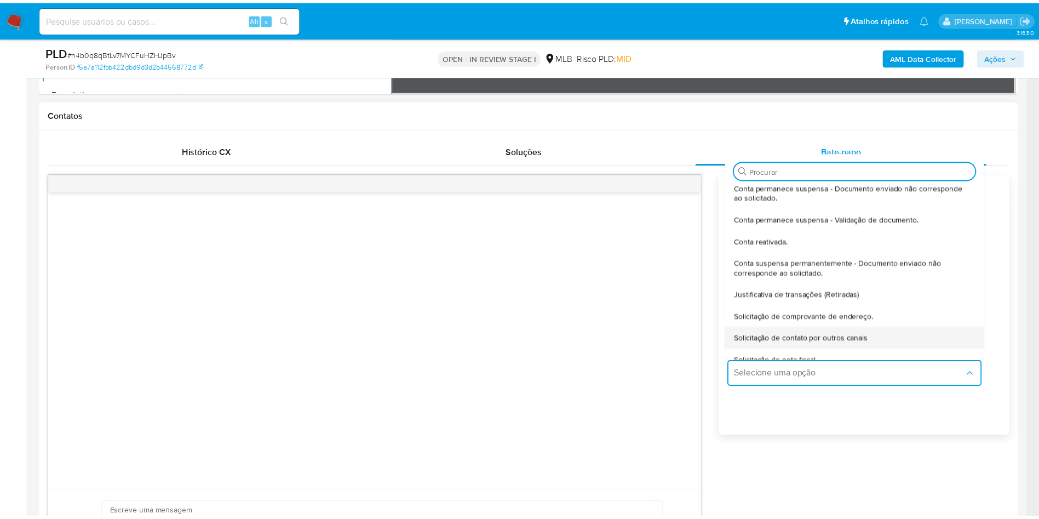
scroll to position [6, 0]
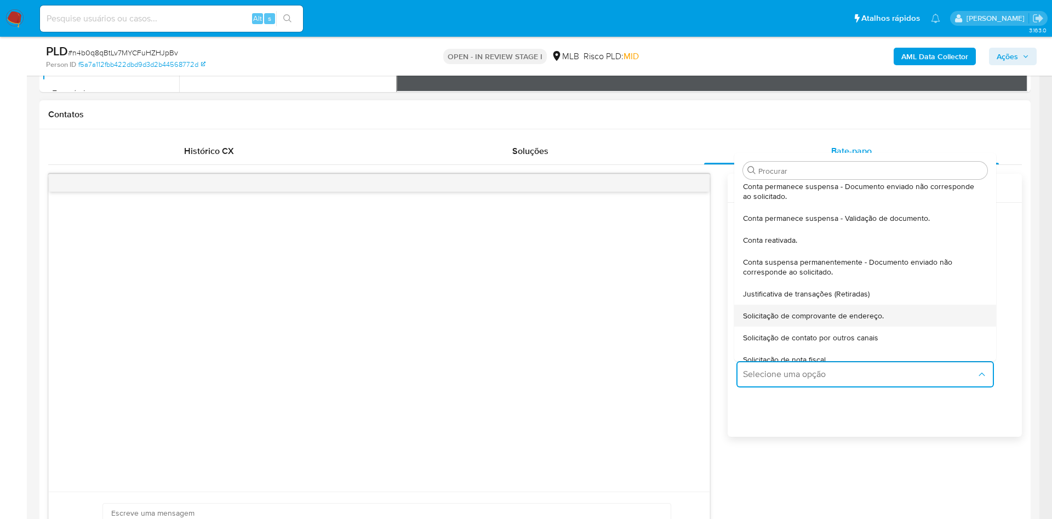
click at [809, 321] on div "Solicitação de comprovante de endereço." at bounding box center [862, 316] width 238 height 22
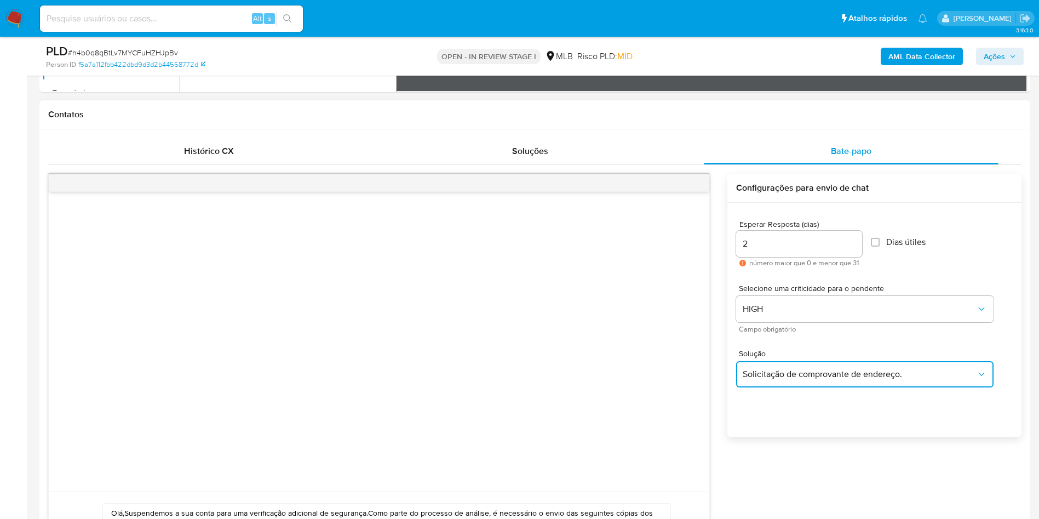
click at [806, 383] on button "Solicitação de comprovante de endereço." at bounding box center [864, 374] width 257 height 26
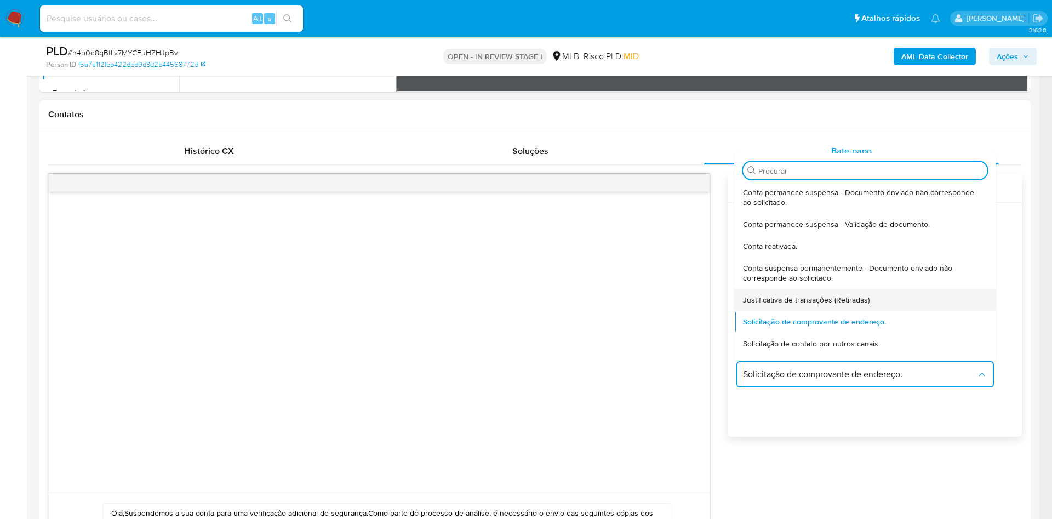
click at [854, 307] on div "Justificativa de transações (Retiradas)" at bounding box center [862, 300] width 238 height 22
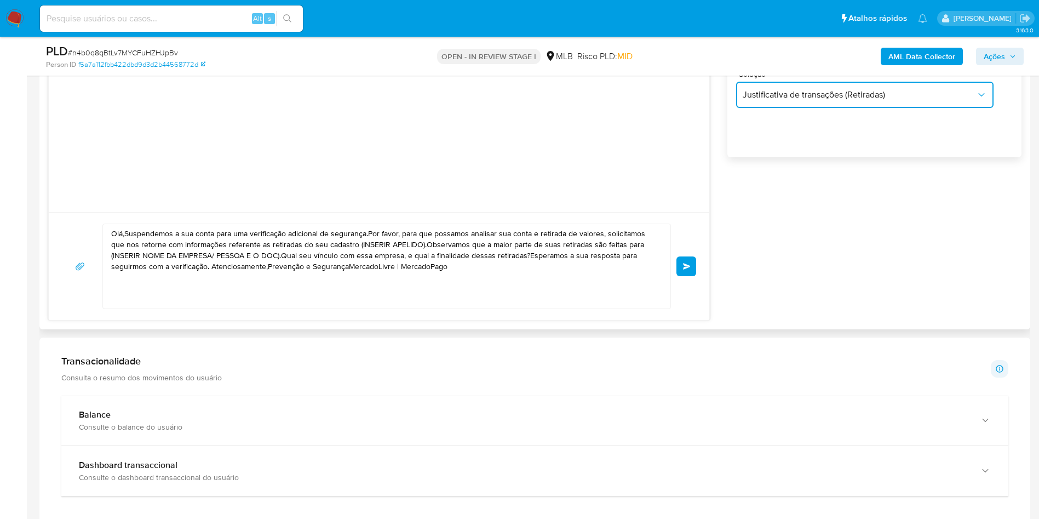
scroll to position [765, 0]
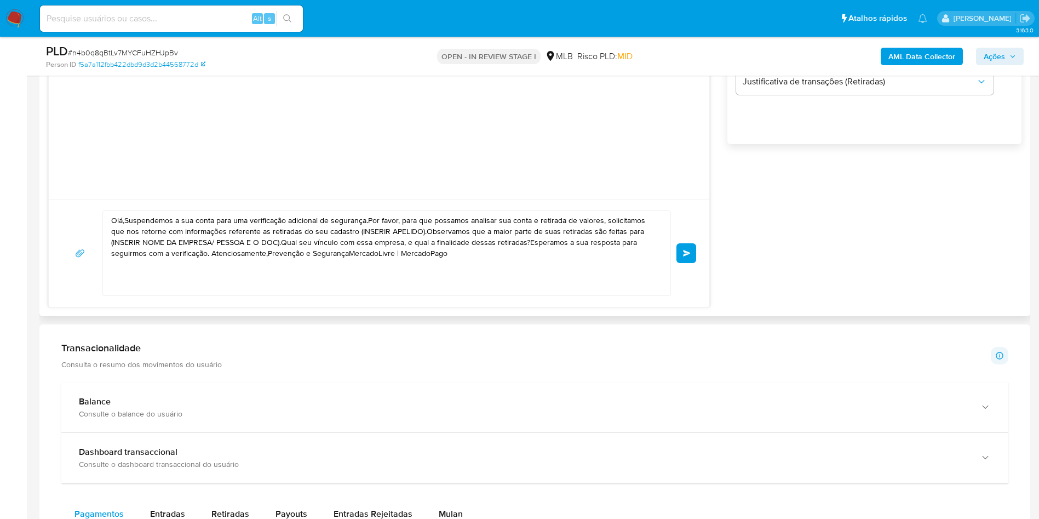
click at [457, 273] on textarea "Olá,Suspendemos a sua conta para uma verificação adicional de segurança.Por fav…" at bounding box center [383, 253] width 545 height 84
paste textarea "! Estamos realizando uma verificação adicional de segurança em contas de usuári…"
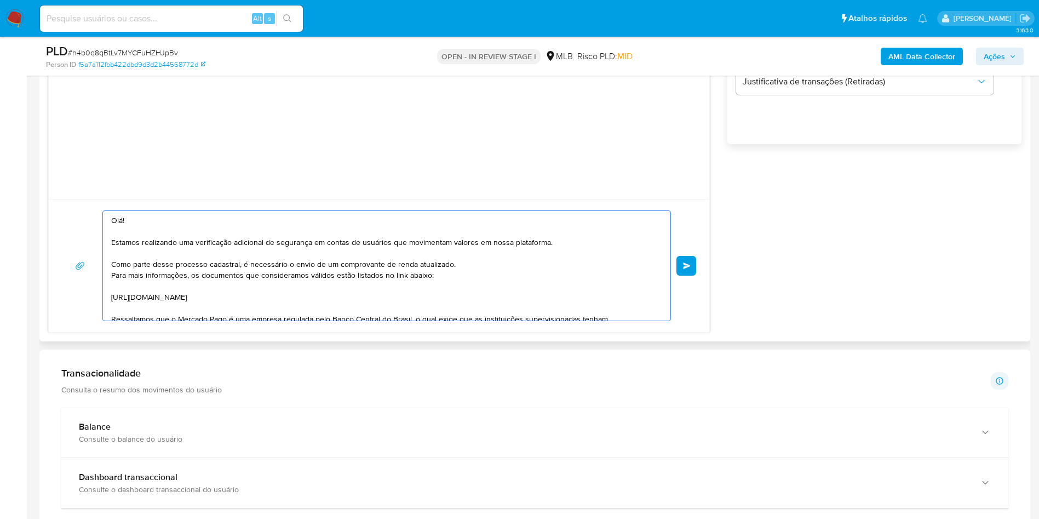
scroll to position [113, 0]
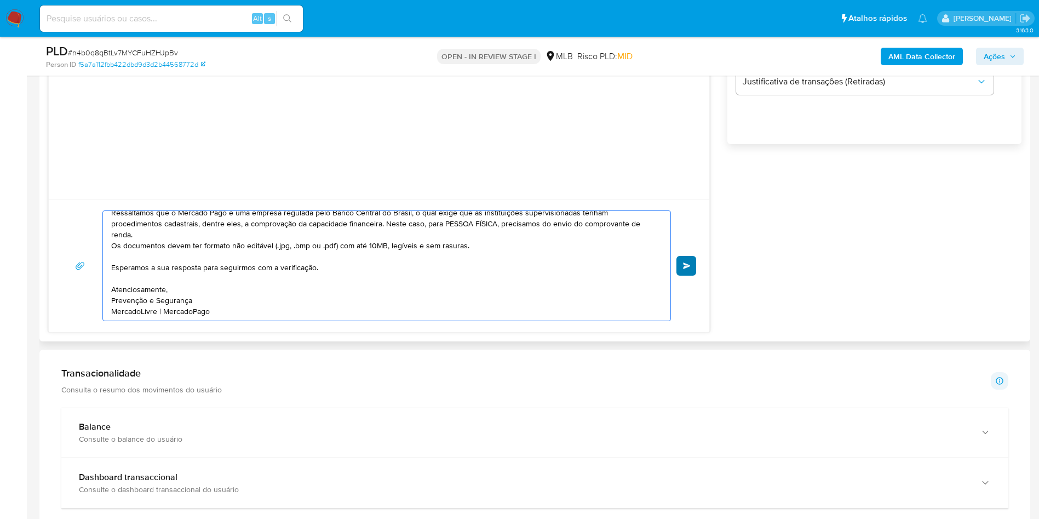
type textarea "Olá! Estamos realizando uma verificação adicional de segurança em contas de usu…"
click at [690, 269] on span "common.send" at bounding box center [687, 265] width 8 height 7
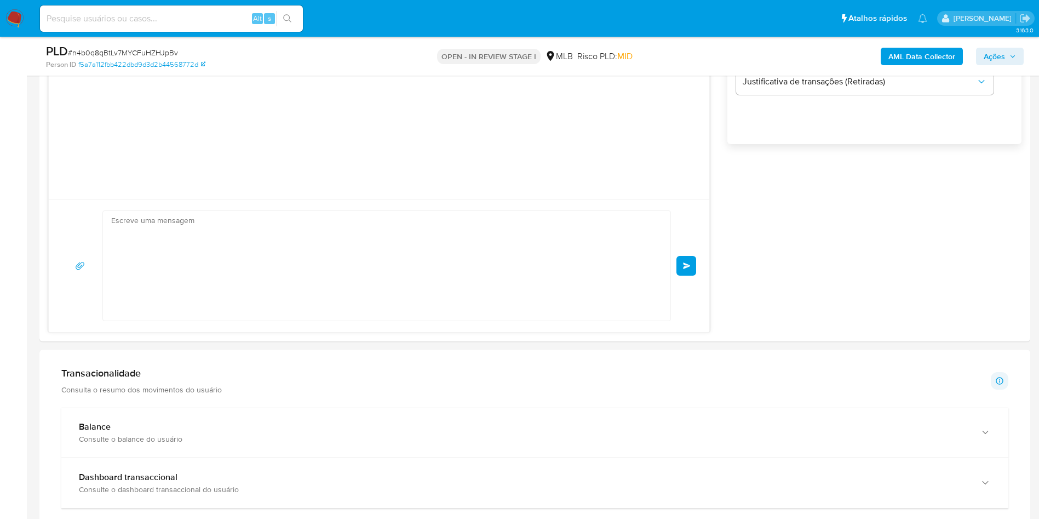
scroll to position [12, 0]
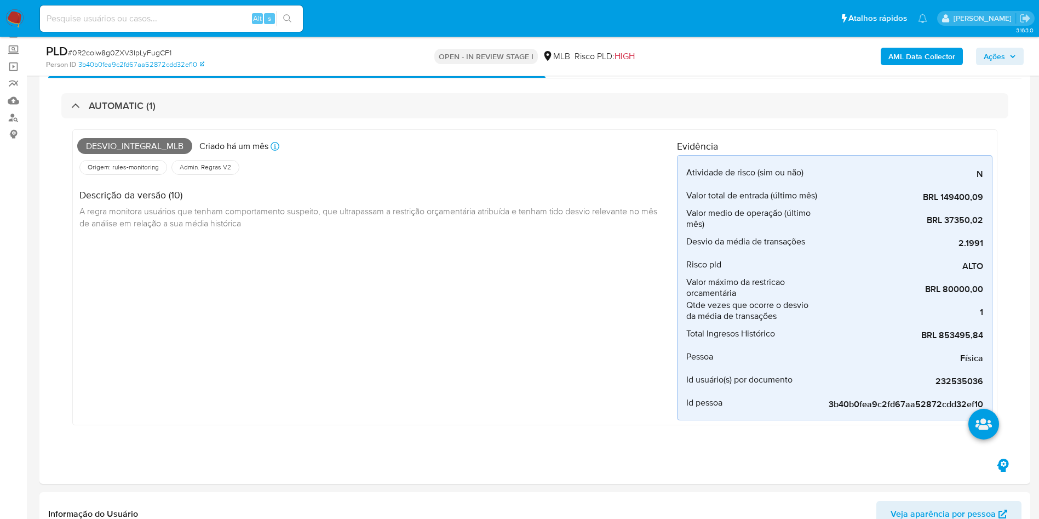
scroll to position [57, 0]
click at [372, 122] on div "Desvio_integral_mlb Criado há um mês Criado: [DATE] 00:38:12 Origem: rules-moni…" at bounding box center [534, 280] width 947 height 323
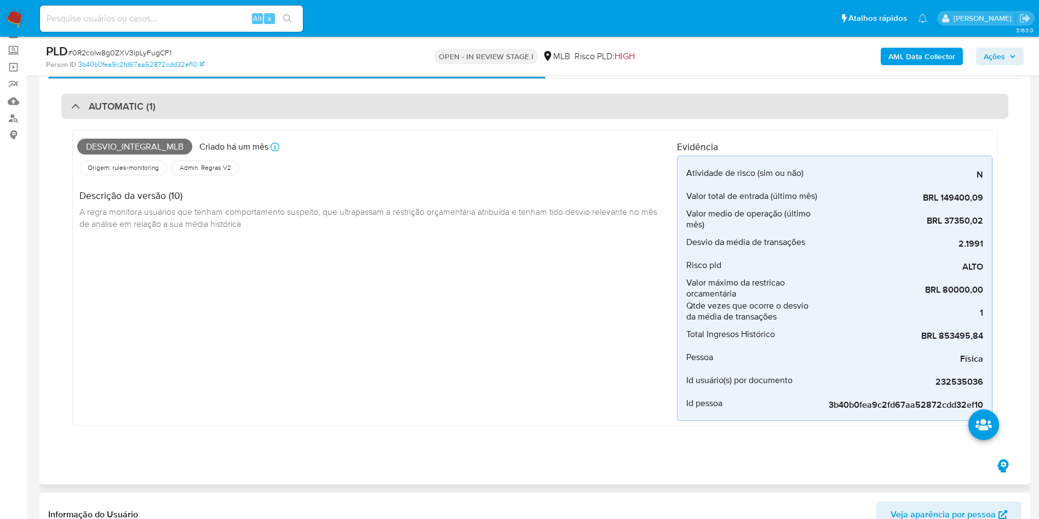
click at [384, 117] on div "AUTOMATIC (1)" at bounding box center [534, 106] width 947 height 25
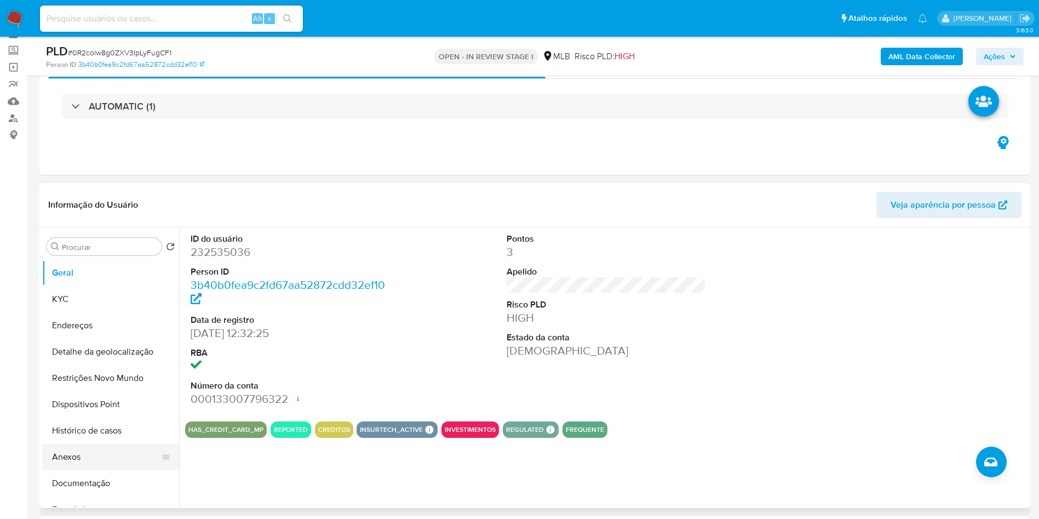
click at [90, 467] on button "Anexos" at bounding box center [106, 457] width 128 height 26
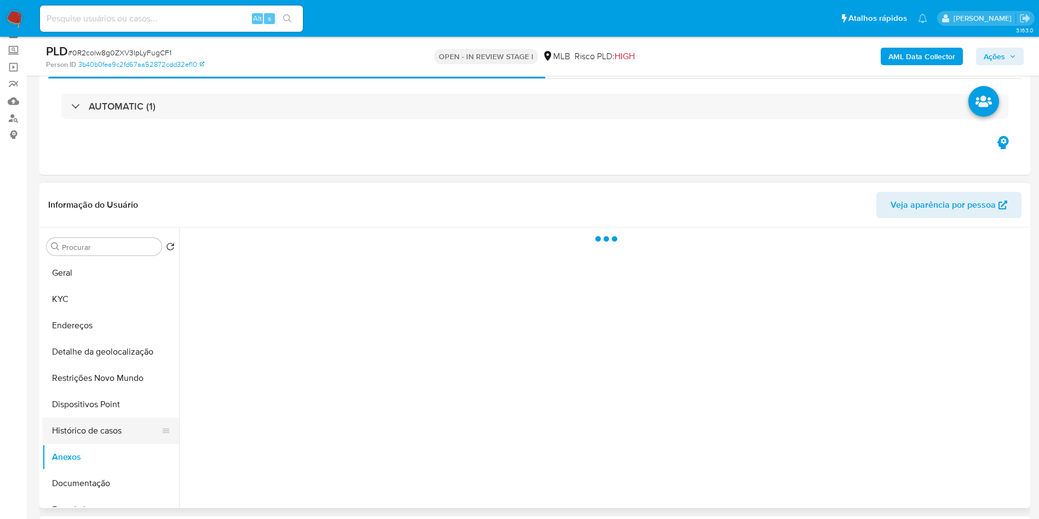
click at [116, 444] on button "Histórico de casos" at bounding box center [106, 430] width 128 height 26
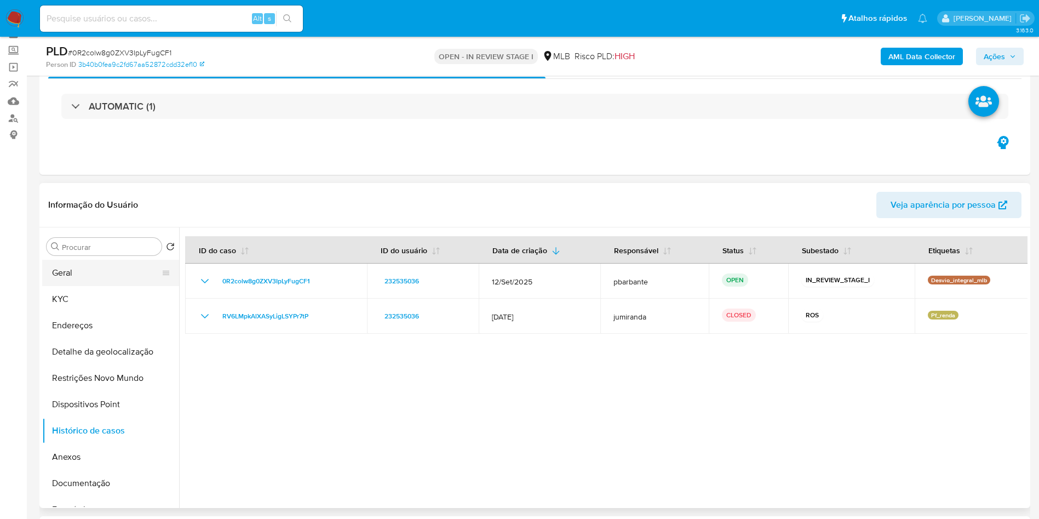
click at [81, 286] on button "Geral" at bounding box center [106, 273] width 128 height 26
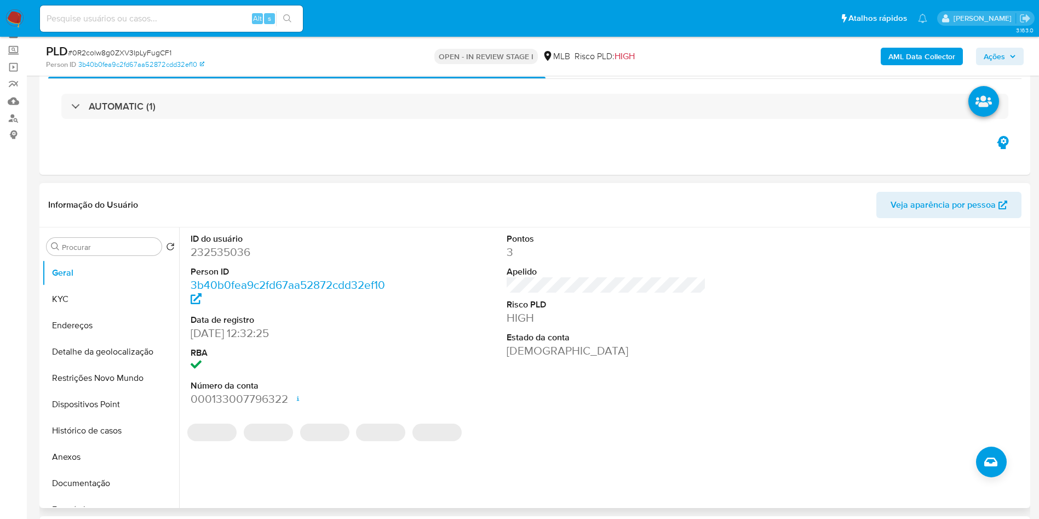
click at [203, 260] on dd "232535036" at bounding box center [291, 251] width 200 height 15
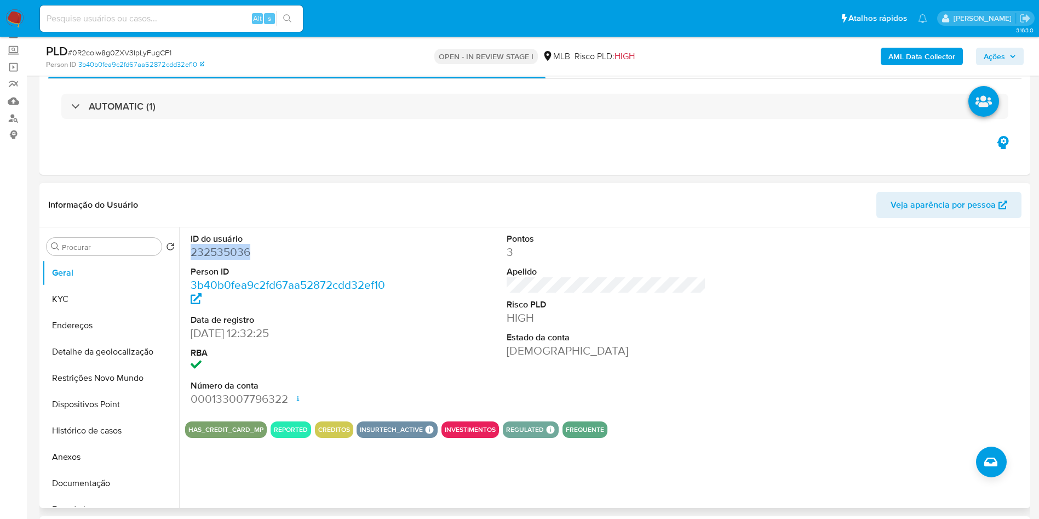
click at [203, 260] on dd "232535036" at bounding box center [291, 251] width 200 height 15
copy dd "232535036"
click at [62, 312] on button "KYC" at bounding box center [106, 299] width 128 height 26
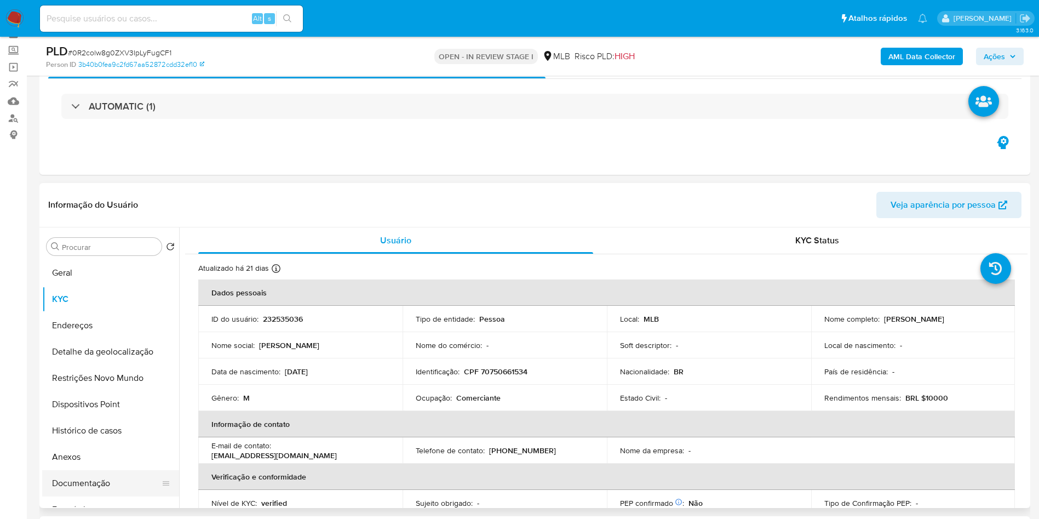
click at [66, 496] on button "Documentação" at bounding box center [106, 483] width 128 height 26
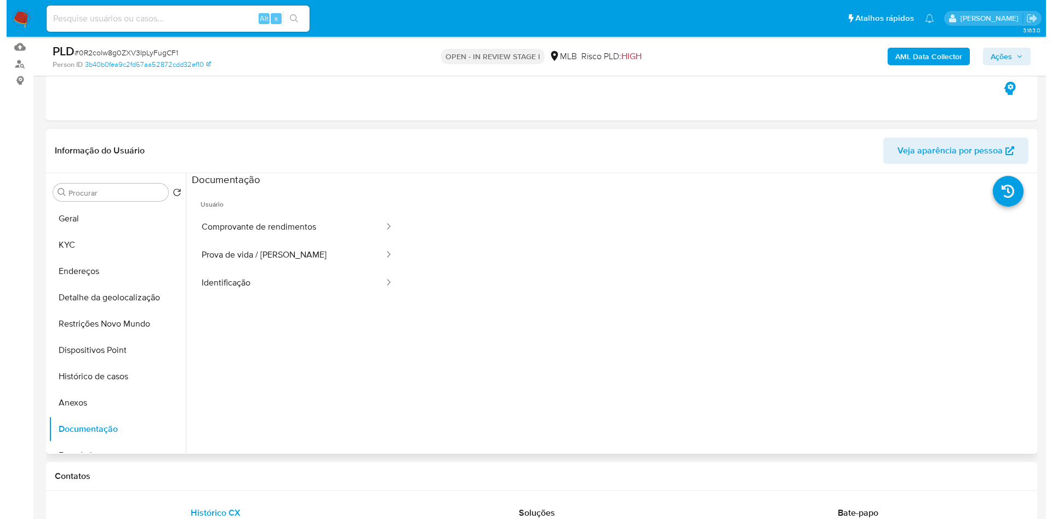
scroll to position [111, 0]
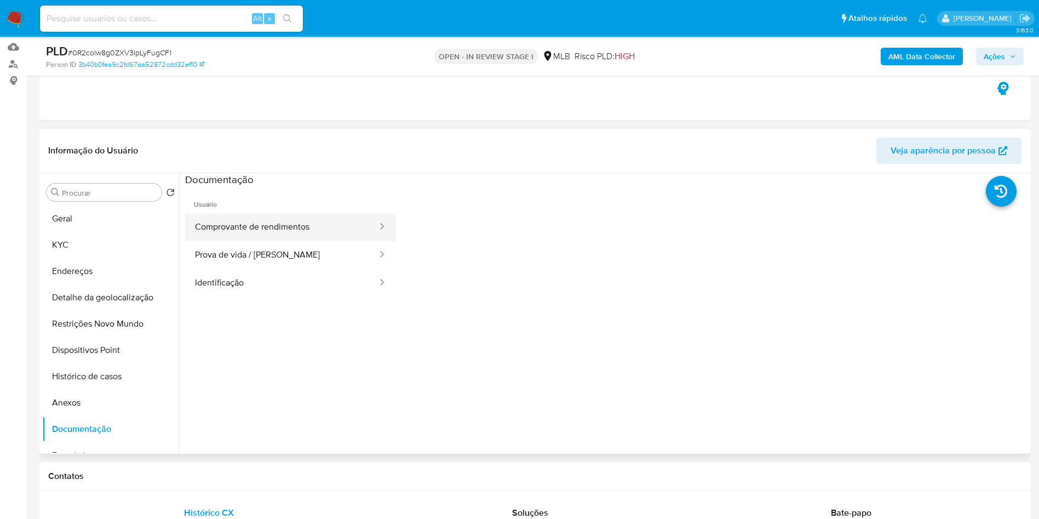
click at [316, 241] on button "Comprovante de rendimentos" at bounding box center [281, 227] width 193 height 28
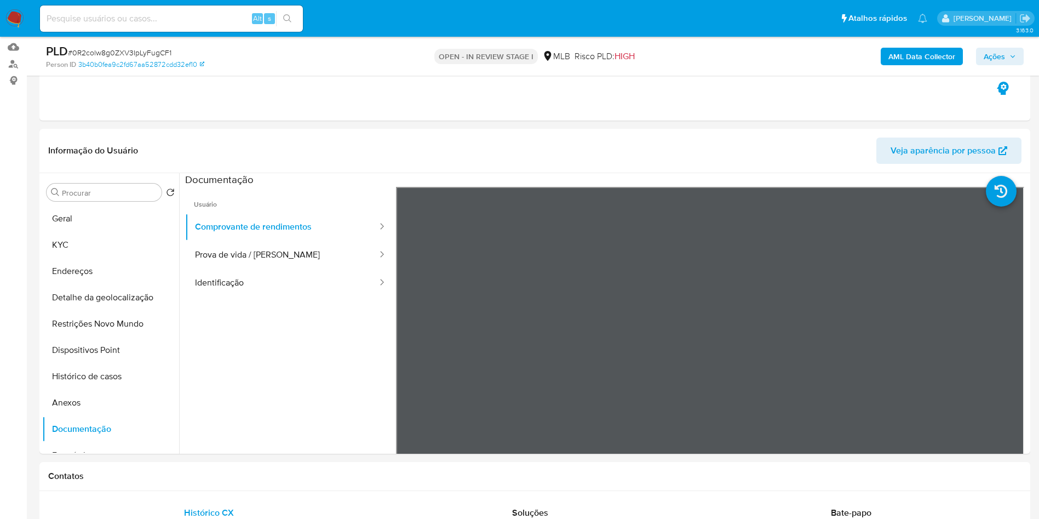
click at [955, 50] on b "AML Data Collector" at bounding box center [921, 57] width 67 height 18
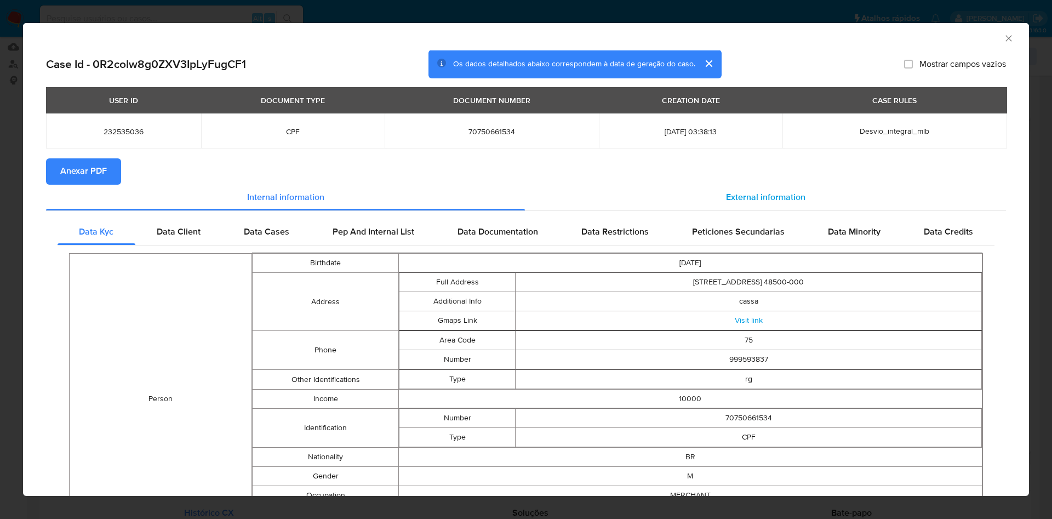
click at [766, 207] on div "External information" at bounding box center [765, 198] width 481 height 26
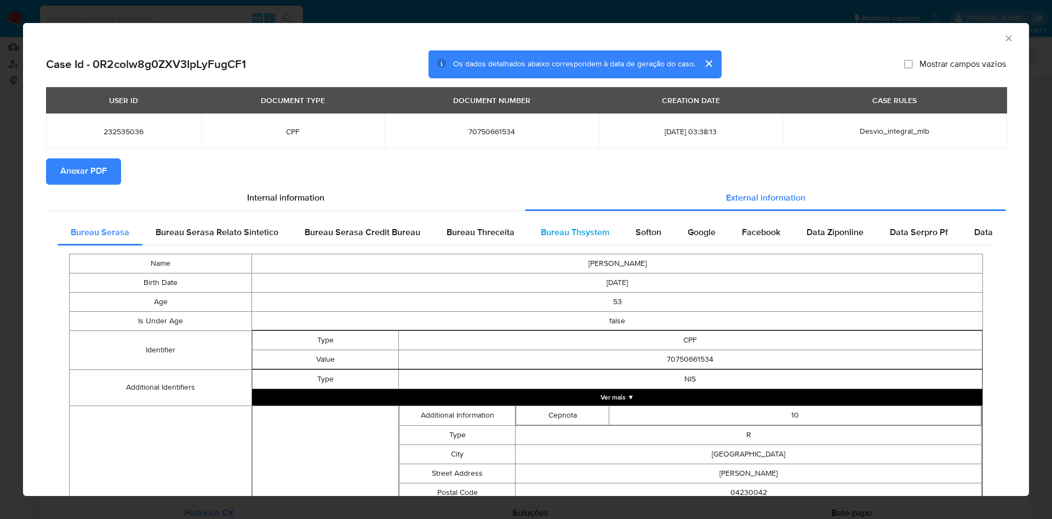
click at [592, 238] on span "Bureau Thsystem" at bounding box center [575, 232] width 68 height 13
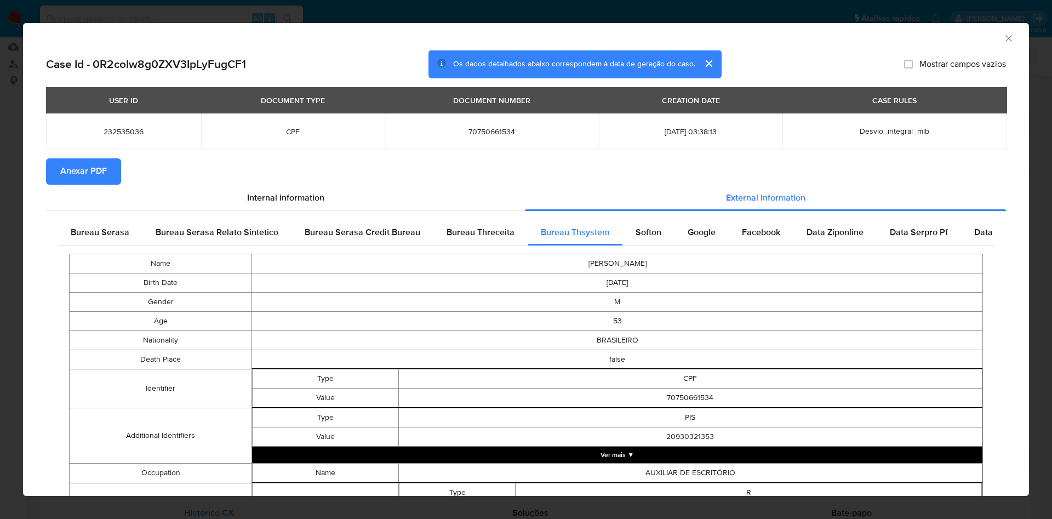
click at [99, 168] on span "Anexar PDF" at bounding box center [83, 171] width 47 height 24
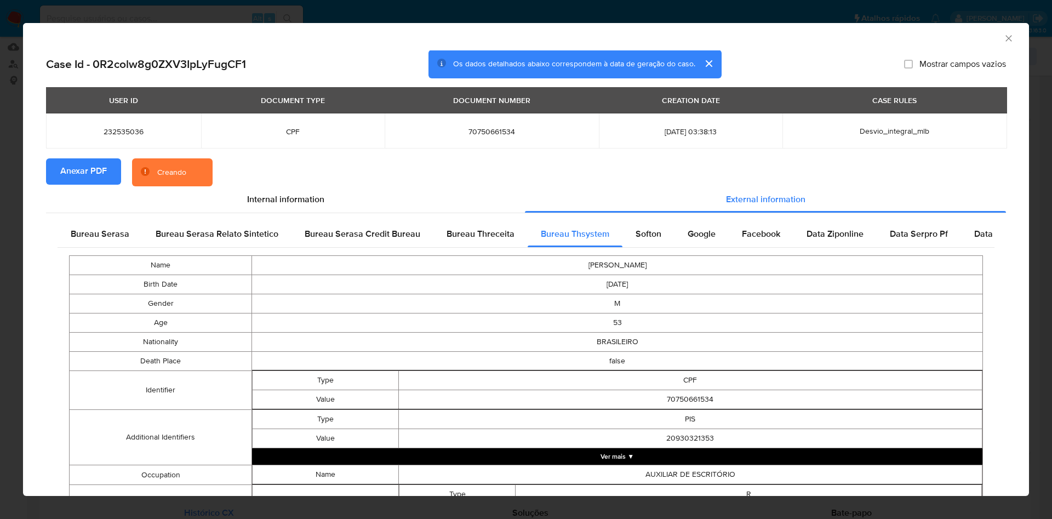
scroll to position [434, 0]
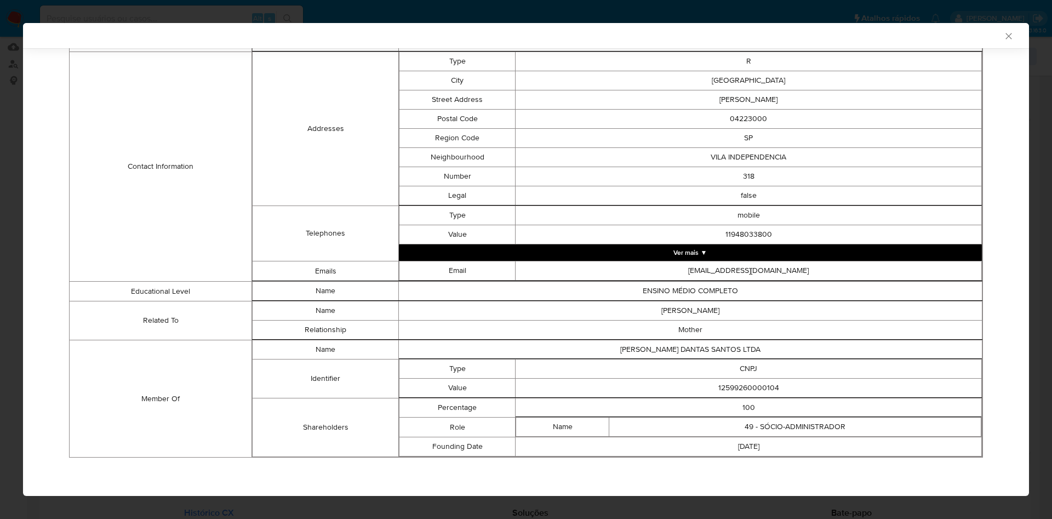
click at [755, 393] on td "12599260000104" at bounding box center [748, 387] width 466 height 19
copy td "12599260000104"
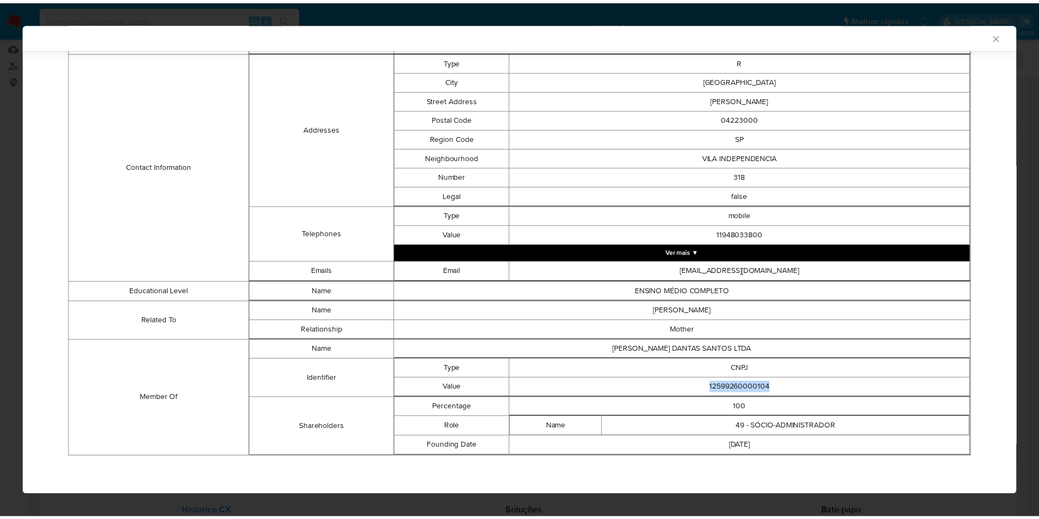
scroll to position [432, 0]
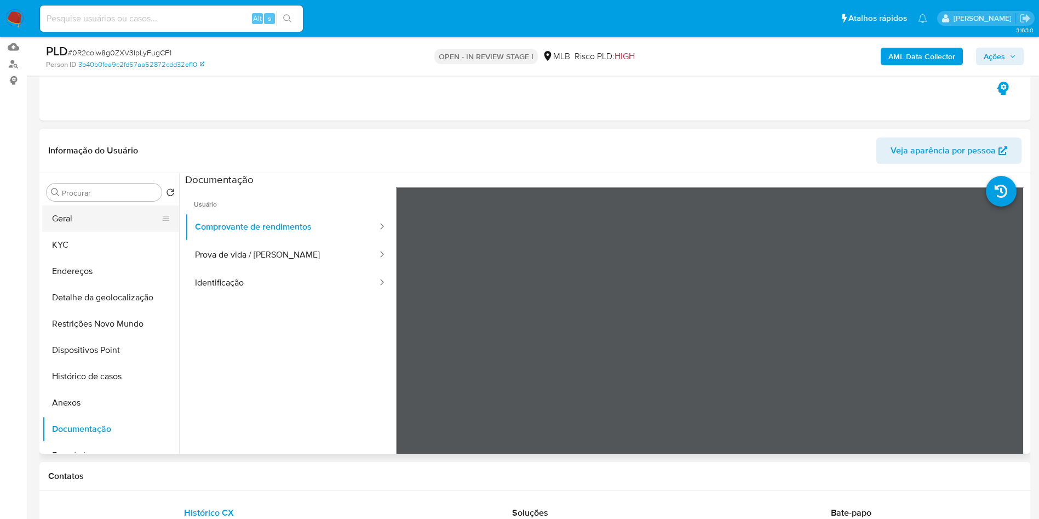
click at [66, 232] on button "Geral" at bounding box center [106, 218] width 128 height 26
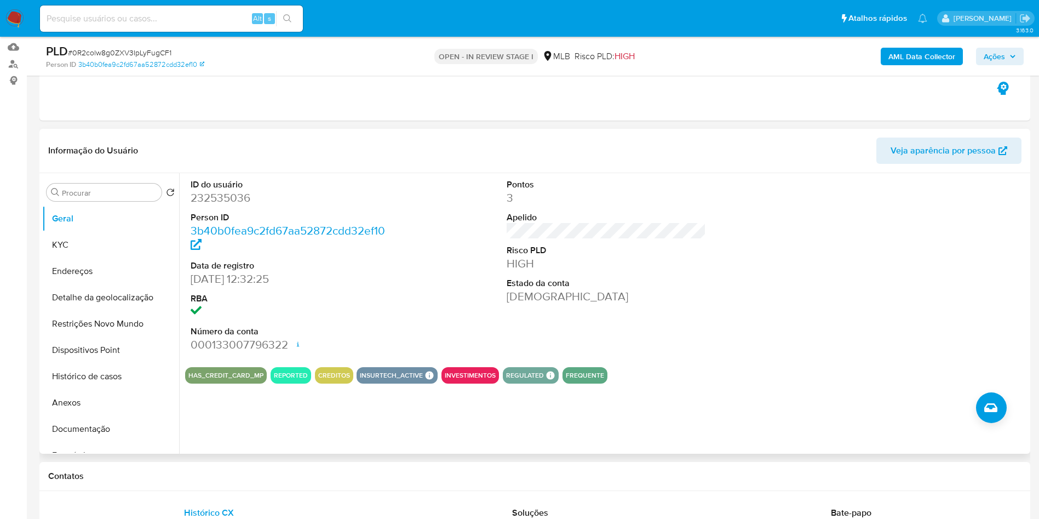
copy td "12599260000104"
click at [70, 389] on button "Histórico de casos" at bounding box center [106, 376] width 128 height 26
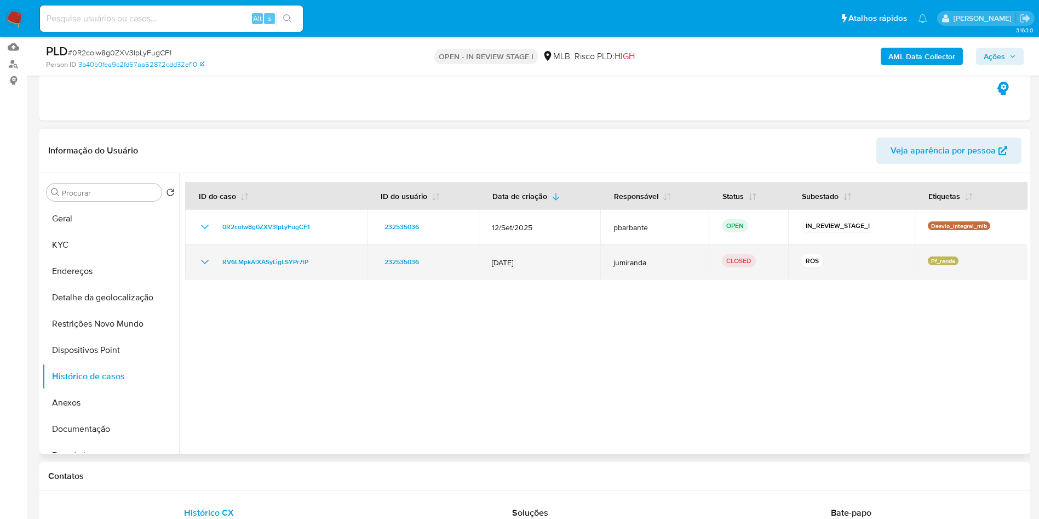
click at [209, 268] on icon "Mostrar/Ocultar" at bounding box center [204, 261] width 13 height 13
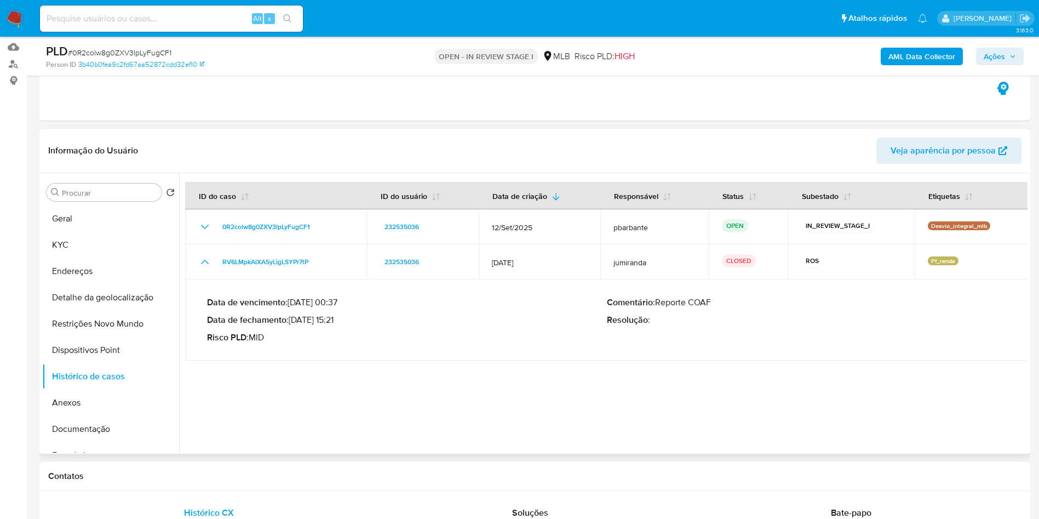
drag, startPoint x: 296, startPoint y: 339, endPoint x: 337, endPoint y: 338, distance: 41.6
click at [337, 325] on p "Data de fechamento : 30/01/2025 15:21" at bounding box center [407, 319] width 400 height 11
click at [90, 258] on button "KYC" at bounding box center [106, 245] width 128 height 26
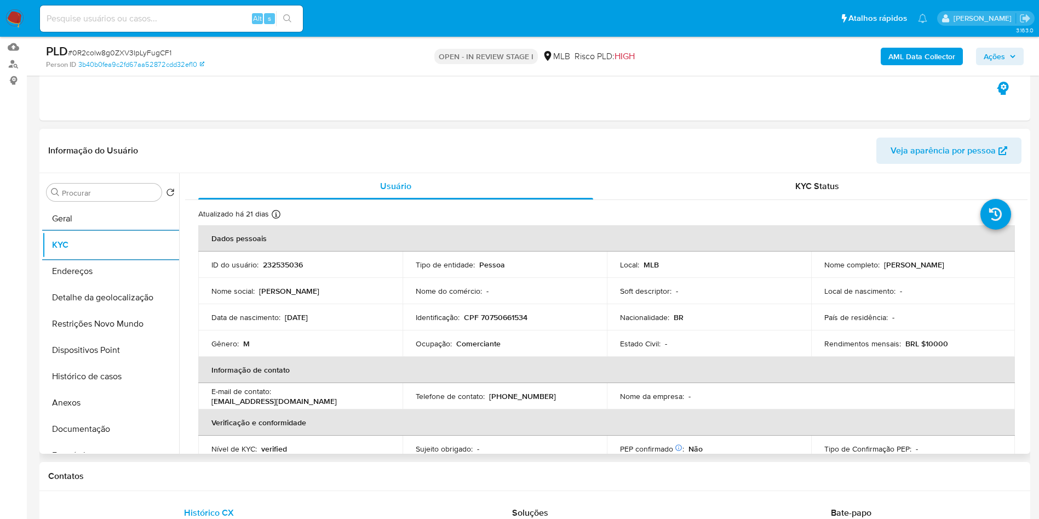
scroll to position [456, 0]
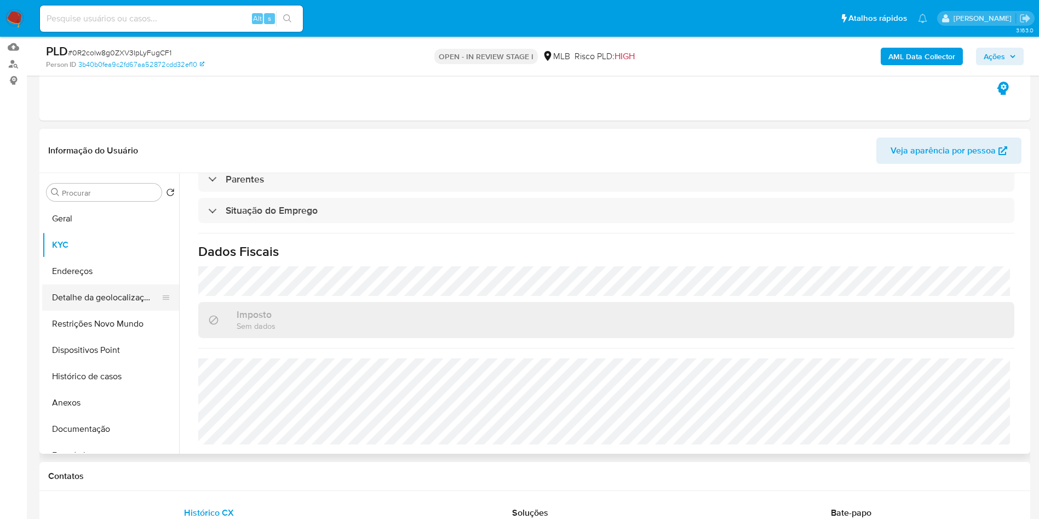
click at [84, 310] on button "Detalhe da geolocalização" at bounding box center [106, 297] width 128 height 26
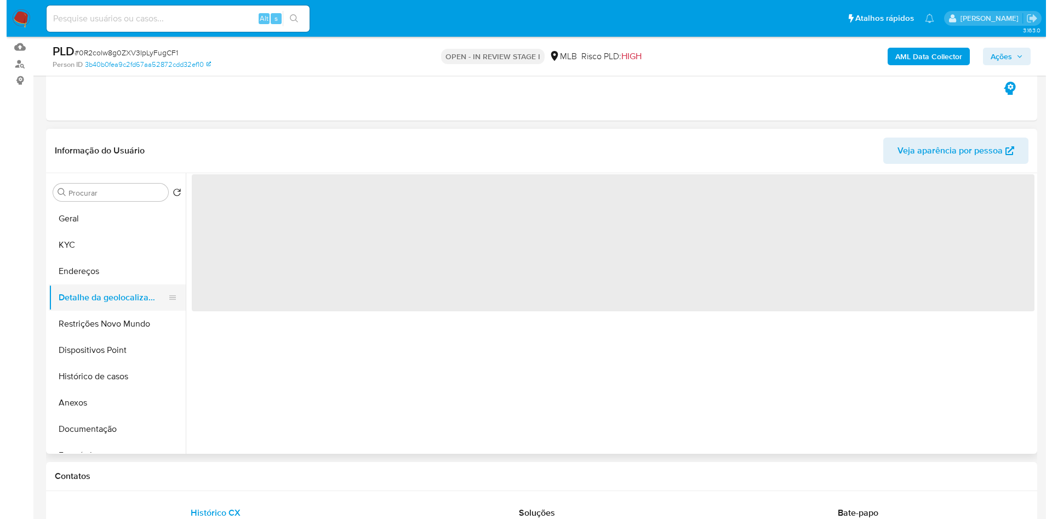
scroll to position [0, 0]
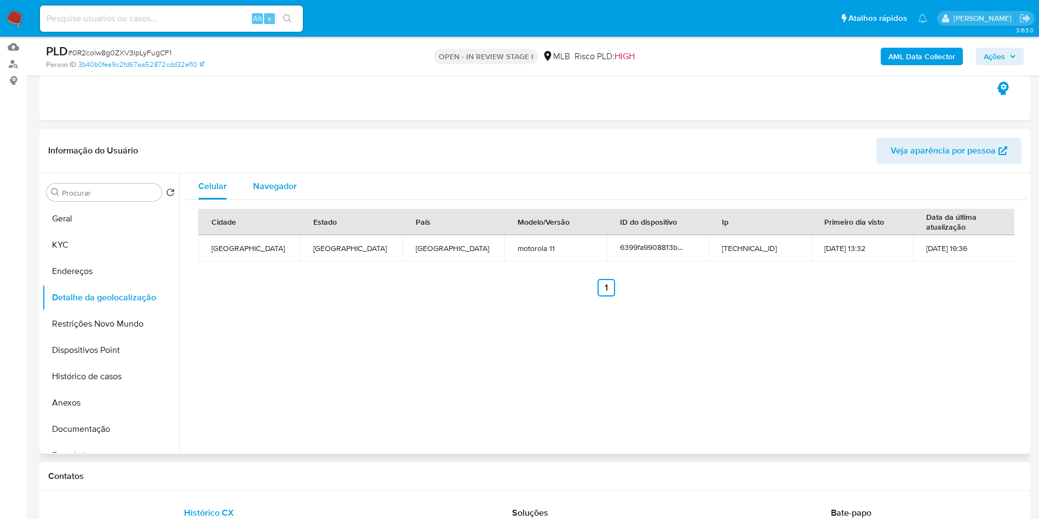
click at [281, 192] on span "Navegador" at bounding box center [275, 186] width 44 height 13
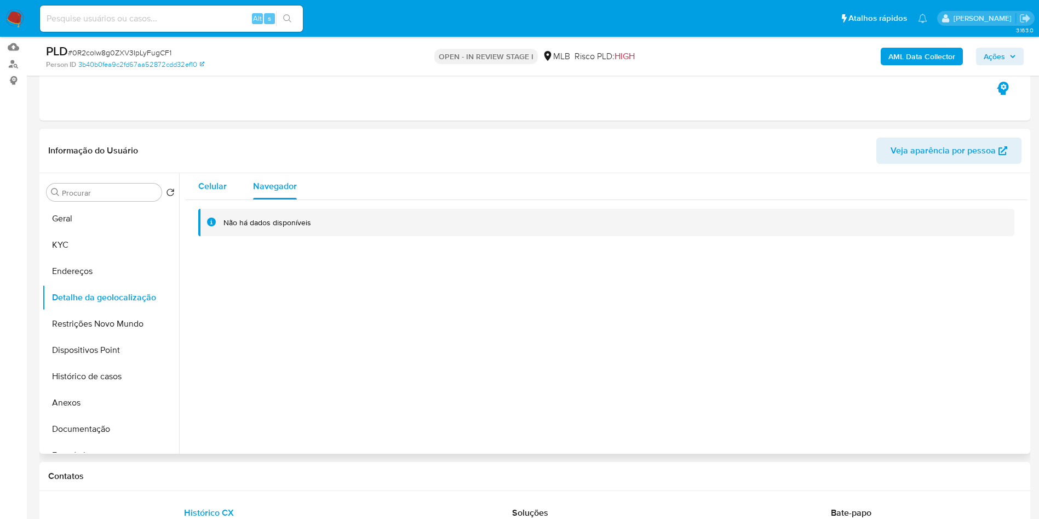
click at [210, 192] on span "Celular" at bounding box center [212, 186] width 28 height 13
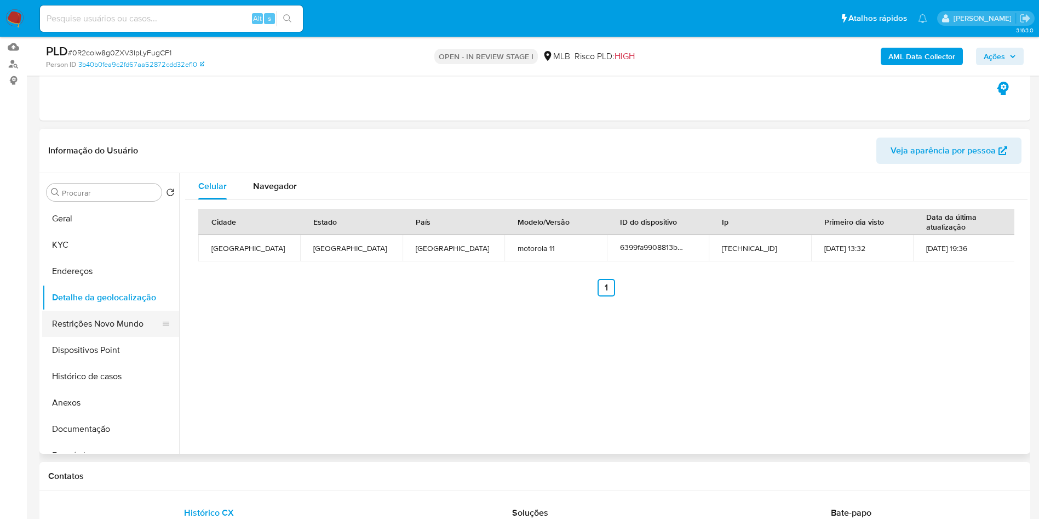
click at [84, 337] on button "Restrições Novo Mundo" at bounding box center [106, 324] width 128 height 26
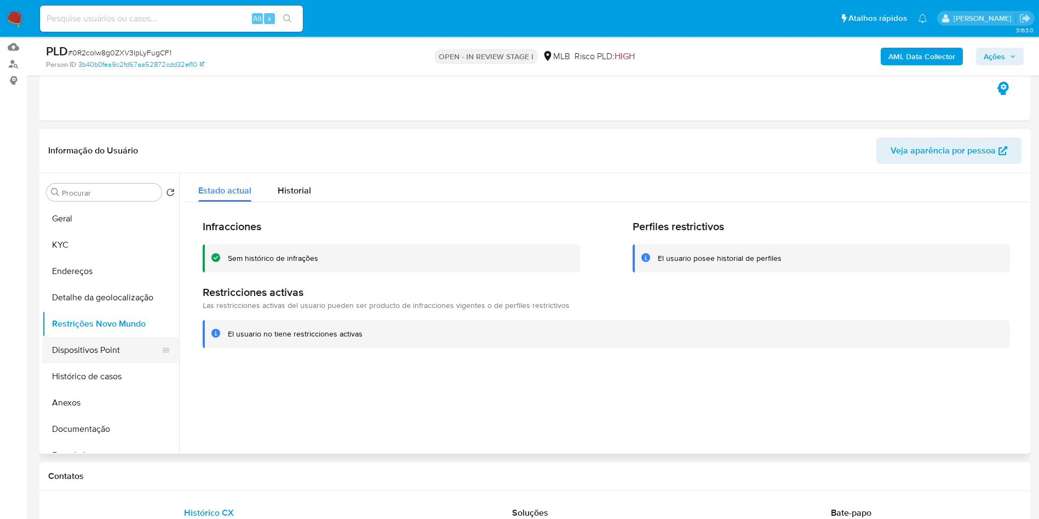
click at [59, 358] on button "Dispositivos Point" at bounding box center [106, 350] width 128 height 26
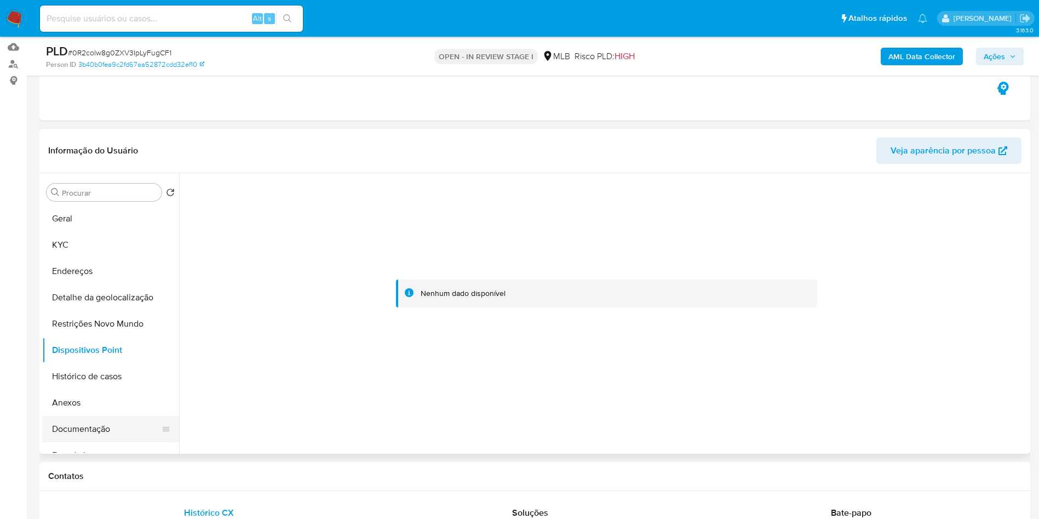
click at [102, 442] on button "Documentação" at bounding box center [106, 429] width 128 height 26
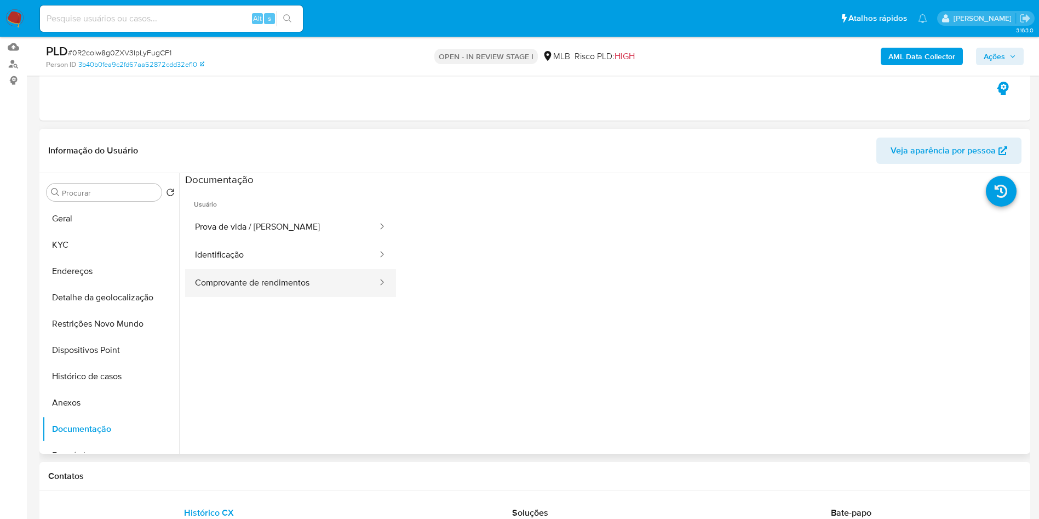
click at [255, 297] on button "Comprovante de rendimentos" at bounding box center [281, 283] width 193 height 28
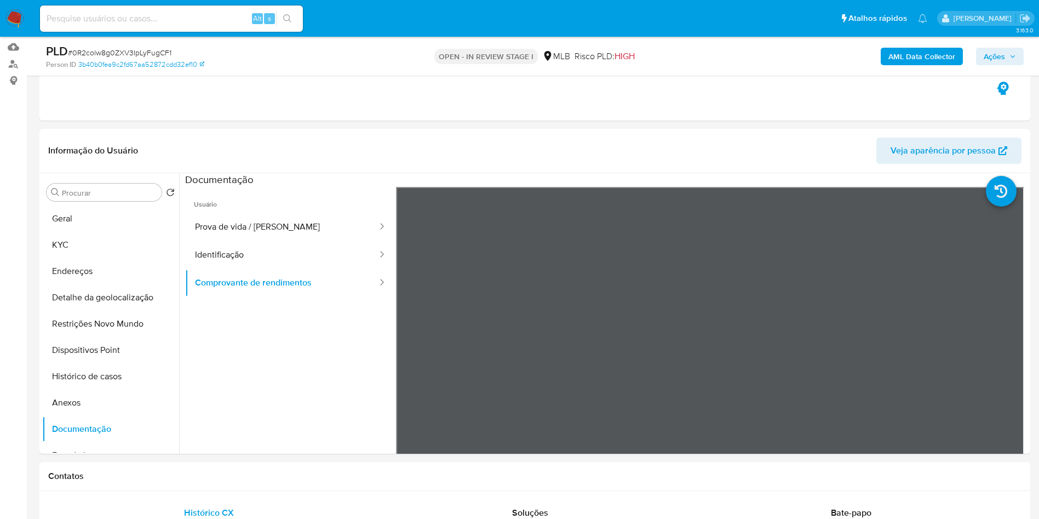
click at [1000, 50] on span "Ações" at bounding box center [994, 57] width 21 height 18
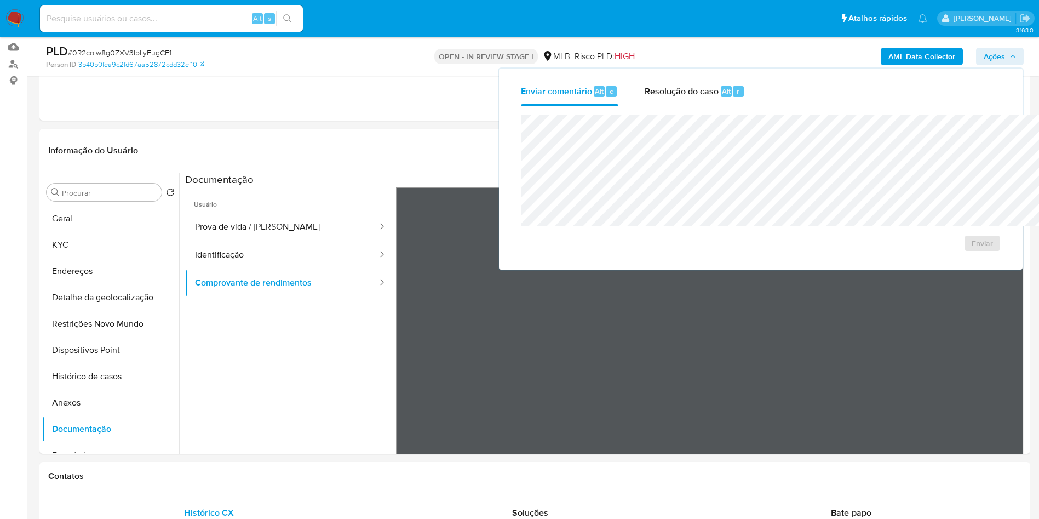
click at [614, 72] on div "Enviar comentário Alt c Resolução do caso Alt r Enviar" at bounding box center [761, 168] width 524 height 201
click at [645, 95] on span "Resolução do caso" at bounding box center [682, 90] width 74 height 13
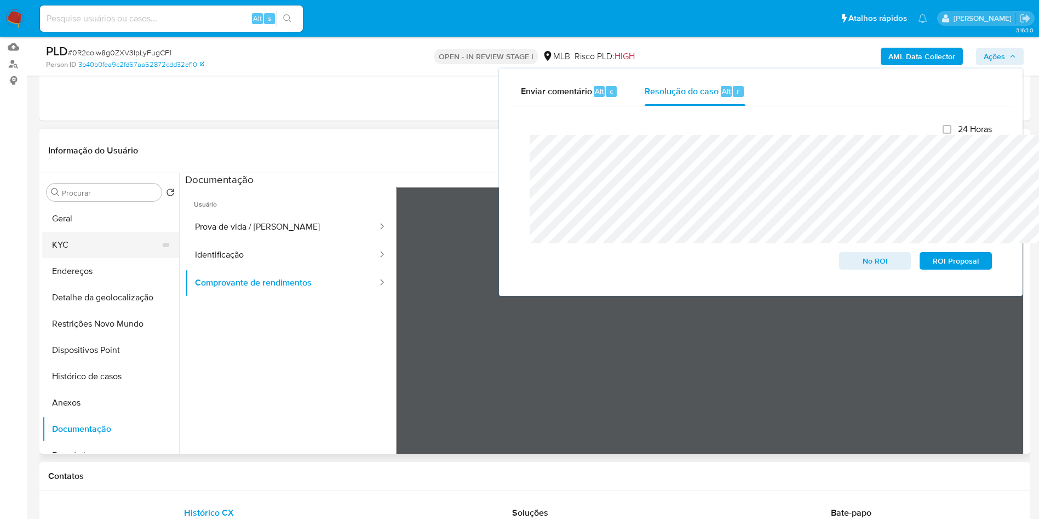
click at [105, 258] on button "KYC" at bounding box center [106, 245] width 128 height 26
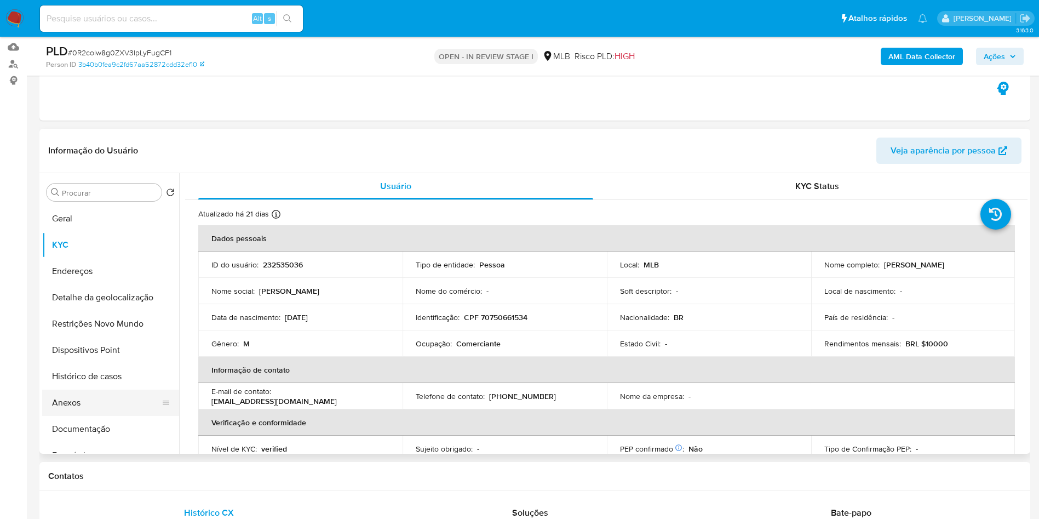
click at [77, 415] on button "Anexos" at bounding box center [106, 402] width 128 height 26
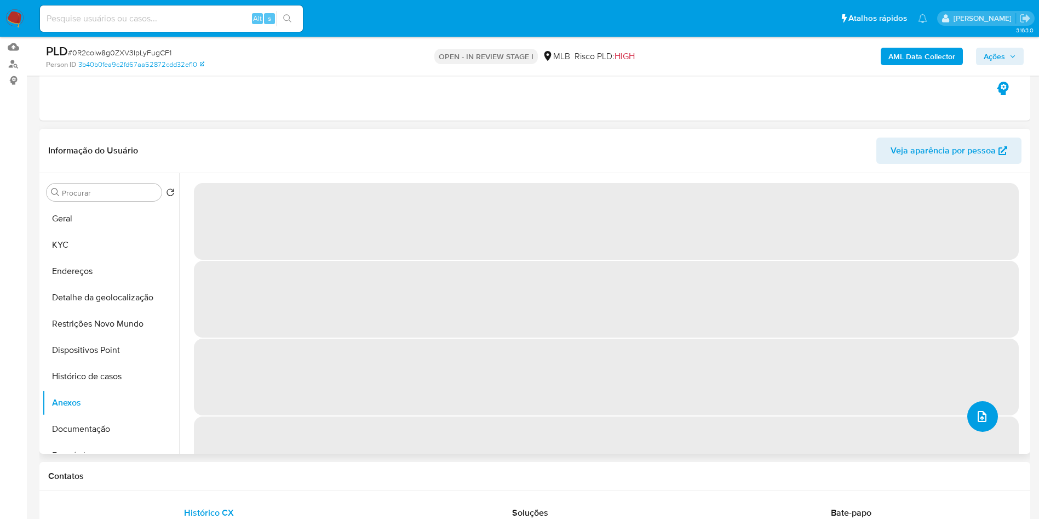
click at [987, 432] on button "upload-file" at bounding box center [982, 416] width 31 height 31
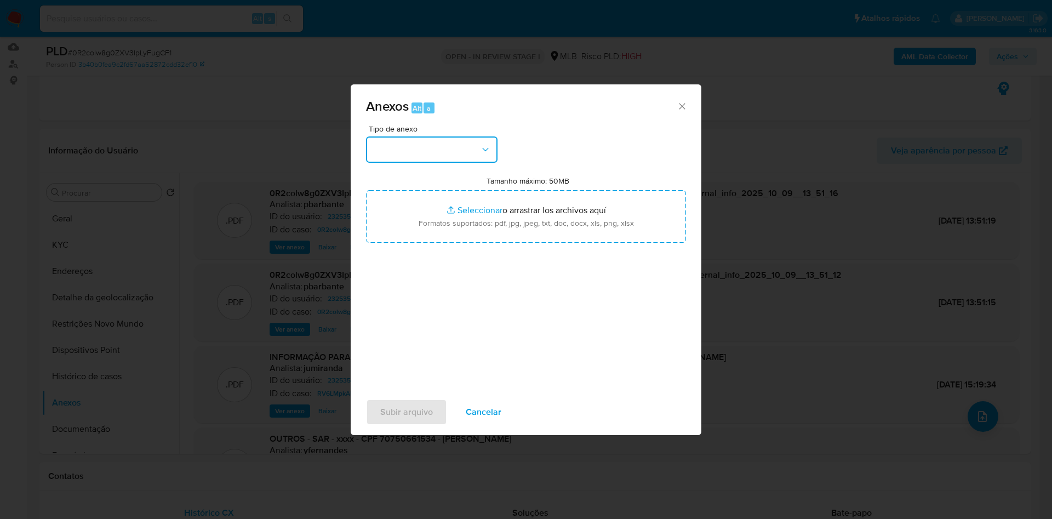
click at [454, 136] on button "button" at bounding box center [431, 149] width 131 height 26
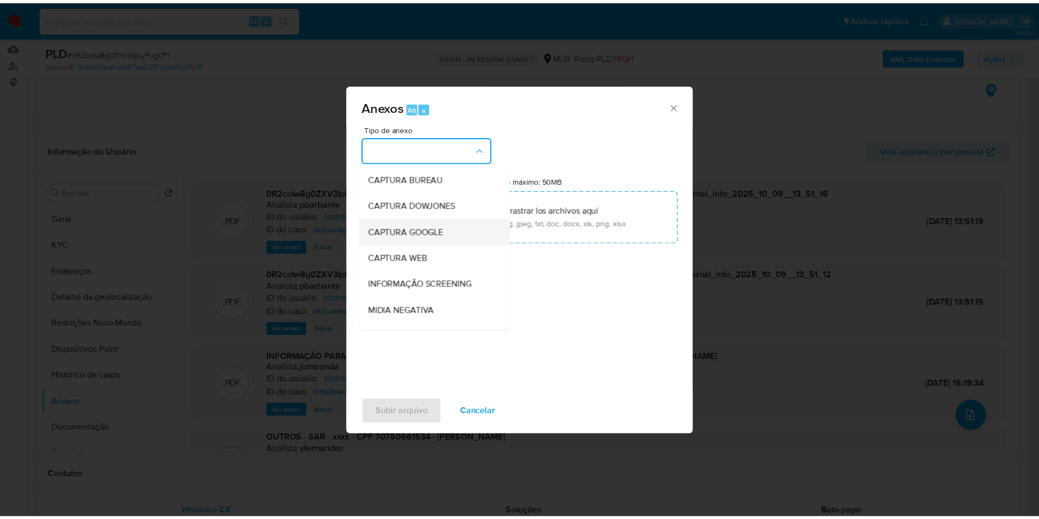
scroll to position [147, 0]
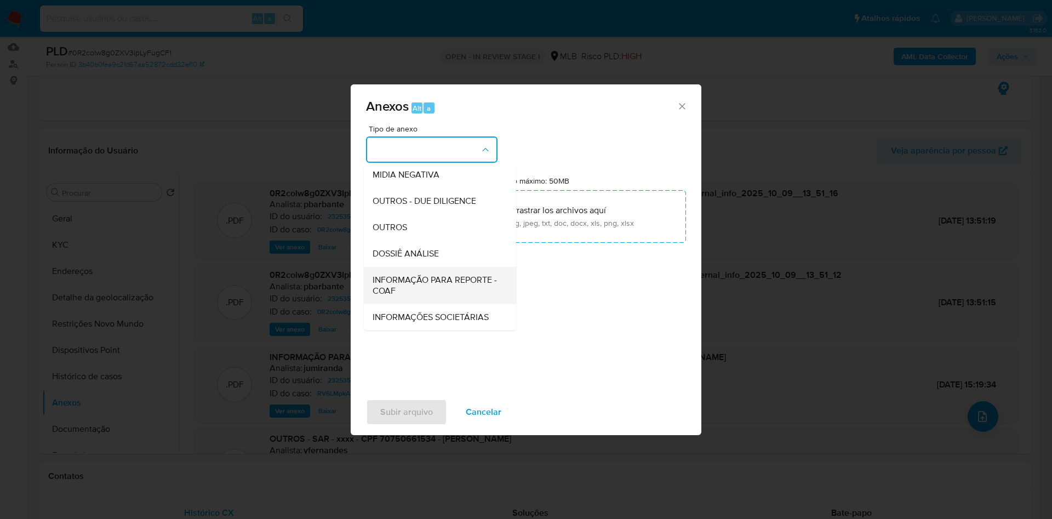
click at [388, 274] on span "INFORMAÇÃO PARA REPORTE - COAF" at bounding box center [436, 285] width 128 height 22
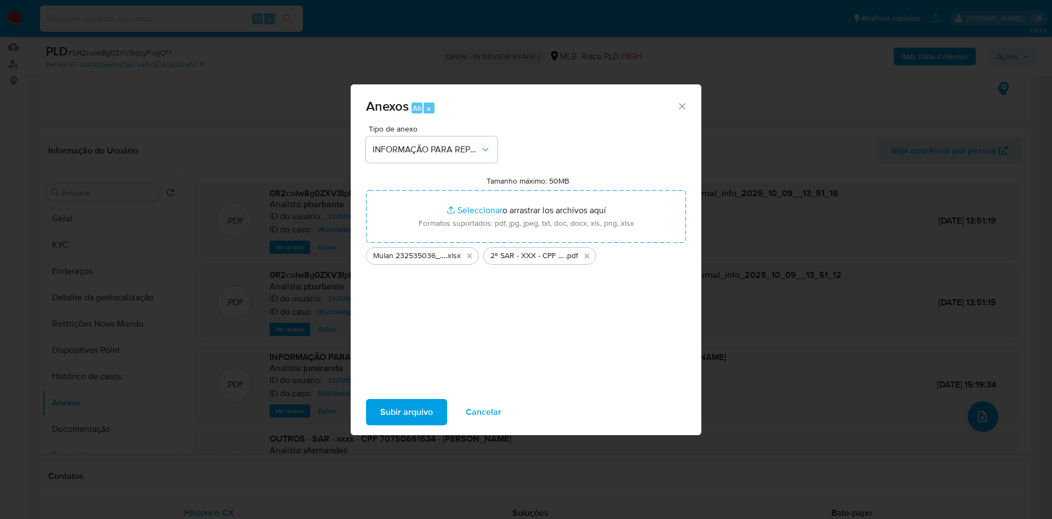
click at [382, 416] on span "Subir arquivo" at bounding box center [406, 412] width 53 height 24
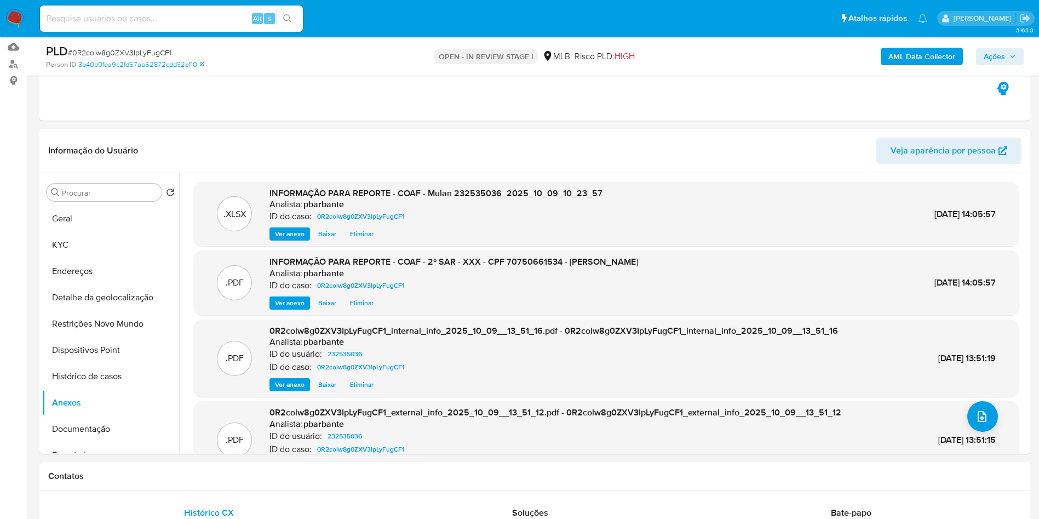
click at [1015, 57] on icon "button" at bounding box center [1012, 56] width 7 height 7
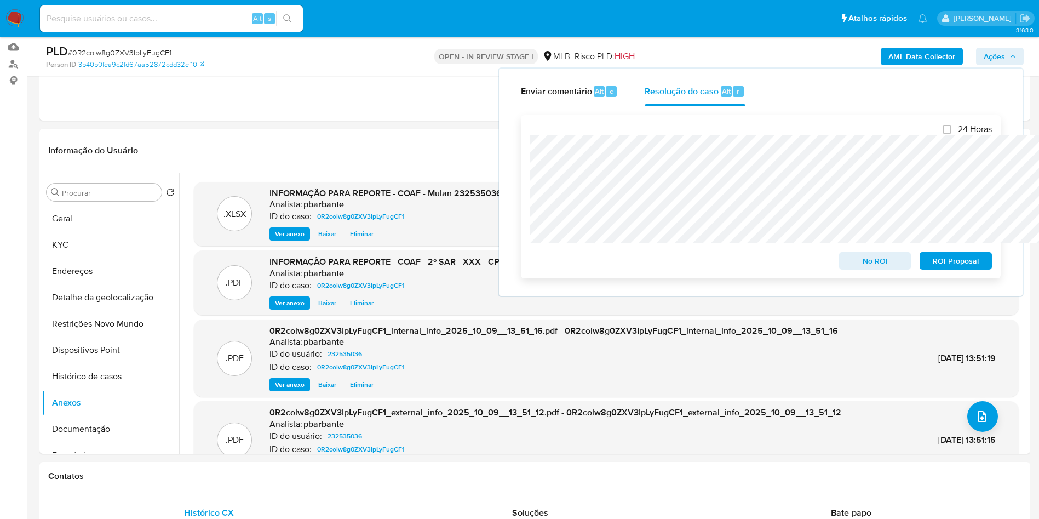
click at [963, 267] on span "ROI Proposal" at bounding box center [955, 260] width 57 height 15
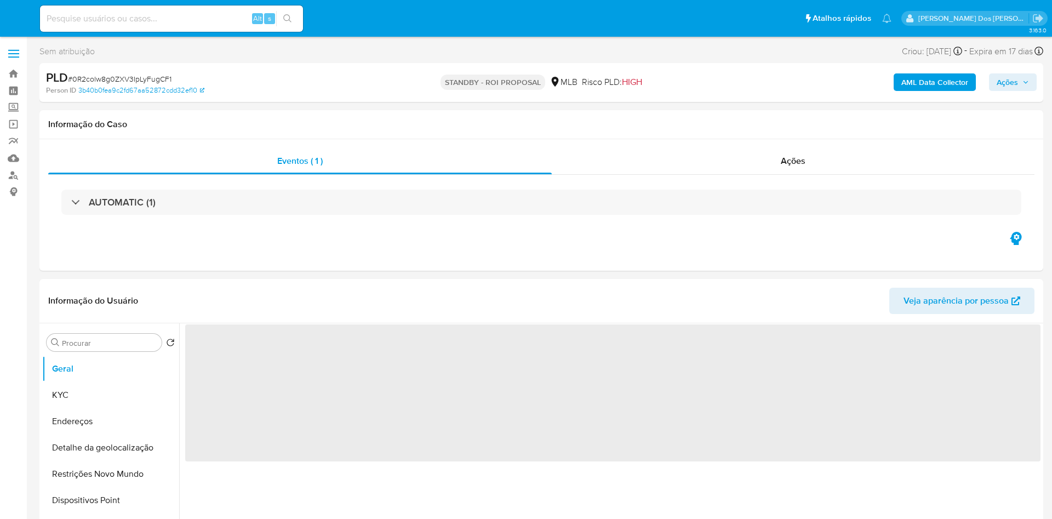
select select "10"
